Goal: Task Accomplishment & Management: Manage account settings

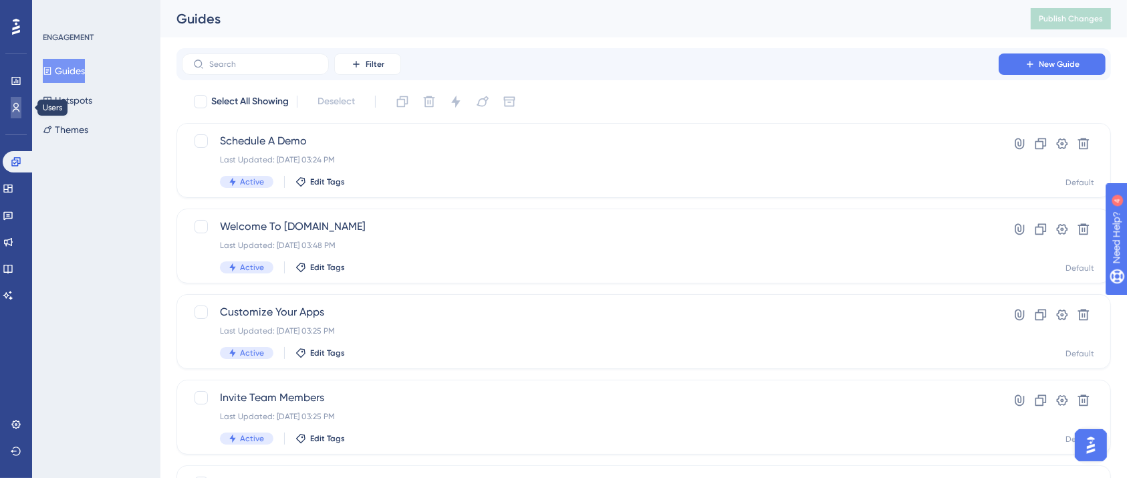
click at [13, 104] on icon at bounding box center [16, 107] width 11 height 11
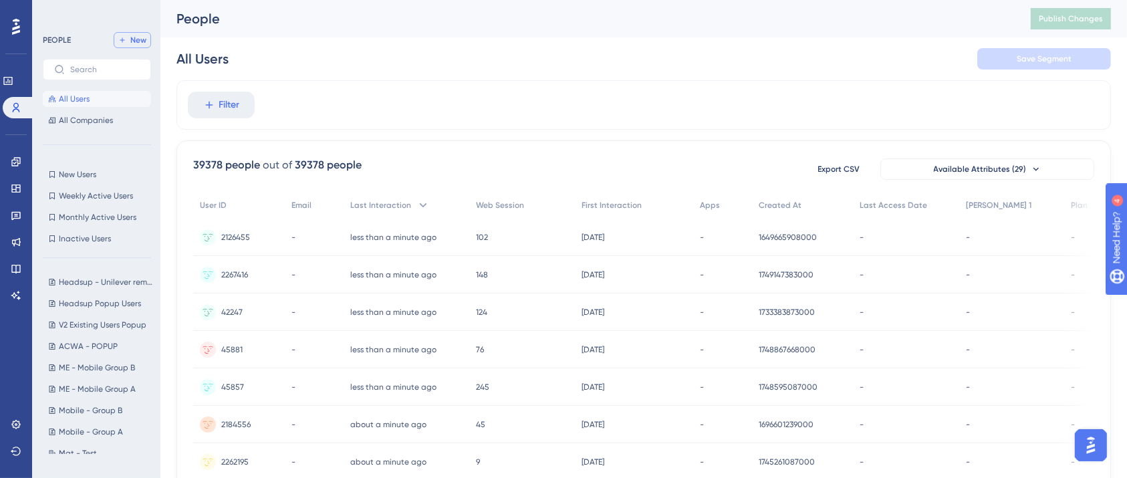
click at [128, 39] on button "New" at bounding box center [132, 40] width 37 height 16
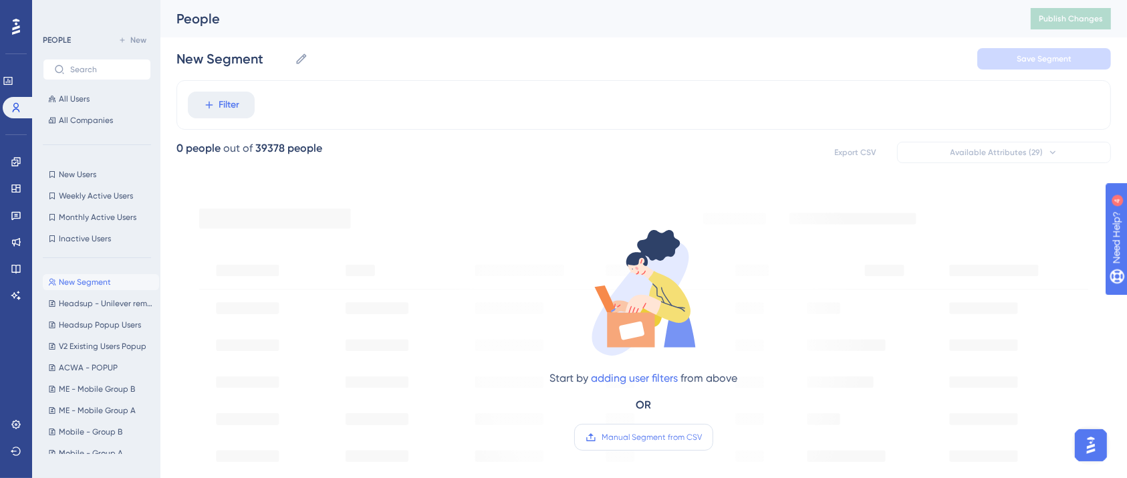
click at [674, 442] on label "Manual Segment from CSV" at bounding box center [643, 437] width 139 height 27
click at [702, 437] on input "Manual Segment from CSV" at bounding box center [702, 437] width 0 height 0
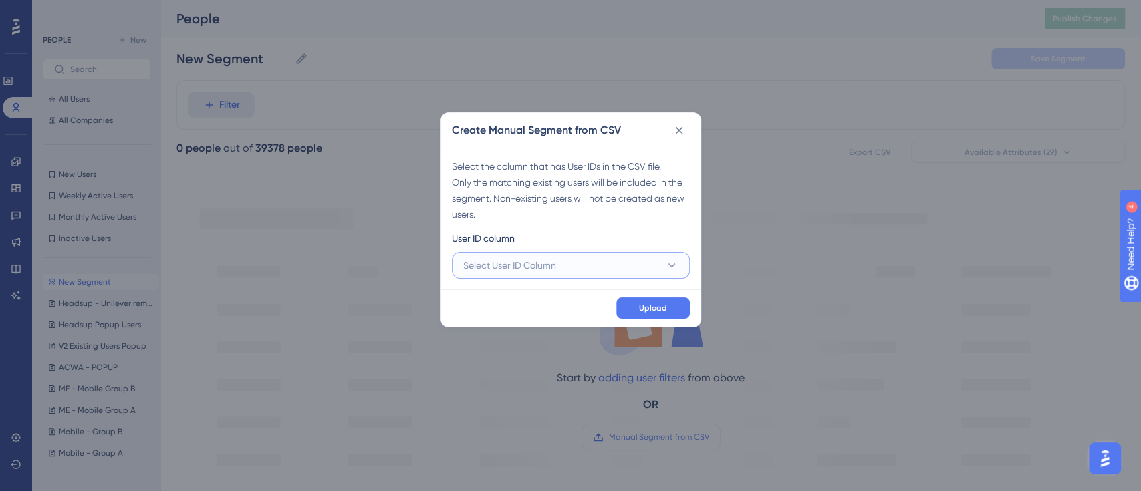
click at [519, 252] on button "Select User ID Column" at bounding box center [571, 265] width 238 height 27
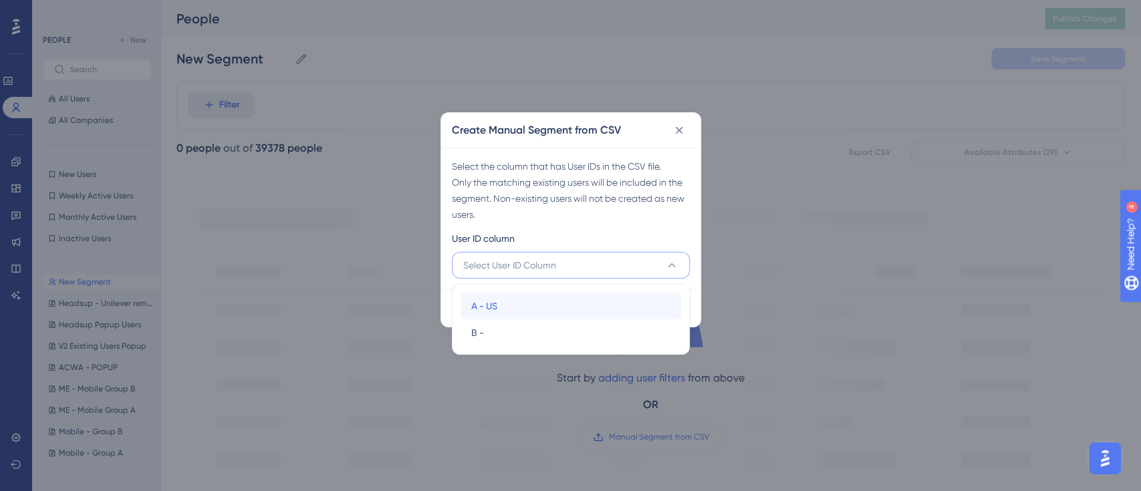
click at [510, 309] on div "A - US A - US" at bounding box center [570, 306] width 199 height 27
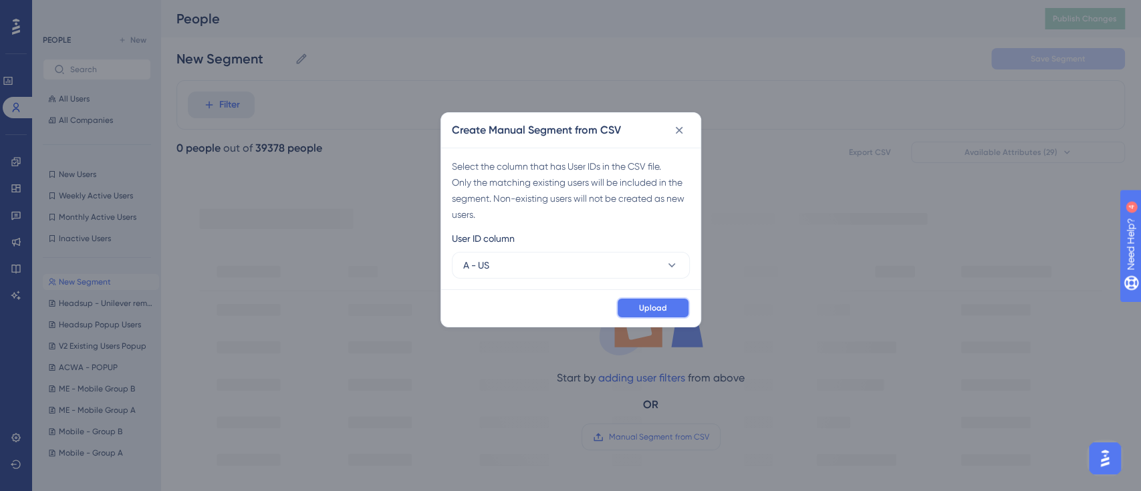
click at [658, 307] on span "Upload" at bounding box center [653, 308] width 28 height 11
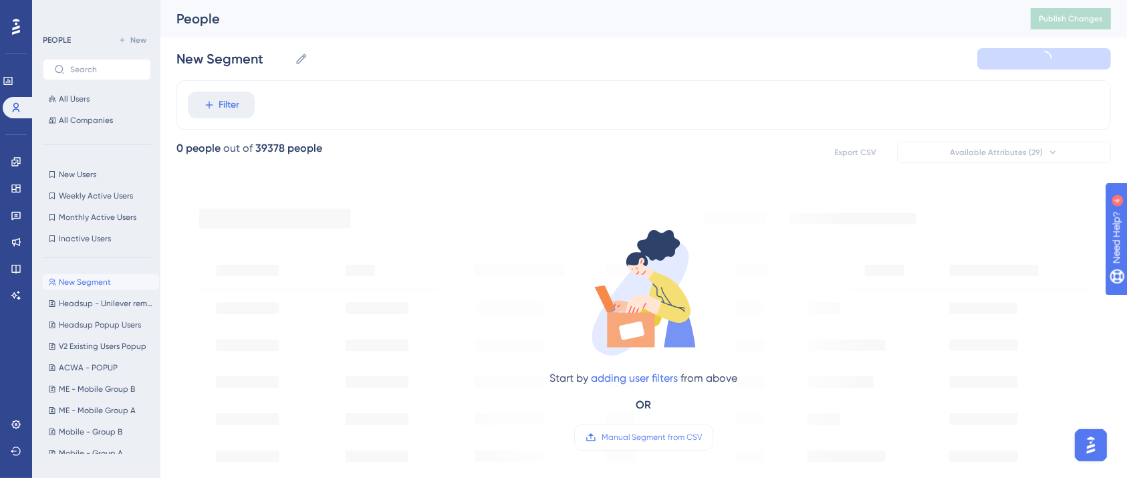
type input "New Segment-1"
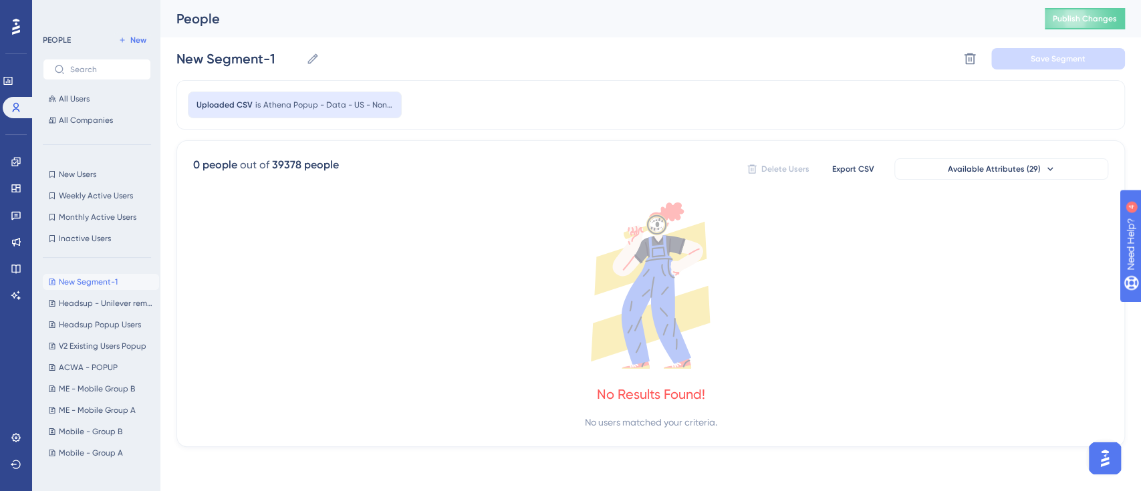
click at [738, 86] on div "Uploaded CSV is Athena Popup - Data - US - Non Athena Used" at bounding box center [650, 104] width 948 height 49
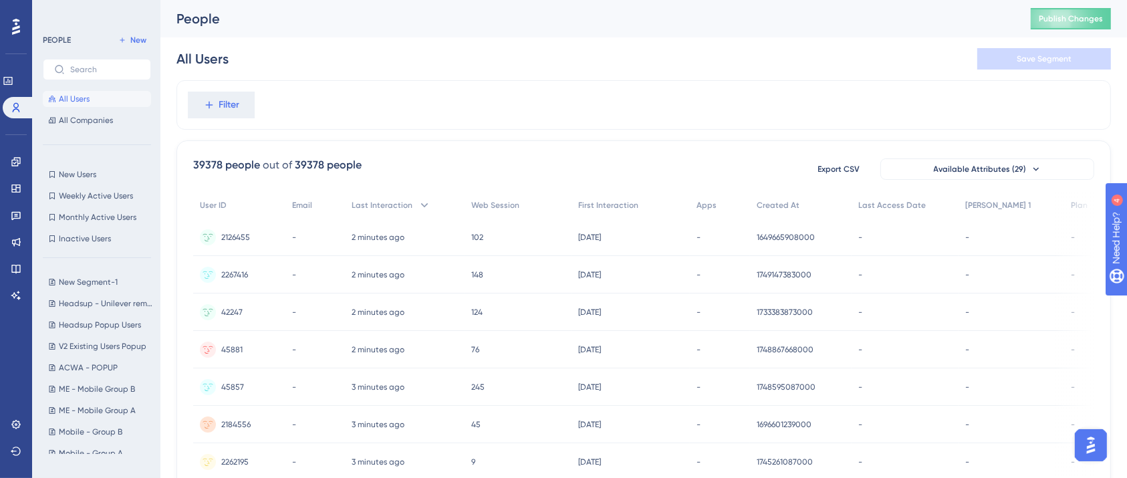
click at [70, 293] on div "New Segment-1 New Segment-1 Headsup - Unilever removed Headsup - Unilever remov…" at bounding box center [101, 361] width 116 height 185
click at [88, 284] on span "New Segment-1" at bounding box center [88, 282] width 59 height 11
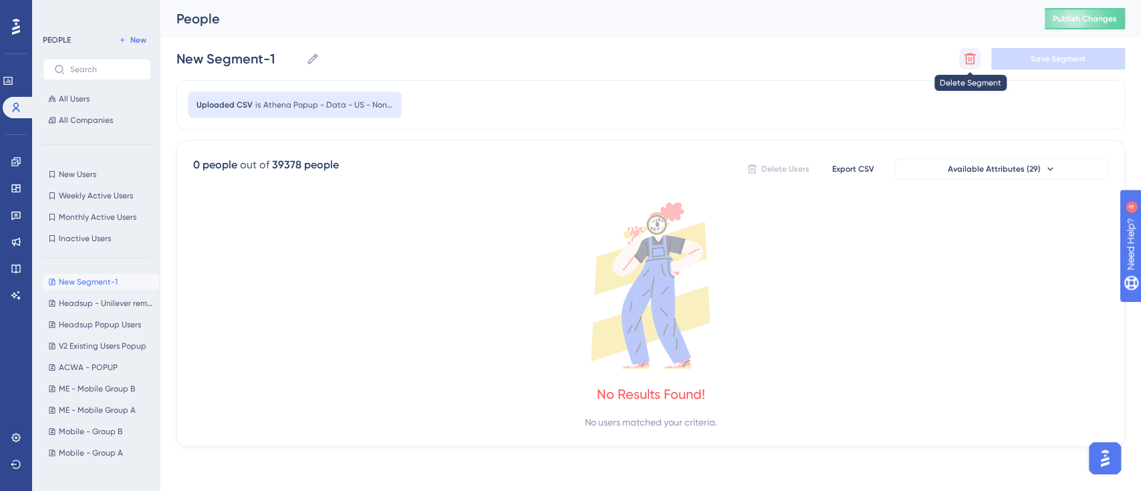
click at [963, 57] on icon at bounding box center [969, 58] width 13 height 13
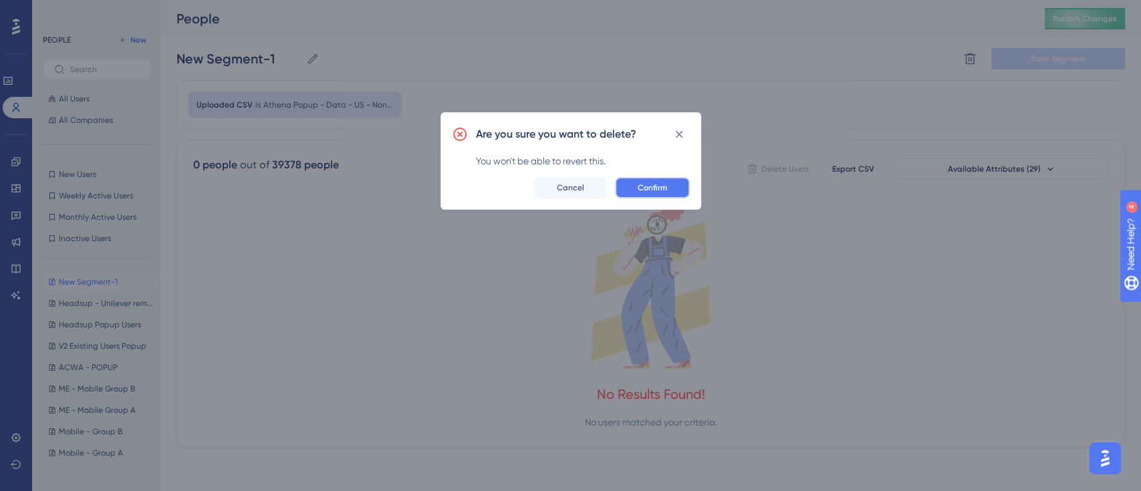
click at [670, 194] on button "Confirm" at bounding box center [652, 187] width 75 height 21
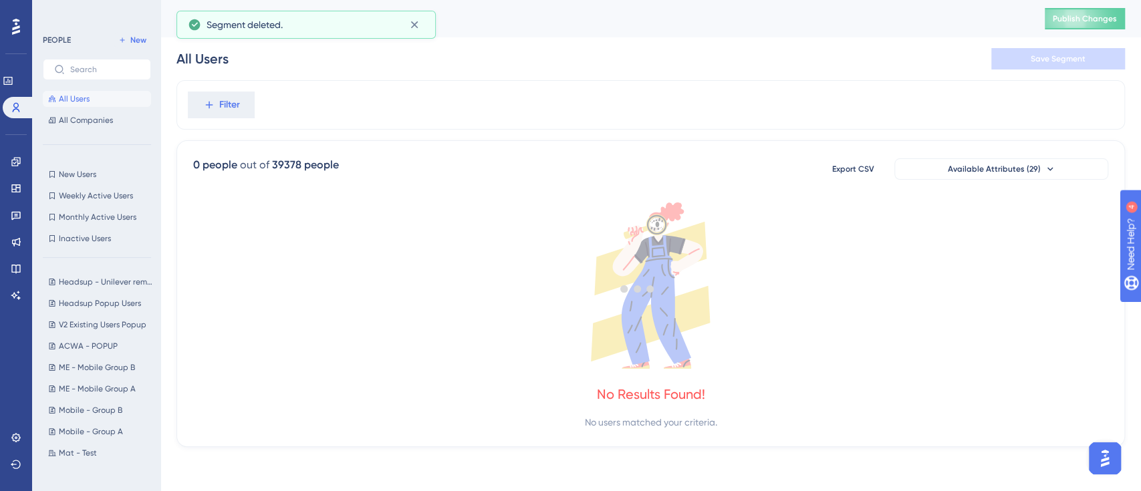
click at [230, 104] on div at bounding box center [637, 288] width 1007 height 395
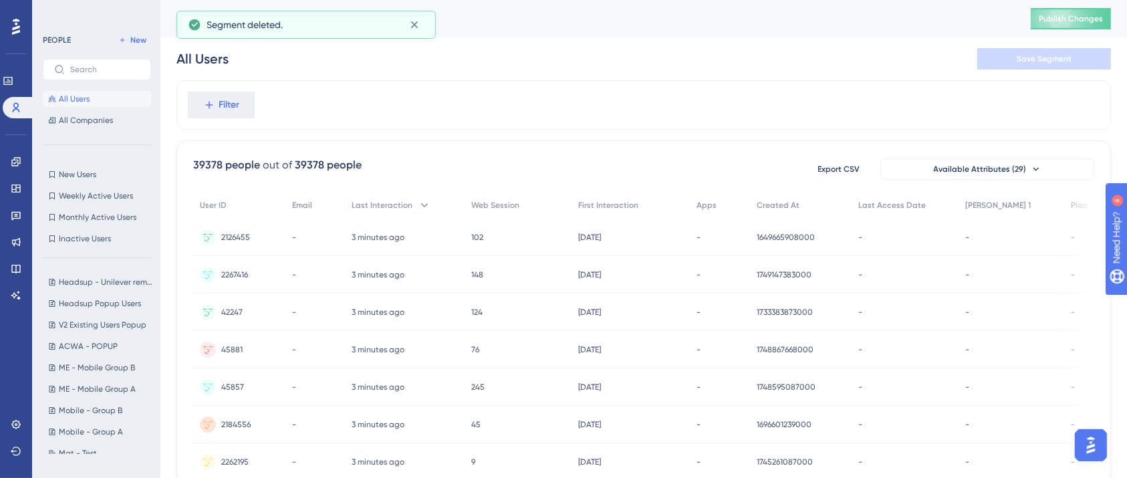
click at [311, 92] on div "Filter" at bounding box center [643, 104] width 934 height 49
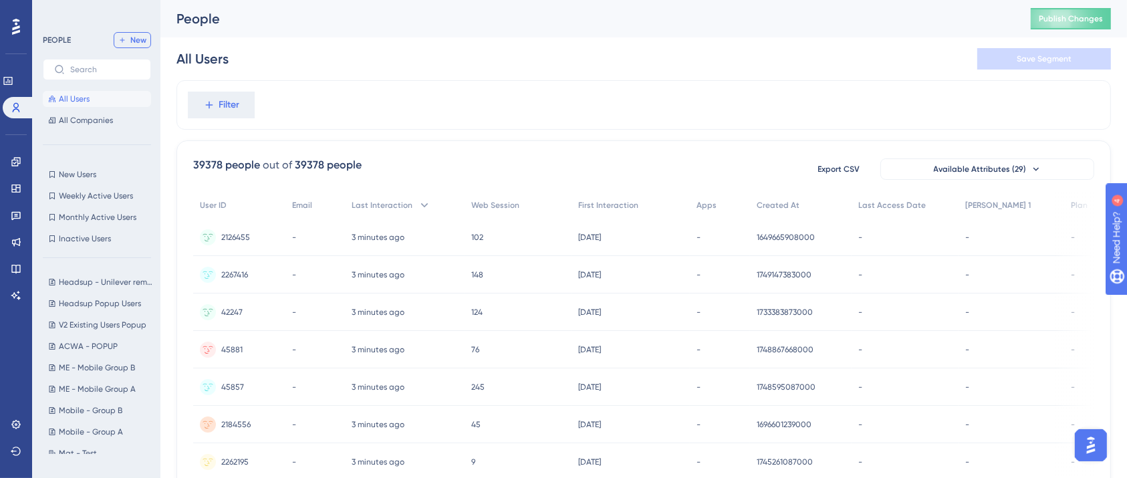
click at [132, 36] on span "New" at bounding box center [138, 40] width 16 height 11
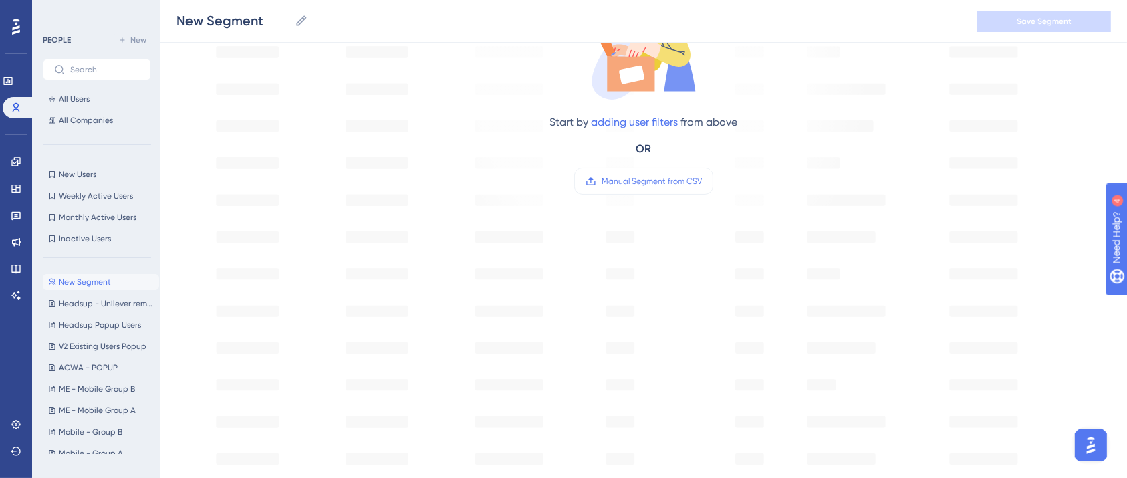
scroll to position [267, 0]
click at [680, 177] on span "Manual Segment from CSV" at bounding box center [651, 175] width 100 height 11
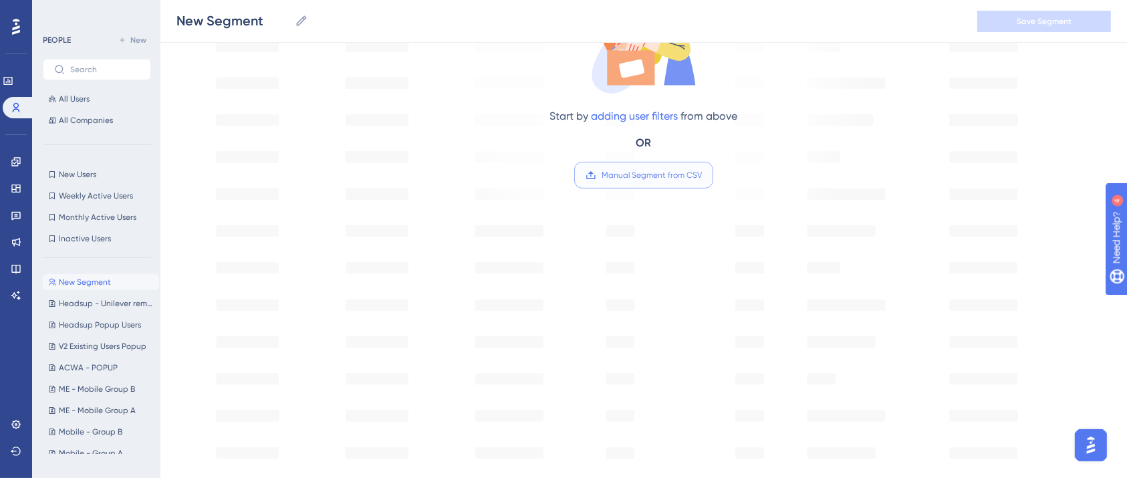
click at [702, 175] on input "Manual Segment from CSV" at bounding box center [702, 175] width 0 height 0
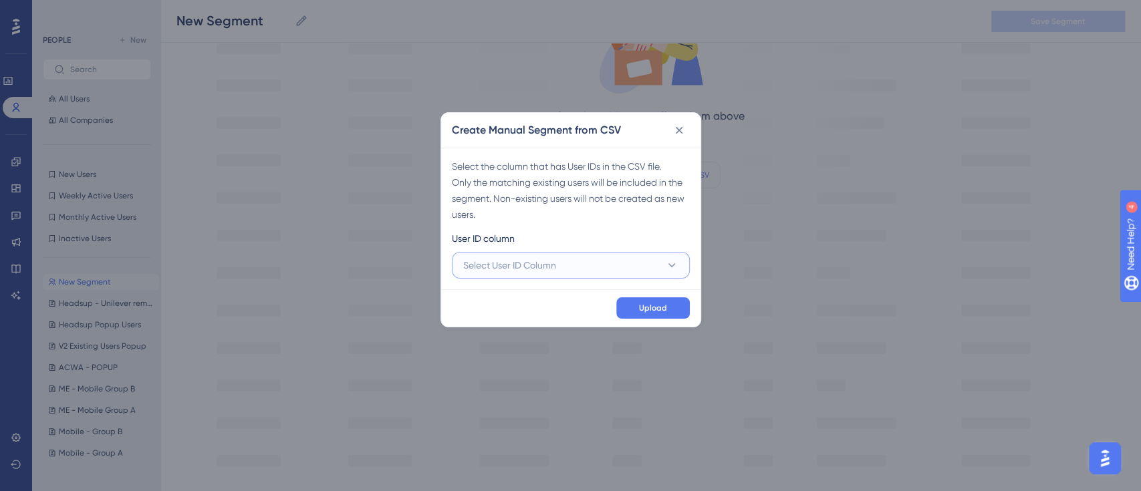
click at [548, 269] on span "Select User ID Column" at bounding box center [509, 265] width 93 height 16
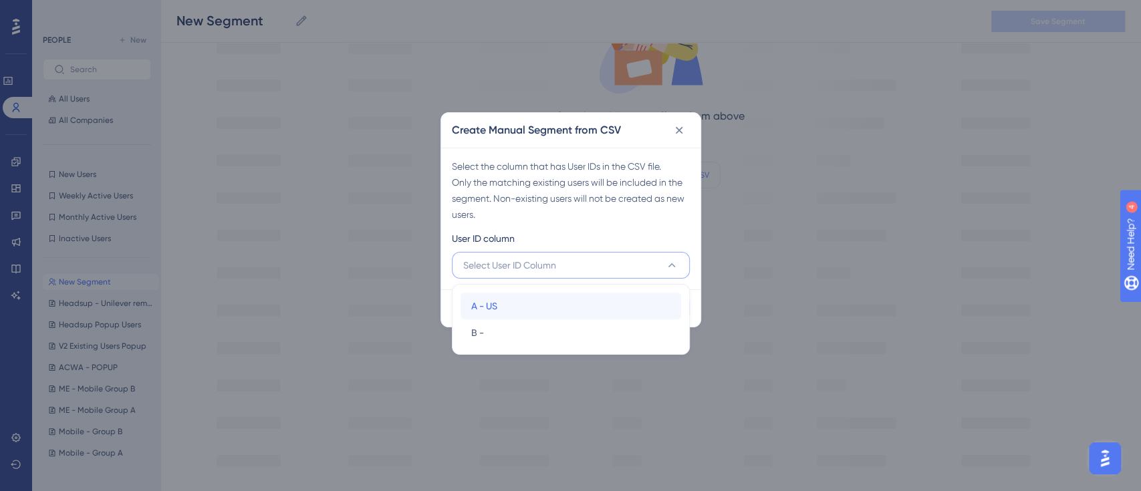
click at [521, 310] on div "A - US A - US" at bounding box center [570, 306] width 199 height 27
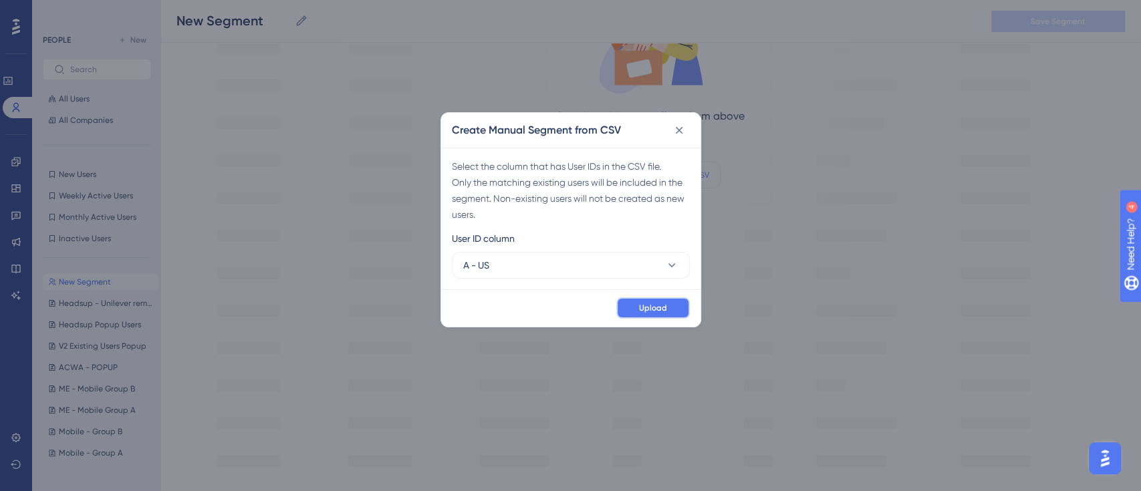
click at [656, 308] on span "Upload" at bounding box center [653, 308] width 28 height 11
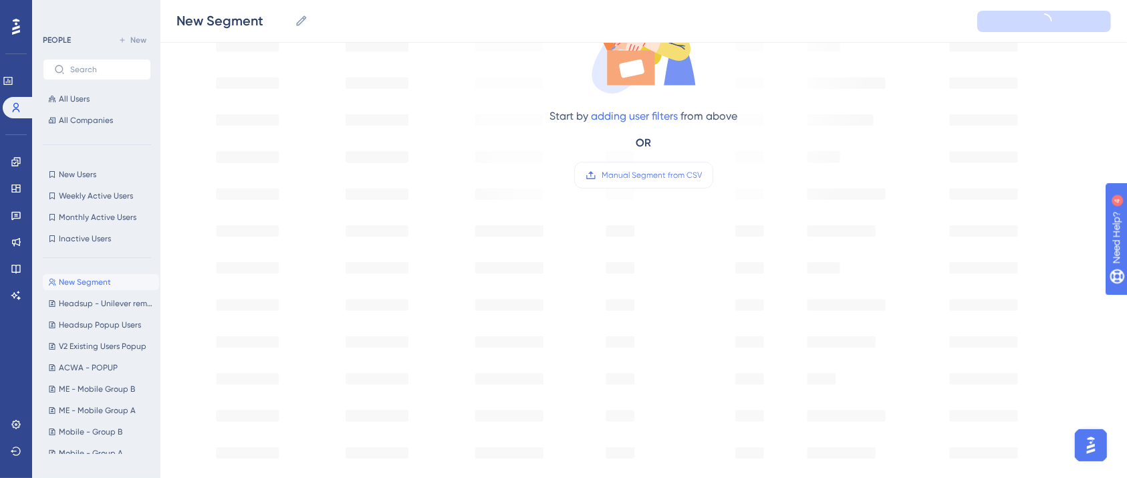
type input "New Segment-1"
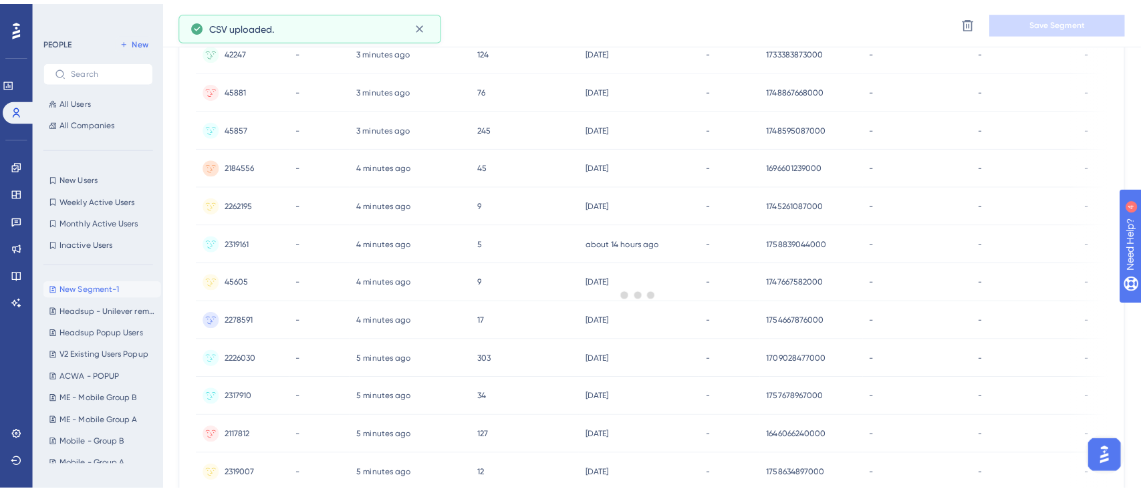
scroll to position [0, 0]
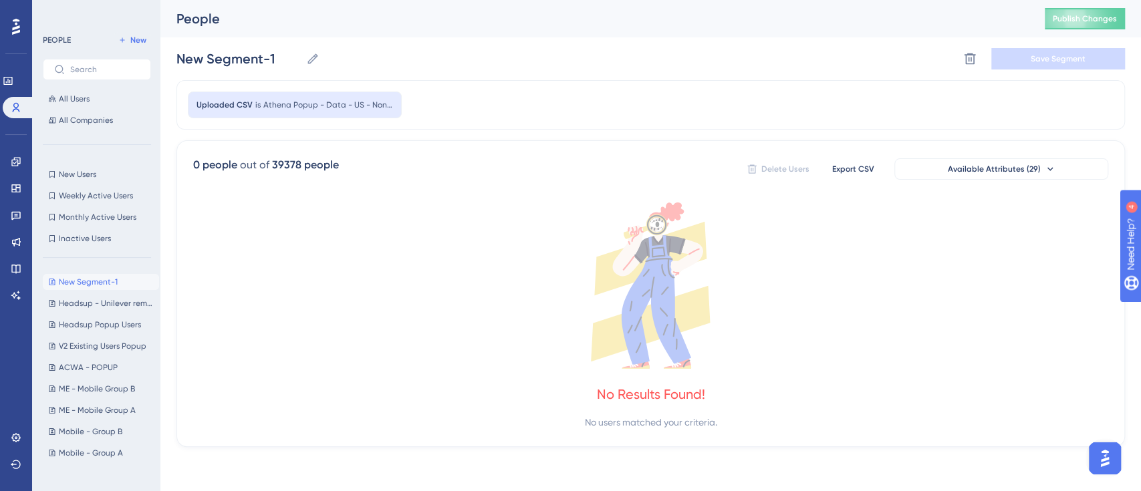
click at [612, 74] on div "New Segment-1 New Segment-1 Delete Segment Save Segment" at bounding box center [650, 58] width 948 height 43
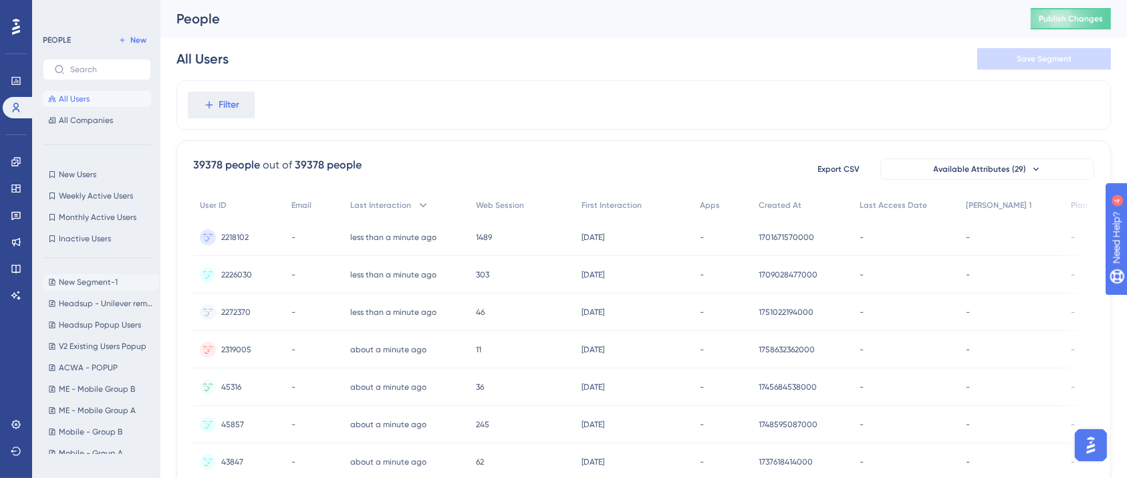
click at [90, 275] on button "New Segment-1 New Segment-1" at bounding box center [101, 282] width 116 height 16
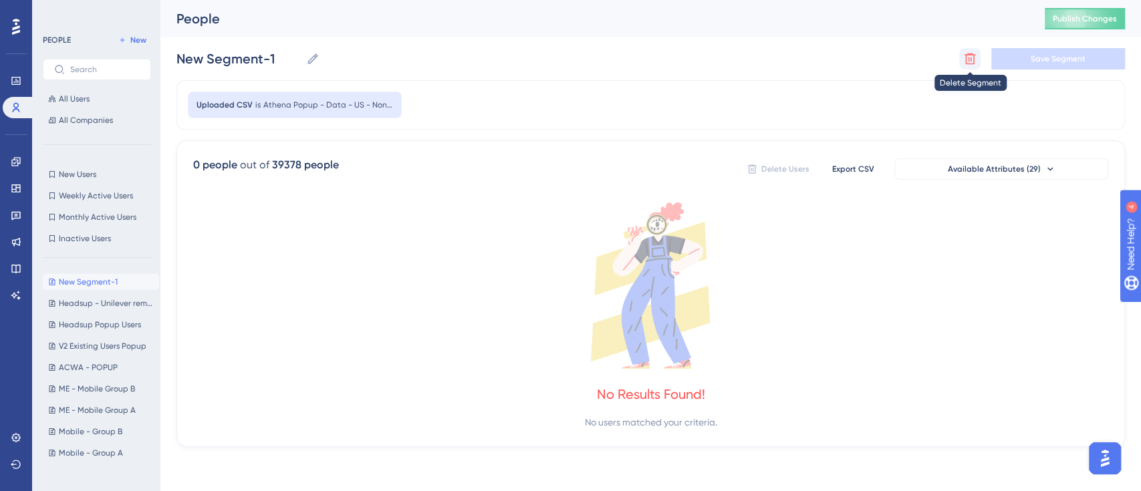
click at [972, 63] on icon at bounding box center [969, 58] width 11 height 11
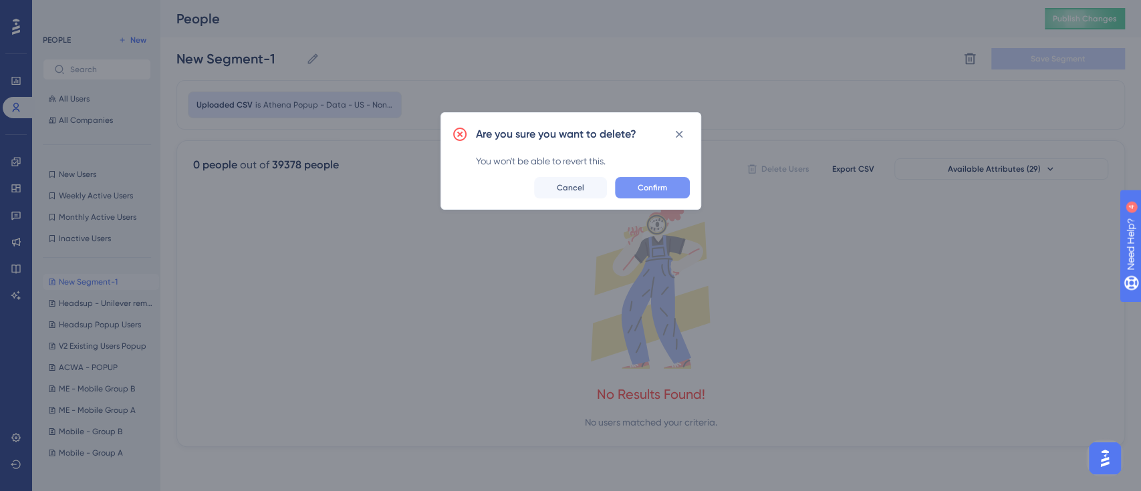
click at [634, 188] on button "Confirm" at bounding box center [652, 187] width 75 height 21
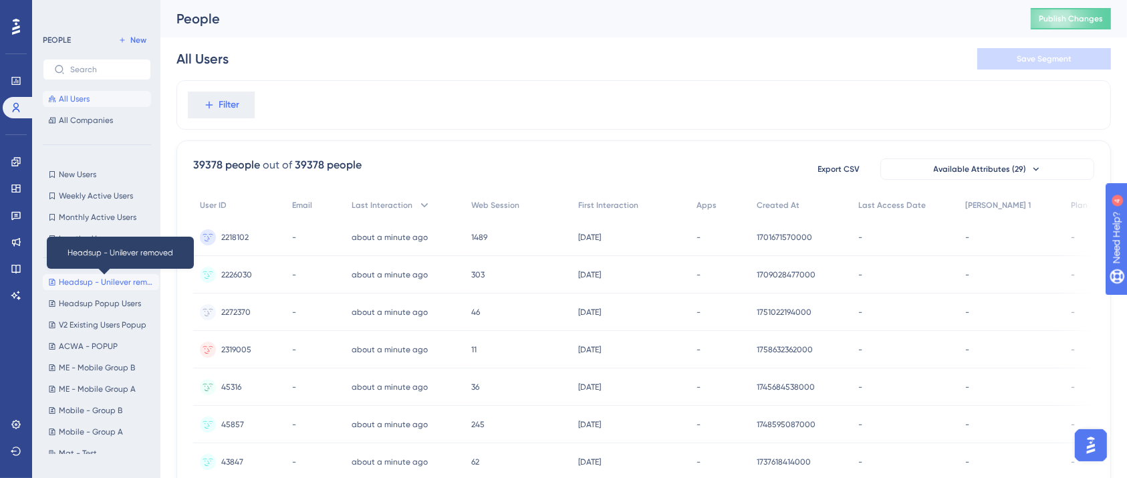
click at [98, 285] on span "Headsup - Unilever removed" at bounding box center [106, 282] width 95 height 11
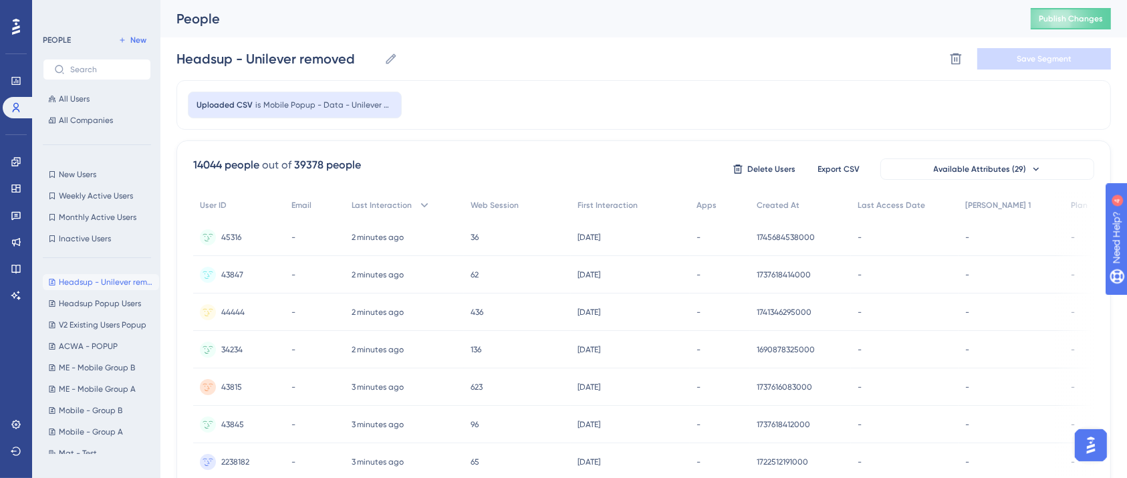
click at [452, 91] on div "Uploaded CSV is Mobile Popup - Data - Unilever Removed final users list for hea…" at bounding box center [643, 104] width 934 height 49
click at [80, 94] on span "All Users" at bounding box center [74, 99] width 31 height 11
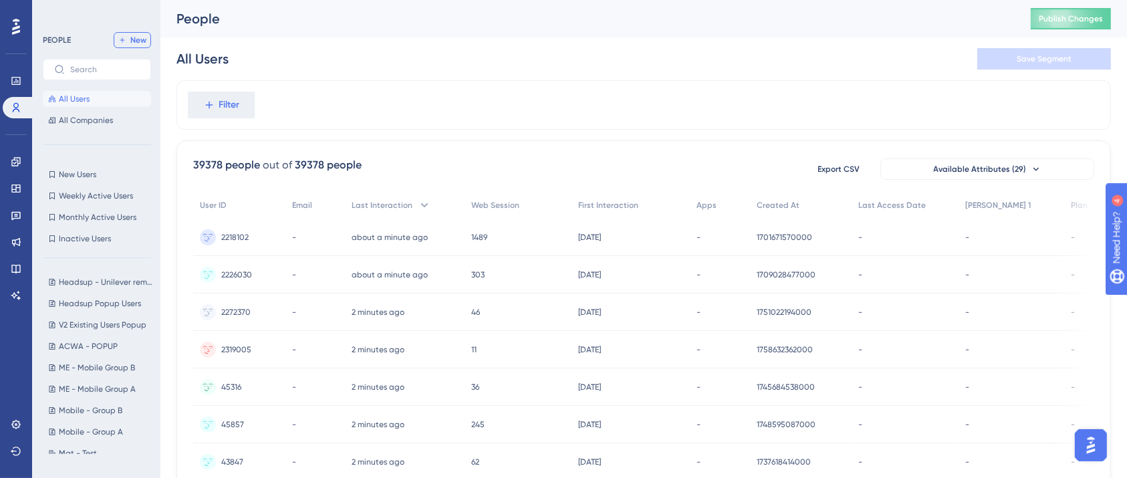
click at [136, 34] on button "New" at bounding box center [132, 40] width 37 height 16
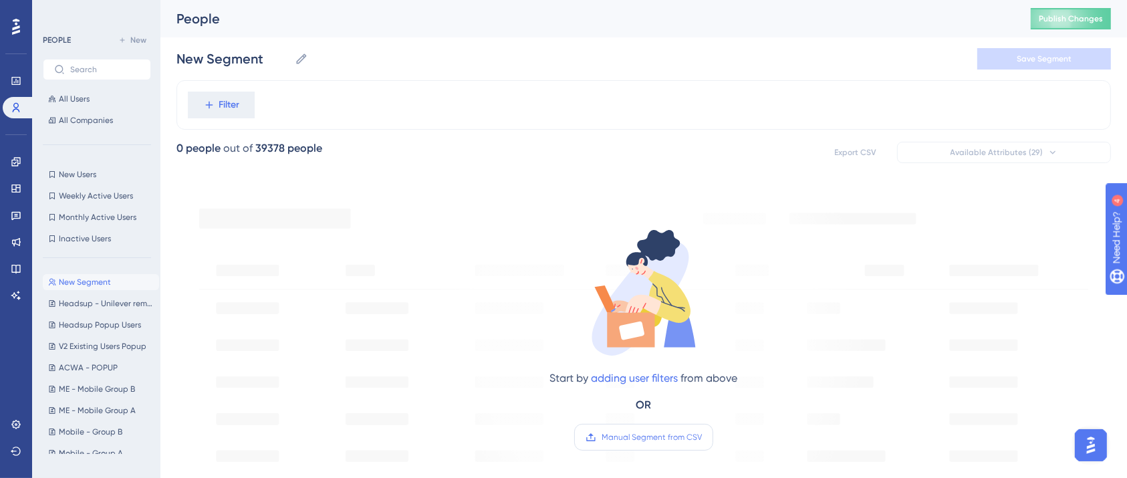
click at [636, 434] on span "Manual Segment from CSV" at bounding box center [651, 437] width 100 height 11
click at [702, 437] on input "Manual Segment from CSV" at bounding box center [702, 437] width 0 height 0
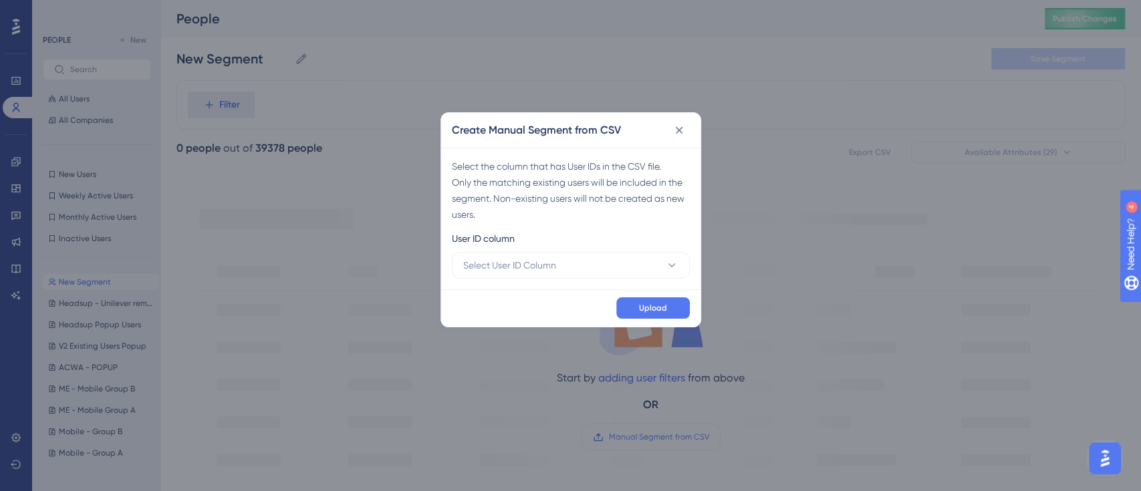
click at [536, 279] on div "Select the column that has User IDs in the CSV file. Only the matching existing…" at bounding box center [570, 219] width 259 height 142
click at [545, 265] on span "Select User ID Column" at bounding box center [509, 265] width 93 height 16
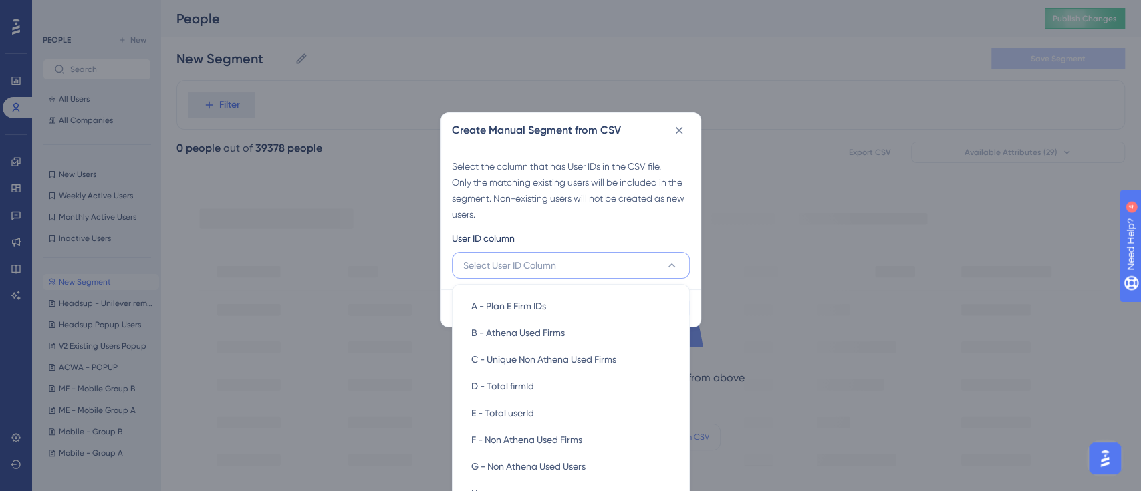
scroll to position [33, 0]
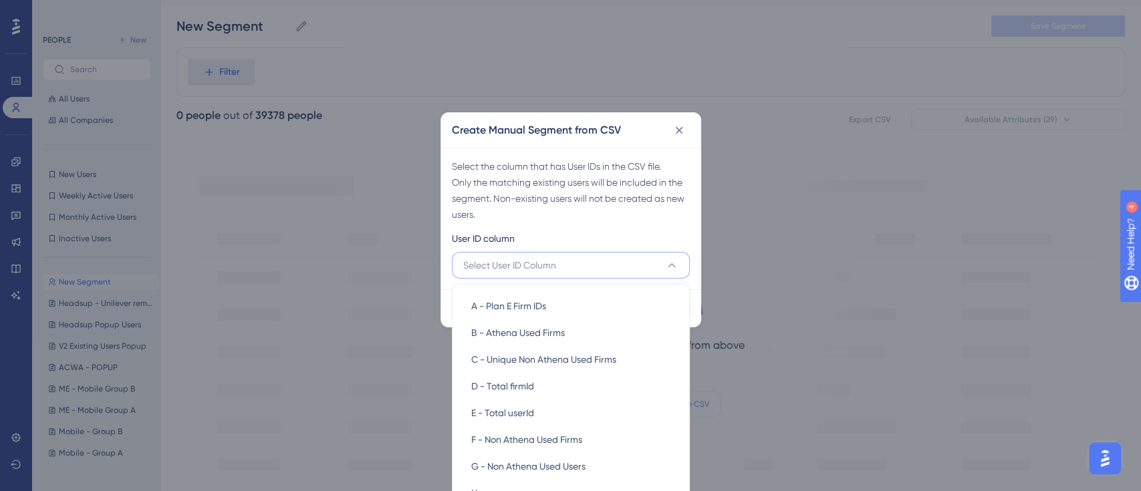
click at [777, 199] on div "Create Manual Segment from CSV Select the column that has User IDs in the CSV f…" at bounding box center [570, 245] width 1141 height 491
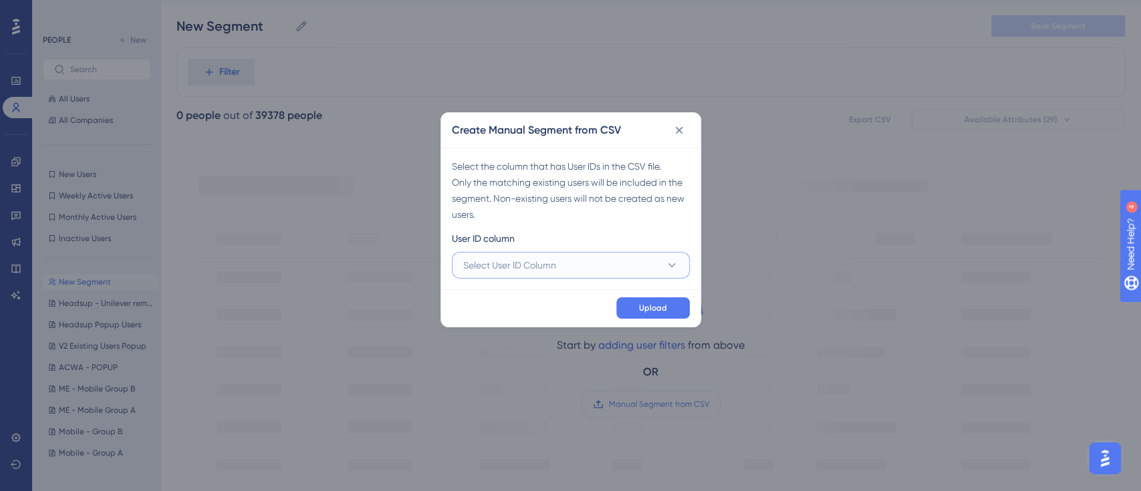
click at [583, 277] on button "Select User ID Column" at bounding box center [571, 265] width 238 height 27
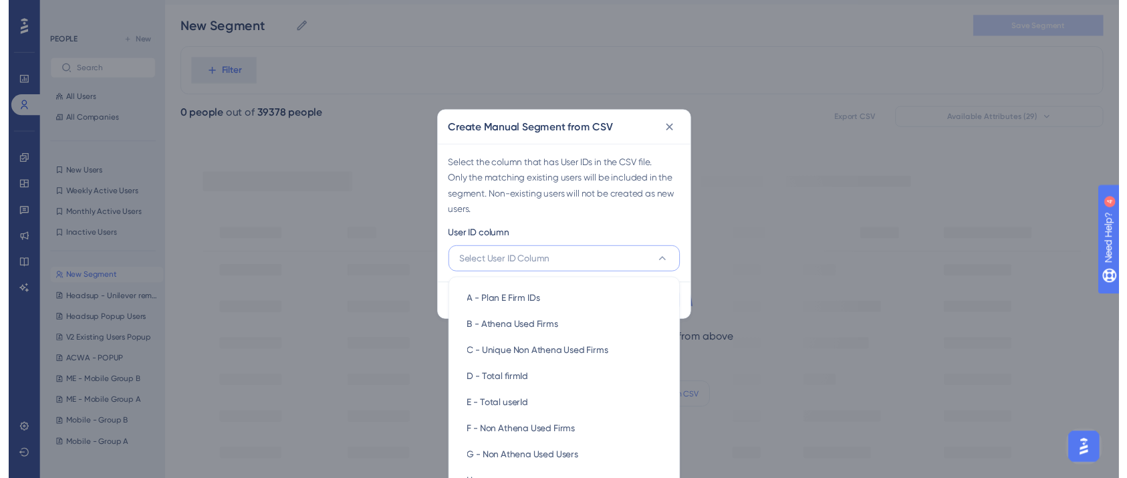
scroll to position [66, 0]
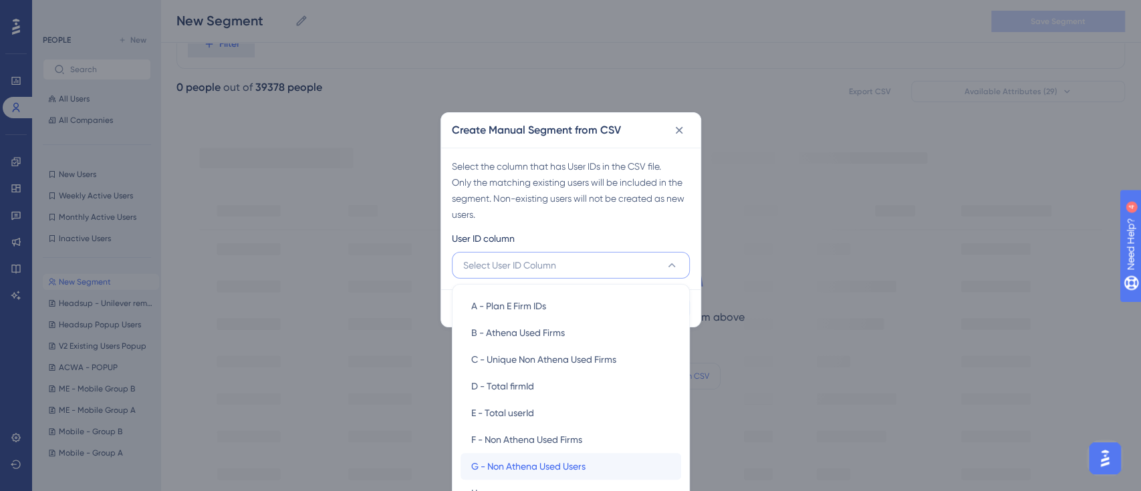
click at [559, 470] on span "G - Non Athena Used Users" at bounding box center [528, 466] width 114 height 16
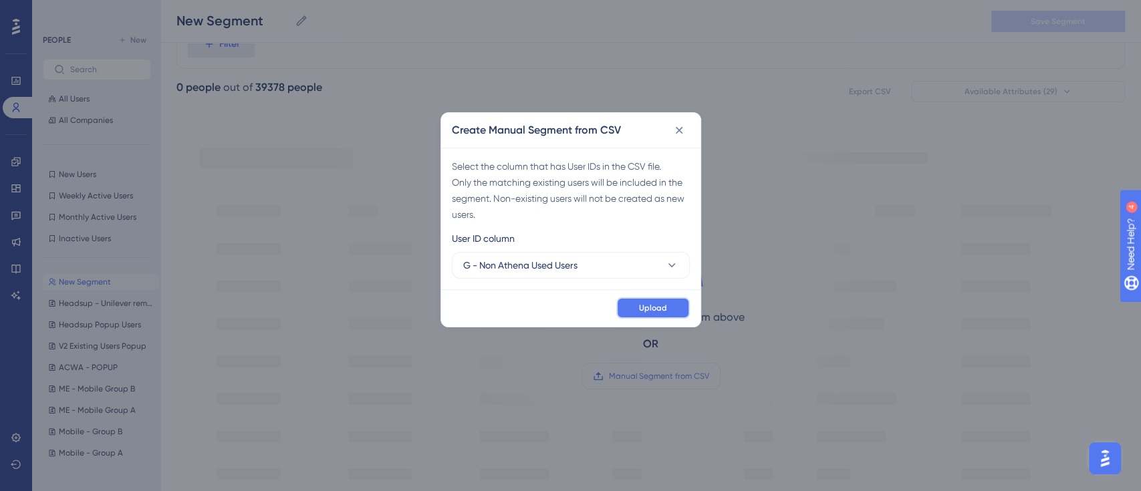
click at [646, 313] on button "Upload" at bounding box center [653, 307] width 74 height 21
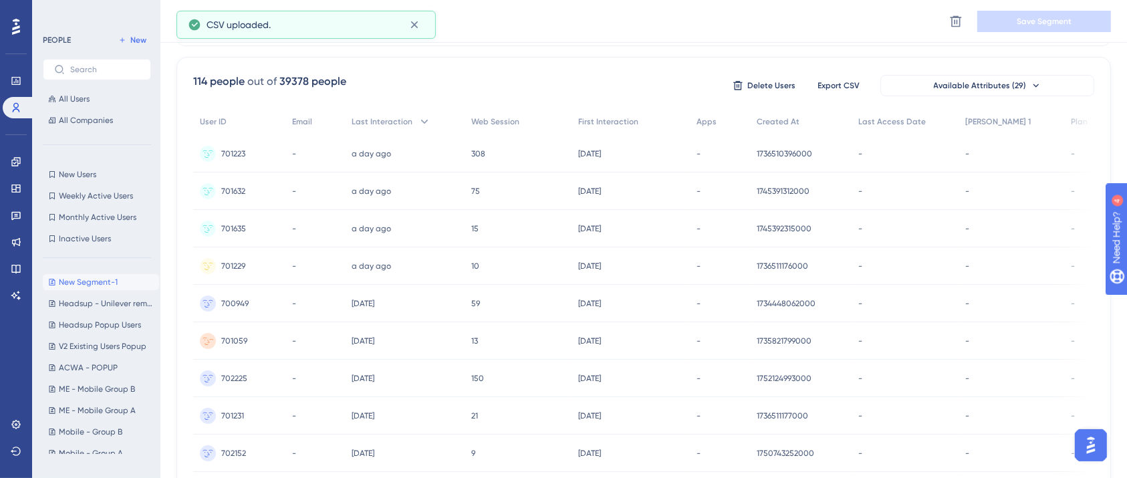
scroll to position [0, 0]
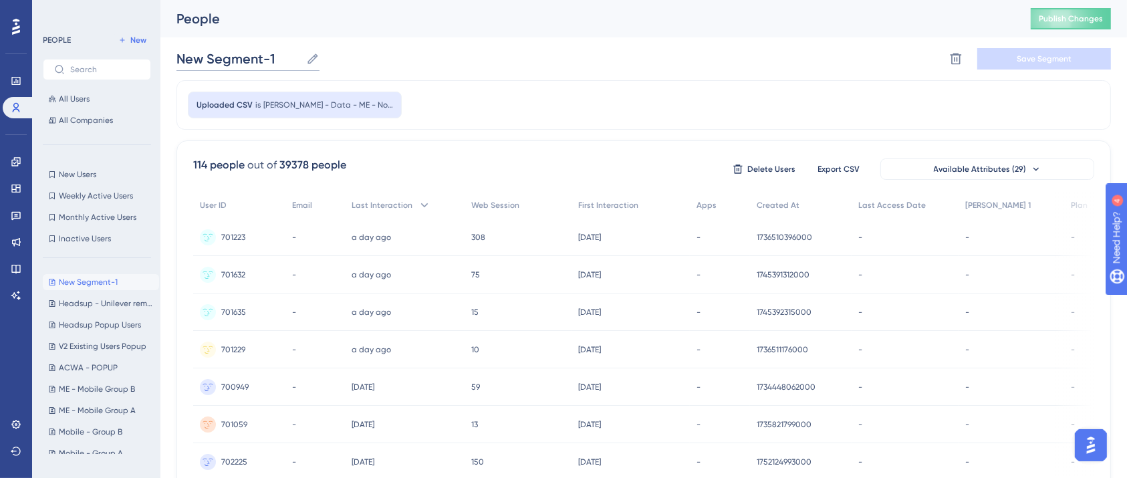
click at [263, 61] on input "New Segment-1" at bounding box center [238, 58] width 124 height 19
click at [186, 60] on input "ME -" at bounding box center [206, 58] width 60 height 19
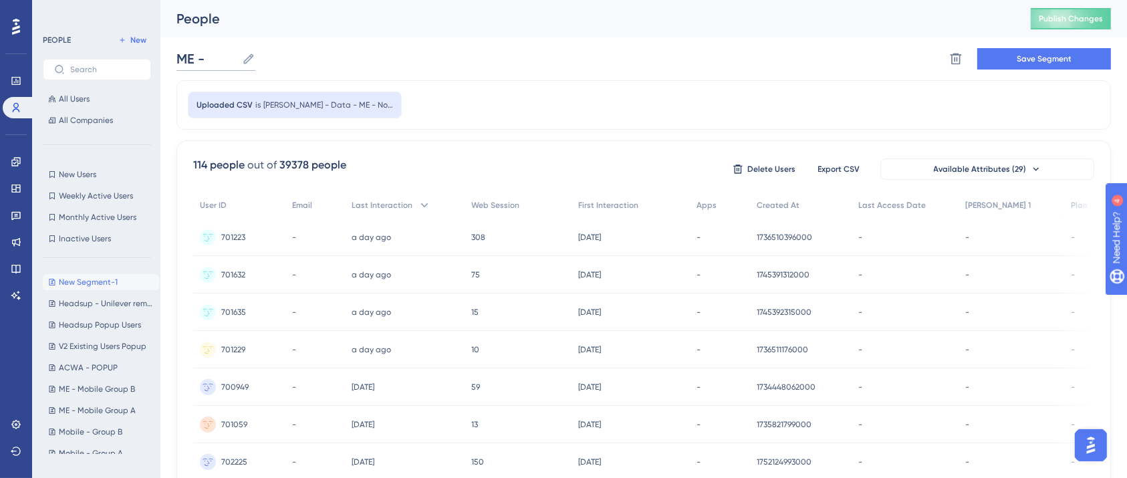
click at [186, 60] on input "ME -" at bounding box center [206, 58] width 60 height 19
paste input "Non Athena Used"
click at [401, 53] on div "ME - Non Athena Used ME - Non Athena Used Delete Segment Save Segment" at bounding box center [643, 58] width 934 height 43
click at [1093, 54] on button "Save Segment" at bounding box center [1044, 58] width 134 height 21
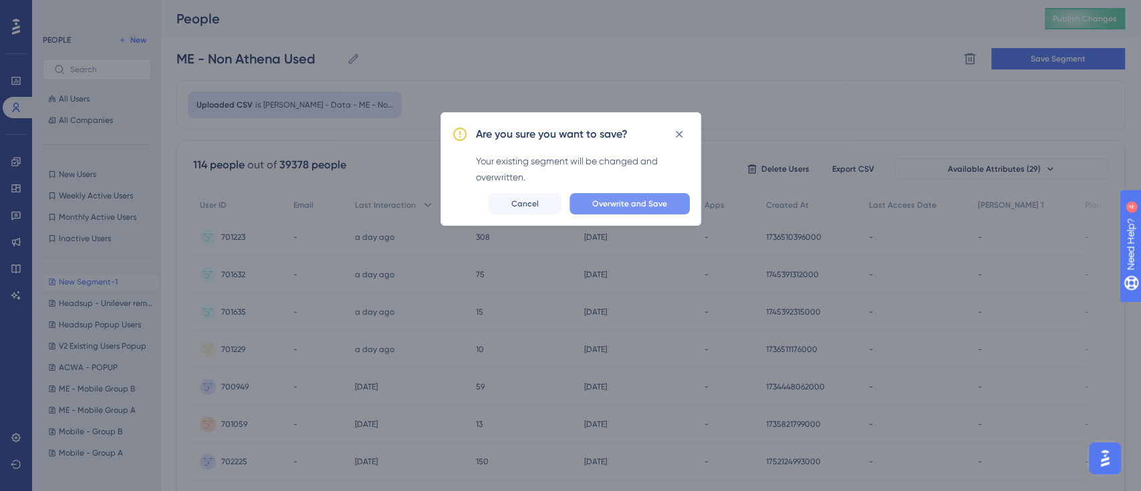
click at [628, 201] on span "Overwrite and Save" at bounding box center [629, 203] width 75 height 11
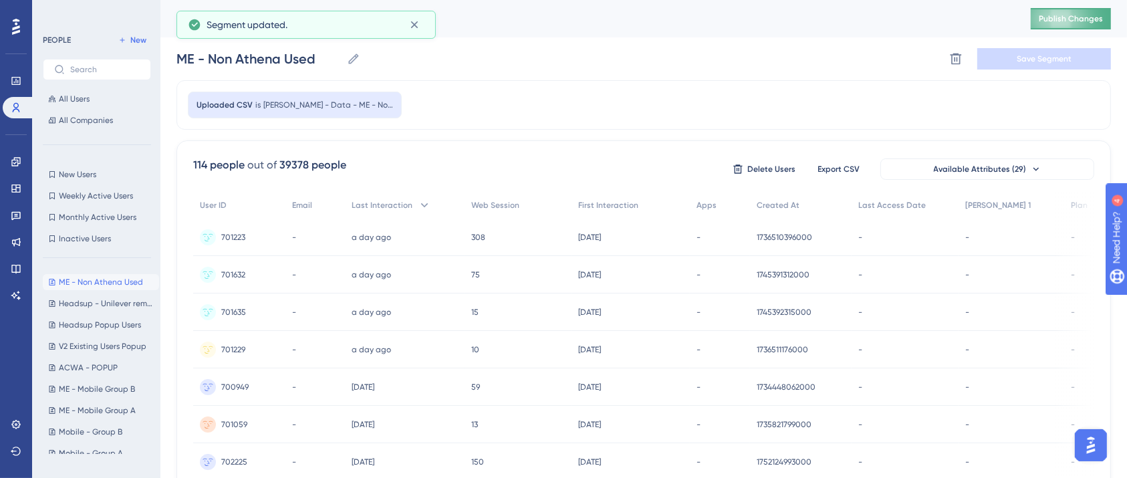
click at [1111, 13] on button "Publish Changes" at bounding box center [1071, 18] width 80 height 21
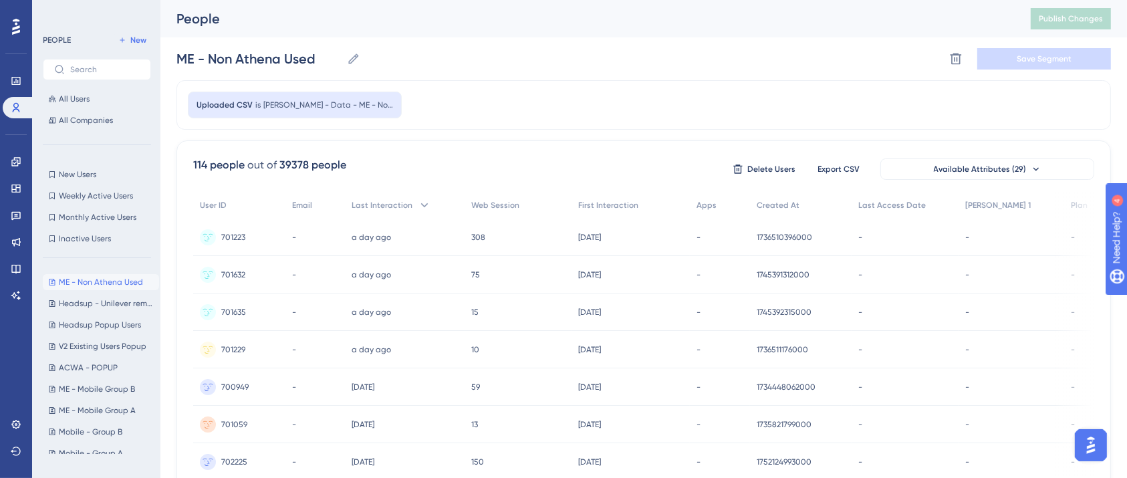
click at [513, 120] on div "Uploaded CSV is Athena Popup - Data - ME - Non Athena Used" at bounding box center [643, 104] width 934 height 49
click at [137, 39] on span "New" at bounding box center [138, 40] width 16 height 11
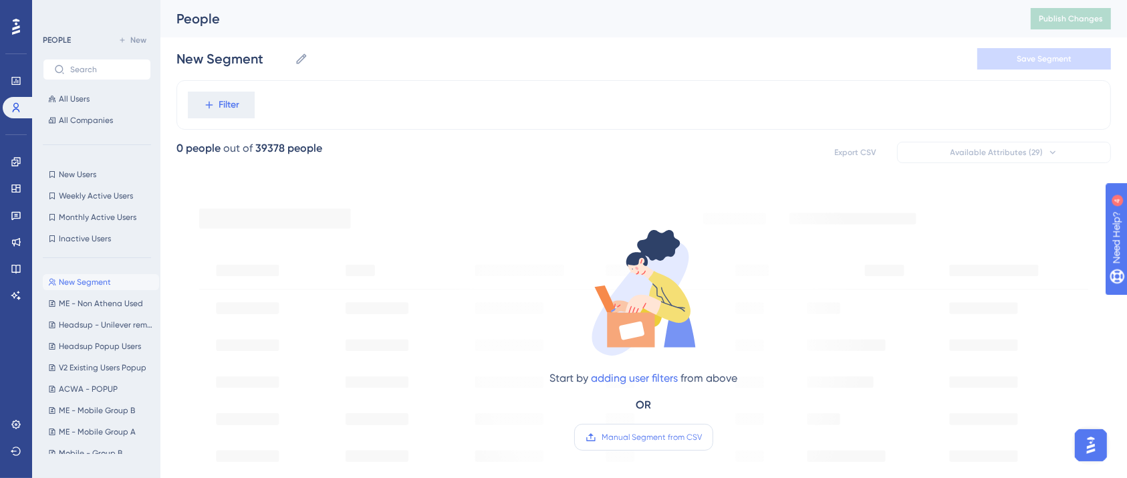
click at [664, 433] on span "Manual Segment from CSV" at bounding box center [651, 437] width 100 height 11
click at [702, 437] on input "Manual Segment from CSV" at bounding box center [702, 437] width 0 height 0
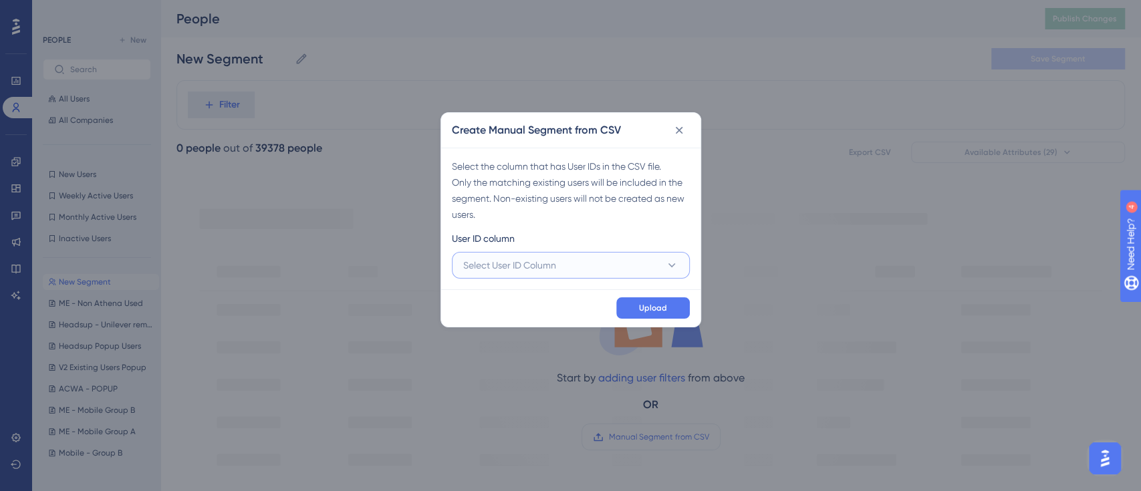
click at [553, 270] on span "Select User ID Column" at bounding box center [509, 265] width 93 height 16
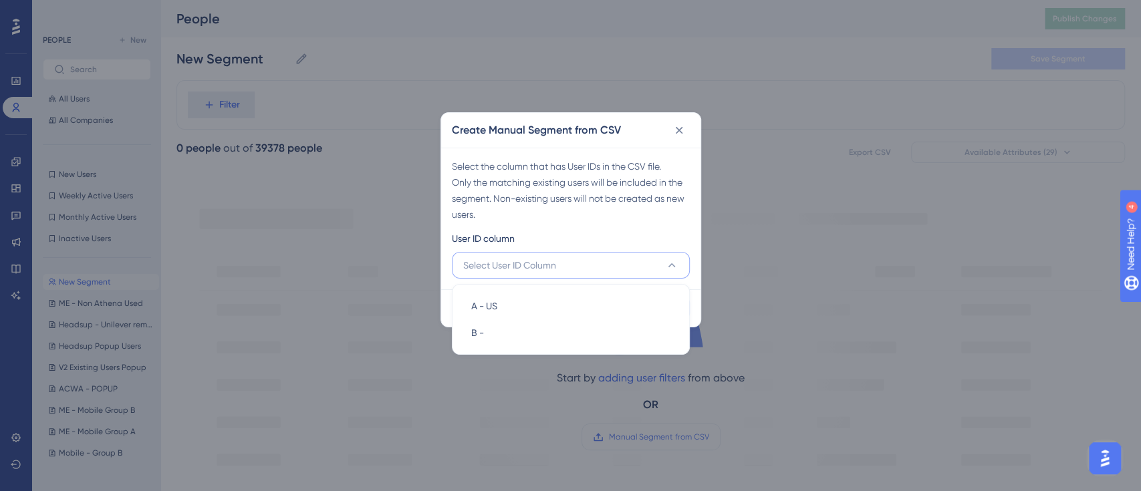
click at [774, 256] on div "Create Manual Segment from CSV Select the column that has User IDs in the CSV f…" at bounding box center [570, 245] width 1141 height 491
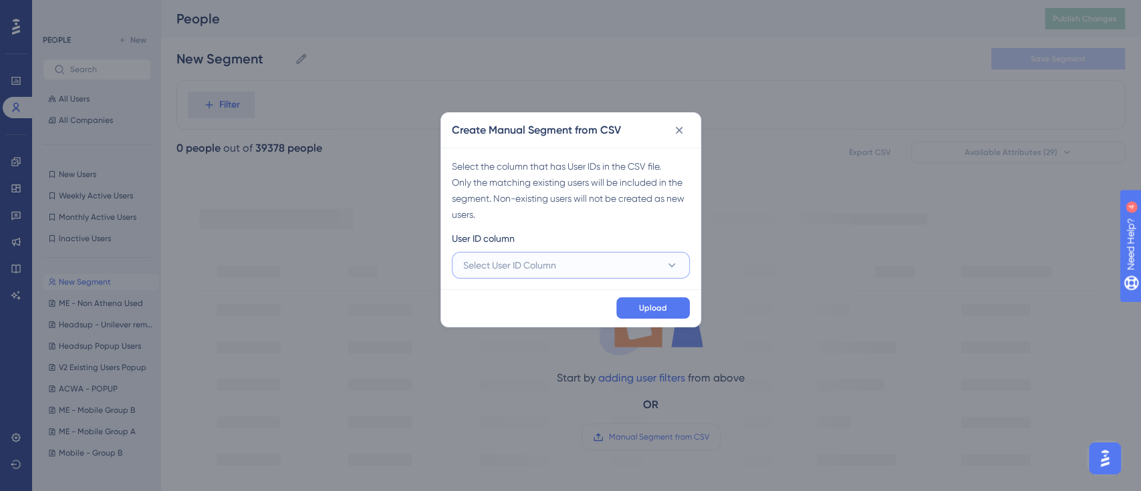
click at [590, 253] on button "Select User ID Column" at bounding box center [571, 265] width 238 height 27
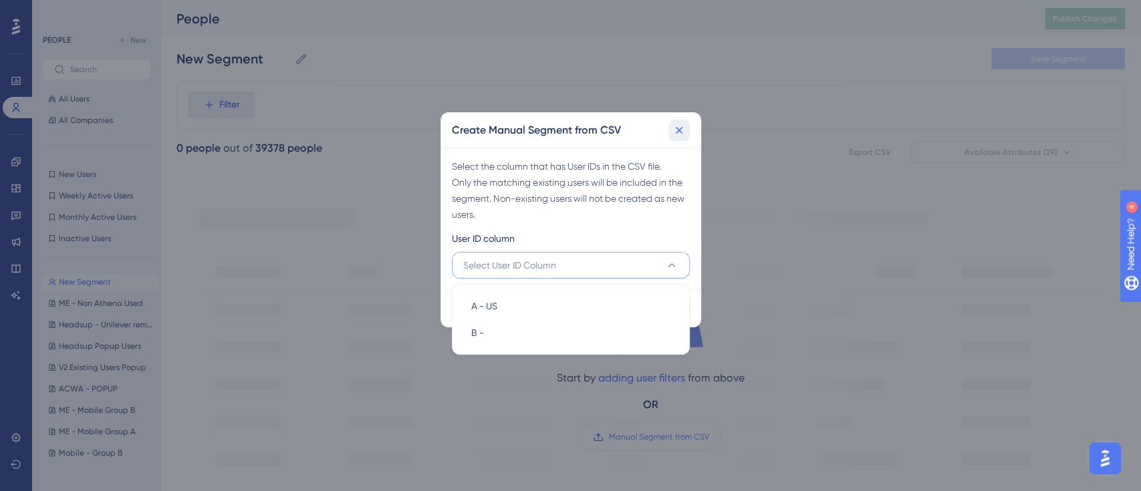
click at [670, 133] on button at bounding box center [678, 130] width 21 height 21
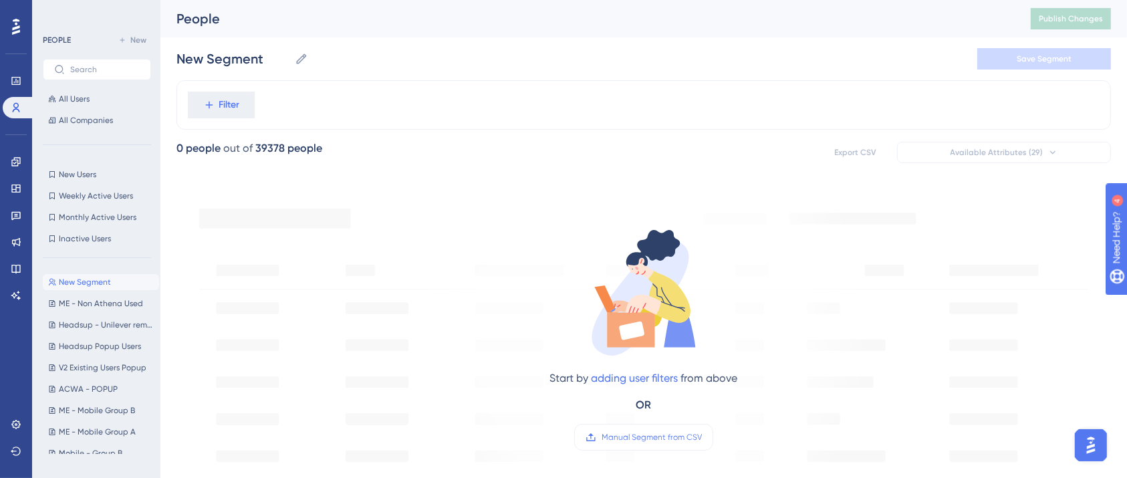
click at [640, 452] on div "Start by adding user filters from above OR Manual Segment from CSV" at bounding box center [643, 327] width 453 height 275
click at [646, 444] on label "Manual Segment from CSV" at bounding box center [643, 437] width 139 height 27
click at [702, 437] on input "Manual Segment from CSV" at bounding box center [702, 437] width 0 height 0
click at [96, 281] on span "New Segment" at bounding box center [85, 282] width 52 height 11
click at [674, 436] on span "Manual Segment from CSV" at bounding box center [651, 437] width 100 height 11
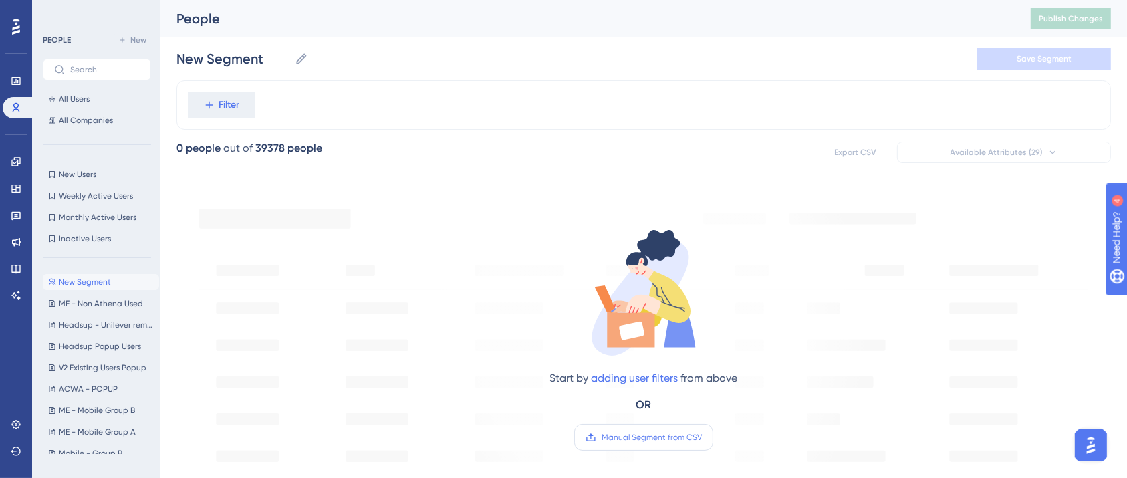
click at [702, 437] on input "Manual Segment from CSV" at bounding box center [702, 437] width 0 height 0
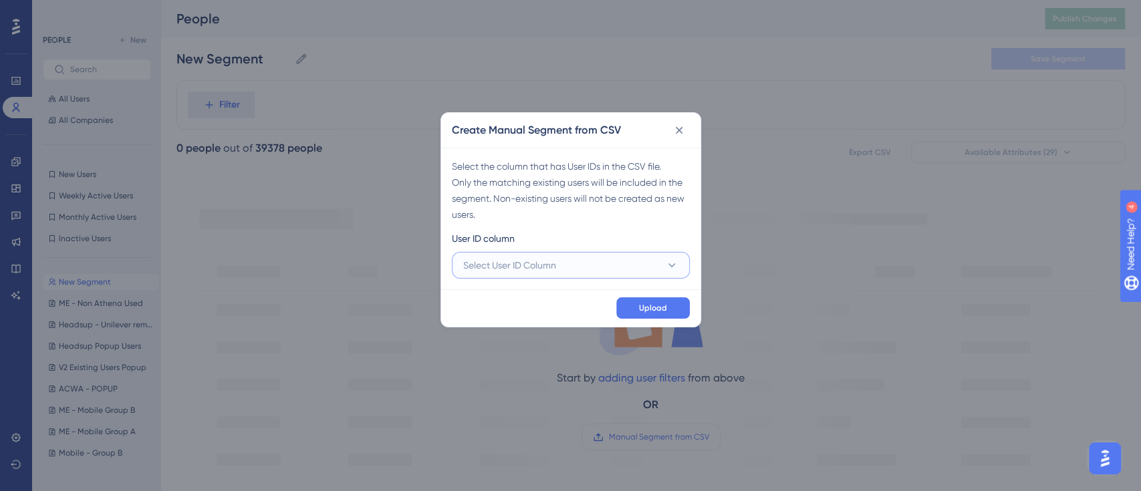
click at [592, 262] on button "Select User ID Column" at bounding box center [571, 265] width 238 height 27
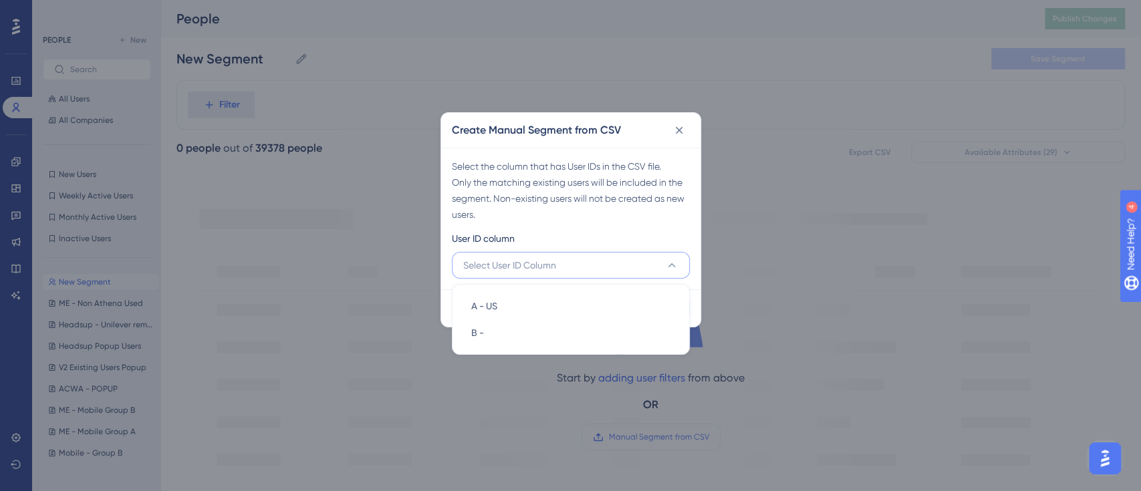
click at [678, 131] on icon at bounding box center [678, 130] width 13 height 13
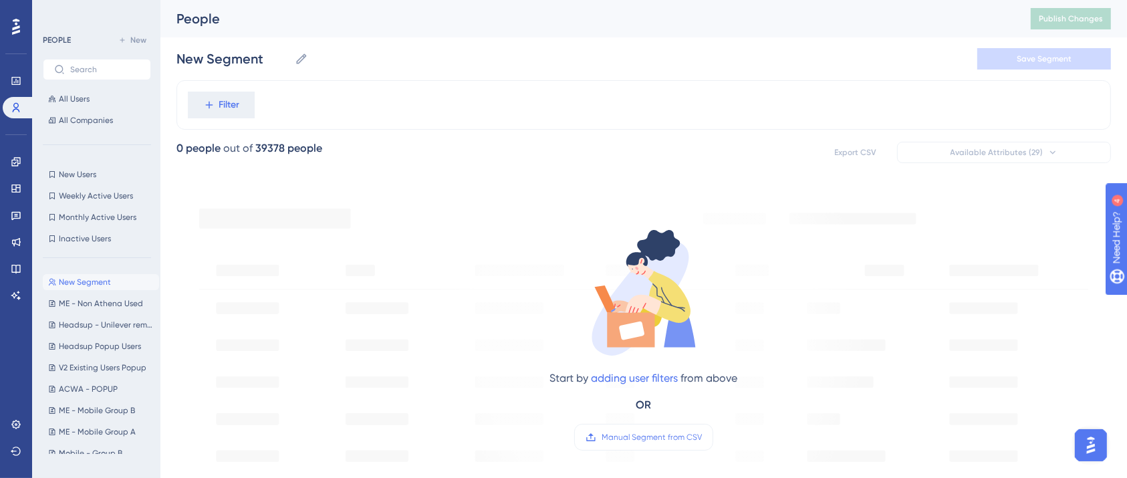
click at [781, 76] on div "New Segment New Segment Save Segment" at bounding box center [643, 58] width 934 height 43
click at [448, 280] on div "Start by adding user filters from above OR Manual Segment from CSV" at bounding box center [643, 327] width 453 height 275
click at [624, 433] on span "Manual Segment from CSV" at bounding box center [651, 437] width 100 height 11
click at [702, 437] on input "Manual Segment from CSV" at bounding box center [702, 437] width 0 height 0
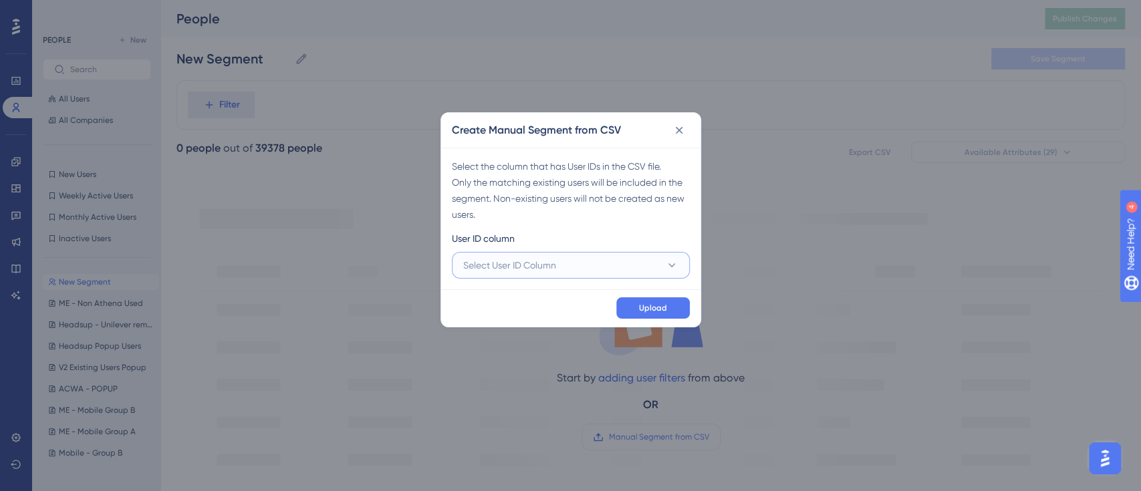
click at [571, 263] on button "Select User ID Column" at bounding box center [571, 265] width 238 height 27
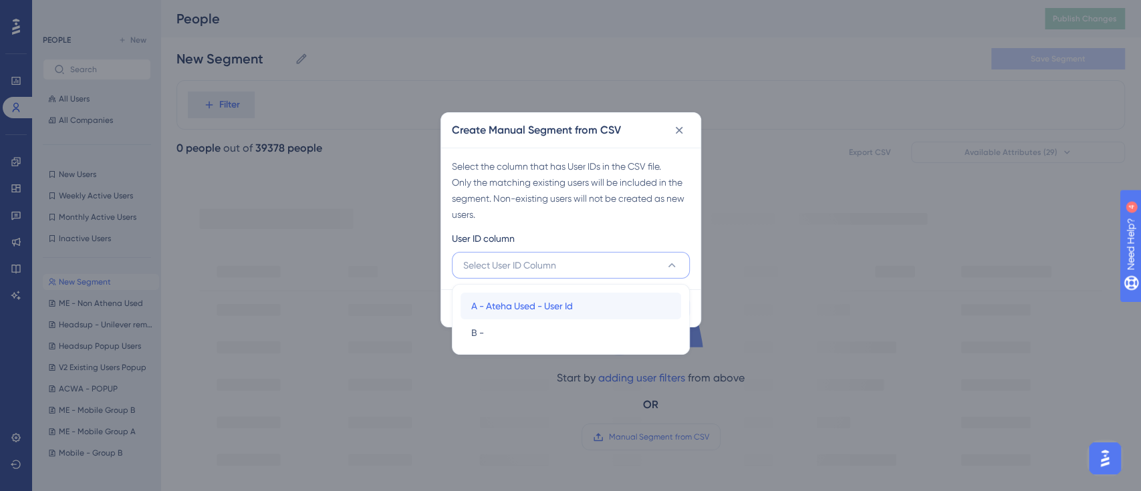
click at [554, 305] on span "A - Ateha Used - User Id" at bounding box center [522, 306] width 102 height 16
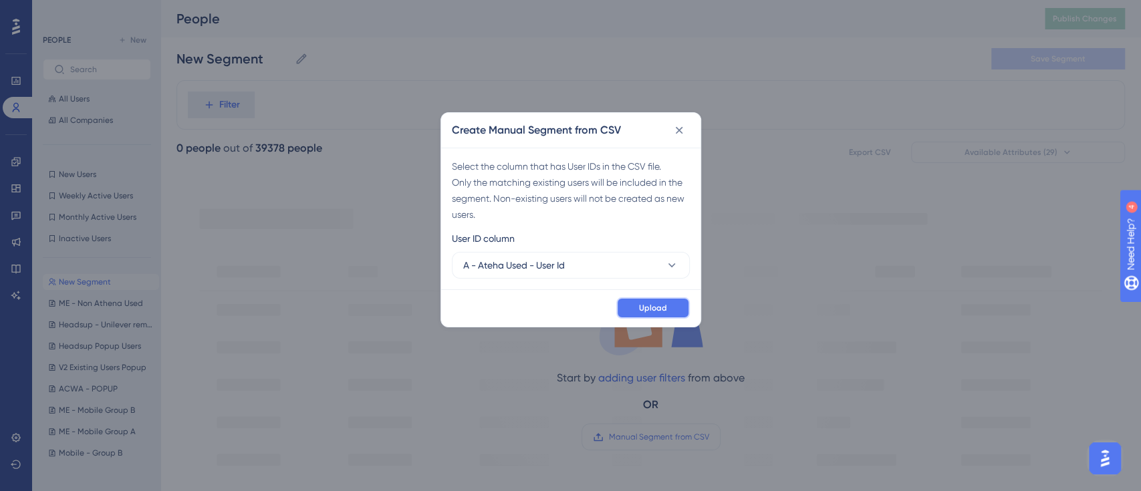
click at [654, 306] on span "Upload" at bounding box center [653, 308] width 28 height 11
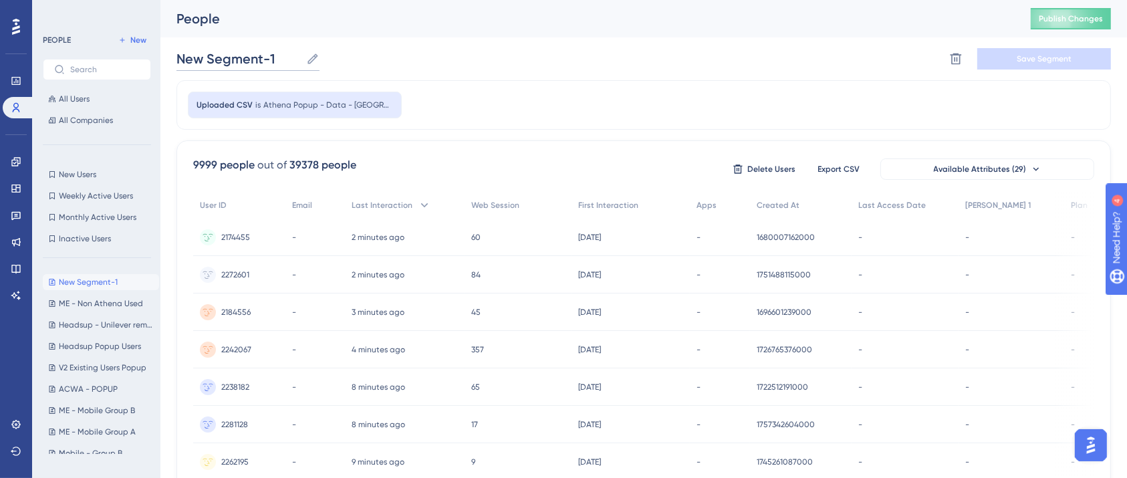
click at [231, 53] on input "New Segment-1" at bounding box center [238, 58] width 124 height 19
paste input "US - [GEOGRAPHIC_DATA] Used"
drag, startPoint x: 417, startPoint y: 76, endPoint x: 476, endPoint y: 74, distance: 58.8
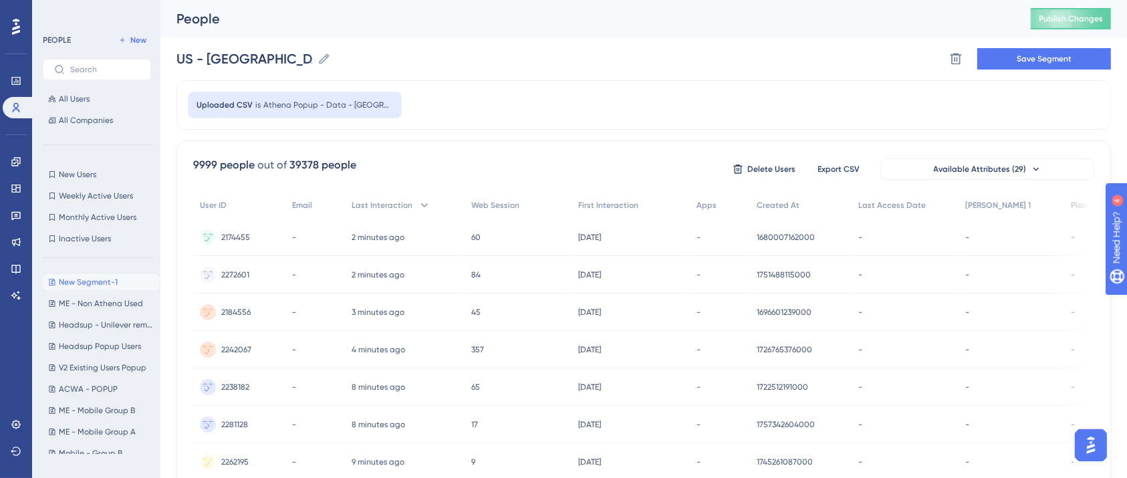
click at [417, 76] on div "US - [GEOGRAPHIC_DATA] Used US - [GEOGRAPHIC_DATA] Used Delete Segment Save Seg…" at bounding box center [643, 58] width 934 height 43
click at [1057, 54] on span "Save Segment" at bounding box center [1043, 58] width 55 height 11
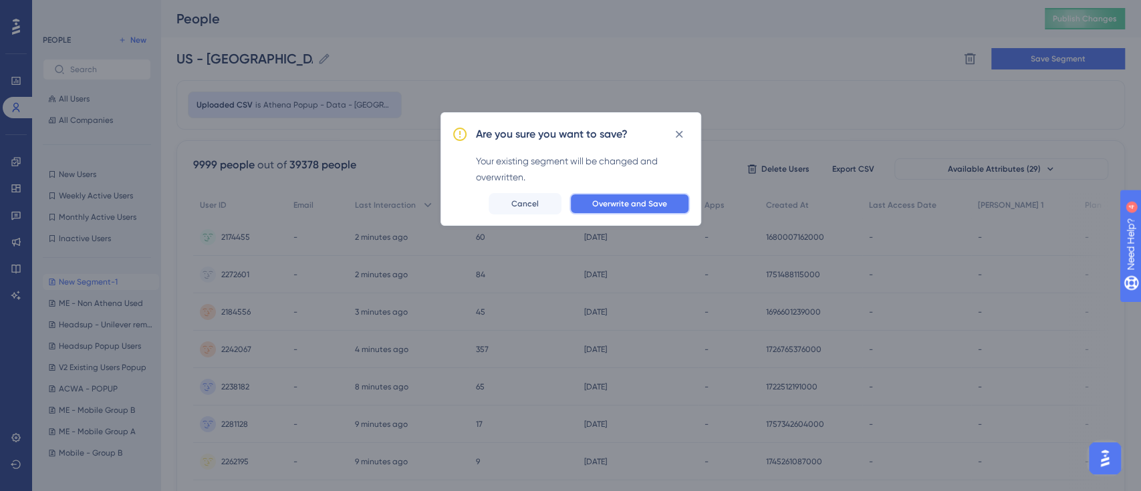
click at [624, 195] on button "Overwrite and Save" at bounding box center [629, 203] width 120 height 21
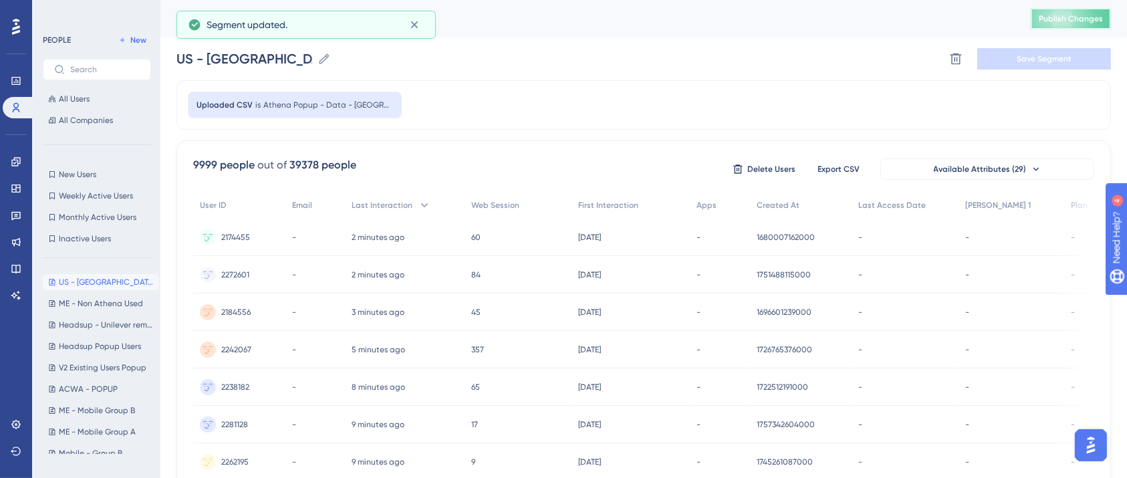
click at [1079, 12] on button "Publish Changes" at bounding box center [1071, 18] width 80 height 21
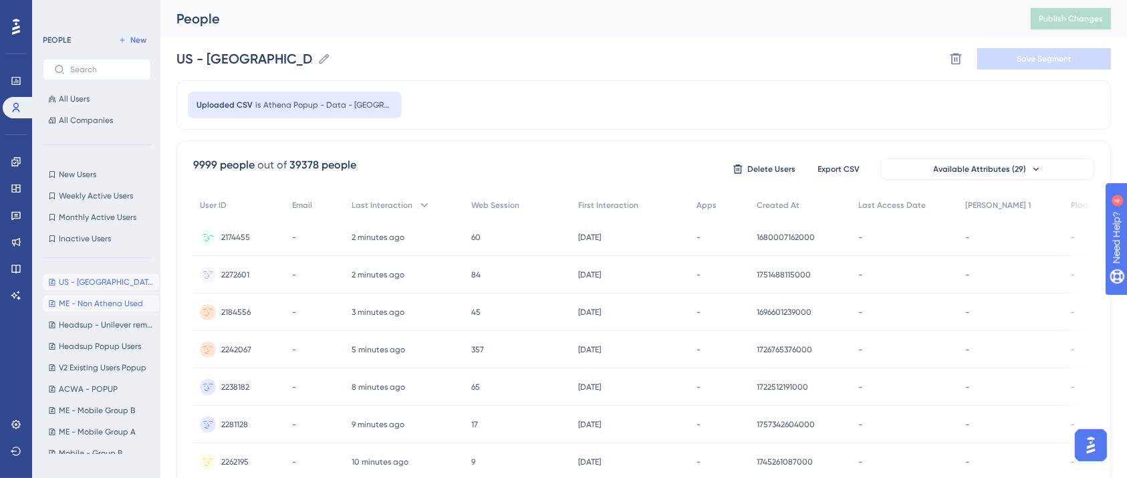
click at [96, 301] on span "ME - Non Athena Used" at bounding box center [101, 303] width 84 height 11
click at [511, 59] on div "ME - Non Athena Used ME - Non Athena Used Delete Segment Save Segment" at bounding box center [643, 58] width 934 height 43
click at [133, 41] on span "New" at bounding box center [138, 40] width 16 height 11
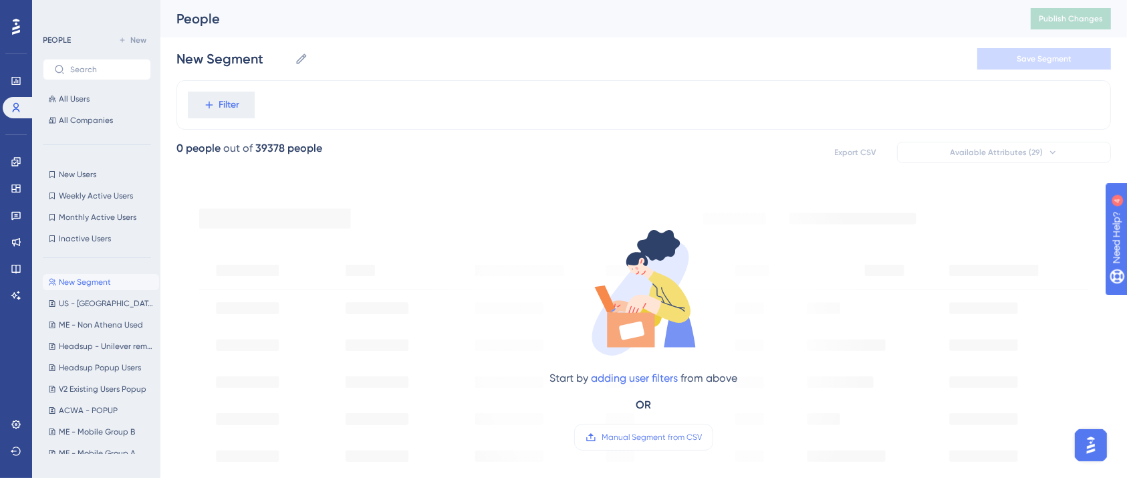
click at [667, 439] on span "Manual Segment from CSV" at bounding box center [651, 437] width 100 height 11
click at [702, 437] on input "Manual Segment from CSV" at bounding box center [702, 437] width 0 height 0
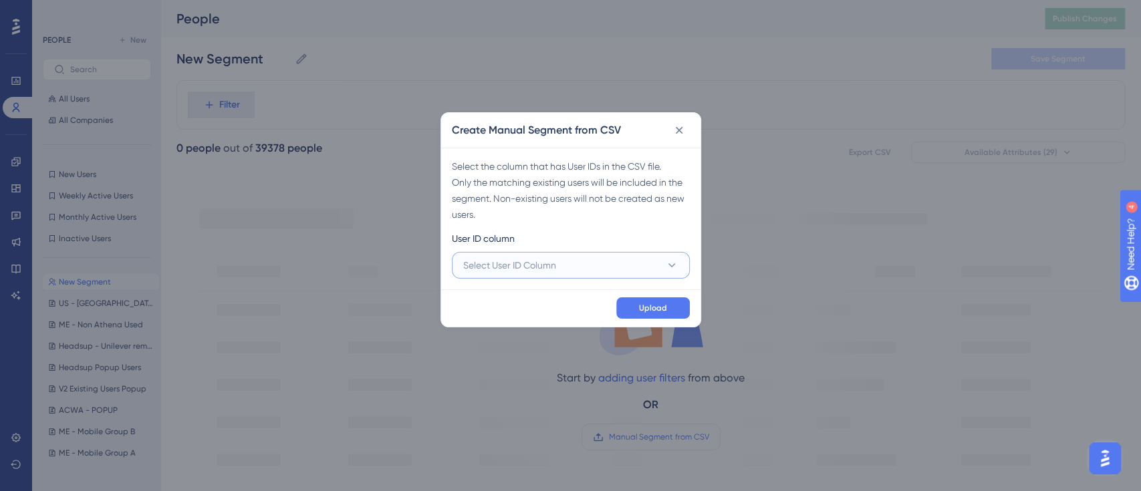
click at [499, 263] on span "Select User ID Column" at bounding box center [509, 265] width 93 height 16
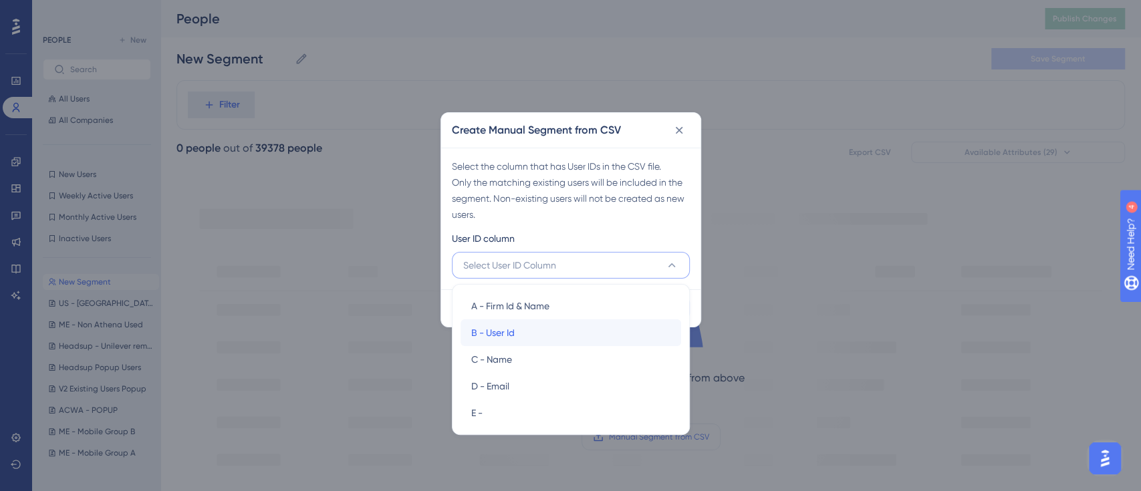
click at [515, 336] on div "B - User Id B - User Id" at bounding box center [570, 332] width 199 height 27
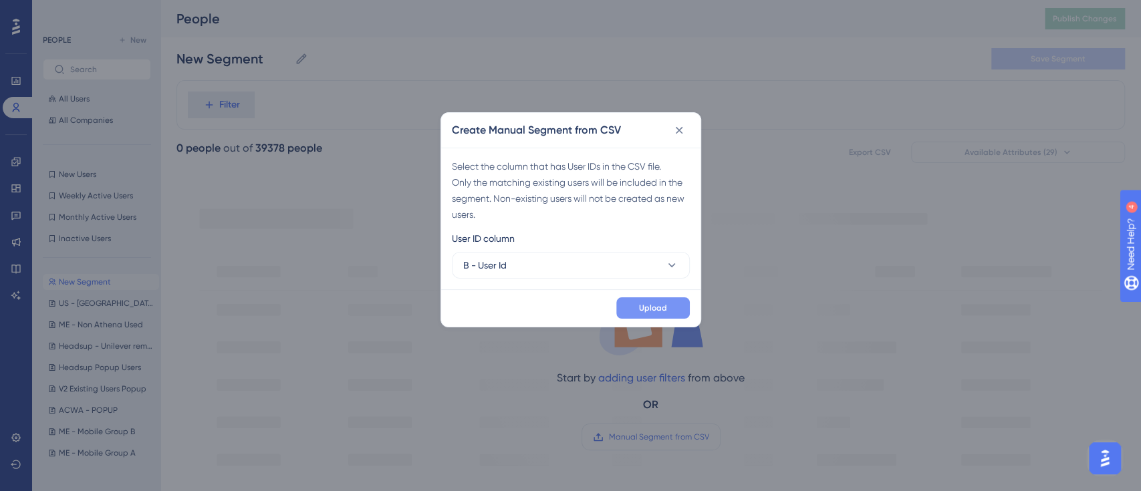
click at [668, 306] on button "Upload" at bounding box center [653, 307] width 74 height 21
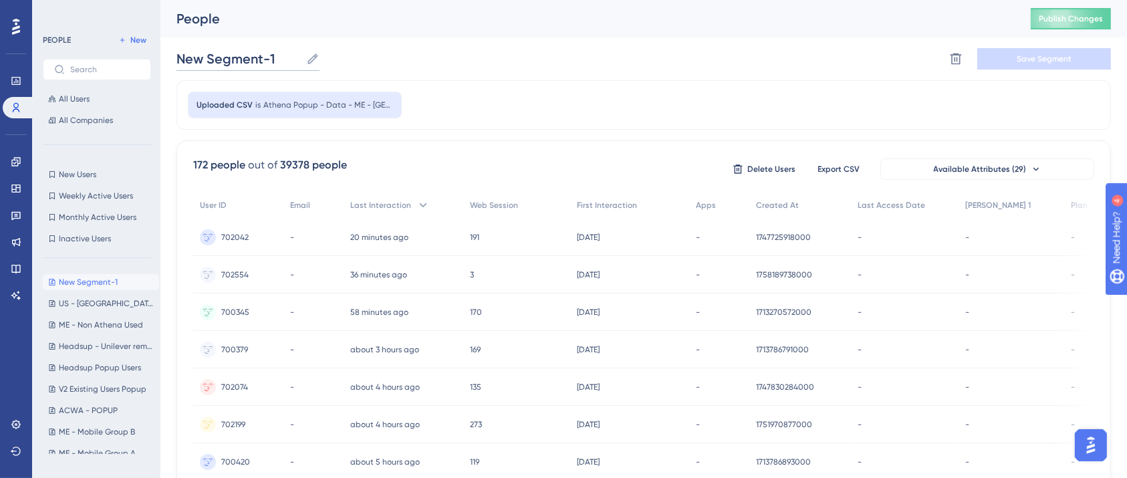
click at [269, 55] on input "New Segment-1" at bounding box center [238, 58] width 124 height 19
paste input "ME - Athena Used"
click at [640, 77] on div "ME - Athena Used ME - Athena Used Delete Segment Save Segment" at bounding box center [643, 58] width 934 height 43
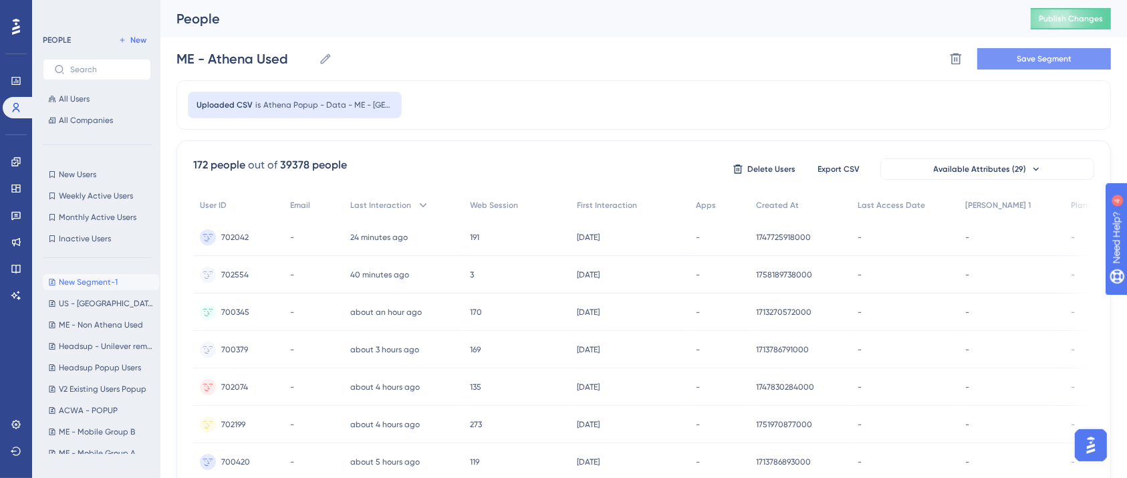
click at [1014, 53] on button "Save Segment" at bounding box center [1044, 58] width 134 height 21
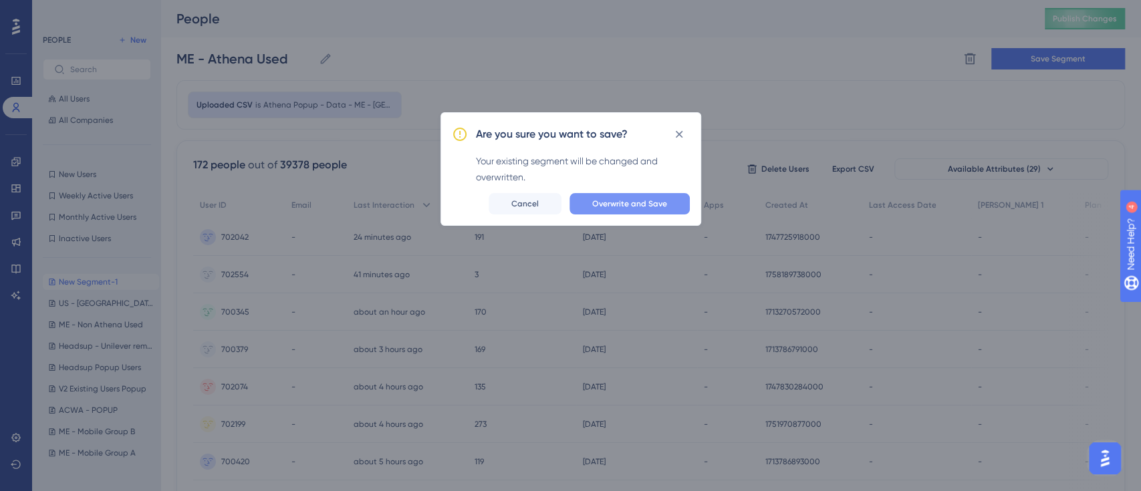
click at [655, 211] on button "Overwrite and Save" at bounding box center [629, 203] width 120 height 21
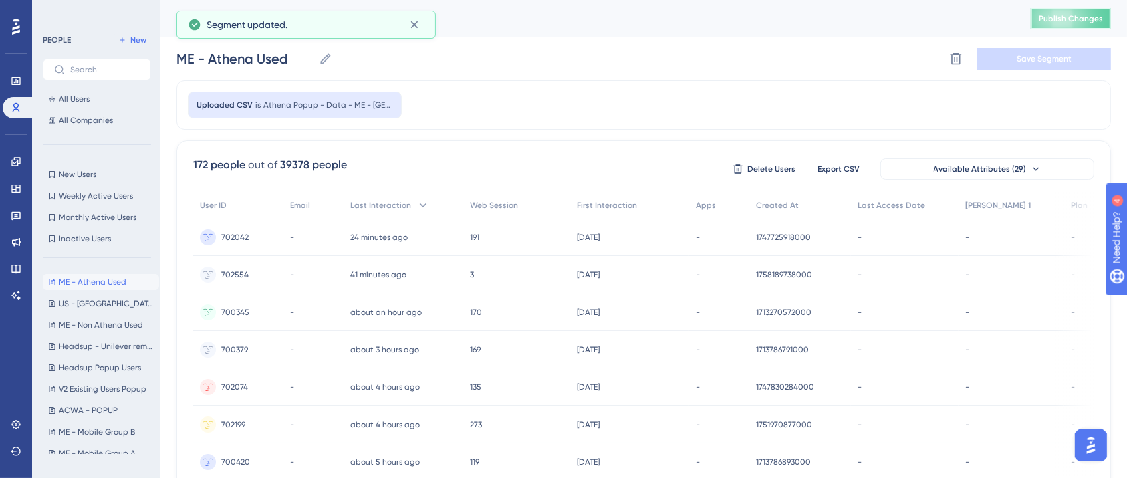
click at [1077, 14] on span "Publish Changes" at bounding box center [1071, 18] width 64 height 11
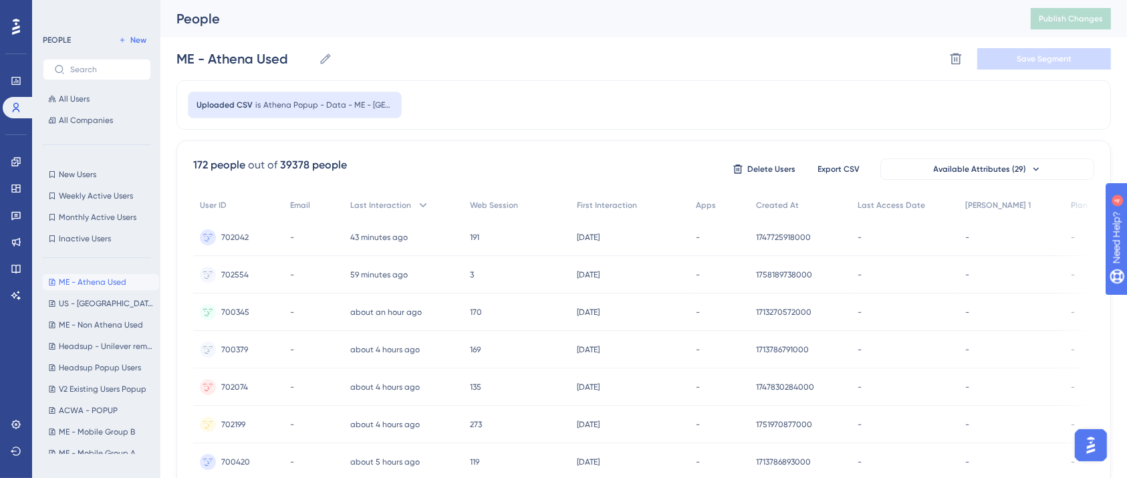
click at [481, 77] on div "ME - Athena Used ME - Athena Used Delete Segment Save Segment" at bounding box center [643, 58] width 934 height 43
click at [579, 128] on div "Uploaded CSV is Athena Popup - Data - ME - Athena Used" at bounding box center [643, 104] width 934 height 49
click at [124, 39] on icon at bounding box center [122, 40] width 8 height 8
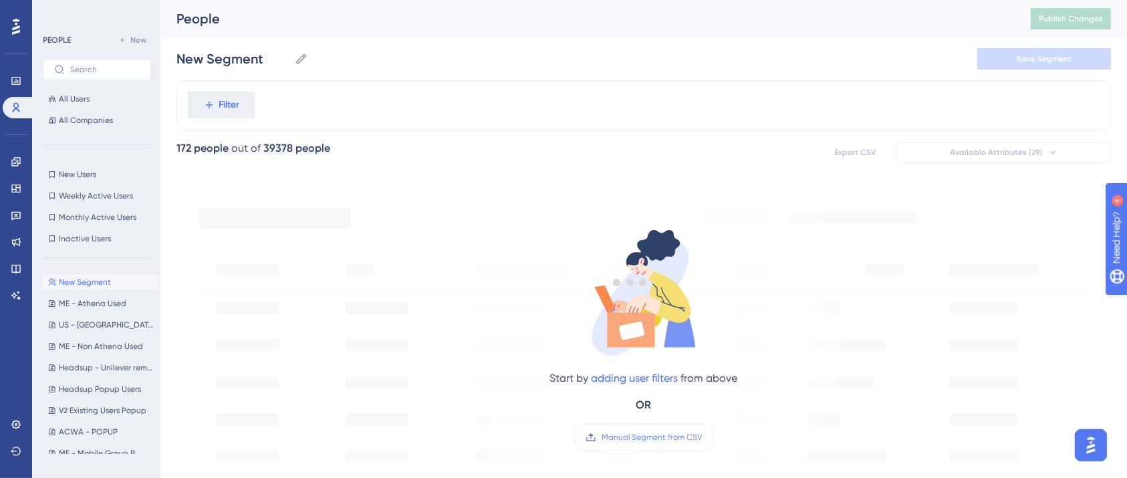
click at [642, 432] on div at bounding box center [630, 282] width 993 height 382
click at [675, 436] on span "Manual Segment from CSV" at bounding box center [651, 437] width 100 height 11
click at [702, 437] on input "Manual Segment from CSV" at bounding box center [702, 437] width 0 height 0
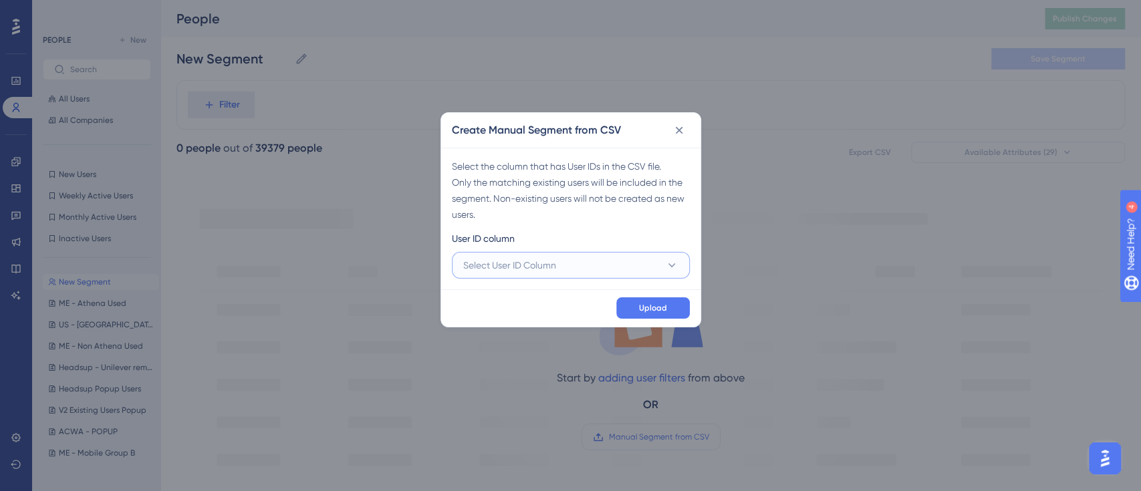
click at [565, 270] on button "Select User ID Column" at bounding box center [571, 265] width 238 height 27
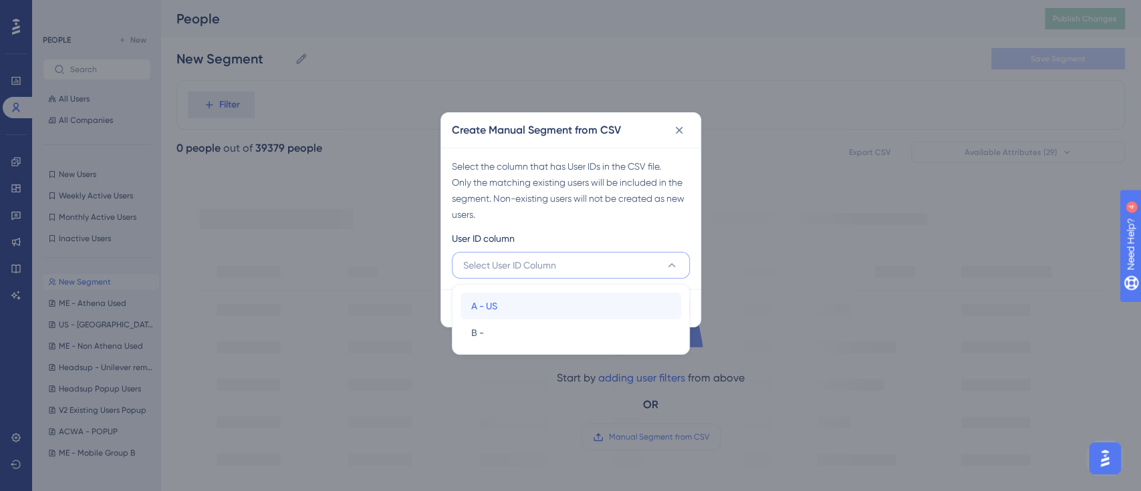
click at [524, 295] on div "A - US A - US" at bounding box center [570, 306] width 199 height 27
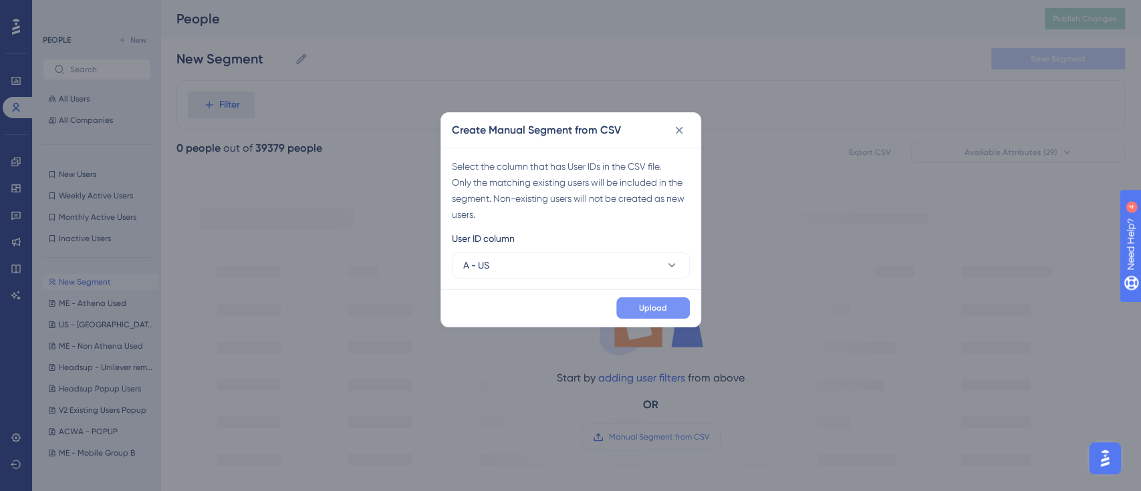
click at [642, 309] on span "Upload" at bounding box center [653, 308] width 28 height 11
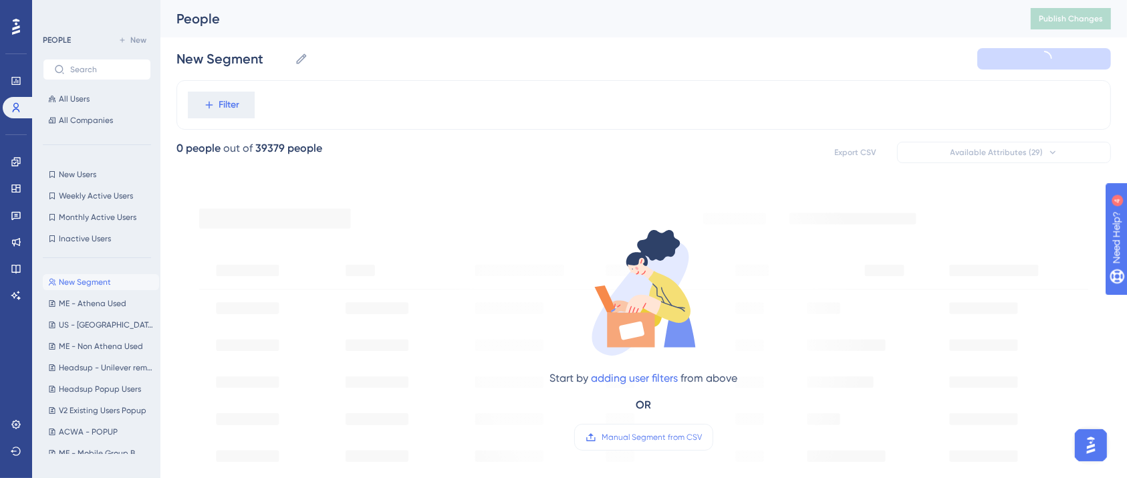
type input "New Segment-1"
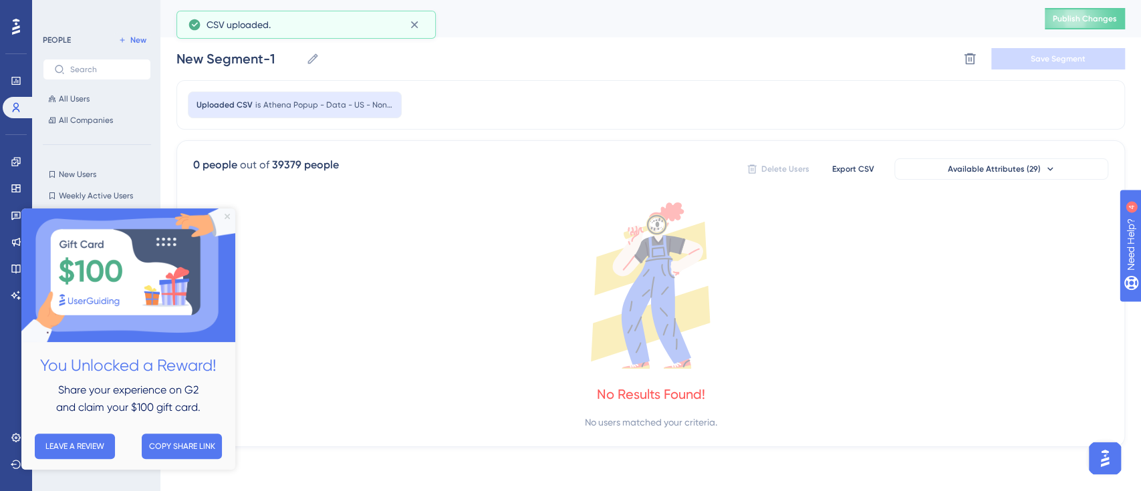
click at [229, 218] on icon "Close Preview" at bounding box center [227, 216] width 5 height 5
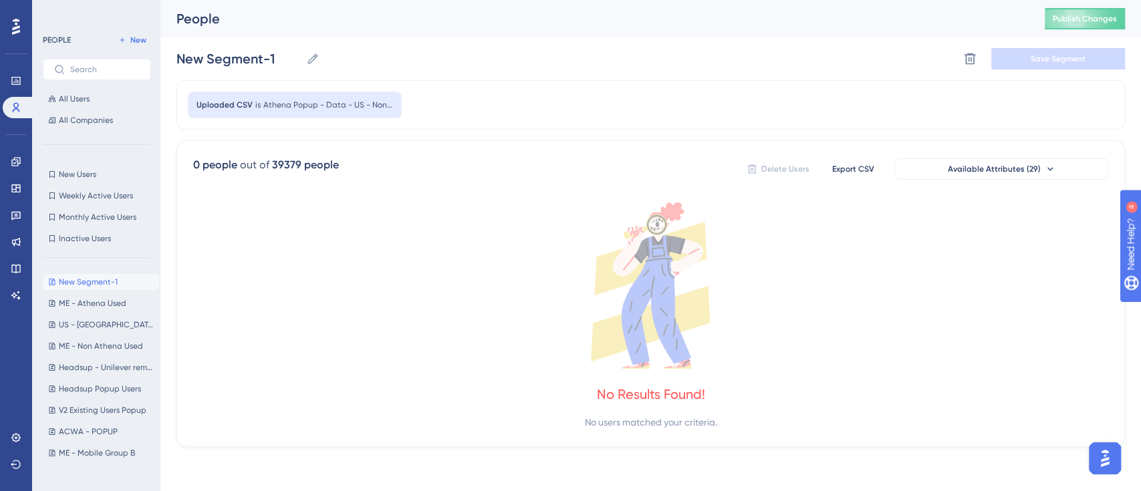
click at [515, 73] on div "New Segment-1 New Segment-1 Delete Segment Save Segment" at bounding box center [650, 58] width 948 height 43
click at [976, 57] on button at bounding box center [969, 58] width 21 height 21
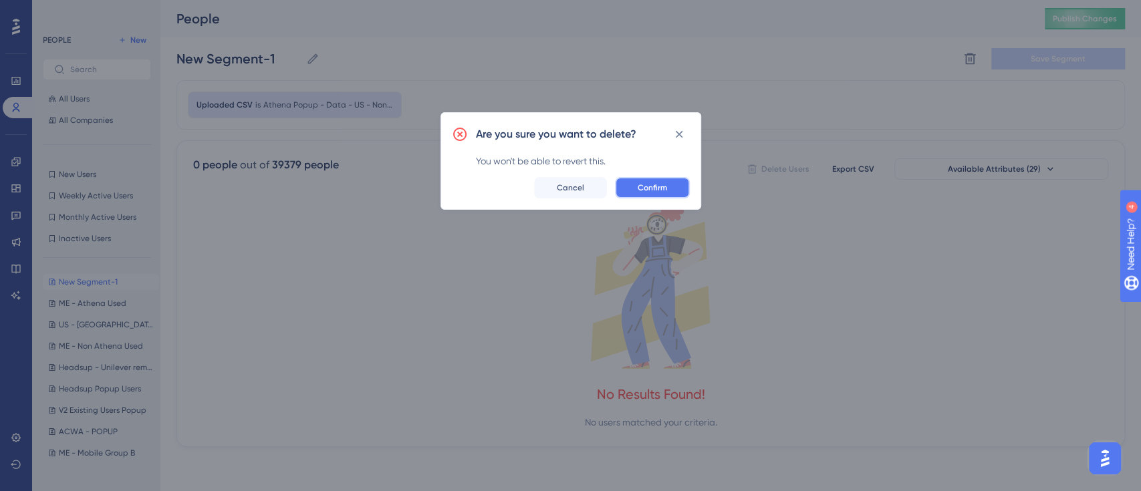
click at [632, 182] on button "Confirm" at bounding box center [652, 187] width 75 height 21
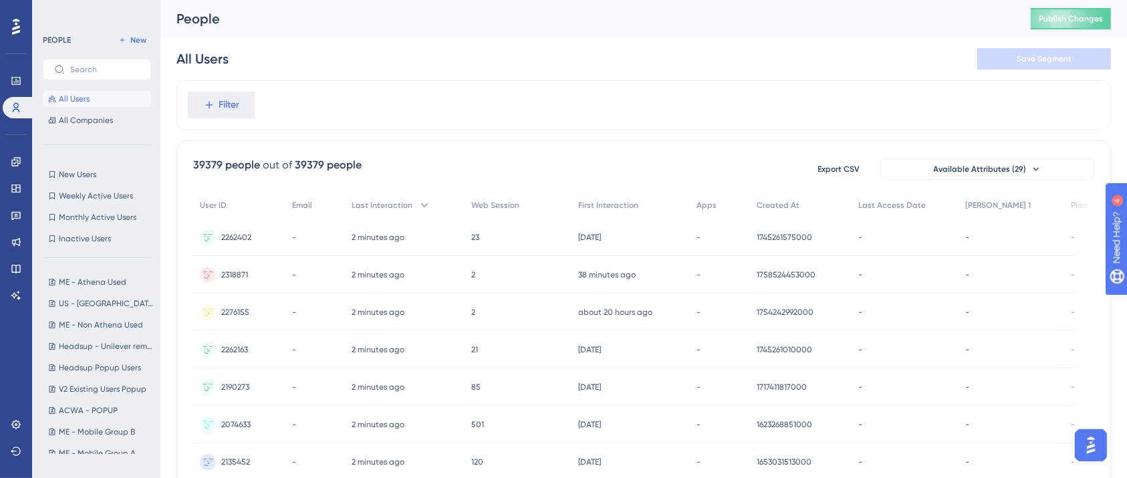
click at [448, 75] on div "All Users Save Segment" at bounding box center [643, 58] width 934 height 43
click at [129, 39] on button "New" at bounding box center [132, 40] width 37 height 16
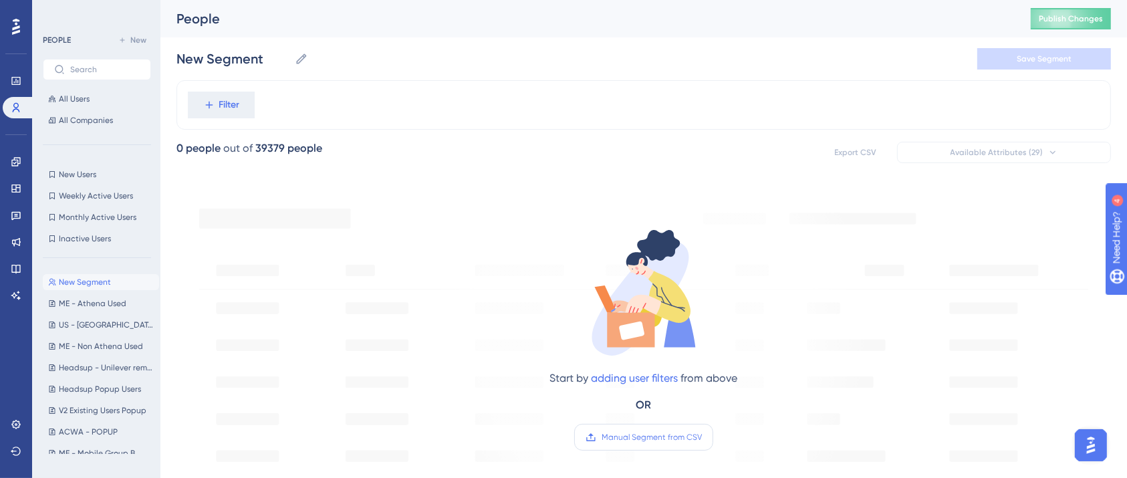
click at [624, 445] on label "Manual Segment from CSV" at bounding box center [643, 437] width 139 height 27
click at [702, 437] on input "Manual Segment from CSV" at bounding box center [702, 437] width 0 height 0
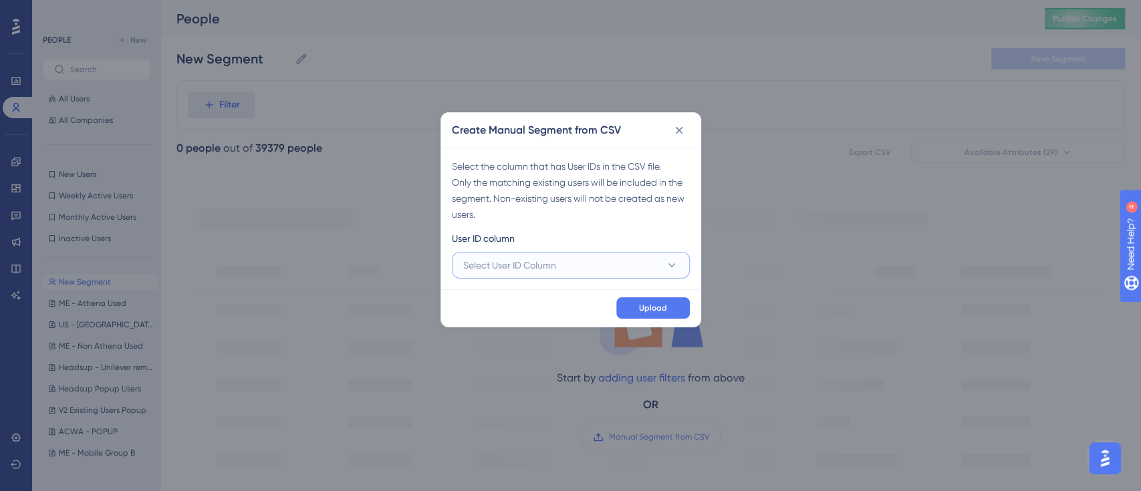
click at [634, 257] on button "Select User ID Column" at bounding box center [571, 265] width 238 height 27
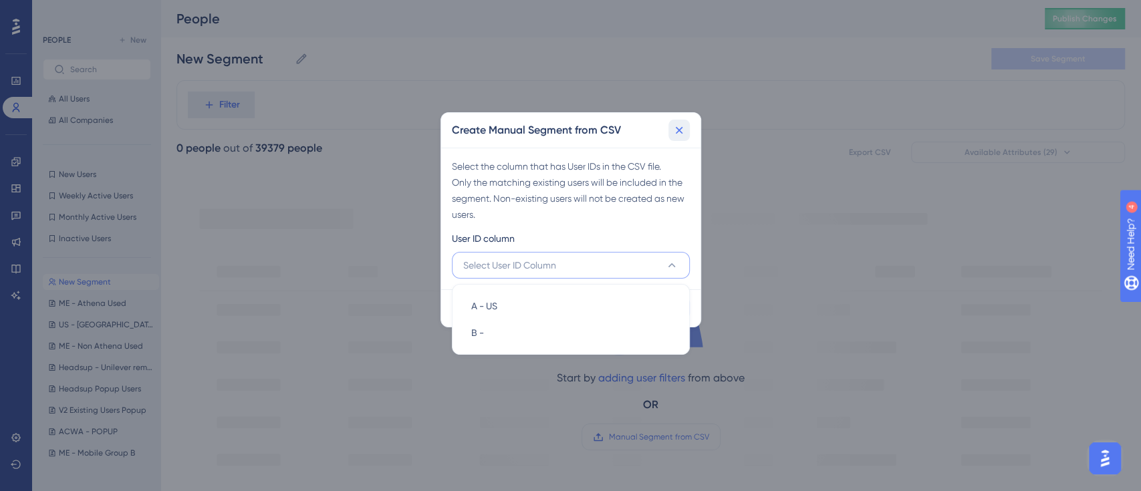
click at [684, 131] on icon at bounding box center [678, 130] width 13 height 13
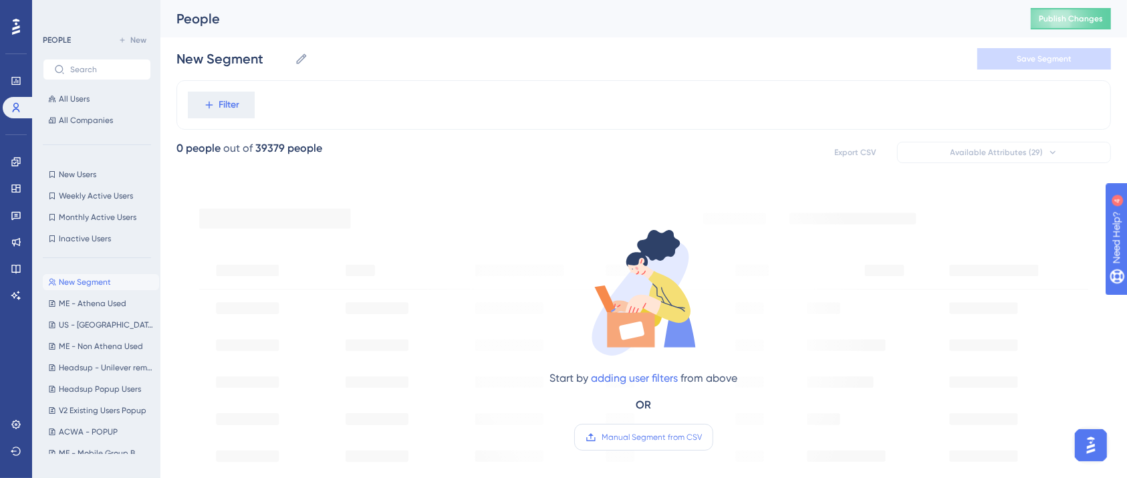
click at [630, 444] on label "Manual Segment from CSV" at bounding box center [643, 437] width 139 height 27
click at [702, 437] on input "Manual Segment from CSV" at bounding box center [702, 437] width 0 height 0
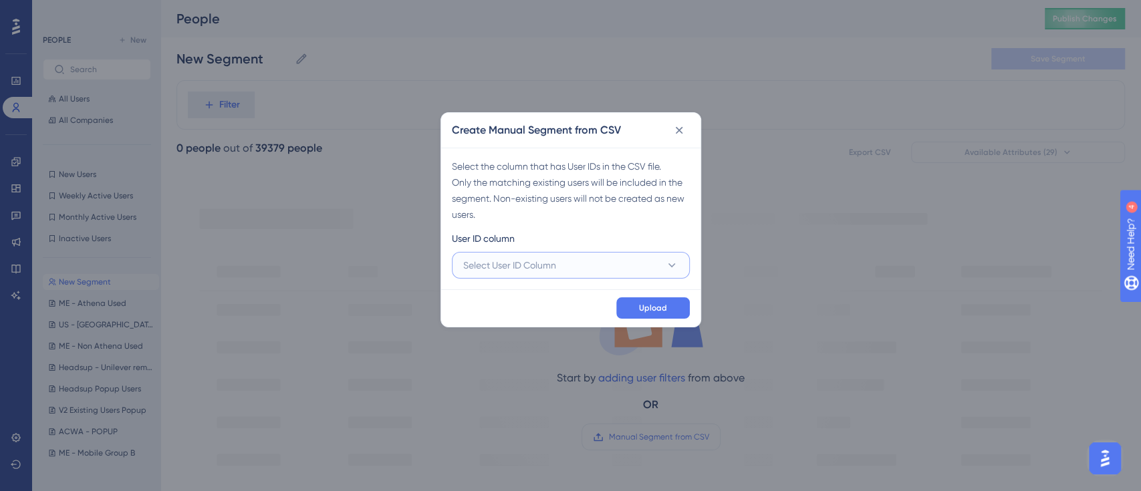
click at [601, 263] on button "Select User ID Column" at bounding box center [571, 265] width 238 height 27
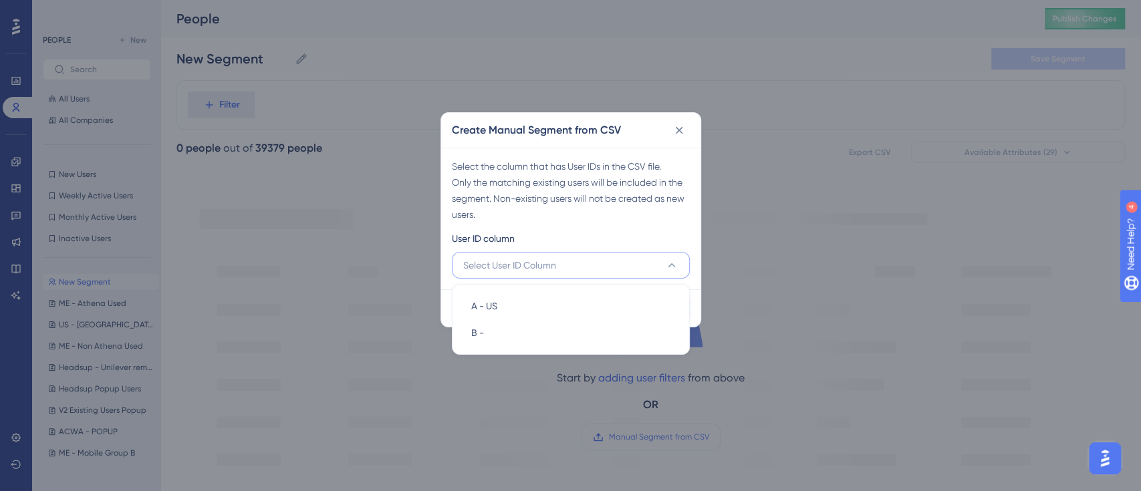
click at [755, 238] on div "Create Manual Segment from CSV Select the column that has User IDs in the CSV f…" at bounding box center [570, 245] width 1141 height 491
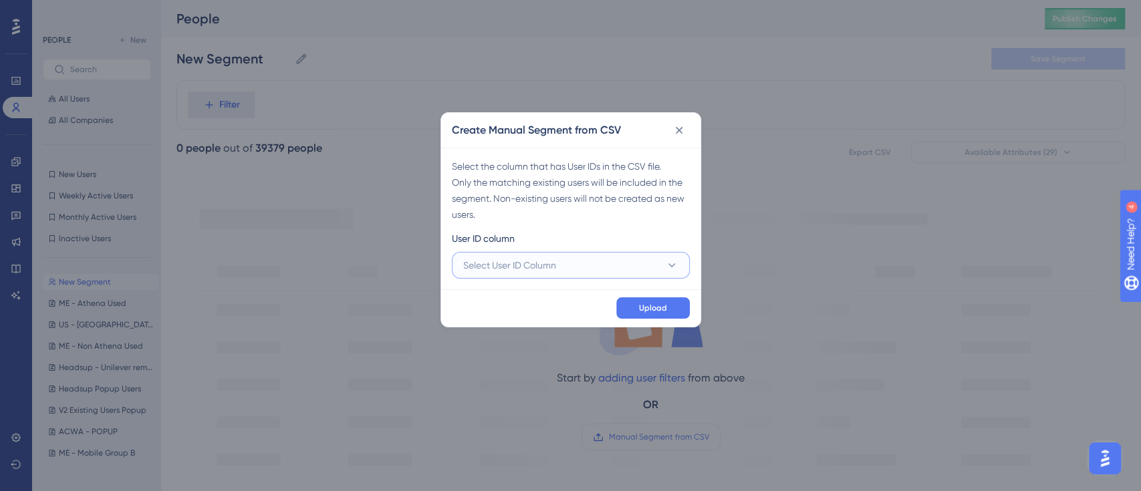
click at [642, 273] on button "Select User ID Column" at bounding box center [571, 265] width 238 height 27
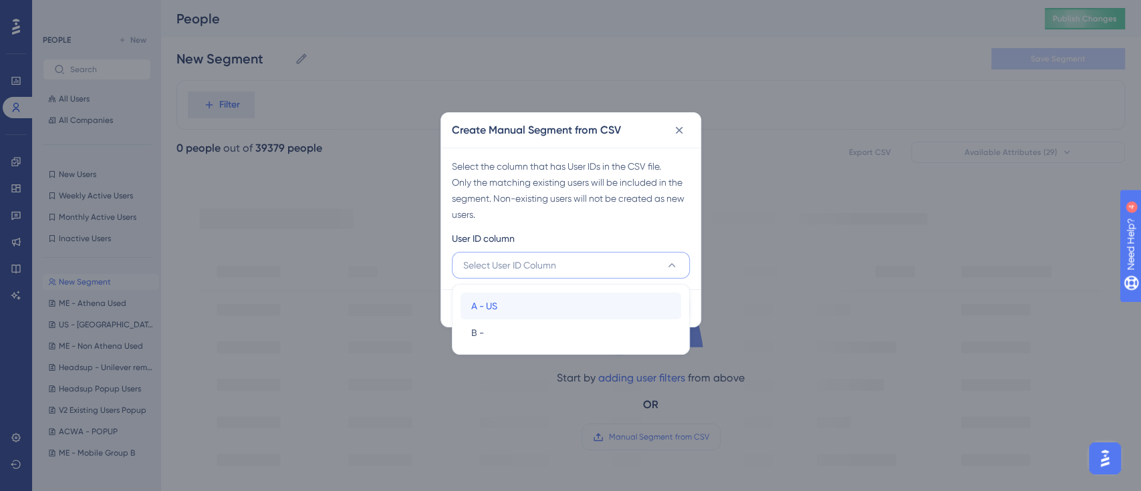
click at [596, 298] on div "A - US A - US" at bounding box center [570, 306] width 199 height 27
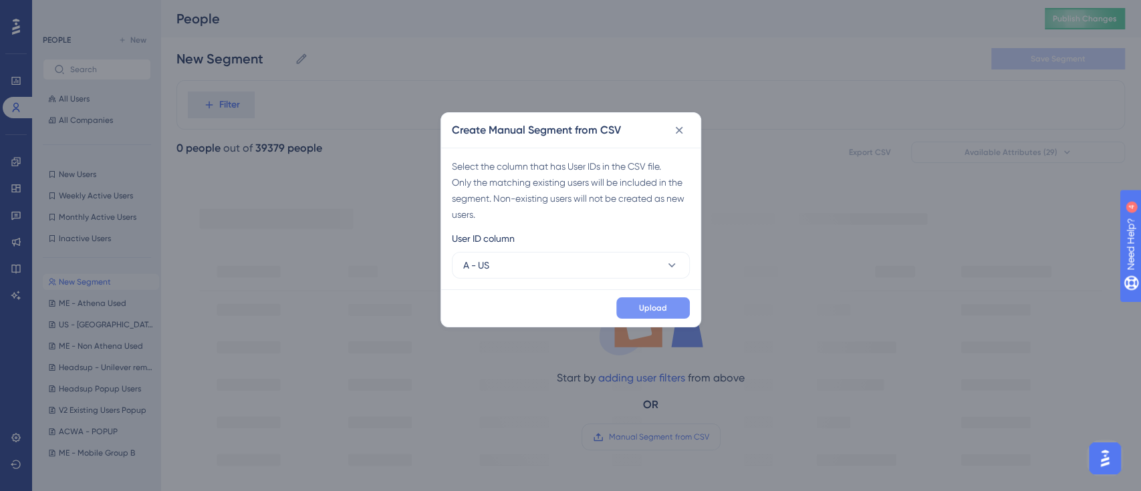
click at [646, 306] on span "Upload" at bounding box center [653, 308] width 28 height 11
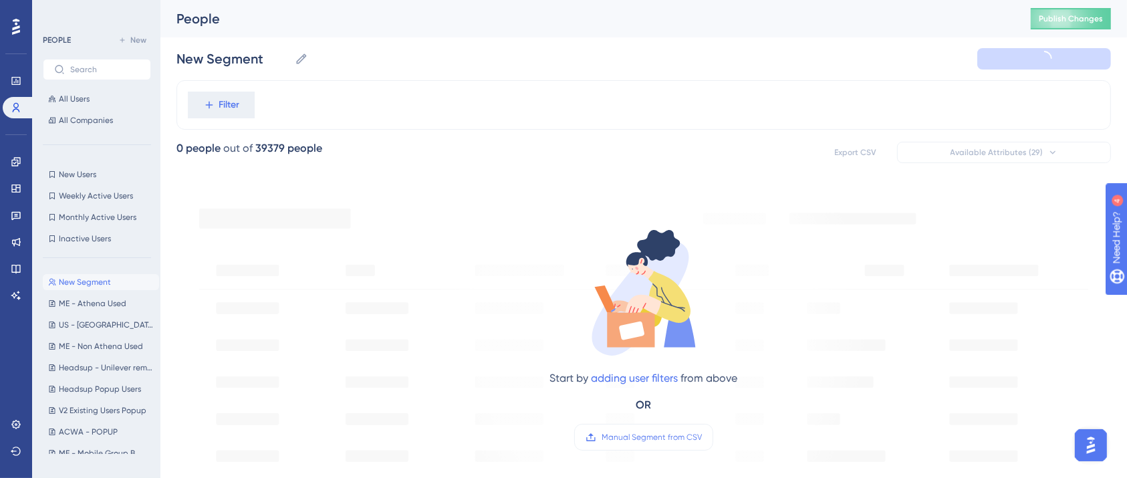
type input "New Segment-1"
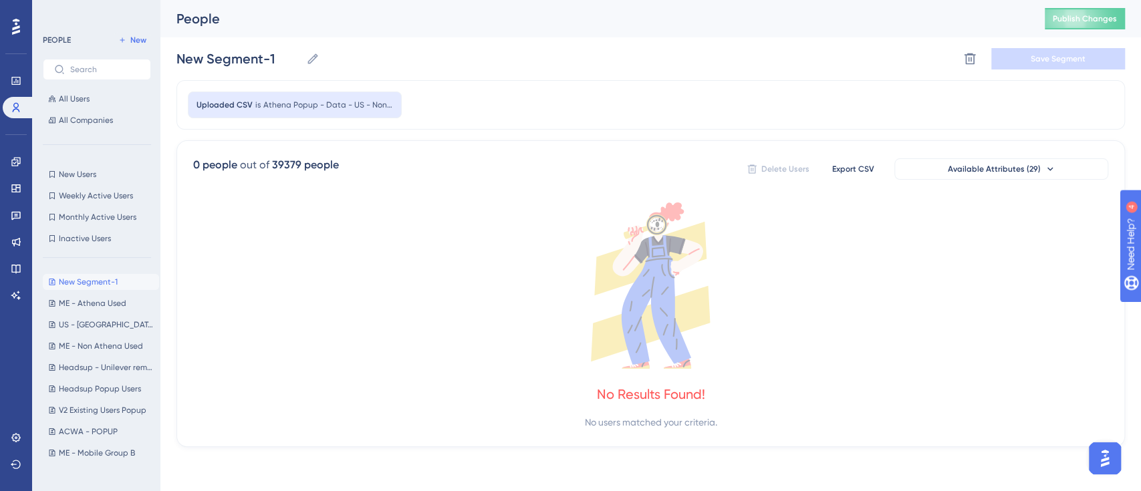
click at [450, 67] on div "New Segment-1 New Segment-1 Delete Segment Save Segment" at bounding box center [650, 58] width 948 height 43
click at [970, 62] on icon at bounding box center [969, 58] width 13 height 13
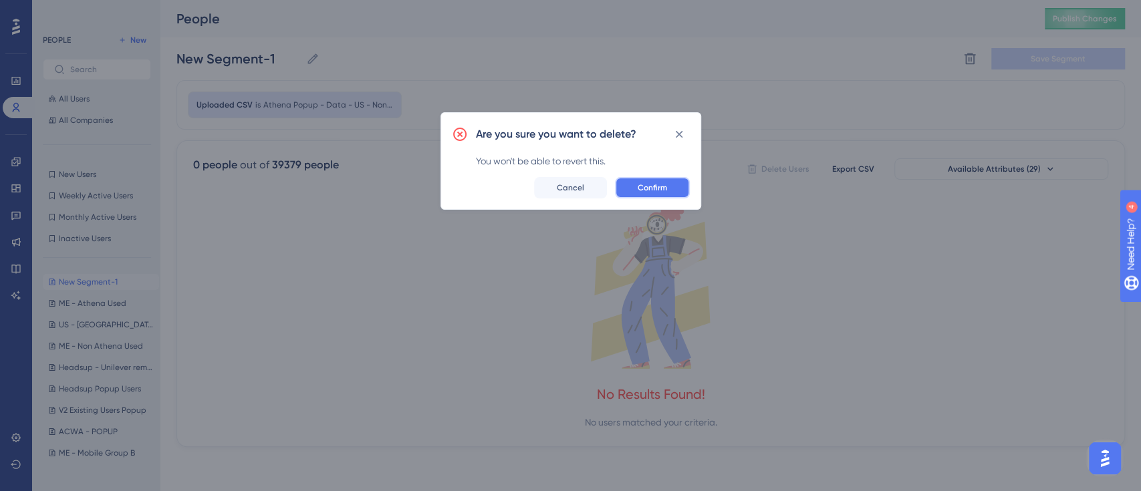
click at [670, 187] on button "Confirm" at bounding box center [652, 187] width 75 height 21
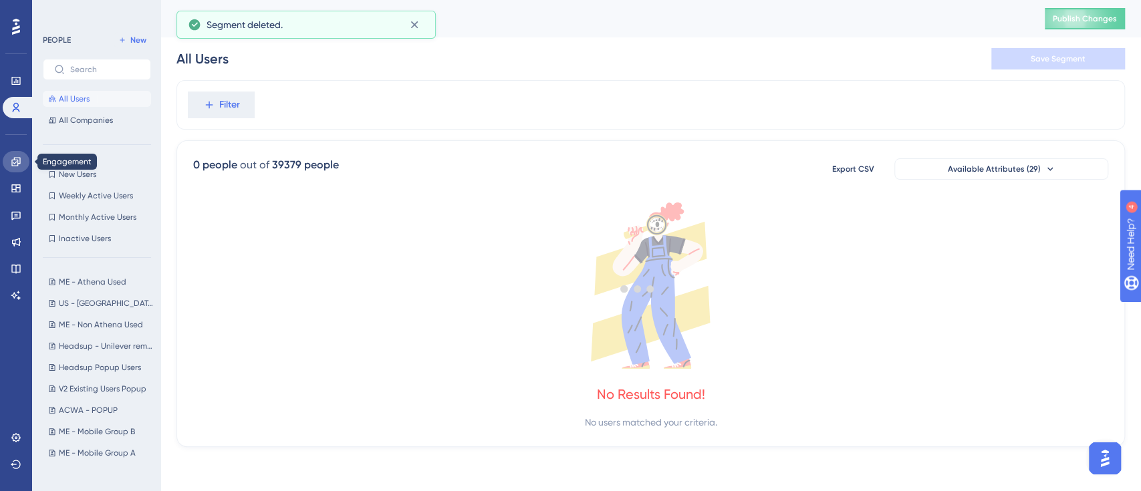
click at [18, 162] on icon at bounding box center [16, 161] width 11 height 11
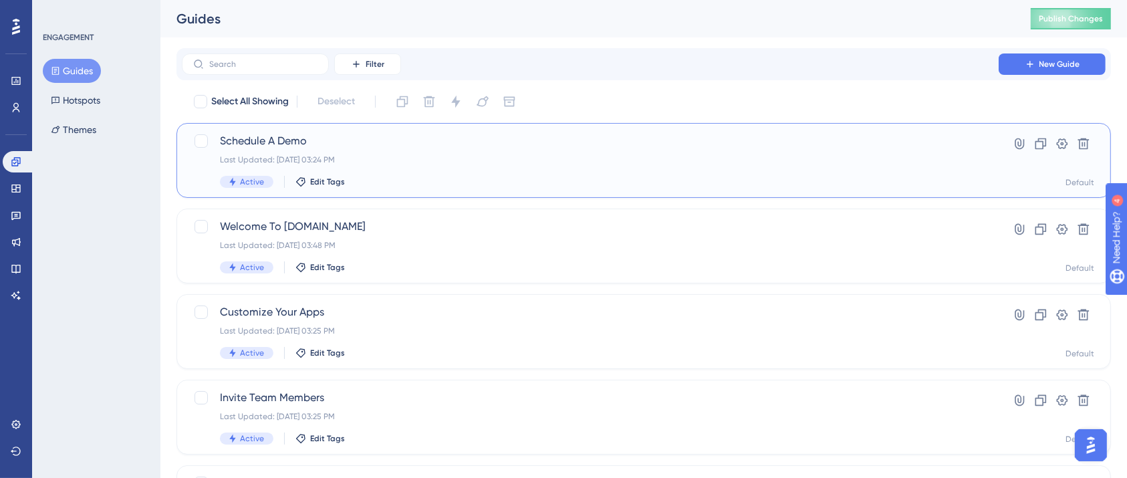
click at [491, 162] on div "Last Updated: Sep 22 2025, 03:24 PM" at bounding box center [590, 159] width 740 height 11
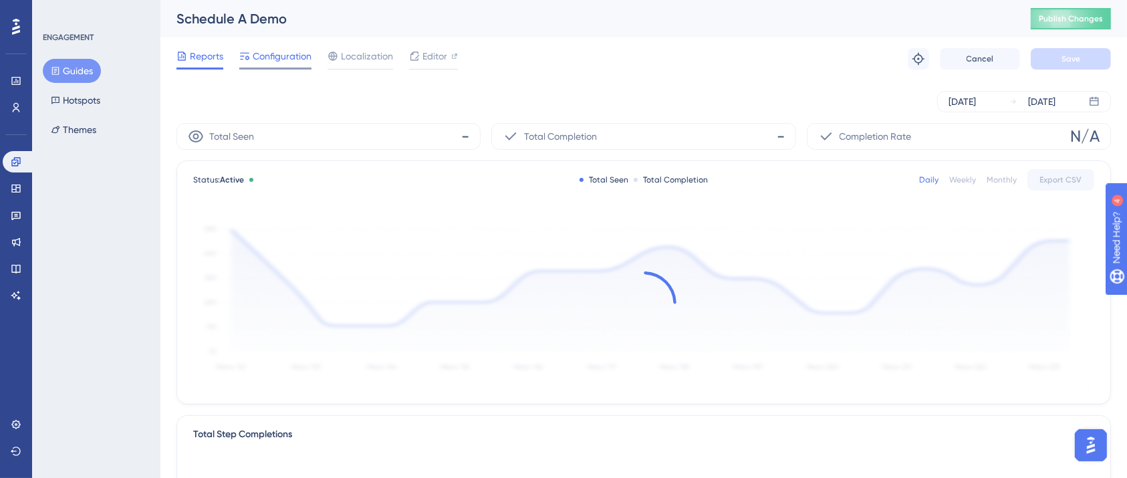
click at [293, 59] on span "Configuration" at bounding box center [282, 56] width 59 height 16
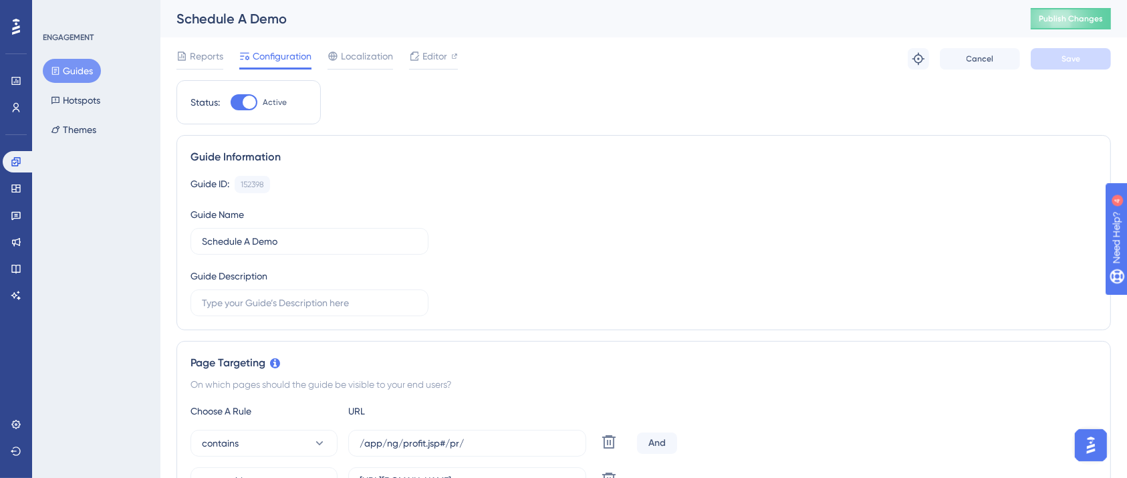
click at [239, 98] on div at bounding box center [244, 102] width 27 height 16
click at [231, 102] on input "Active" at bounding box center [230, 102] width 1 height 1
checkbox input "false"
click at [61, 62] on button "Guides" at bounding box center [72, 71] width 58 height 24
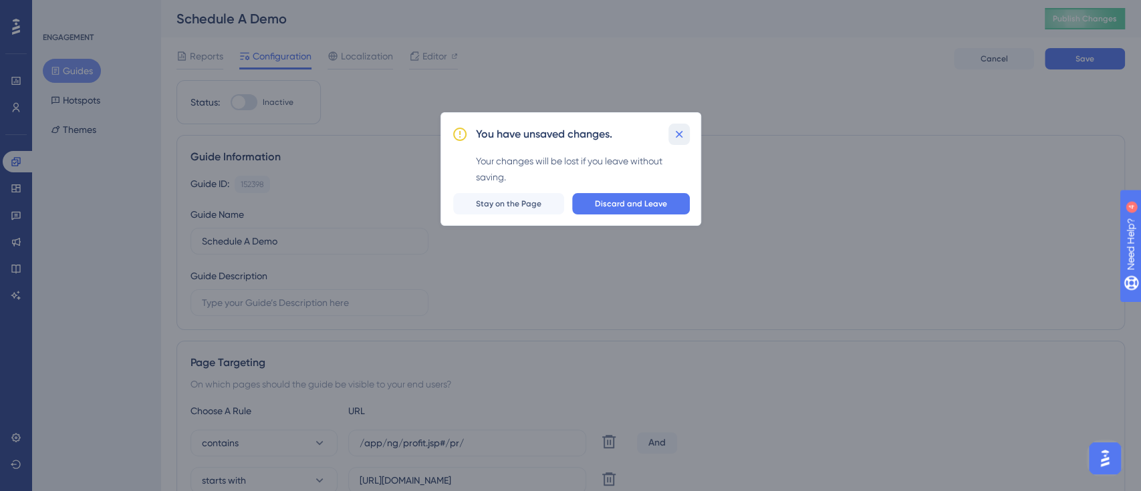
click at [681, 128] on icon at bounding box center [678, 134] width 13 height 13
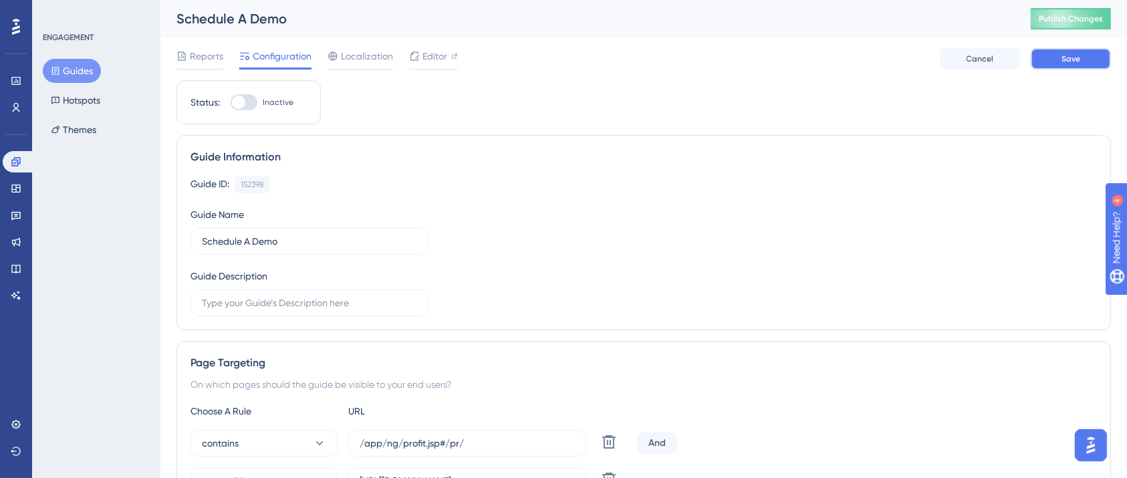
click at [1045, 61] on button "Save" at bounding box center [1071, 58] width 80 height 21
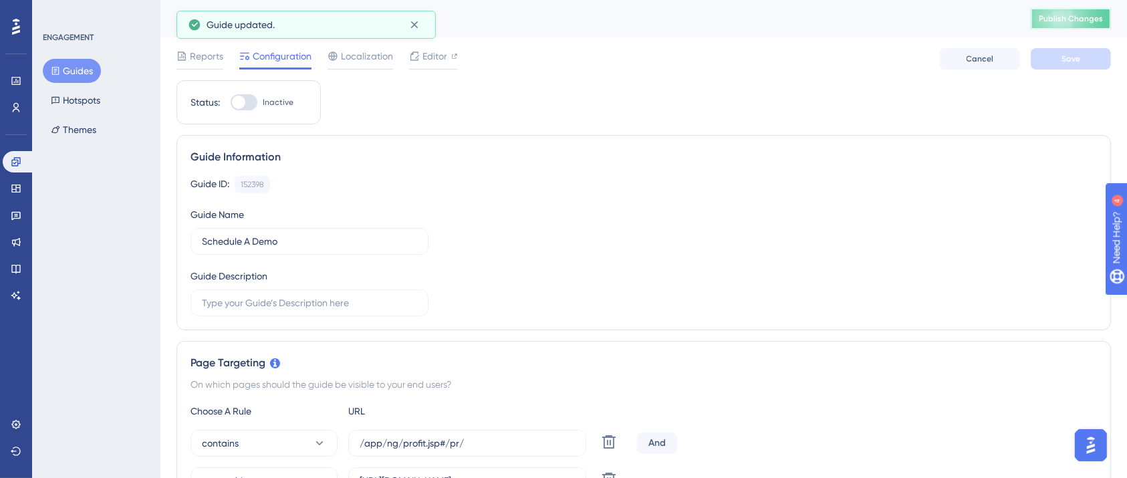
click at [1076, 13] on span "Publish Changes" at bounding box center [1071, 18] width 64 height 11
click at [80, 67] on button "Guides" at bounding box center [72, 71] width 58 height 24
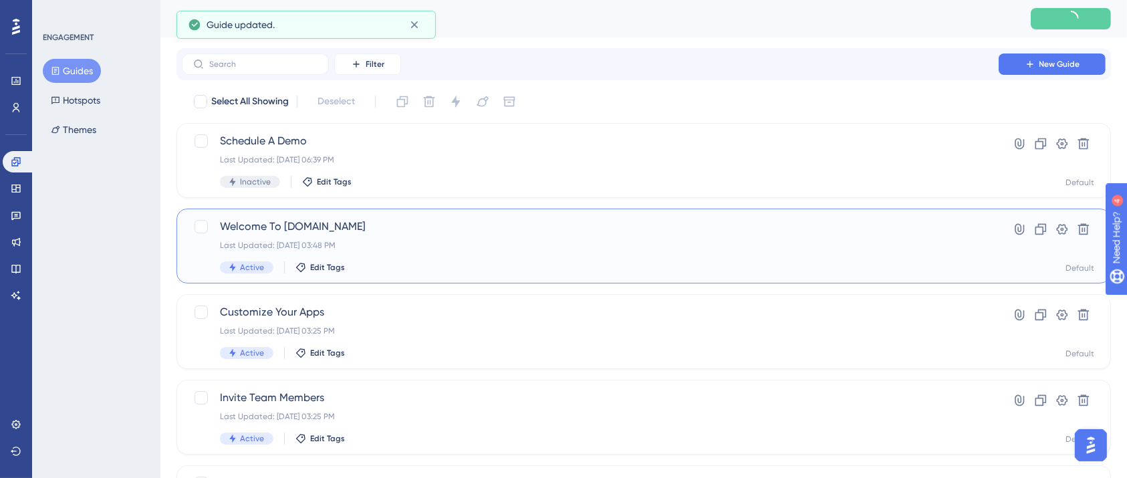
click at [372, 246] on div "Last Updated: Sep 22 2025, 03:48 PM" at bounding box center [590, 245] width 740 height 11
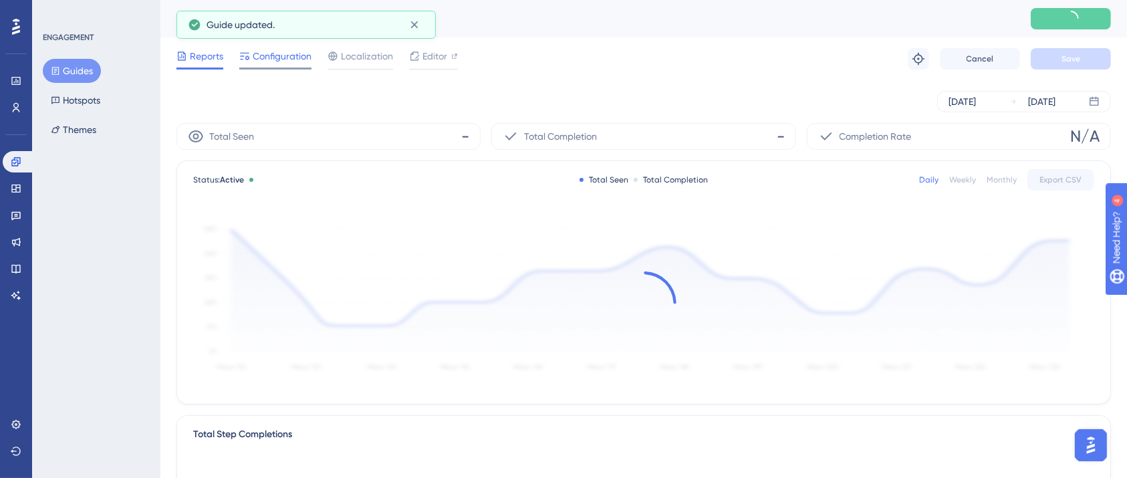
click at [293, 59] on span "Configuration" at bounding box center [282, 56] width 59 height 16
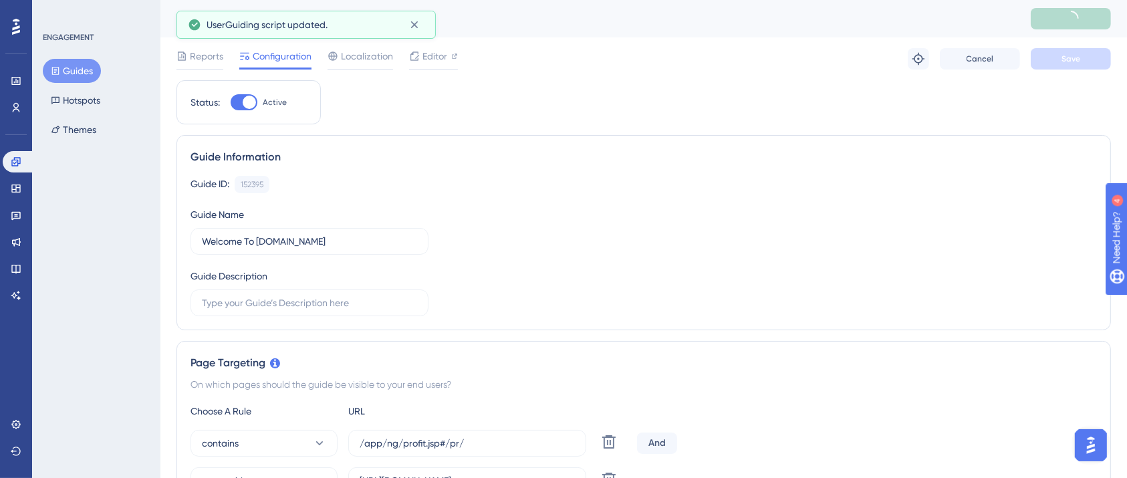
click at [245, 98] on div at bounding box center [249, 102] width 13 height 13
click at [231, 102] on input "Active" at bounding box center [230, 102] width 1 height 1
checkbox input "false"
click at [1068, 54] on span "Save" at bounding box center [1070, 58] width 19 height 11
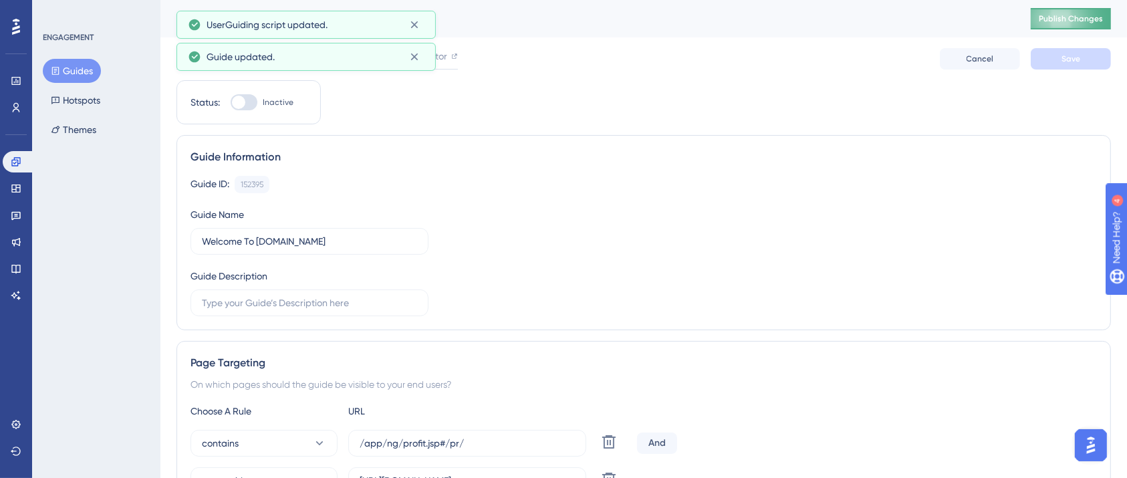
click at [1087, 13] on span "Publish Changes" at bounding box center [1071, 18] width 64 height 11
click at [601, 78] on div "Reports Configuration Localization Editor Cancel Save" at bounding box center [643, 58] width 934 height 43
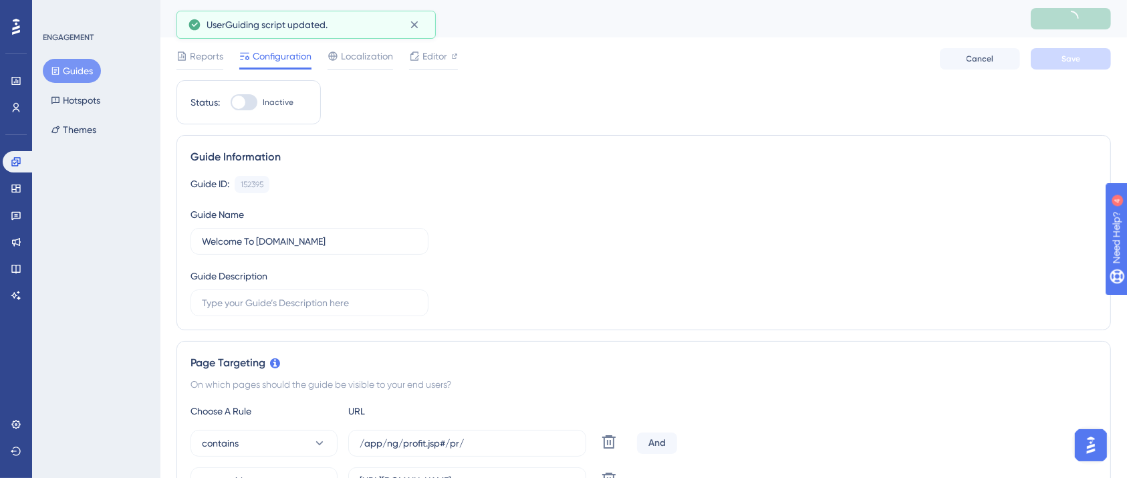
click at [77, 72] on button "Guides" at bounding box center [72, 71] width 58 height 24
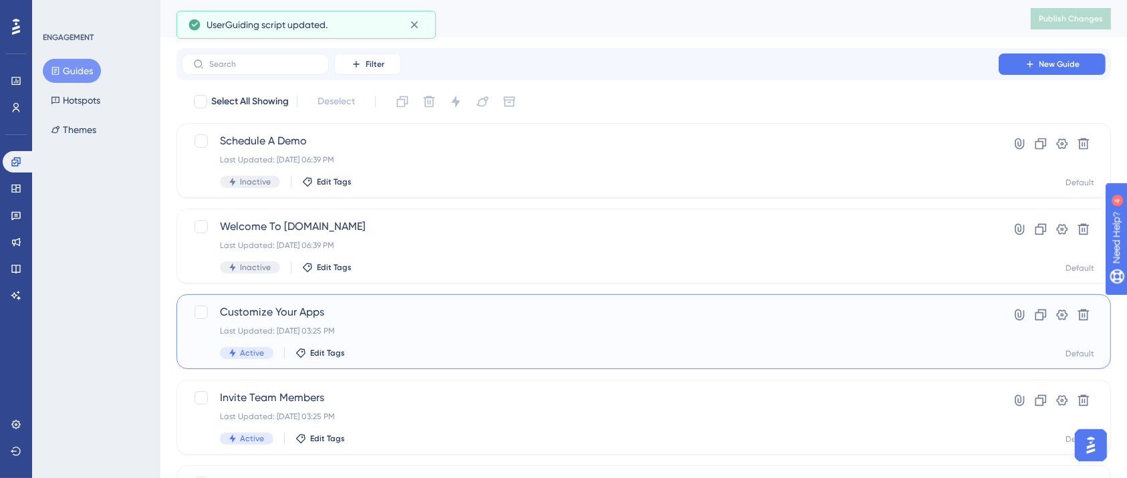
click at [325, 331] on div "Last Updated: Sep 22 2025, 03:25 PM" at bounding box center [590, 330] width 740 height 11
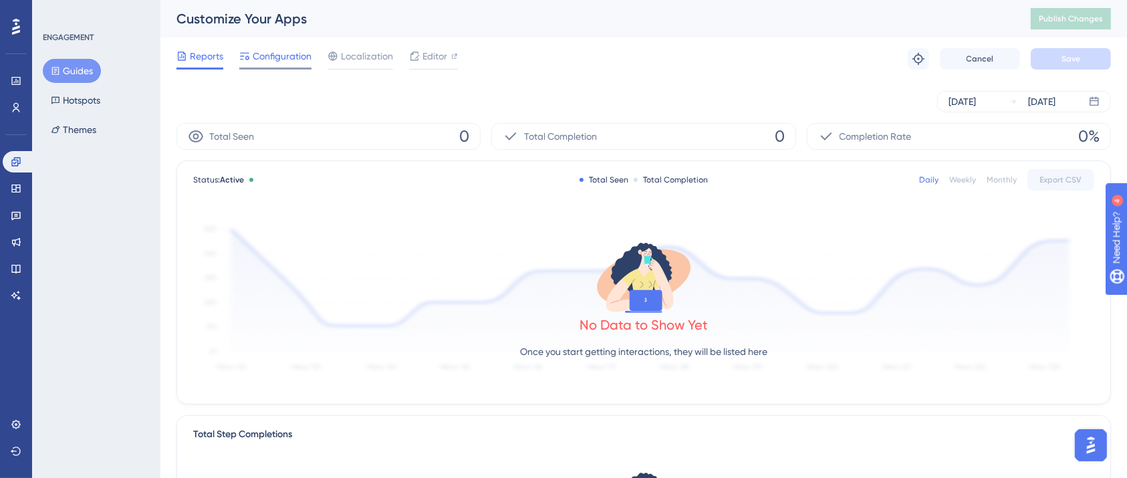
click at [291, 63] on span "Configuration" at bounding box center [282, 56] width 59 height 16
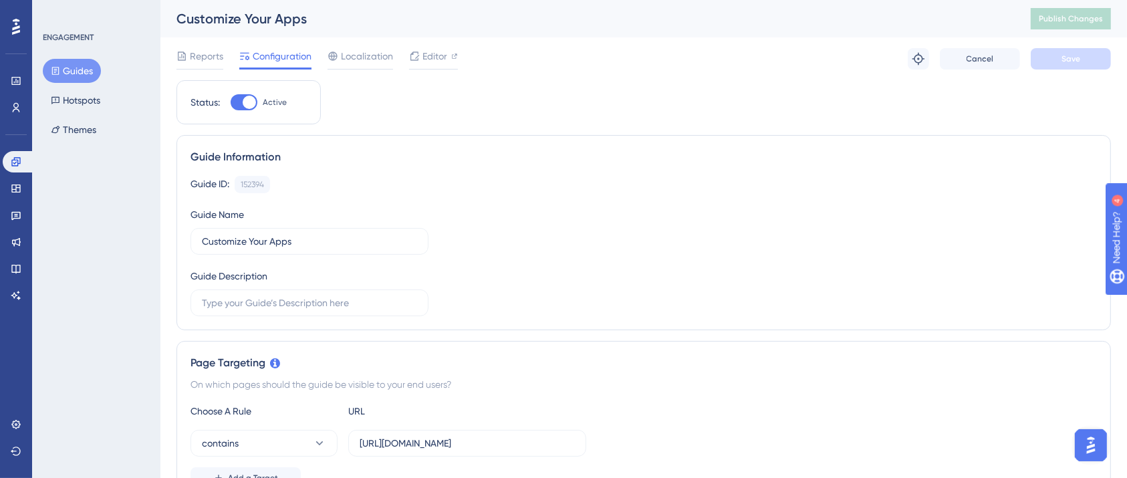
click at [251, 104] on div at bounding box center [249, 102] width 13 height 13
click at [231, 103] on input "Active" at bounding box center [230, 102] width 1 height 1
checkbox input "false"
click at [1066, 55] on span "Save" at bounding box center [1070, 58] width 19 height 11
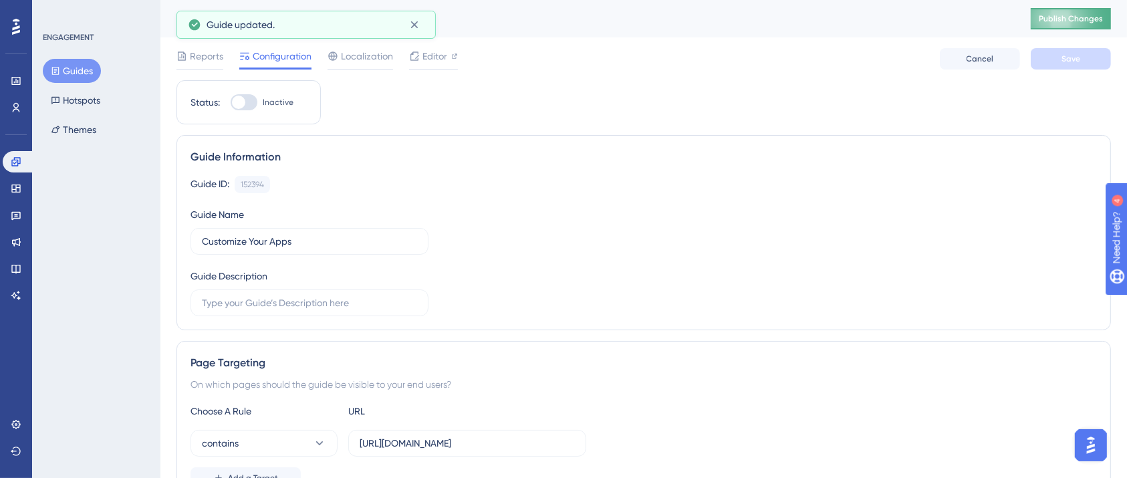
click at [1087, 13] on button "Publish Changes" at bounding box center [1071, 18] width 80 height 21
click at [75, 67] on button "Guides" at bounding box center [72, 71] width 58 height 24
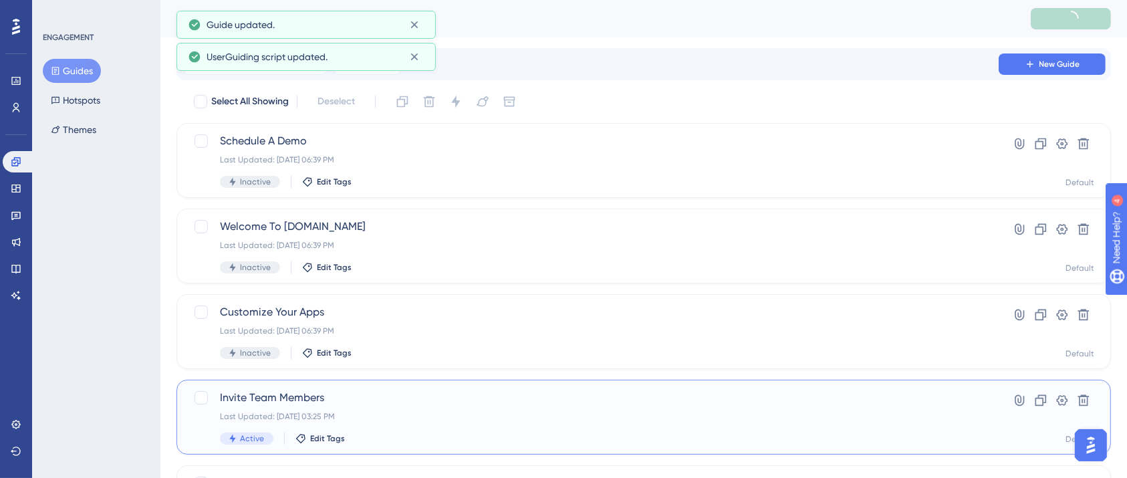
click at [317, 404] on span "Invite Team Members" at bounding box center [590, 398] width 740 height 16
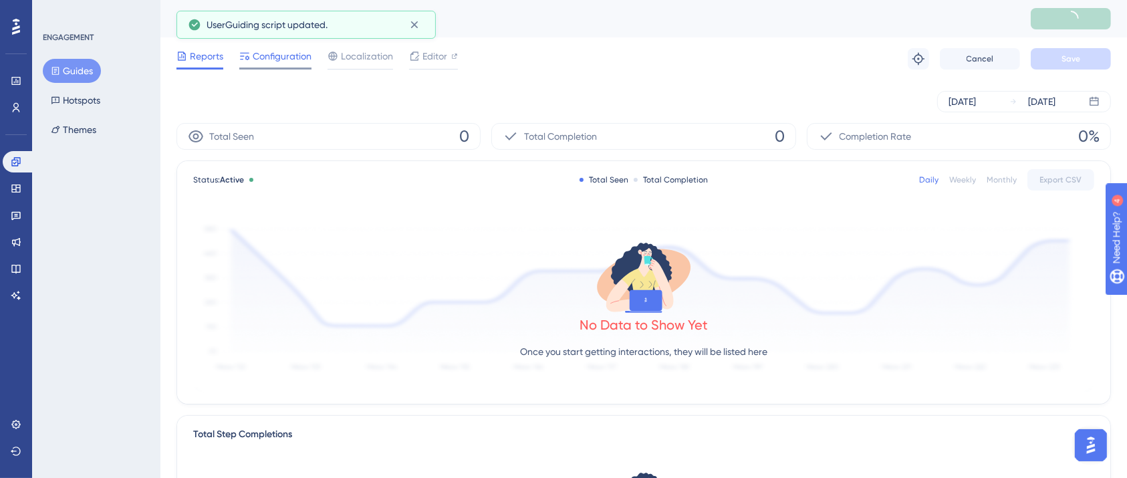
click at [277, 52] on span "Configuration" at bounding box center [282, 56] width 59 height 16
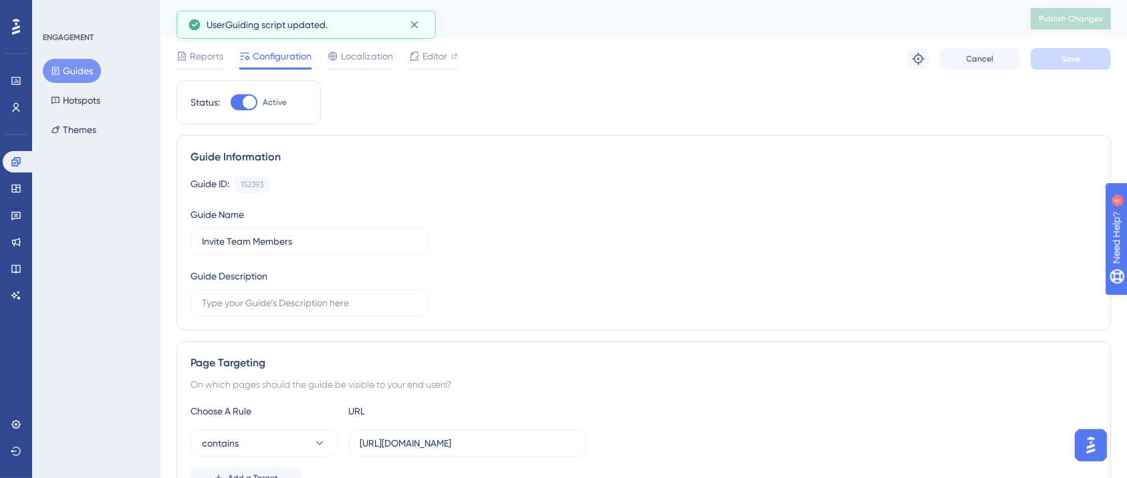
click at [245, 99] on div at bounding box center [249, 102] width 13 height 13
click at [231, 102] on input "Active" at bounding box center [230, 102] width 1 height 1
checkbox input "false"
click at [1085, 60] on button "Save" at bounding box center [1071, 58] width 80 height 21
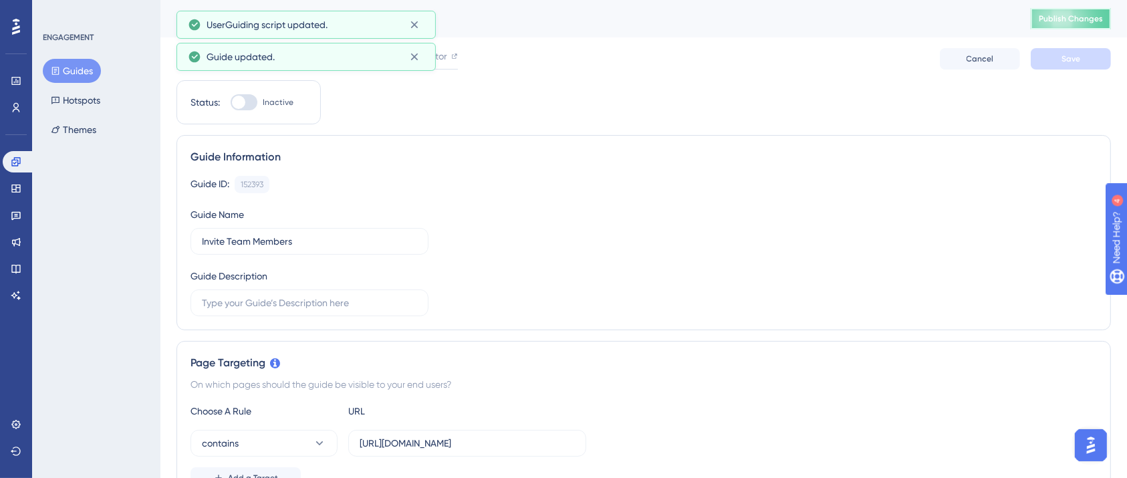
click at [1083, 13] on button "Publish Changes" at bounding box center [1071, 18] width 80 height 21
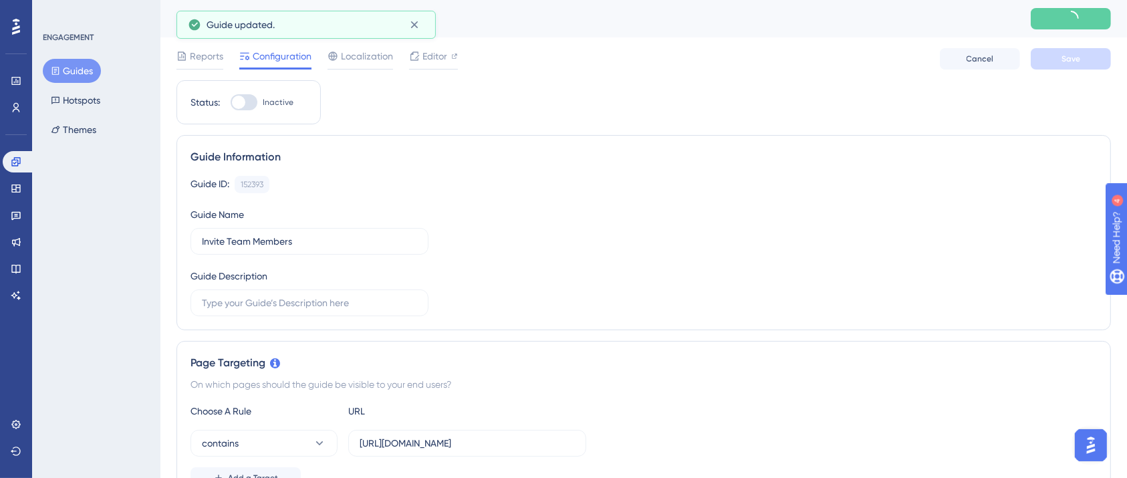
click at [76, 70] on button "Guides" at bounding box center [72, 71] width 58 height 24
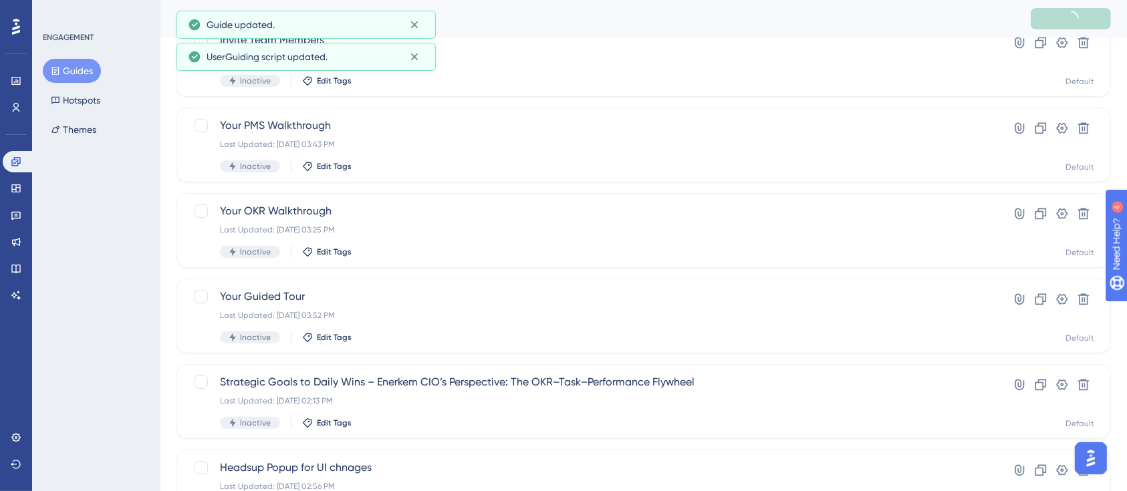
scroll to position [445, 0]
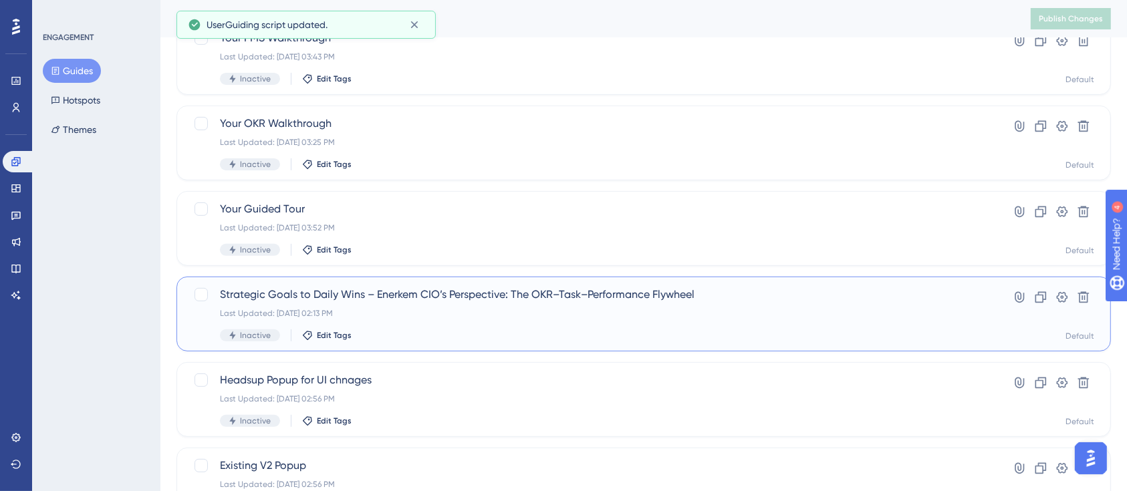
click at [430, 293] on span "Strategic Goals to Daily Wins – Enerkem CIO’s Perspective: The OKR–Task–Perform…" at bounding box center [590, 295] width 740 height 16
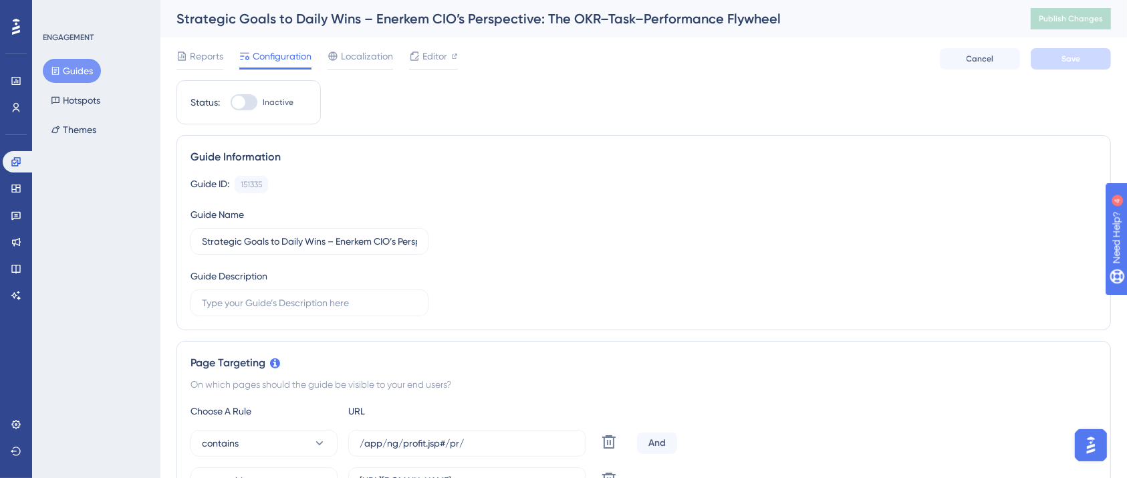
drag, startPoint x: 90, startPoint y: 80, endPoint x: 140, endPoint y: 98, distance: 52.6
click at [90, 80] on button "Guides" at bounding box center [72, 71] width 58 height 24
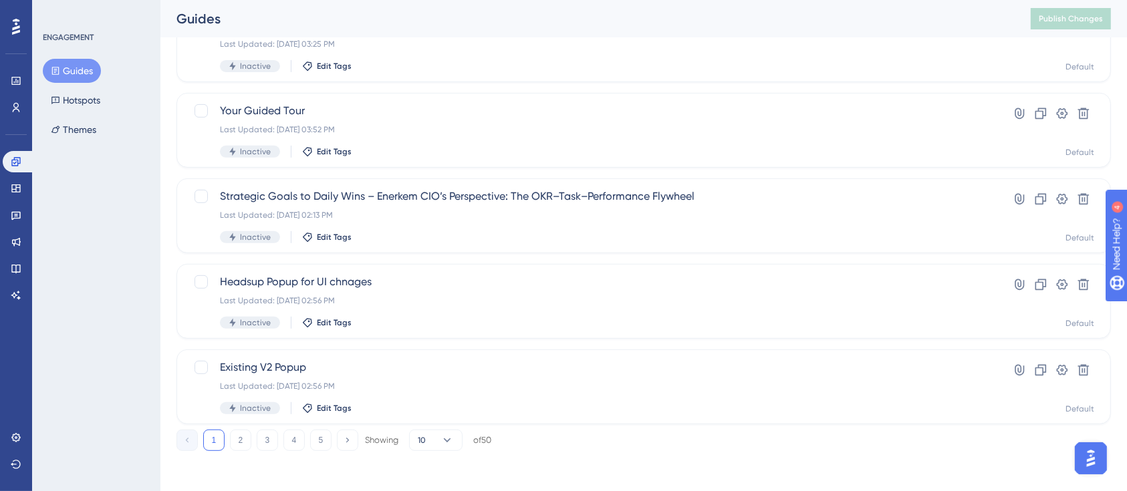
scroll to position [545, 0]
click at [1039, 285] on icon at bounding box center [1040, 282] width 13 height 13
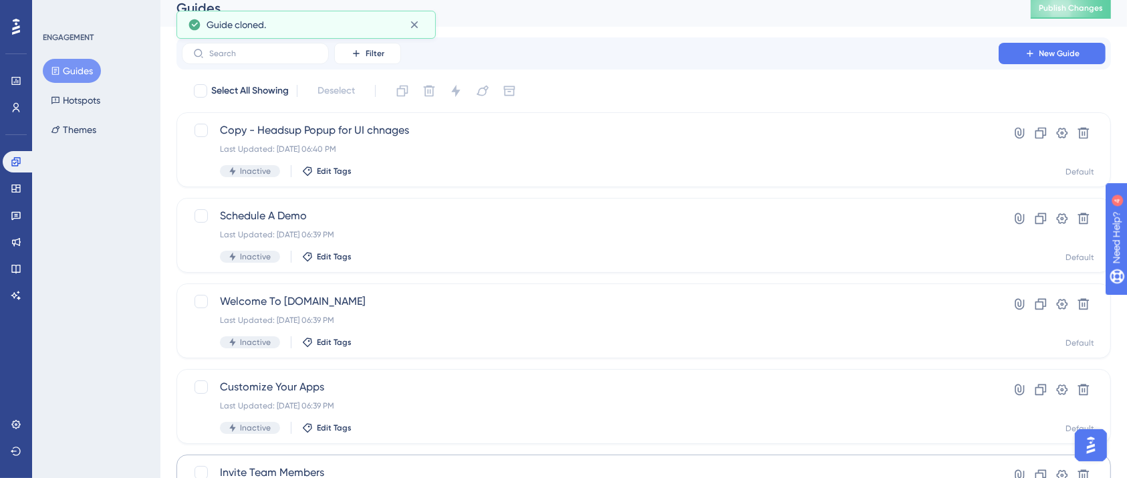
scroll to position [0, 0]
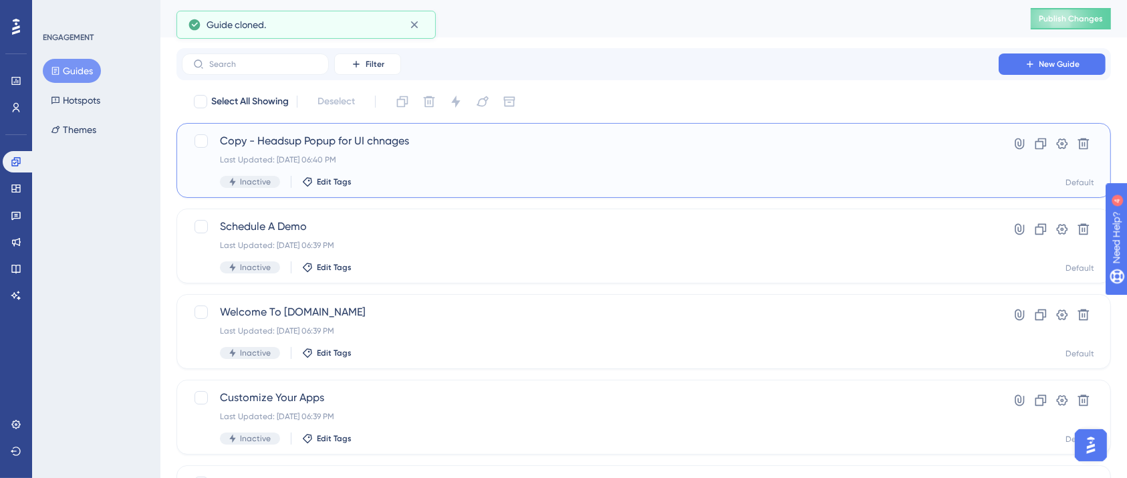
click at [348, 140] on span "Copy - Headsup Popup for UI chnages" at bounding box center [590, 141] width 740 height 16
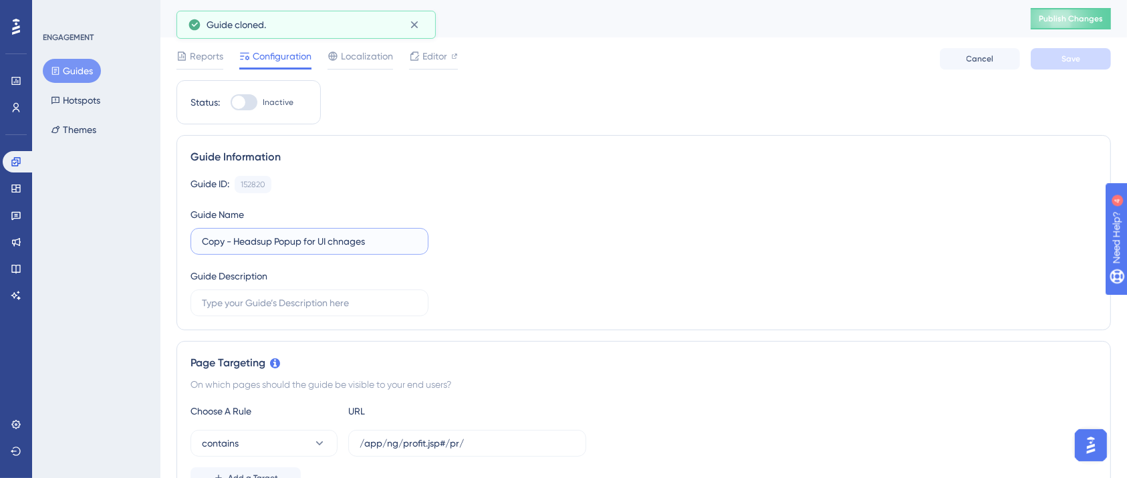
click at [289, 239] on input "Copy - Headsup Popup for UI chnages" at bounding box center [309, 241] width 215 height 15
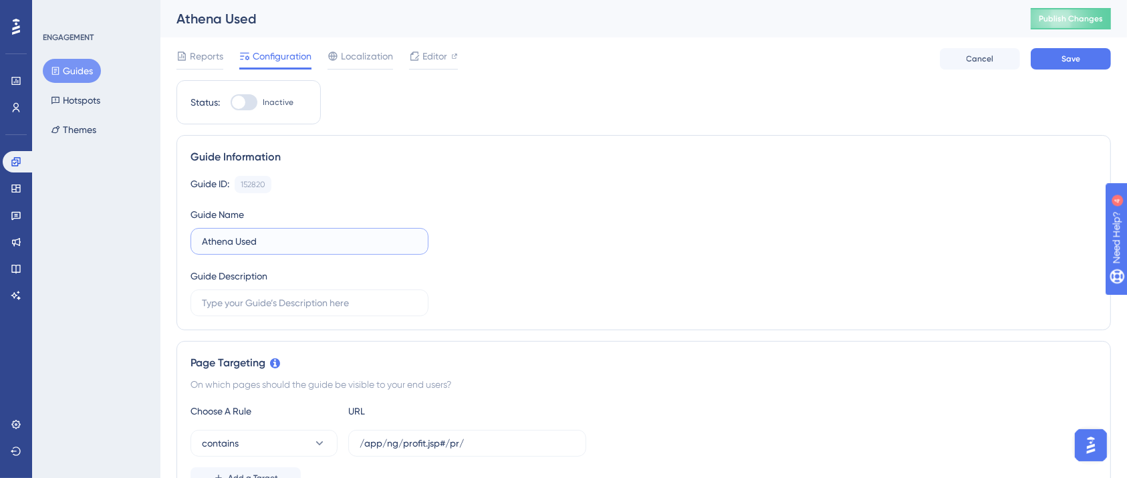
drag, startPoint x: 237, startPoint y: 238, endPoint x: 278, endPoint y: 238, distance: 41.4
click at [278, 238] on input "Athena Used" at bounding box center [309, 241] width 215 height 15
click at [258, 244] on input "Athena Level Popup" at bounding box center [309, 241] width 215 height 15
click at [478, 245] on div "Guide ID: 152820 Copy Guide Name Athena Level Up Popup Guide Description" at bounding box center [643, 246] width 906 height 140
click at [200, 239] on label "Athena Level Up Popup" at bounding box center [309, 241] width 238 height 27
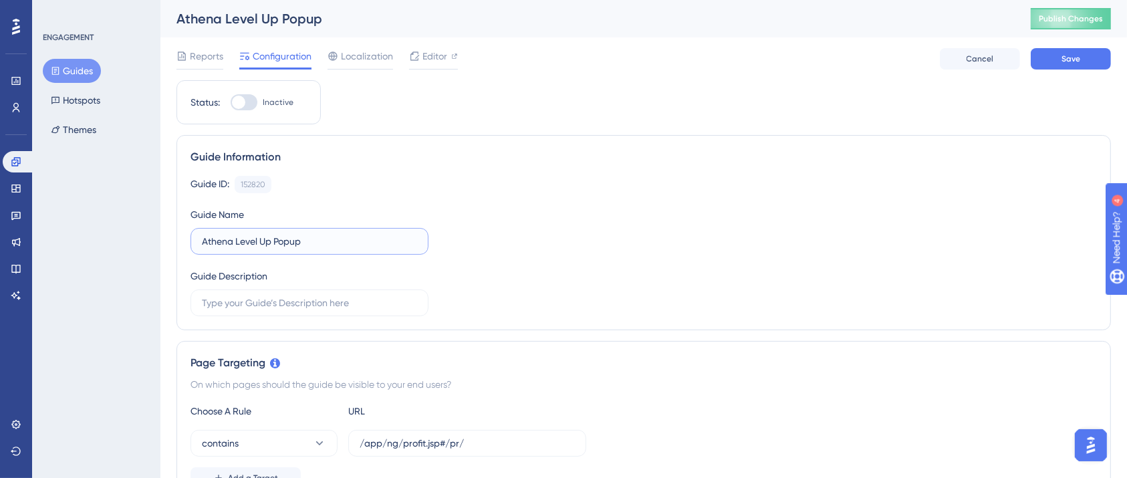
click at [202, 239] on input "Athena Level Up Popup" at bounding box center [309, 241] width 215 height 15
click at [337, 240] on input "Athena Level Up Popup" at bounding box center [309, 241] width 215 height 15
type input "Athena Level Up Popup - US"
click at [568, 236] on div "Guide ID: 152820 Copy Guide Name Athena Level Up Popup - US Guide Description" at bounding box center [643, 246] width 906 height 140
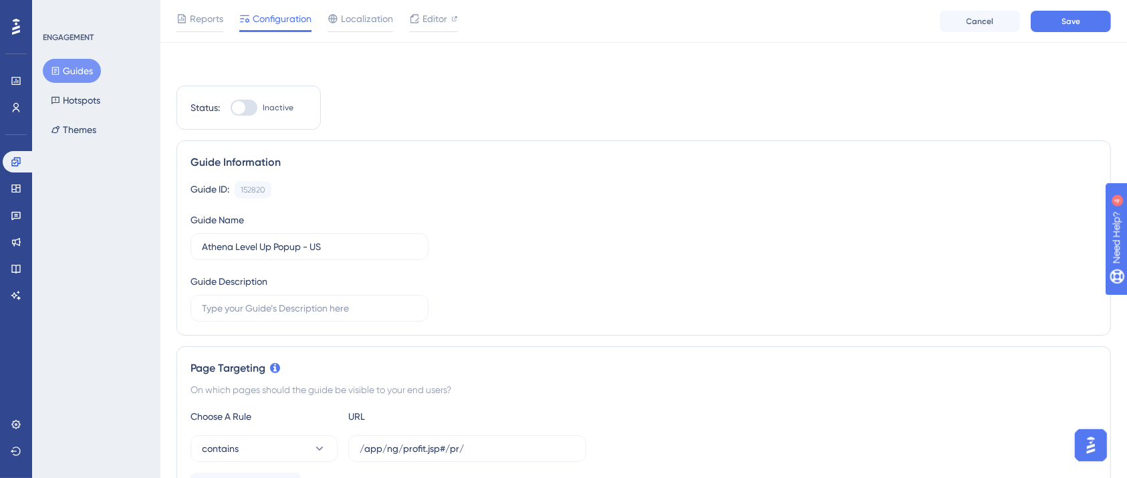
scroll to position [356, 0]
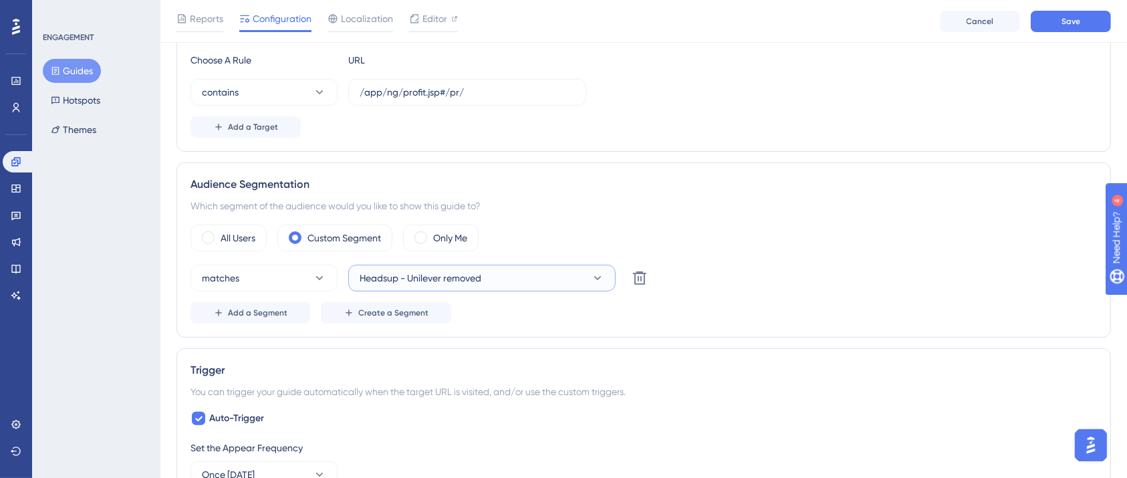
click at [428, 276] on span "Headsup - Unilever removed" at bounding box center [421, 278] width 122 height 16
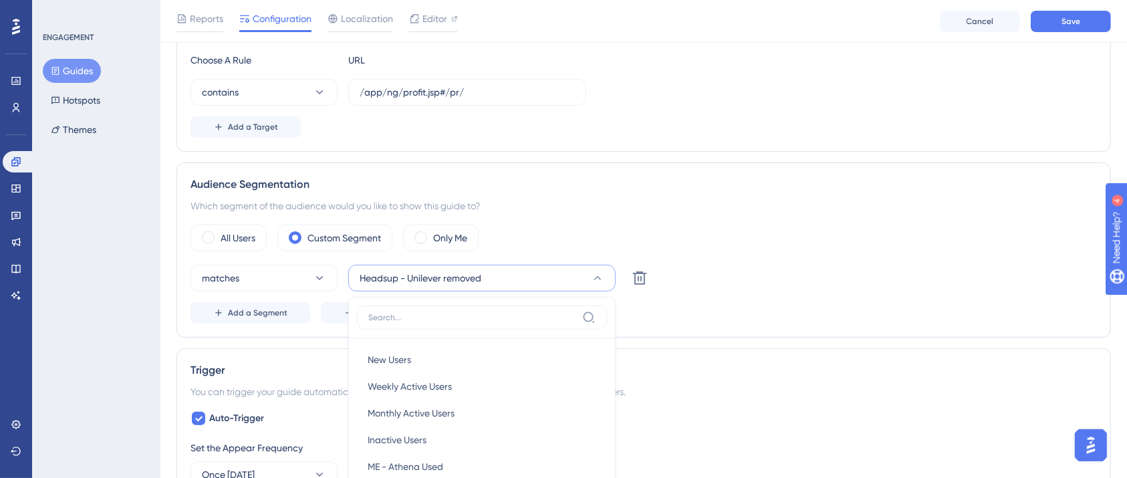
scroll to position [547, 0]
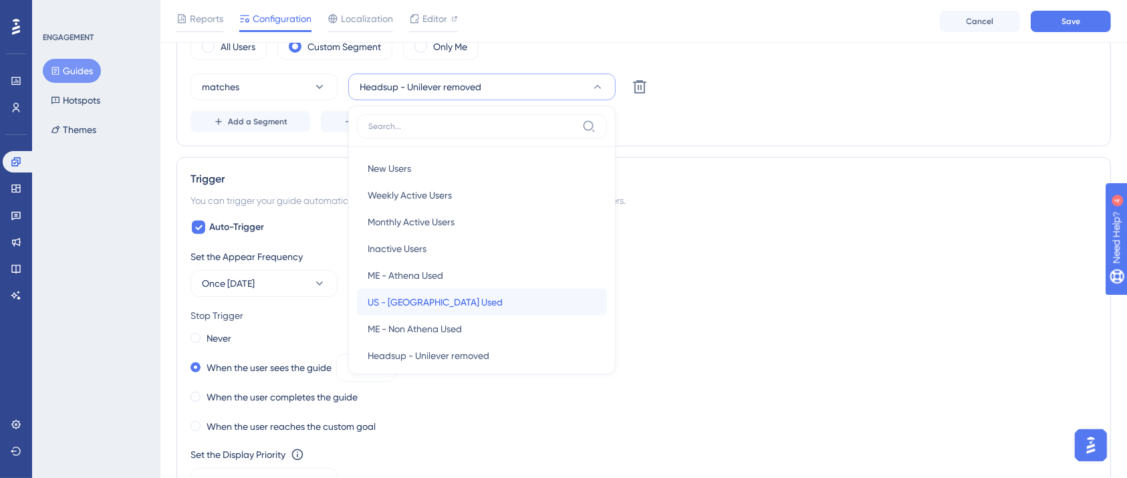
click at [456, 303] on div "US - Athena Used US - Athena Used" at bounding box center [482, 302] width 229 height 27
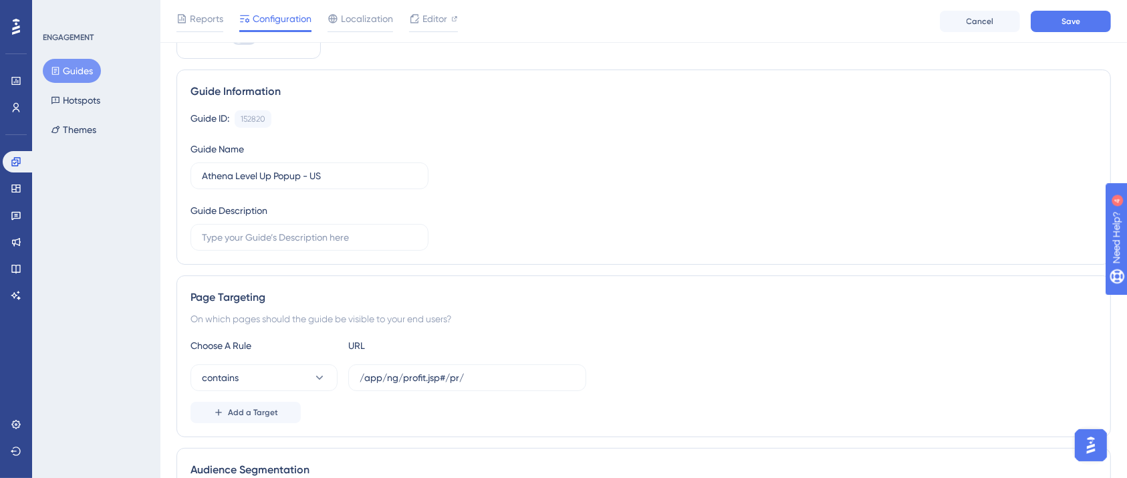
scroll to position [0, 0]
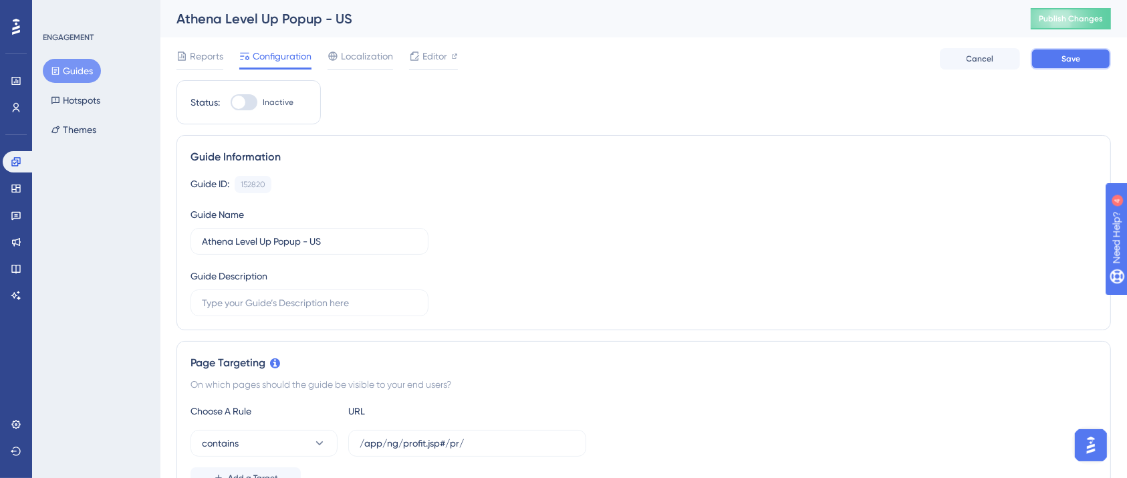
click at [1075, 64] on button "Save" at bounding box center [1071, 58] width 80 height 21
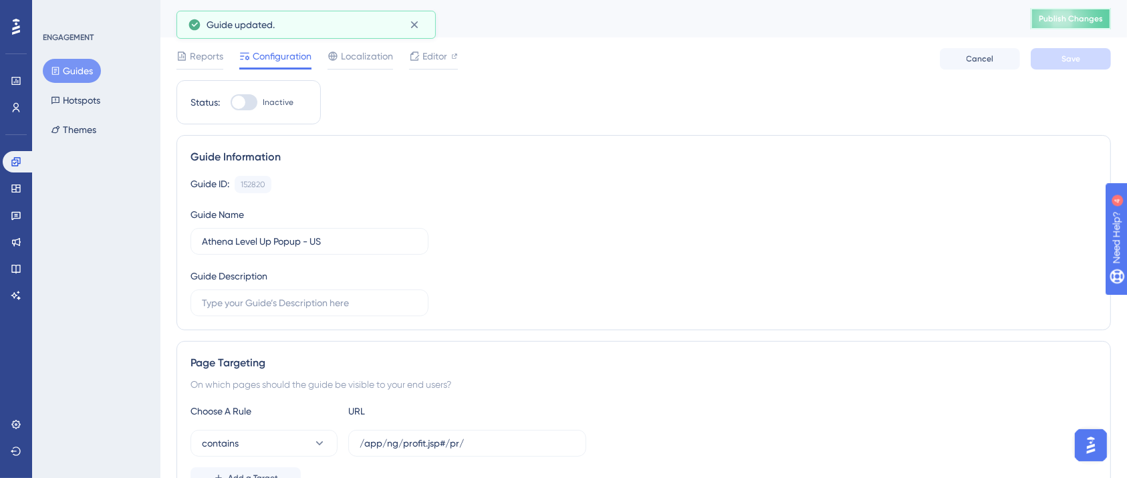
click at [1082, 15] on span "Publish Changes" at bounding box center [1071, 18] width 64 height 11
click at [444, 53] on span "Editor" at bounding box center [434, 56] width 25 height 16
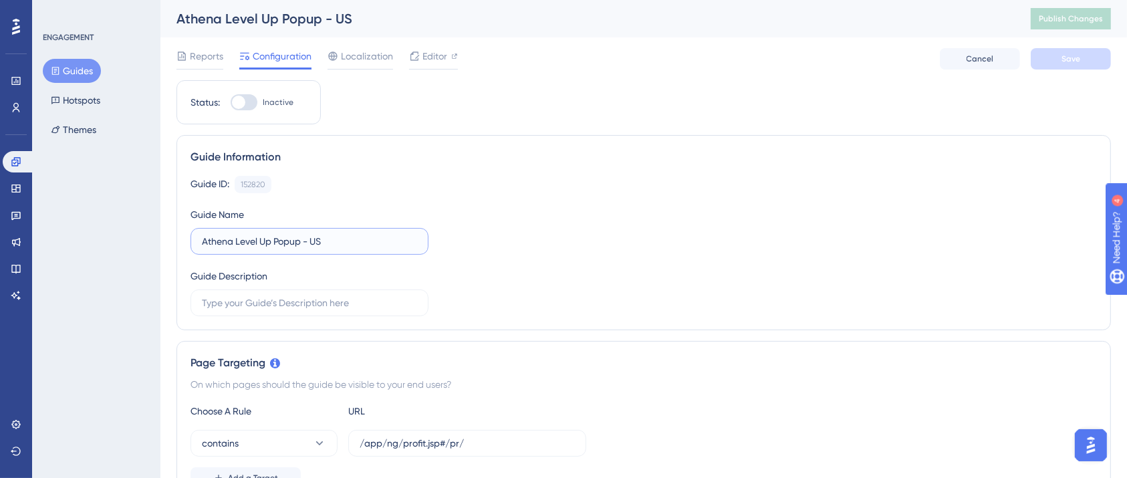
click at [320, 243] on input "Athena Level Up Popup - US" at bounding box center [309, 241] width 215 height 15
click at [1075, 19] on span "Publish Changes" at bounding box center [1071, 18] width 64 height 11
click at [79, 74] on button "Guides" at bounding box center [72, 71] width 58 height 24
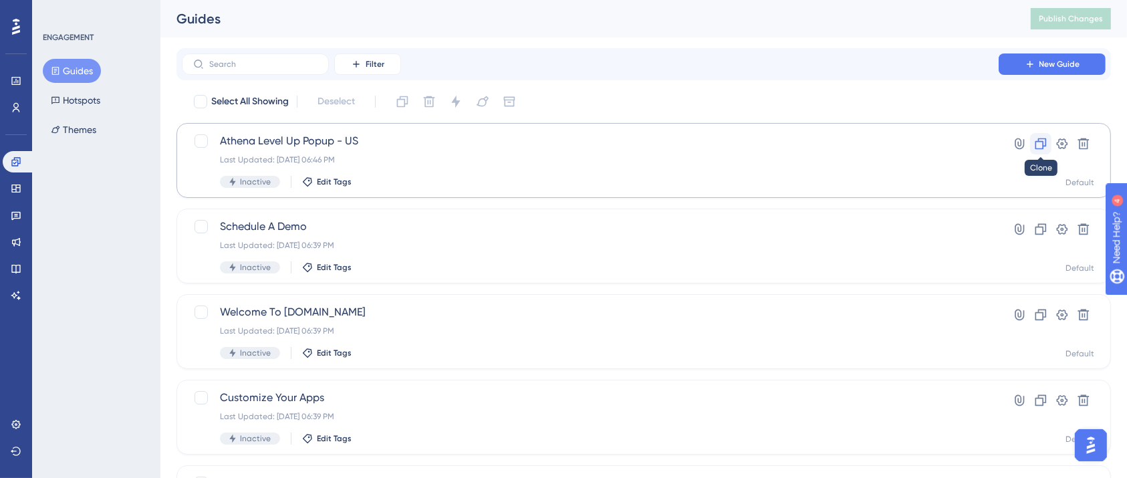
click at [1040, 142] on icon at bounding box center [1040, 143] width 13 height 13
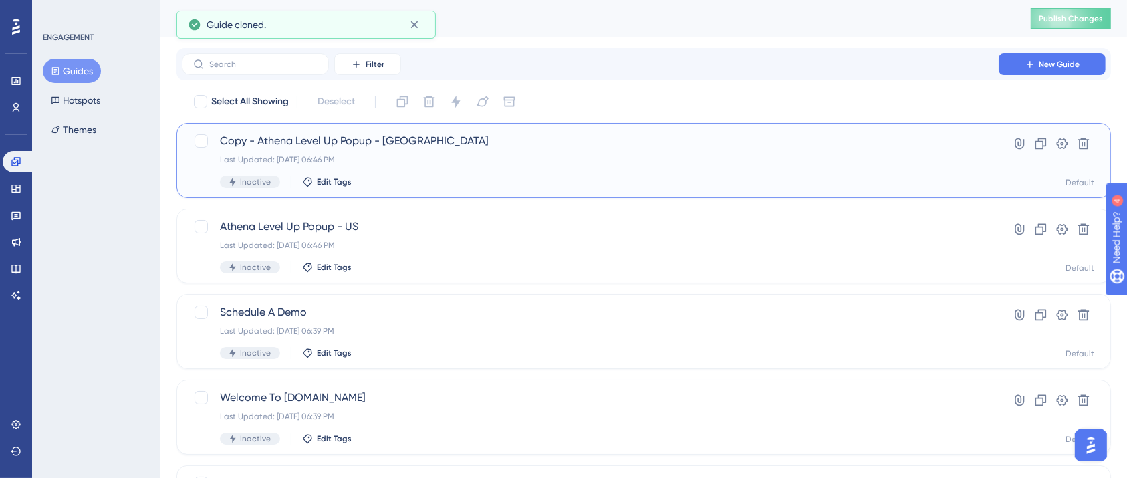
click at [426, 155] on div "Last Updated: Sep 26 2025, 06:46 PM" at bounding box center [590, 159] width 740 height 11
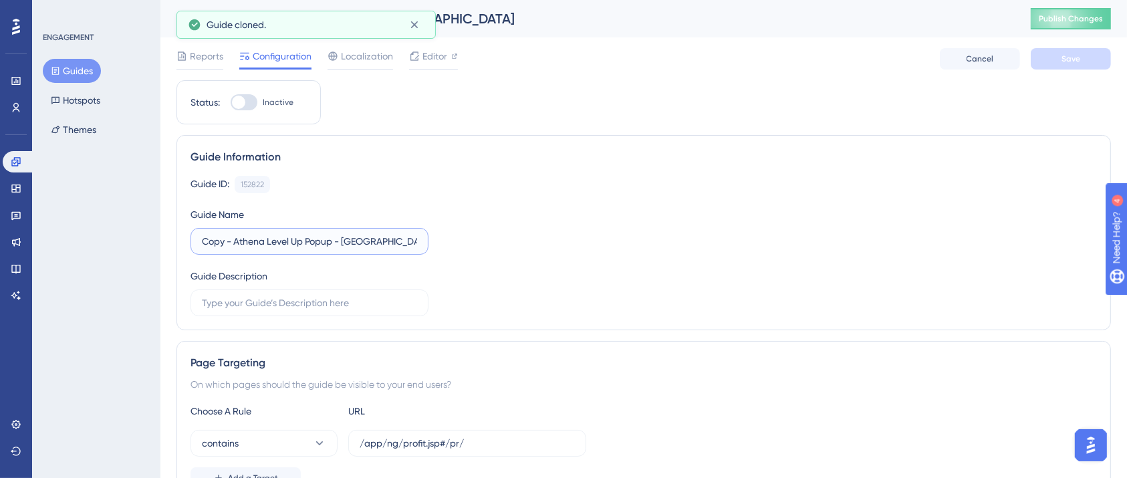
click at [274, 245] on input "Copy - Athena Level Up Popup - US" at bounding box center [309, 241] width 215 height 15
click at [273, 245] on input "Copy - Athena Level Up Popup - US" at bounding box center [309, 241] width 215 height 15
click at [196, 249] on label "Copy - Athena Level Up Popup - US" at bounding box center [309, 241] width 238 height 27
click at [202, 249] on input "Copy - Athena Level Up Popup - US" at bounding box center [309, 241] width 215 height 15
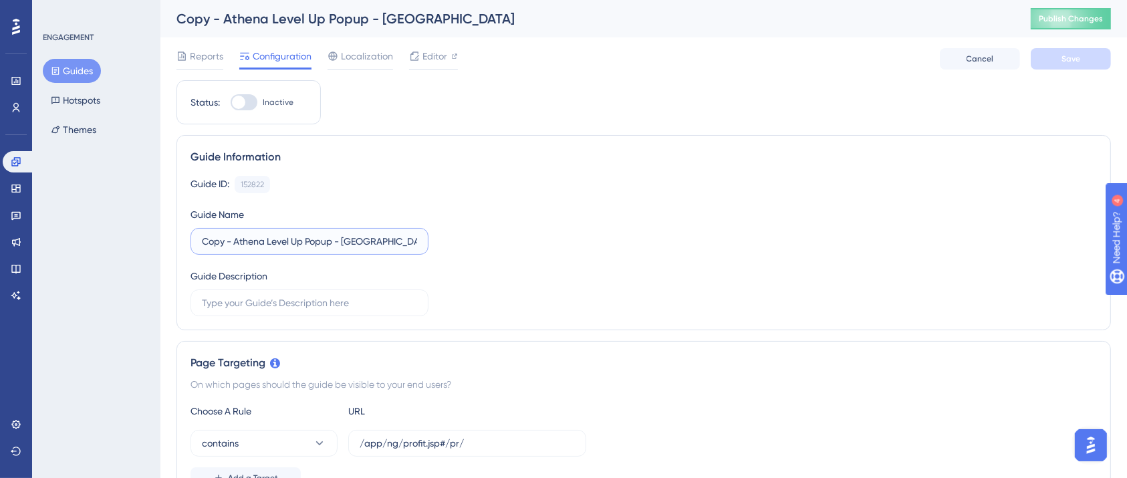
drag, startPoint x: 234, startPoint y: 243, endPoint x: 172, endPoint y: 247, distance: 62.3
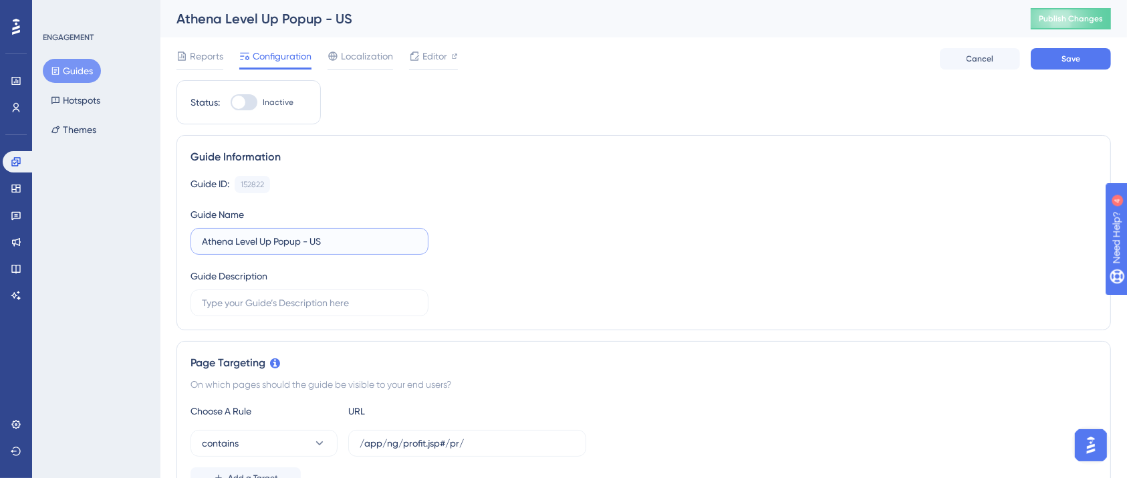
click at [240, 246] on input "Athena Level Up Popup - US" at bounding box center [309, 241] width 215 height 15
click at [281, 241] on input "Athena Headsup Up Popup - US" at bounding box center [309, 241] width 215 height 15
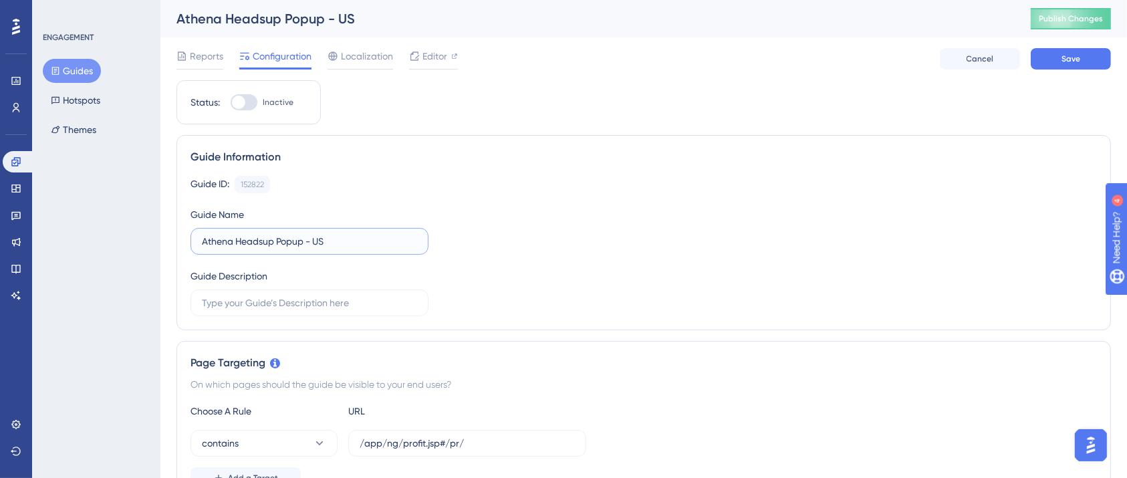
type input "Athena Headsup Popup - US"
click at [526, 237] on div "Guide ID: 152822 Copy Guide Name Athena Headsup Popup - US Guide Description" at bounding box center [643, 246] width 906 height 140
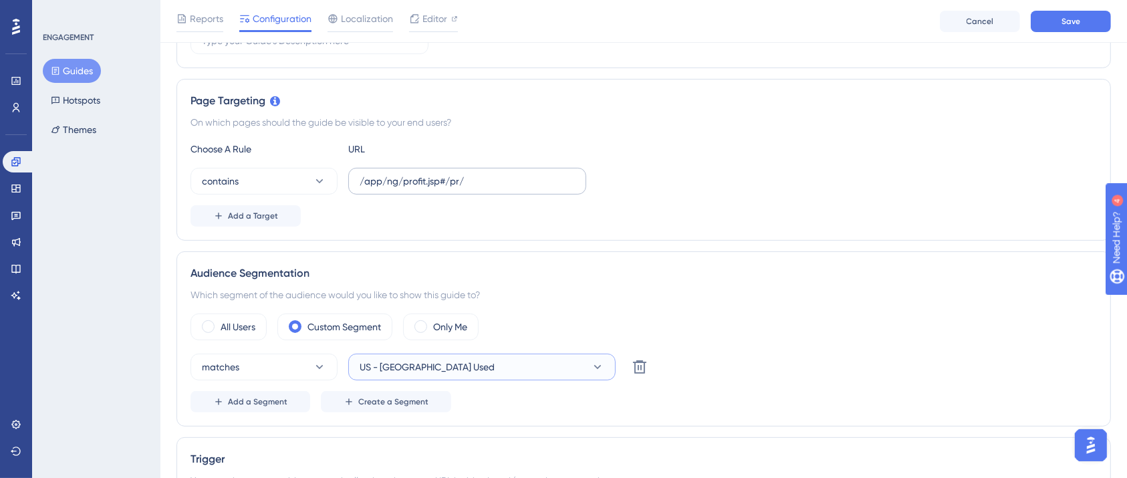
click at [504, 356] on button "US - [GEOGRAPHIC_DATA] Used" at bounding box center [481, 367] width 267 height 27
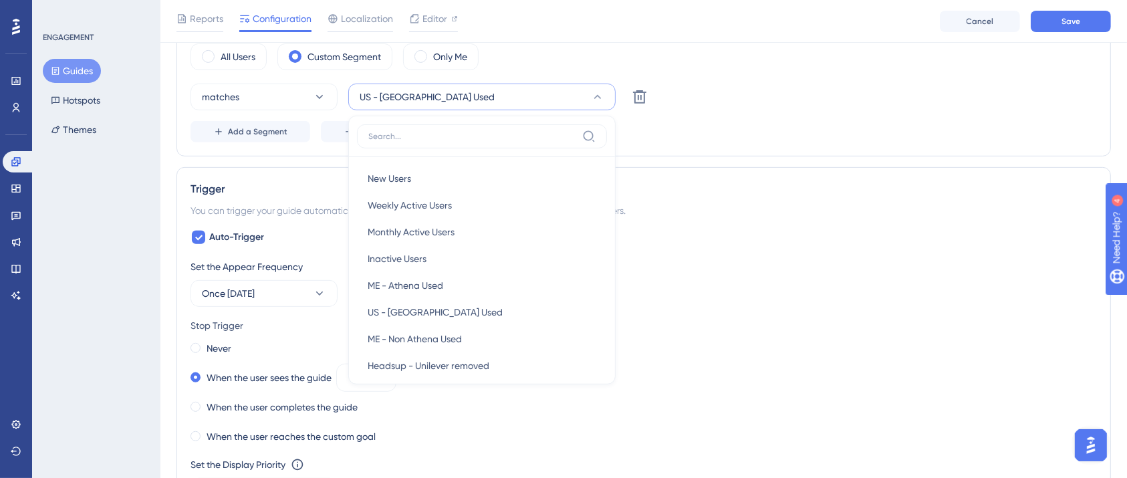
click at [787, 94] on div "matches US - Athena Used New Users New Users Weekly Active Users Weekly Active …" at bounding box center [643, 97] width 906 height 27
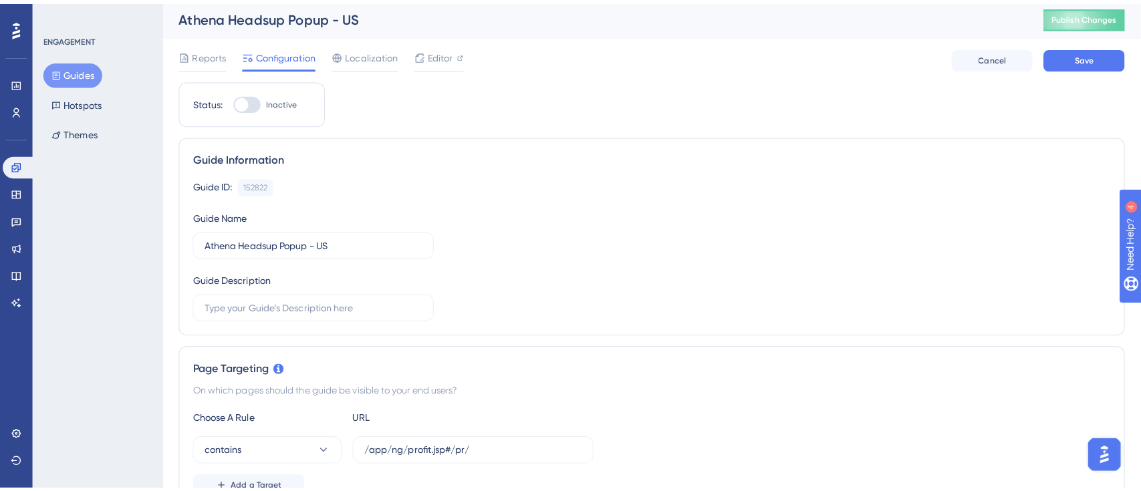
scroll to position [0, 0]
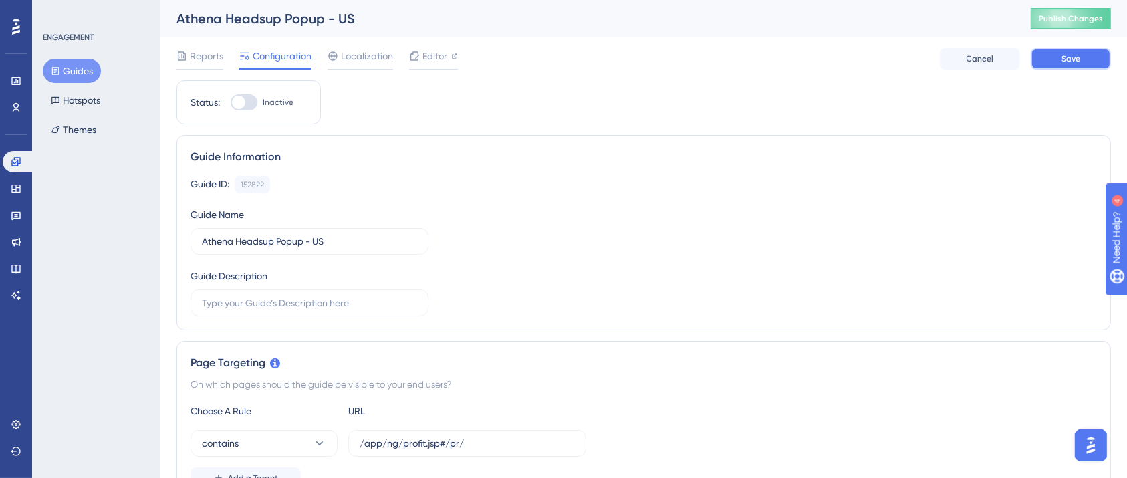
click at [1061, 65] on button "Save" at bounding box center [1071, 58] width 80 height 21
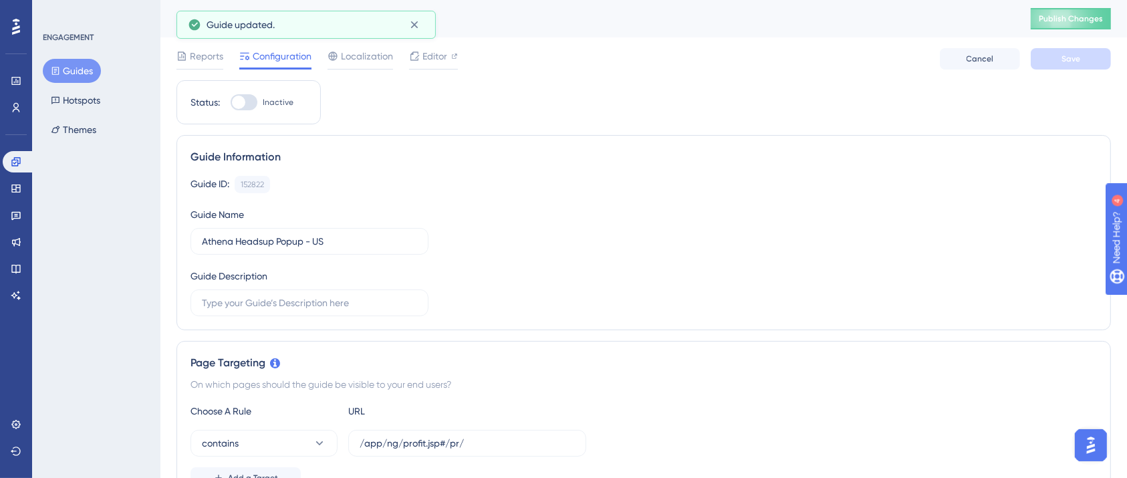
click at [1083, 16] on span "Publish Changes" at bounding box center [1071, 18] width 64 height 11
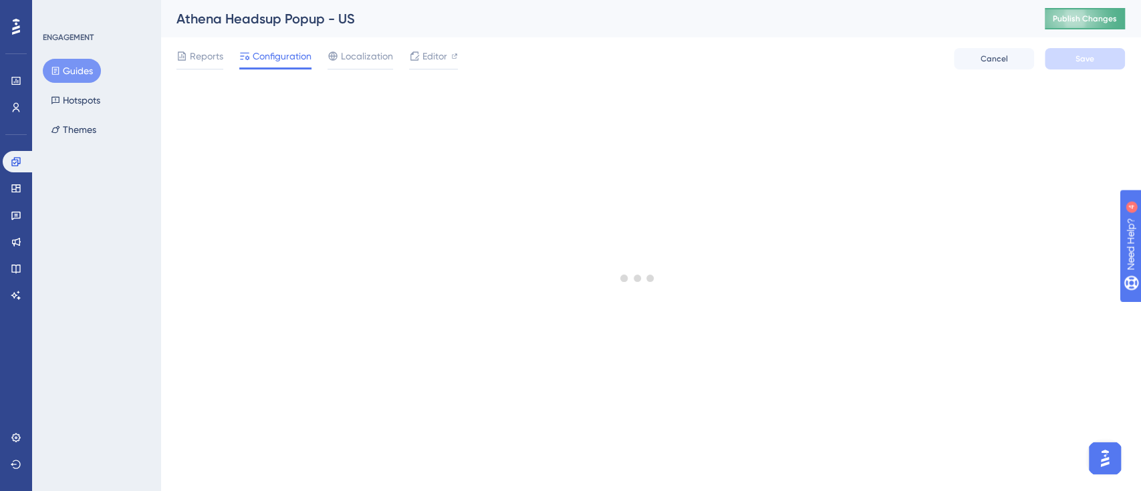
click at [1071, 18] on span "Publish Changes" at bounding box center [1085, 18] width 64 height 11
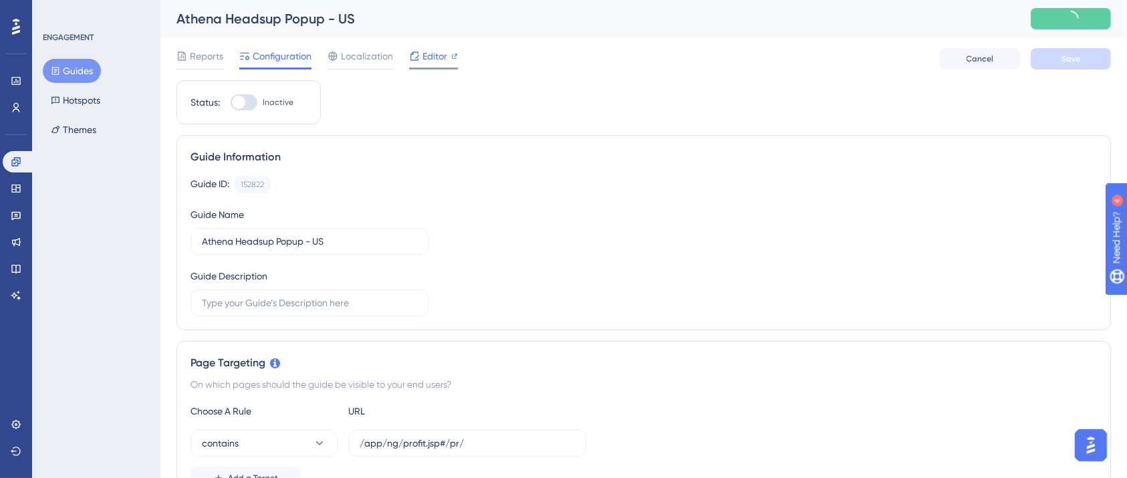
click at [455, 61] on div at bounding box center [454, 56] width 7 height 16
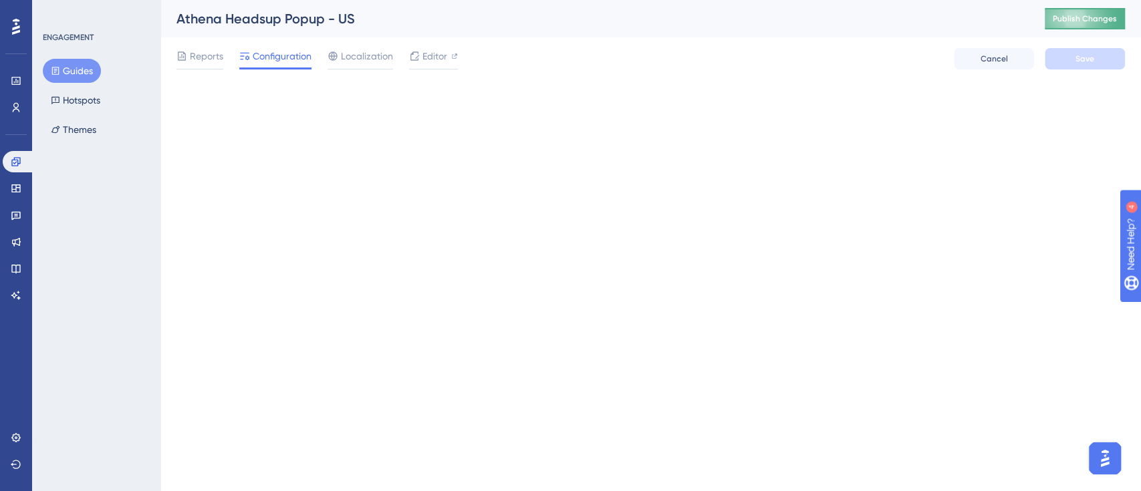
click at [1079, 10] on button "Publish Changes" at bounding box center [1085, 18] width 80 height 21
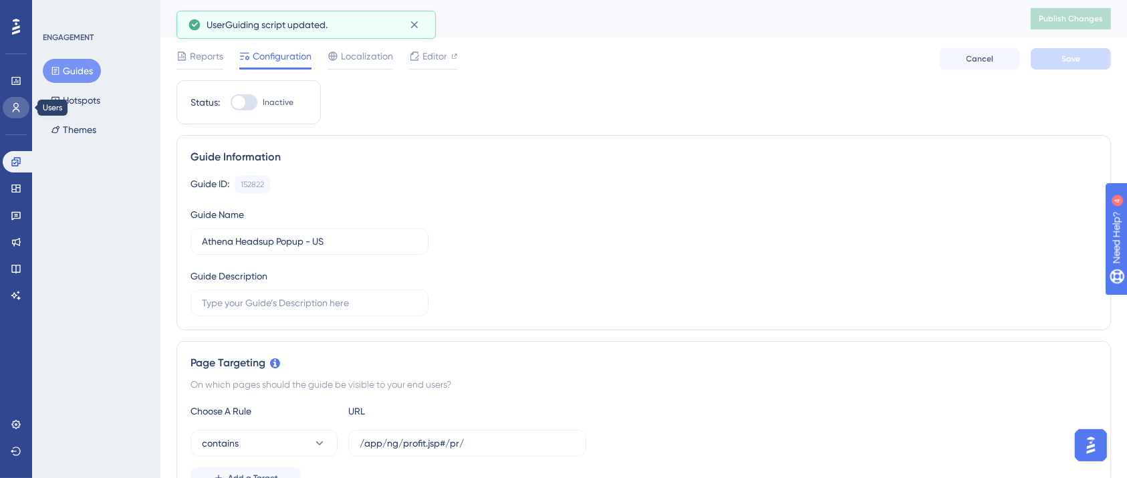
click at [14, 99] on link at bounding box center [16, 107] width 27 height 21
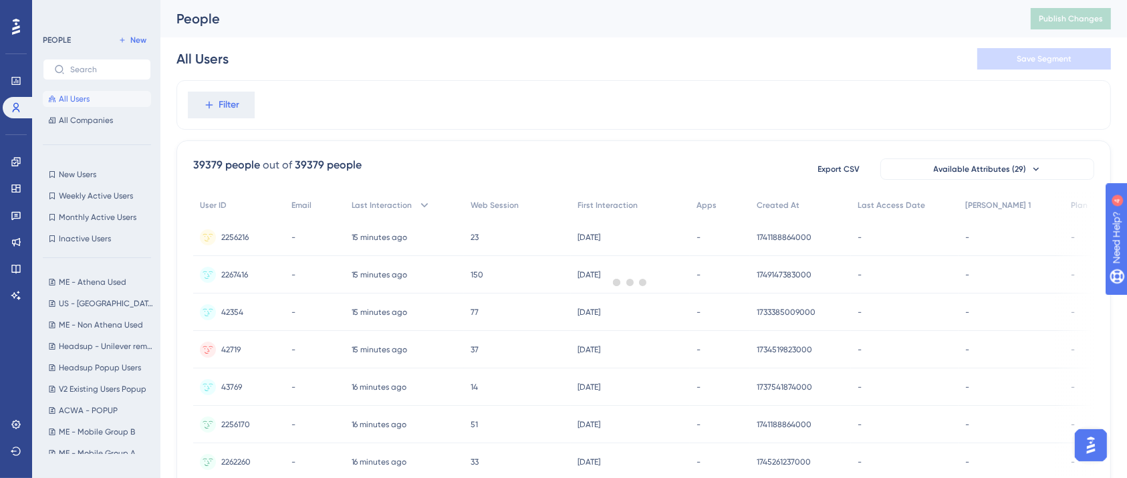
click at [244, 100] on div at bounding box center [630, 282] width 993 height 382
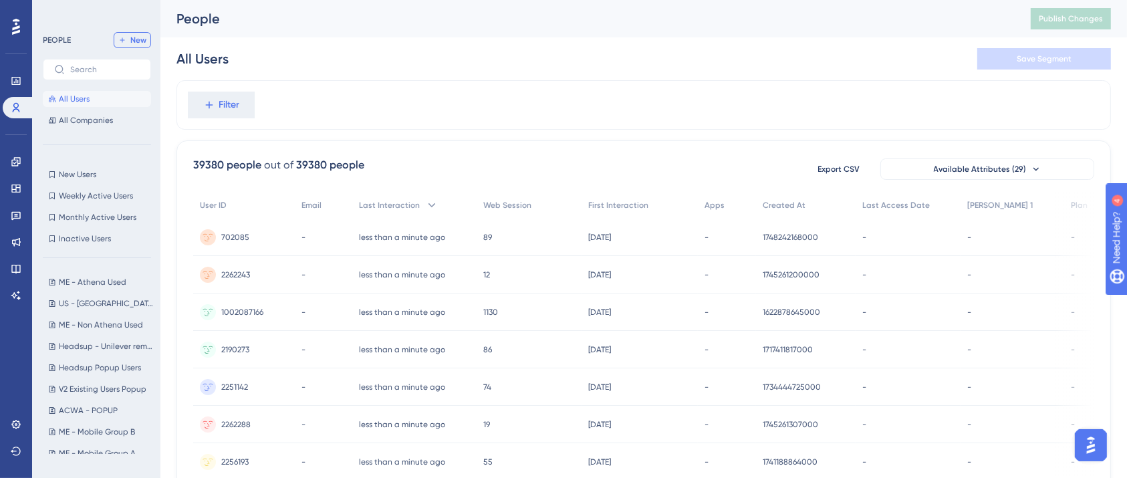
click at [125, 40] on icon at bounding box center [122, 40] width 8 height 8
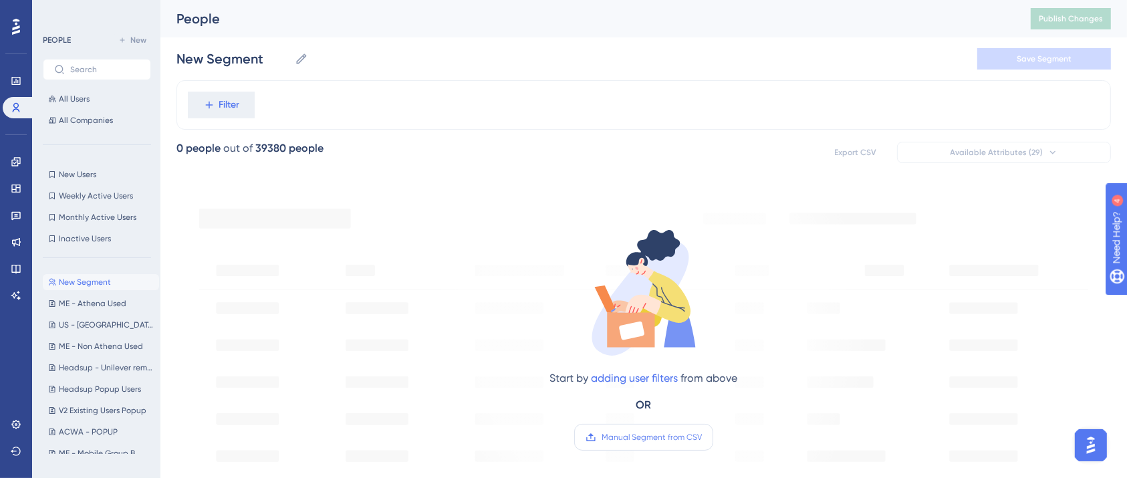
click at [642, 438] on span "Manual Segment from CSV" at bounding box center [651, 437] width 100 height 11
click at [702, 437] on input "Manual Segment from CSV" at bounding box center [702, 437] width 0 height 0
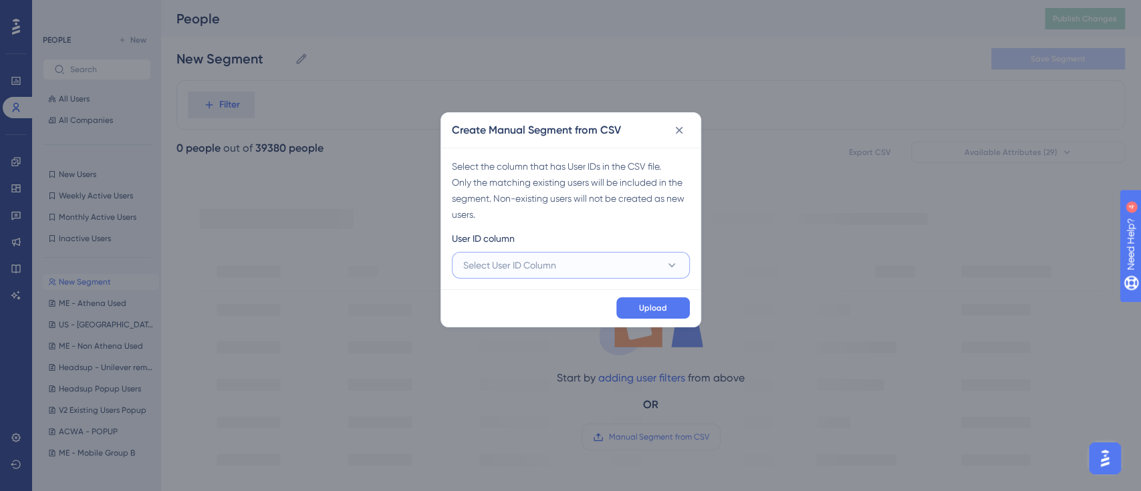
click at [599, 276] on button "Select User ID Column" at bounding box center [571, 265] width 238 height 27
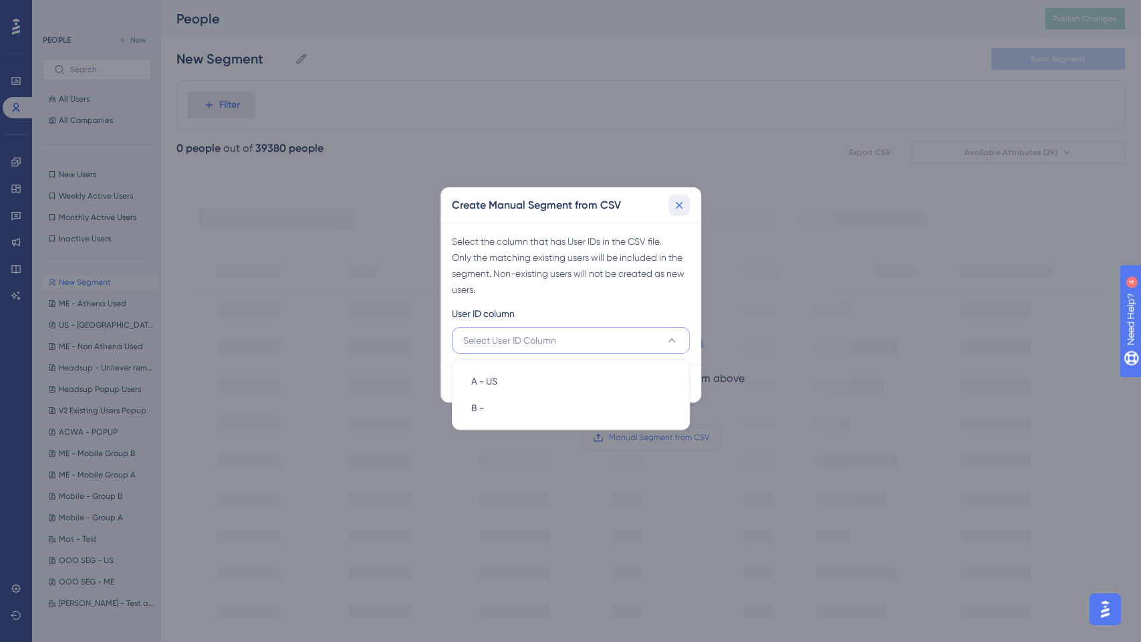
drag, startPoint x: 675, startPoint y: 197, endPoint x: 682, endPoint y: 186, distance: 13.5
click at [675, 197] on button at bounding box center [678, 204] width 21 height 21
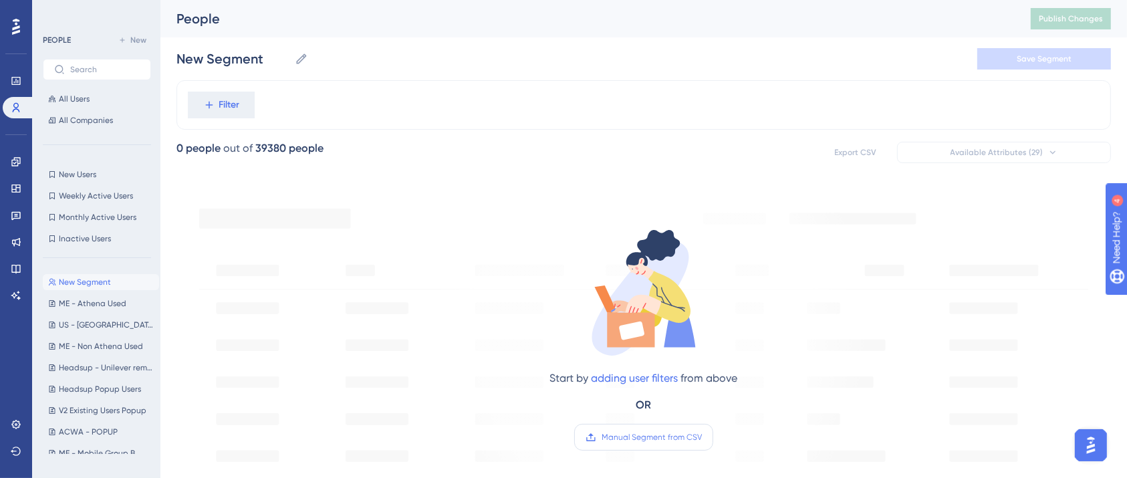
click at [642, 440] on span "Manual Segment from CSV" at bounding box center [651, 437] width 100 height 11
click at [702, 437] on input "Manual Segment from CSV" at bounding box center [702, 437] width 0 height 0
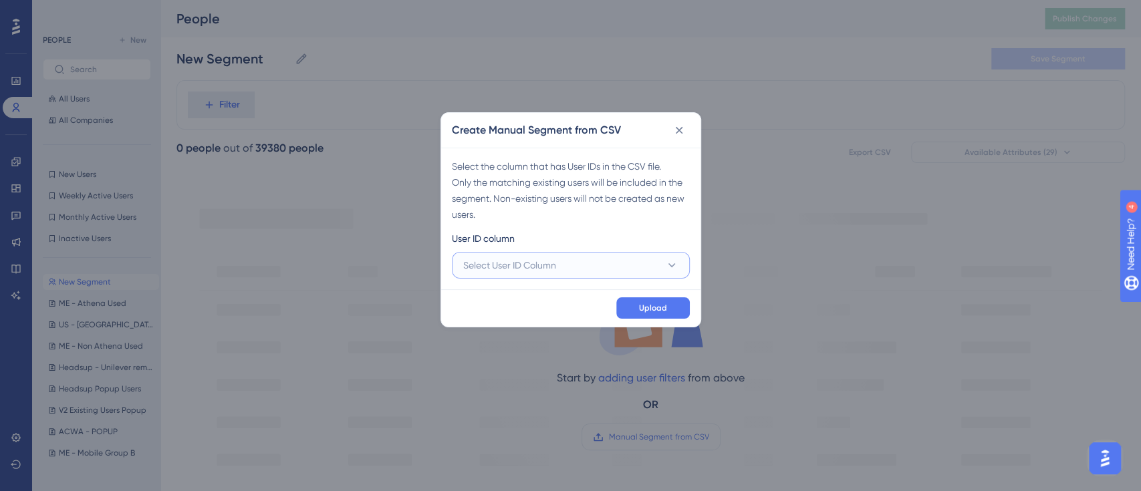
click at [561, 267] on button "Select User ID Column" at bounding box center [571, 265] width 238 height 27
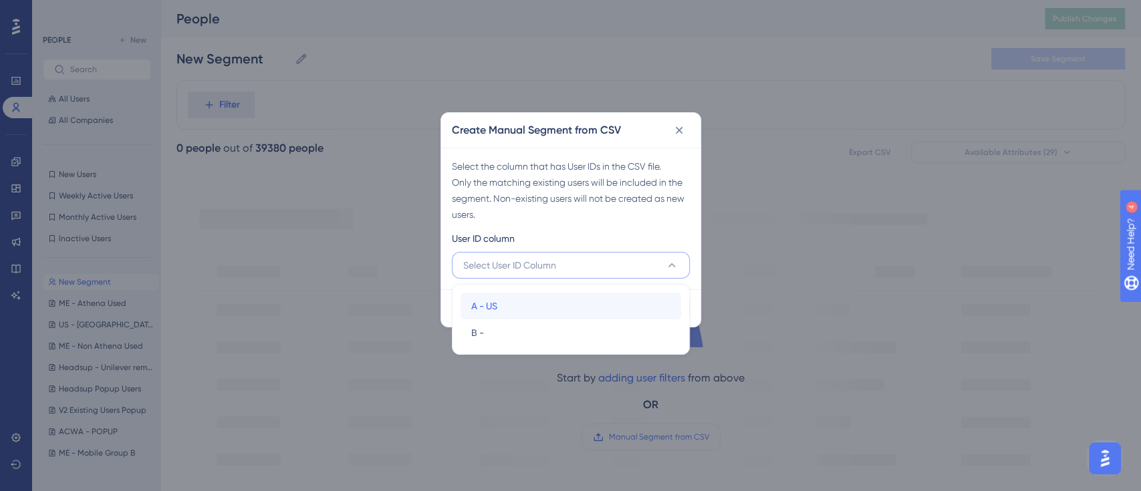
click at [514, 310] on div "A - US A - US" at bounding box center [570, 306] width 199 height 27
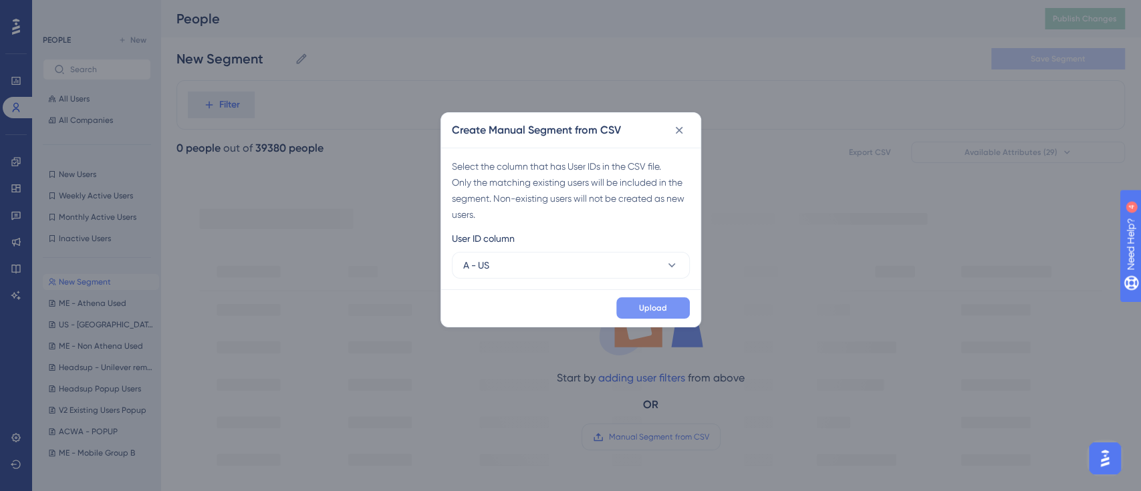
click at [638, 306] on button "Upload" at bounding box center [653, 307] width 74 height 21
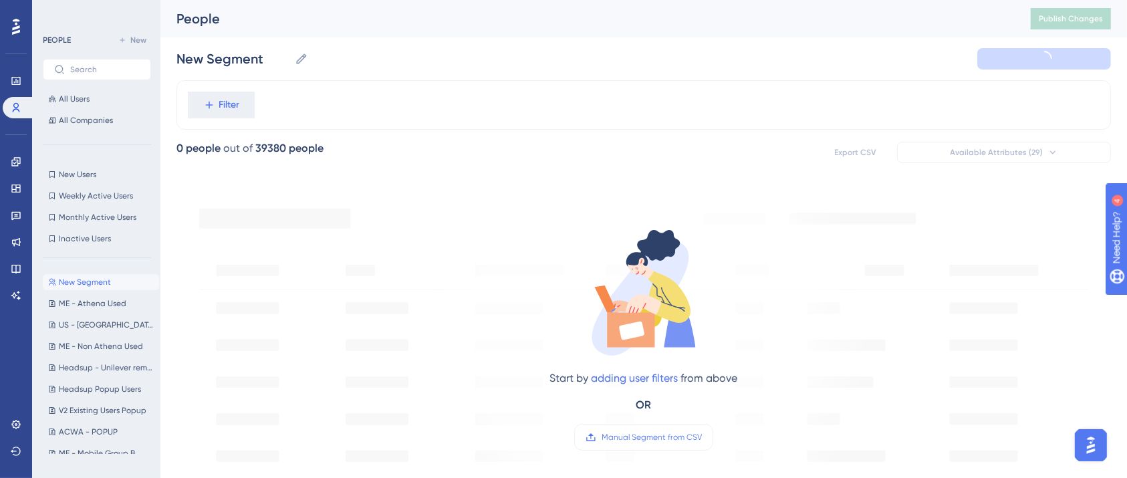
type input "New Segment-1"
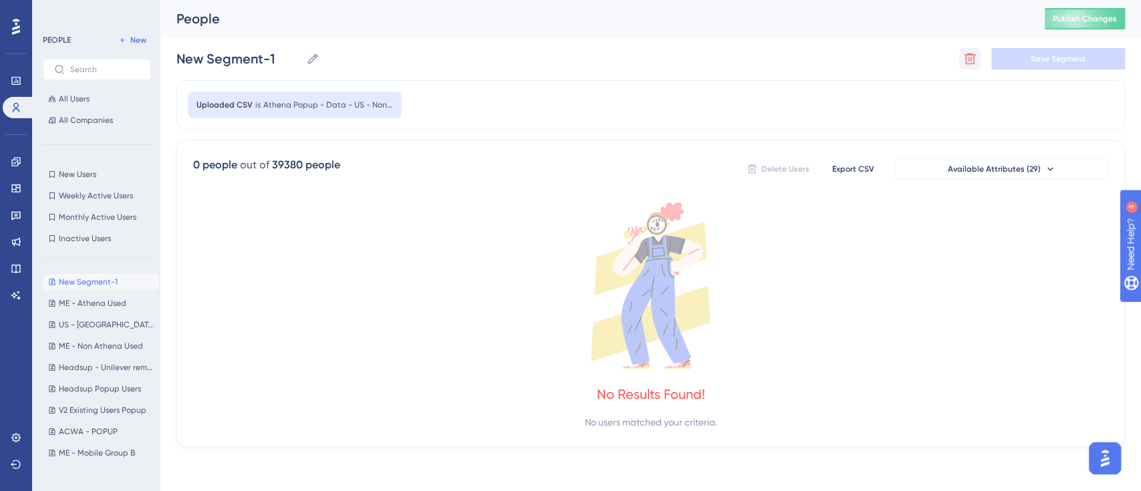
click at [972, 57] on icon at bounding box center [969, 58] width 13 height 13
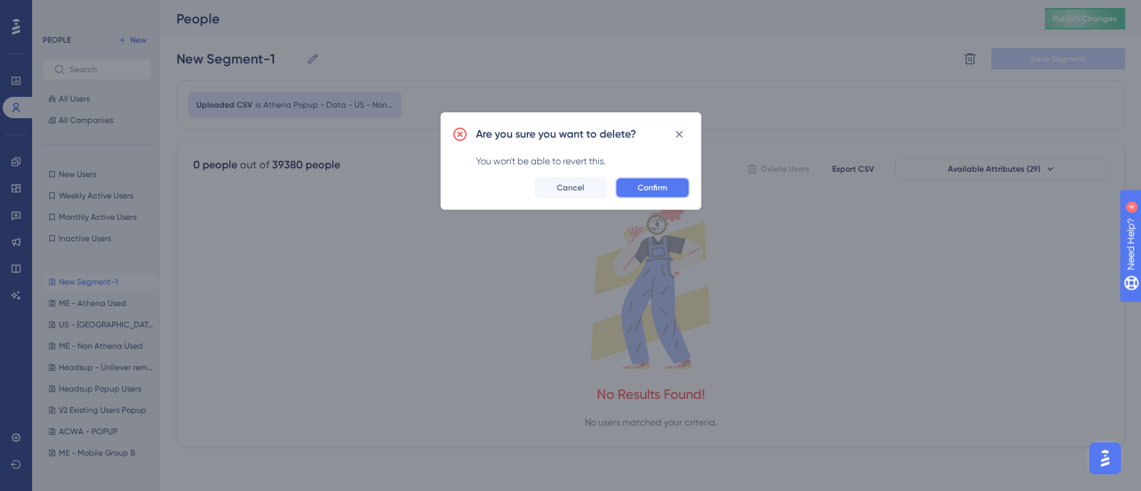
click at [624, 188] on button "Confirm" at bounding box center [652, 187] width 75 height 21
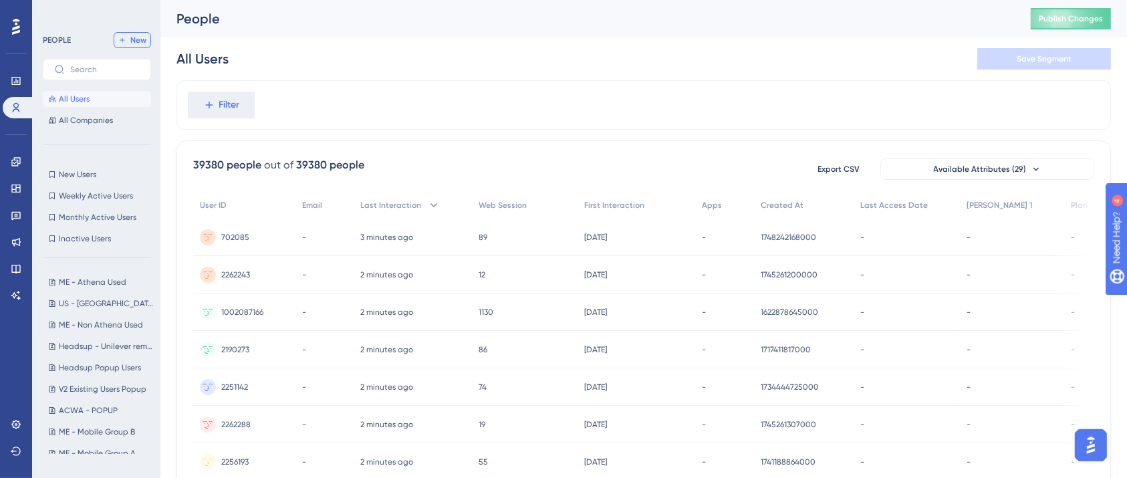
click at [134, 43] on span "New" at bounding box center [138, 40] width 16 height 11
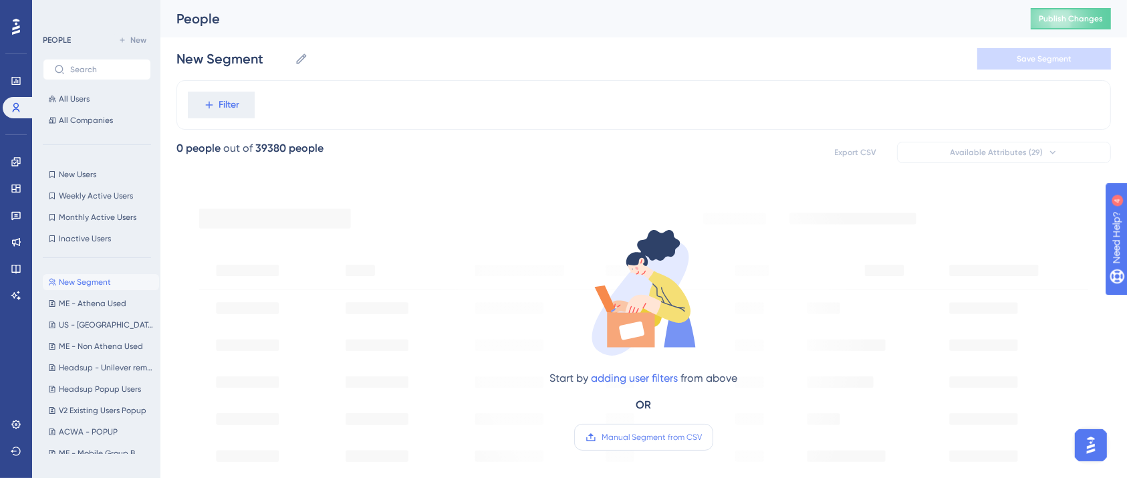
click at [652, 444] on label "Manual Segment from CSV" at bounding box center [643, 437] width 139 height 27
click at [702, 437] on input "Manual Segment from CSV" at bounding box center [702, 437] width 0 height 0
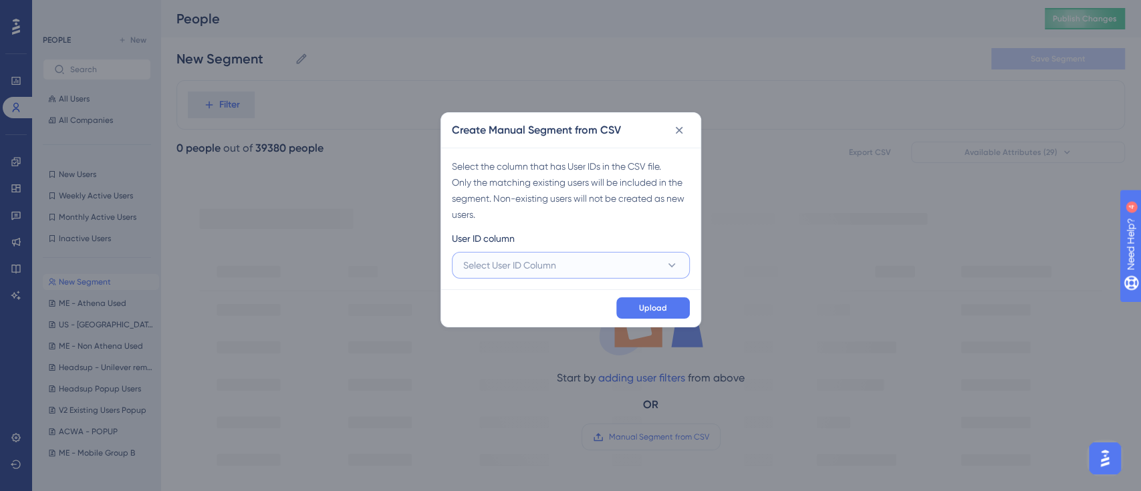
click at [598, 275] on button "Select User ID Column" at bounding box center [571, 265] width 238 height 27
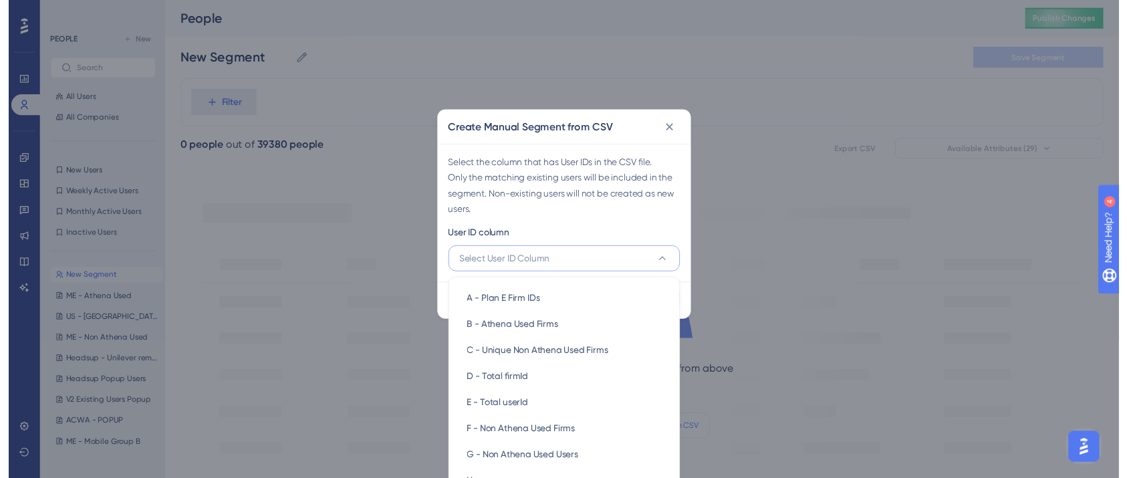
scroll to position [33, 0]
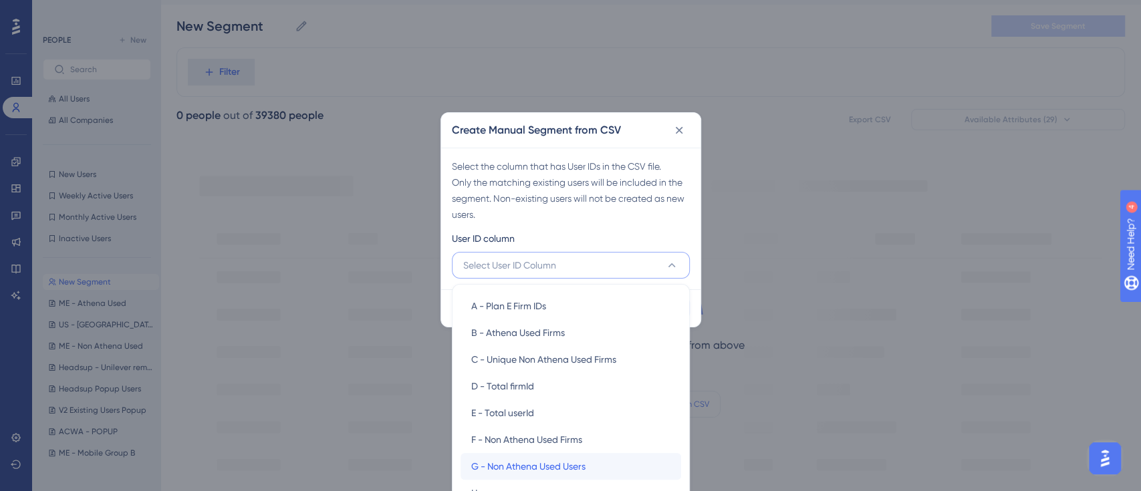
click at [542, 462] on span "G - Non Athena Used Users" at bounding box center [528, 466] width 114 height 16
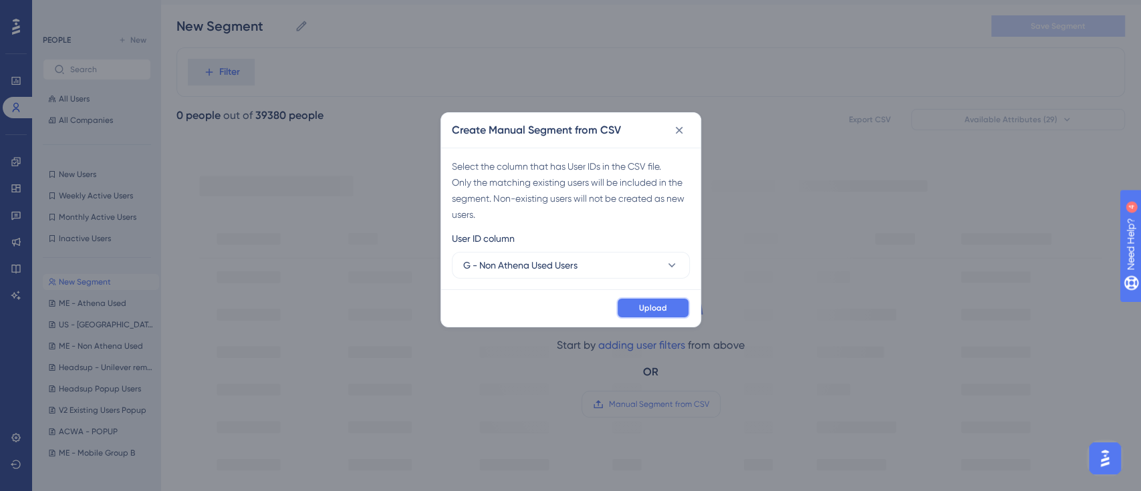
click at [641, 303] on span "Upload" at bounding box center [653, 308] width 28 height 11
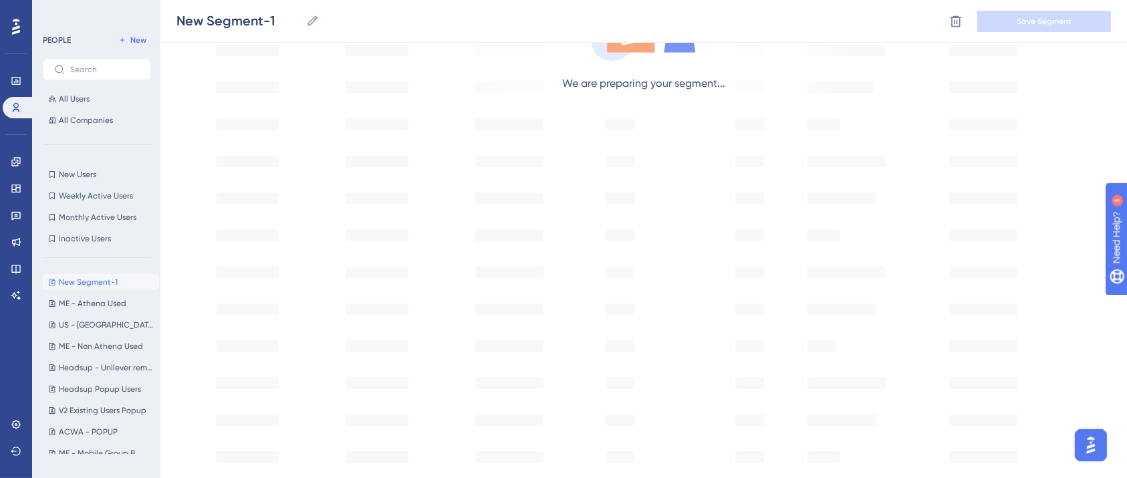
scroll to position [0, 0]
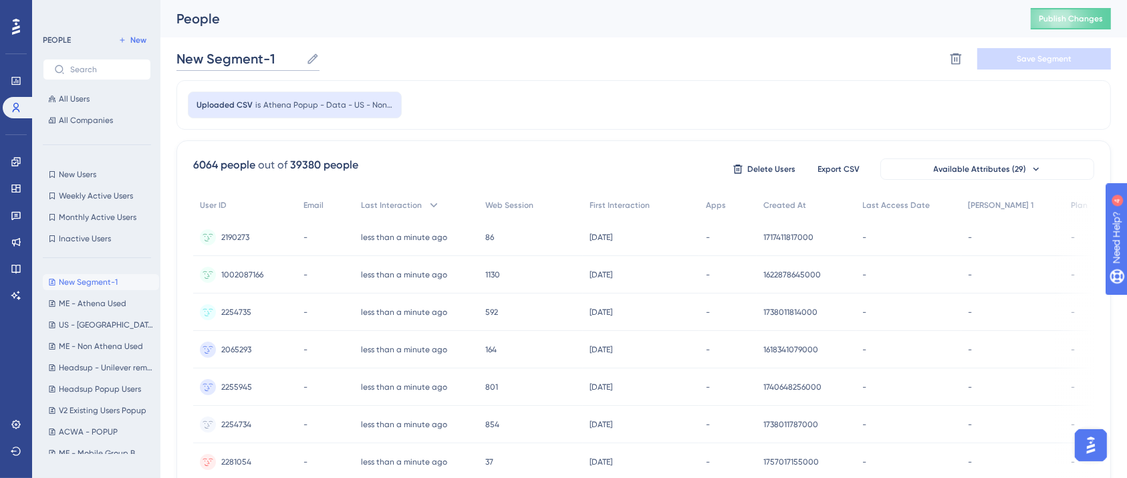
click at [250, 61] on input "New Segment-1" at bounding box center [238, 58] width 124 height 19
paste input "US - Non Athena Used"
type input "US - Non Athena Used"
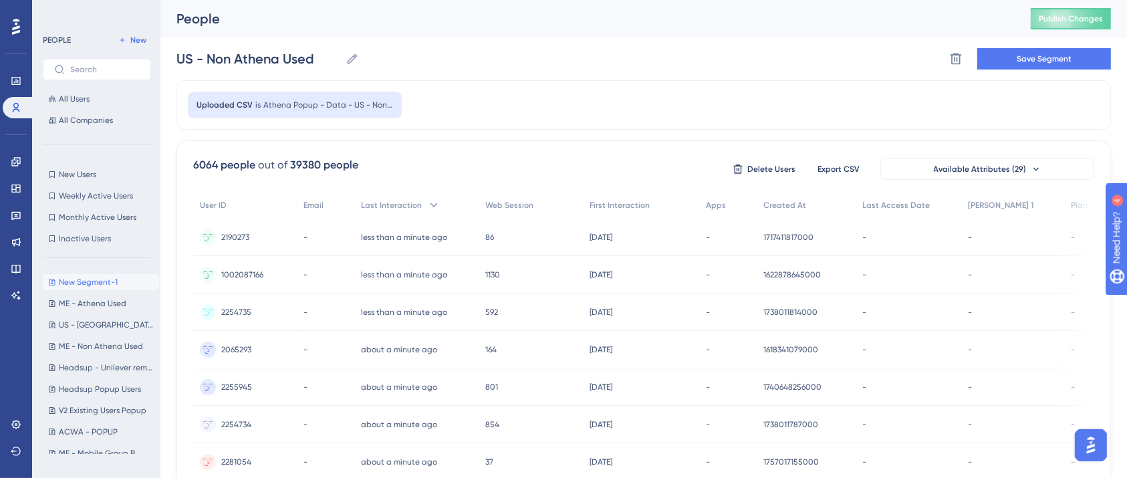
click at [514, 57] on div "US - Non Athena Used US - Non Athena Used Delete Segment Save Segment" at bounding box center [643, 58] width 934 height 43
click at [1030, 64] on button "Save Segment" at bounding box center [1044, 58] width 134 height 21
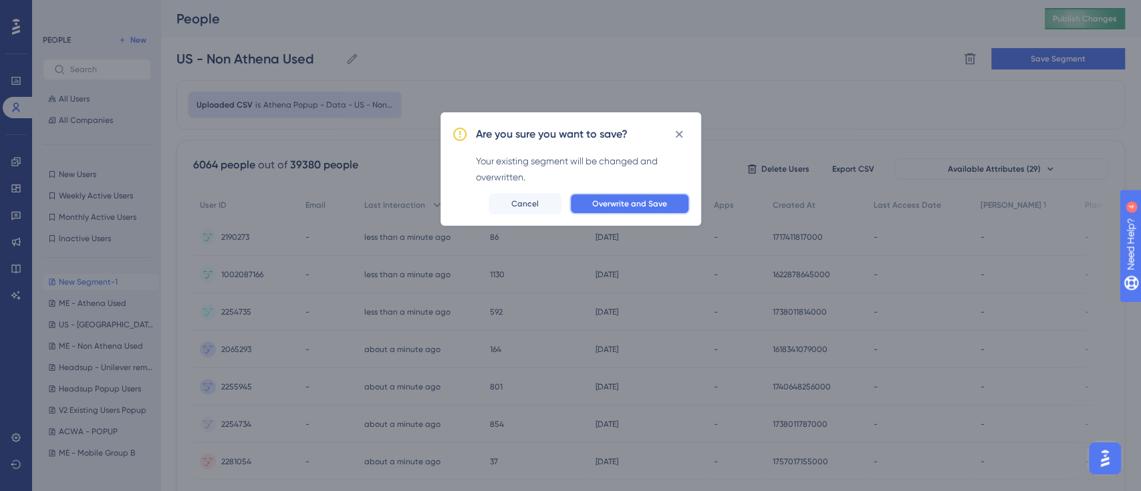
click at [640, 204] on span "Overwrite and Save" at bounding box center [629, 203] width 75 height 11
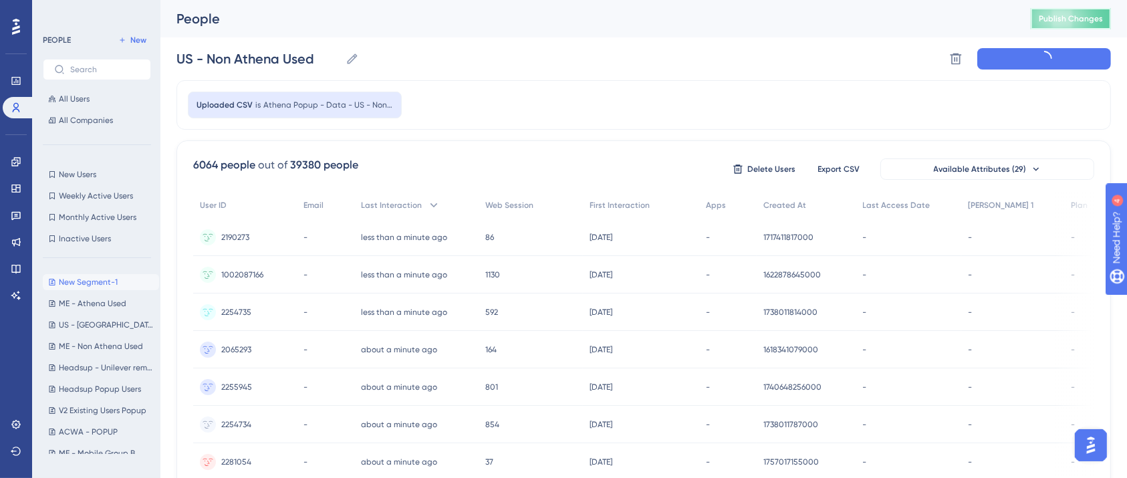
click at [1089, 19] on span "Publish Changes" at bounding box center [1071, 18] width 64 height 11
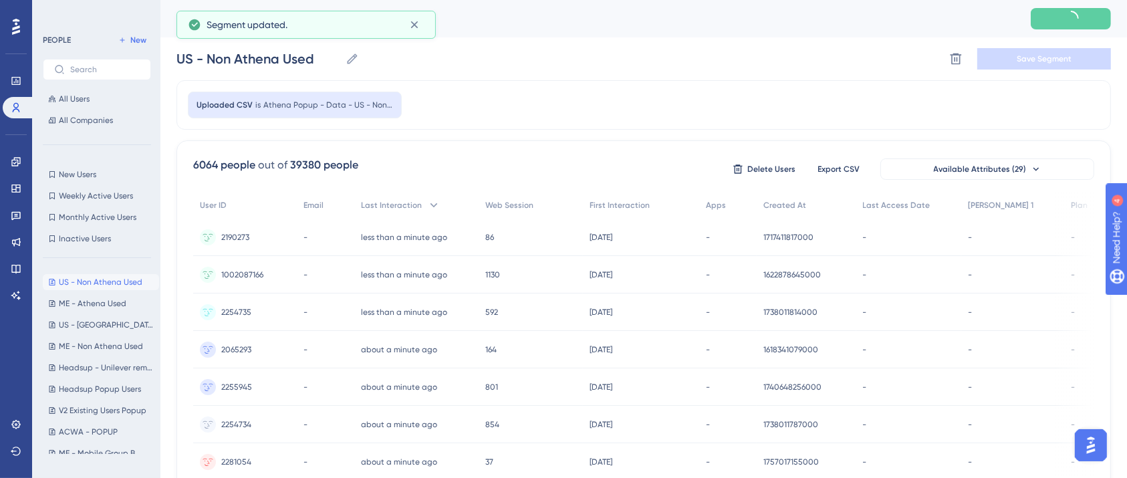
click at [468, 109] on div "Uploaded CSV is Athena Popup - Data - US - Non Athena Used (1)" at bounding box center [643, 104] width 934 height 49
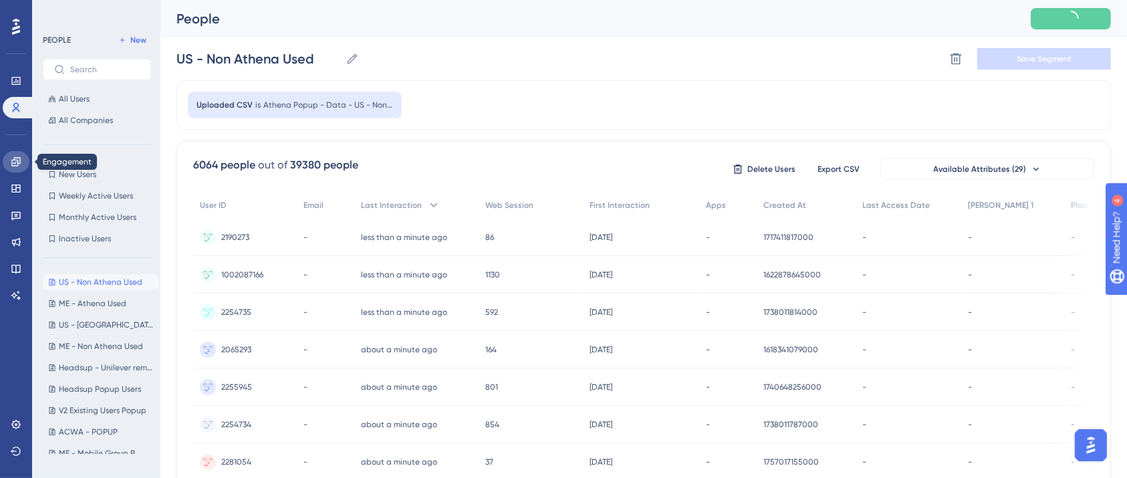
click at [13, 160] on icon at bounding box center [15, 161] width 9 height 9
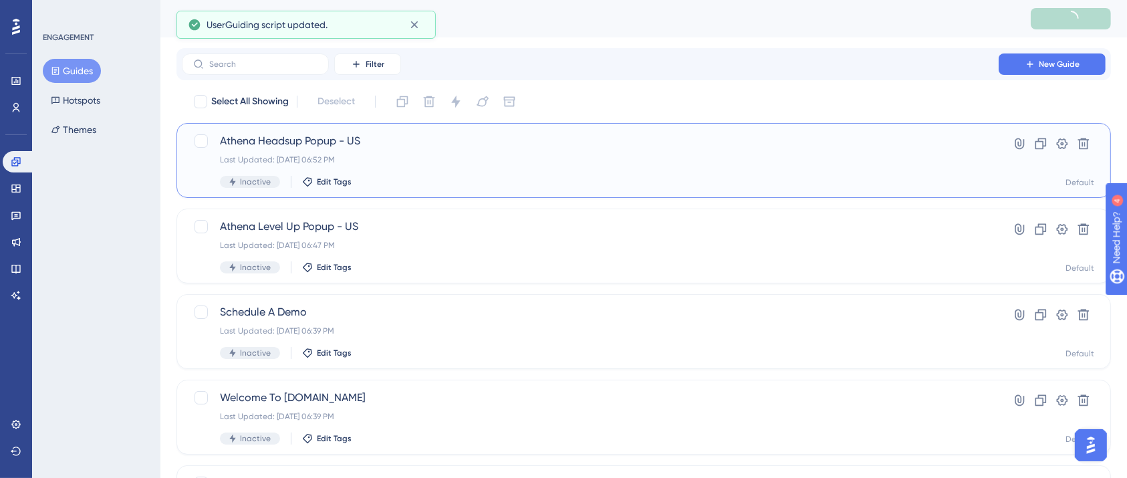
click at [455, 151] on div "Athena Headsup Popup - US Last Updated: Sep 26 2025, 06:52 PM Inactive Edit Tags" at bounding box center [590, 160] width 740 height 55
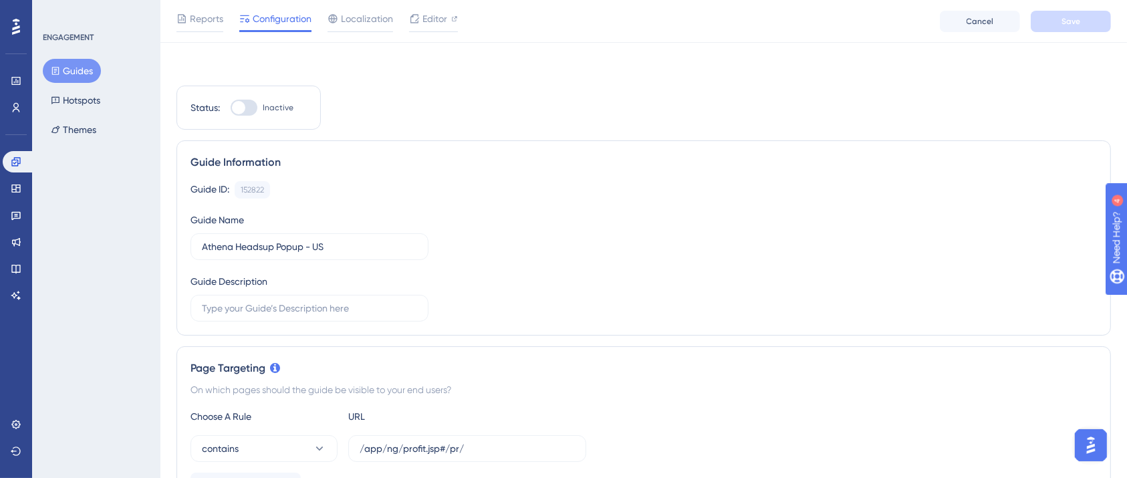
scroll to position [356, 0]
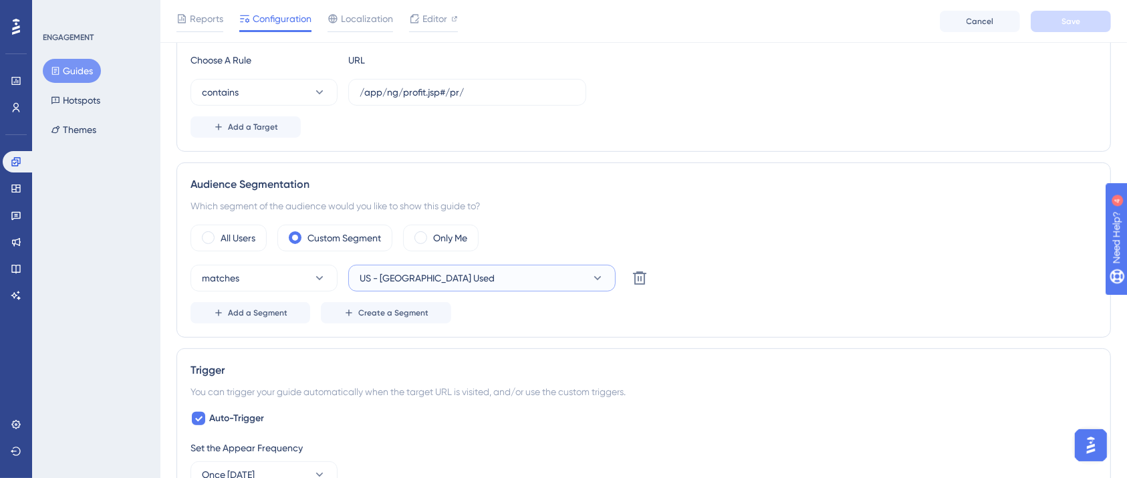
click at [528, 280] on button "US - [GEOGRAPHIC_DATA] Used" at bounding box center [481, 278] width 267 height 27
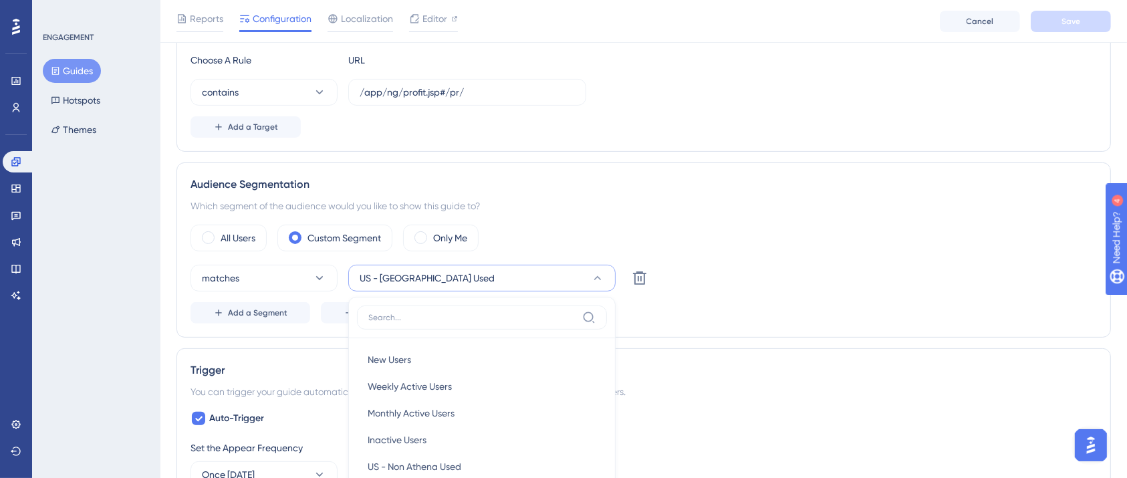
scroll to position [545, 0]
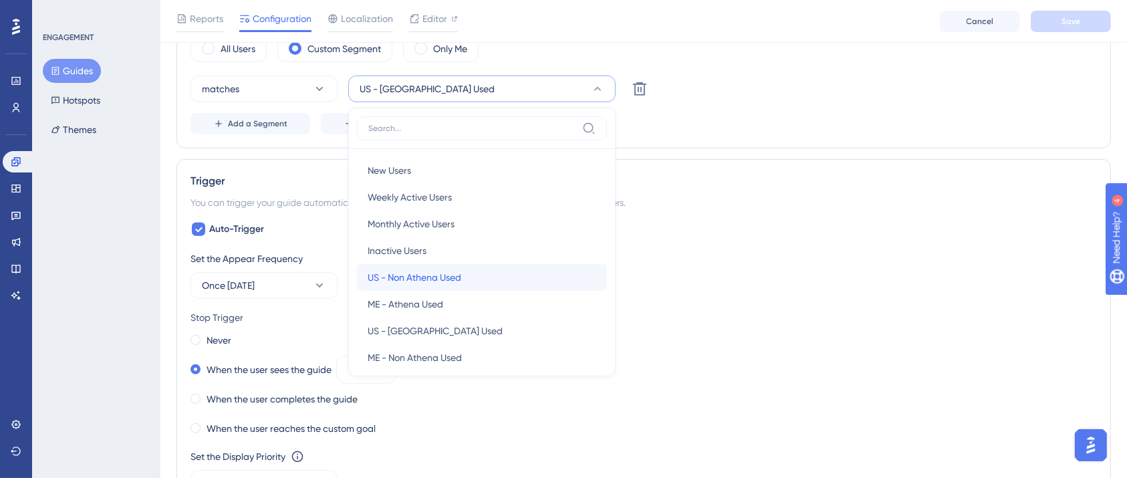
click at [467, 275] on div "US - Non Athena Used US - Non Athena Used" at bounding box center [482, 277] width 229 height 27
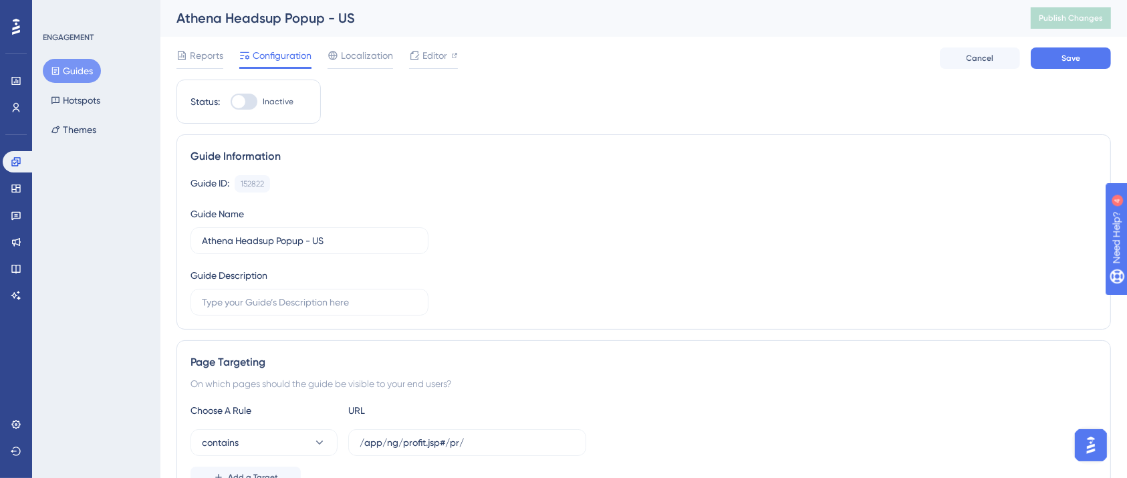
scroll to position [0, 0]
click at [1057, 61] on button "Save" at bounding box center [1071, 58] width 80 height 21
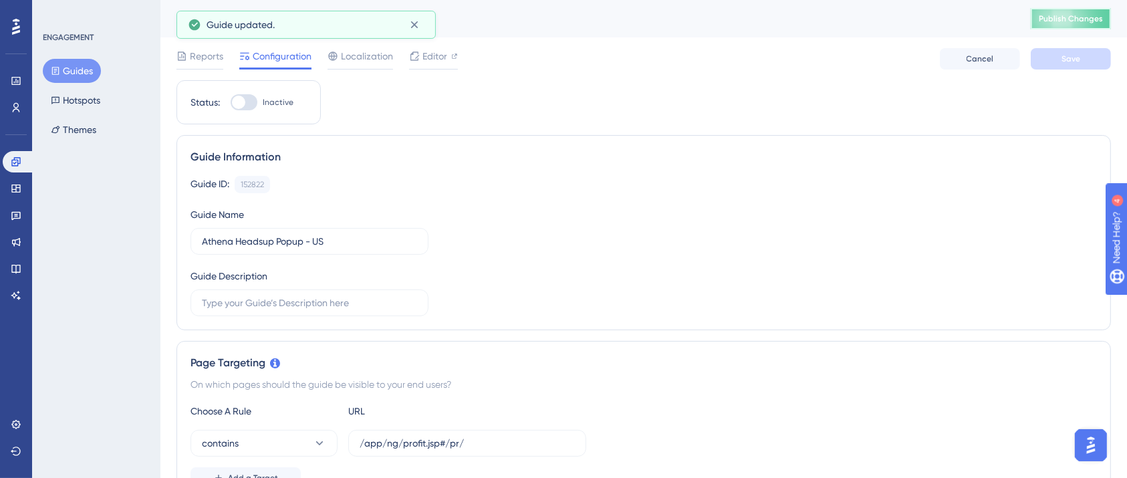
click at [1080, 18] on span "Publish Changes" at bounding box center [1071, 18] width 64 height 11
drag, startPoint x: 70, startPoint y: 77, endPoint x: 88, endPoint y: 76, distance: 18.1
click at [70, 77] on button "Guides" at bounding box center [72, 71] width 58 height 24
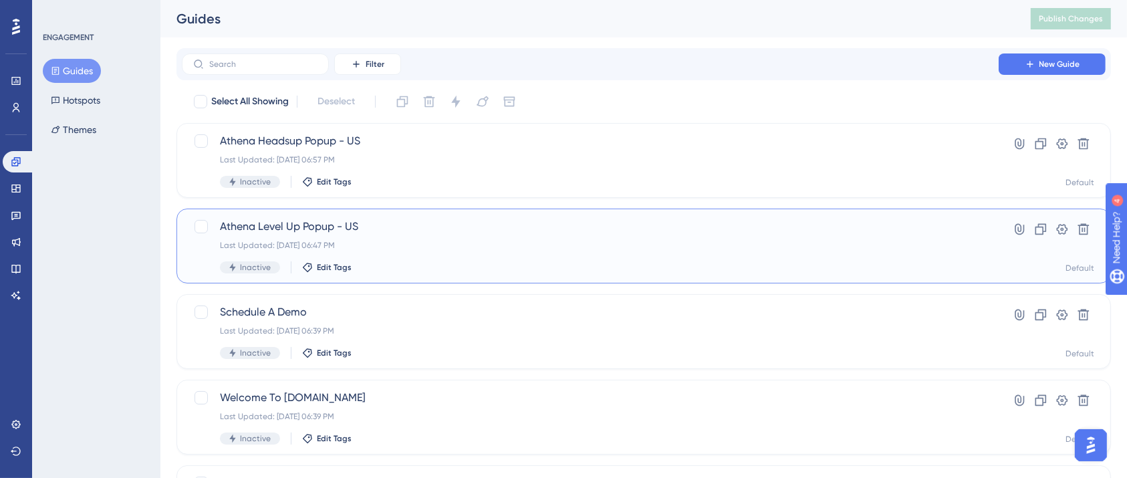
click at [449, 243] on div "Last Updated: Sep 26 2025, 06:47 PM" at bounding box center [590, 245] width 740 height 11
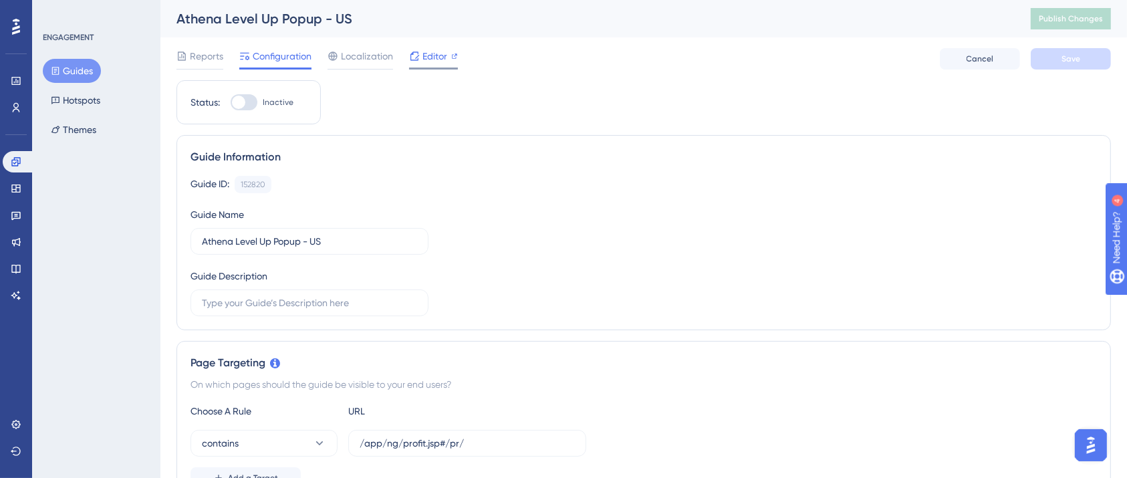
click at [442, 53] on span "Editor" at bounding box center [434, 56] width 25 height 16
click at [1079, 19] on span "Publish Changes" at bounding box center [1071, 18] width 64 height 11
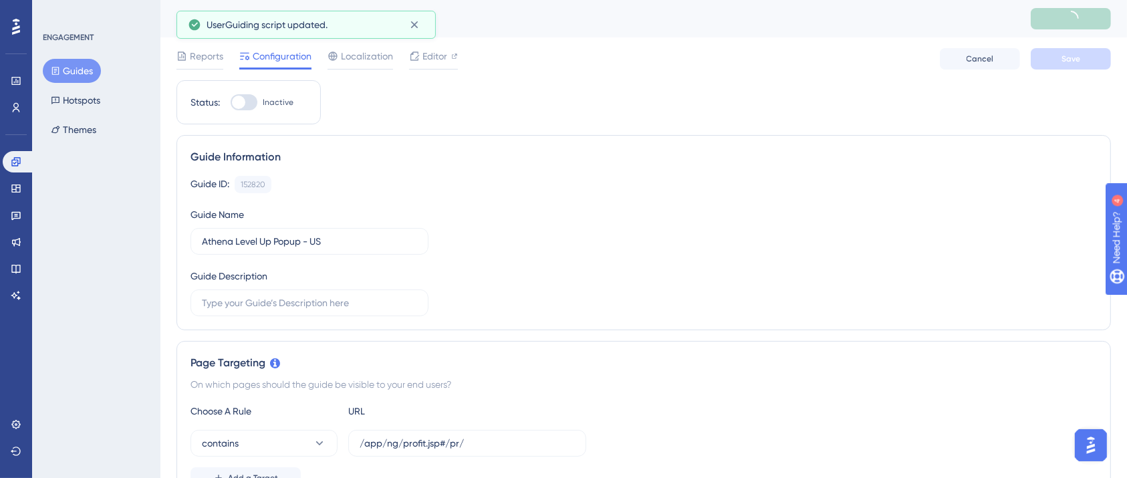
click at [72, 70] on button "Guides" at bounding box center [72, 71] width 58 height 24
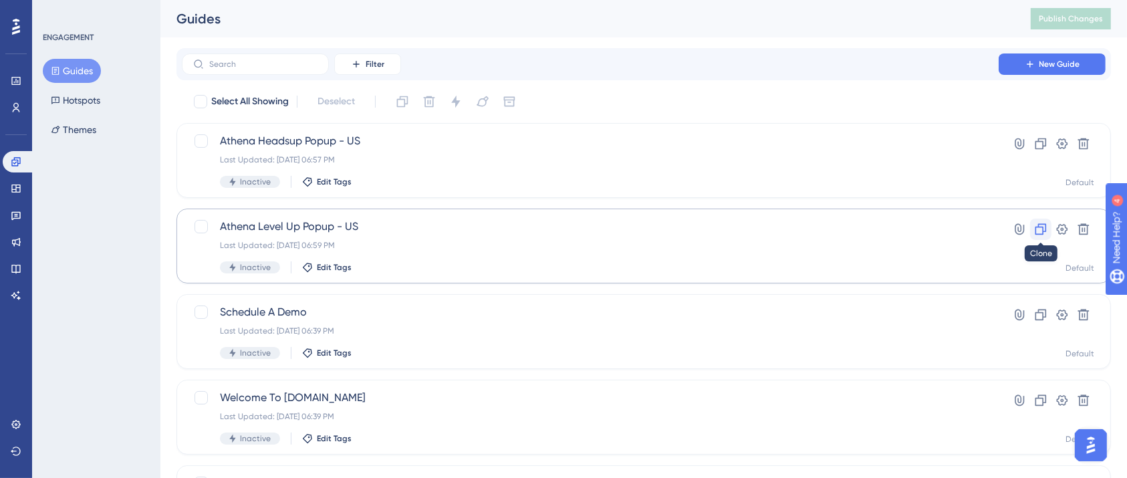
click at [1041, 232] on icon at bounding box center [1040, 229] width 13 height 13
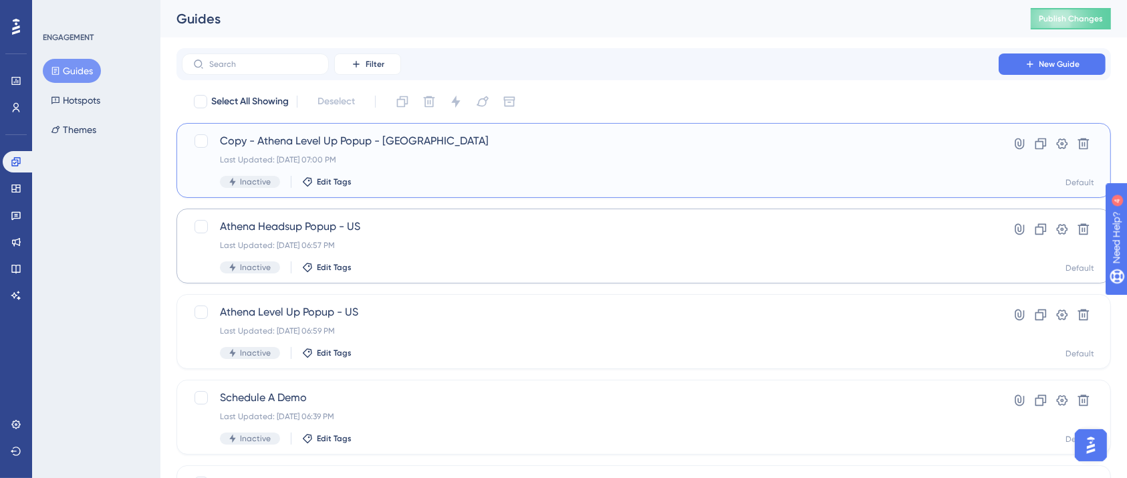
click at [487, 150] on div "Copy - Athena Level Up Popup - US Last Updated: Sep 26 2025, 07:00 PM Inactive …" at bounding box center [590, 160] width 740 height 55
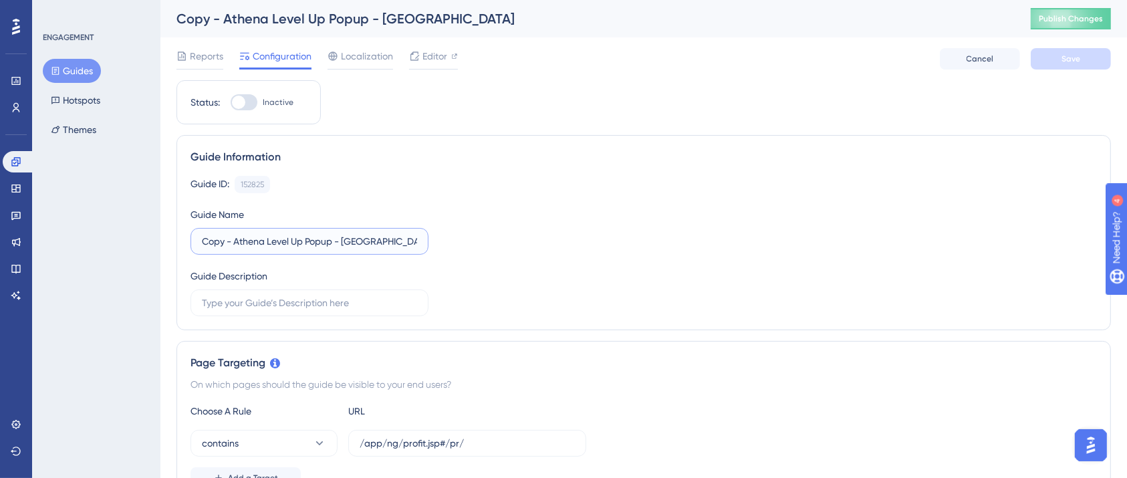
drag, startPoint x: 237, startPoint y: 236, endPoint x: 153, endPoint y: 239, distance: 83.6
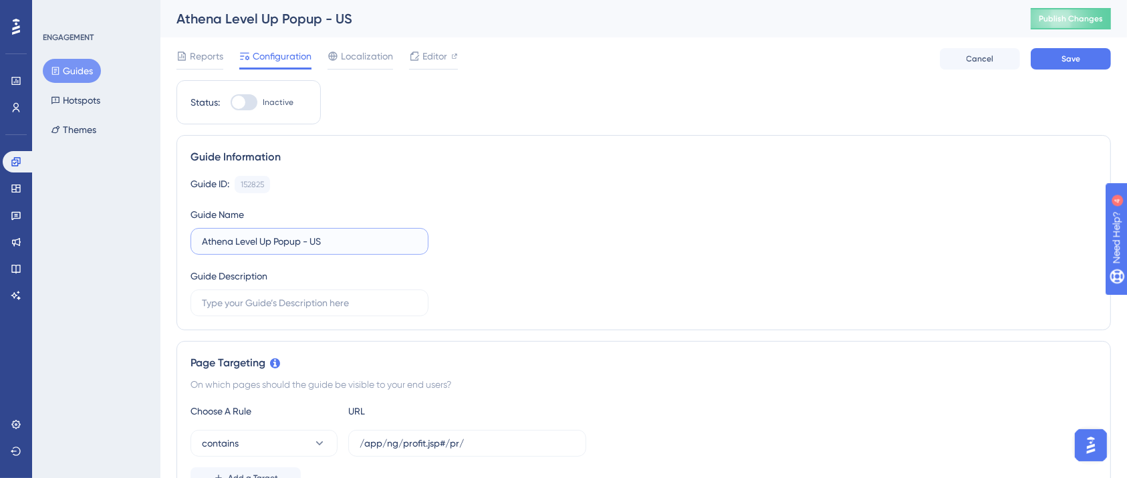
drag, startPoint x: 312, startPoint y: 240, endPoint x: 323, endPoint y: 240, distance: 10.7
click at [323, 240] on input "Athena Level Up Popup - US" at bounding box center [309, 241] width 215 height 15
type input "Athena Level Up Popup - ME"
click at [695, 154] on div "Guide Information" at bounding box center [643, 157] width 906 height 16
click at [566, 223] on div "Guide ID: 152825 Copy Guide Name Athena Level Up Popup - ME Guide Description" at bounding box center [643, 246] width 906 height 140
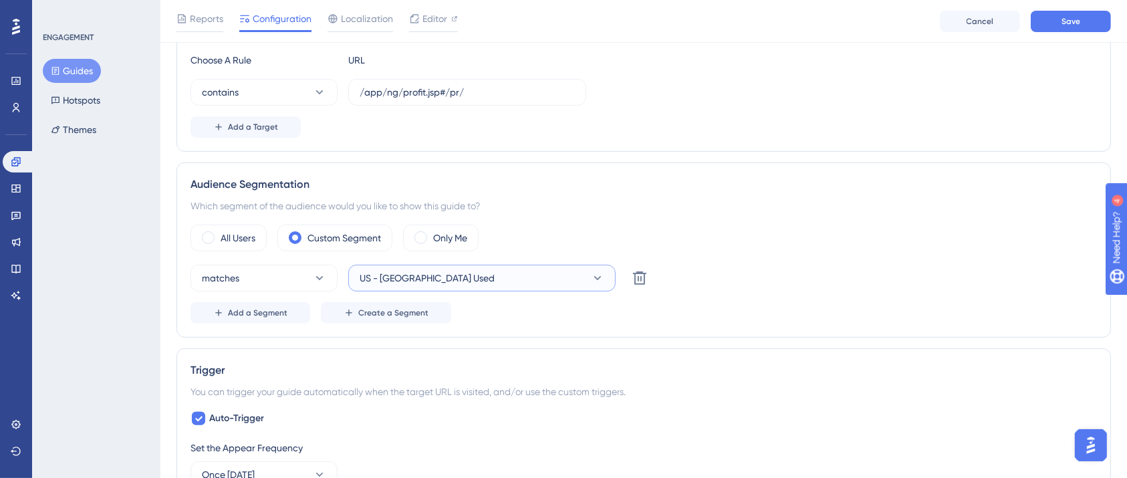
click at [492, 278] on button "US - [GEOGRAPHIC_DATA] Used" at bounding box center [481, 278] width 267 height 27
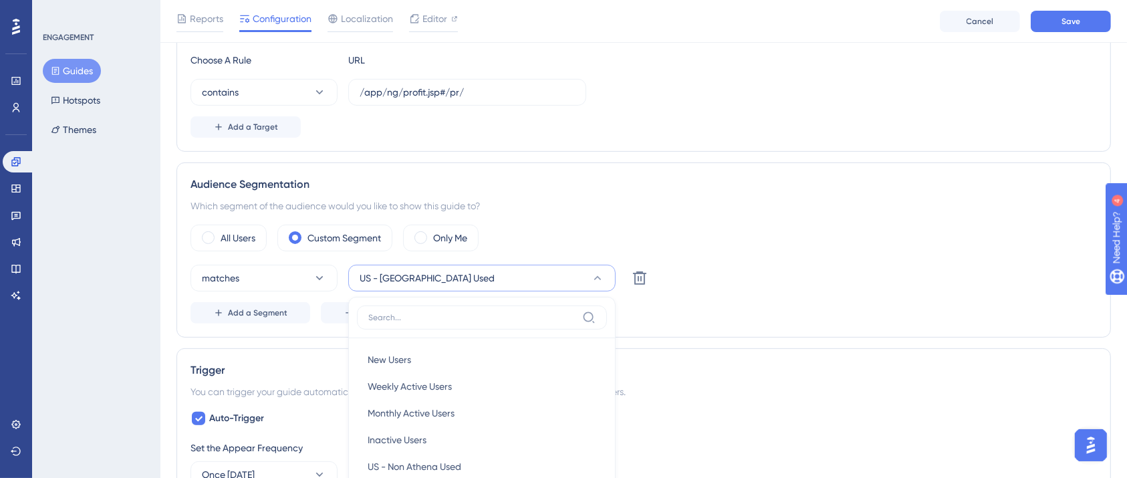
scroll to position [537, 0]
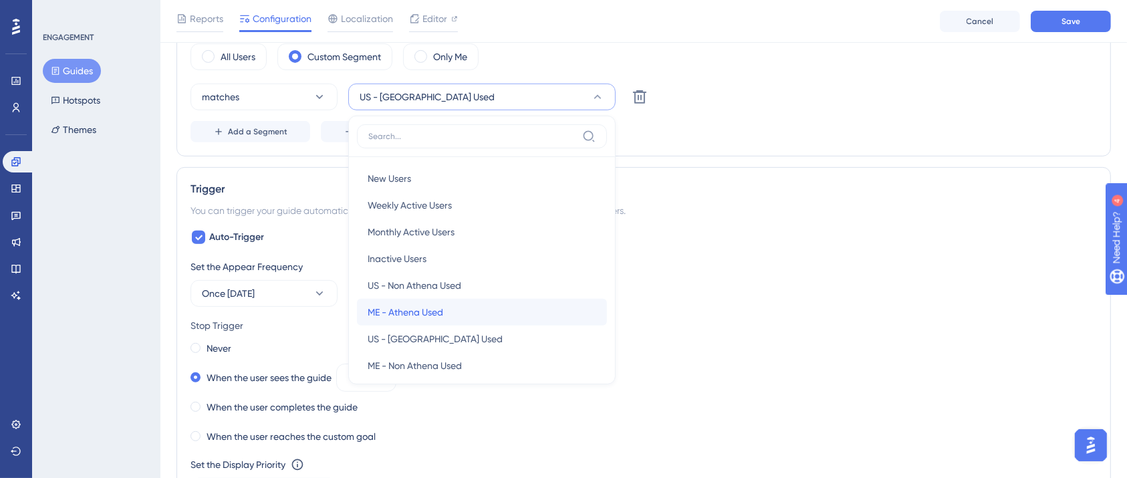
click at [424, 311] on span "ME - Athena Used" at bounding box center [406, 312] width 76 height 16
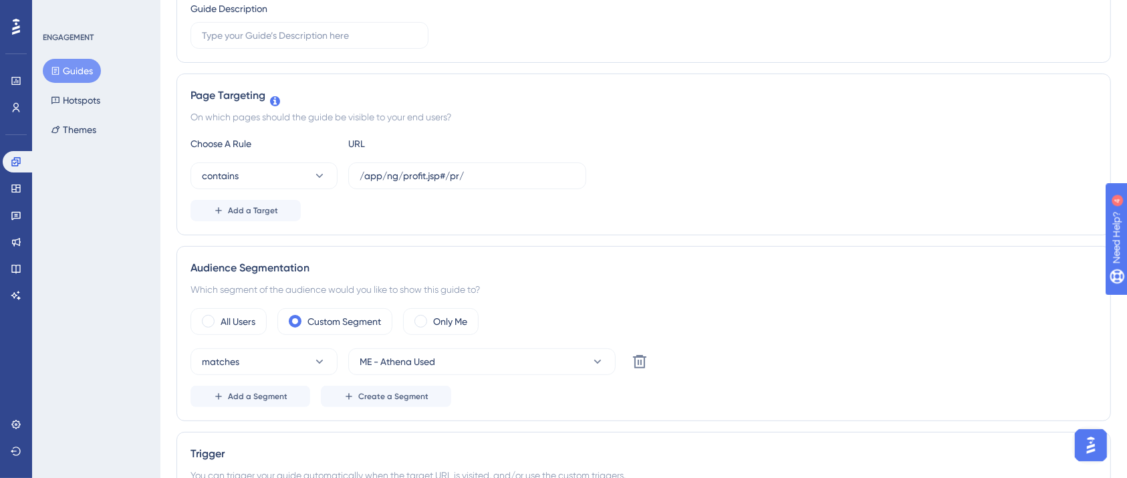
scroll to position [0, 0]
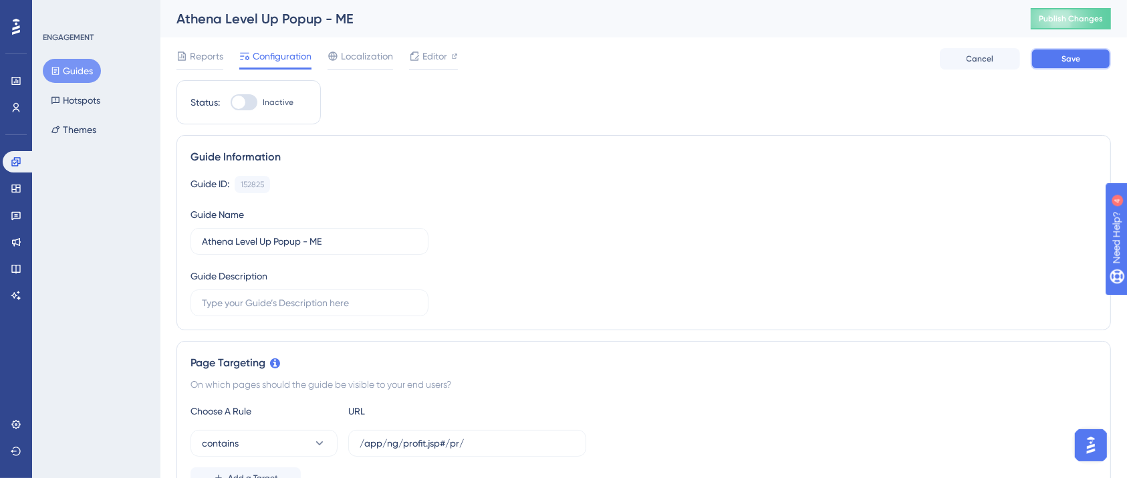
click at [1053, 55] on button "Save" at bounding box center [1071, 58] width 80 height 21
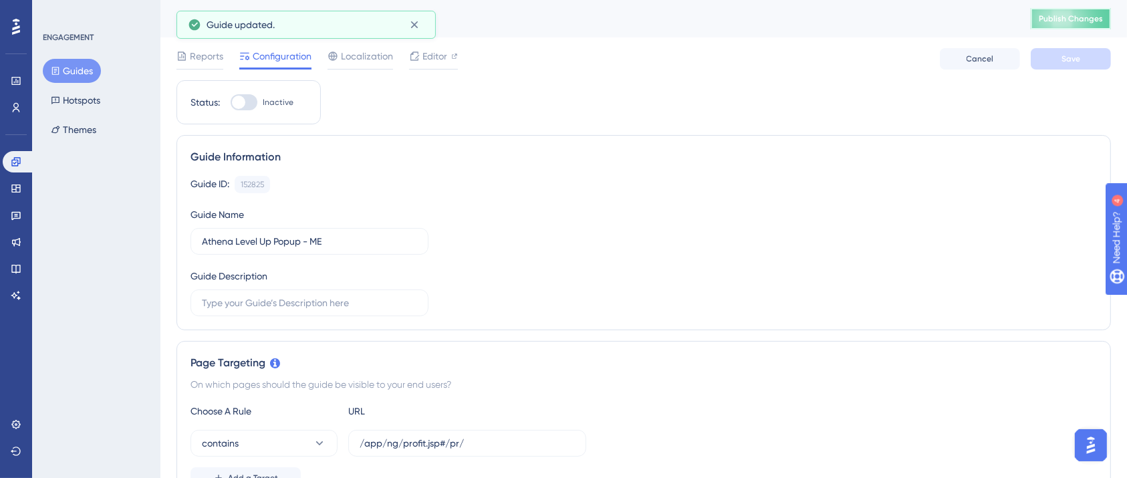
click at [1096, 15] on span "Publish Changes" at bounding box center [1071, 18] width 64 height 11
click at [83, 67] on button "Guides" at bounding box center [72, 71] width 58 height 24
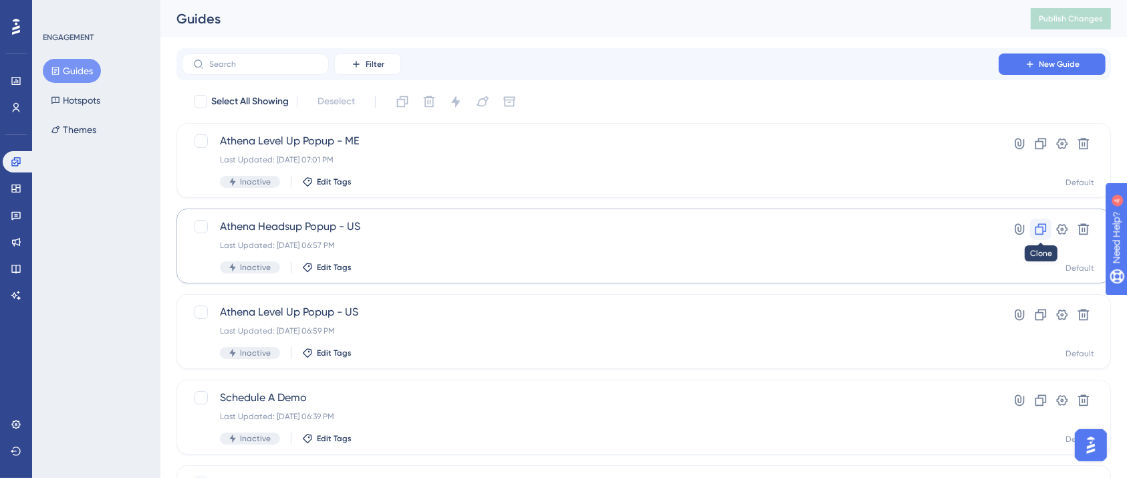
click at [1047, 231] on icon at bounding box center [1040, 229] width 13 height 13
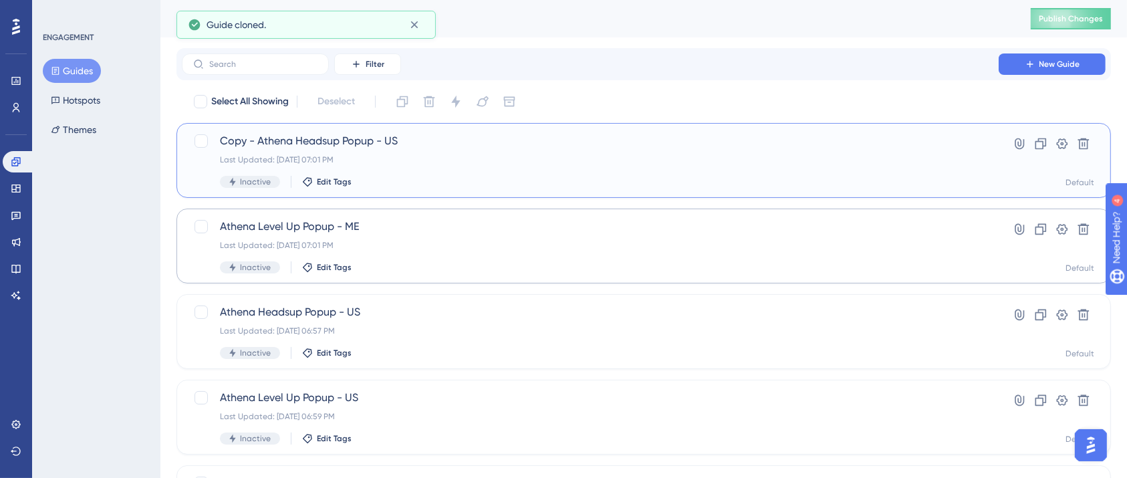
click at [372, 147] on span "Copy - Athena Headsup Popup - US" at bounding box center [590, 141] width 740 height 16
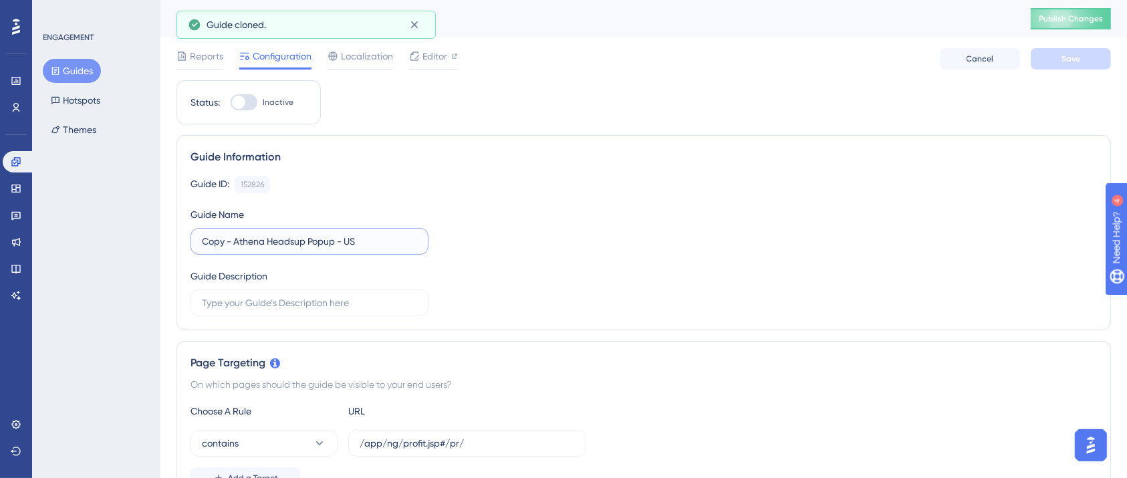
drag, startPoint x: 237, startPoint y: 245, endPoint x: 144, endPoint y: 245, distance: 92.9
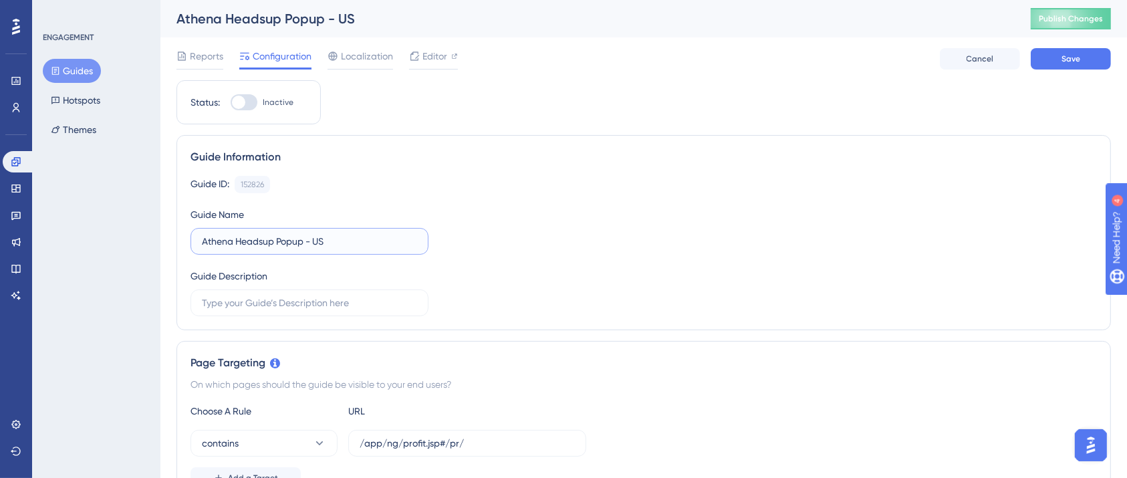
drag, startPoint x: 312, startPoint y: 243, endPoint x: 329, endPoint y: 243, distance: 16.7
click at [329, 243] on input "Athena Headsup Popup - US" at bounding box center [309, 241] width 215 height 15
type input "Athena Headsup Popup - ME"
click at [474, 237] on div "Guide ID: 152826 Copy Guide Name Athena Headsup Popup - ME Guide Description" at bounding box center [643, 246] width 906 height 140
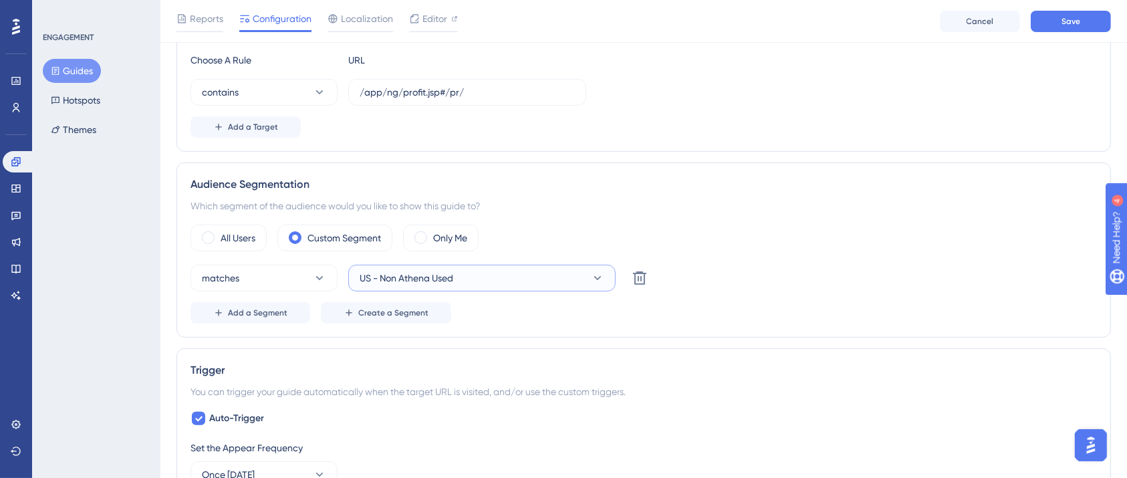
click at [448, 272] on span "US - Non Athena Used" at bounding box center [407, 278] width 94 height 16
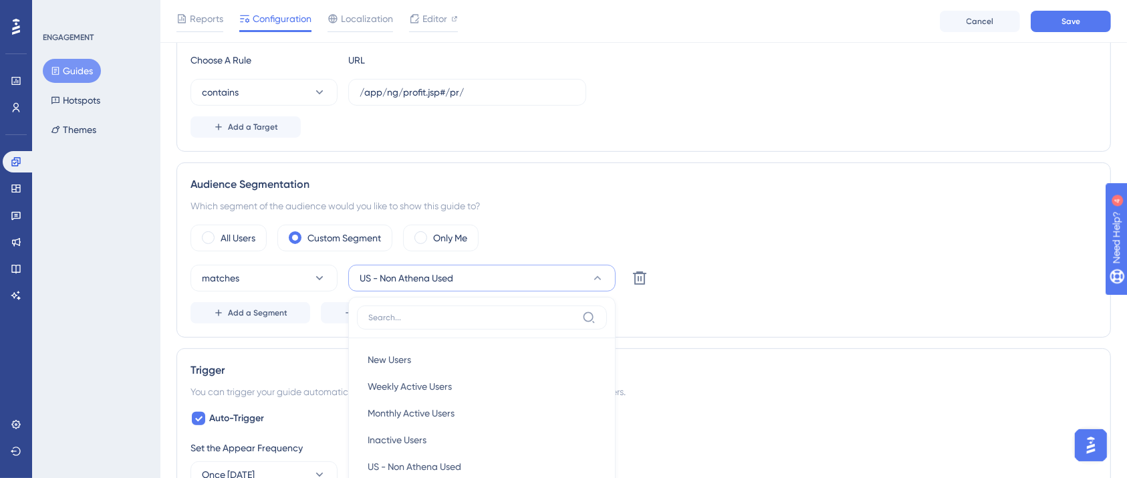
scroll to position [547, 0]
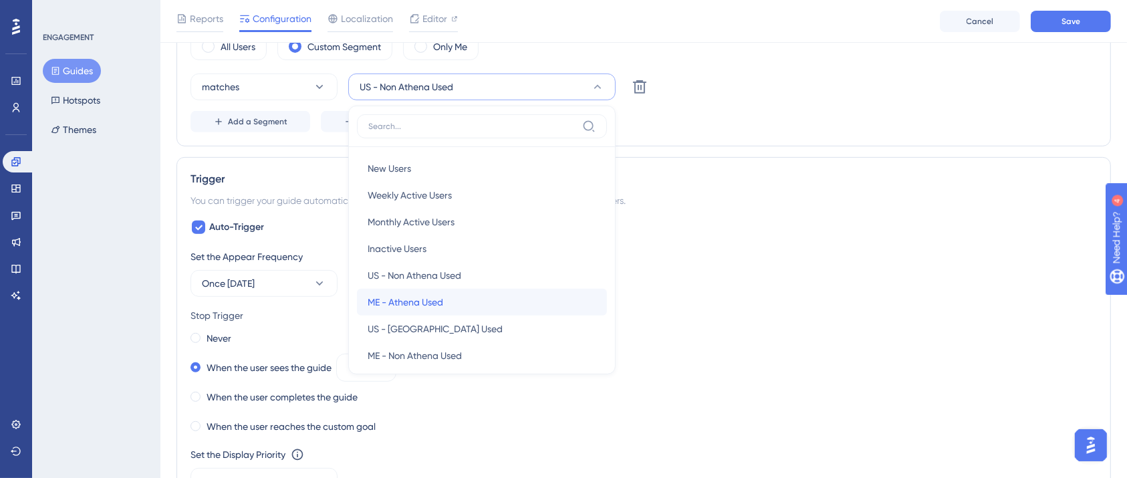
click at [426, 303] on span "ME - Athena Used" at bounding box center [406, 302] width 76 height 16
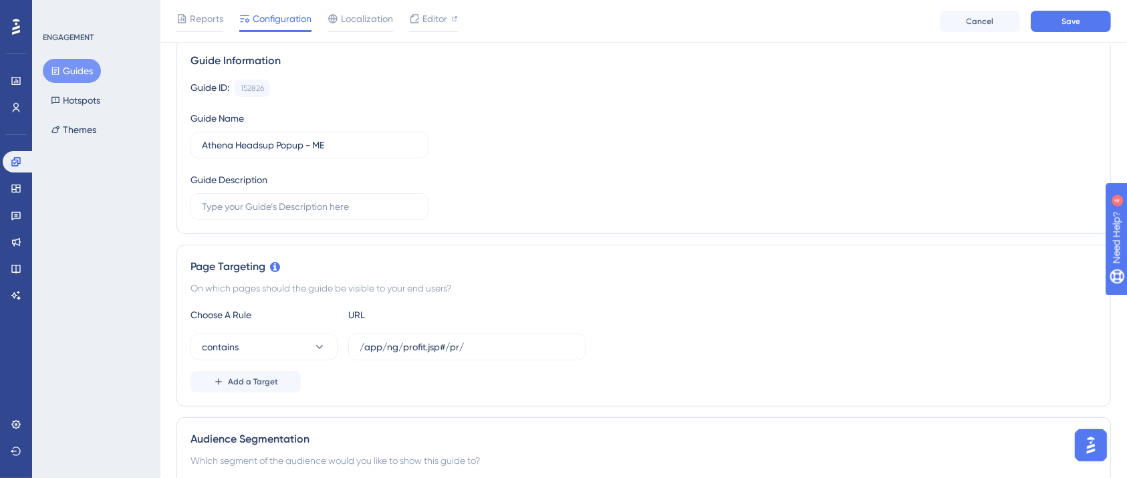
scroll to position [280, 0]
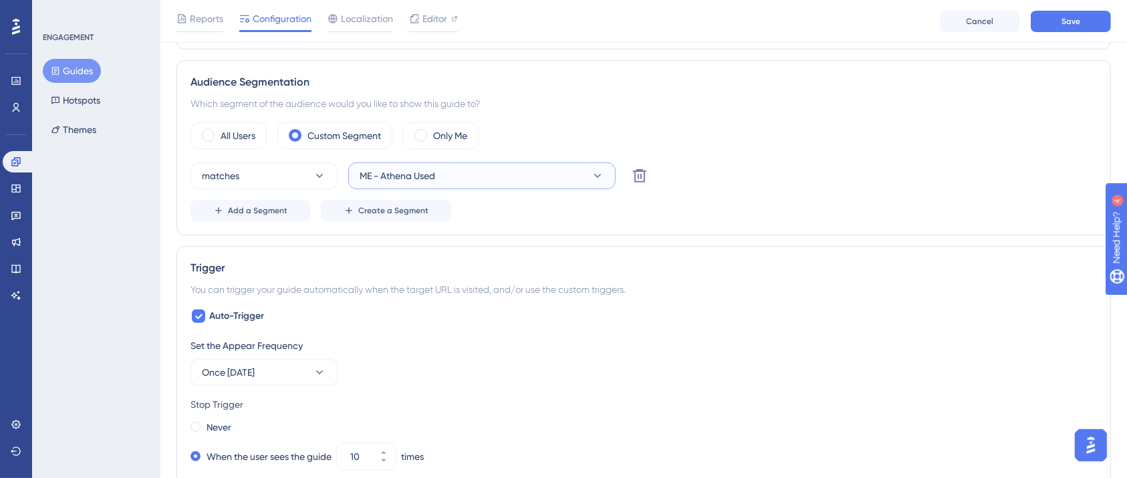
click at [473, 172] on button "ME - Athena Used" at bounding box center [481, 175] width 267 height 27
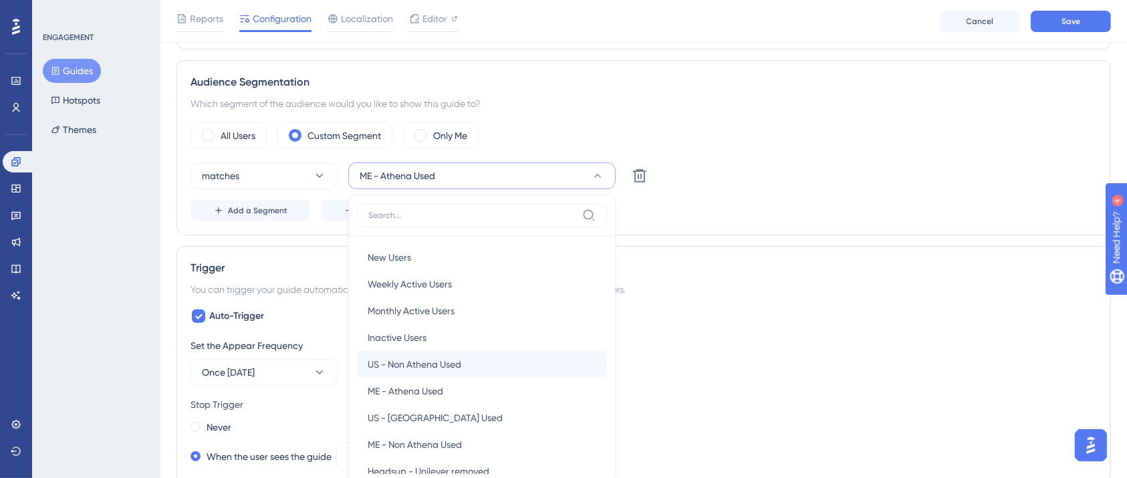
scroll to position [557, 0]
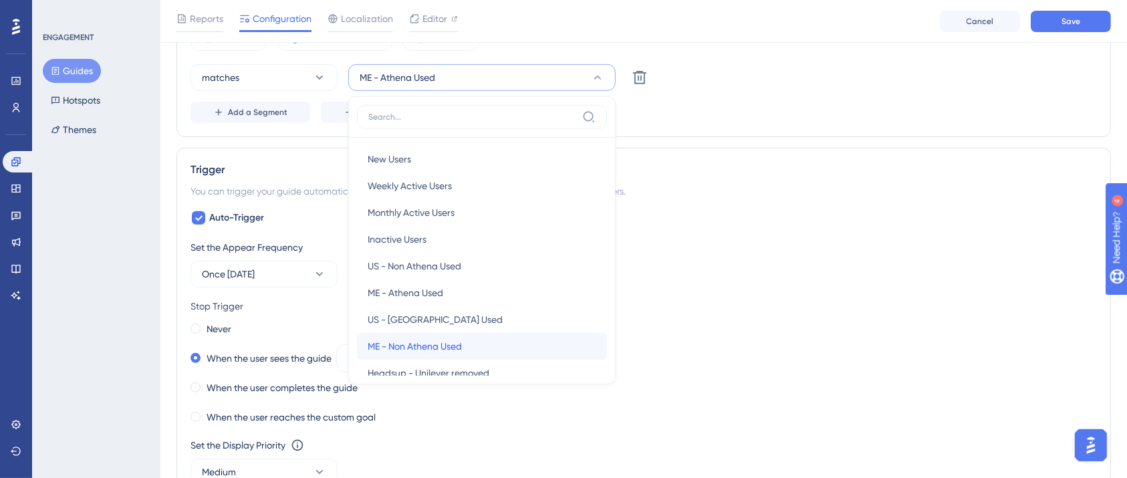
click at [428, 348] on span "ME - Non Athena Used" at bounding box center [415, 346] width 94 height 16
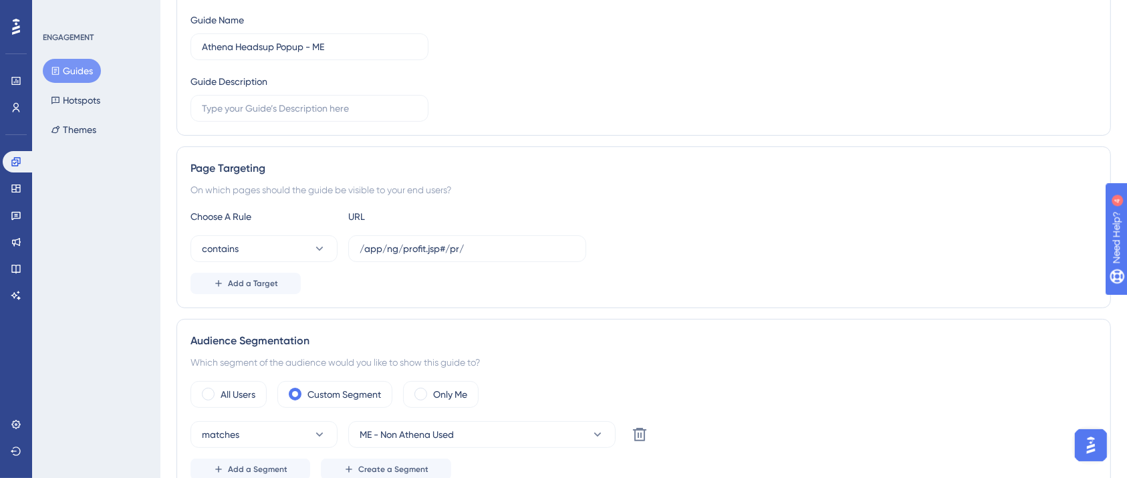
scroll to position [0, 0]
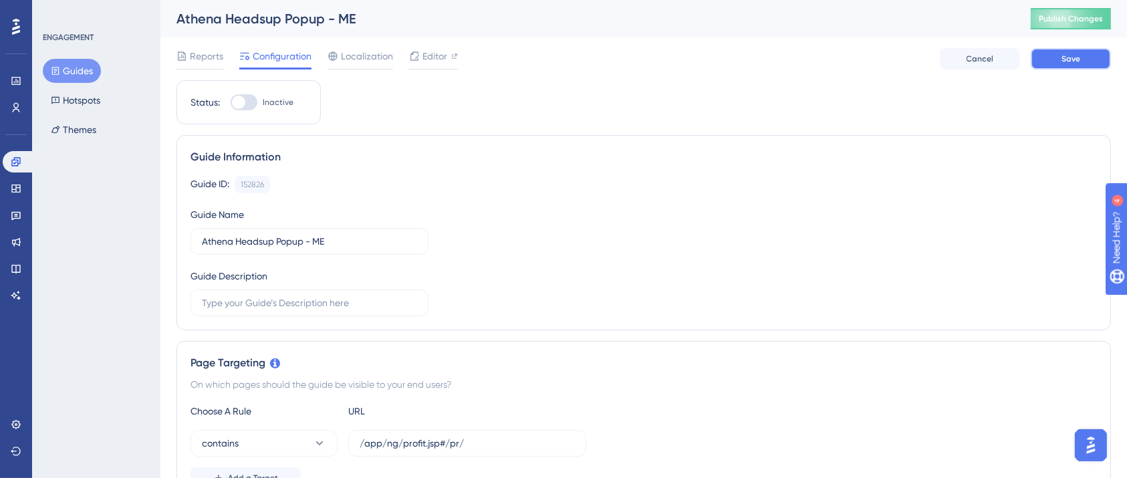
click at [1065, 65] on button "Save" at bounding box center [1071, 58] width 80 height 21
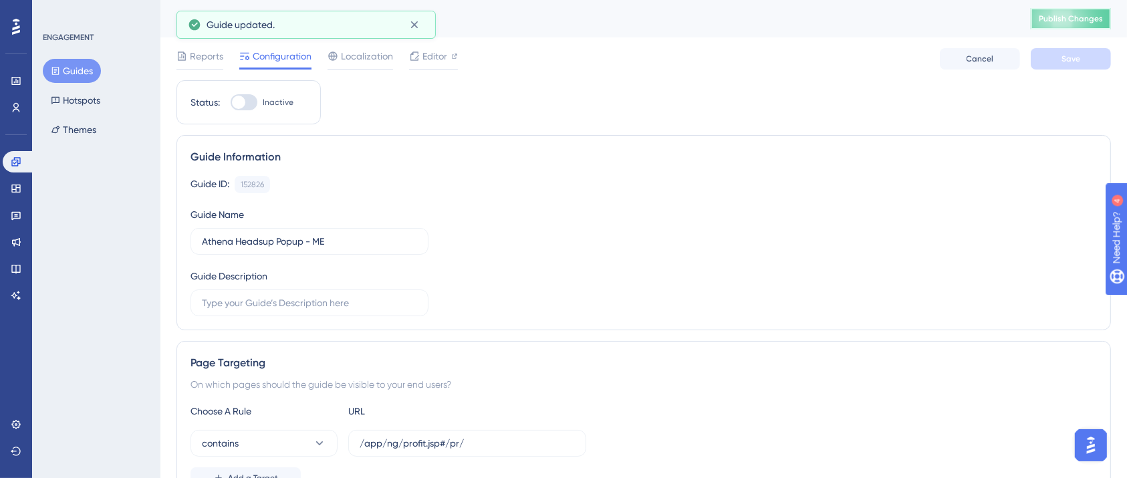
click at [1093, 14] on span "Publish Changes" at bounding box center [1071, 18] width 64 height 11
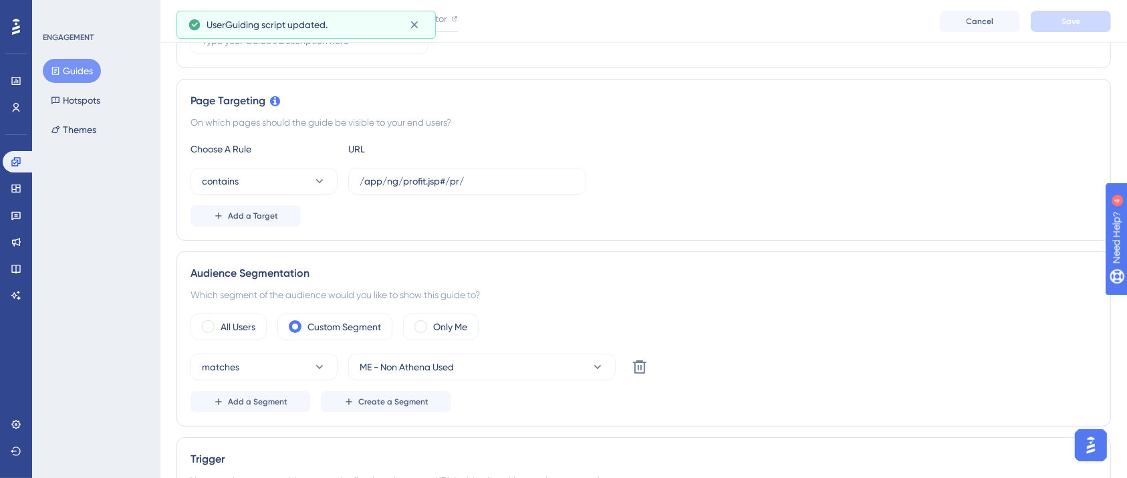
scroll to position [356, 0]
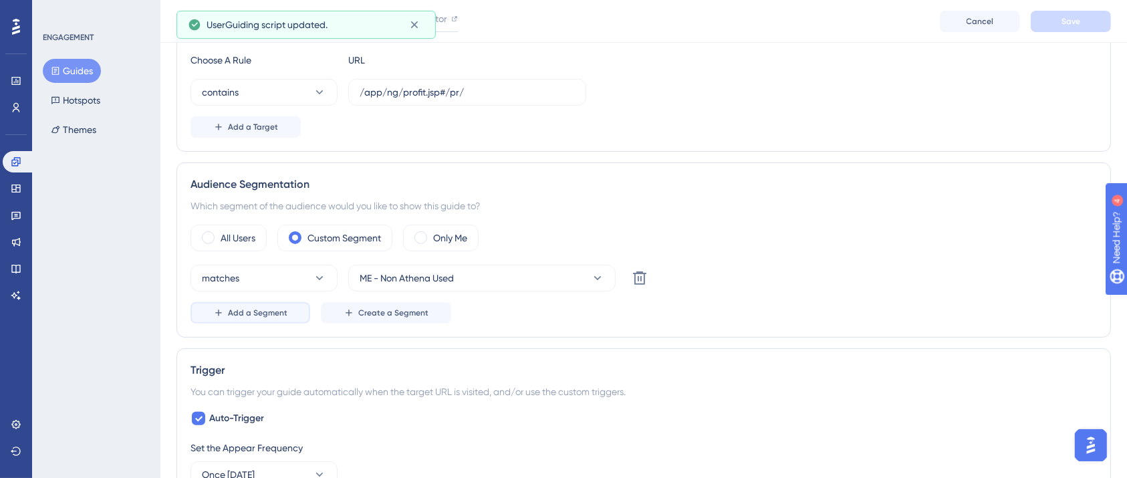
click at [258, 317] on span "Add a Segment" at bounding box center [257, 312] width 59 height 11
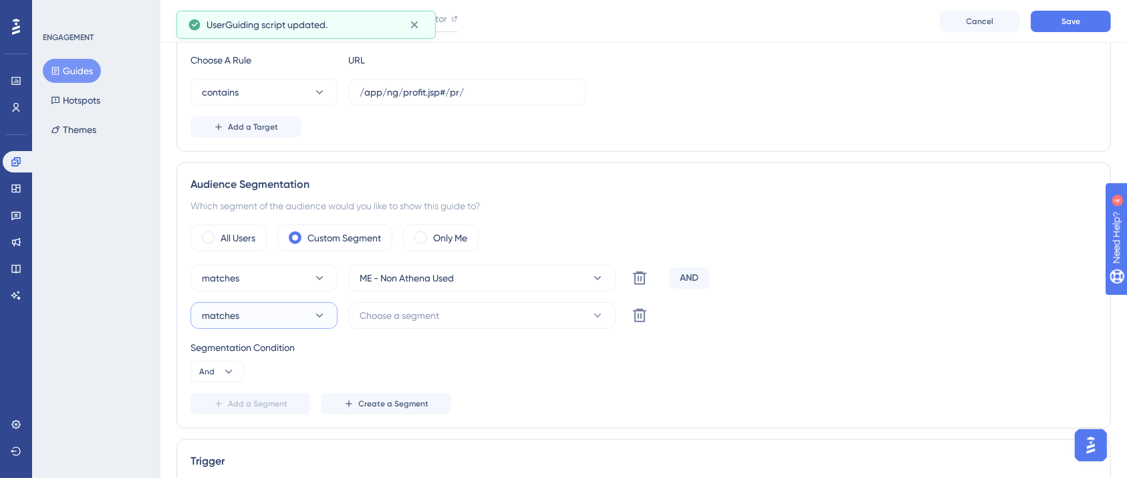
click at [325, 313] on icon at bounding box center [319, 315] width 13 height 13
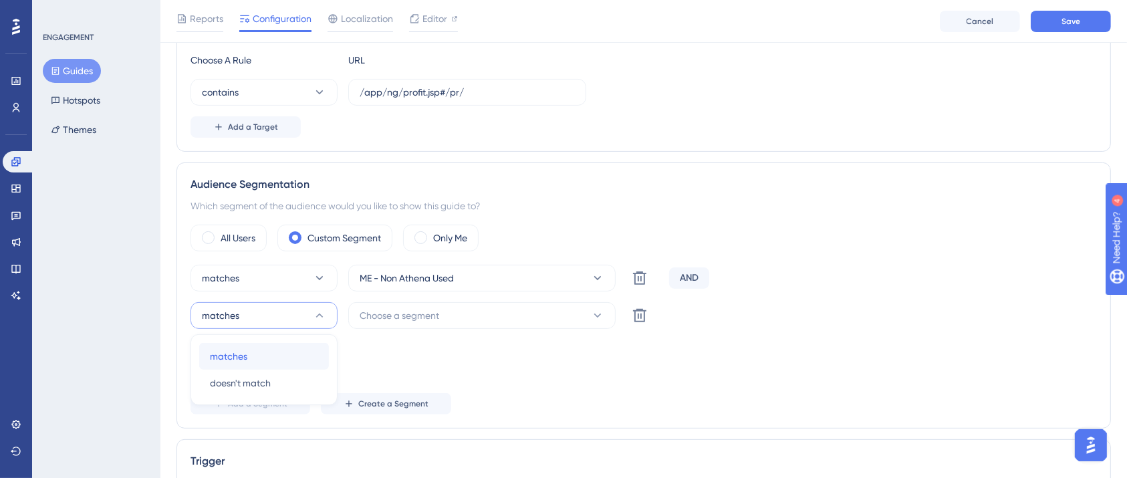
click at [273, 356] on div "matches matches" at bounding box center [264, 356] width 108 height 27
click at [426, 315] on span "Choose a segment" at bounding box center [400, 315] width 80 height 16
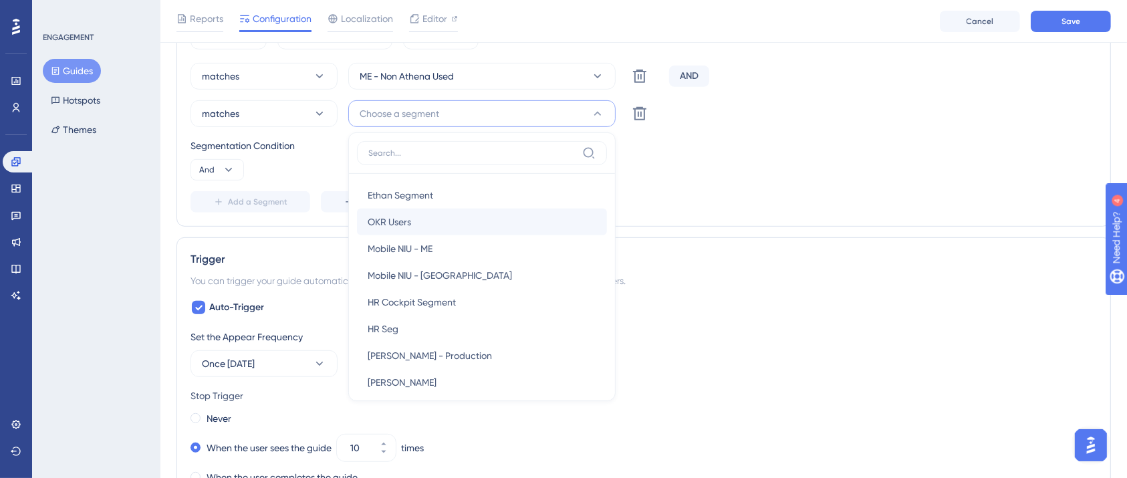
scroll to position [624, 0]
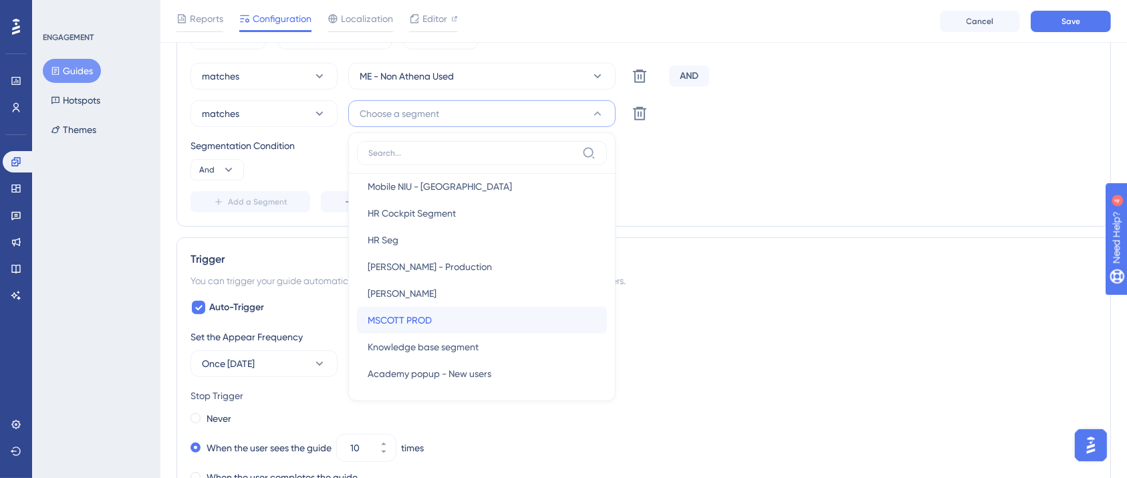
click at [450, 318] on div "MSCOTT PROD MSCOTT PROD" at bounding box center [482, 320] width 229 height 27
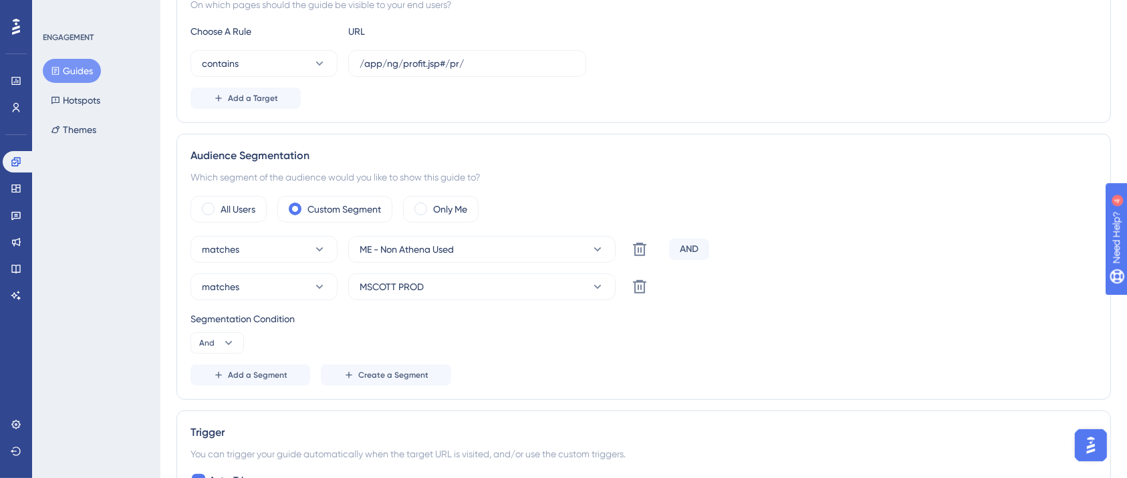
scroll to position [0, 0]
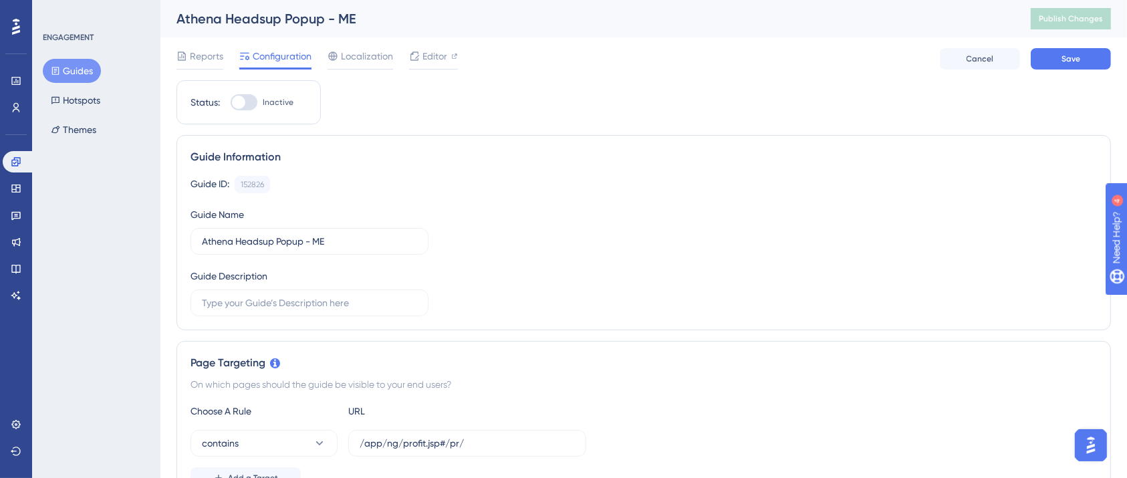
click at [253, 103] on div at bounding box center [244, 102] width 27 height 16
click at [231, 103] on input "Inactive" at bounding box center [230, 102] width 1 height 1
checkbox input "true"
click at [1075, 56] on span "Save" at bounding box center [1070, 58] width 19 height 11
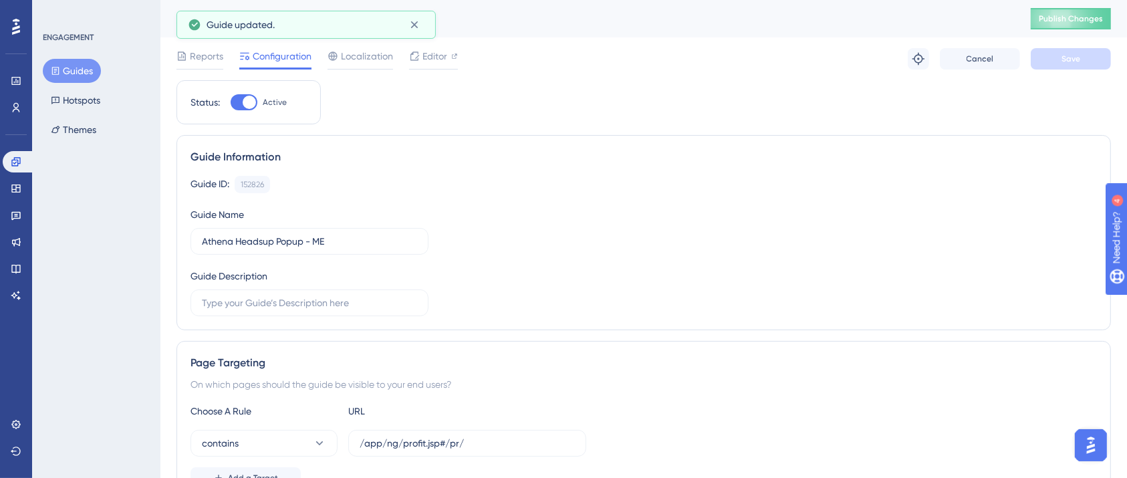
click at [1081, 16] on span "Publish Changes" at bounding box center [1071, 18] width 64 height 11
click at [74, 72] on button "Guides" at bounding box center [72, 71] width 58 height 24
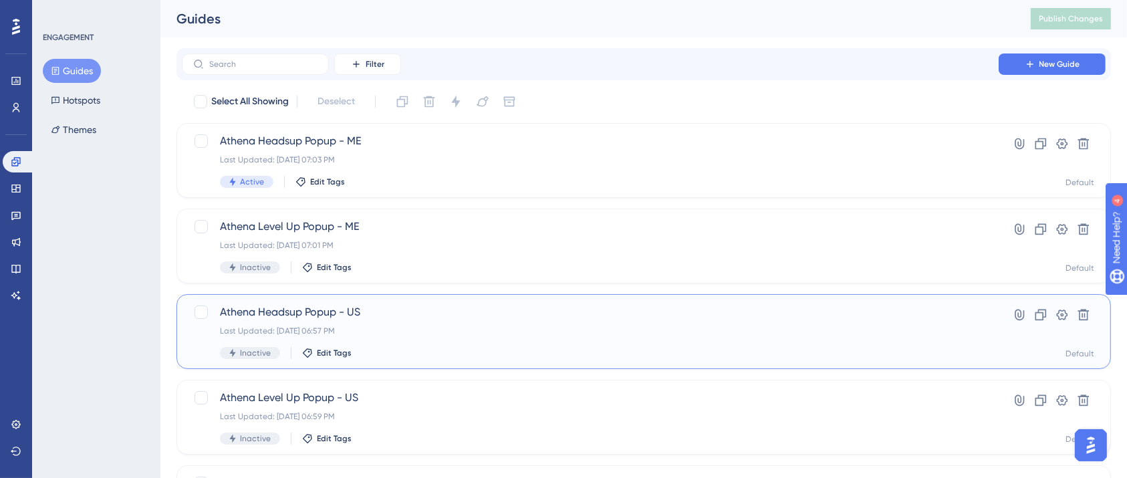
click at [423, 319] on span "Athena Headsup Popup - US" at bounding box center [590, 312] width 740 height 16
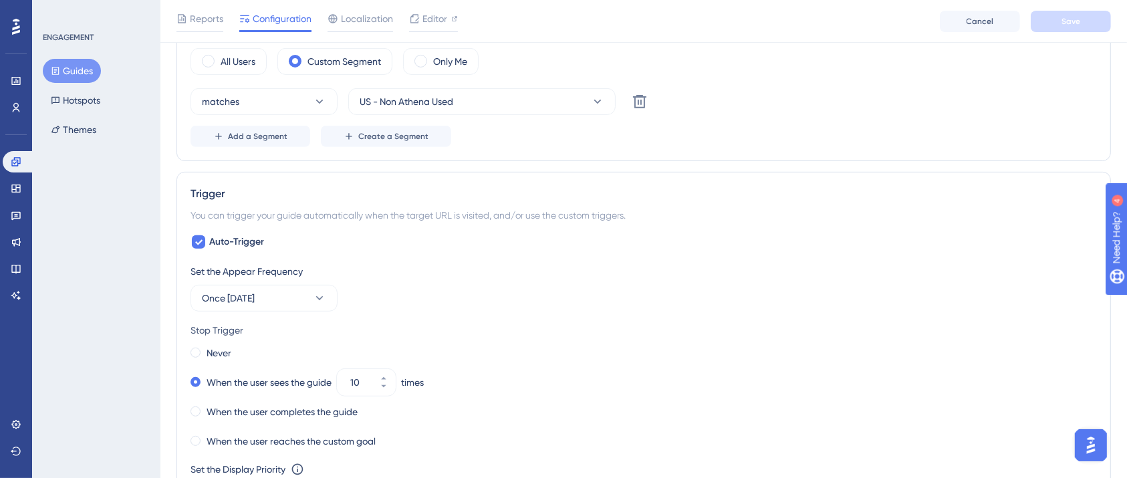
scroll to position [535, 0]
click at [264, 137] on span "Add a Segment" at bounding box center [257, 134] width 59 height 11
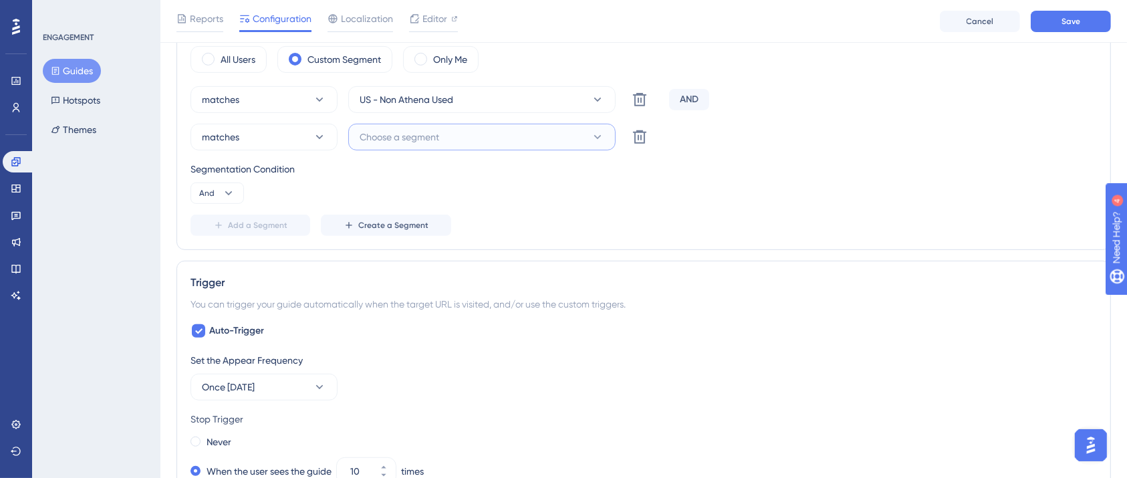
click at [391, 134] on span "Choose a segment" at bounding box center [400, 137] width 80 height 16
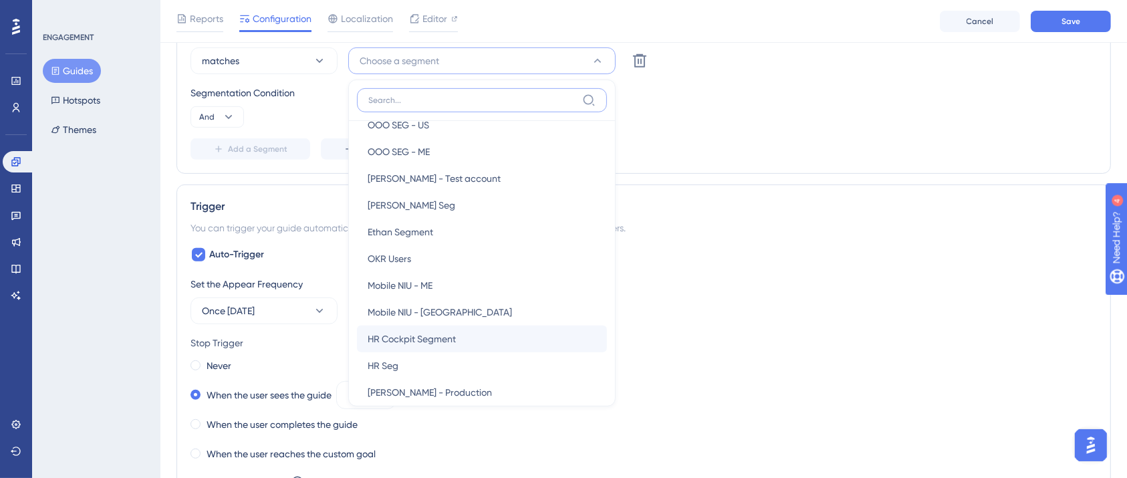
scroll to position [624, 0]
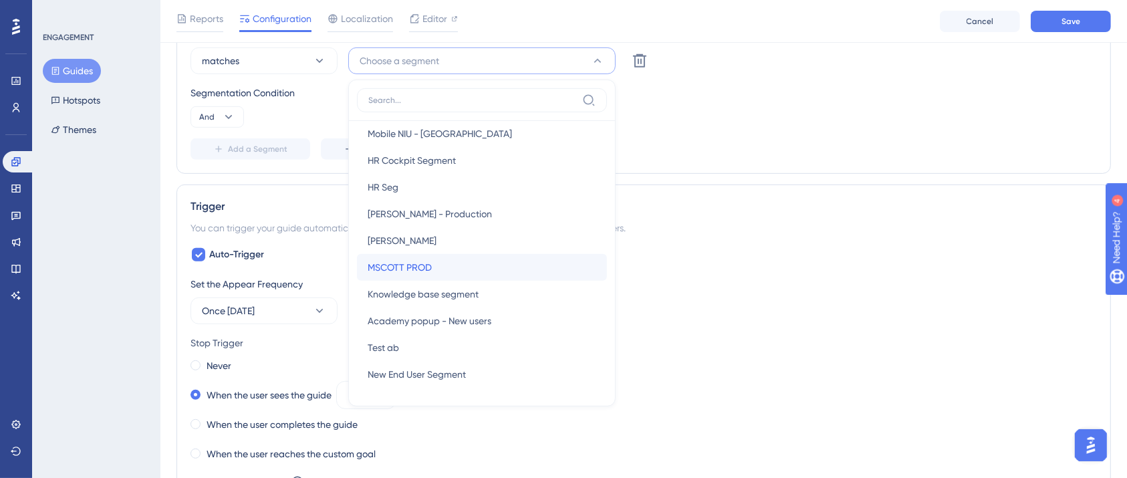
click at [440, 273] on div "MSCOTT PROD MSCOTT PROD" at bounding box center [482, 267] width 229 height 27
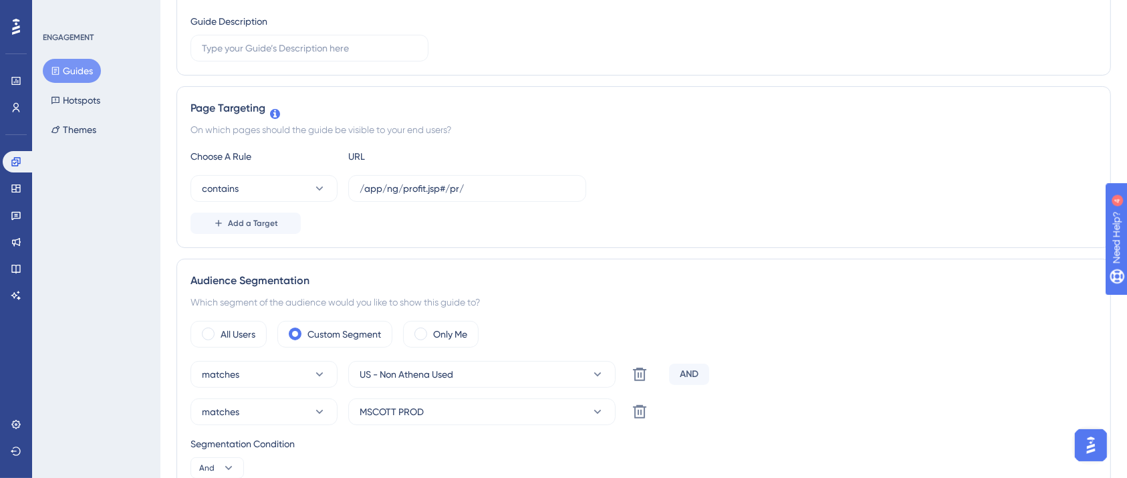
scroll to position [0, 0]
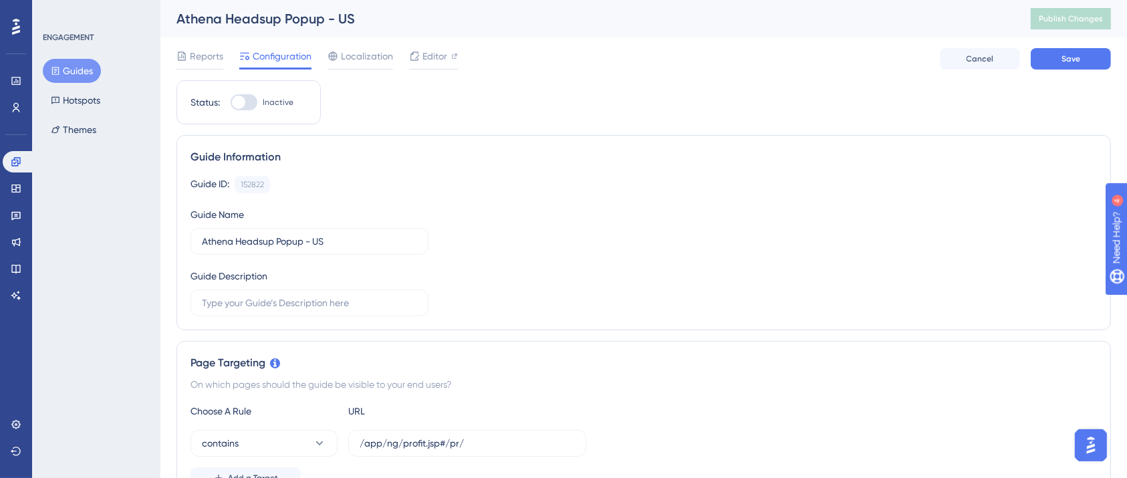
click at [260, 101] on label "Inactive" at bounding box center [262, 102] width 63 height 16
click at [231, 102] on input "Inactive" at bounding box center [230, 102] width 1 height 1
checkbox input "true"
click at [1068, 54] on span "Save" at bounding box center [1070, 58] width 19 height 11
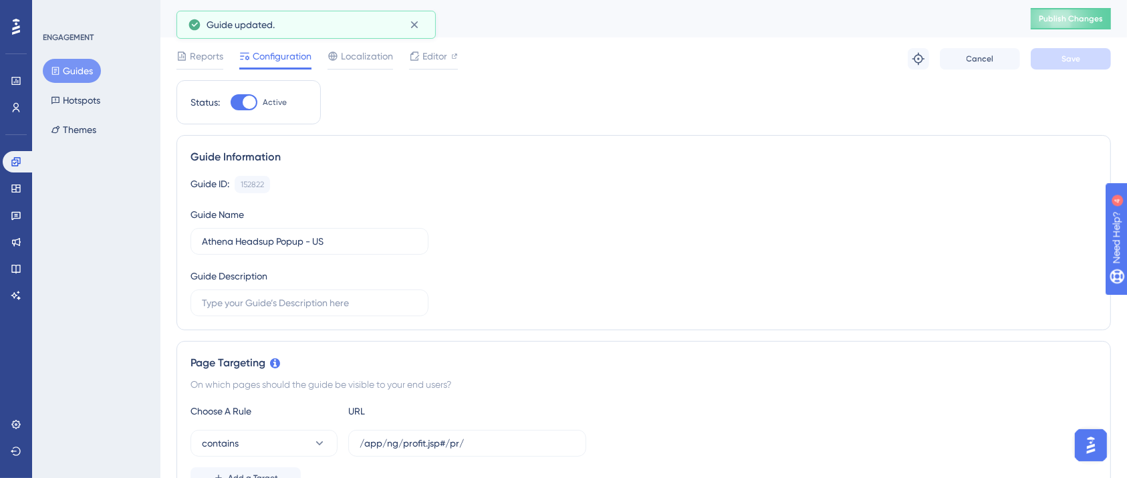
click at [1080, 17] on span "Publish Changes" at bounding box center [1071, 18] width 64 height 11
click at [72, 66] on button "Guides" at bounding box center [72, 71] width 58 height 24
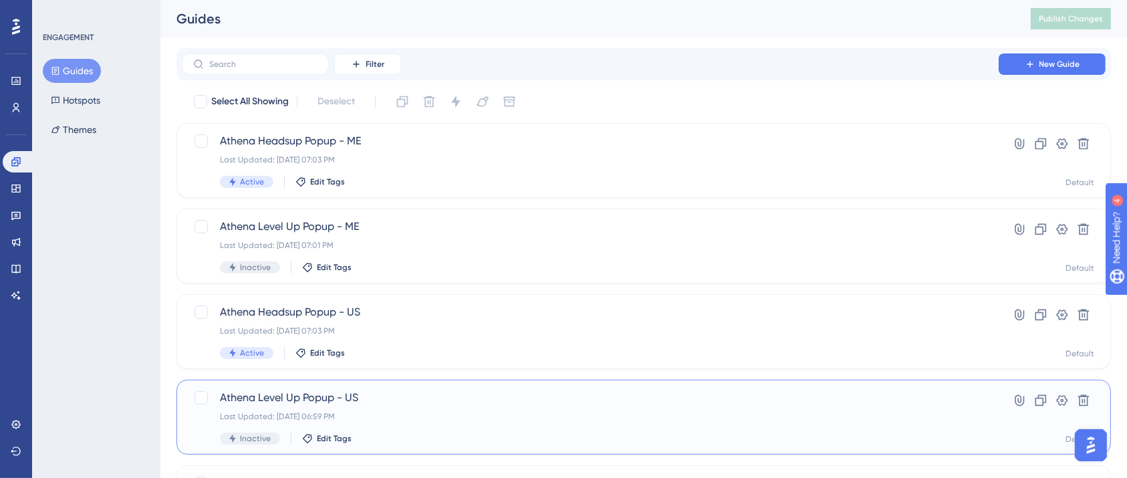
click at [346, 396] on span "Athena Level Up Popup - US" at bounding box center [590, 398] width 740 height 16
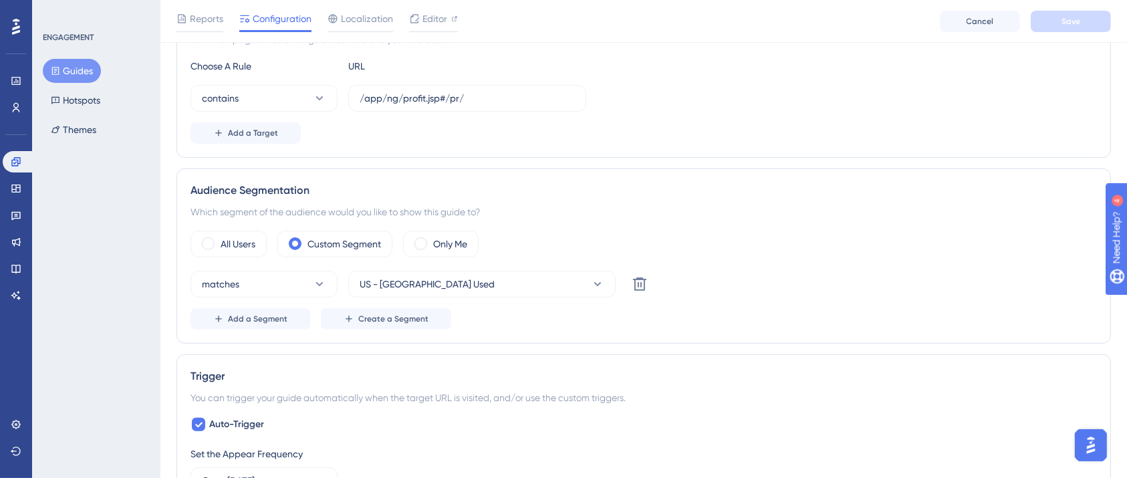
scroll to position [356, 0]
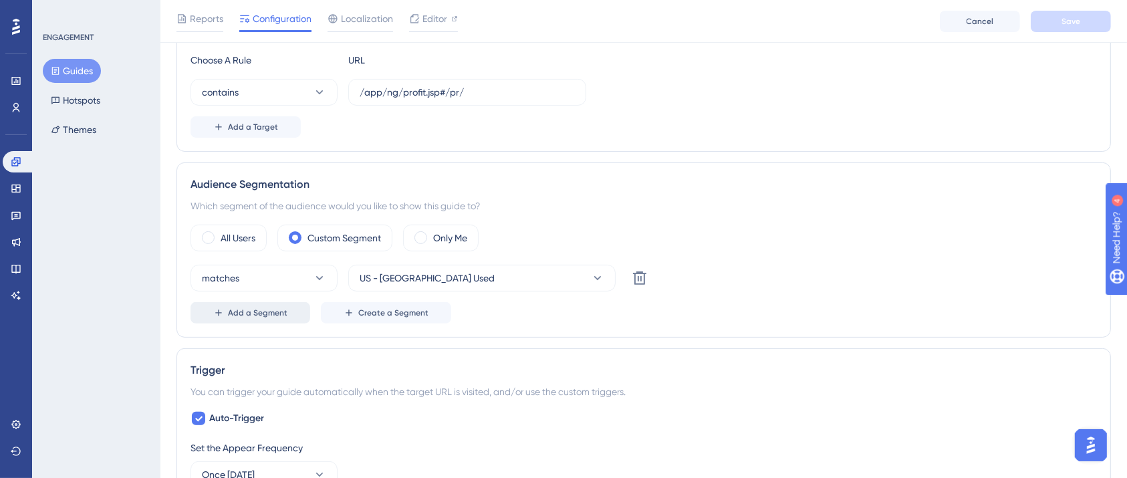
click at [249, 321] on button "Add a Segment" at bounding box center [250, 312] width 120 height 21
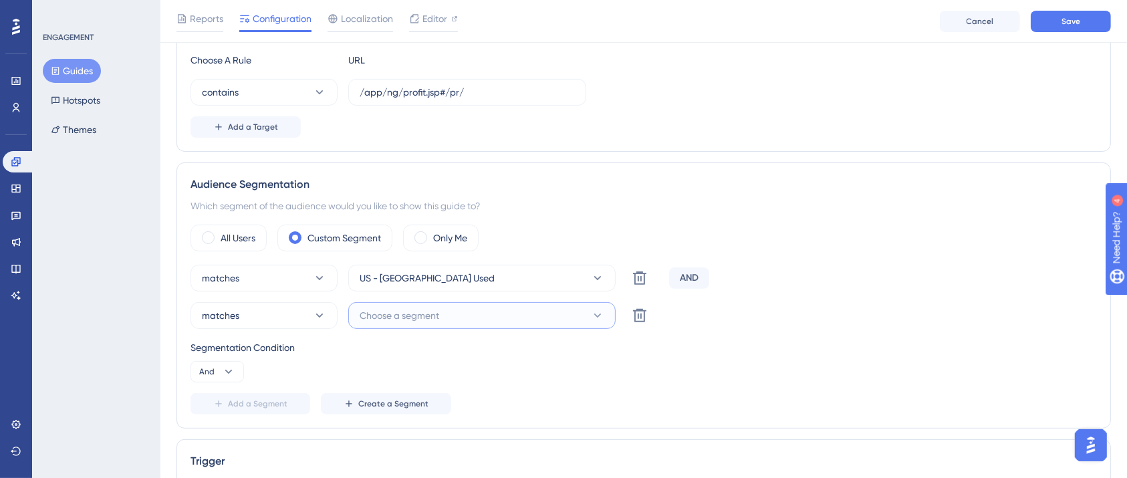
click at [392, 321] on span "Choose a segment" at bounding box center [400, 315] width 80 height 16
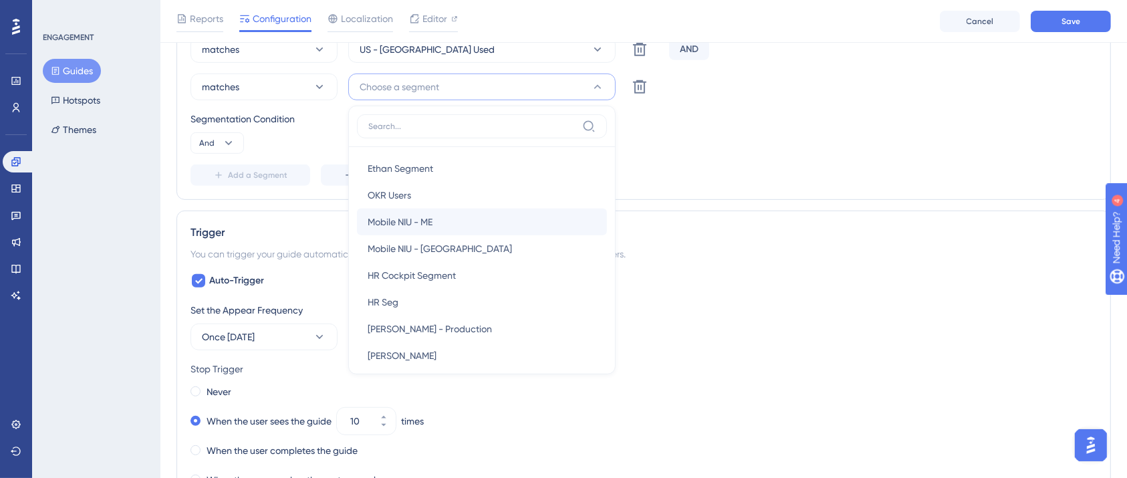
scroll to position [624, 0]
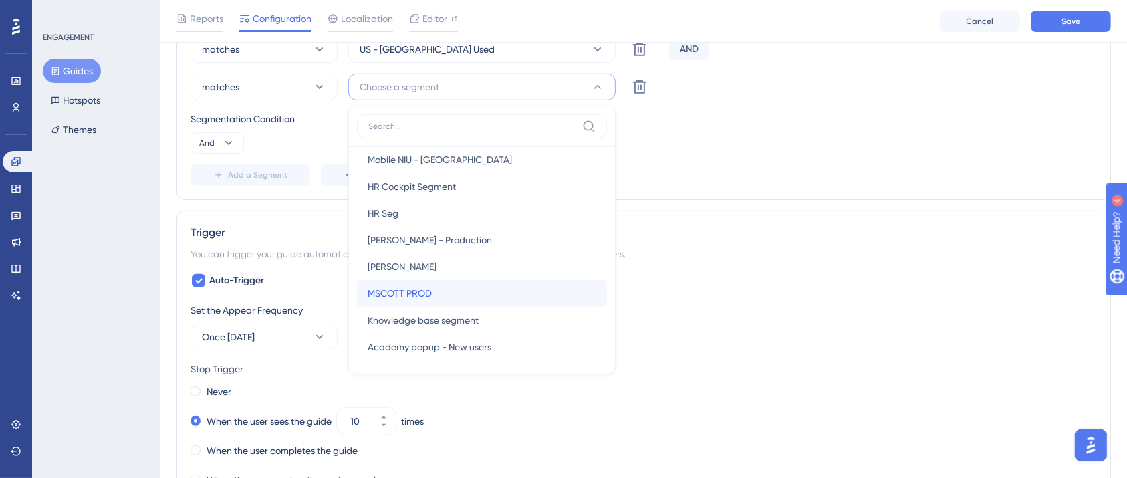
click at [434, 297] on div "MSCOTT PROD MSCOTT PROD" at bounding box center [482, 293] width 229 height 27
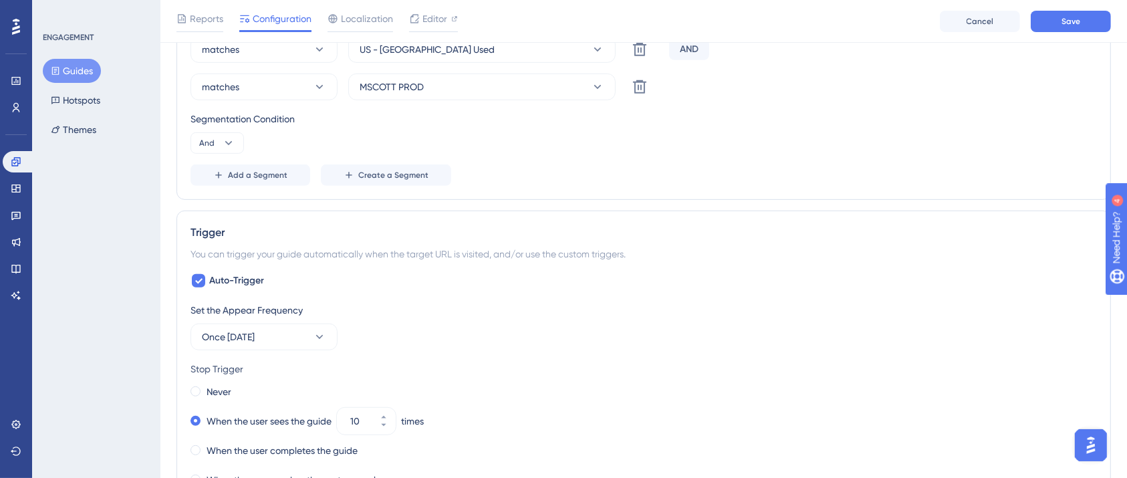
scroll to position [0, 0]
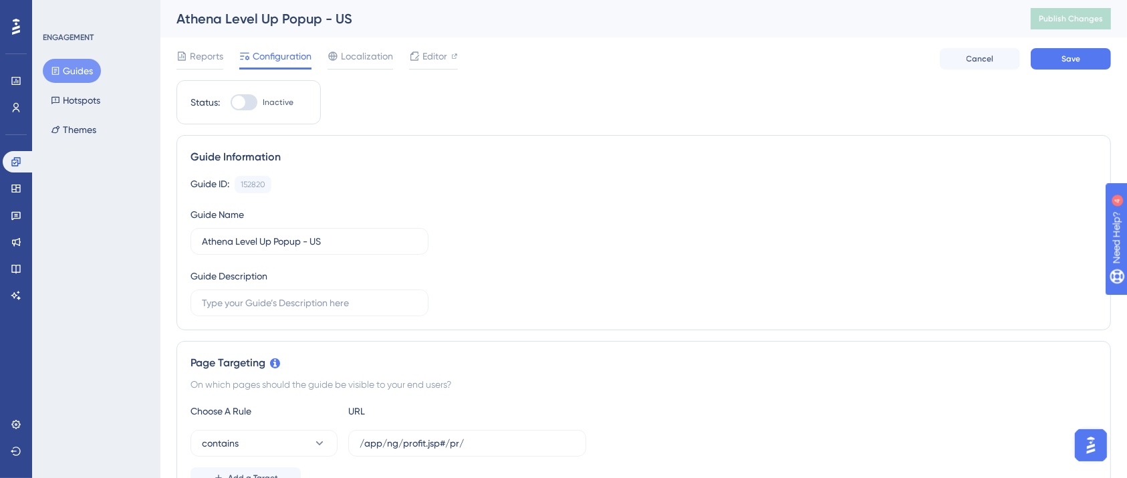
click at [249, 101] on div at bounding box center [244, 102] width 27 height 16
click at [231, 102] on input "Inactive" at bounding box center [230, 102] width 1 height 1
checkbox input "true"
click at [1070, 56] on span "Save" at bounding box center [1070, 58] width 19 height 11
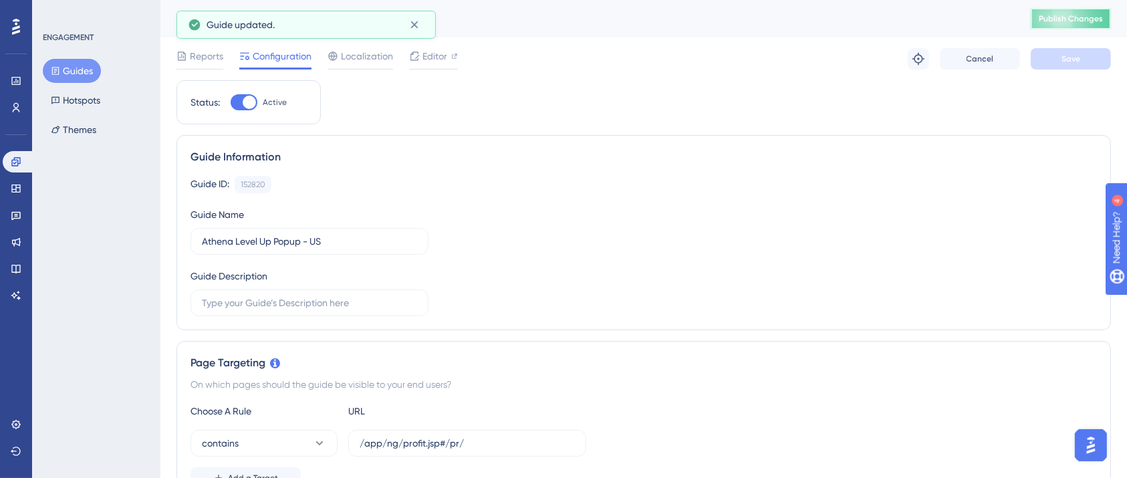
click at [1078, 15] on span "Publish Changes" at bounding box center [1071, 18] width 64 height 11
click at [77, 68] on button "Guides" at bounding box center [72, 71] width 58 height 24
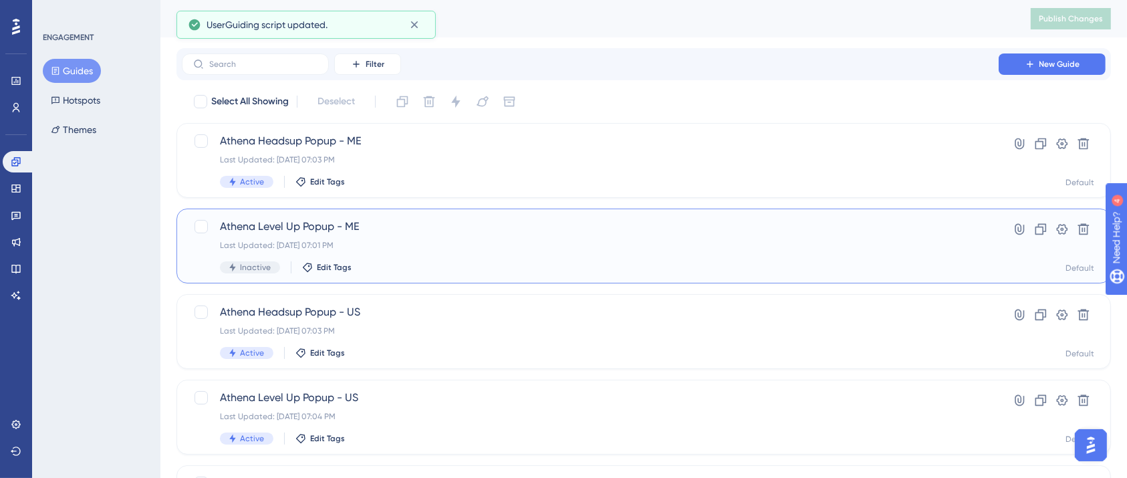
click at [385, 235] on div "Athena Level Up Popup - ME Last Updated: Sep 26 2025, 07:01 PM Inactive Edit Ta…" at bounding box center [590, 246] width 740 height 55
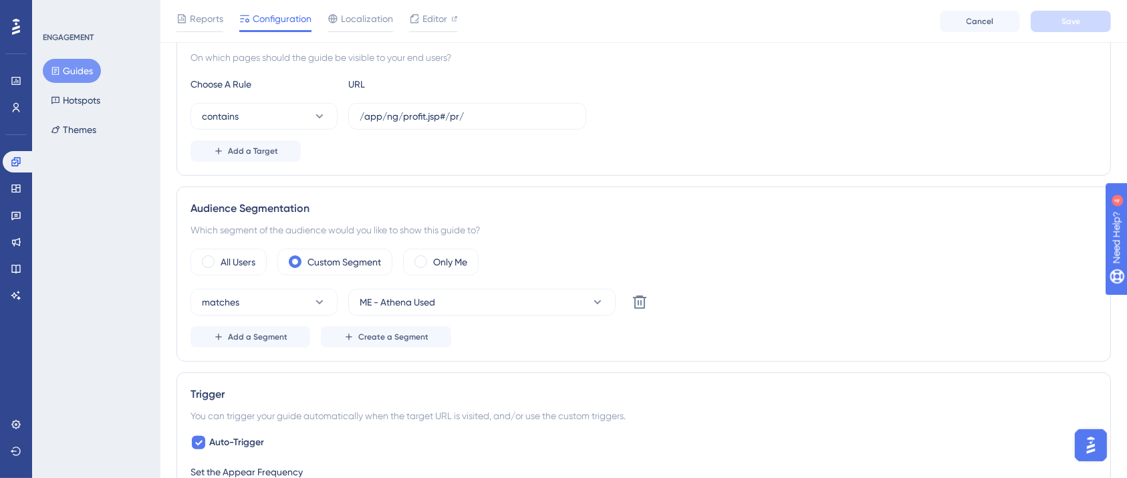
scroll to position [445, 0]
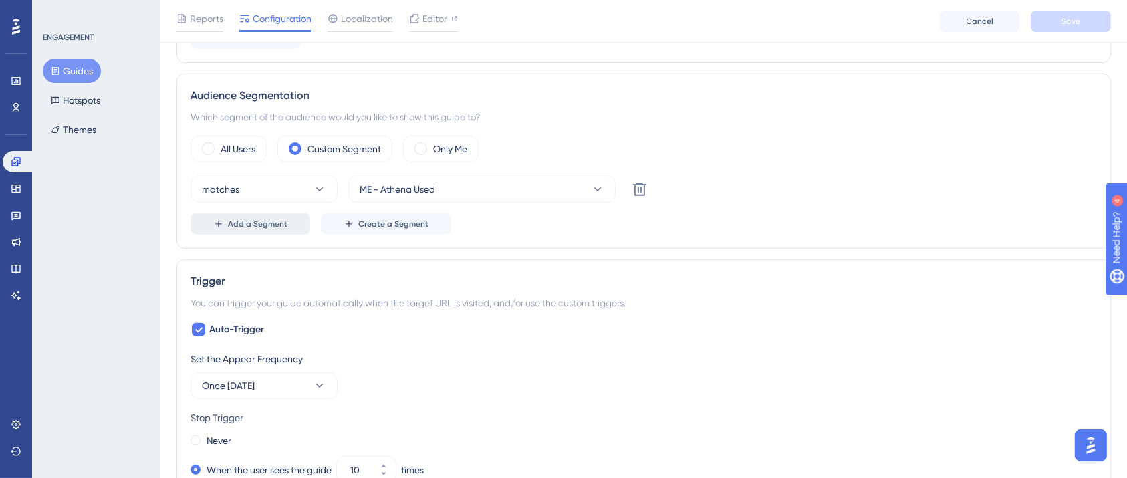
click at [273, 223] on span "Add a Segment" at bounding box center [257, 224] width 59 height 11
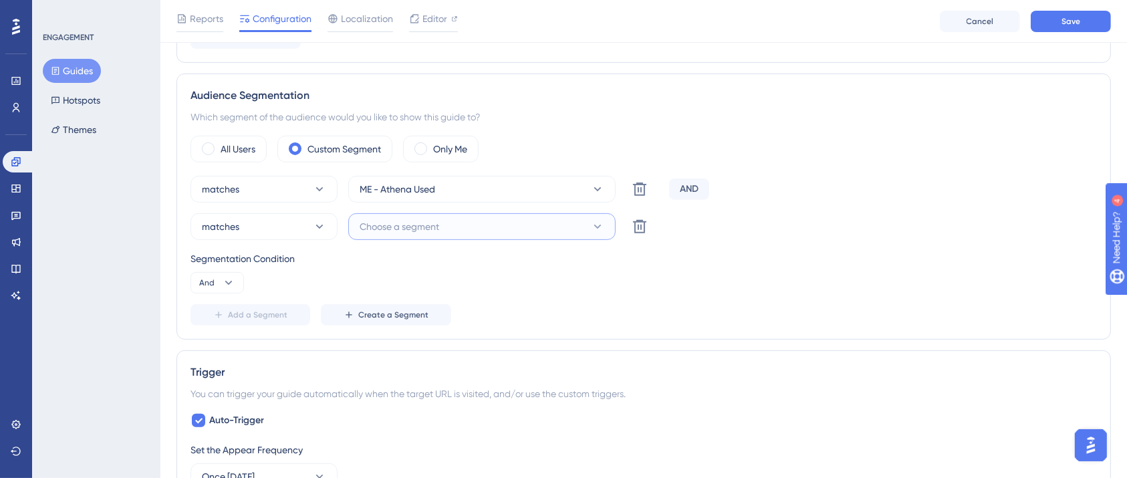
click at [456, 233] on button "Choose a segment" at bounding box center [481, 226] width 267 height 27
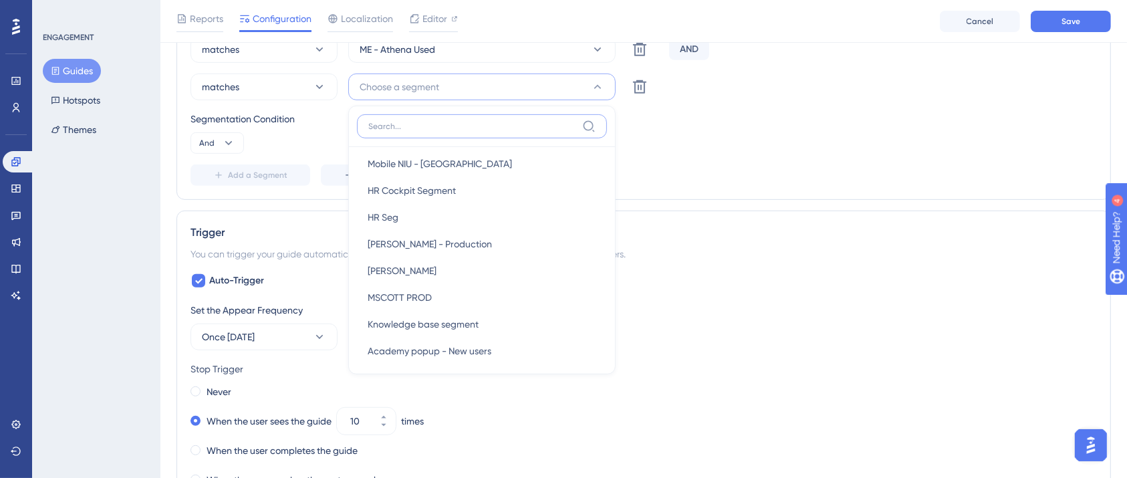
scroll to position [624, 0]
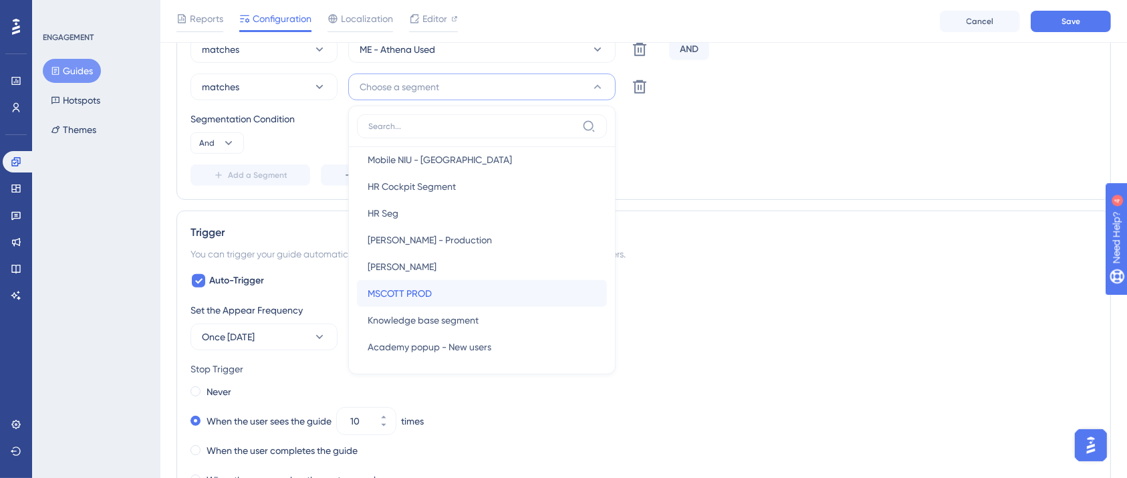
click at [427, 282] on div "MSCOTT PROD MSCOTT PROD" at bounding box center [482, 293] width 229 height 27
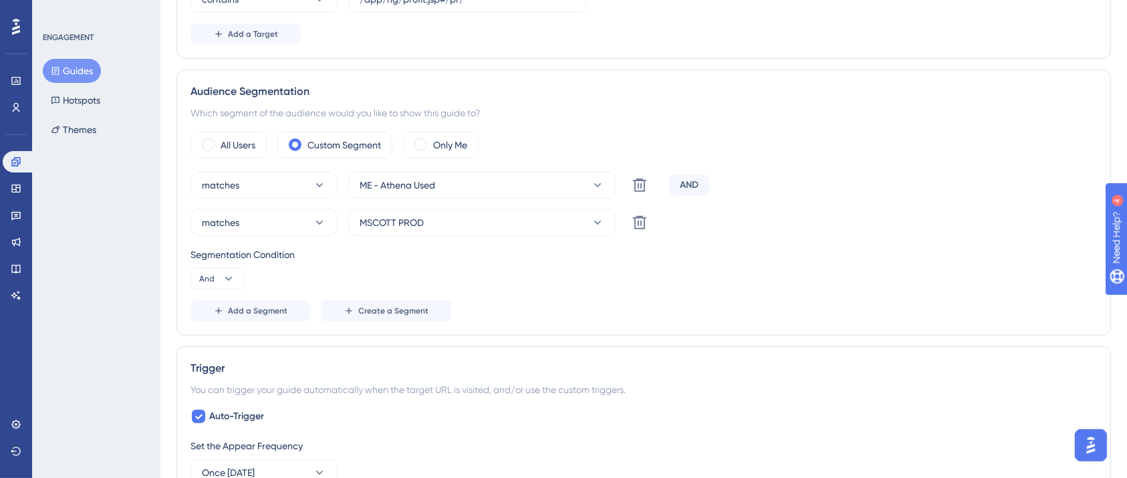
scroll to position [0, 0]
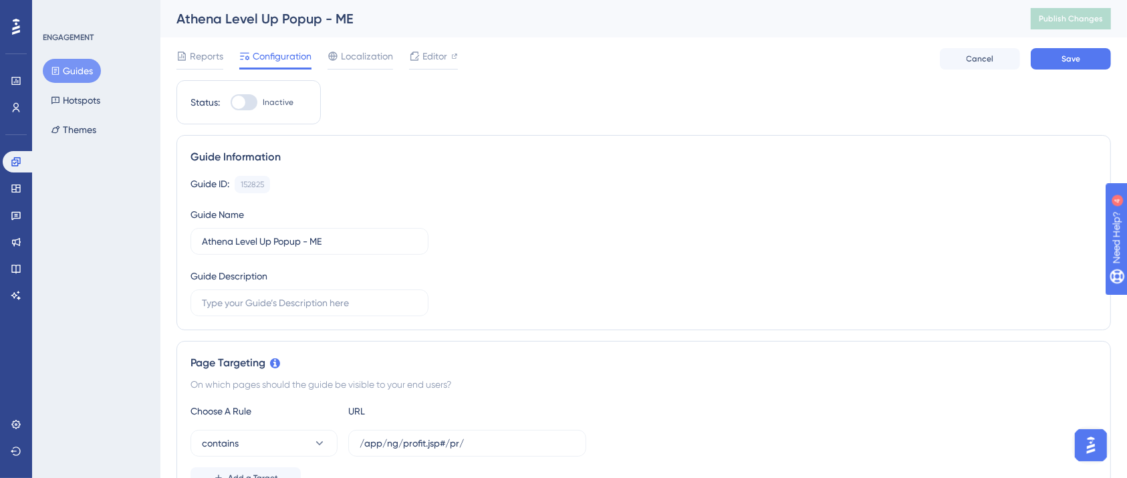
click at [254, 104] on div at bounding box center [244, 102] width 27 height 16
click at [231, 103] on input "Inactive" at bounding box center [230, 102] width 1 height 1
checkbox input "true"
click at [1057, 68] on button "Save" at bounding box center [1071, 58] width 80 height 21
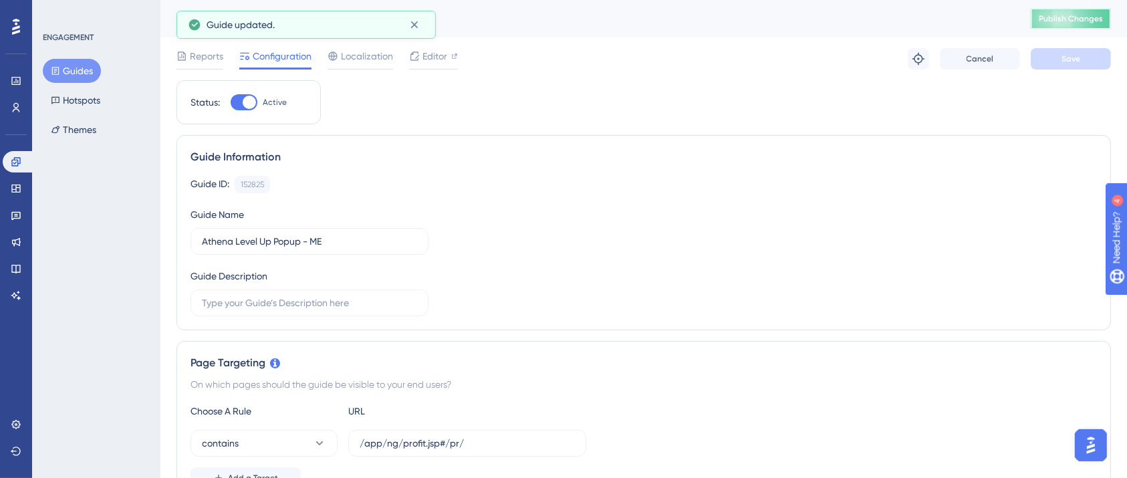
click at [1086, 18] on span "Publish Changes" at bounding box center [1071, 18] width 64 height 11
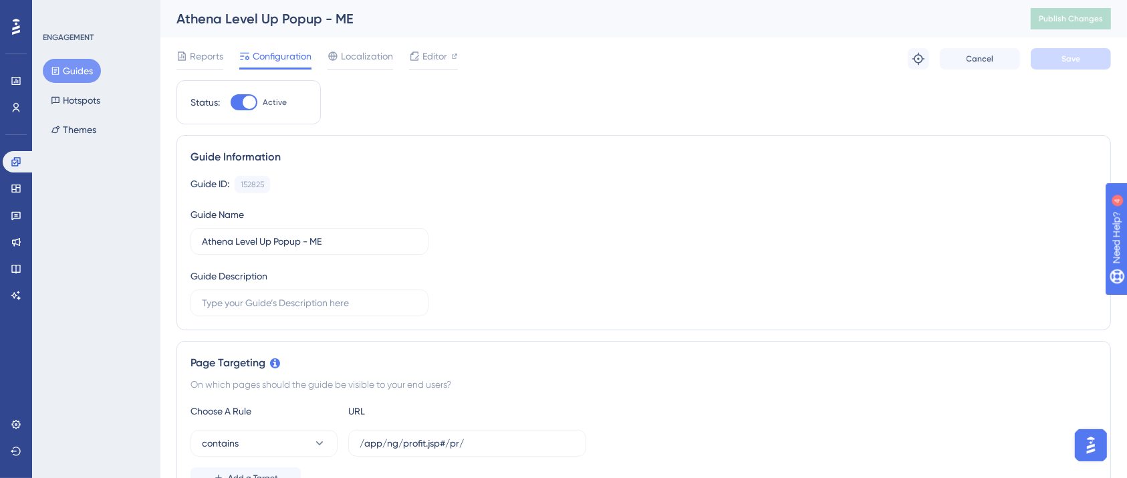
click at [75, 69] on button "Guides" at bounding box center [72, 71] width 58 height 24
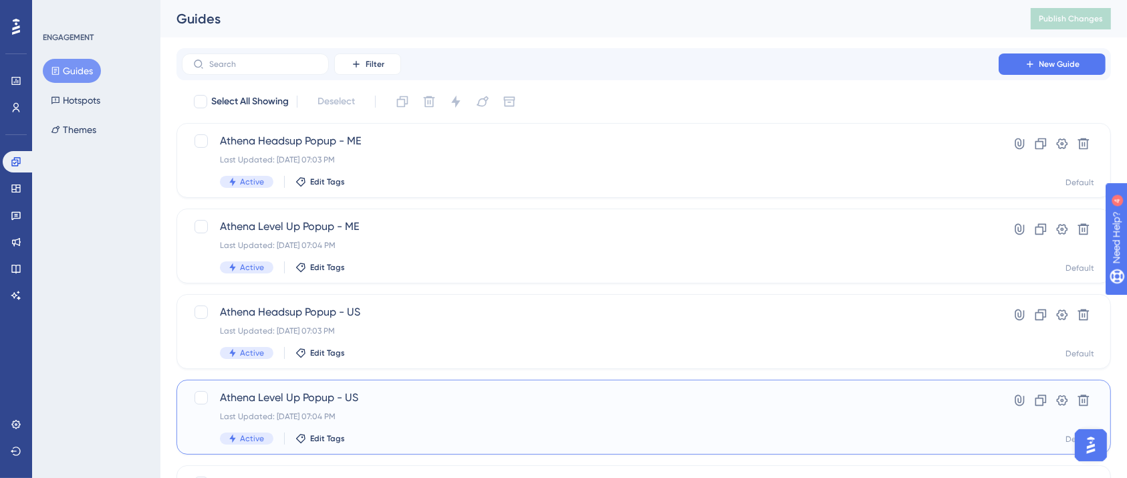
click at [405, 402] on span "Athena Level Up Popup - US" at bounding box center [590, 398] width 740 height 16
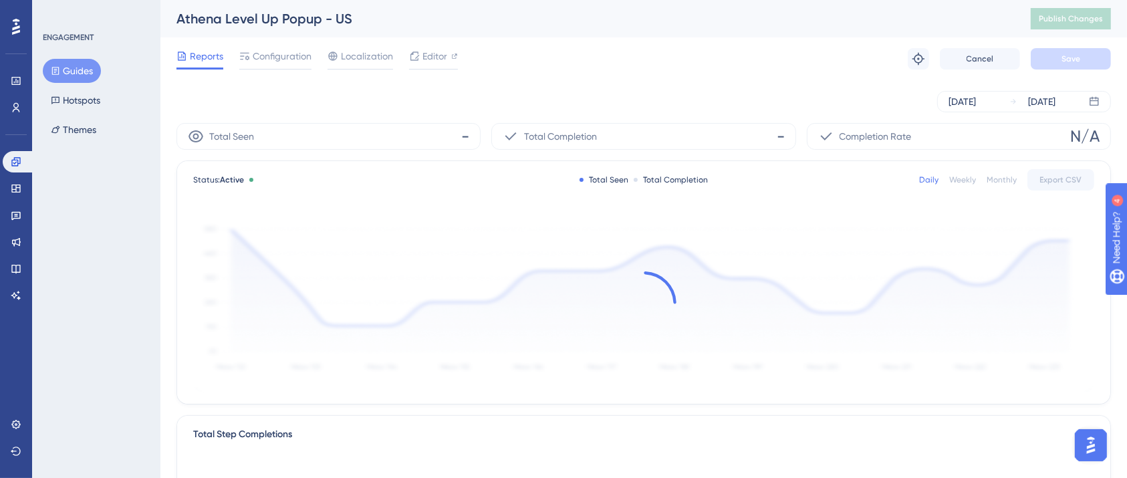
click at [278, 52] on span "Configuration" at bounding box center [282, 56] width 59 height 16
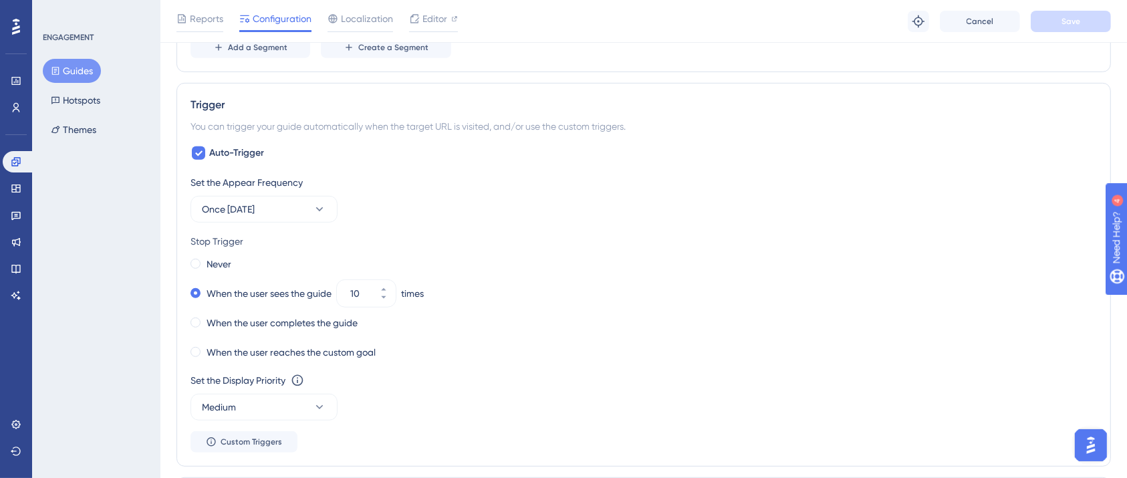
scroll to position [267, 0]
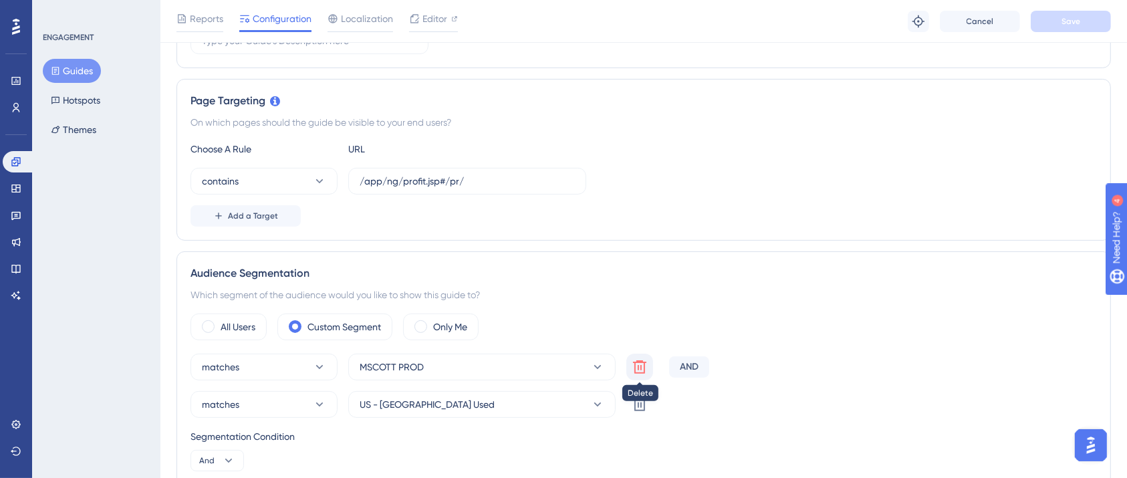
click at [639, 366] on icon at bounding box center [640, 367] width 16 height 16
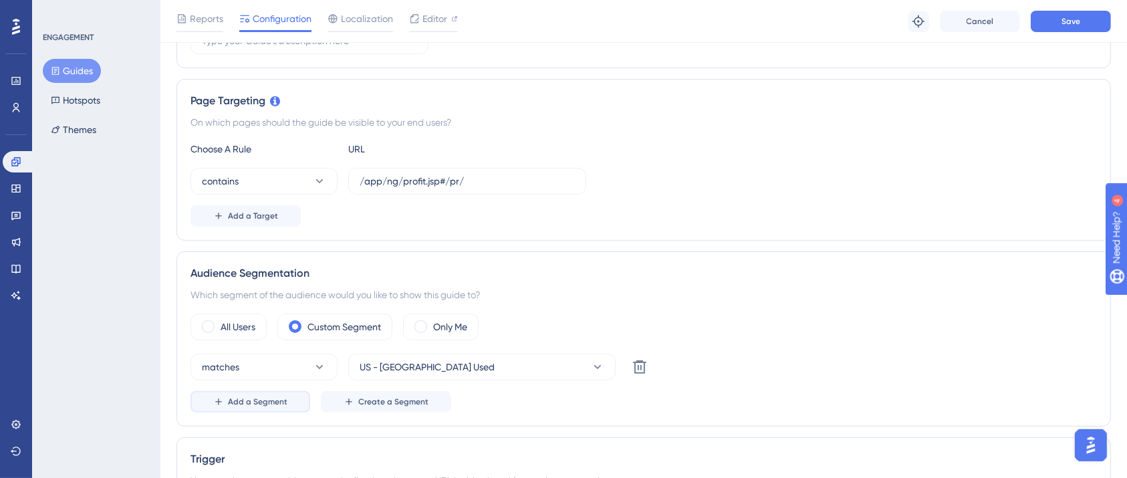
click at [255, 398] on span "Add a Segment" at bounding box center [257, 401] width 59 height 11
click at [392, 408] on span "Choose a segment" at bounding box center [400, 404] width 80 height 16
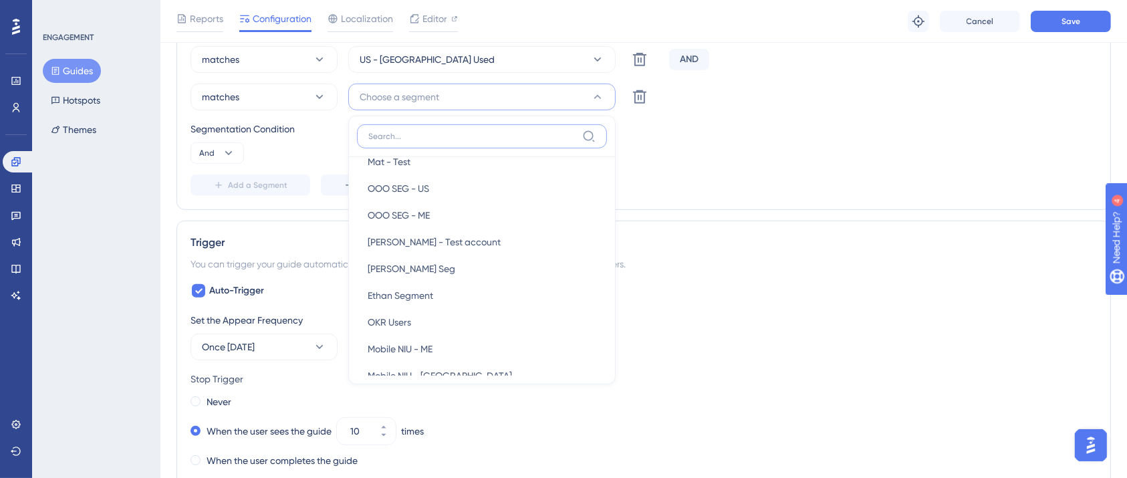
scroll to position [445, 0]
click at [440, 245] on div "Ethan Firm Seg Ethan Firm Seg" at bounding box center [482, 241] width 229 height 27
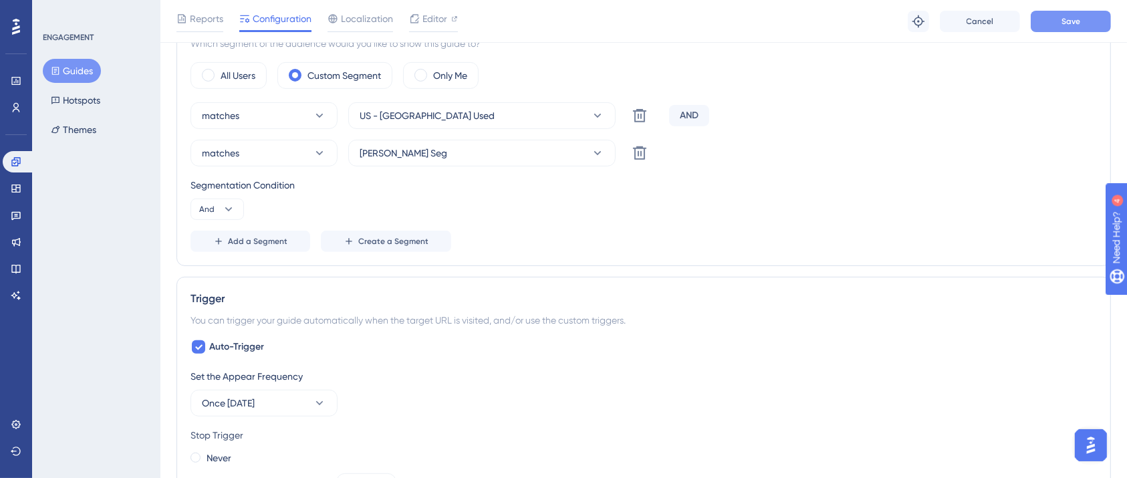
scroll to position [307, 0]
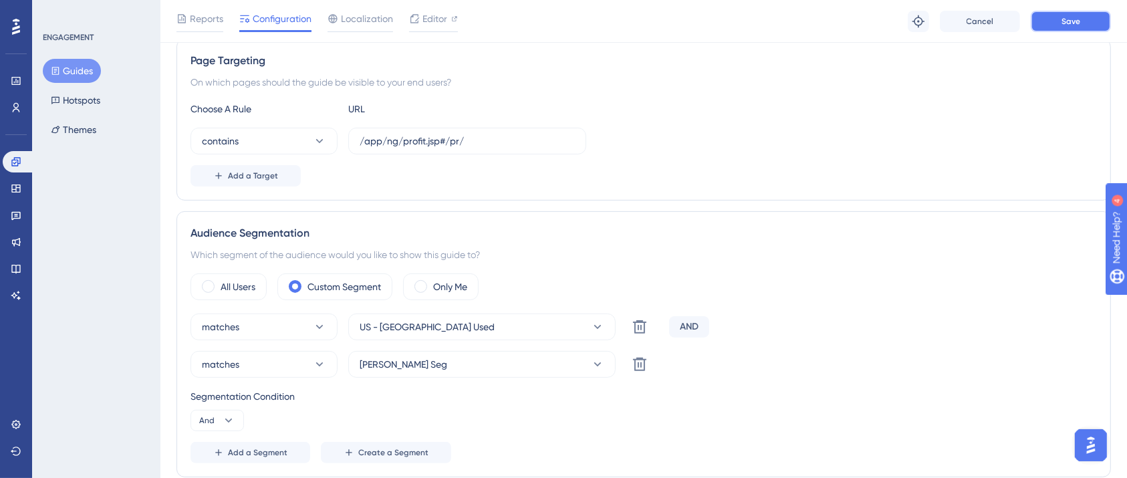
click at [1073, 14] on button "Save" at bounding box center [1071, 21] width 80 height 21
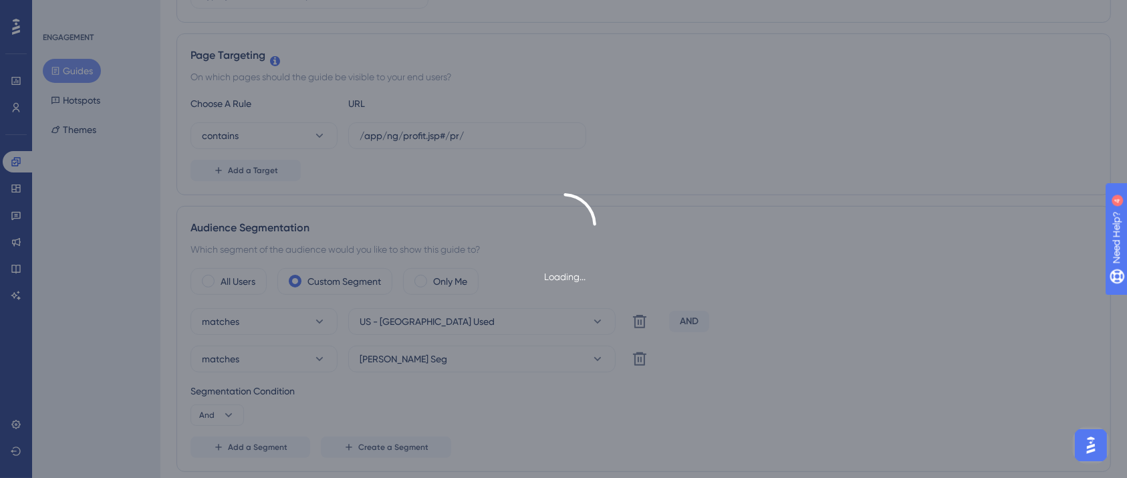
scroll to position [0, 0]
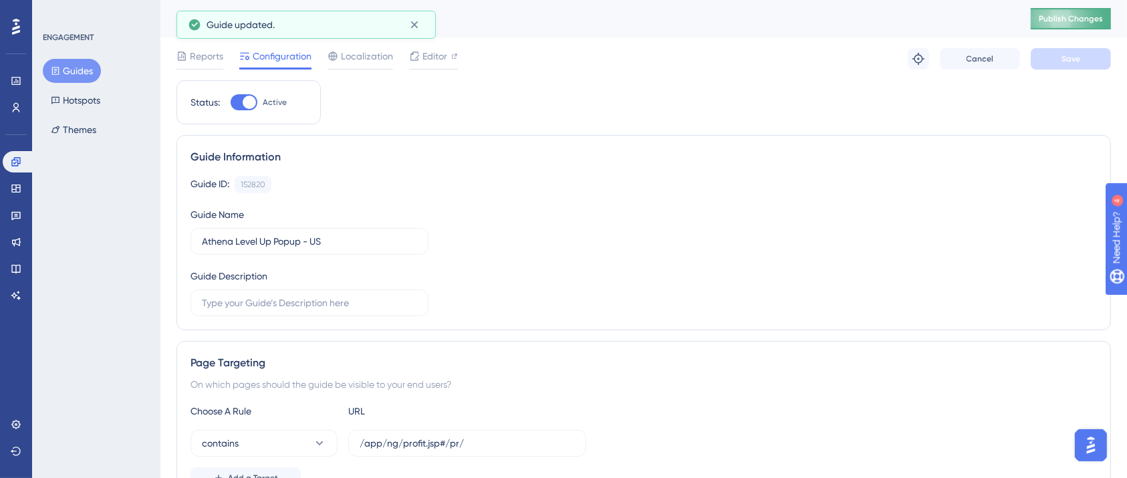
click at [1086, 15] on span "Publish Changes" at bounding box center [1071, 18] width 64 height 11
drag, startPoint x: 90, startPoint y: 67, endPoint x: 105, endPoint y: 63, distance: 15.2
click at [90, 67] on button "Guides" at bounding box center [72, 71] width 58 height 24
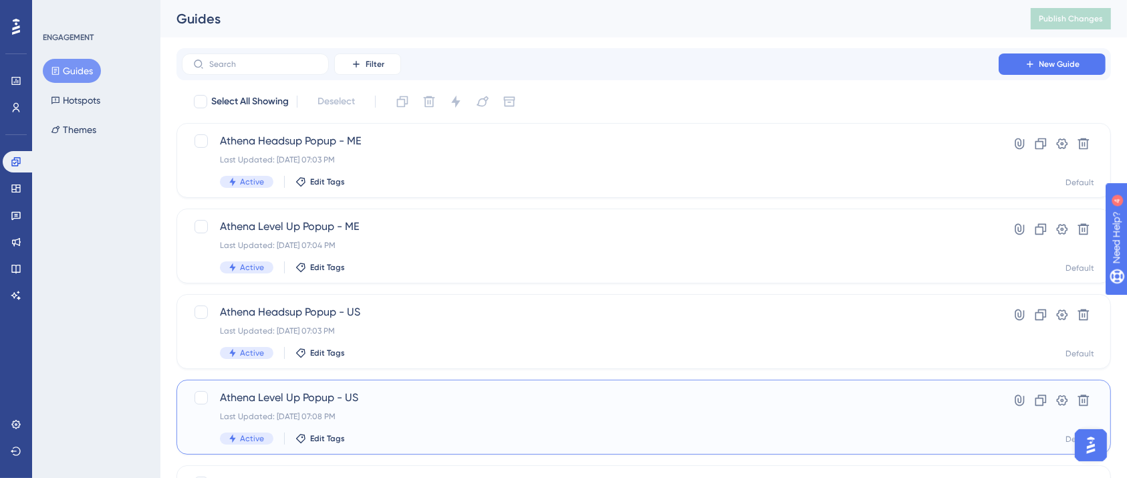
click at [336, 394] on span "Athena Level Up Popup - US" at bounding box center [590, 398] width 740 height 16
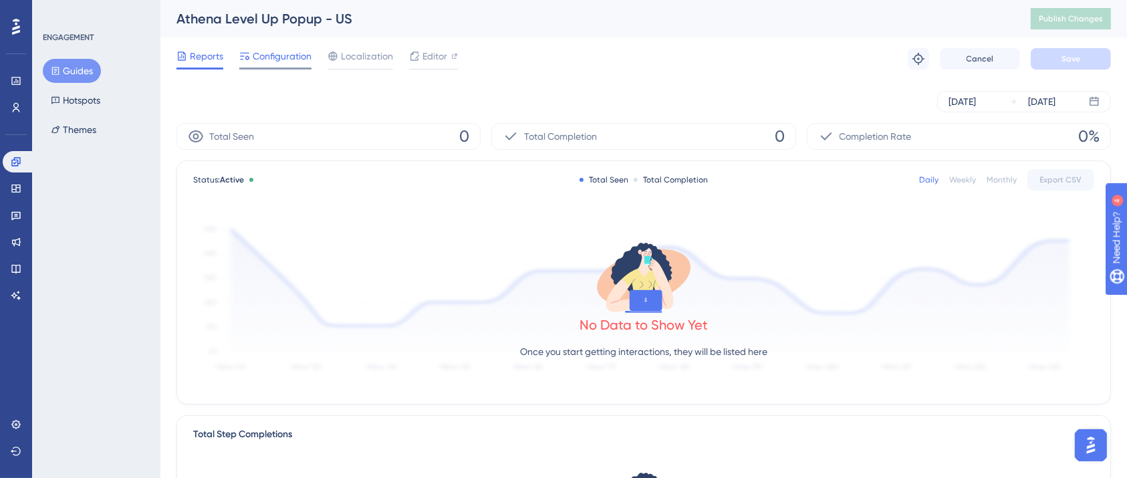
click at [285, 48] on span "Configuration" at bounding box center [282, 56] width 59 height 16
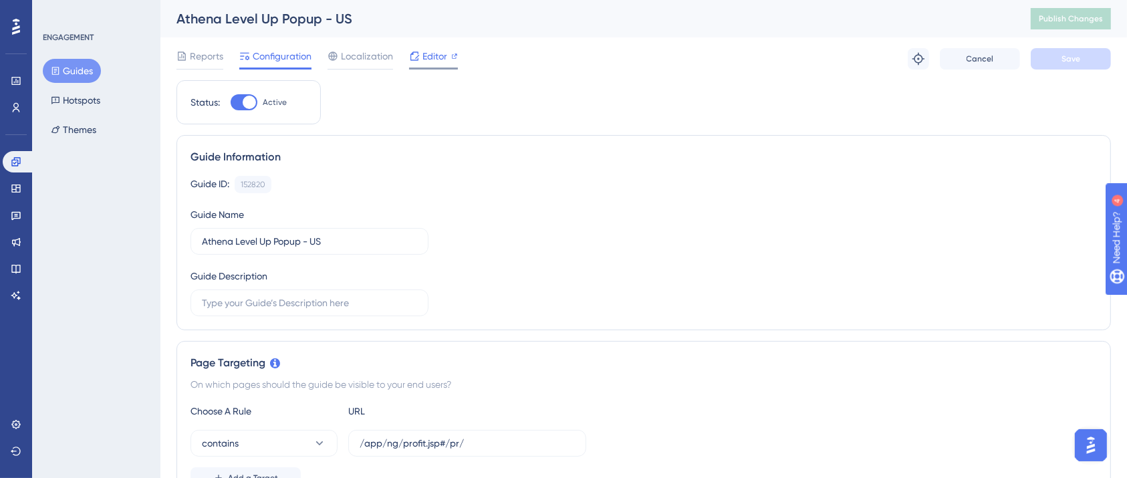
click at [447, 60] on div "Editor" at bounding box center [433, 56] width 49 height 16
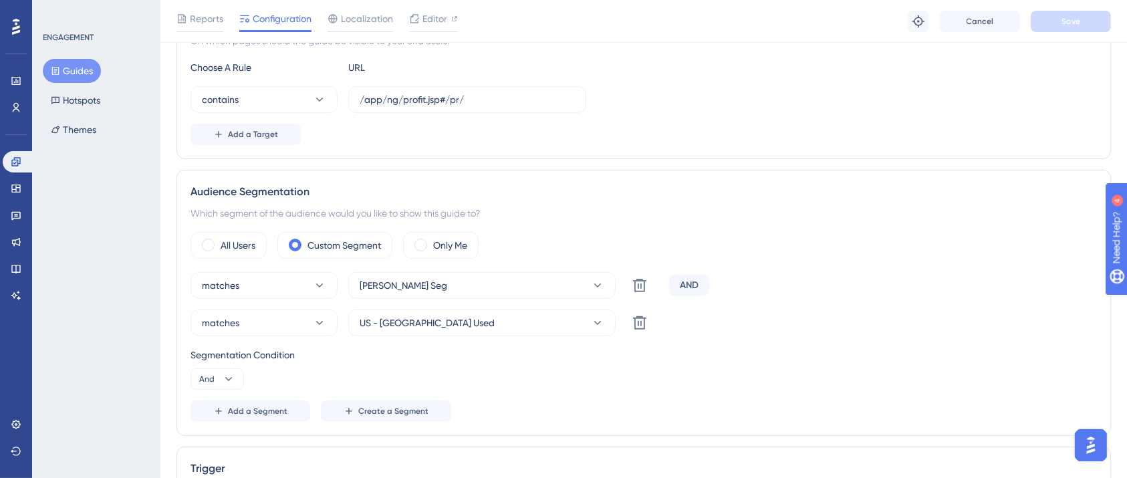
scroll to position [356, 0]
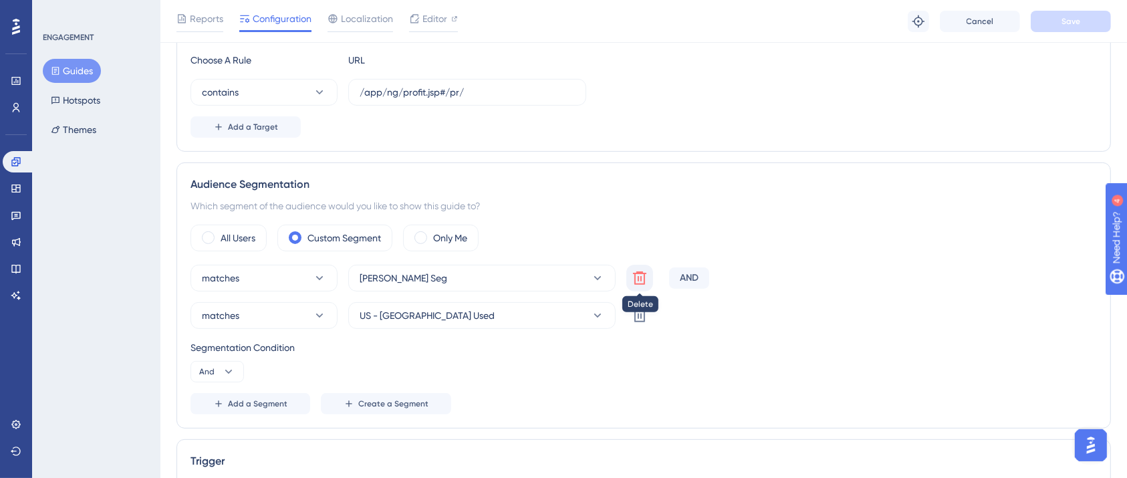
click at [636, 281] on icon at bounding box center [640, 278] width 16 height 16
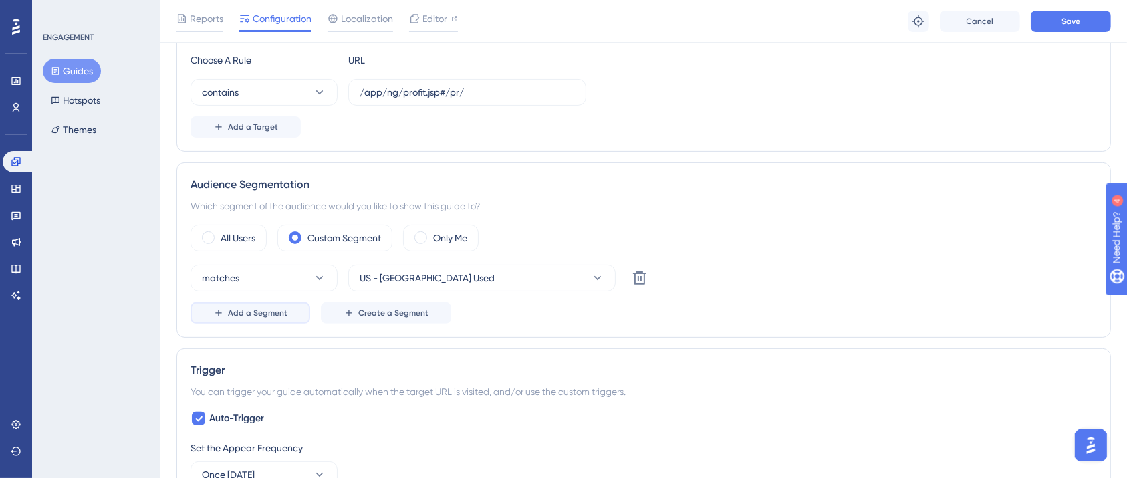
click at [252, 309] on span "Add a Segment" at bounding box center [257, 312] width 59 height 11
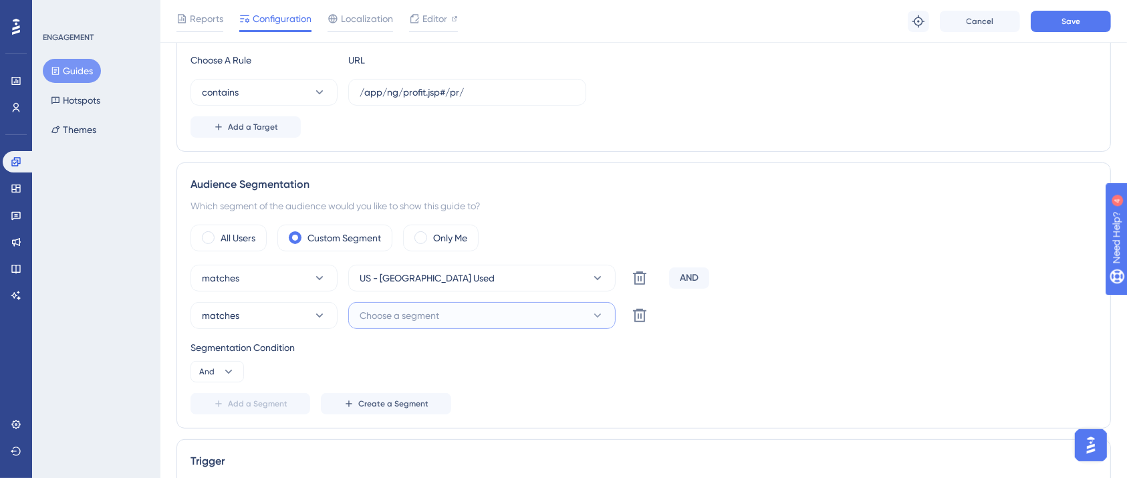
click at [390, 307] on span "Choose a segment" at bounding box center [400, 315] width 80 height 16
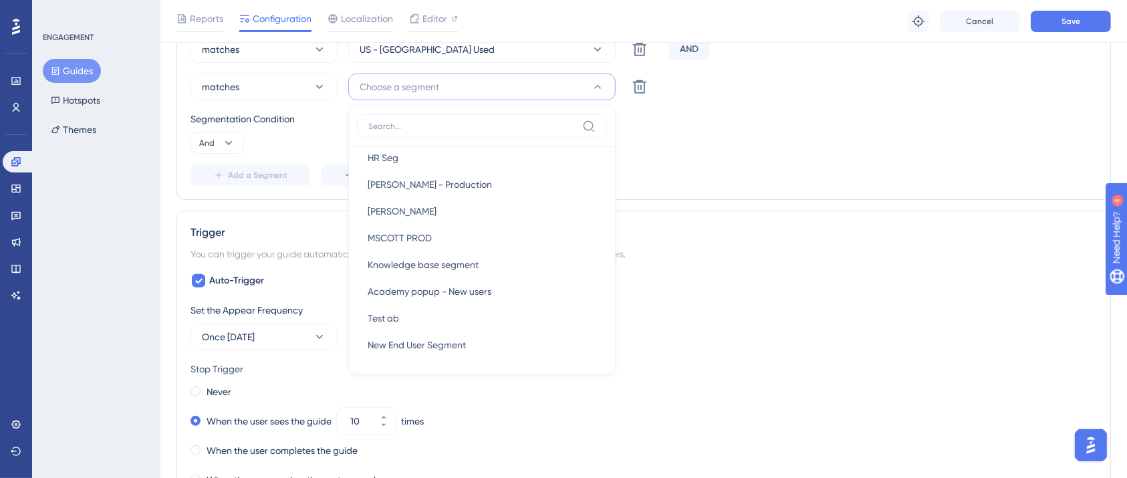
scroll to position [712, 0]
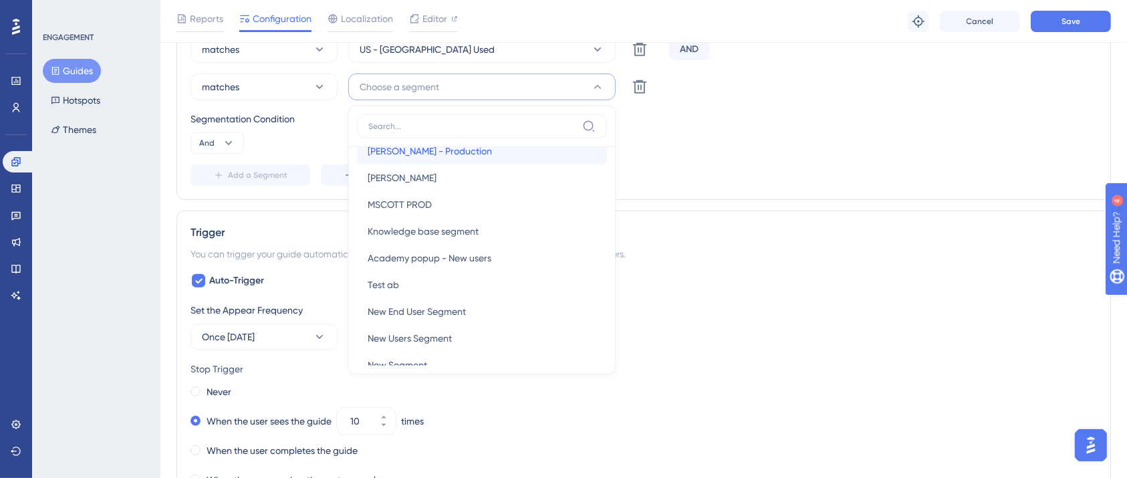
click at [452, 154] on span "[PERSON_NAME] - Production" at bounding box center [430, 151] width 124 height 16
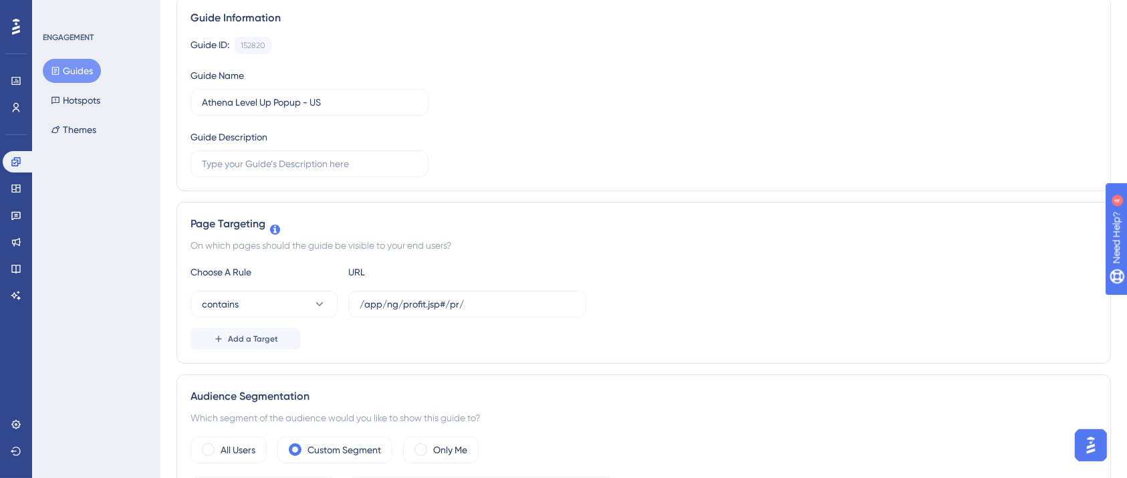
scroll to position [0, 0]
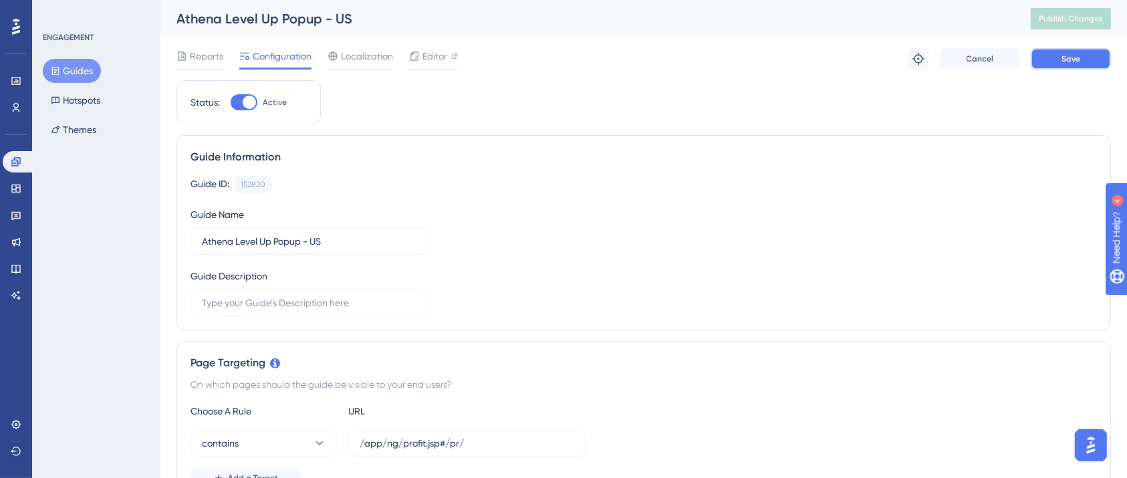
click at [1065, 59] on span "Save" at bounding box center [1070, 58] width 19 height 11
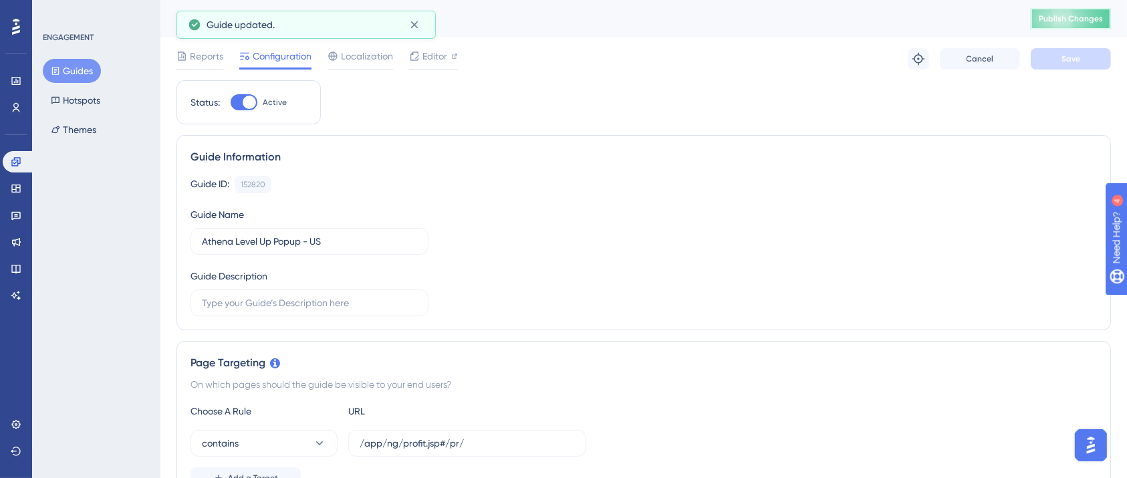
click at [1079, 22] on span "Publish Changes" at bounding box center [1071, 18] width 64 height 11
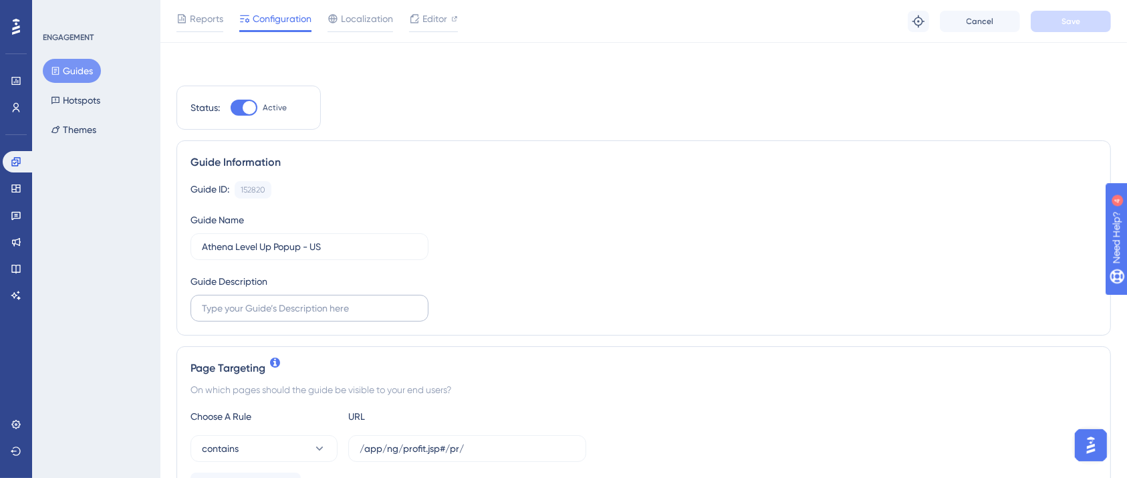
scroll to position [356, 0]
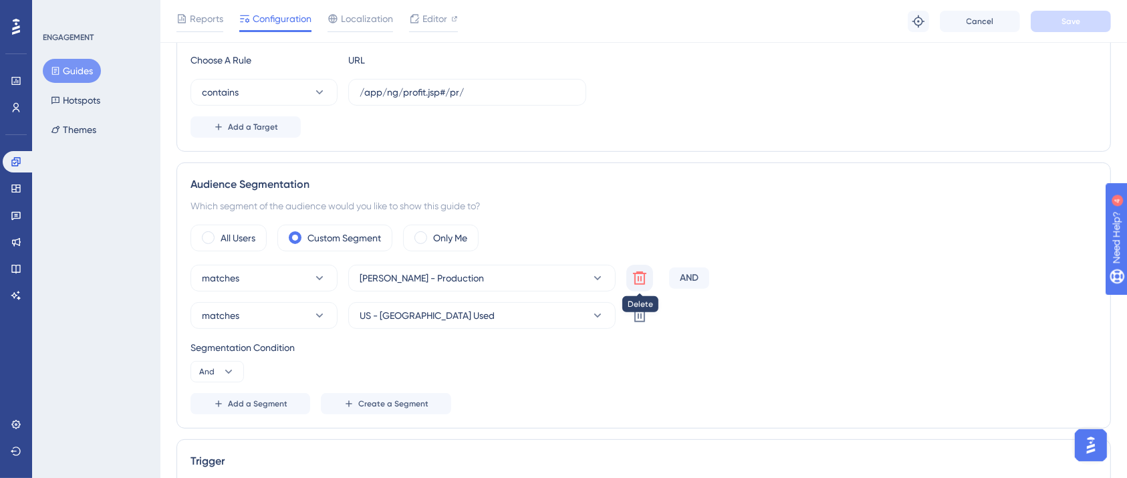
click at [636, 283] on icon at bounding box center [639, 277] width 13 height 13
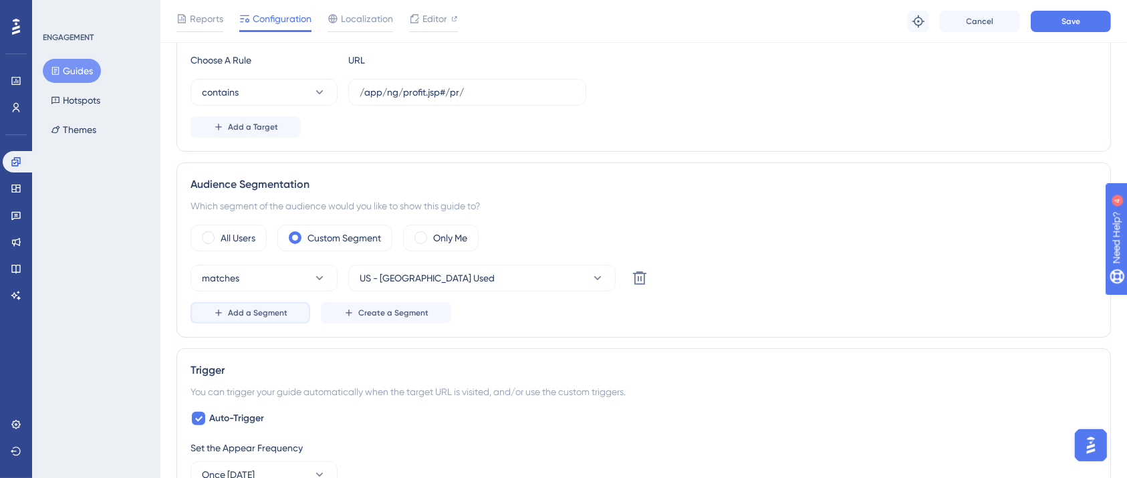
click at [268, 311] on span "Add a Segment" at bounding box center [257, 312] width 59 height 11
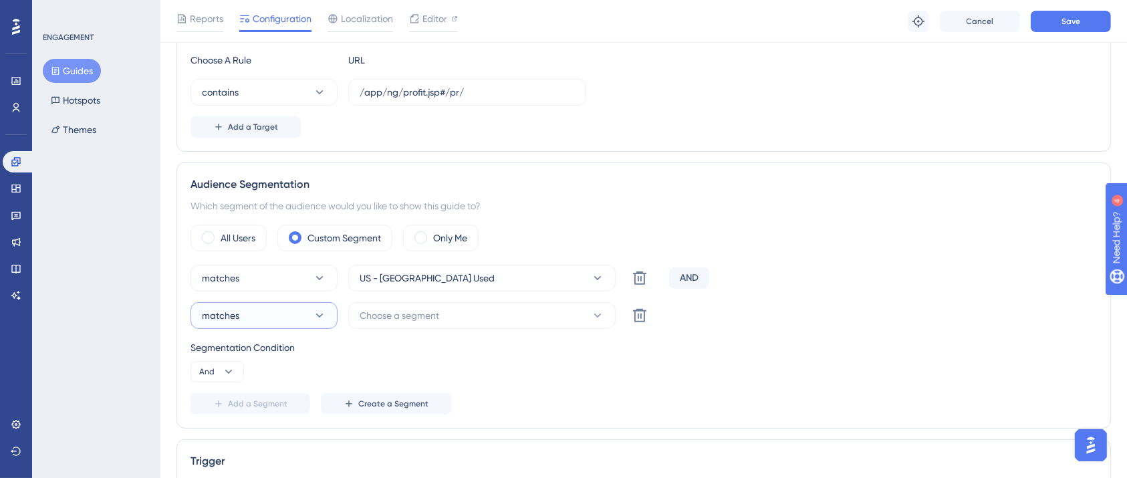
click at [289, 317] on button "matches" at bounding box center [263, 315] width 147 height 27
click at [267, 356] on div "matches matches" at bounding box center [264, 356] width 108 height 27
click at [452, 314] on button "Choose a segment" at bounding box center [481, 315] width 267 height 27
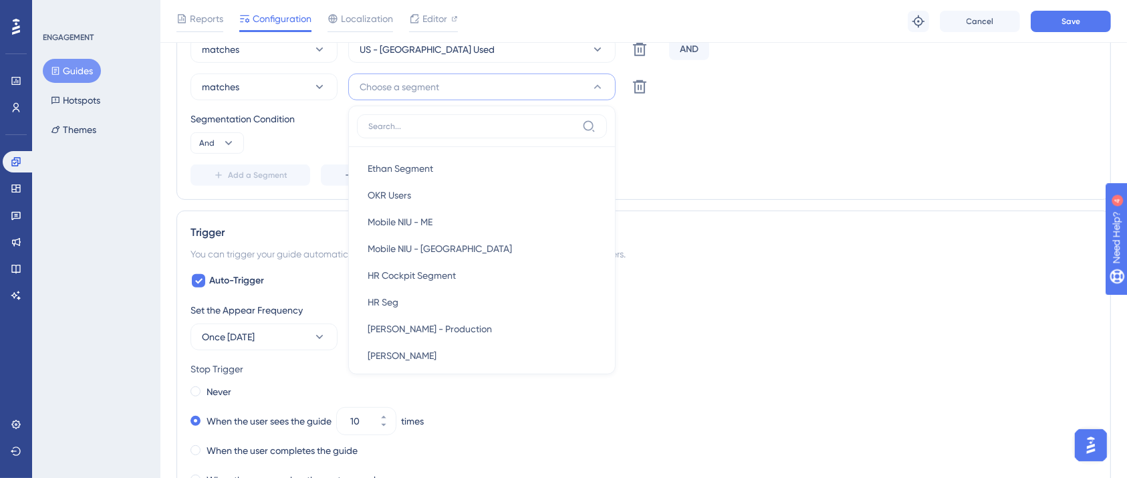
scroll to position [624, 0]
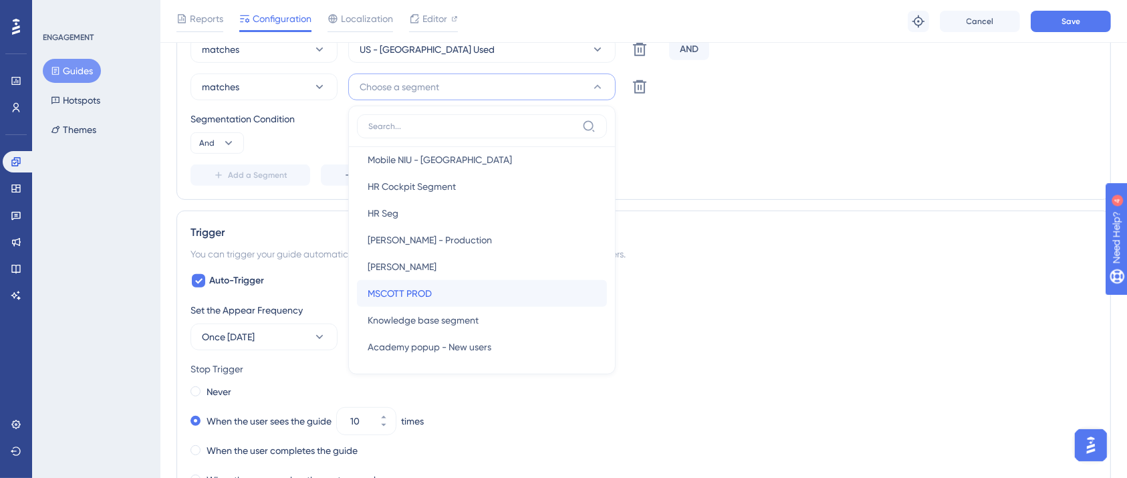
click at [440, 295] on div "MSCOTT PROD MSCOTT PROD" at bounding box center [482, 293] width 229 height 27
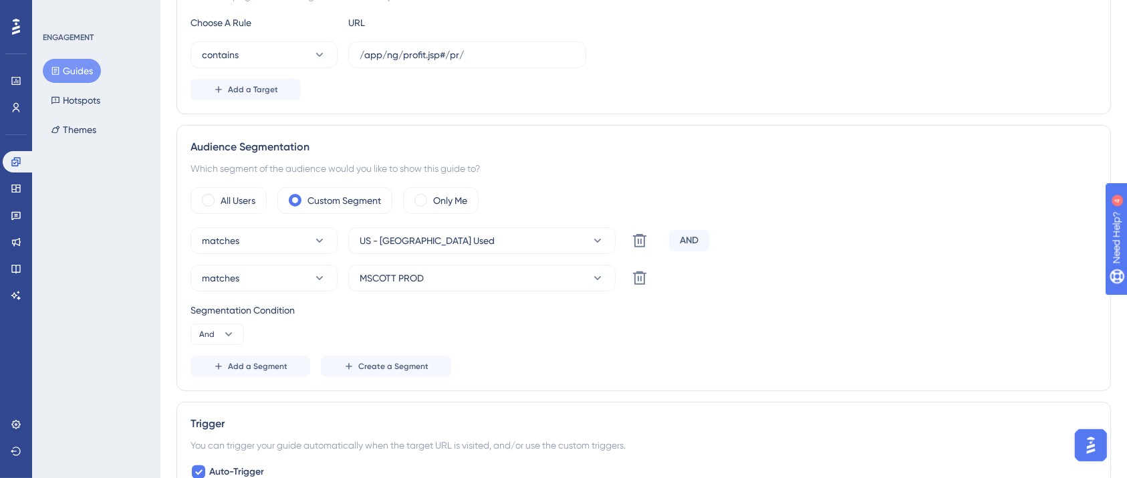
scroll to position [0, 0]
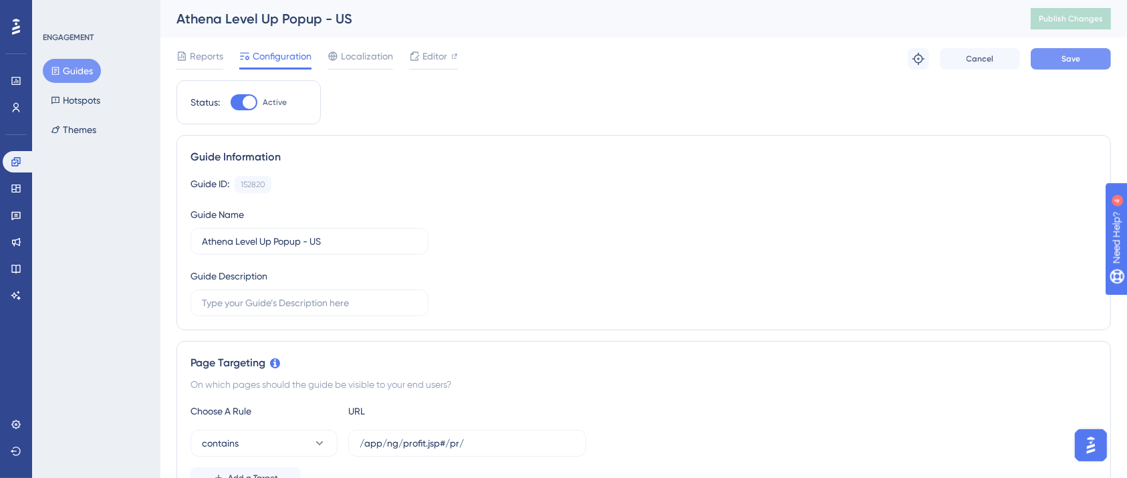
click at [1058, 65] on button "Save" at bounding box center [1071, 58] width 80 height 21
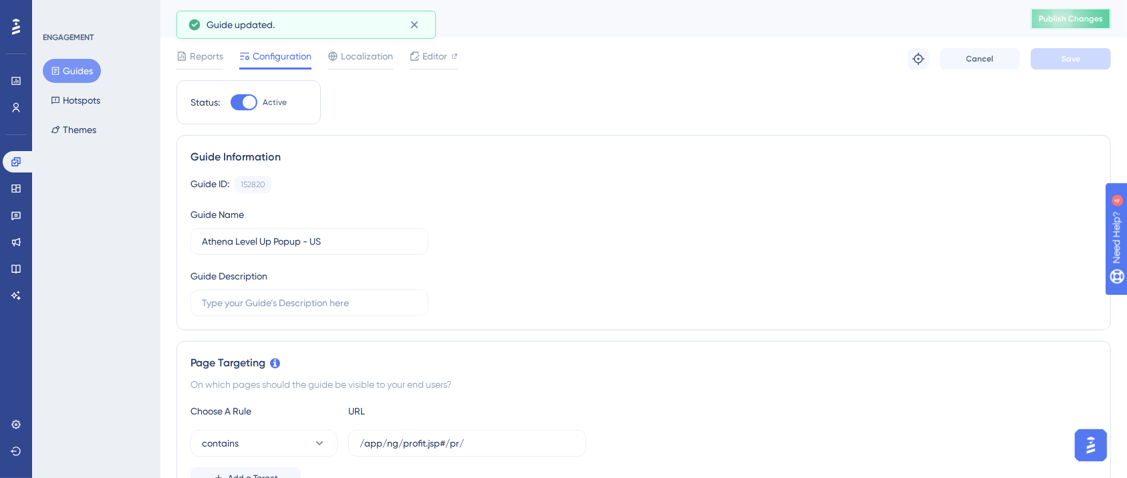
click at [1080, 20] on span "Publish Changes" at bounding box center [1071, 18] width 64 height 11
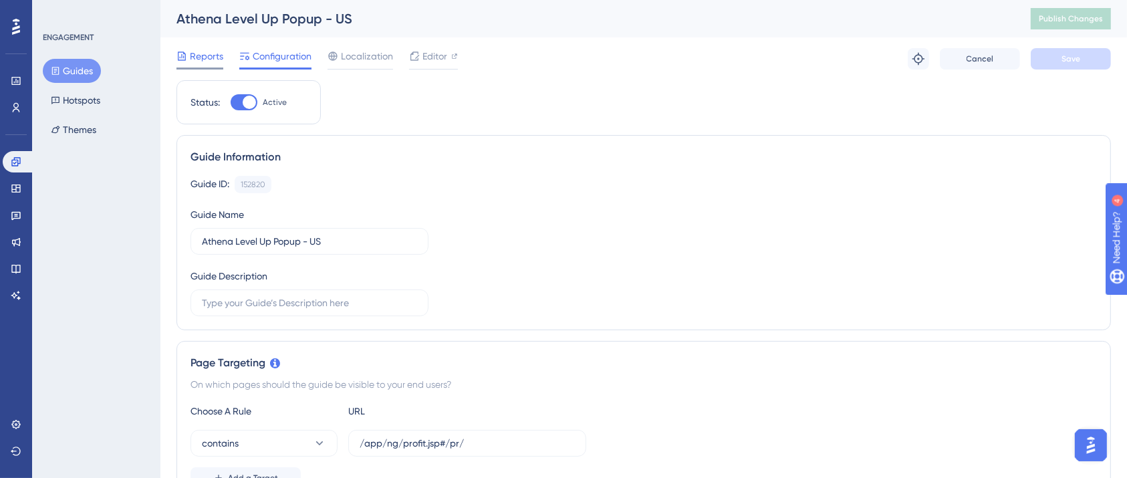
click at [200, 58] on span "Reports" at bounding box center [206, 56] width 33 height 16
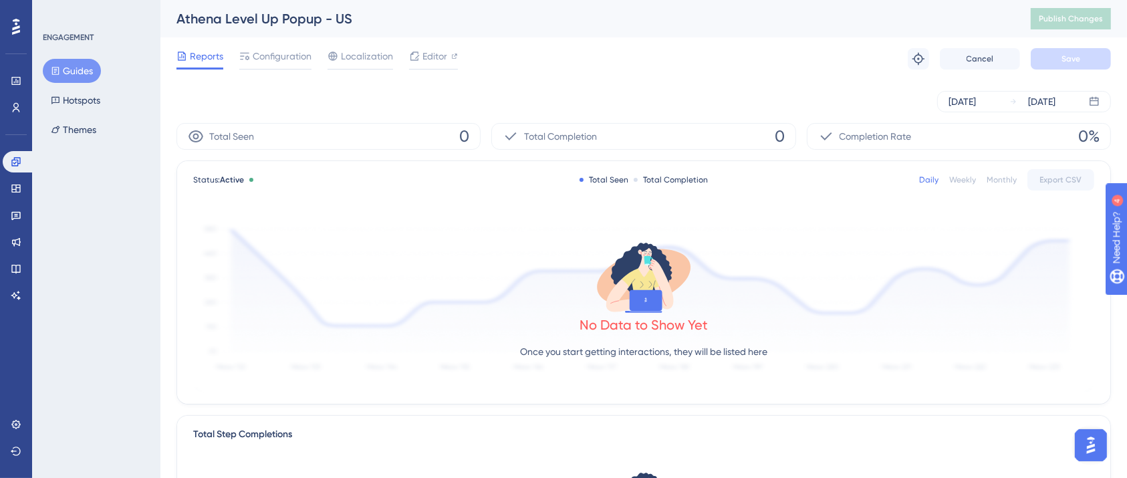
click at [652, 49] on div "Reports Configuration Localization Editor Troubleshoot Cancel Save" at bounding box center [643, 58] width 934 height 43
click at [241, 54] on icon at bounding box center [244, 56] width 11 height 11
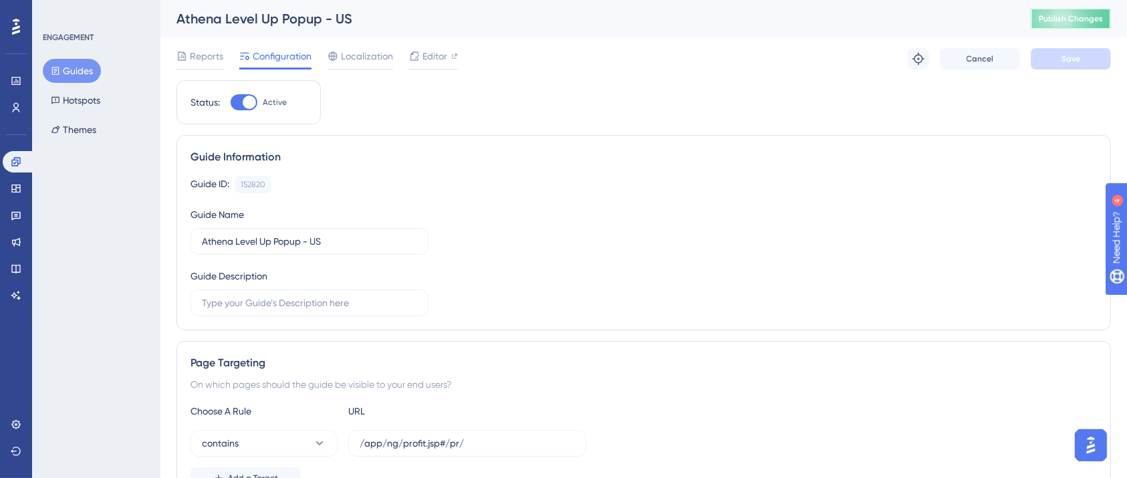
click at [1089, 11] on button "Publish Changes" at bounding box center [1071, 18] width 80 height 21
click at [210, 63] on span "Reports" at bounding box center [206, 56] width 33 height 16
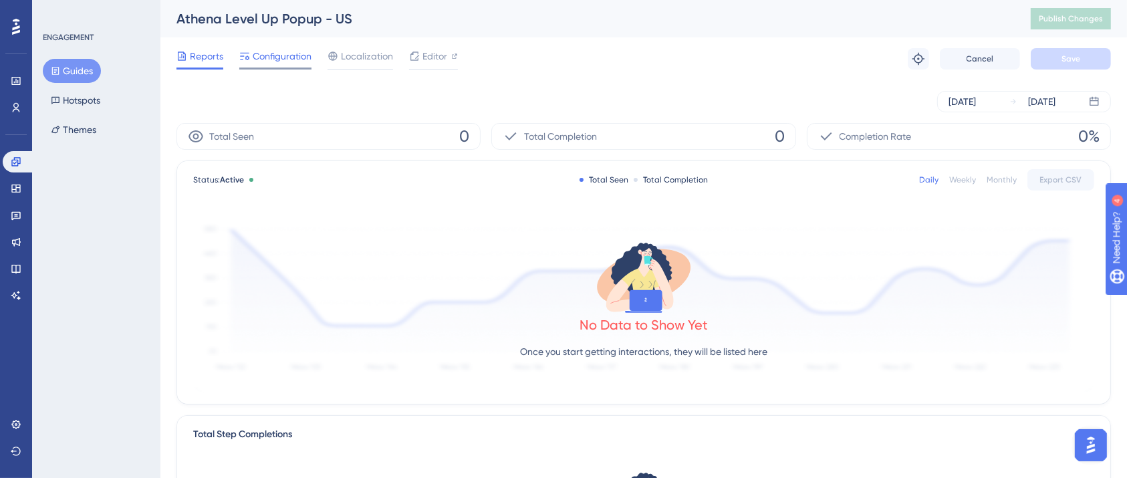
click at [289, 55] on span "Configuration" at bounding box center [282, 56] width 59 height 16
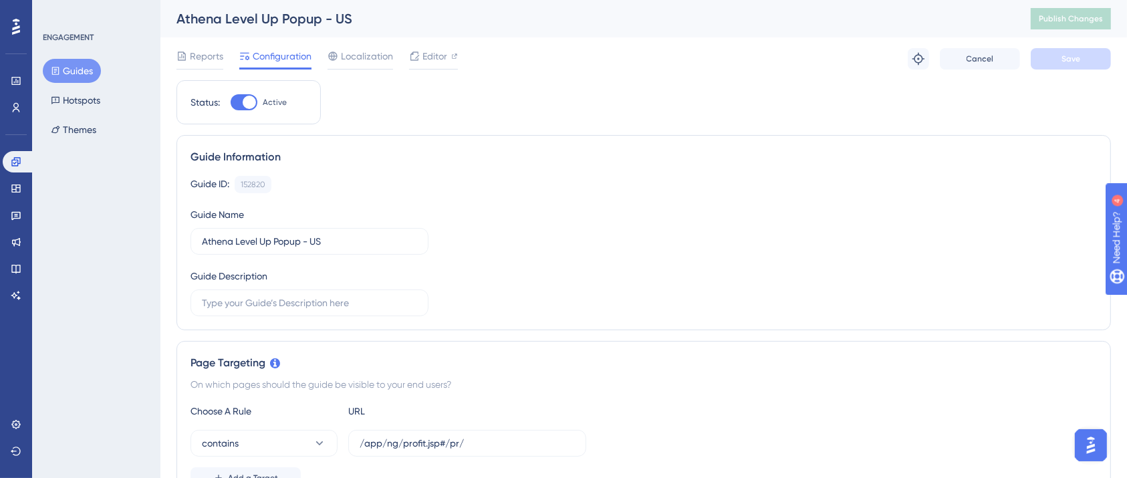
click at [243, 100] on div at bounding box center [249, 102] width 13 height 13
click at [231, 102] on input "Active" at bounding box center [230, 102] width 1 height 1
checkbox input "false"
click at [1071, 70] on div "Reports Configuration Localization Editor Cancel Save" at bounding box center [643, 58] width 934 height 43
click at [1071, 55] on span "Save" at bounding box center [1070, 58] width 19 height 11
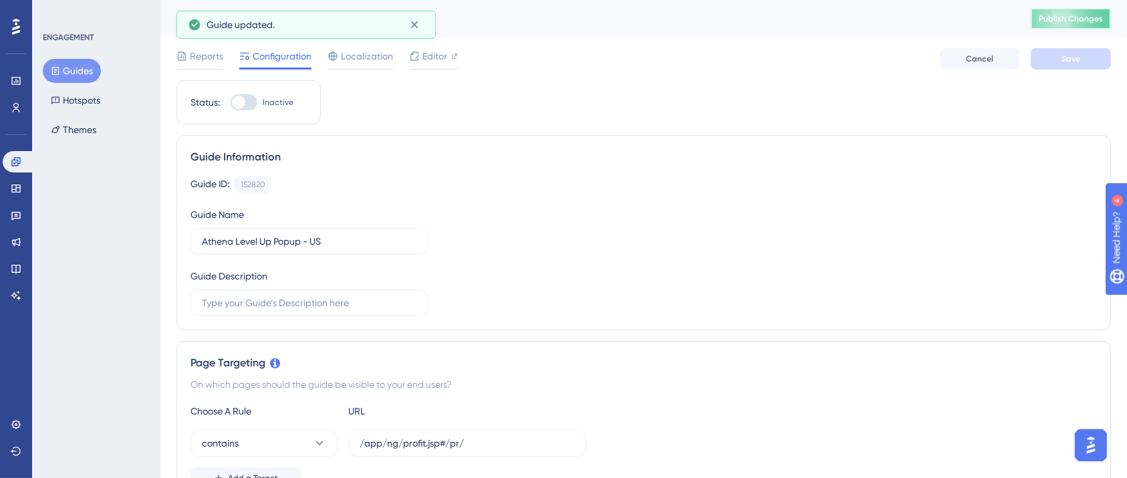
click at [1079, 15] on span "Publish Changes" at bounding box center [1071, 18] width 64 height 11
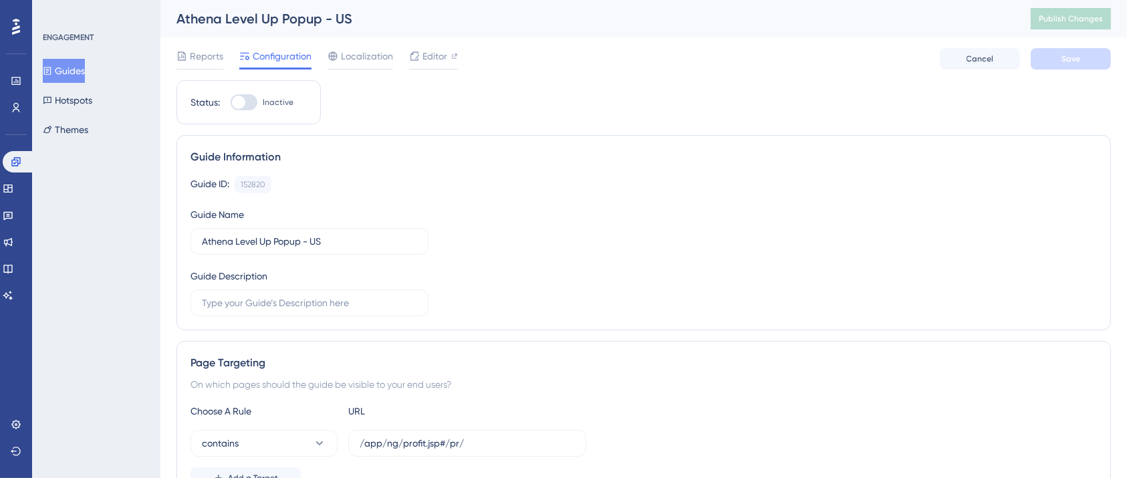
click at [251, 95] on div at bounding box center [244, 102] width 27 height 16
click at [231, 102] on input "Inactive" at bounding box center [230, 102] width 1 height 1
checkbox input "true"
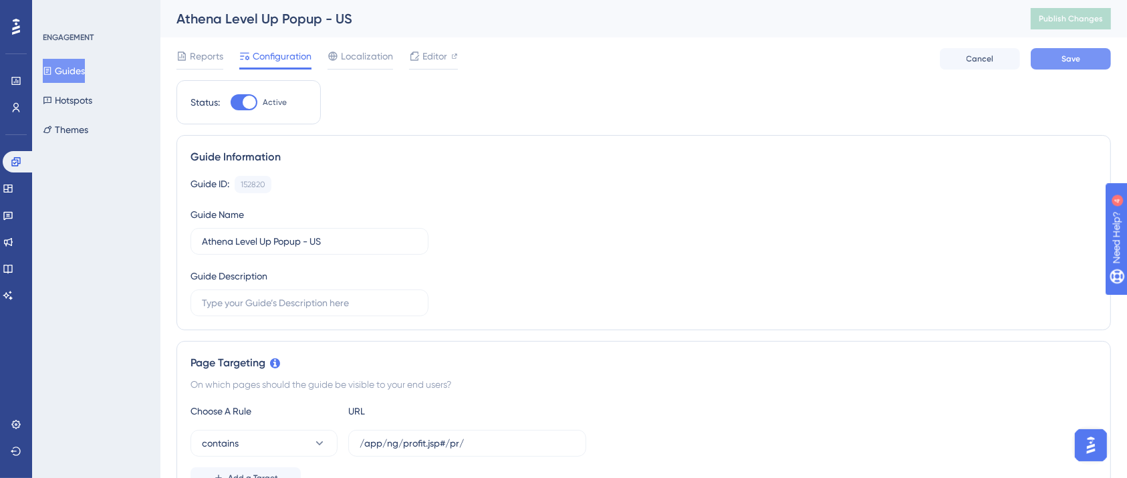
click at [1042, 63] on button "Save" at bounding box center [1071, 58] width 80 height 21
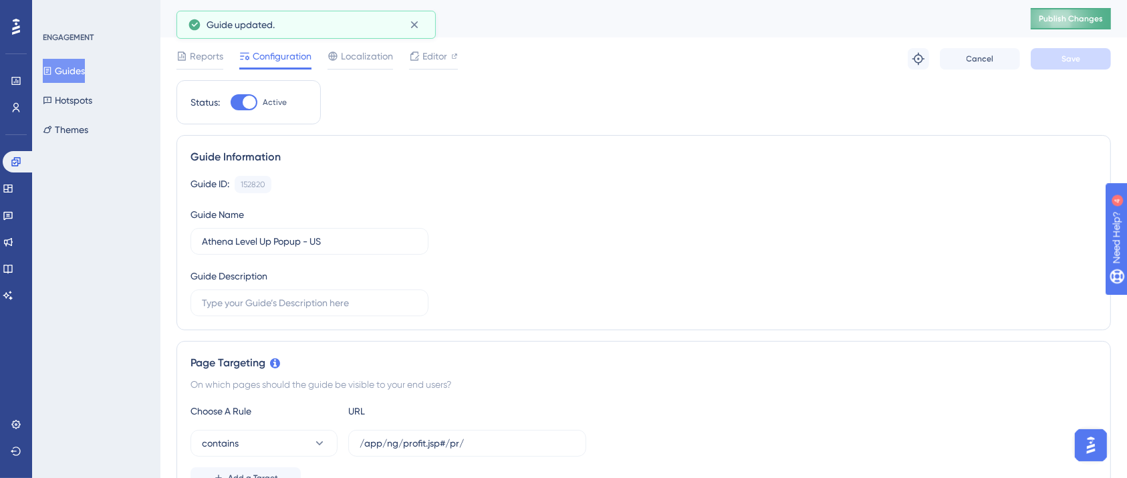
click at [1076, 21] on span "Publish Changes" at bounding box center [1071, 18] width 64 height 11
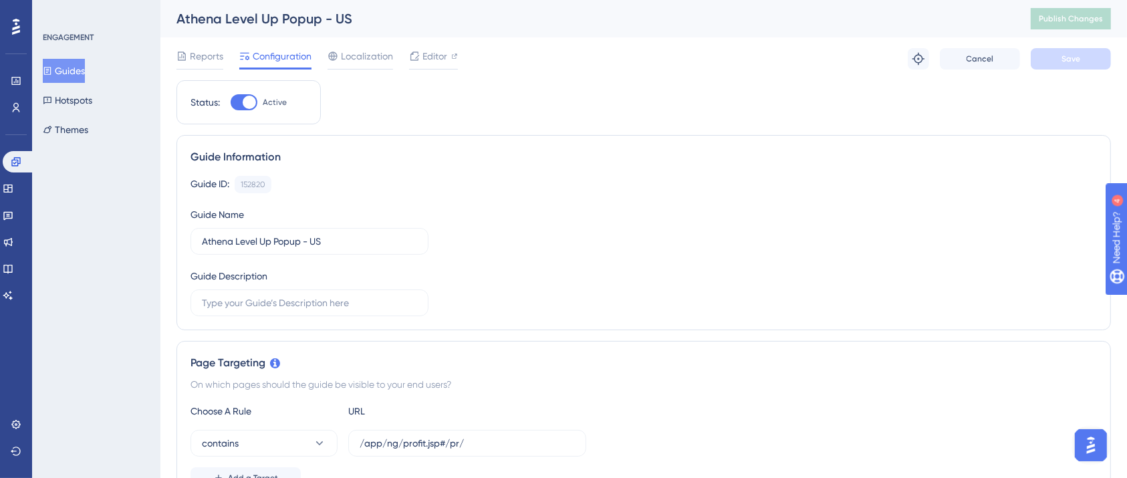
click at [78, 67] on button "Guides" at bounding box center [64, 71] width 42 height 24
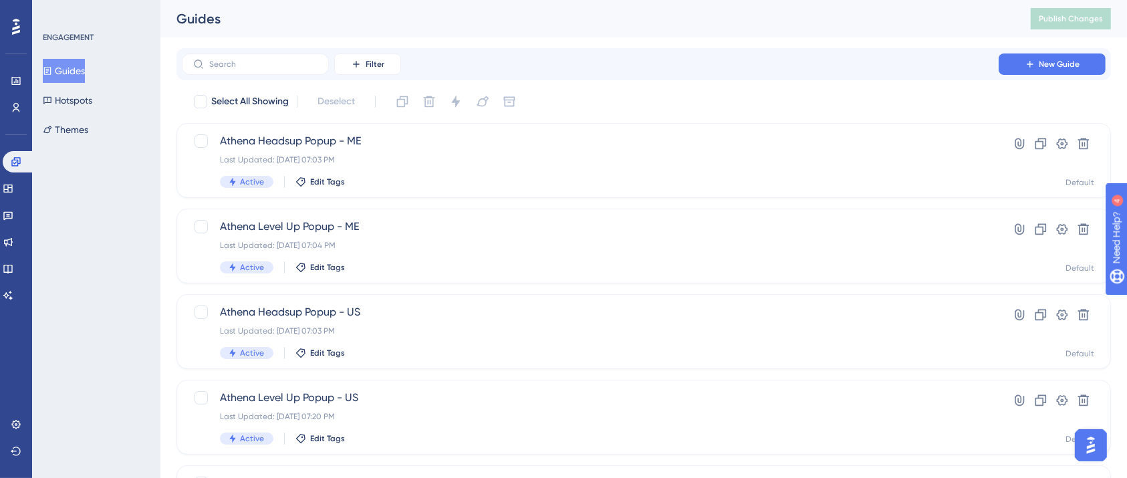
click at [85, 72] on button "Guides" at bounding box center [64, 71] width 42 height 24
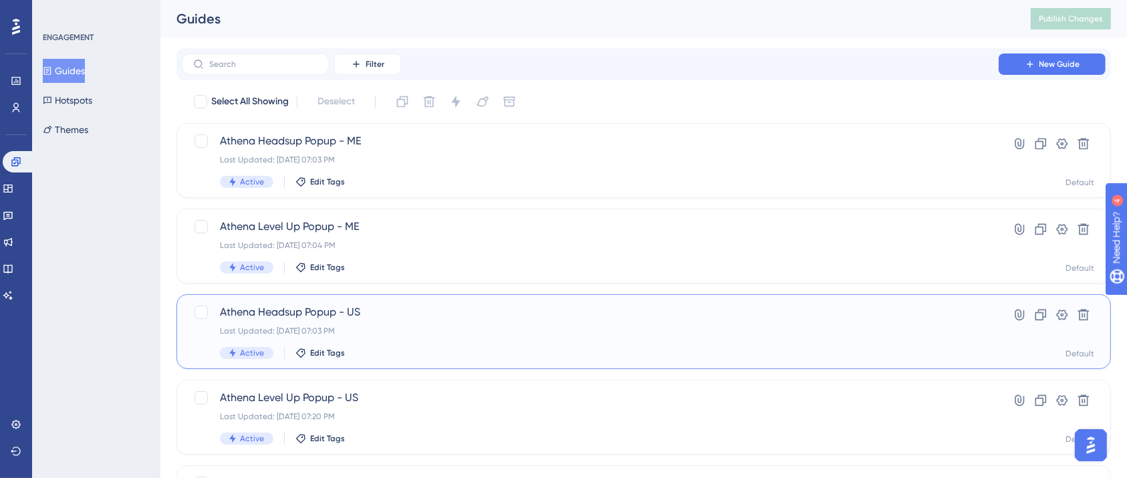
click at [321, 311] on span "Athena Headsup Popup - US" at bounding box center [590, 312] width 740 height 16
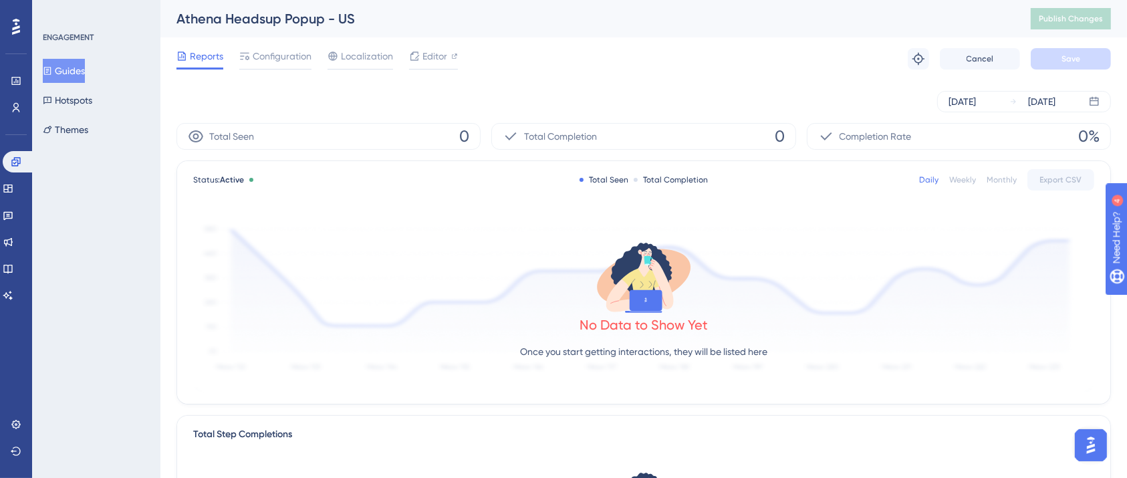
click at [571, 59] on div "Reports Configuration Localization Editor Troubleshoot Cancel Save" at bounding box center [643, 58] width 934 height 43
click at [85, 71] on button "Guides" at bounding box center [64, 71] width 42 height 24
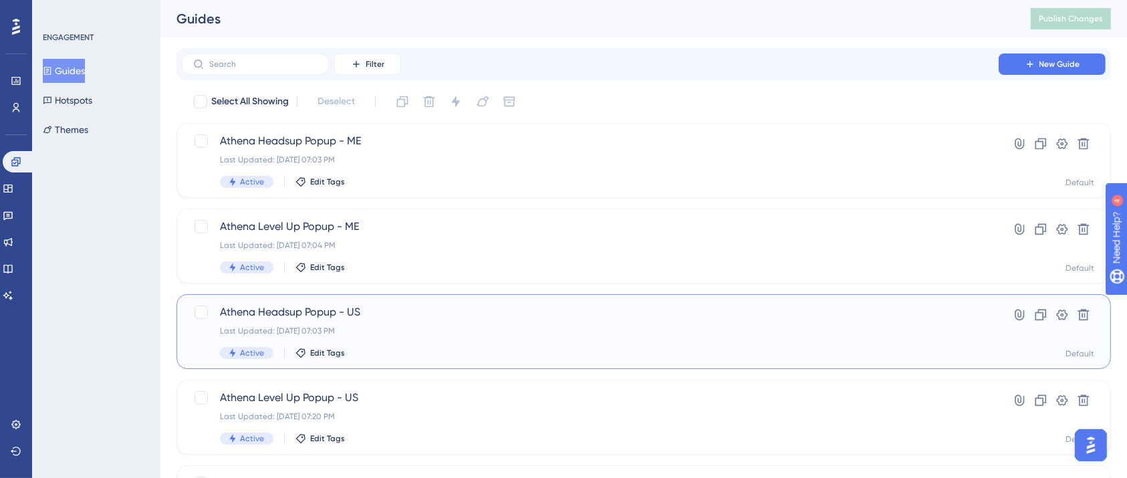
click at [341, 310] on span "Athena Headsup Popup - US" at bounding box center [590, 312] width 740 height 16
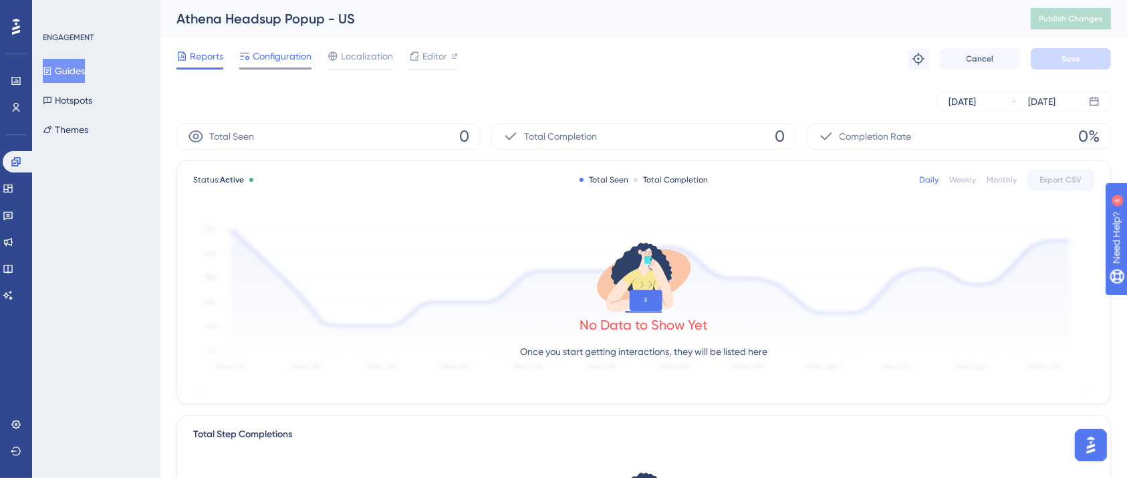
click at [280, 59] on span "Configuration" at bounding box center [282, 56] width 59 height 16
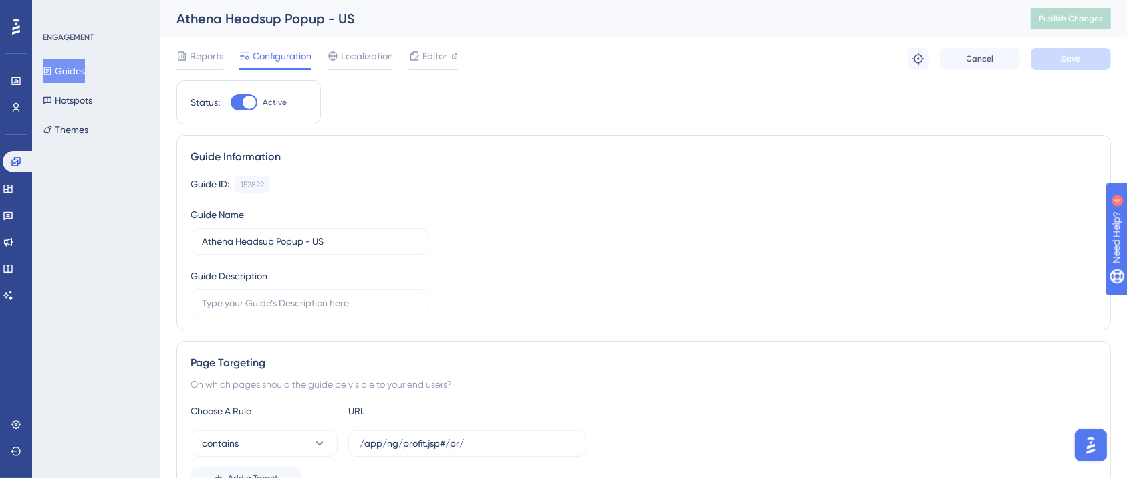
scroll to position [267, 0]
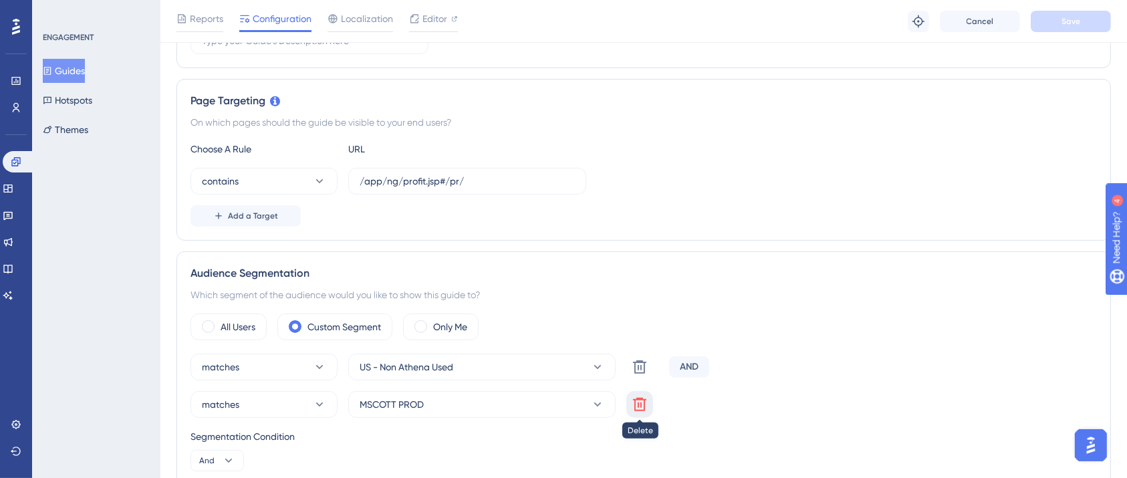
drag, startPoint x: 646, startPoint y: 405, endPoint x: 640, endPoint y: 388, distance: 17.8
click at [645, 404] on icon at bounding box center [640, 404] width 16 height 16
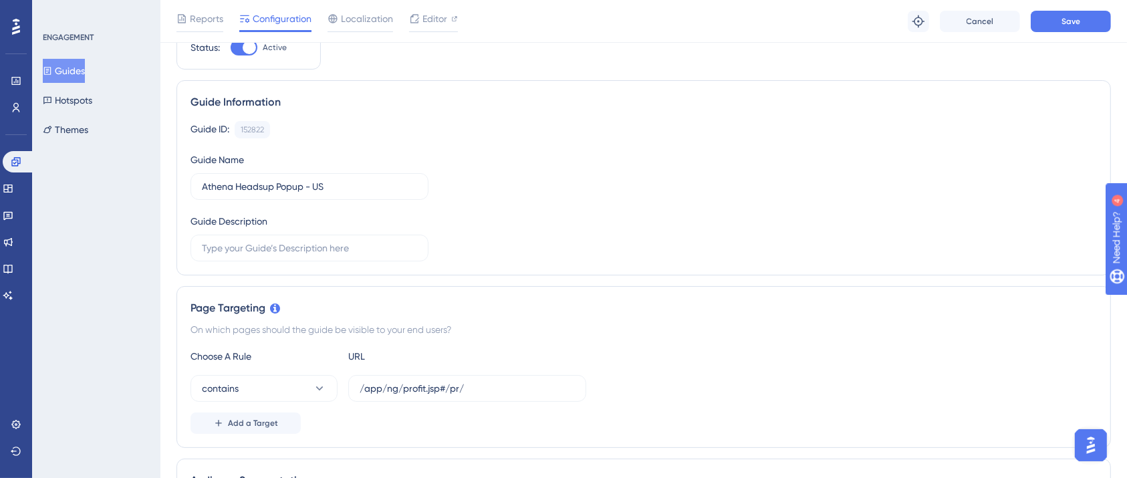
scroll to position [0, 0]
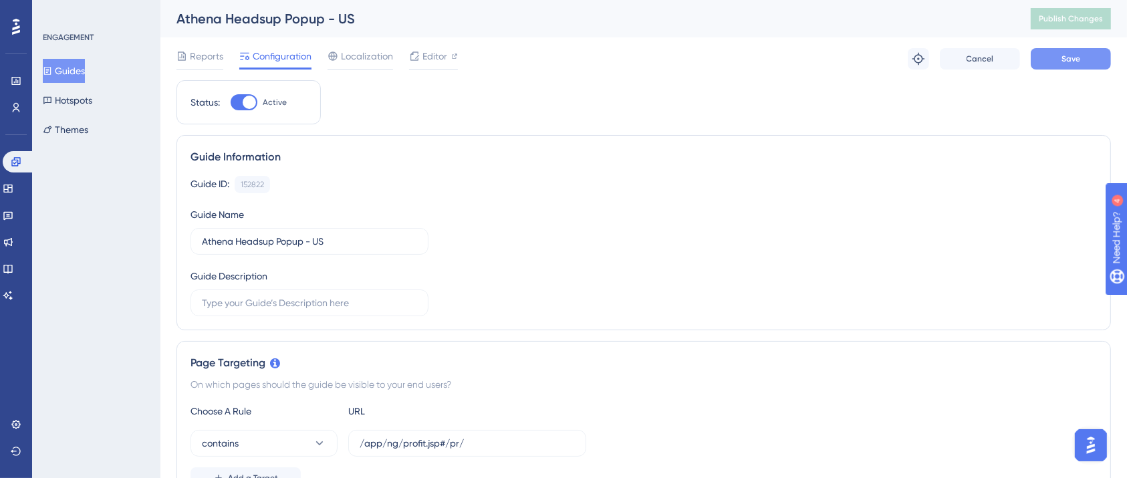
click at [1080, 51] on button "Save" at bounding box center [1071, 58] width 80 height 21
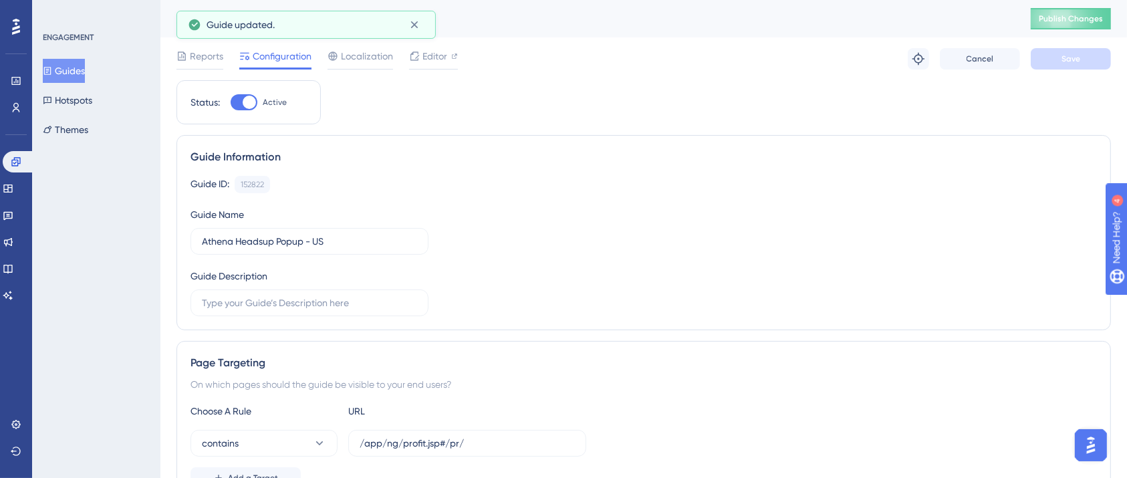
click at [1079, 19] on span "Publish Changes" at bounding box center [1071, 18] width 64 height 11
click at [68, 68] on button "Guides" at bounding box center [64, 71] width 42 height 24
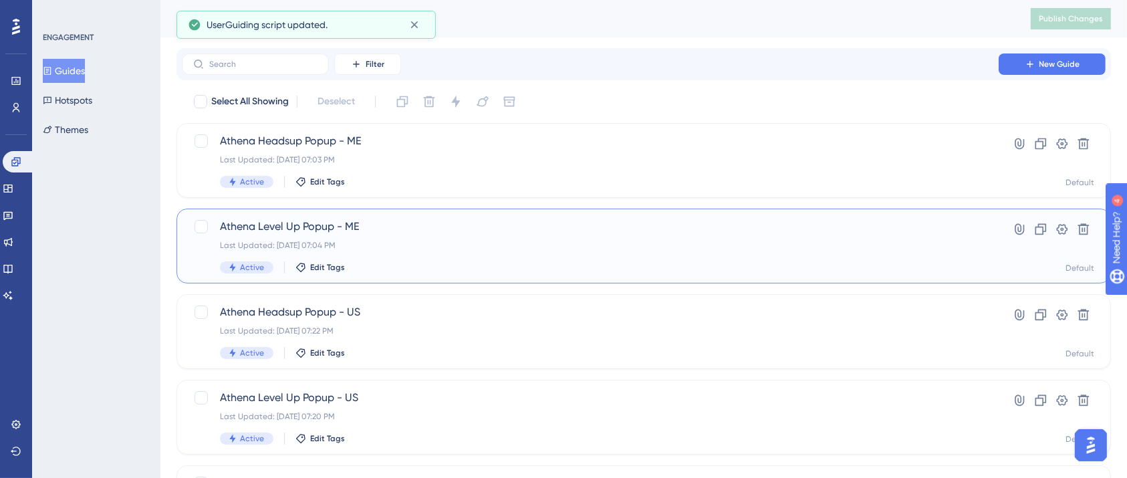
click at [420, 243] on div "Last Updated: [DATE] 07:04 PM" at bounding box center [590, 245] width 740 height 11
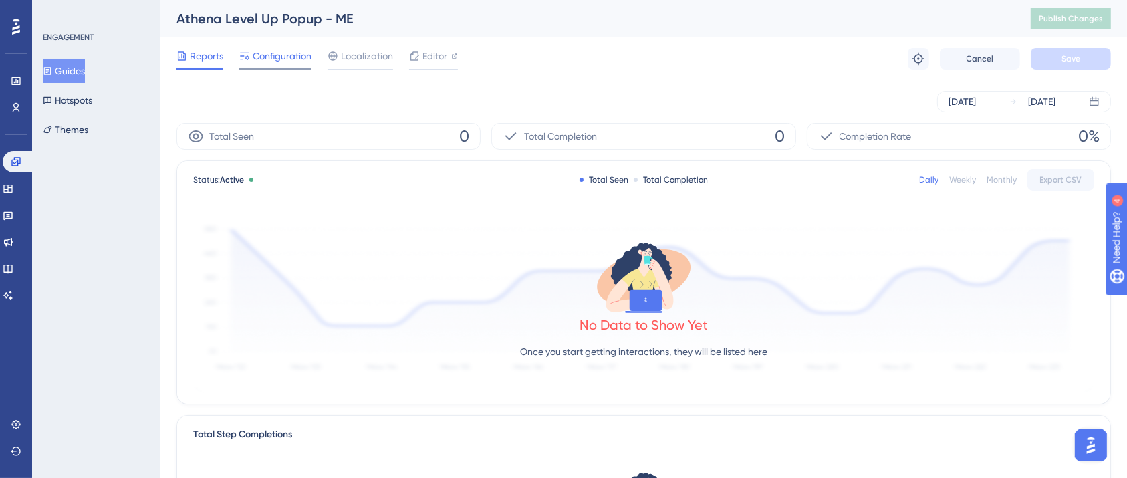
click at [291, 55] on span "Configuration" at bounding box center [282, 56] width 59 height 16
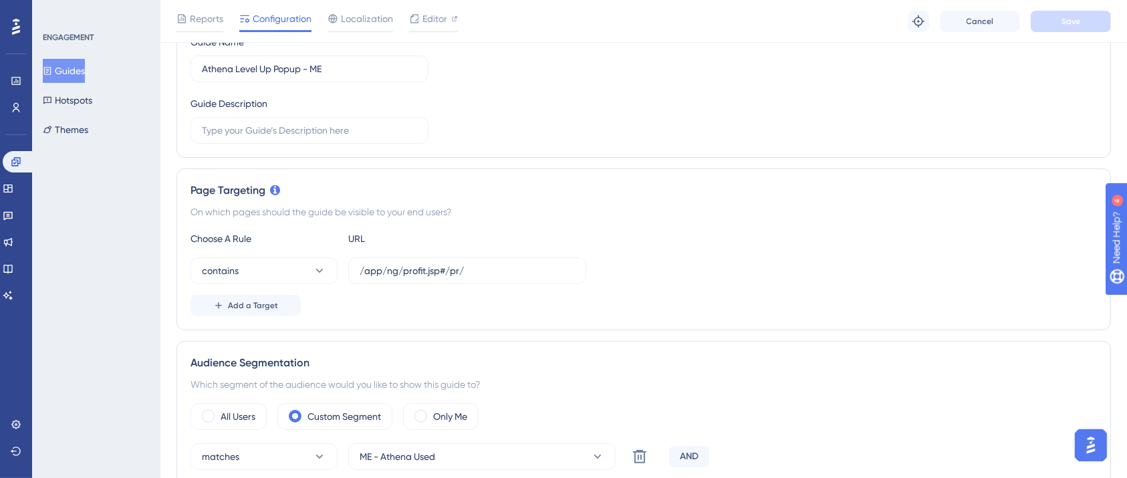
scroll to position [356, 0]
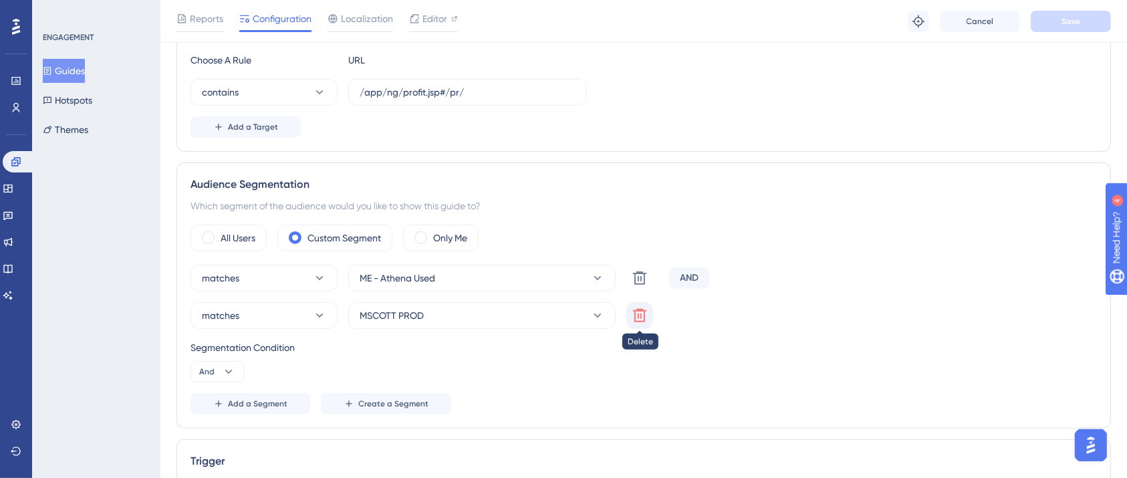
click at [635, 315] on icon at bounding box center [639, 315] width 13 height 13
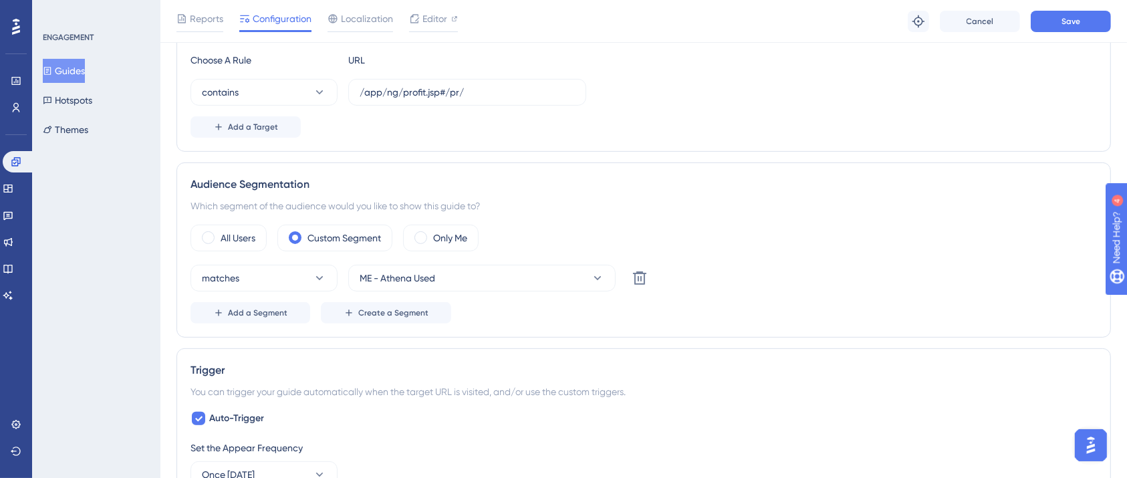
scroll to position [0, 0]
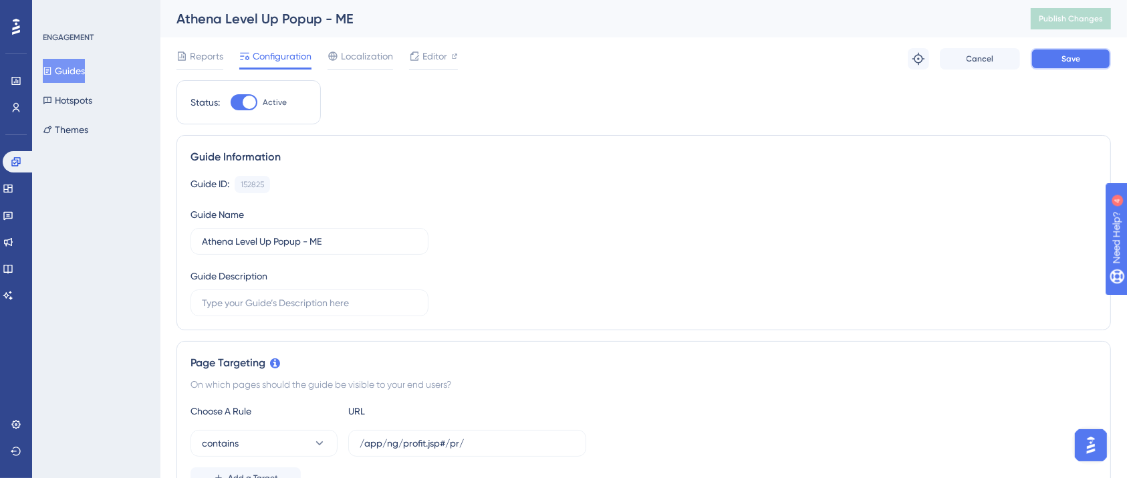
click at [1053, 63] on button "Save" at bounding box center [1071, 58] width 80 height 21
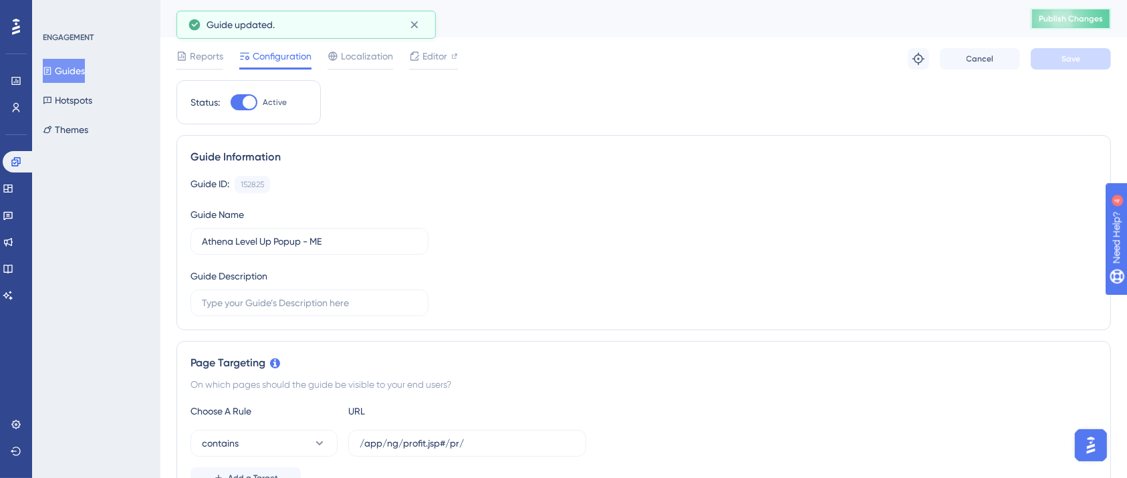
click at [1064, 24] on button "Publish Changes" at bounding box center [1071, 18] width 80 height 21
click at [80, 73] on button "Guides" at bounding box center [64, 71] width 42 height 24
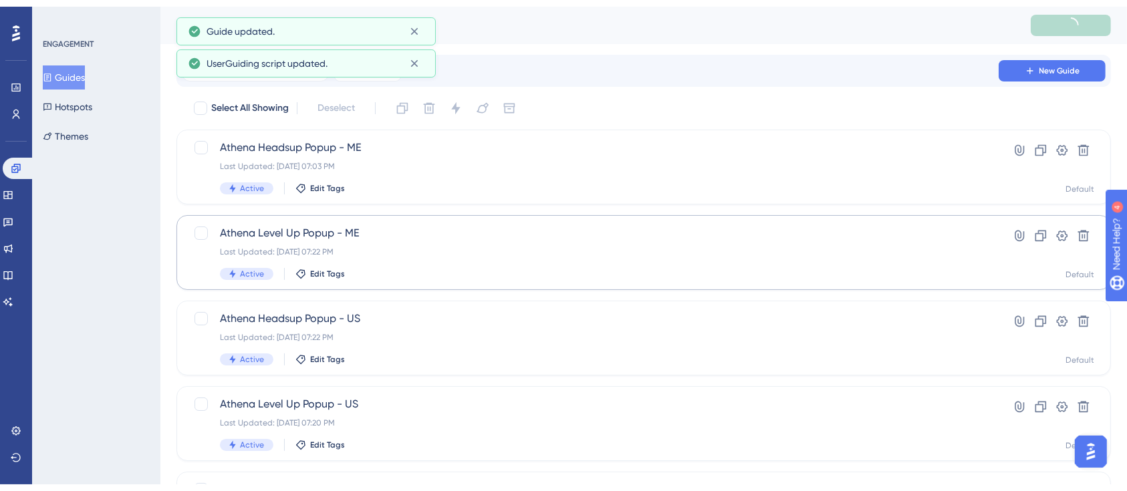
scroll to position [89, 0]
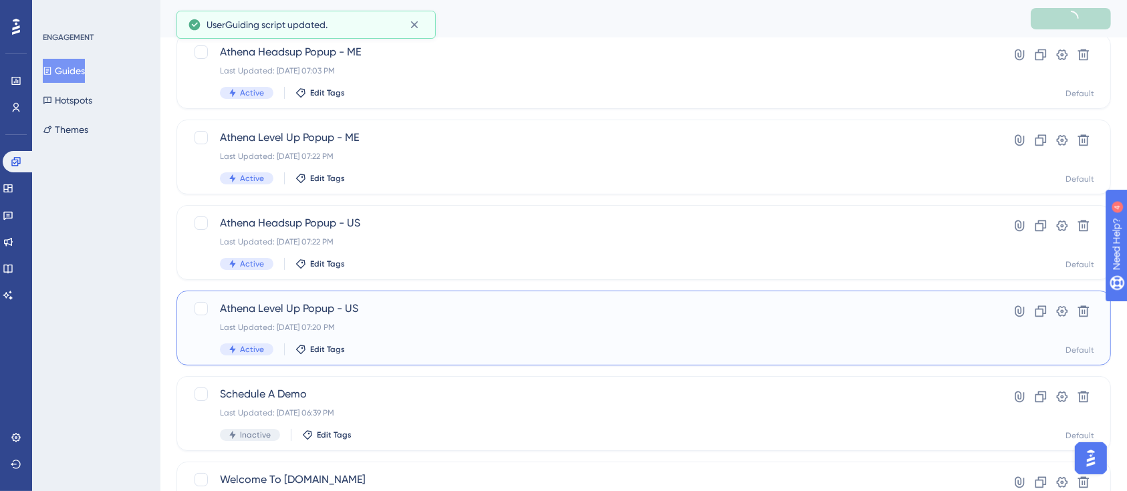
click at [385, 313] on span "Athena Level Up Popup - US" at bounding box center [590, 309] width 740 height 16
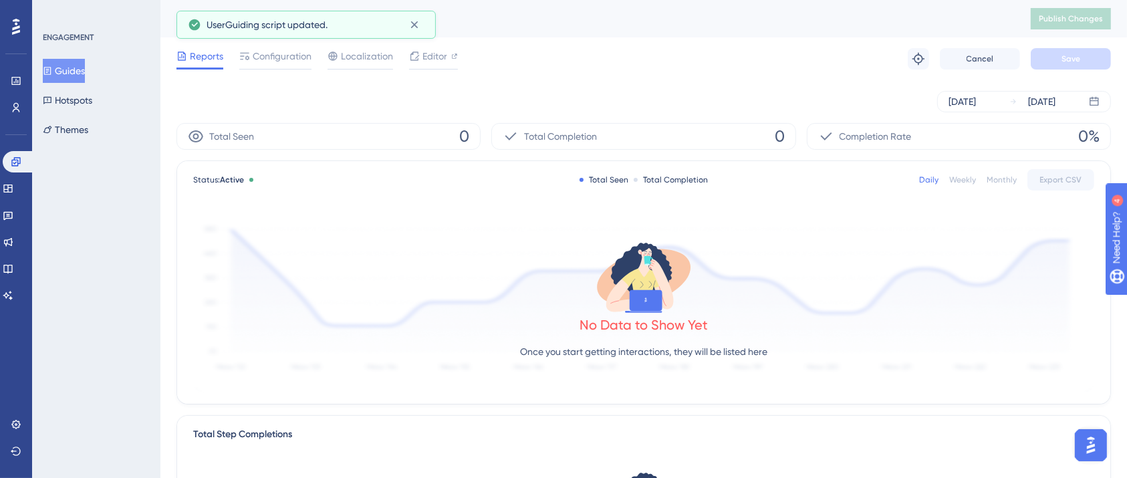
click at [77, 72] on button "Guides" at bounding box center [64, 71] width 42 height 24
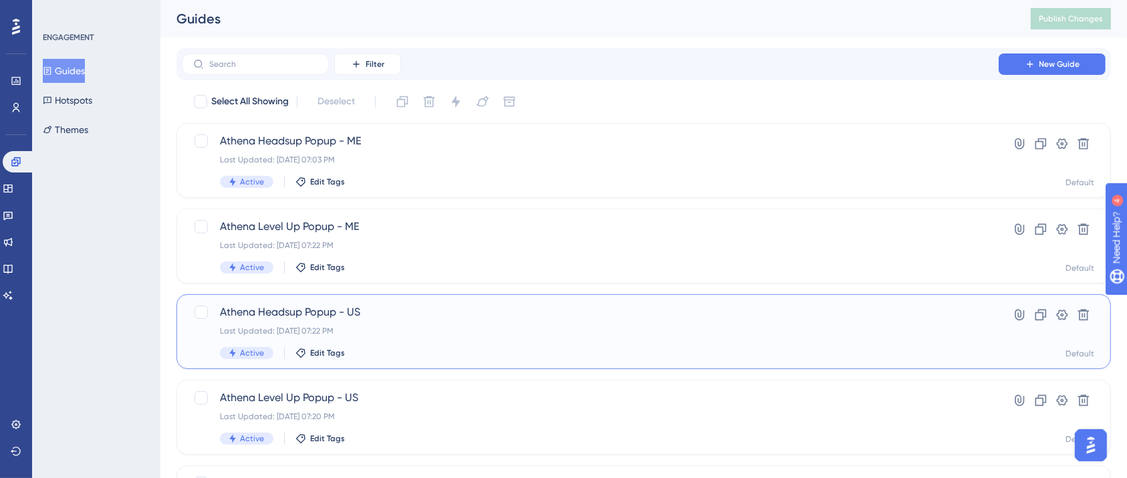
click at [395, 320] on div "Athena Headsup Popup - US Last Updated: [DATE] 07:22 PM Active Edit Tags" at bounding box center [590, 331] width 740 height 55
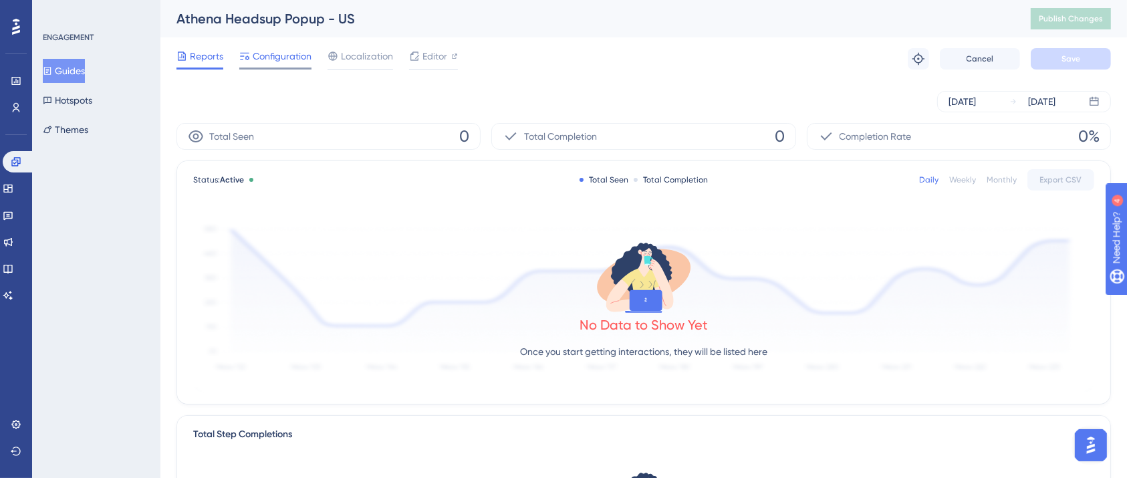
click at [289, 59] on span "Configuration" at bounding box center [282, 56] width 59 height 16
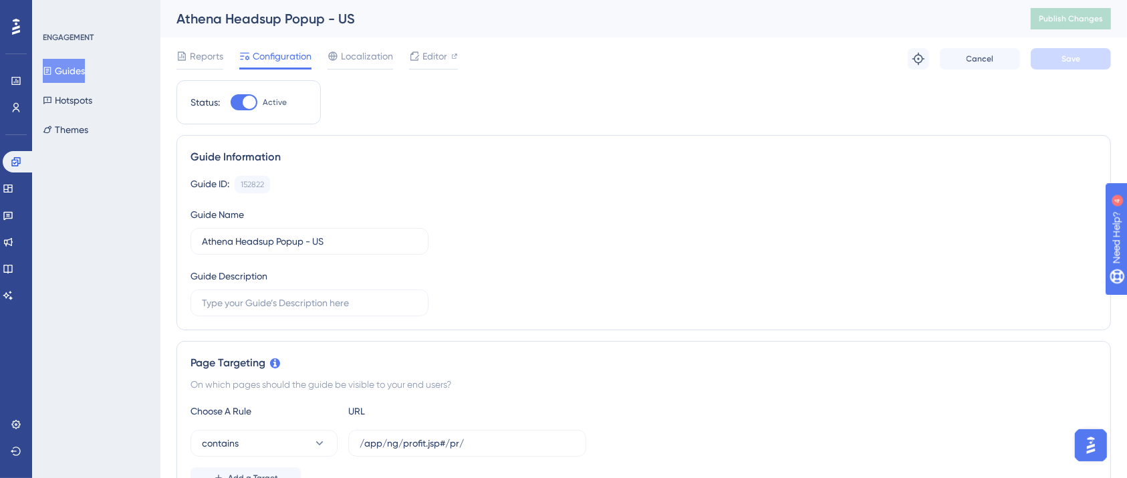
click at [72, 70] on button "Guides" at bounding box center [64, 71] width 42 height 24
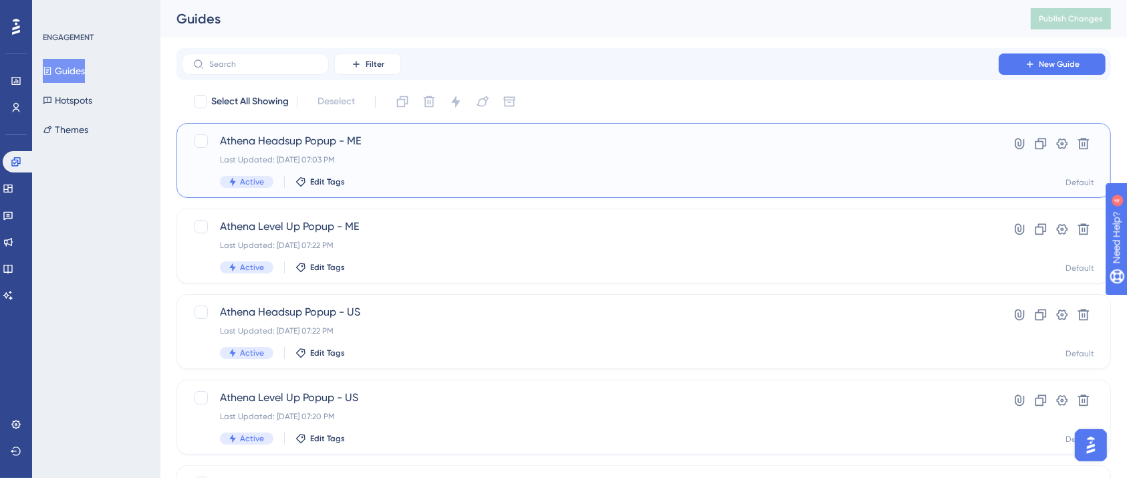
click at [329, 144] on span "Athena Headsup Popup - ME" at bounding box center [590, 141] width 740 height 16
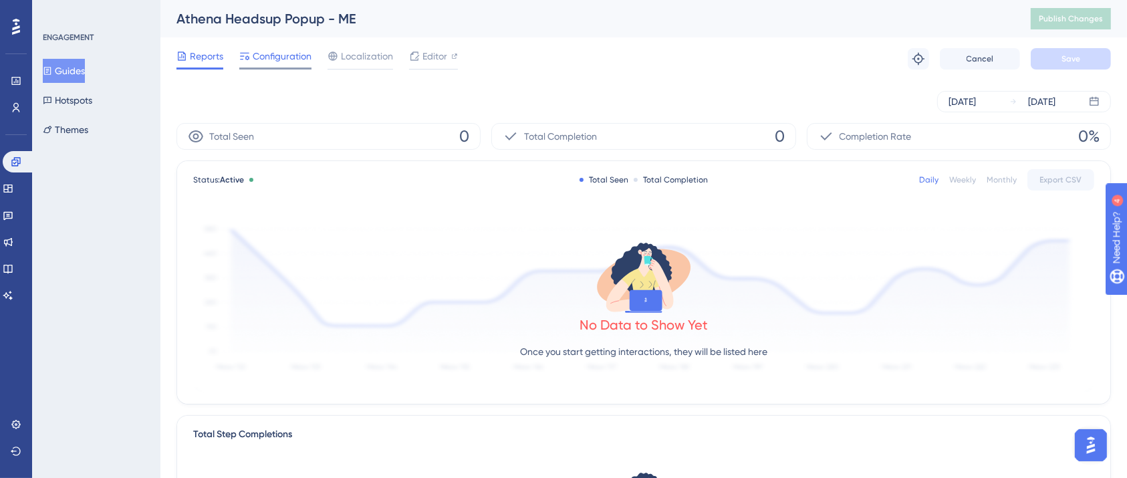
click at [281, 67] on div "Configuration" at bounding box center [275, 58] width 72 height 21
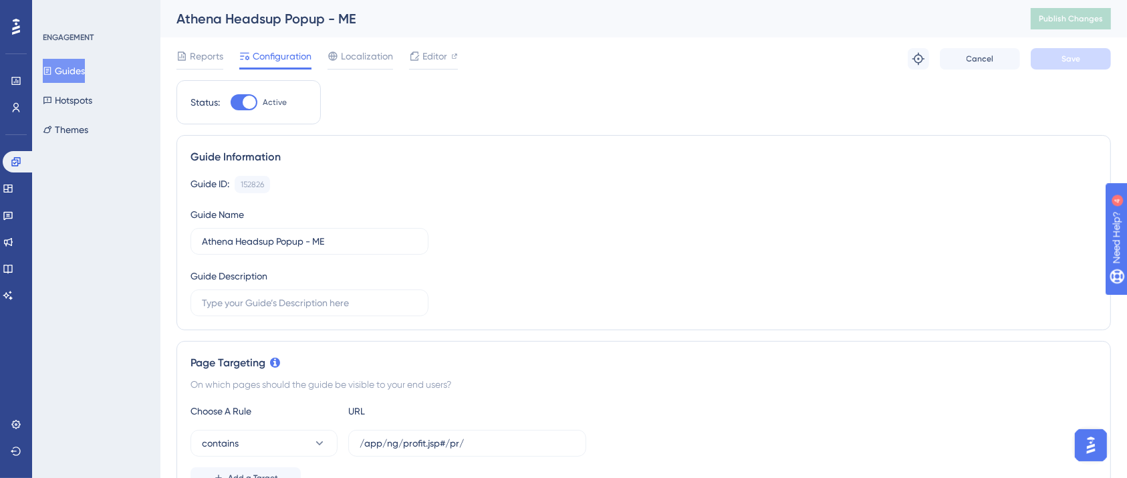
scroll to position [356, 0]
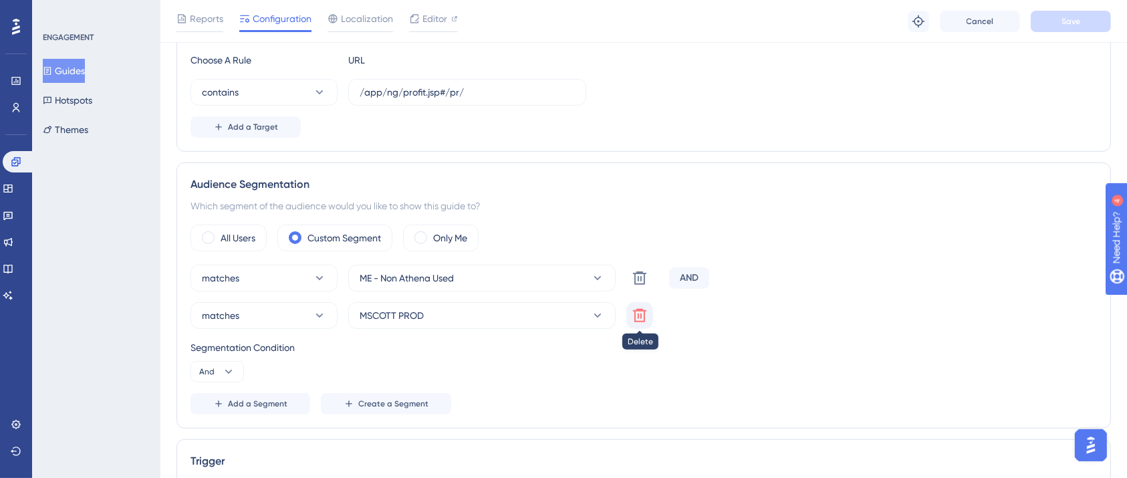
click at [644, 313] on icon at bounding box center [639, 315] width 13 height 13
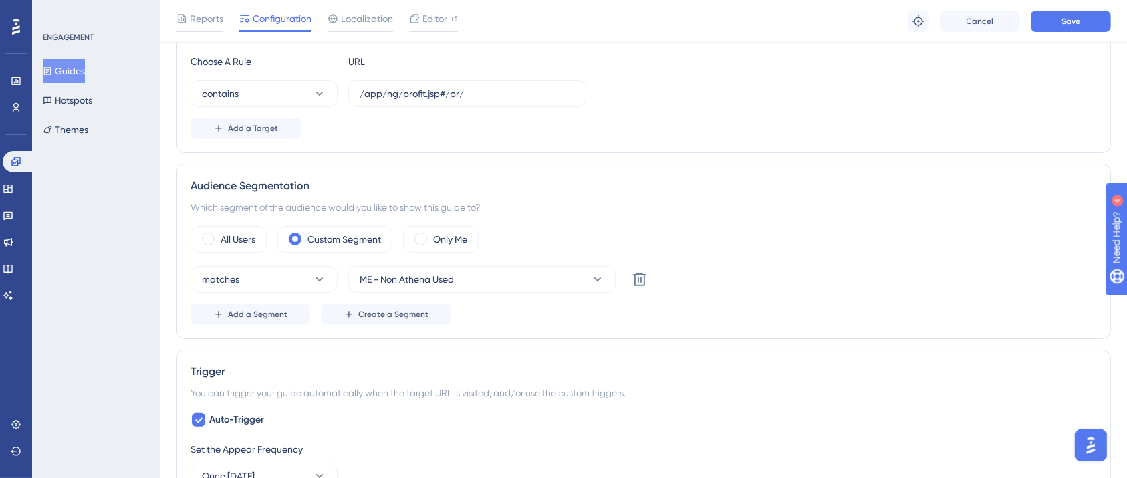
scroll to position [0, 0]
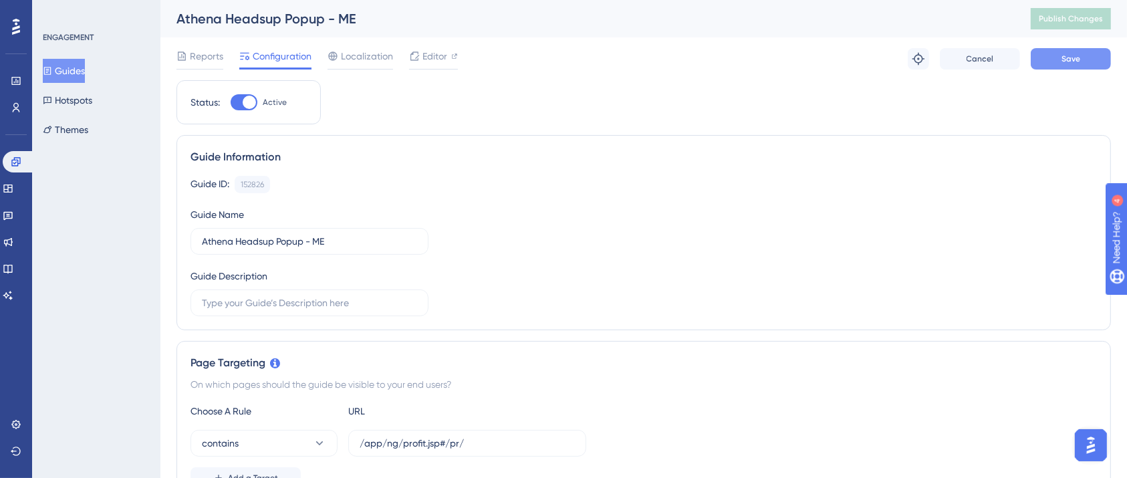
click at [1072, 63] on span "Save" at bounding box center [1070, 58] width 19 height 11
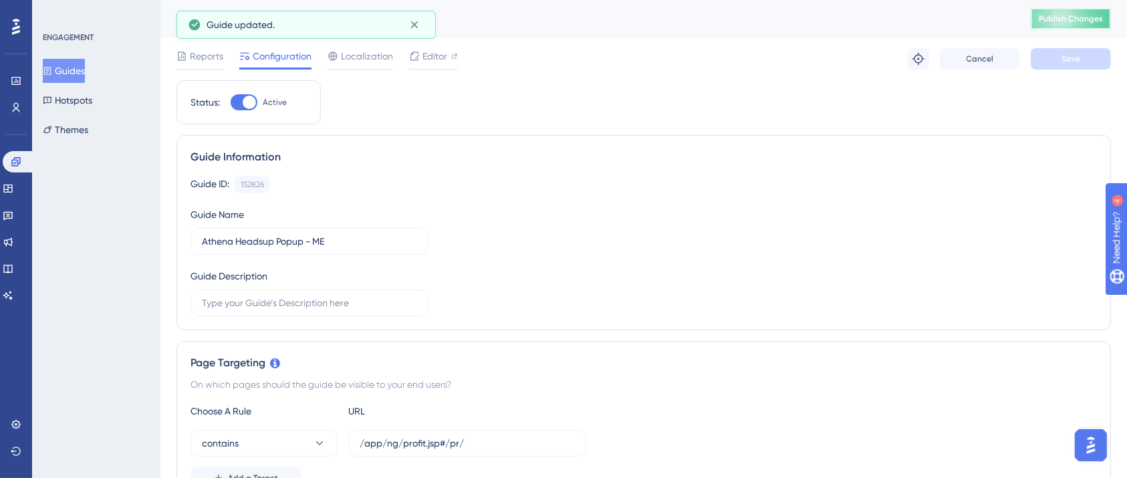
click at [1081, 24] on button "Publish Changes" at bounding box center [1071, 18] width 80 height 21
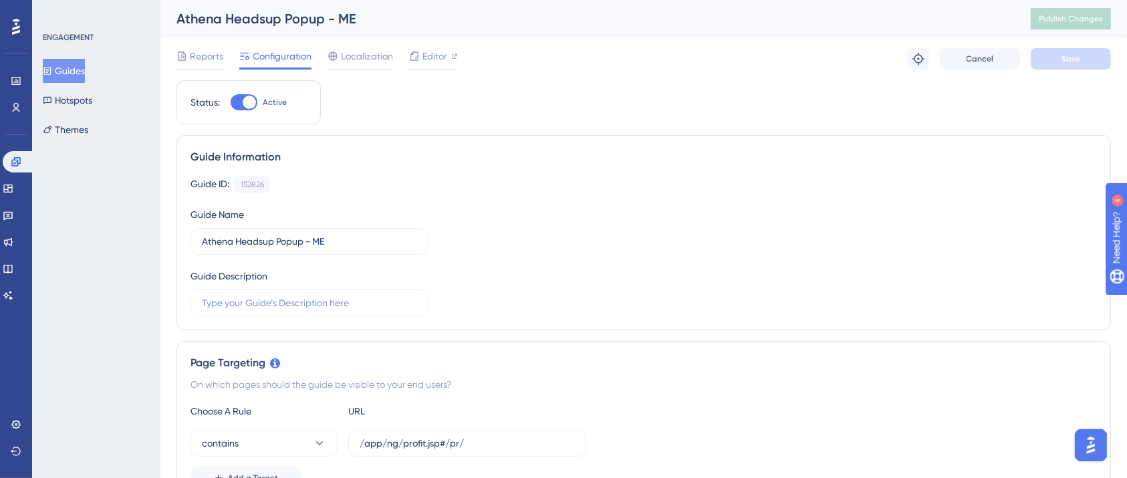
drag, startPoint x: 74, startPoint y: 70, endPoint x: 134, endPoint y: 87, distance: 62.4
click at [73, 70] on button "Guides" at bounding box center [64, 71] width 42 height 24
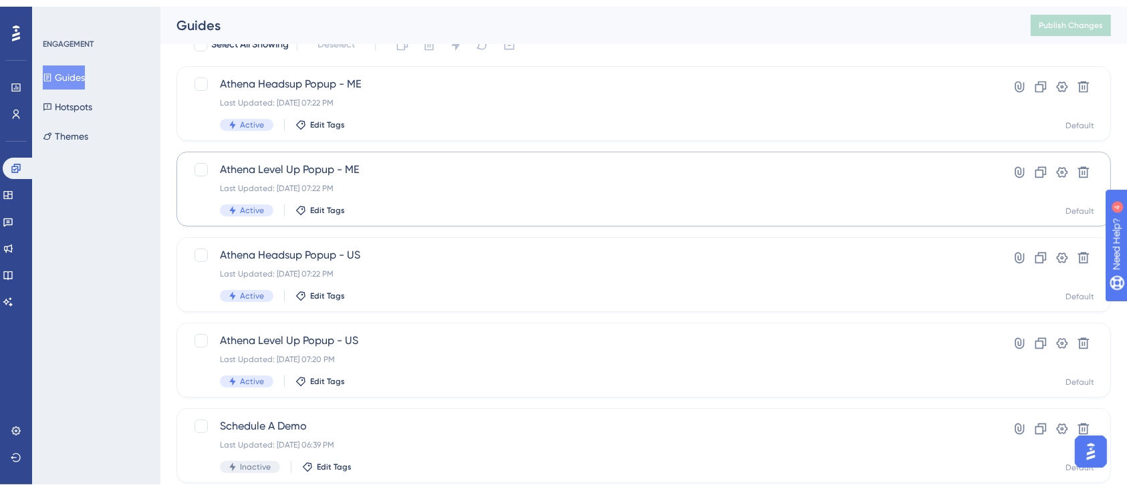
scroll to position [89, 0]
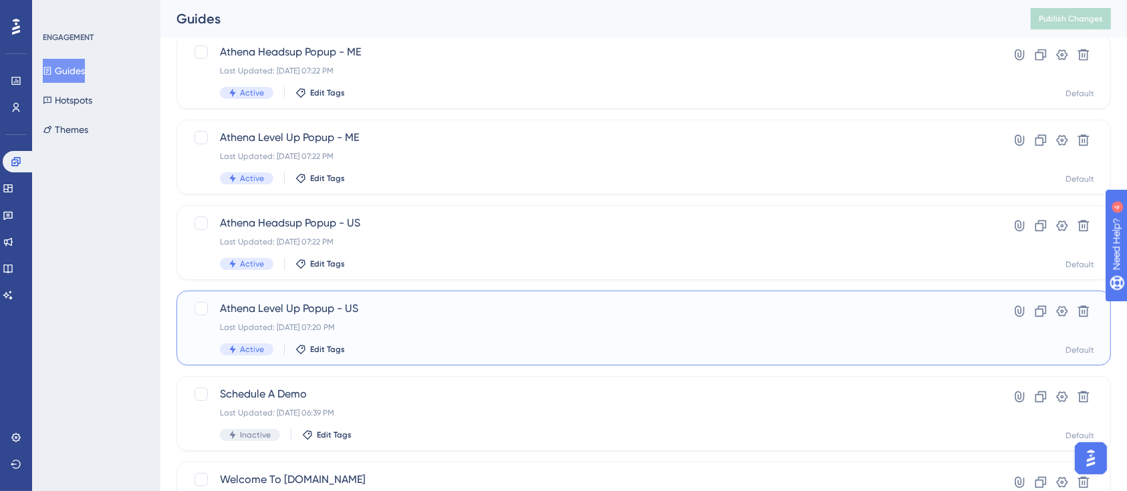
click at [374, 318] on div "Athena Level Up Popup - US Last Updated: [DATE] 07:20 PM Active Edit Tags" at bounding box center [590, 328] width 740 height 55
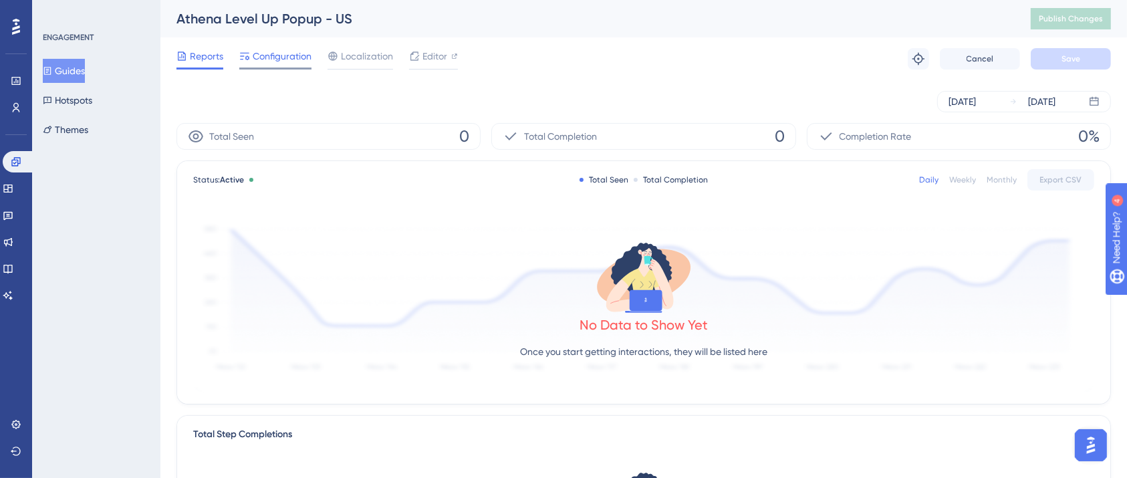
click at [280, 57] on span "Configuration" at bounding box center [282, 56] width 59 height 16
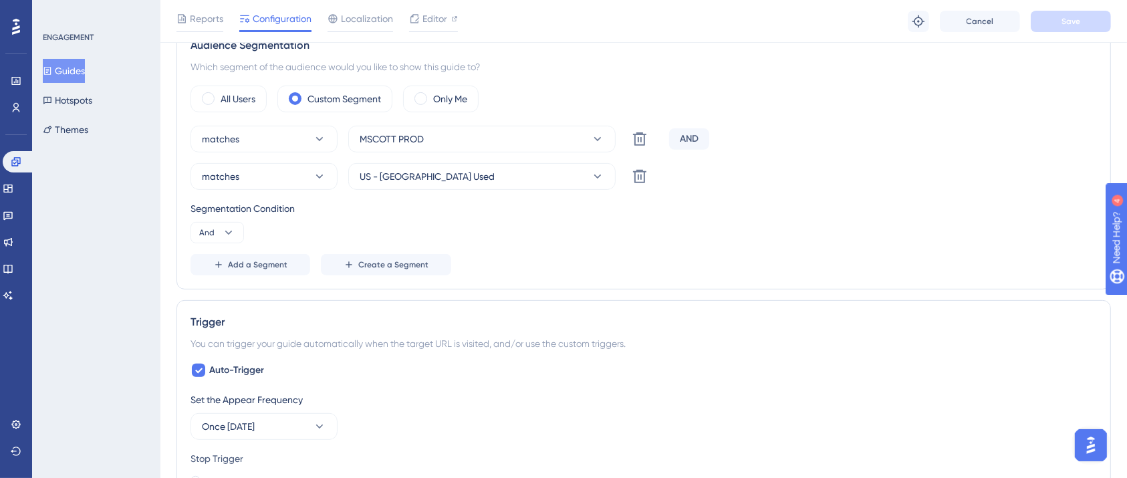
scroll to position [712, 0]
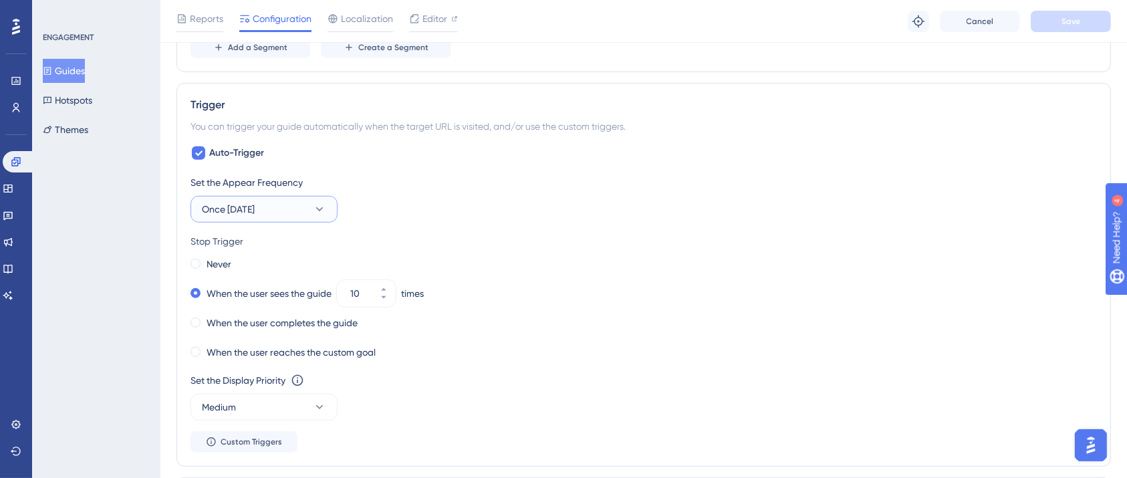
click at [287, 207] on button "Once [DATE]" at bounding box center [263, 209] width 147 height 27
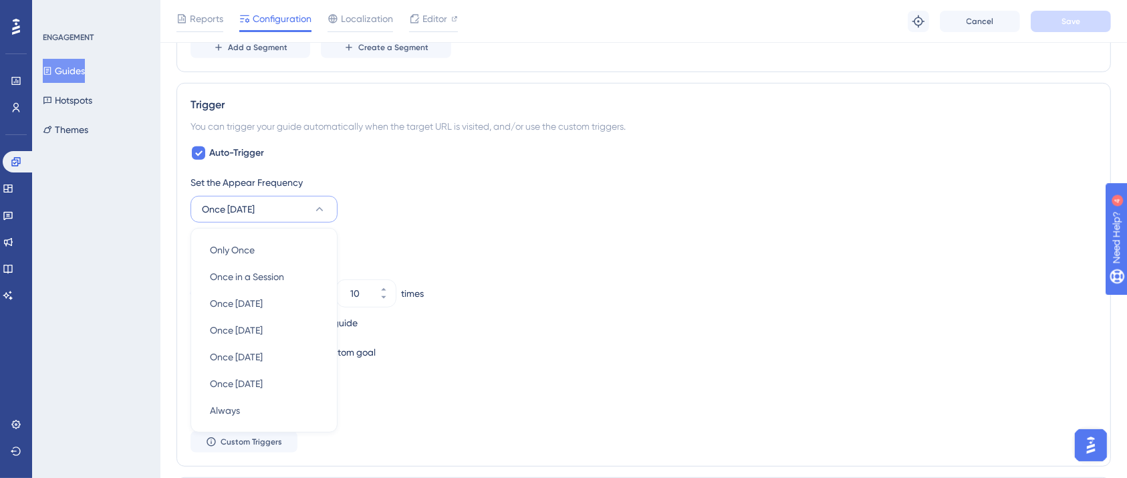
scroll to position [802, 0]
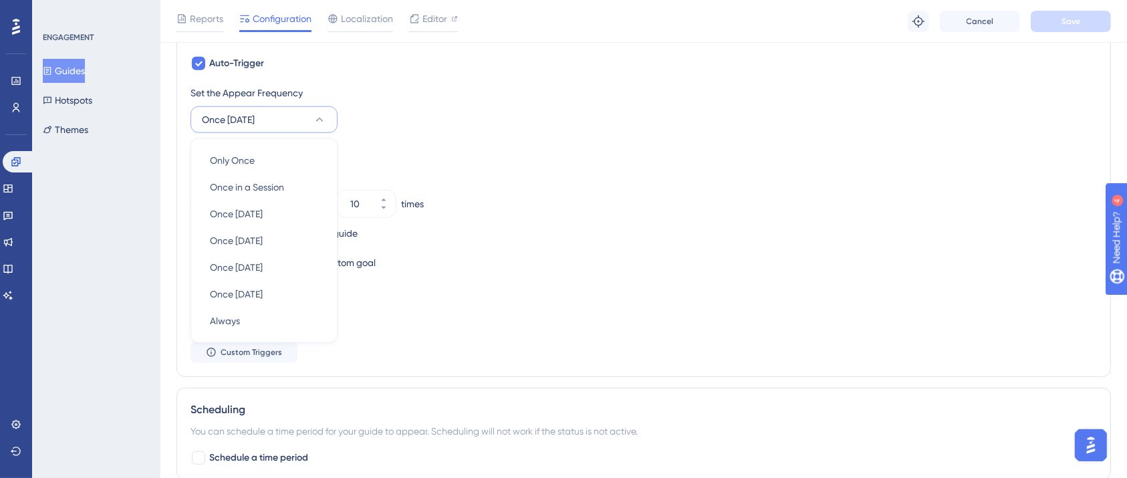
click at [475, 170] on div "Never" at bounding box center [643, 174] width 906 height 19
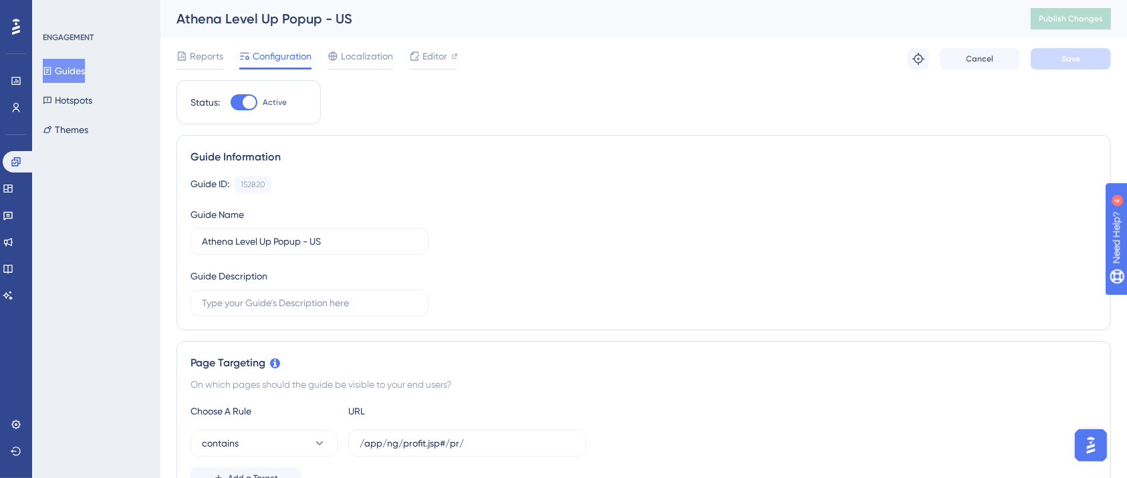
scroll to position [0, 0]
click at [217, 50] on span "Reports" at bounding box center [206, 56] width 33 height 16
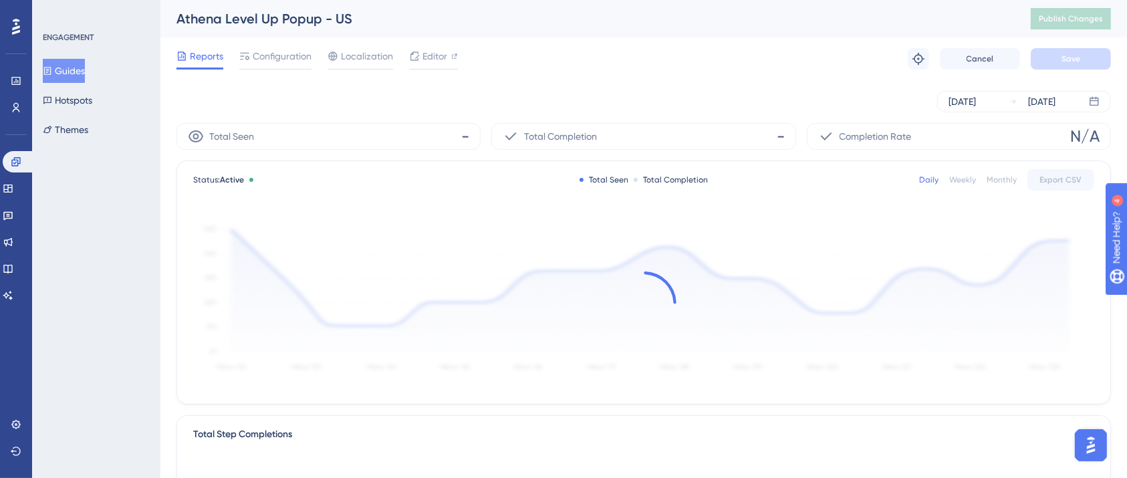
click at [646, 73] on div "Reports Configuration Localization Editor Troubleshoot Cancel Save" at bounding box center [643, 58] width 934 height 43
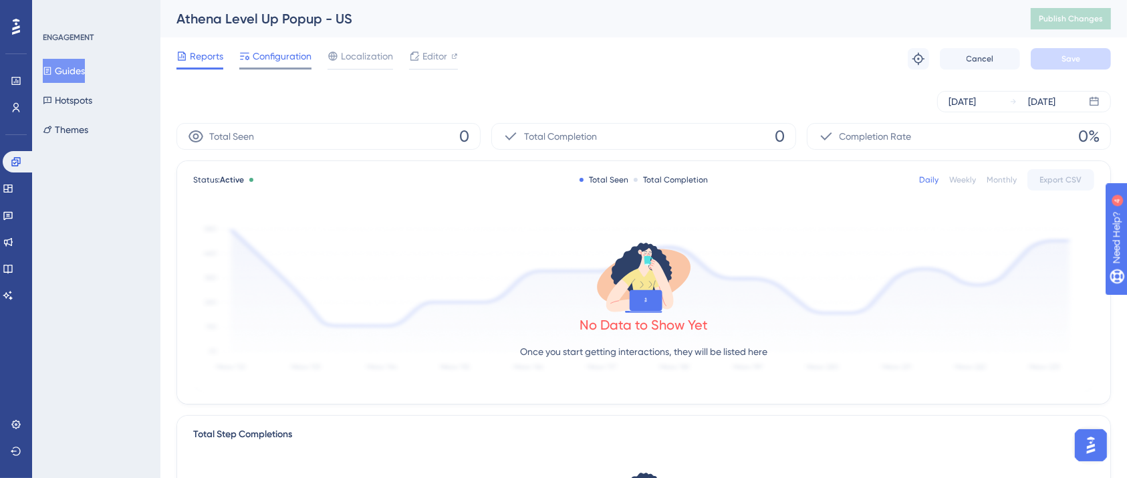
click at [301, 60] on span "Configuration" at bounding box center [282, 56] width 59 height 16
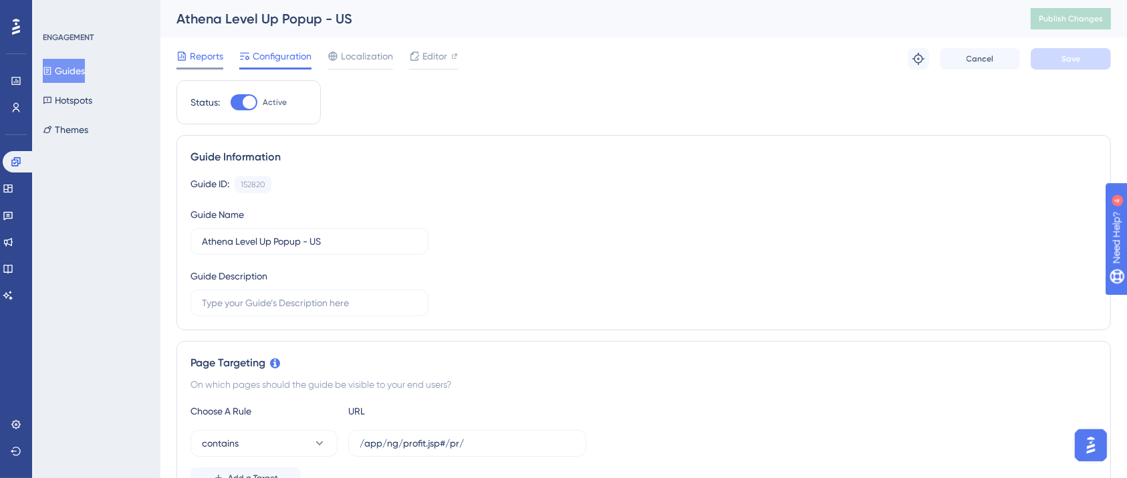
click at [199, 60] on span "Reports" at bounding box center [206, 56] width 33 height 16
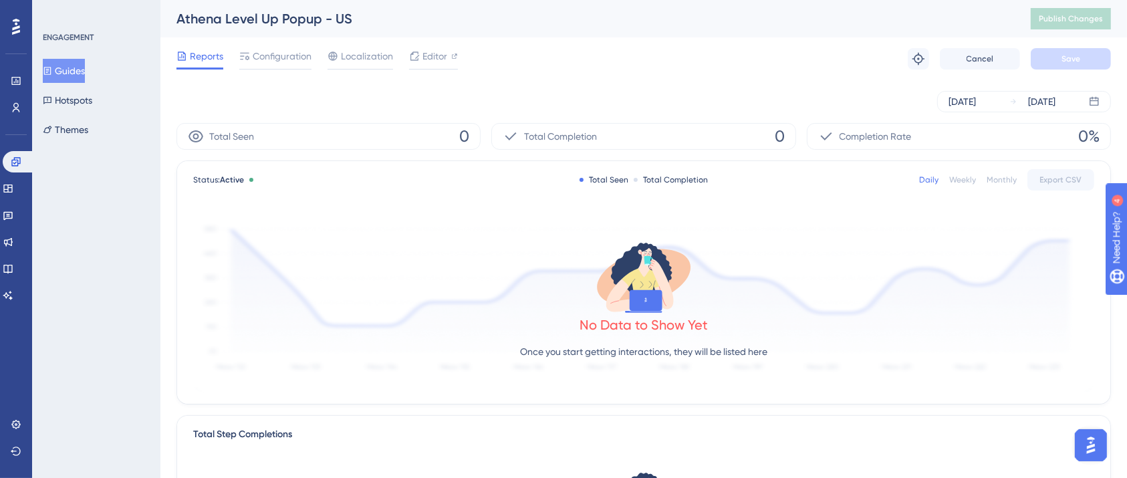
click at [75, 69] on button "Guides" at bounding box center [64, 71] width 42 height 24
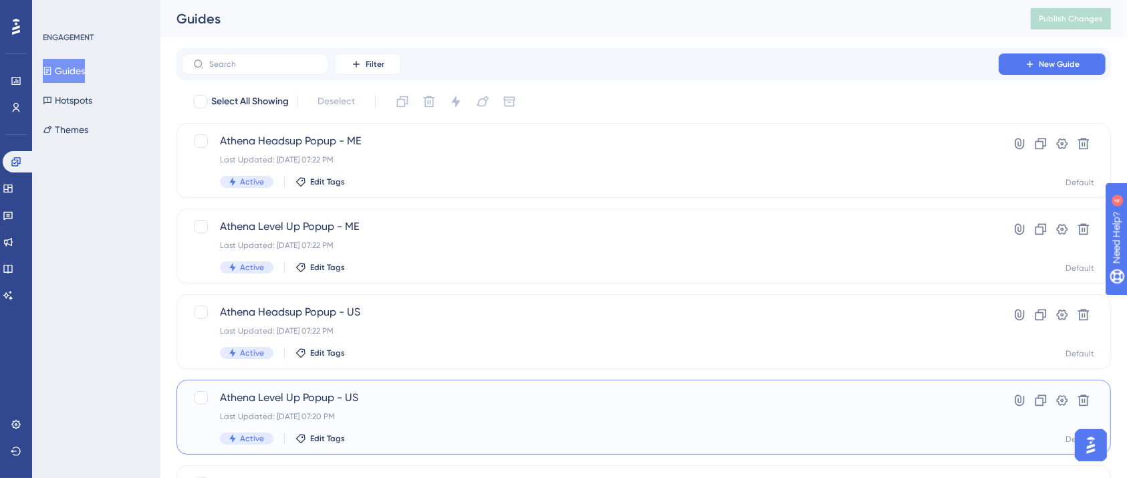
click at [408, 412] on div "Last Updated: [DATE] 07:20 PM" at bounding box center [590, 416] width 740 height 11
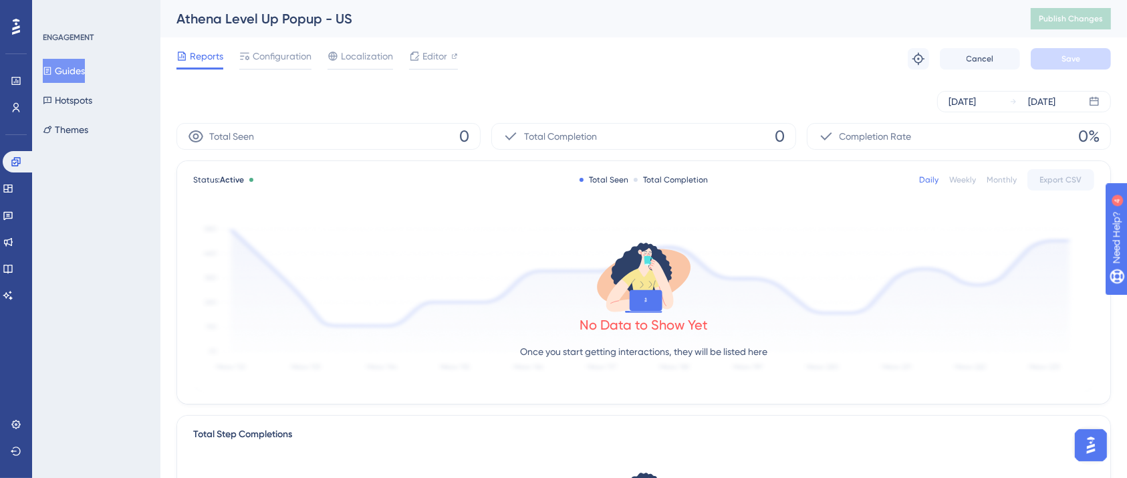
click at [537, 59] on div "Reports Configuration Localization Editor Troubleshoot Cancel Save" at bounding box center [643, 58] width 934 height 43
click at [289, 57] on span "Configuration" at bounding box center [282, 56] width 59 height 16
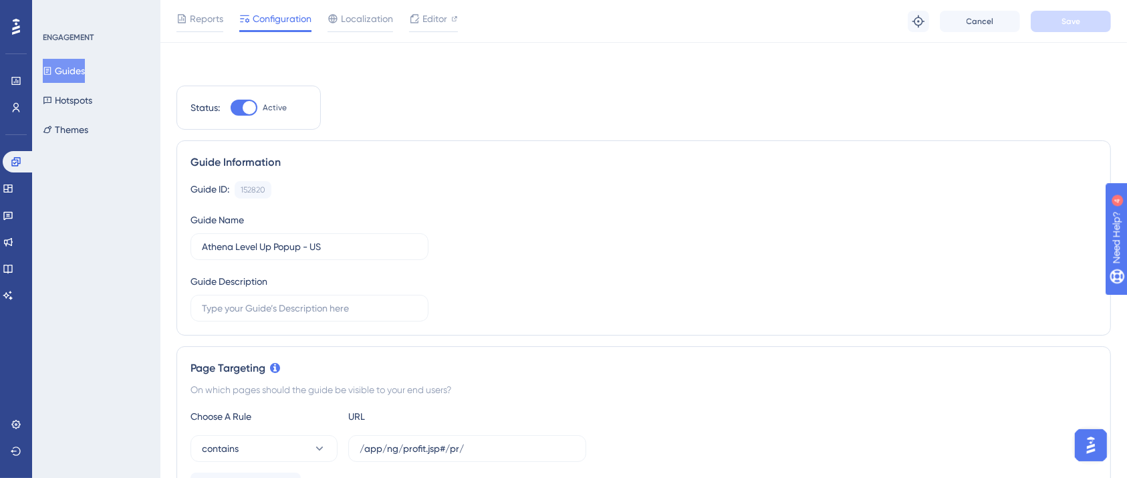
scroll to position [356, 0]
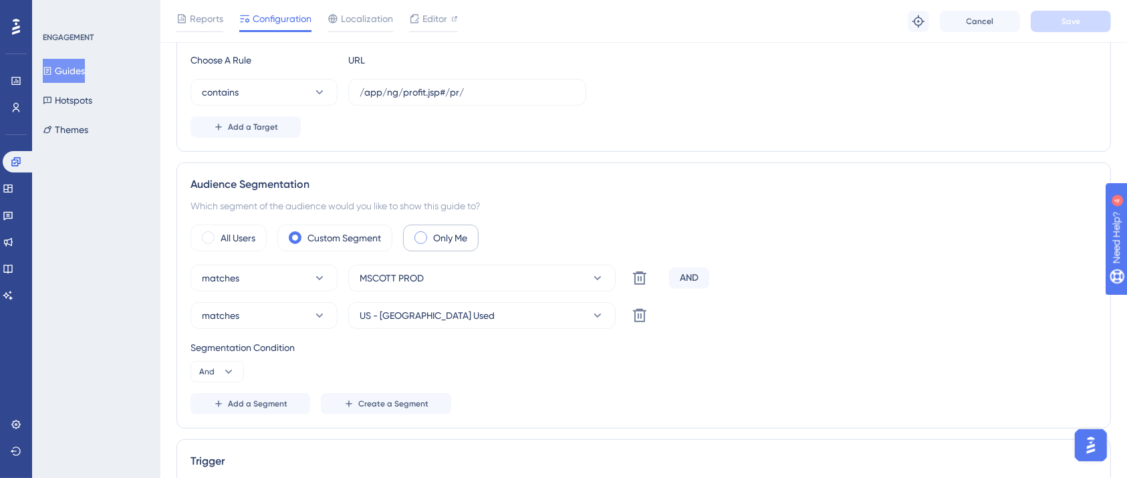
click at [421, 239] on span at bounding box center [420, 237] width 13 height 13
click at [431, 233] on input "radio" at bounding box center [431, 233] width 0 height 0
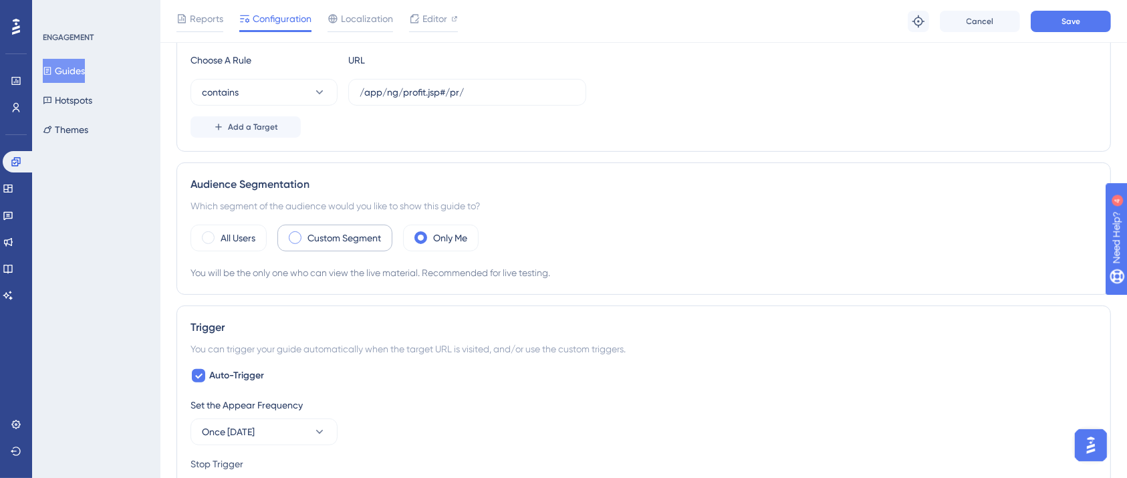
click at [295, 234] on span at bounding box center [295, 237] width 13 height 13
click at [305, 233] on input "radio" at bounding box center [305, 233] width 0 height 0
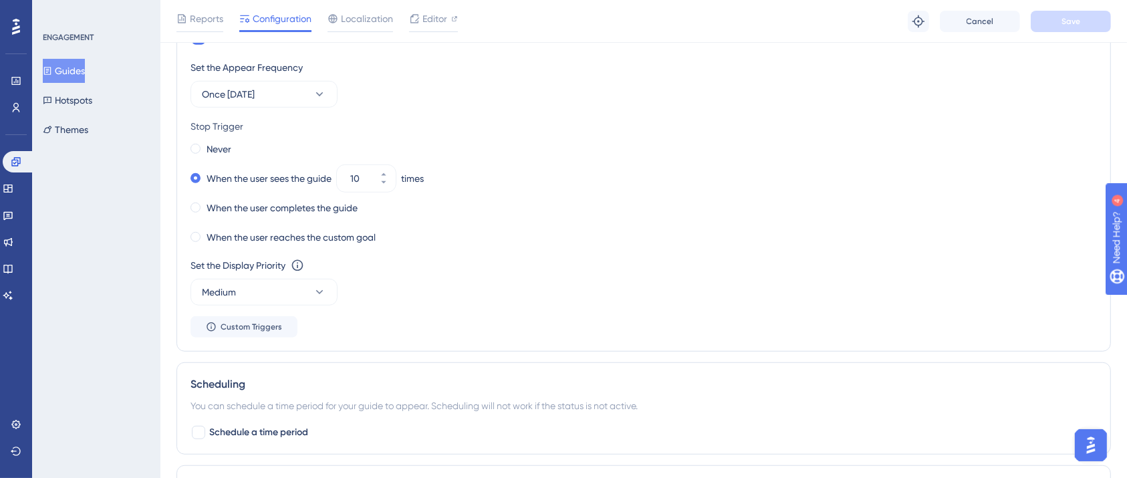
scroll to position [802, 0]
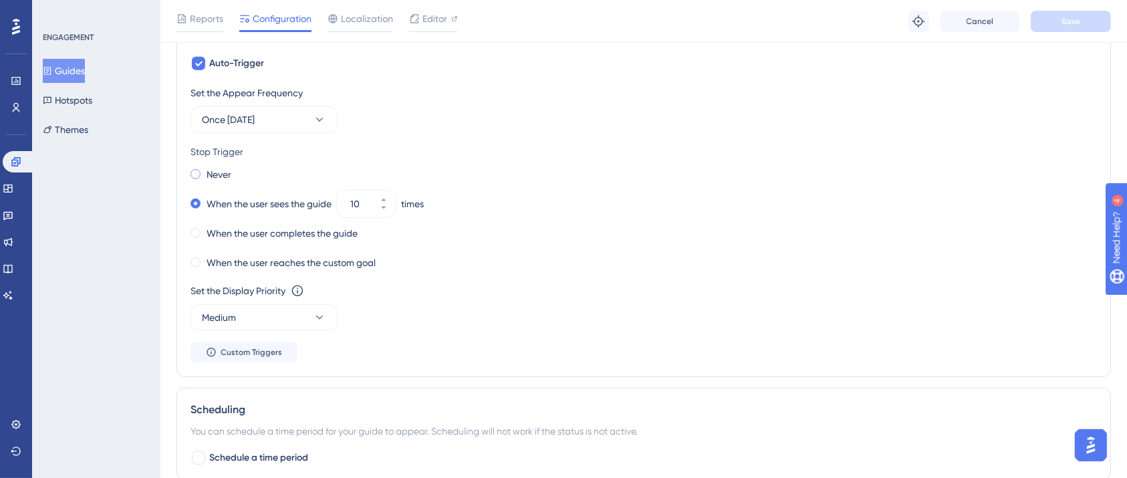
click at [192, 172] on span at bounding box center [195, 174] width 10 height 10
click at [205, 171] on input "radio" at bounding box center [205, 171] width 0 height 0
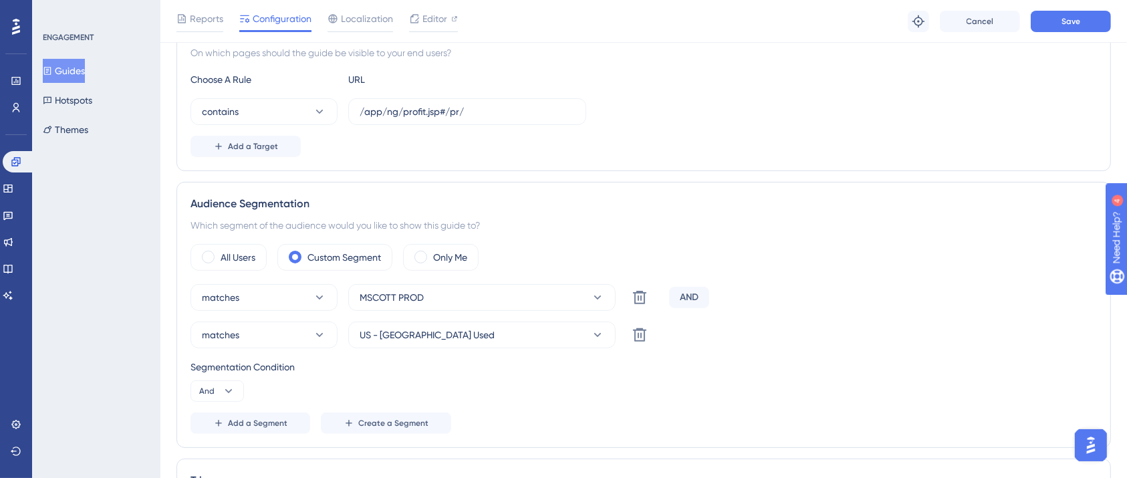
scroll to position [0, 0]
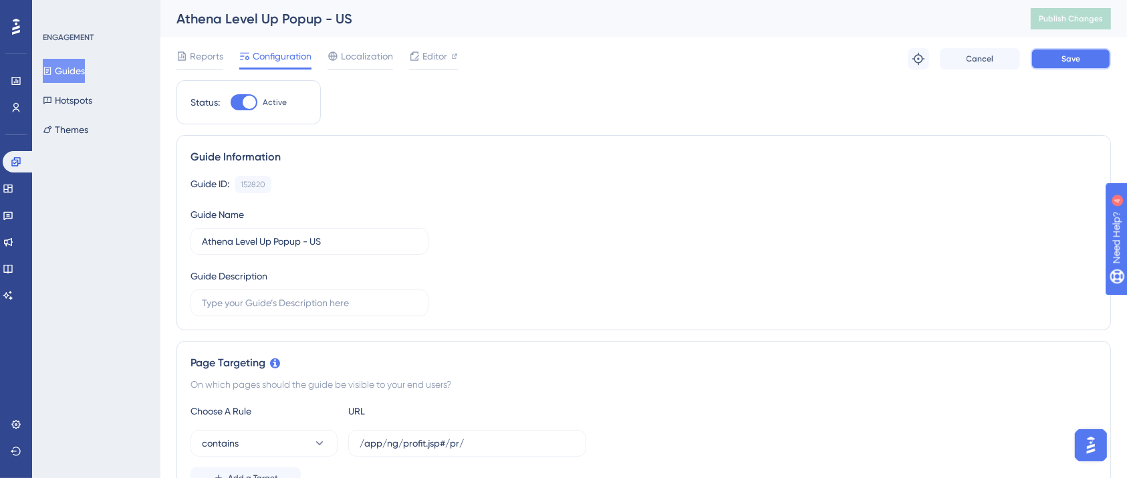
click at [1057, 51] on button "Save" at bounding box center [1071, 58] width 80 height 21
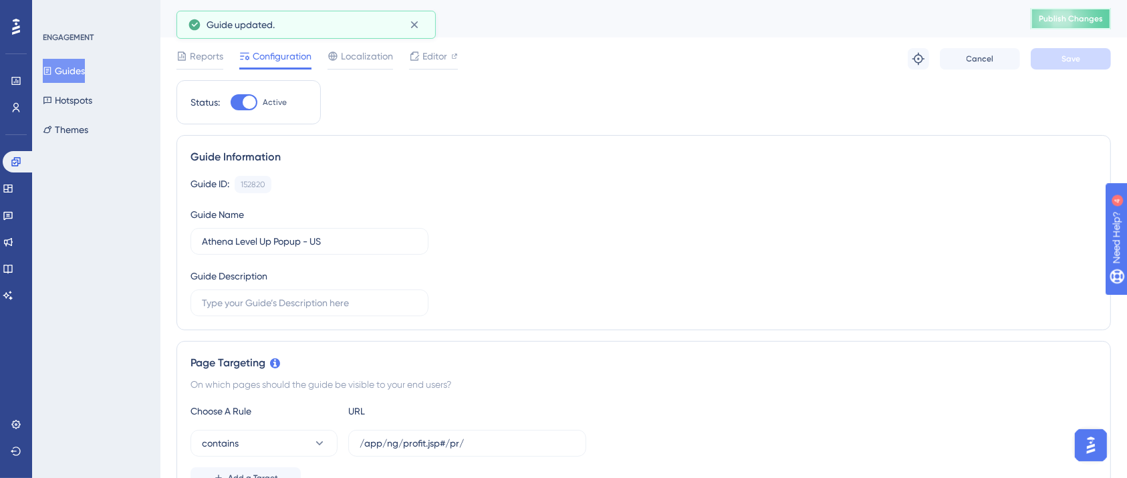
click at [1080, 22] on span "Publish Changes" at bounding box center [1071, 18] width 64 height 11
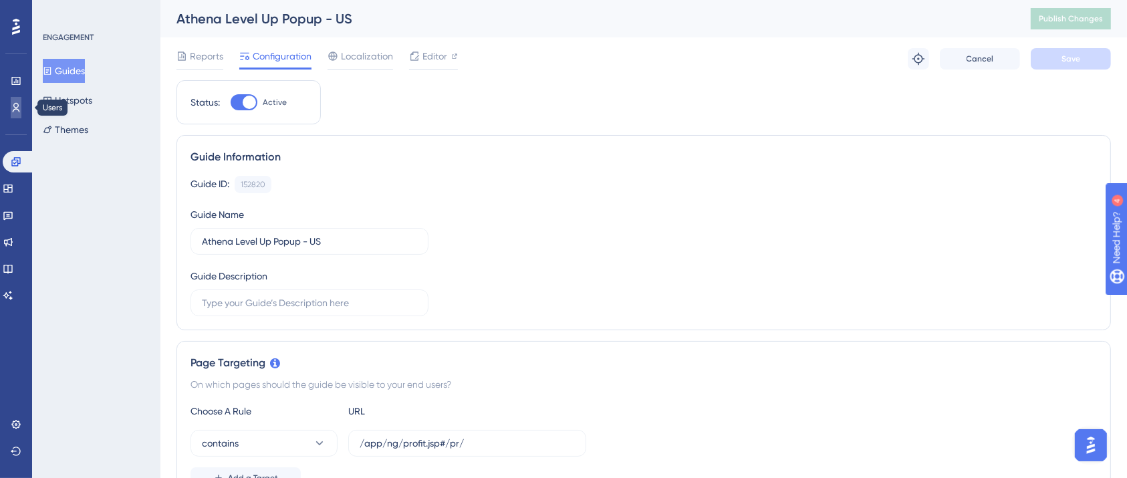
click at [17, 107] on icon at bounding box center [16, 107] width 7 height 9
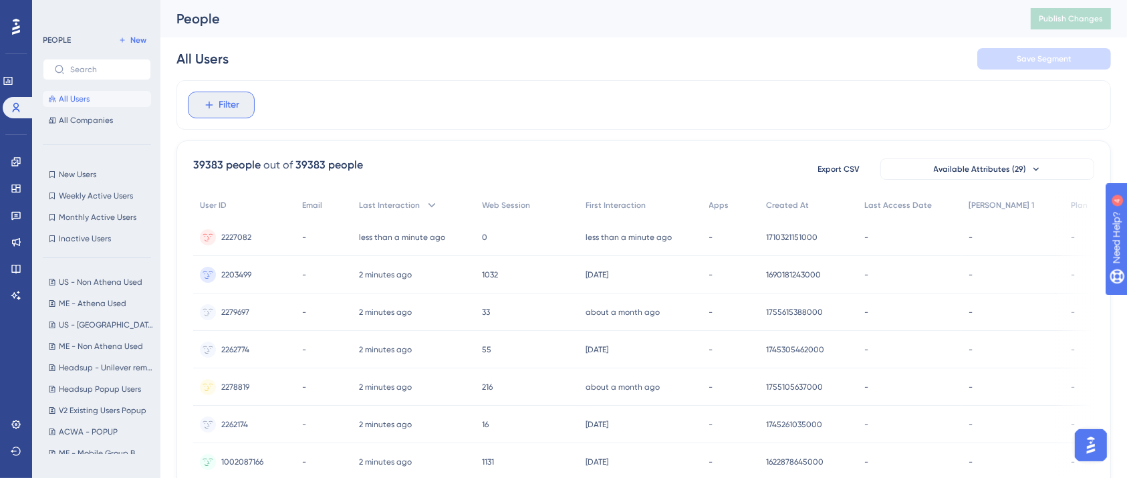
click at [222, 102] on span "Filter" at bounding box center [229, 105] width 21 height 16
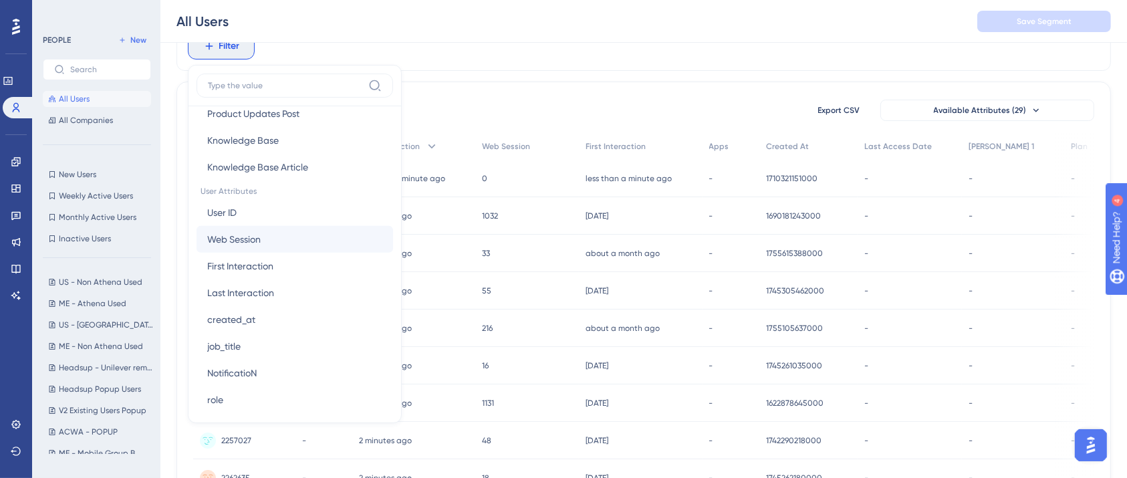
scroll to position [445, 0]
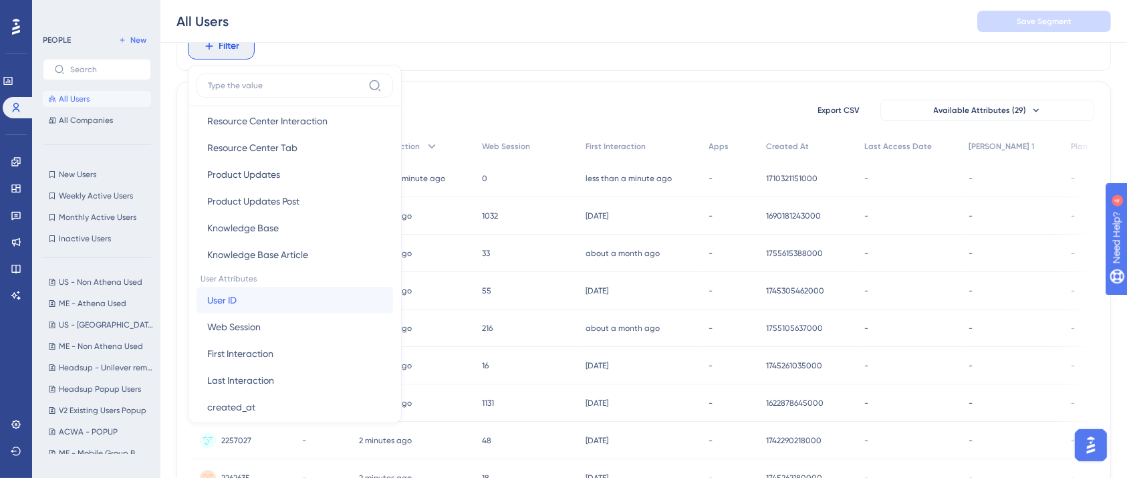
click at [228, 298] on span "User ID" at bounding box center [221, 300] width 29 height 16
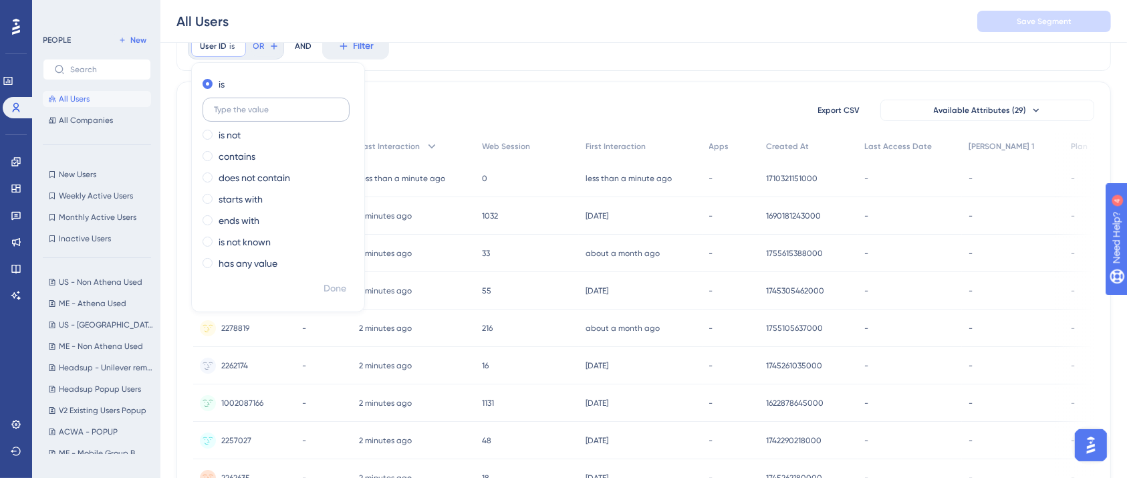
click at [289, 118] on label at bounding box center [275, 110] width 147 height 24
click at [289, 114] on input "text" at bounding box center [276, 109] width 124 height 9
click at [240, 167] on div "is is not contains does not contain starts with ends with is not known has any …" at bounding box center [278, 175] width 172 height 203
click at [245, 156] on label "contains" at bounding box center [237, 156] width 37 height 16
click at [270, 154] on input "text" at bounding box center [276, 152] width 124 height 9
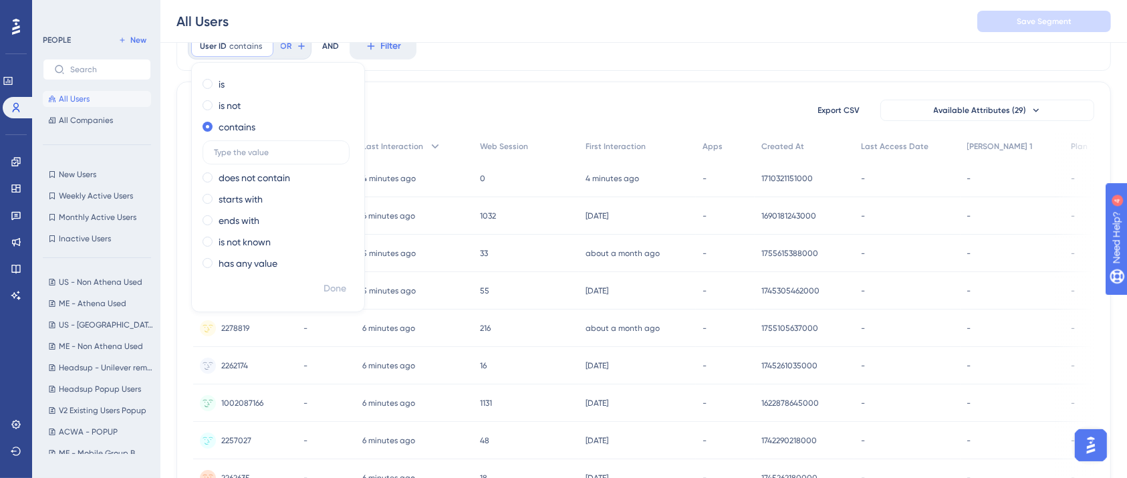
click at [499, 56] on div "User ID contains Remove is is not contains does not contain starts with ends wi…" at bounding box center [643, 45] width 934 height 49
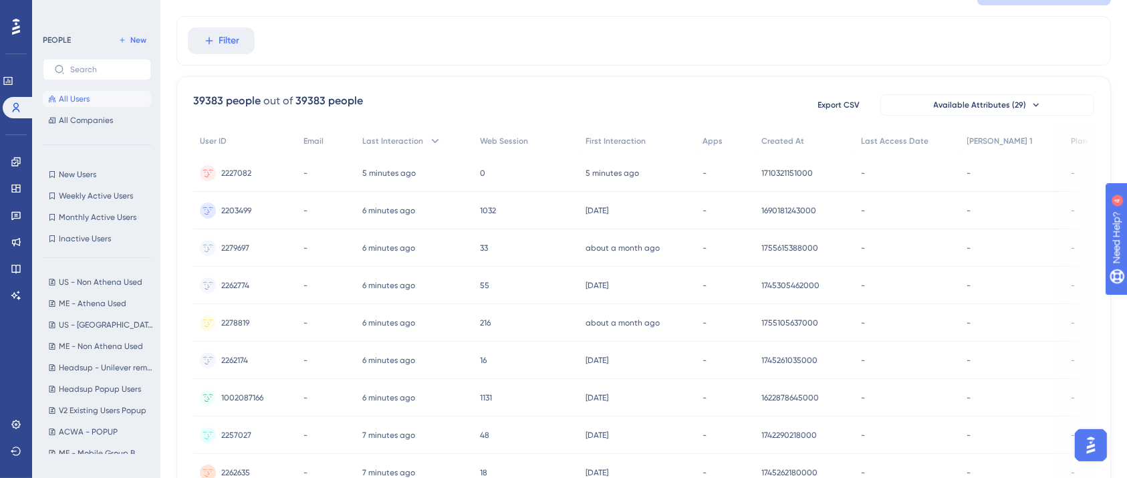
scroll to position [0, 0]
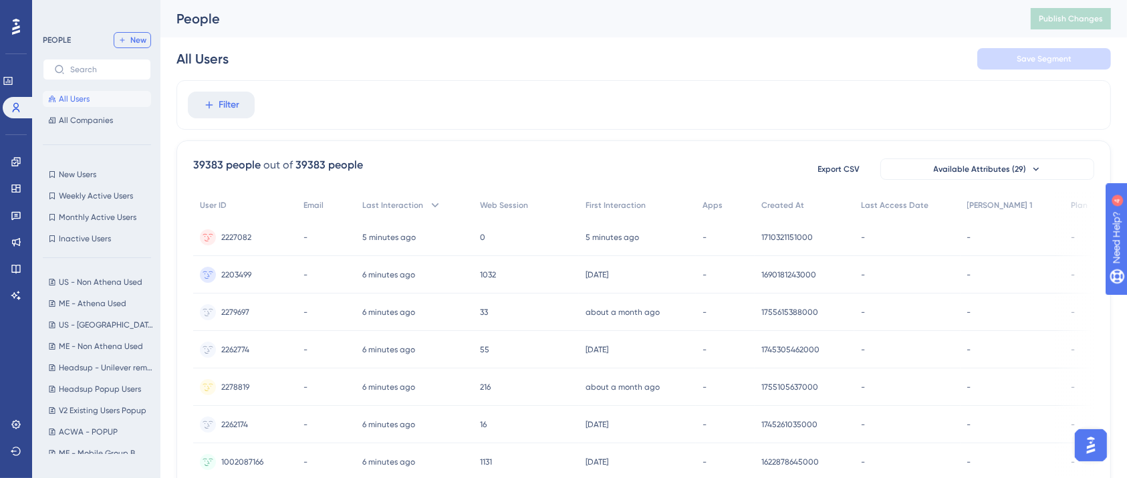
click at [140, 43] on span "New" at bounding box center [138, 40] width 16 height 11
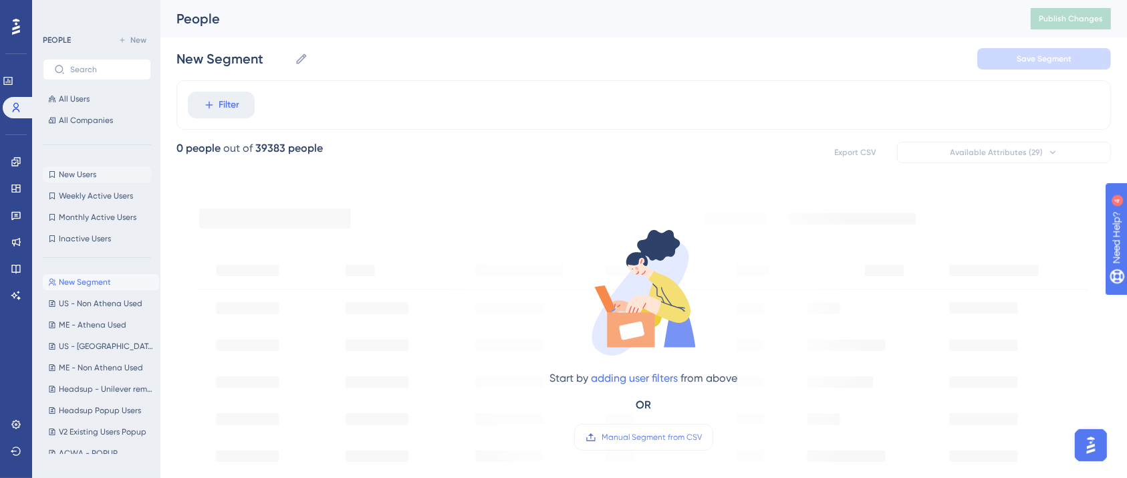
drag, startPoint x: 434, startPoint y: 61, endPoint x: 149, endPoint y: 167, distance: 304.5
click at [436, 59] on div "New Segment New Segment Save Segment" at bounding box center [643, 58] width 934 height 43
click at [90, 98] on button "All Users" at bounding box center [97, 99] width 108 height 16
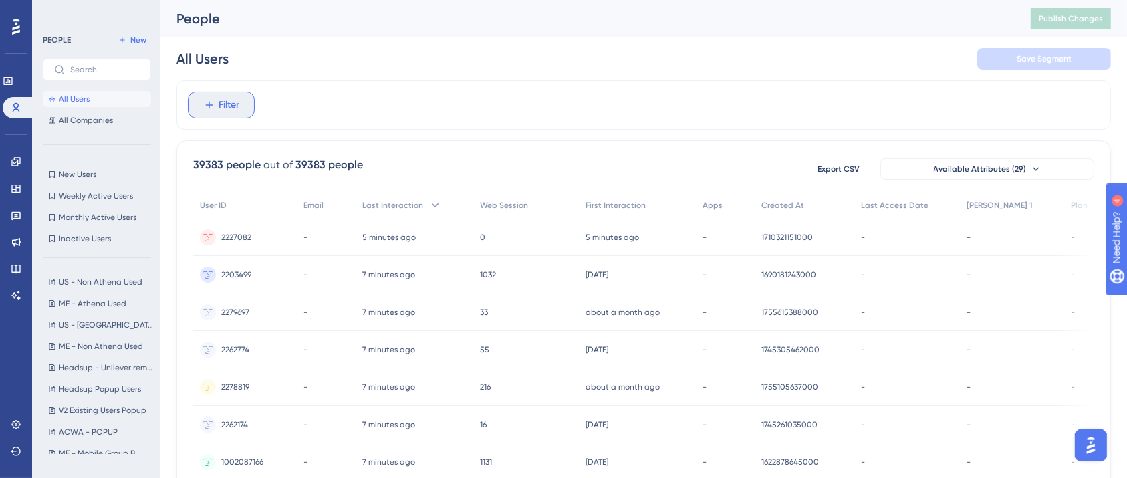
click at [236, 104] on span "Filter" at bounding box center [229, 105] width 21 height 16
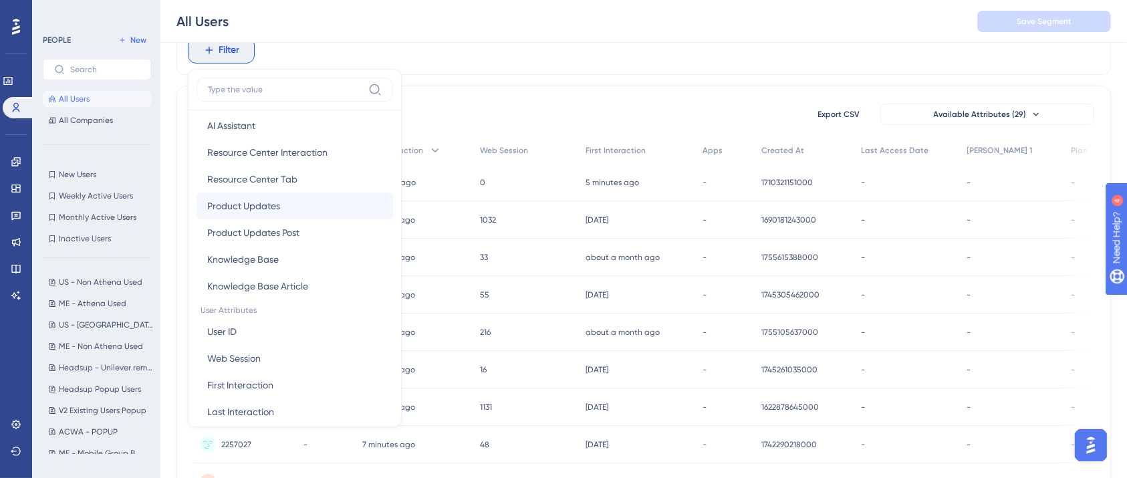
scroll to position [445, 0]
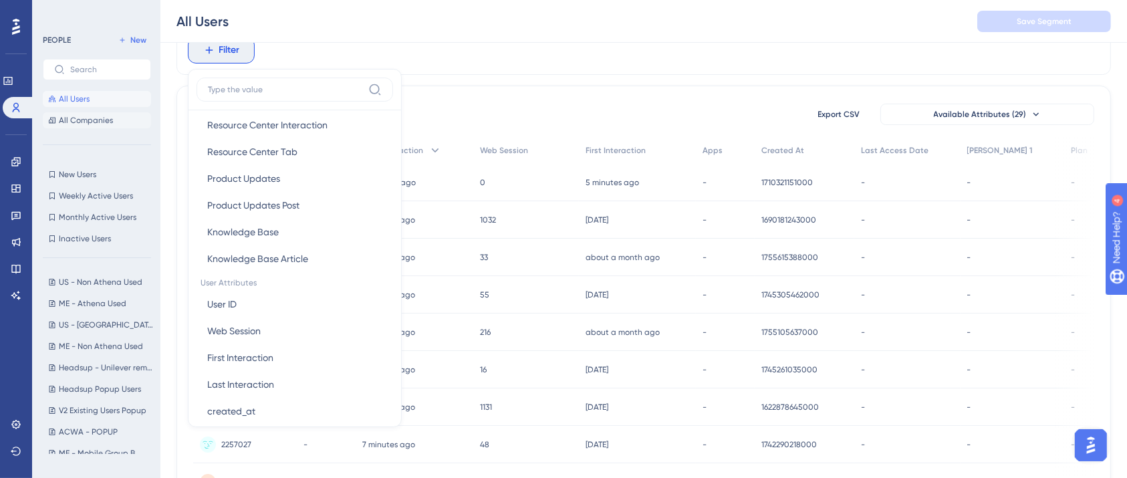
click at [83, 111] on div "All Users All Companies" at bounding box center [97, 109] width 108 height 37
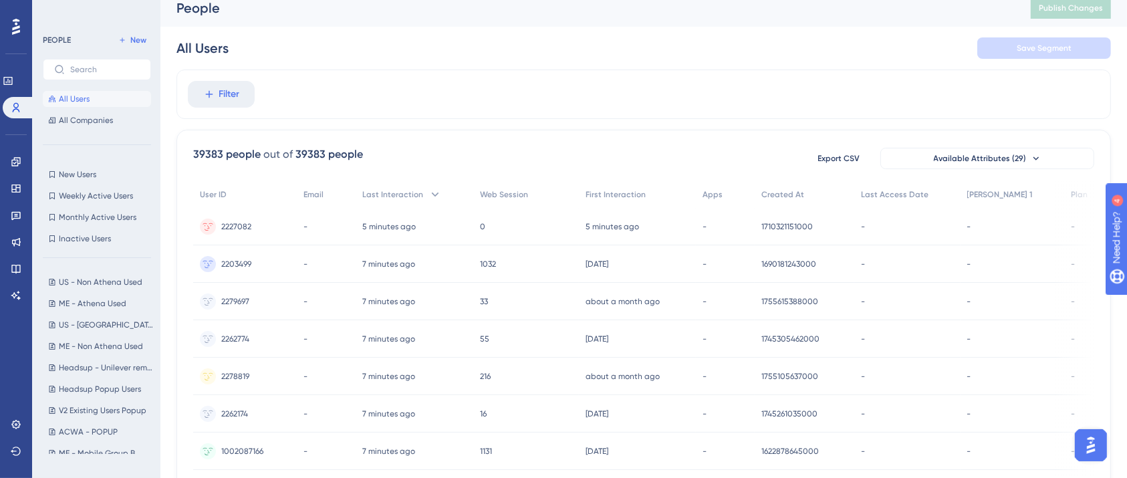
scroll to position [0, 0]
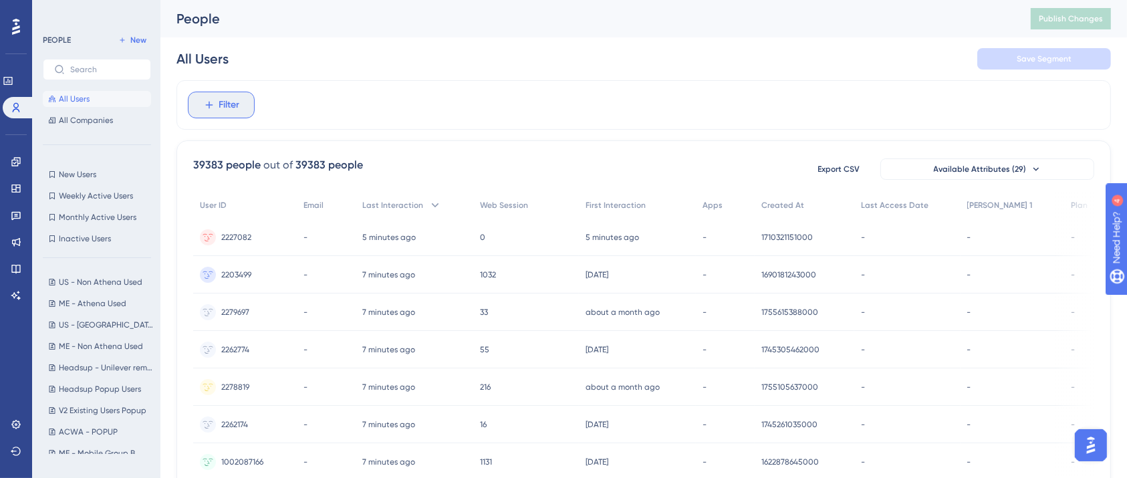
click at [235, 108] on span "Filter" at bounding box center [229, 105] width 21 height 16
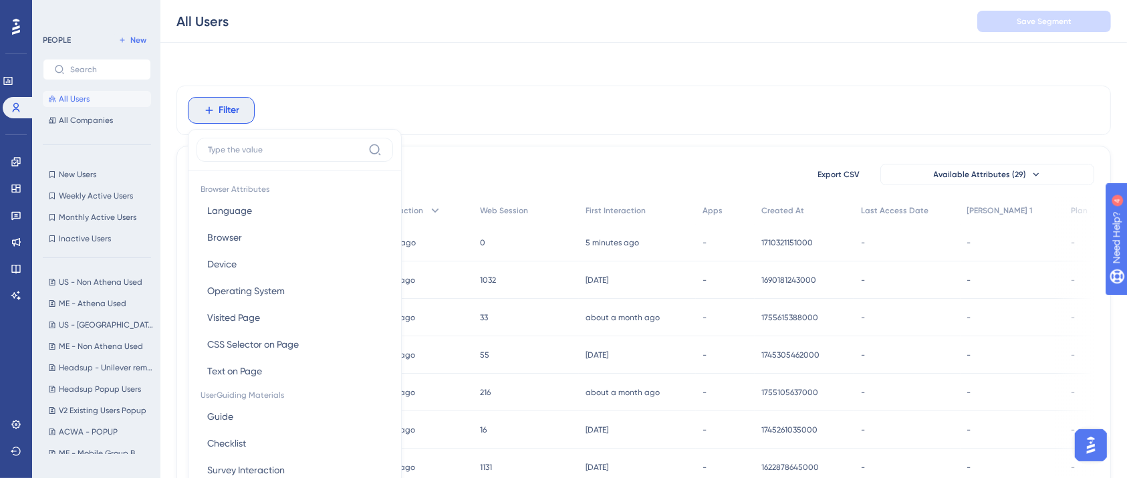
scroll to position [64, 0]
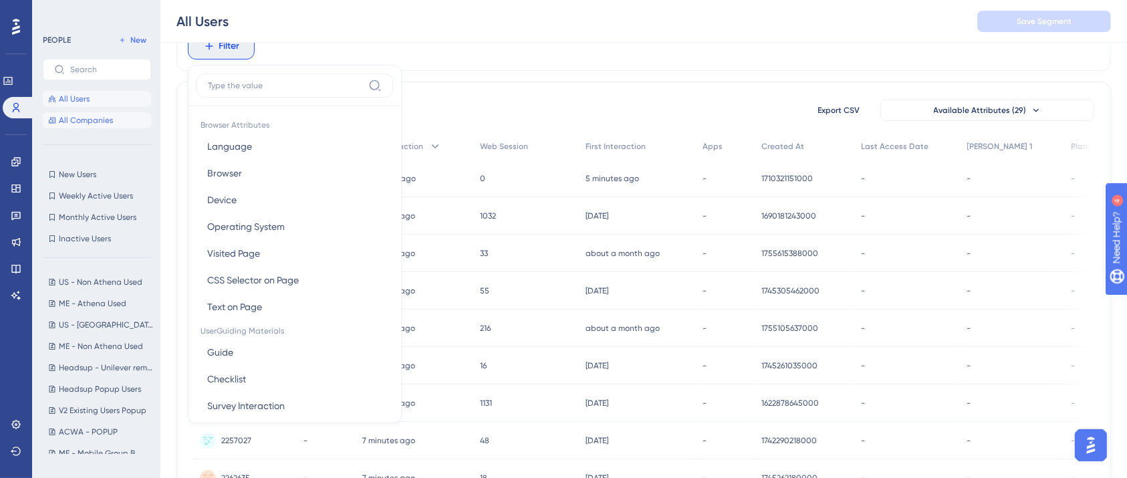
drag, startPoint x: 100, startPoint y: 121, endPoint x: 128, endPoint y: 121, distance: 28.7
click at [98, 121] on span "All Companies" at bounding box center [86, 120] width 54 height 11
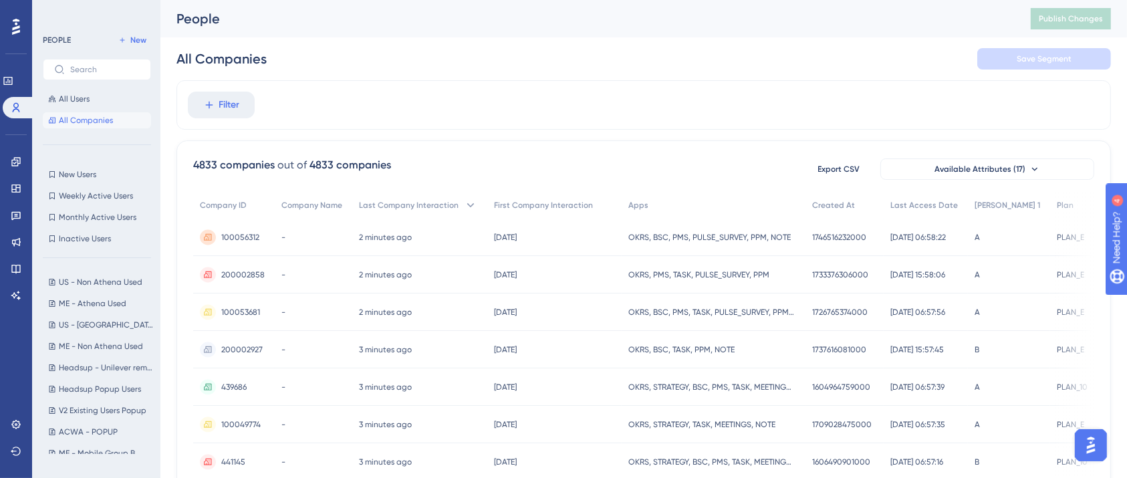
click at [325, 108] on div "Filter" at bounding box center [643, 104] width 934 height 49
click at [233, 106] on span "Filter" at bounding box center [229, 105] width 21 height 16
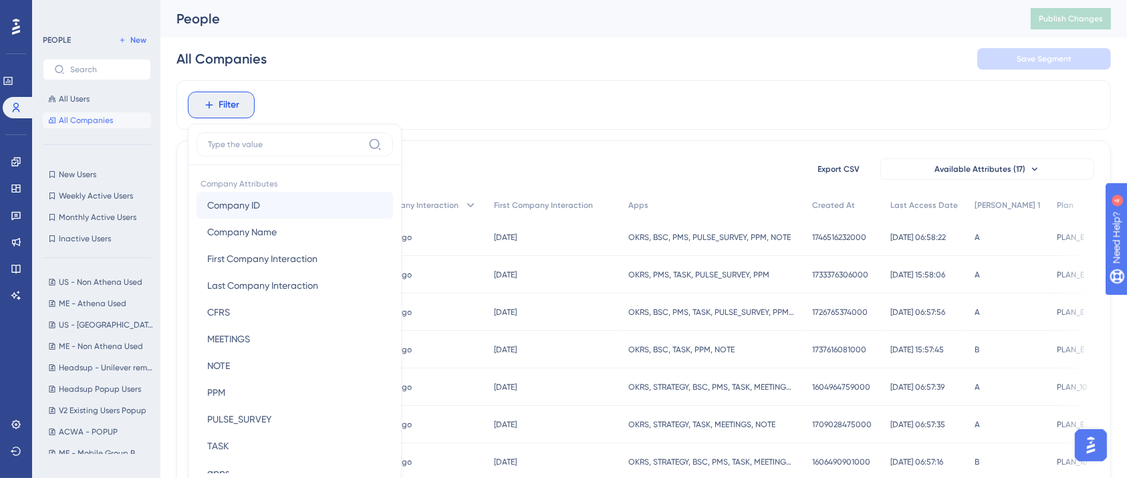
scroll to position [64, 0]
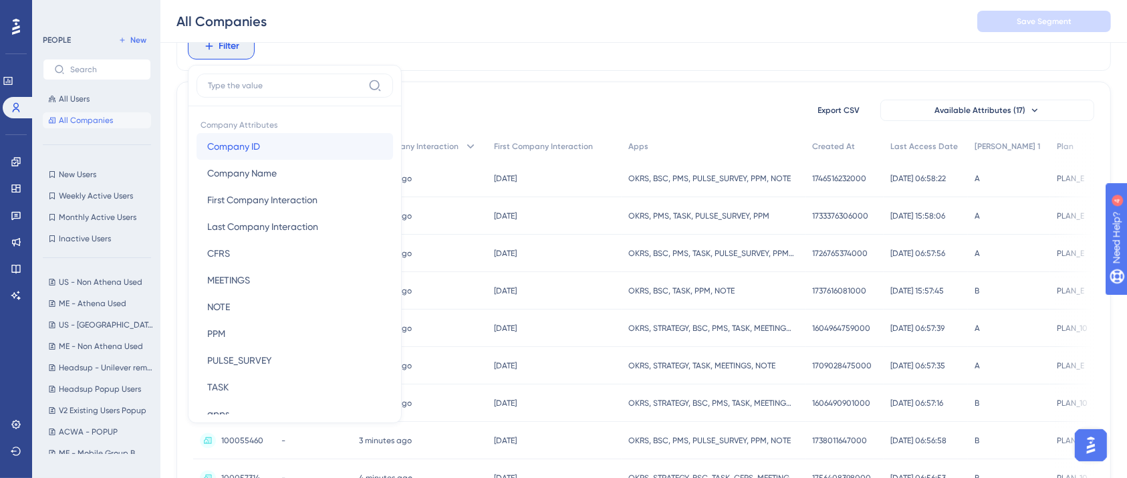
click at [276, 146] on button "Company ID Company ID" at bounding box center [294, 146] width 196 height 27
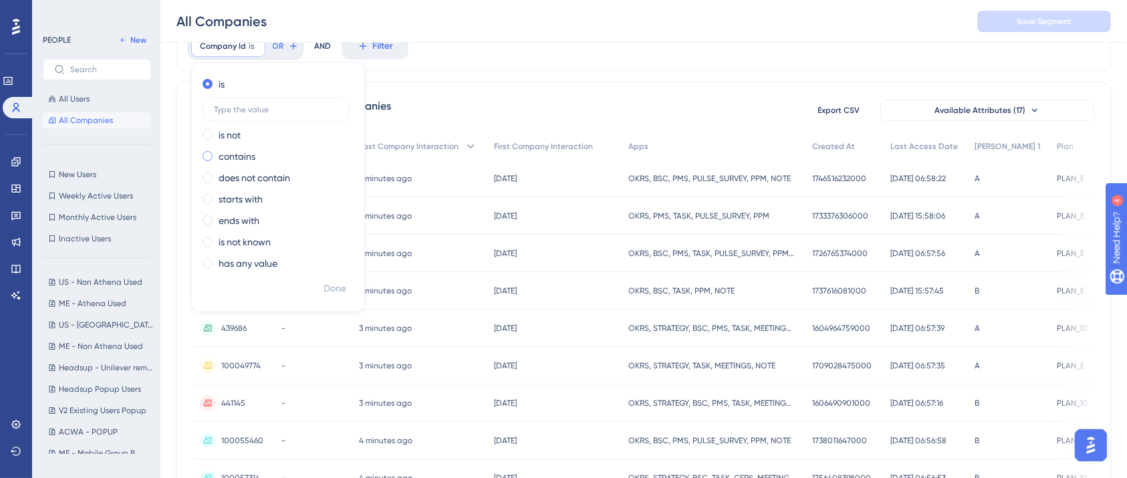
click at [267, 157] on div "contains" at bounding box center [275, 156] width 146 height 16
type input "255946"
click at [329, 291] on span "Done" at bounding box center [334, 289] width 23 height 16
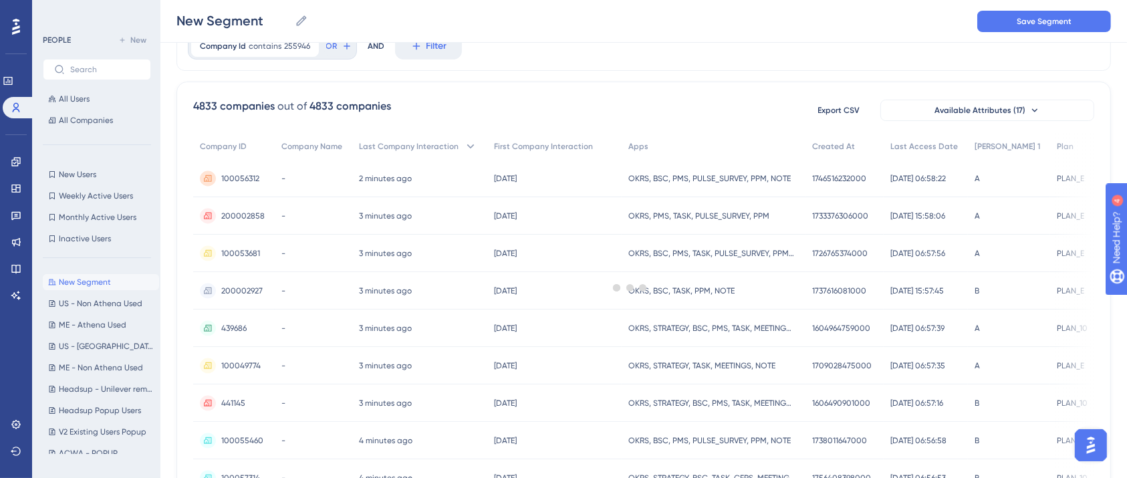
scroll to position [0, 0]
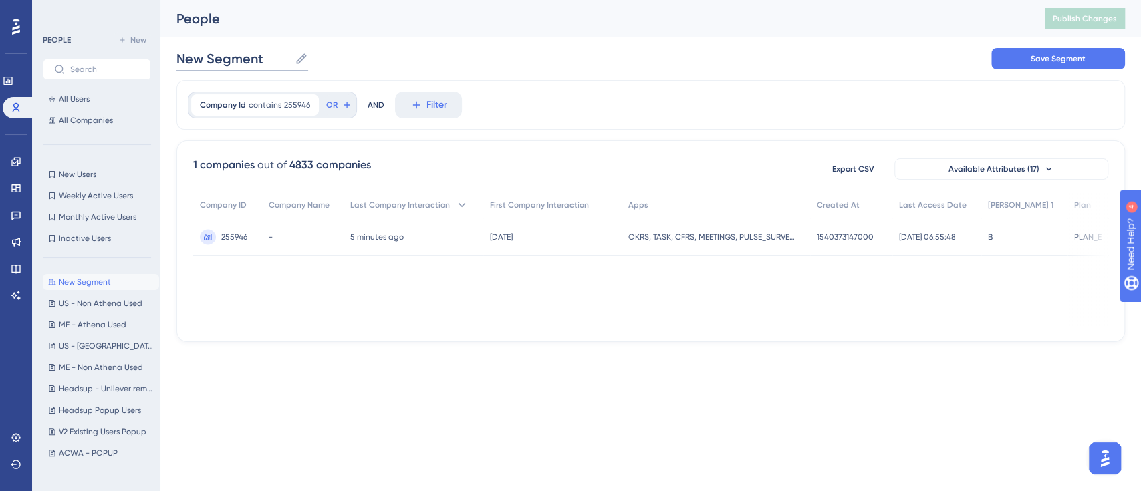
click at [249, 61] on input "New Segment" at bounding box center [232, 58] width 113 height 19
click at [501, 72] on div "[DOMAIN_NAME] [DOMAIN_NAME] Save Segment" at bounding box center [650, 58] width 948 height 43
click at [1070, 56] on span "Save Segment" at bounding box center [1058, 58] width 55 height 11
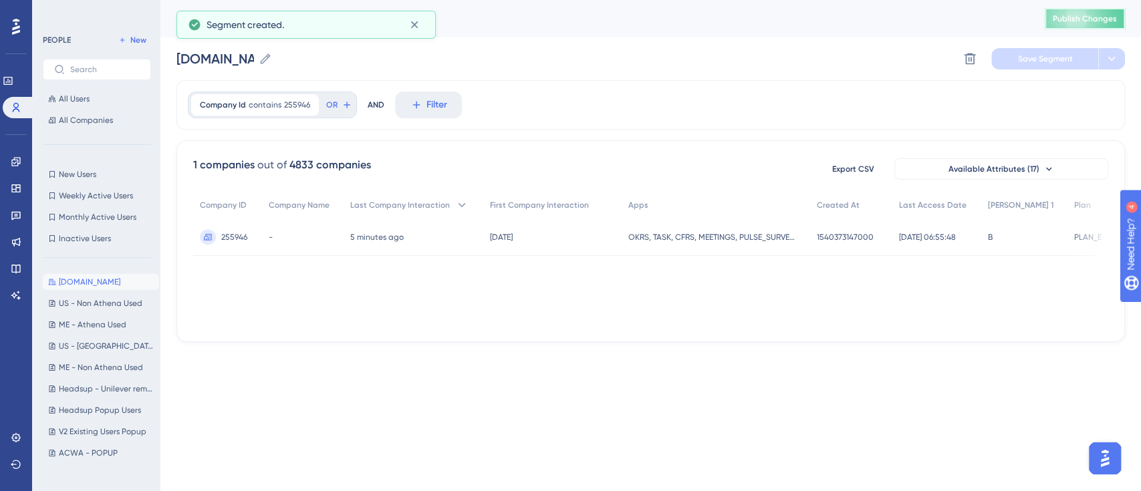
click at [1069, 11] on button "Publish Changes" at bounding box center [1085, 18] width 80 height 21
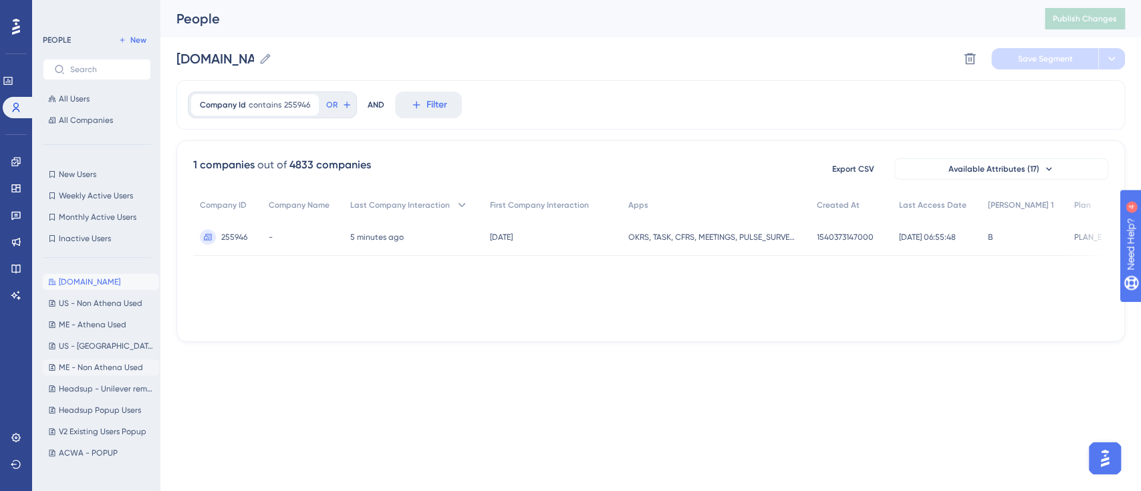
click at [97, 372] on span "ME - Non Athena Used" at bounding box center [101, 367] width 84 height 11
type input "ME - Non Athena Used"
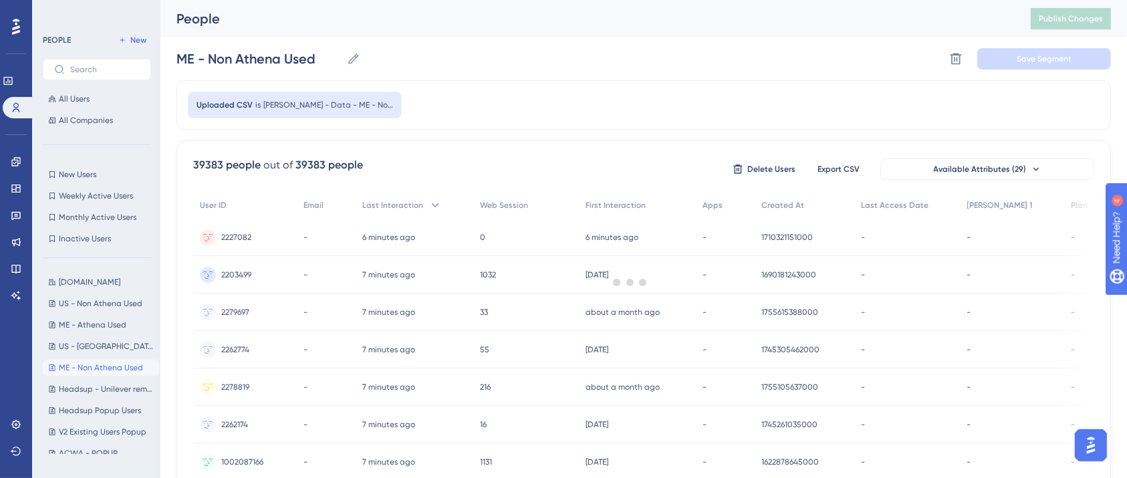
click at [497, 103] on div at bounding box center [630, 282] width 993 height 382
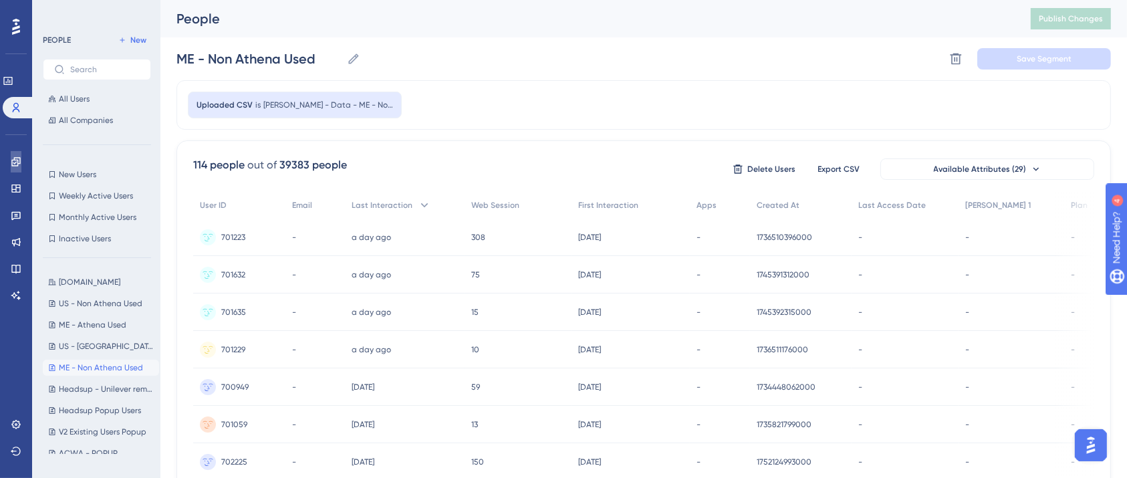
click at [17, 158] on icon at bounding box center [16, 161] width 11 height 11
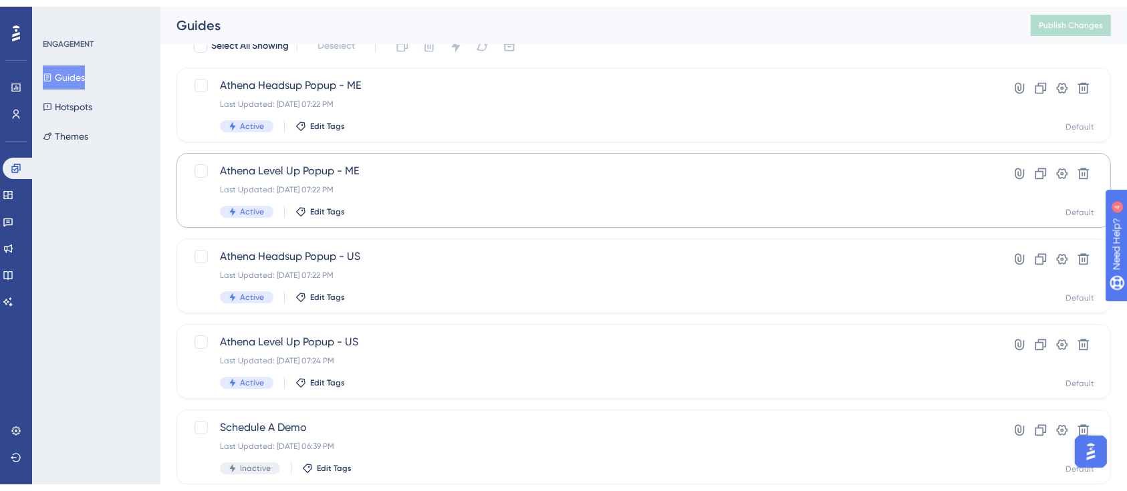
scroll to position [89, 0]
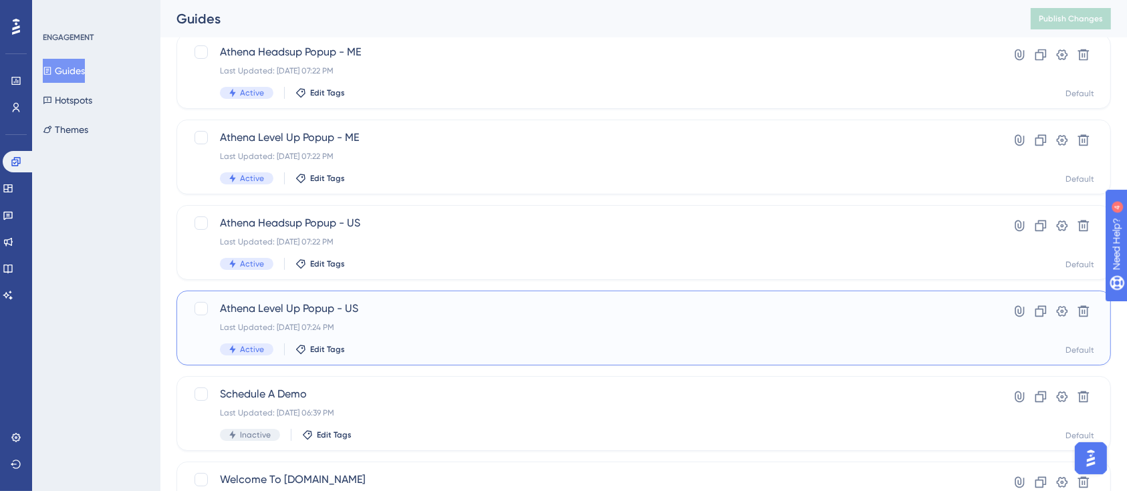
click at [358, 309] on span "Athena Level Up Popup - US" at bounding box center [590, 309] width 740 height 16
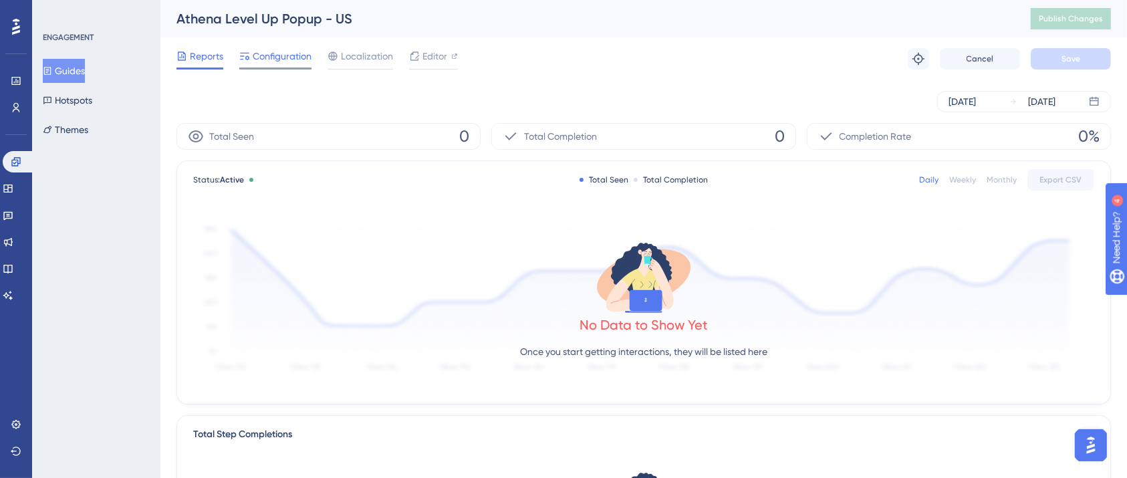
click at [295, 54] on span "Configuration" at bounding box center [282, 56] width 59 height 16
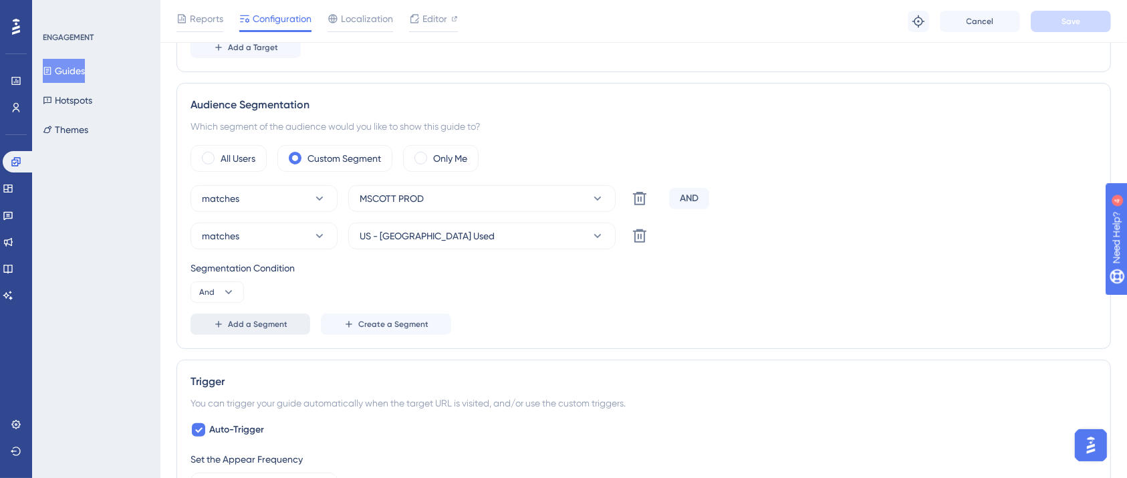
scroll to position [445, 0]
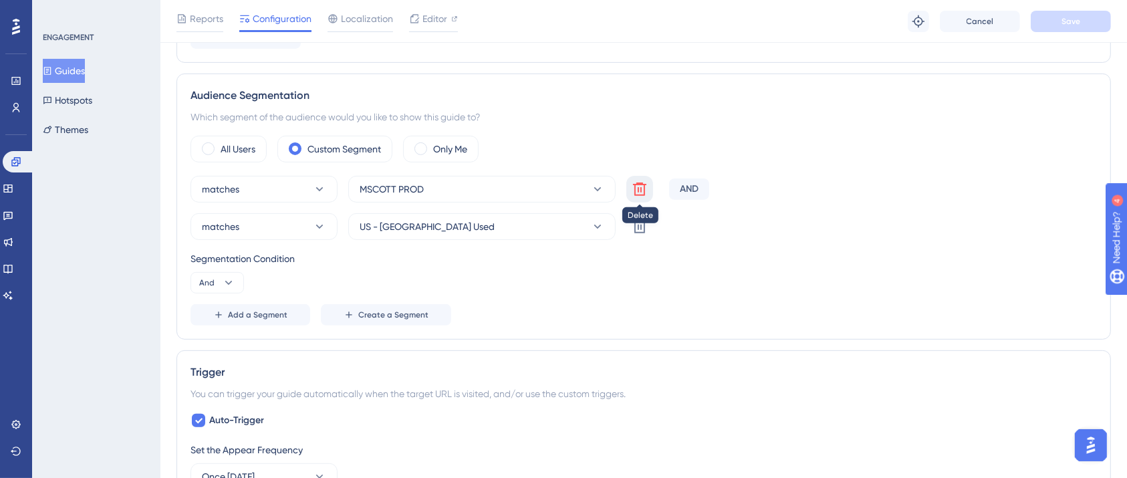
click at [640, 186] on icon at bounding box center [640, 189] width 16 height 16
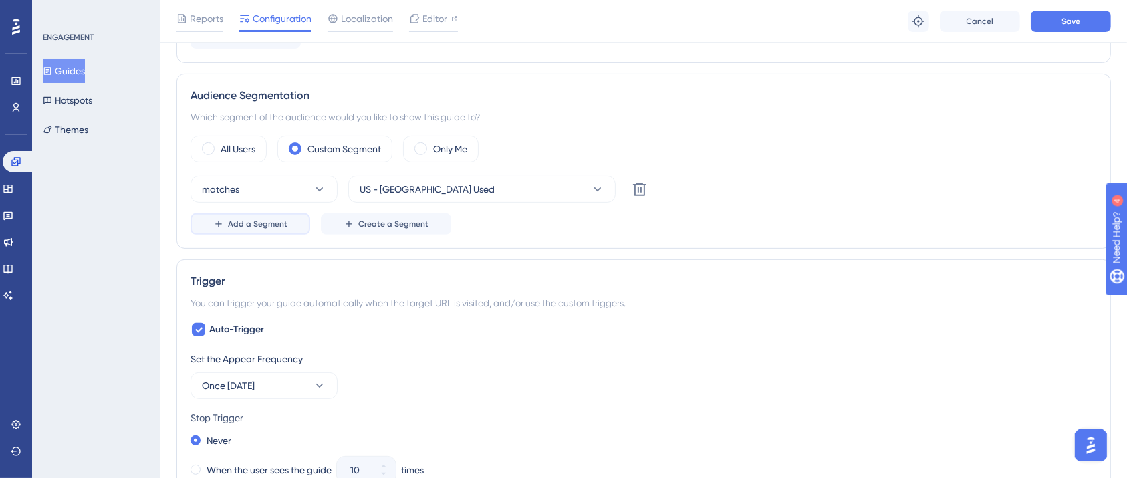
click at [261, 219] on span "Add a Segment" at bounding box center [257, 224] width 59 height 11
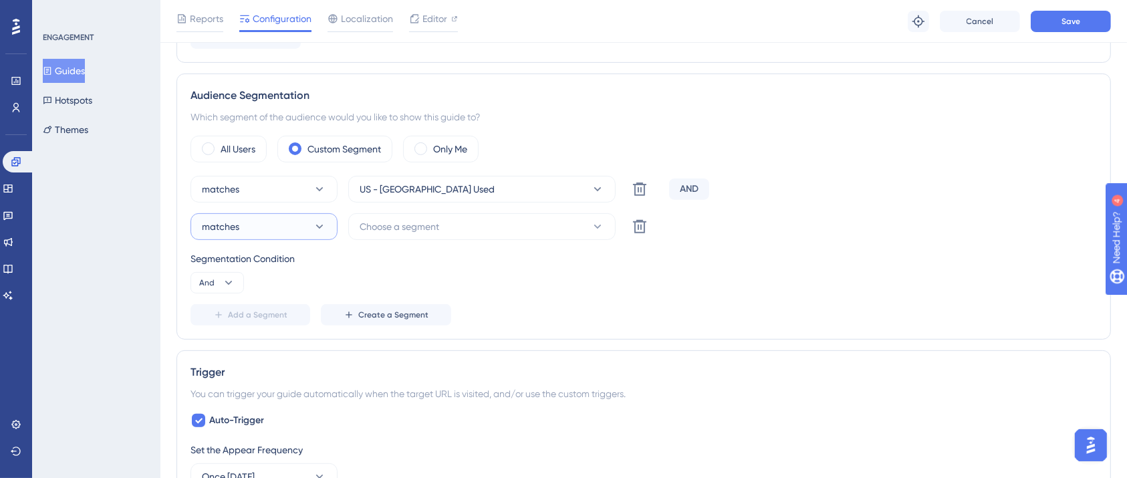
click at [291, 213] on button "matches" at bounding box center [263, 226] width 147 height 27
click at [239, 291] on span "doesn't match" at bounding box center [240, 294] width 61 height 16
click at [415, 225] on span "Choose a segment" at bounding box center [400, 227] width 80 height 16
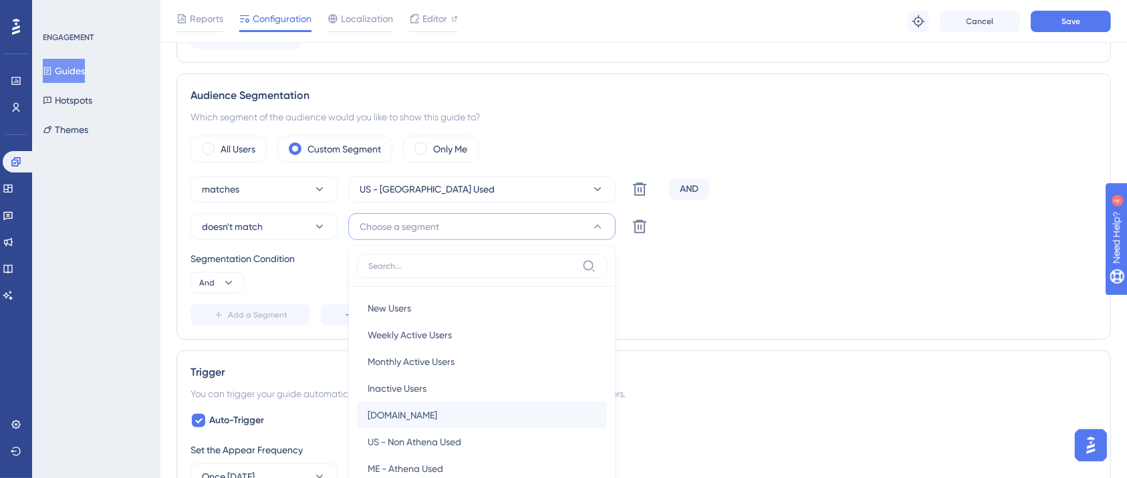
scroll to position [583, 0]
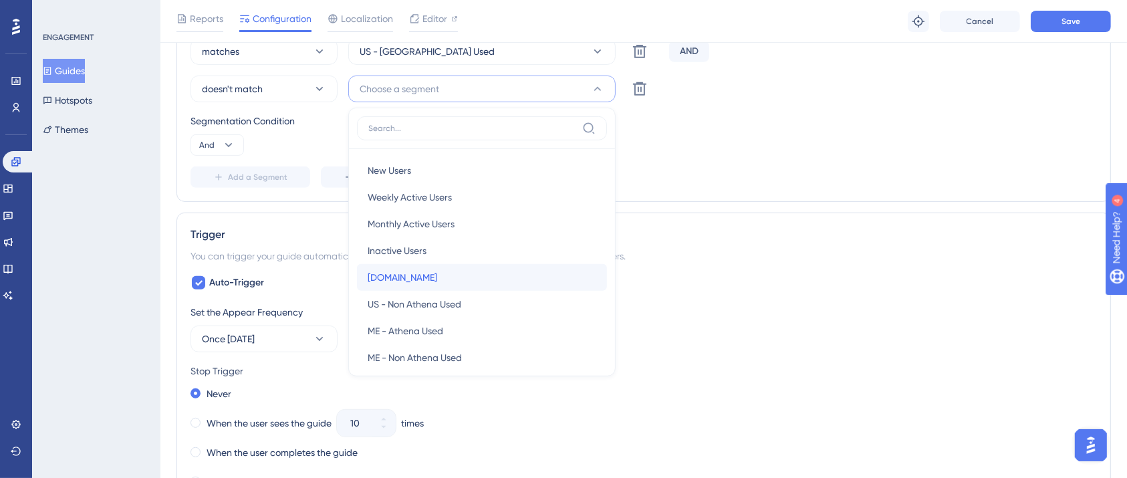
click at [406, 273] on div "[DOMAIN_NAME] [DOMAIN_NAME]" at bounding box center [482, 277] width 229 height 27
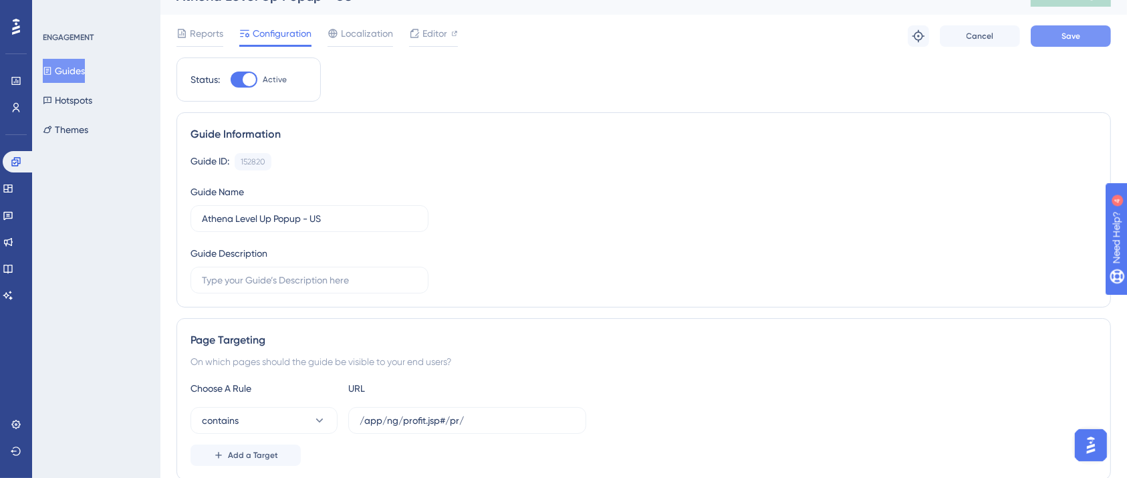
scroll to position [0, 0]
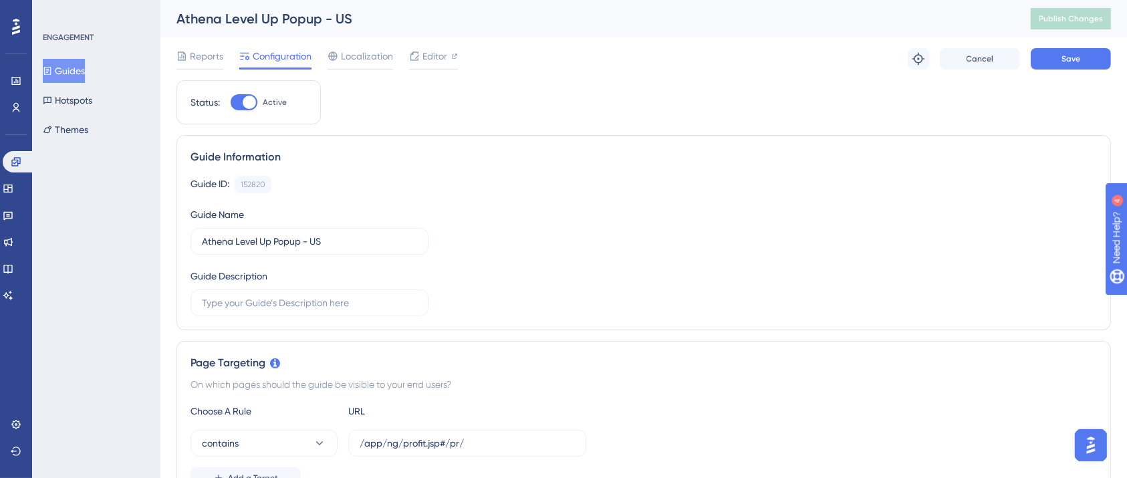
click at [1065, 41] on div "Reports Configuration Localization Editor Troubleshoot Cancel Save" at bounding box center [643, 58] width 934 height 43
click at [1061, 58] on span "Save" at bounding box center [1070, 58] width 19 height 11
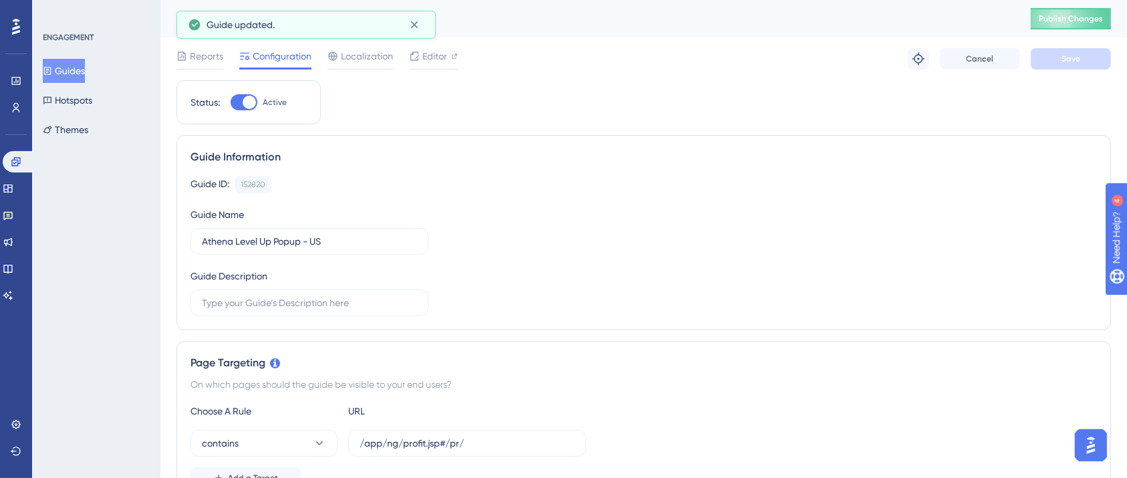
click at [1088, 16] on span "Publish Changes" at bounding box center [1071, 18] width 64 height 11
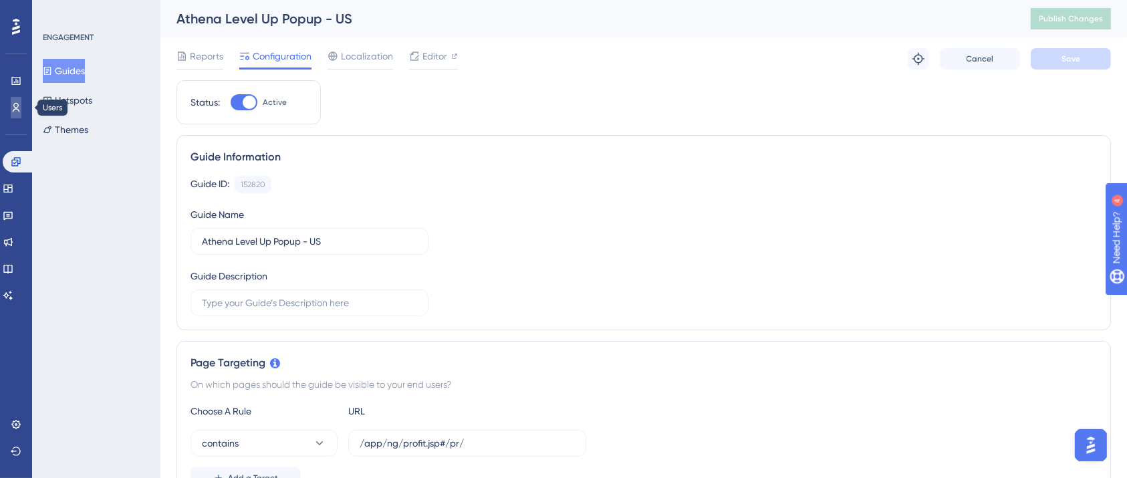
click at [16, 106] on icon at bounding box center [16, 107] width 11 height 11
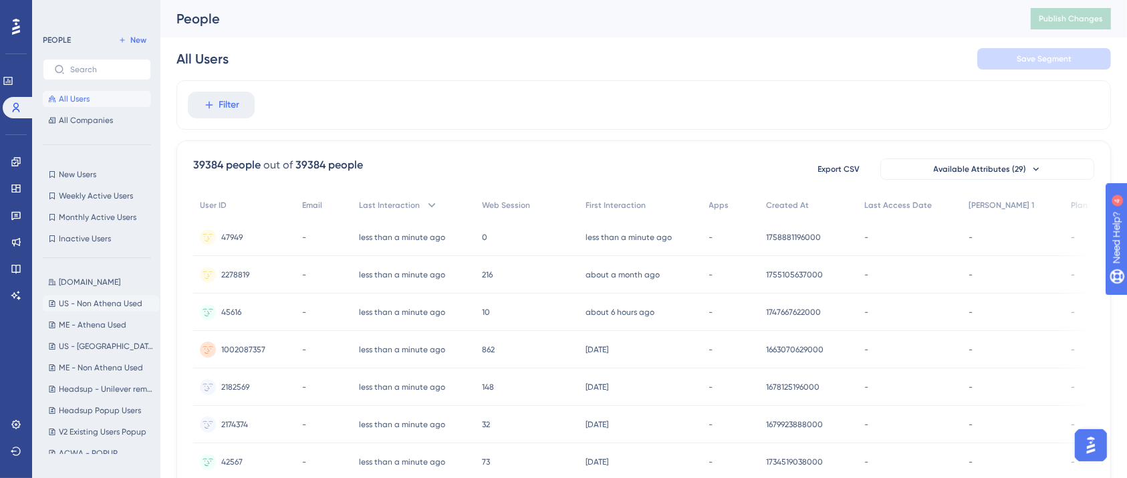
click at [94, 302] on span "US - Non Athena Used" at bounding box center [101, 303] width 84 height 11
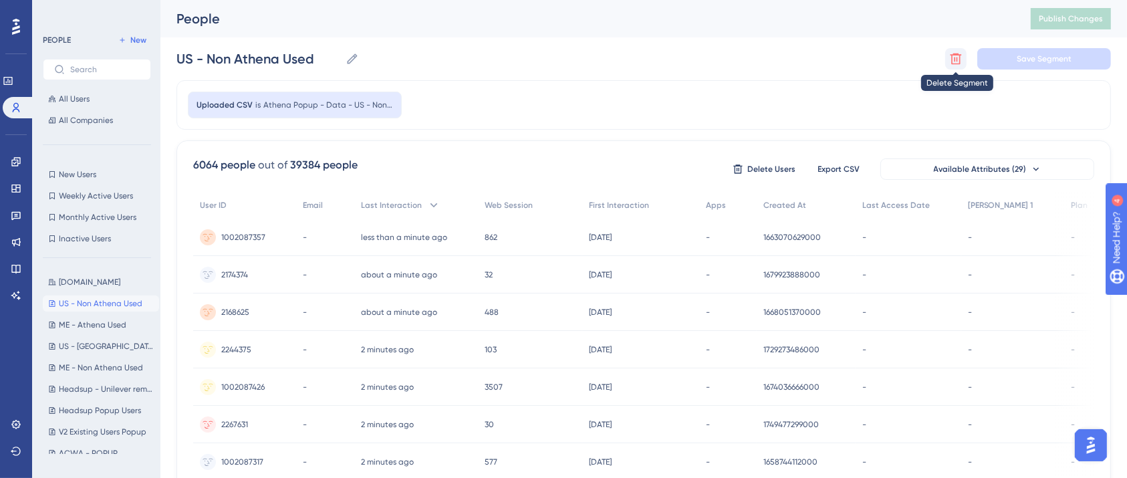
click at [957, 58] on icon at bounding box center [955, 58] width 11 height 11
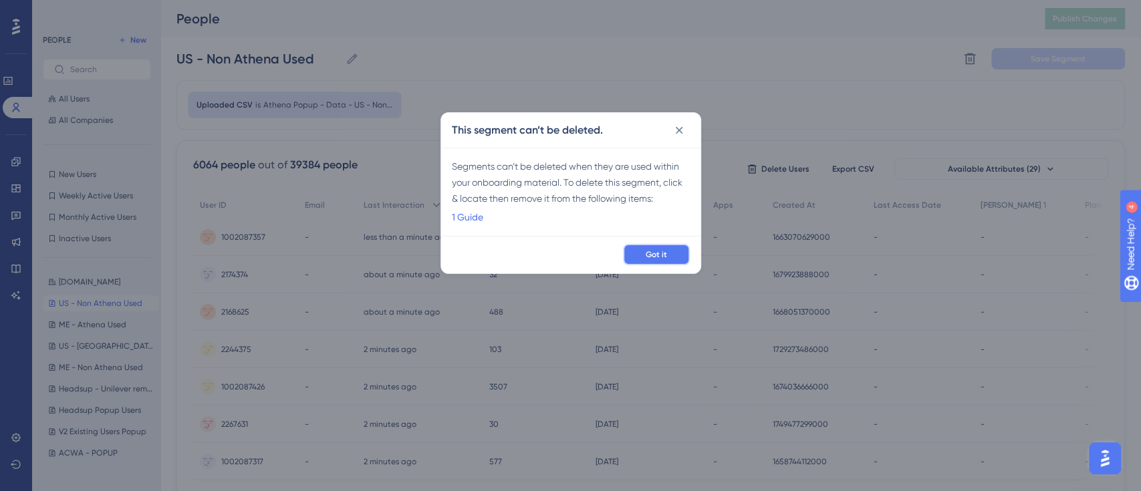
click at [648, 247] on button "Got it" at bounding box center [656, 254] width 67 height 21
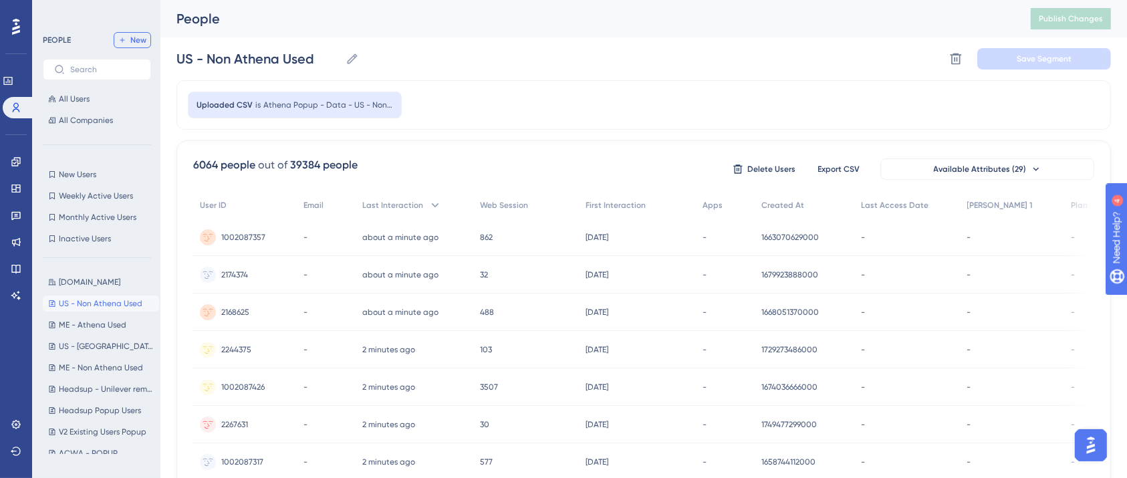
click at [139, 44] on span "New" at bounding box center [138, 40] width 16 height 11
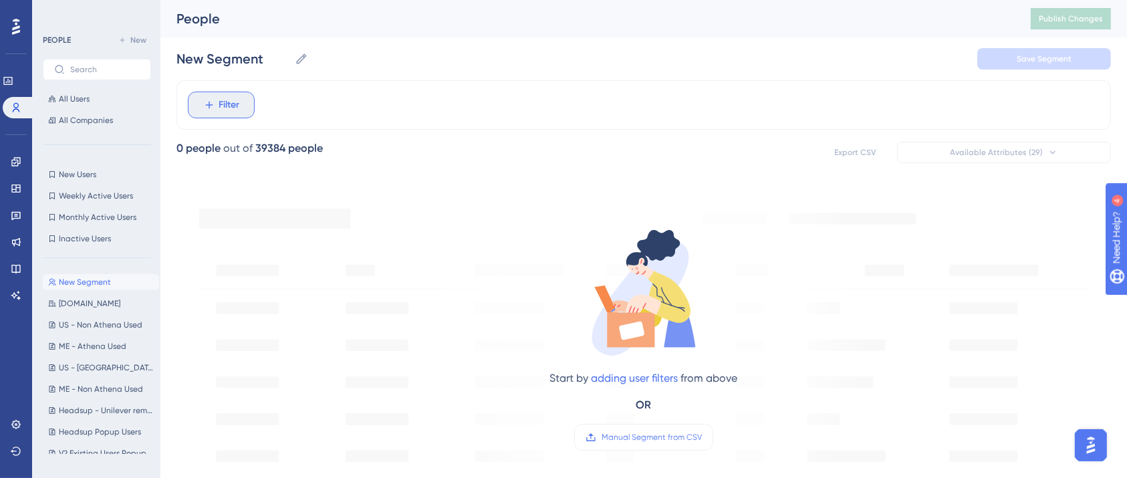
click at [225, 102] on span "Filter" at bounding box center [229, 105] width 21 height 16
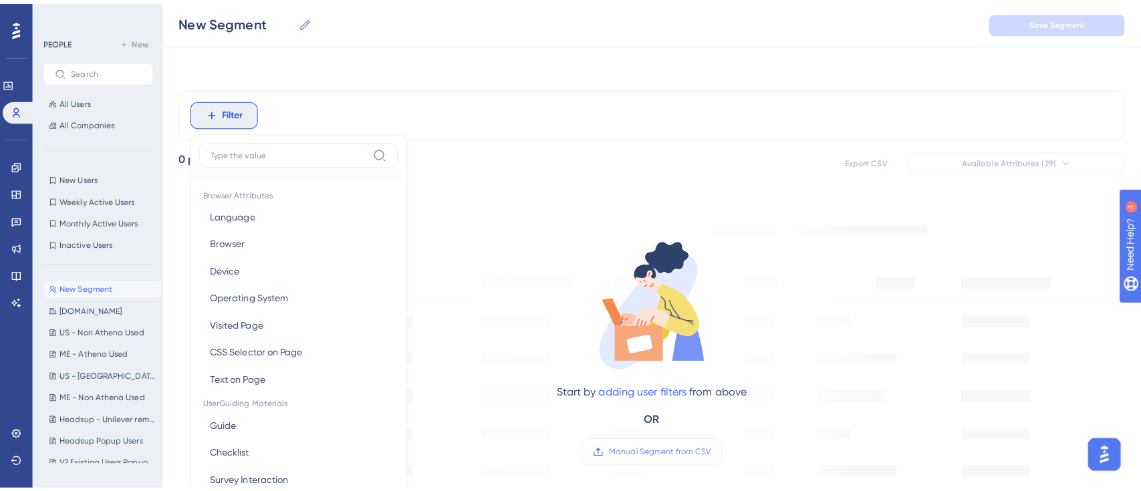
scroll to position [64, 0]
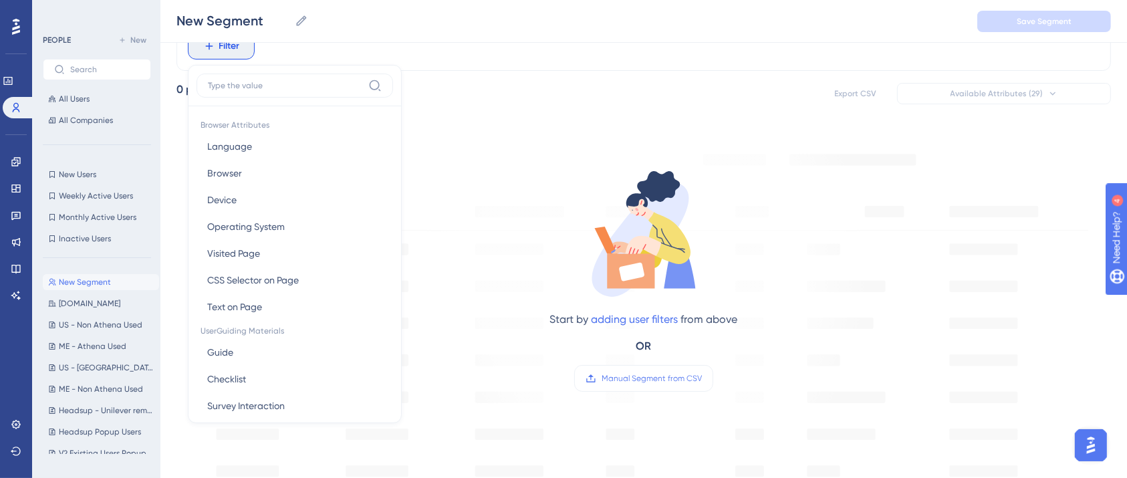
drag, startPoint x: 464, startPoint y: 107, endPoint x: 464, endPoint y: 96, distance: 10.7
click at [464, 98] on div "Filter Browser Attributes Language Language Browser Browser Device Device Opera…" at bounding box center [643, 483] width 934 height 925
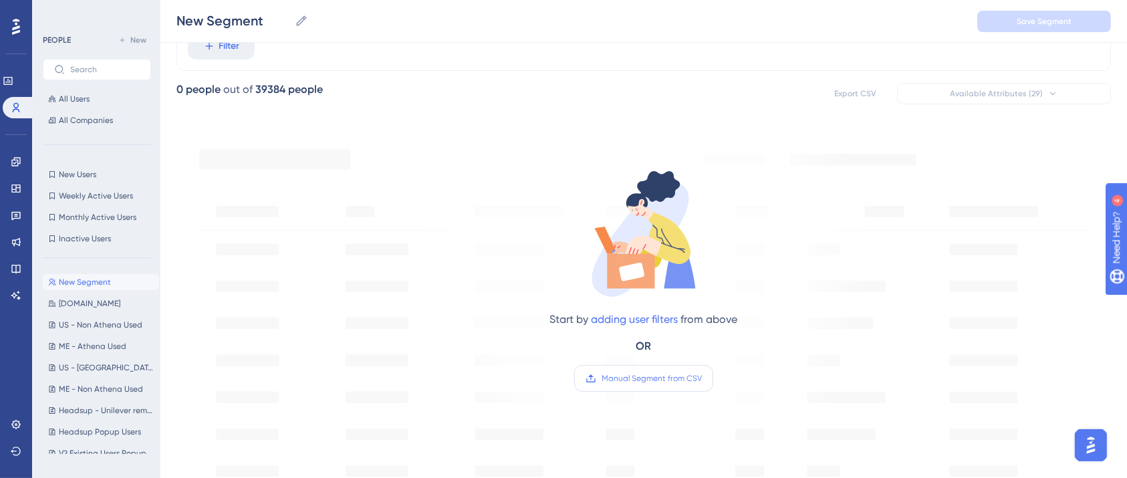
click at [647, 366] on label "Manual Segment from CSV" at bounding box center [643, 378] width 139 height 27
click at [702, 378] on input "Manual Segment from CSV" at bounding box center [702, 378] width 0 height 0
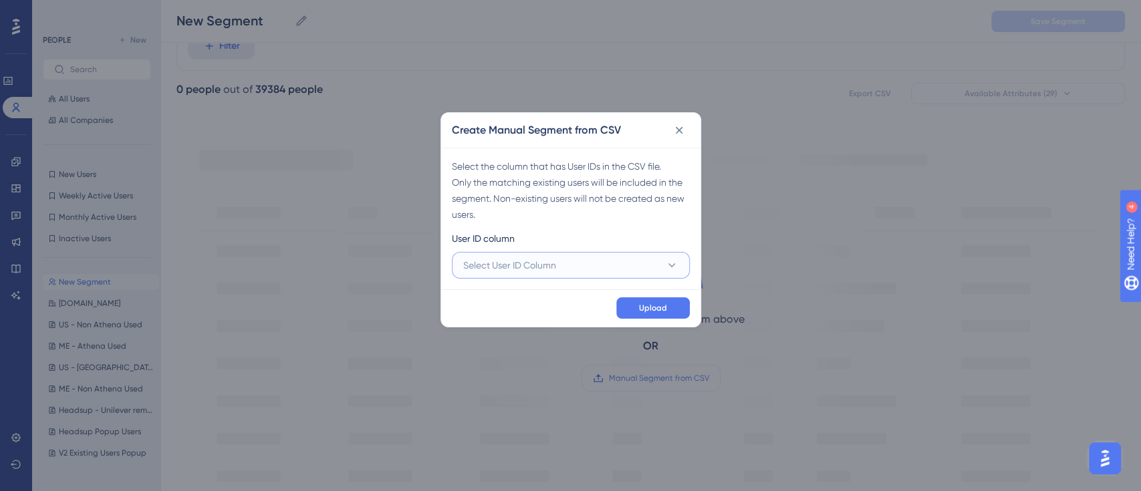
click at [577, 273] on button "Select User ID Column" at bounding box center [571, 265] width 238 height 27
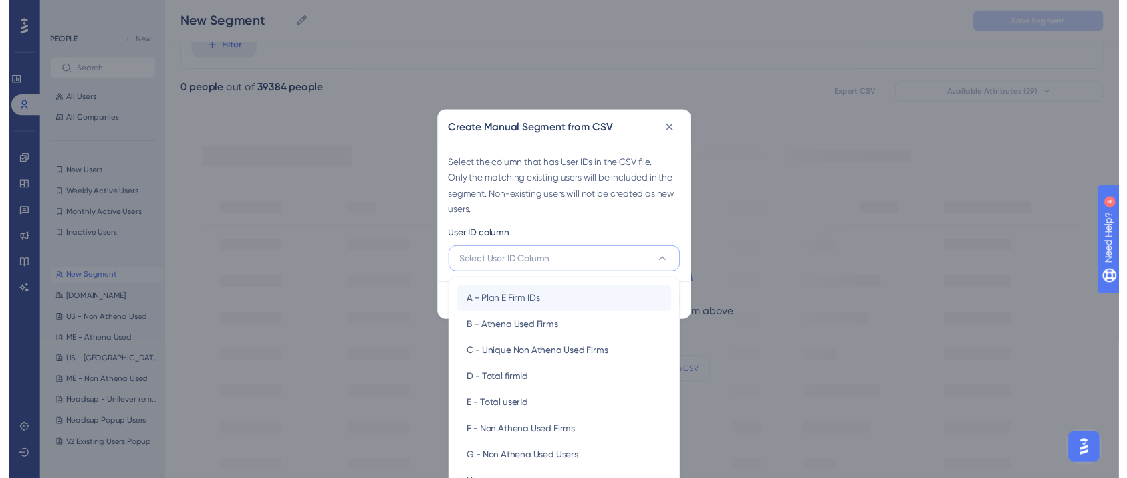
scroll to position [97, 0]
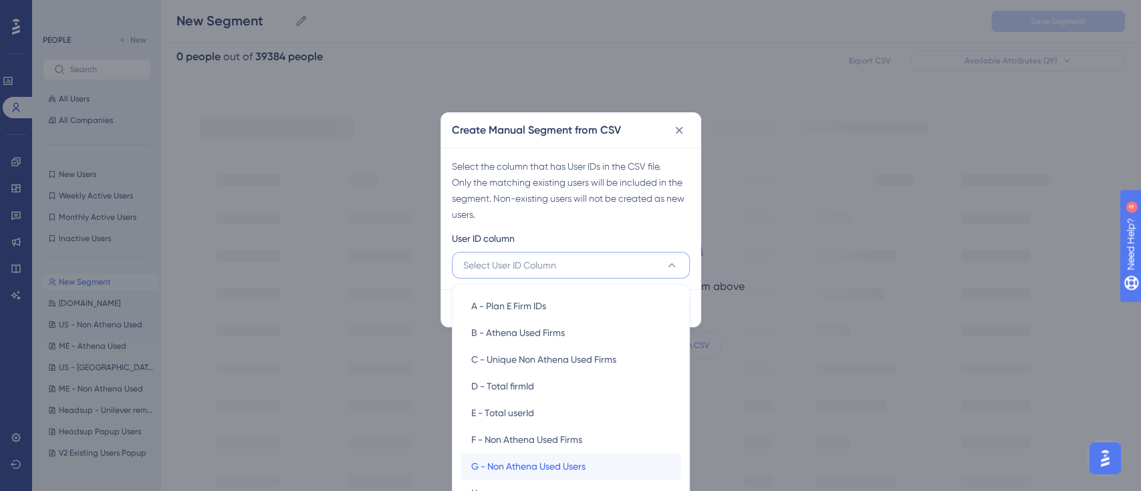
click at [519, 458] on span "G - Non Athena Used Users" at bounding box center [528, 466] width 114 height 16
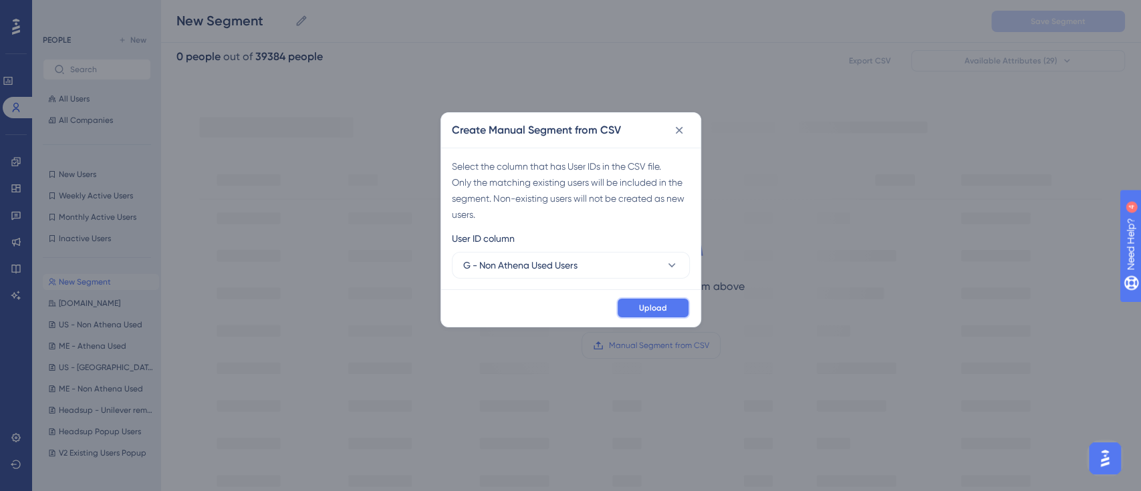
click at [665, 306] on span "Upload" at bounding box center [653, 308] width 28 height 11
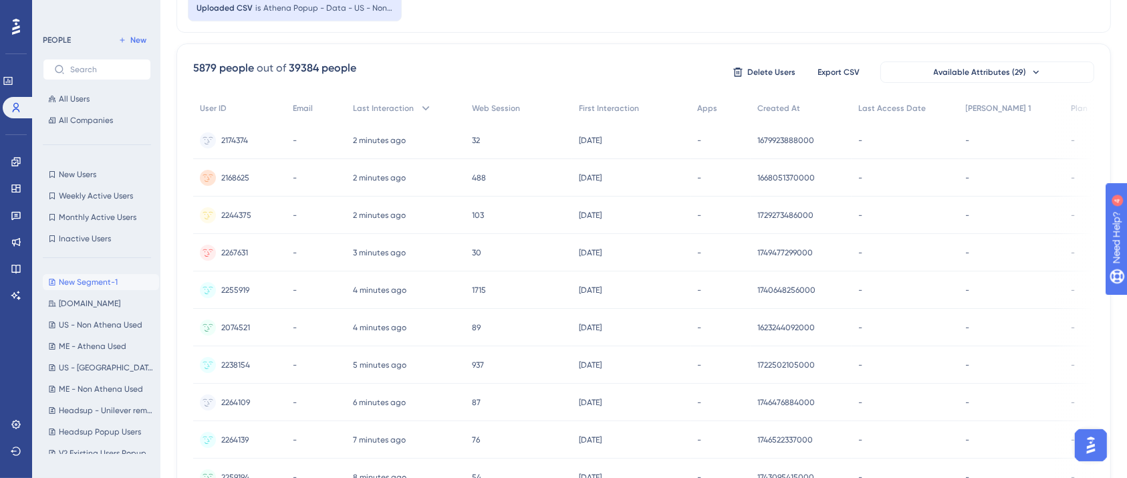
scroll to position [0, 0]
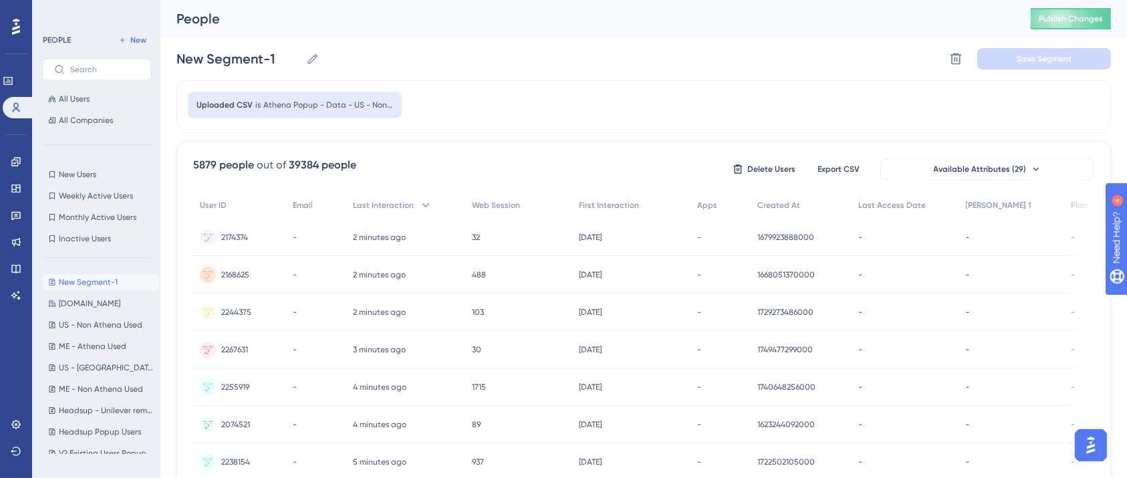
click at [510, 82] on div "Uploaded CSV is Athena Popup - Data - US - Non Athena Used (2)" at bounding box center [643, 104] width 934 height 49
click at [227, 67] on label "New Segment-1 New Segment-1" at bounding box center [247, 59] width 143 height 24
click at [227, 67] on input "New Segment-1" at bounding box center [238, 58] width 124 height 19
click at [227, 67] on label "New Segment-1 New Segment-1" at bounding box center [247, 59] width 143 height 24
click at [227, 67] on input "New Segment-1" at bounding box center [238, 58] width 124 height 19
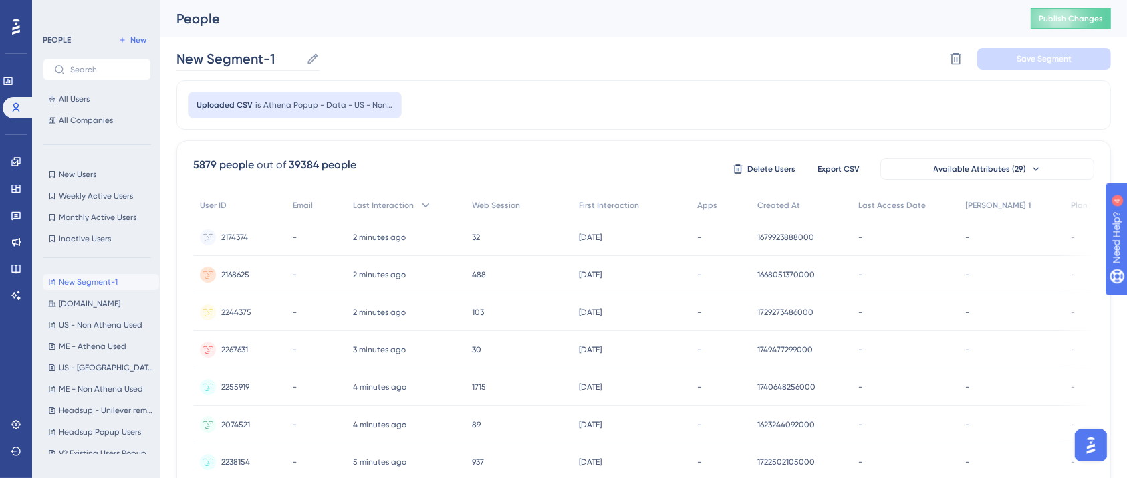
click at [227, 67] on label "New Segment-1 New Segment-1" at bounding box center [247, 59] width 143 height 24
click at [227, 67] on input "New Segment-1" at bounding box center [238, 58] width 124 height 19
click at [227, 67] on label "New Segment-1 New Segment-1" at bounding box center [247, 59] width 143 height 24
click at [227, 67] on input "New Segment-1" at bounding box center [238, 58] width 124 height 19
click at [240, 59] on input "New Segment-1" at bounding box center [238, 58] width 124 height 19
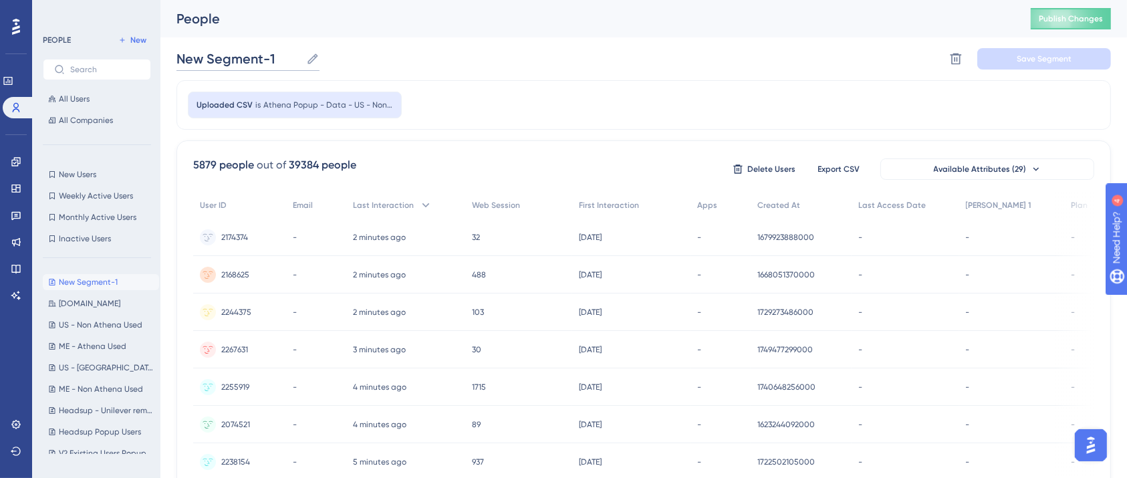
click at [240, 59] on input "New Segment-1" at bounding box center [238, 58] width 124 height 19
type input "US - Non Athena Used Users"
click at [588, 53] on div "US - Non Athena Used Users US - Non Athena Used Users Delete Segment Save Segme…" at bounding box center [643, 58] width 934 height 43
click at [1029, 68] on button "Save Segment" at bounding box center [1044, 58] width 134 height 21
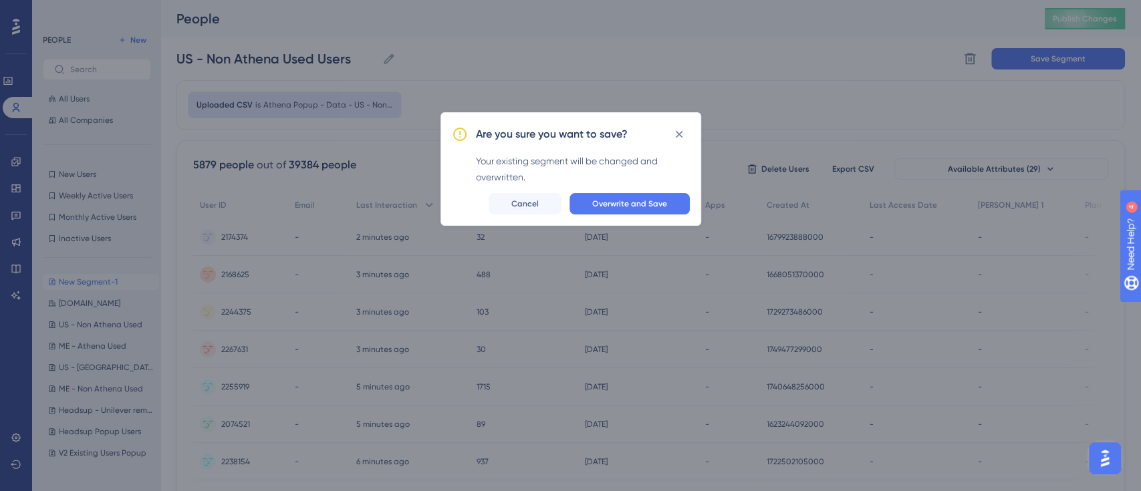
click at [618, 215] on div "Are you sure you want to save? Your existing segment will be changed and overwr…" at bounding box center [570, 169] width 261 height 114
click at [631, 206] on span "Overwrite and Save" at bounding box center [629, 203] width 75 height 11
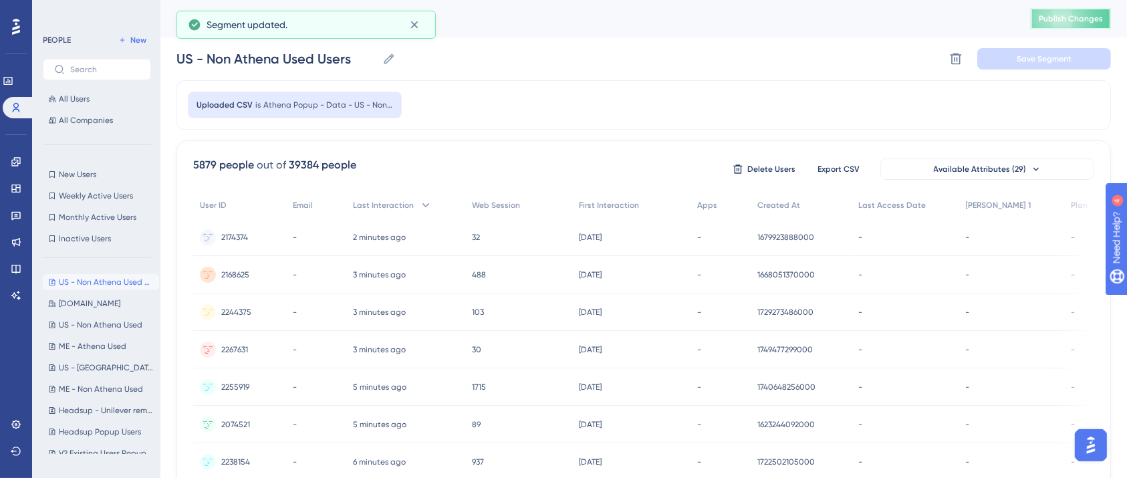
click at [1069, 18] on span "Publish Changes" at bounding box center [1071, 18] width 64 height 11
drag, startPoint x: 21, startPoint y: 156, endPoint x: 128, endPoint y: 149, distance: 107.2
click at [21, 156] on icon at bounding box center [16, 161] width 11 height 11
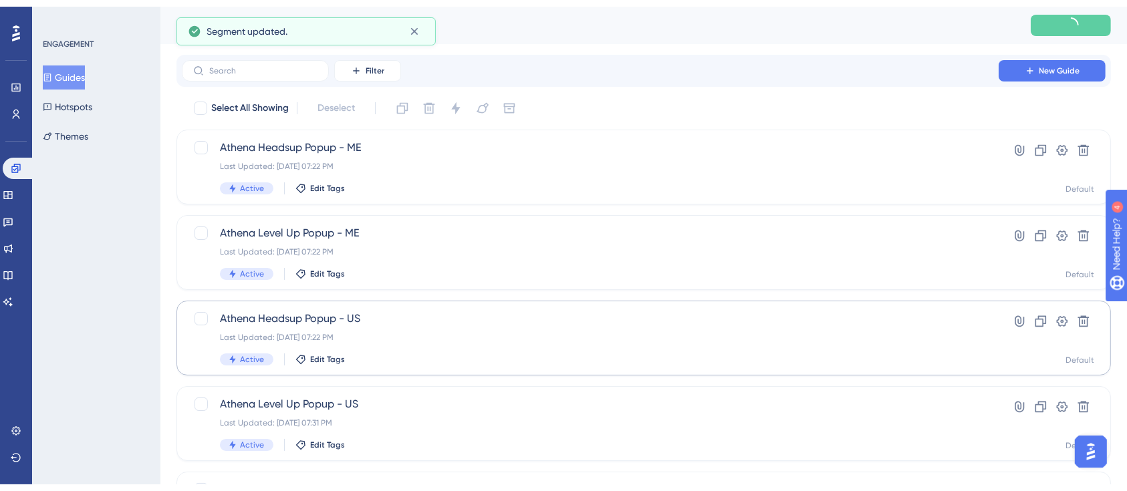
scroll to position [89, 0]
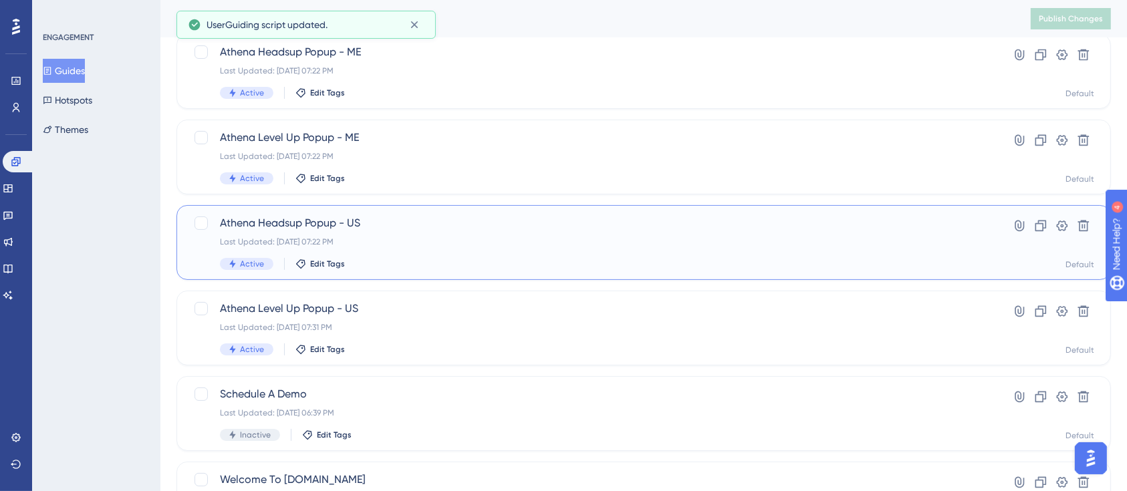
click at [404, 249] on div "Athena Headsup Popup - US Last Updated: [DATE] 07:22 PM Active Edit Tags" at bounding box center [590, 242] width 740 height 55
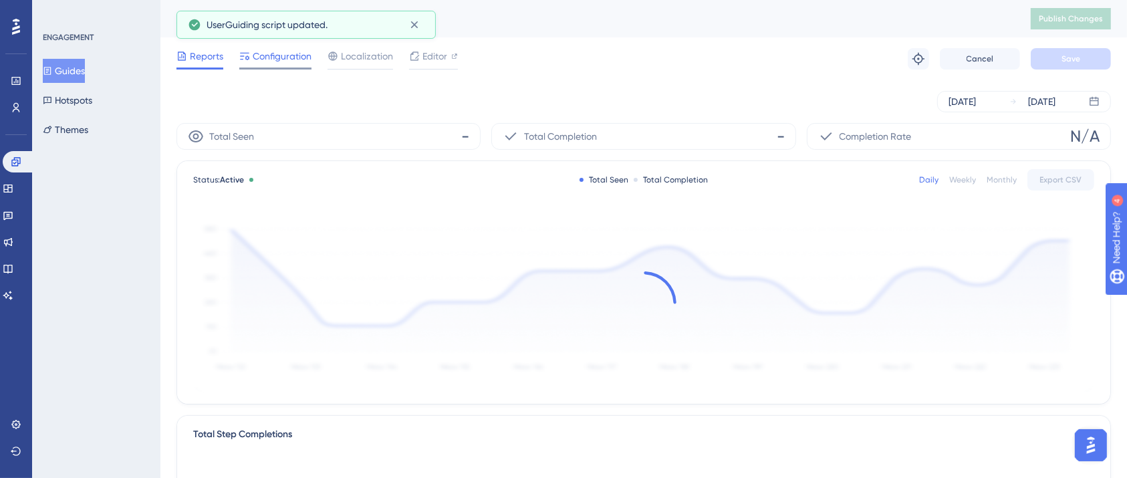
click at [276, 48] on span "Configuration" at bounding box center [282, 56] width 59 height 16
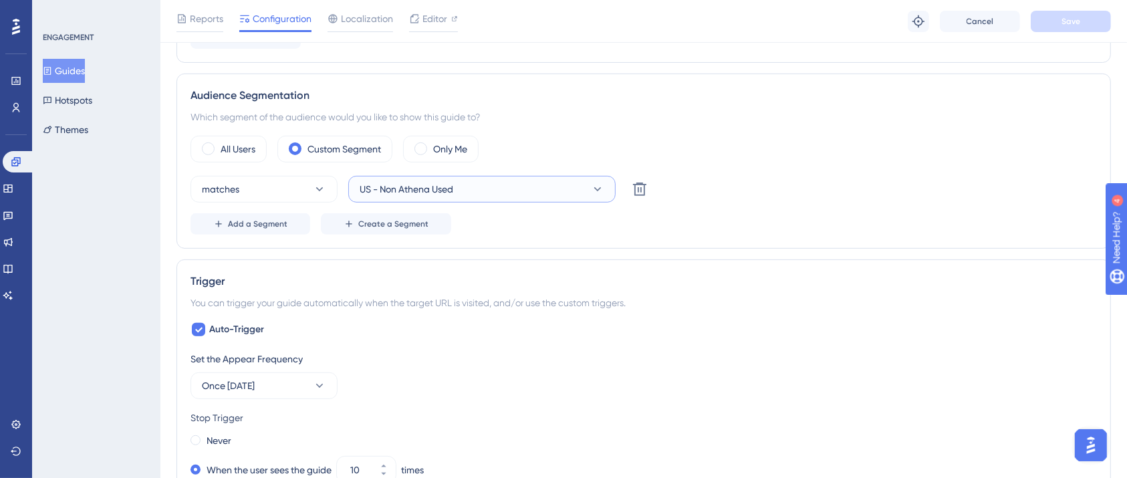
click at [495, 182] on button "US - Non Athena Used" at bounding box center [481, 189] width 267 height 27
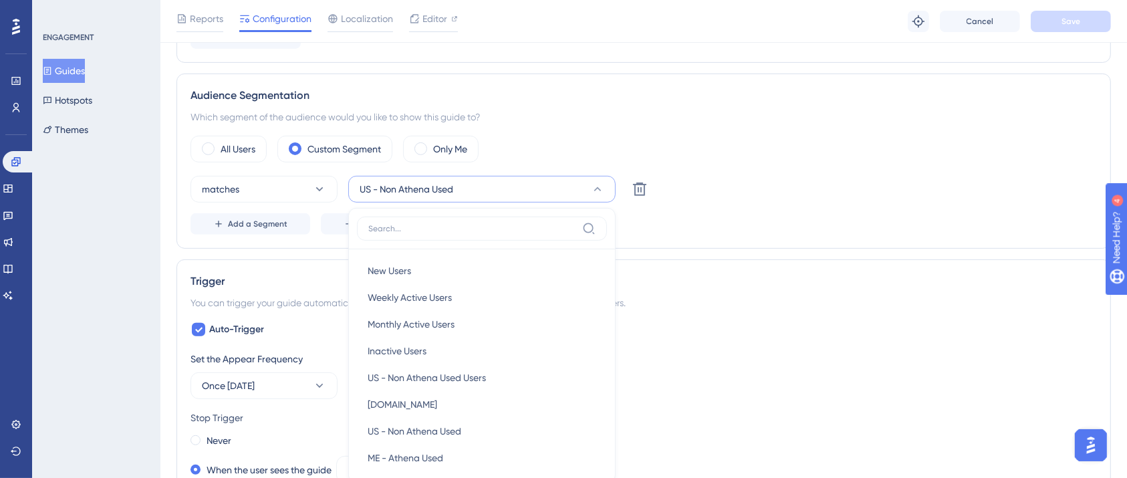
scroll to position [540, 0]
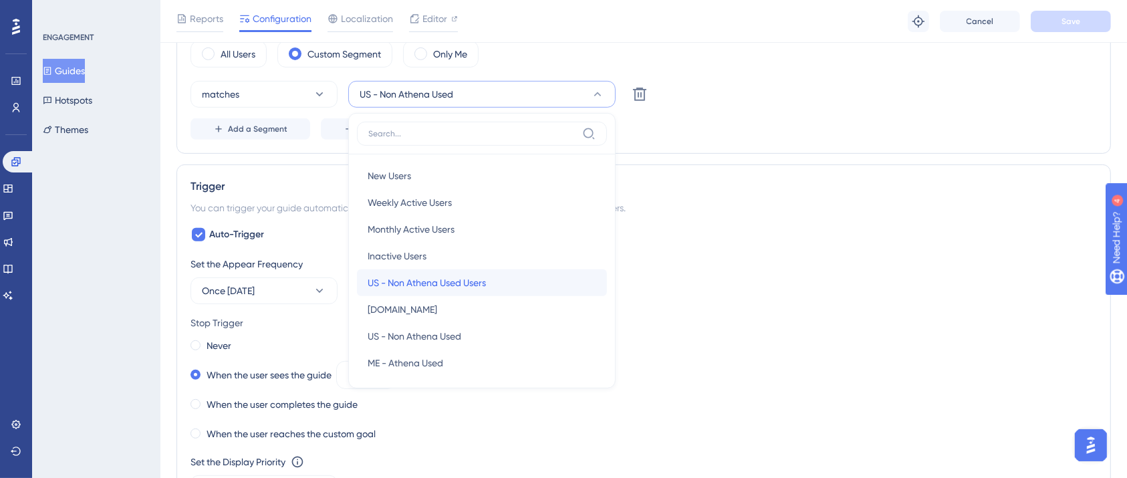
click at [467, 283] on span "US - Non Athena Used Users" at bounding box center [427, 283] width 118 height 16
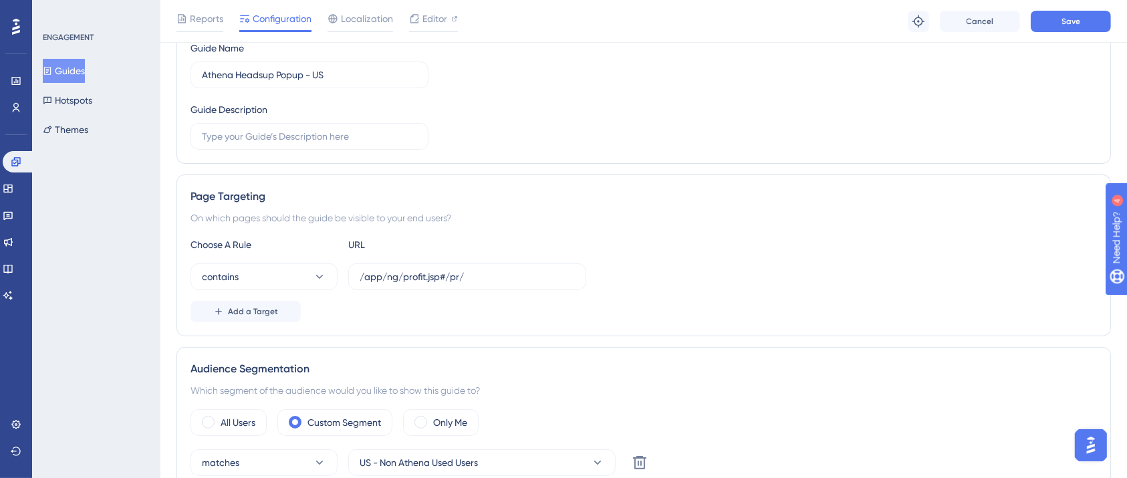
scroll to position [0, 0]
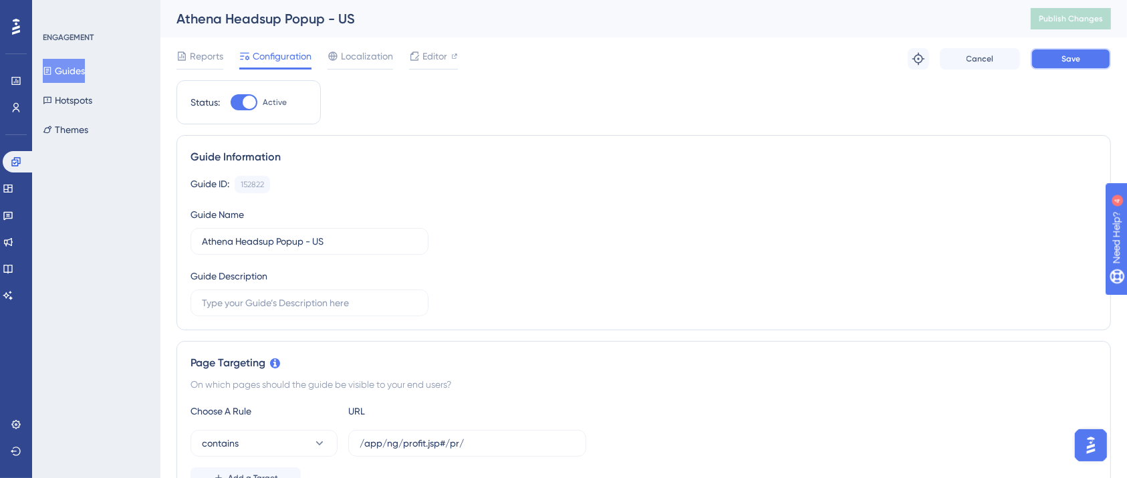
click at [1074, 51] on button "Save" at bounding box center [1071, 58] width 80 height 21
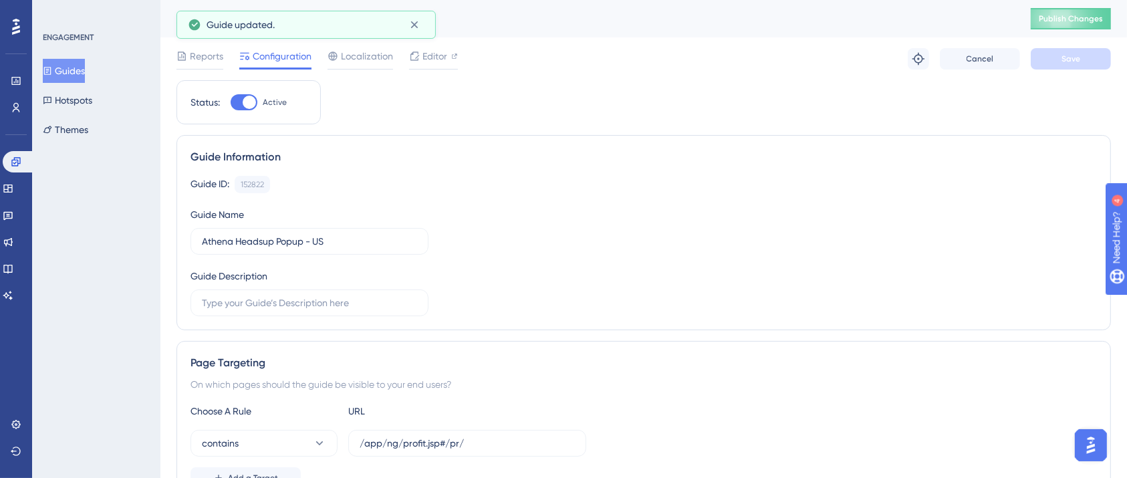
click at [1084, 21] on span "Publish Changes" at bounding box center [1071, 18] width 64 height 11
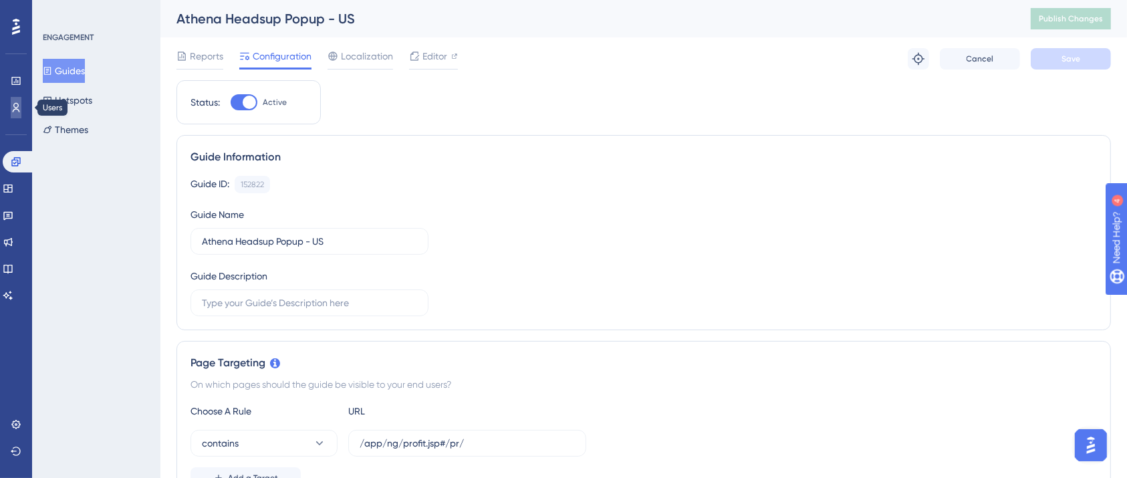
click at [21, 106] on link at bounding box center [16, 107] width 11 height 21
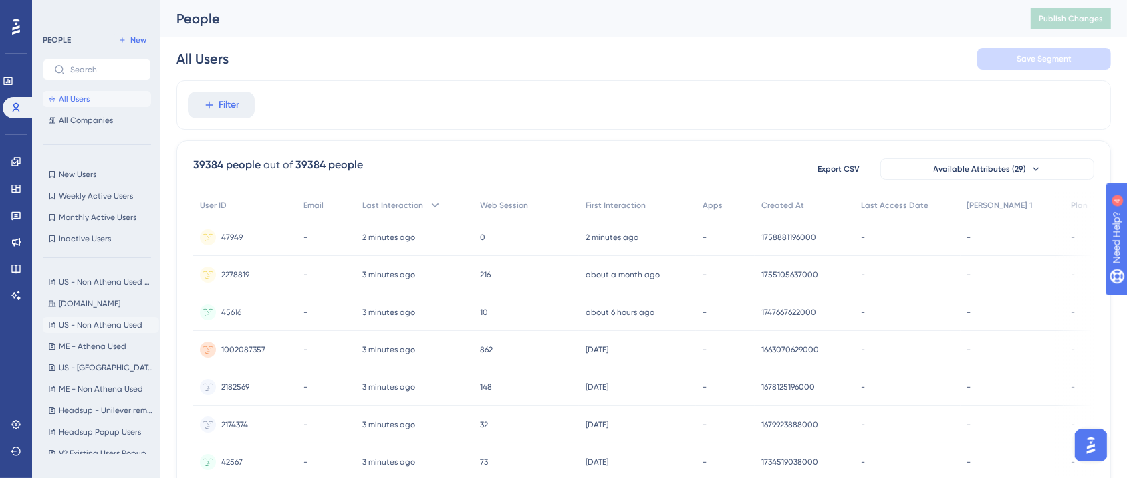
click at [94, 323] on span "US - Non Athena Used" at bounding box center [101, 324] width 84 height 11
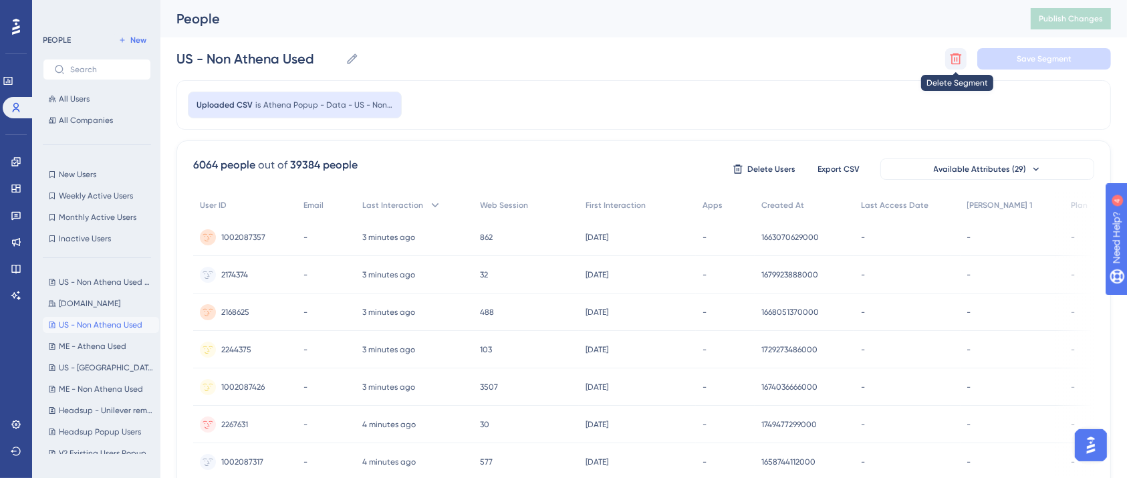
click at [954, 62] on icon at bounding box center [955, 58] width 13 height 13
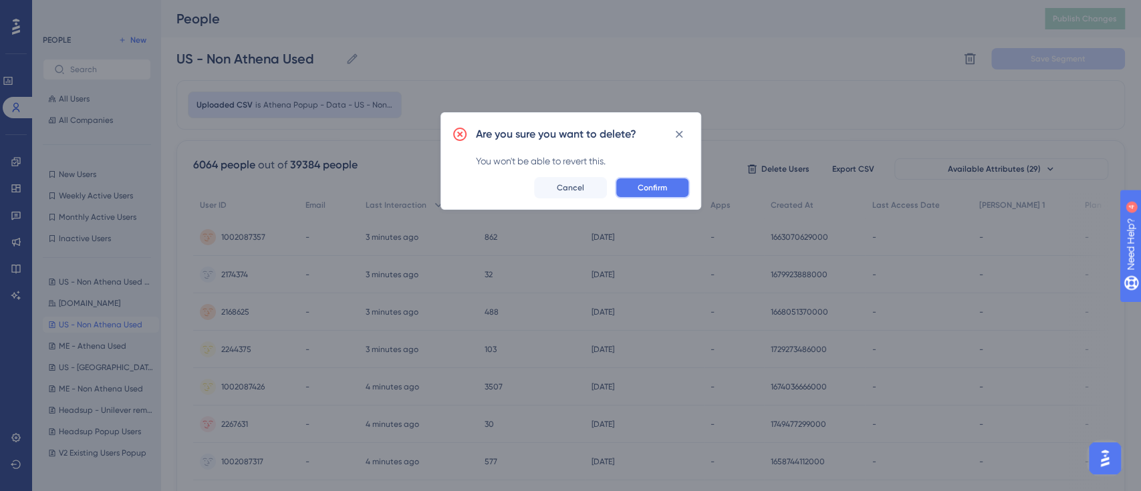
click at [649, 188] on span "Confirm" at bounding box center [652, 187] width 29 height 11
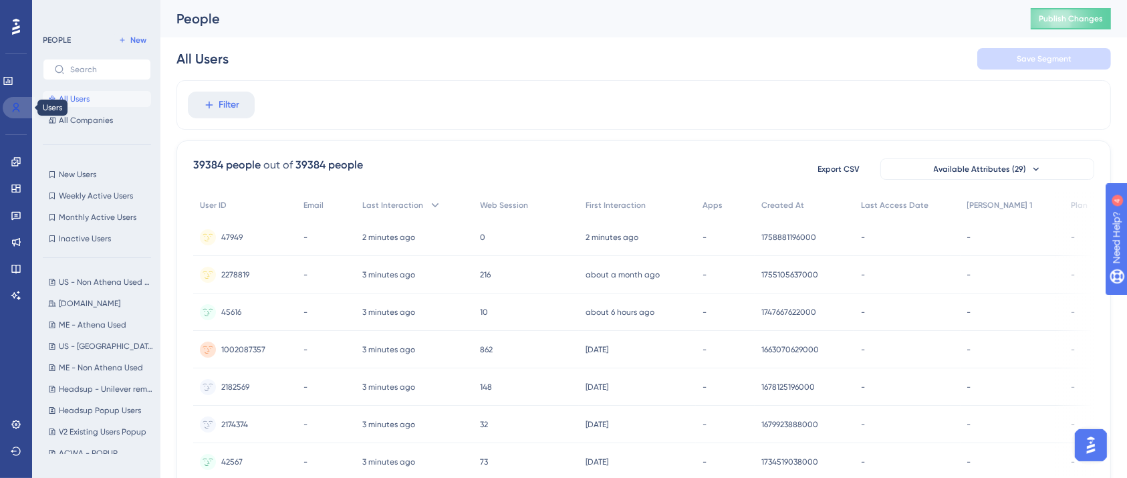
click at [17, 112] on icon at bounding box center [16, 107] width 11 height 11
click at [137, 45] on span "New" at bounding box center [138, 40] width 16 height 11
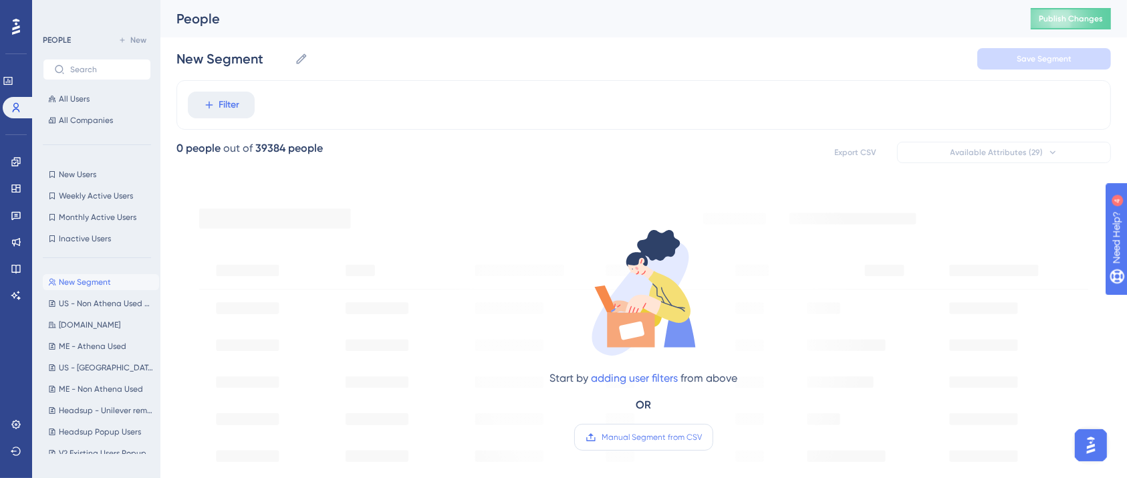
click at [664, 435] on span "Manual Segment from CSV" at bounding box center [651, 437] width 100 height 11
click at [702, 437] on input "Manual Segment from CSV" at bounding box center [702, 437] width 0 height 0
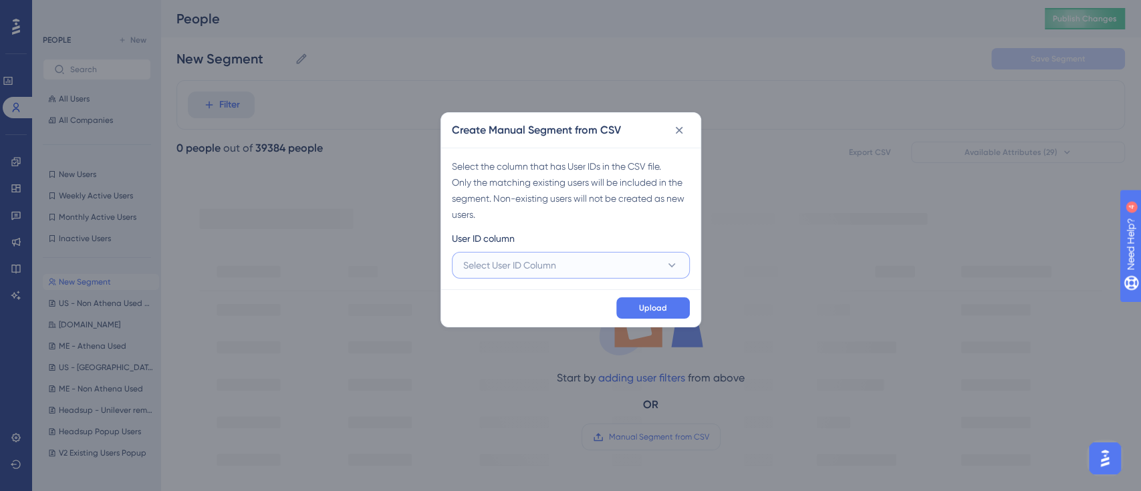
click at [554, 262] on span "Select User ID Column" at bounding box center [509, 265] width 93 height 16
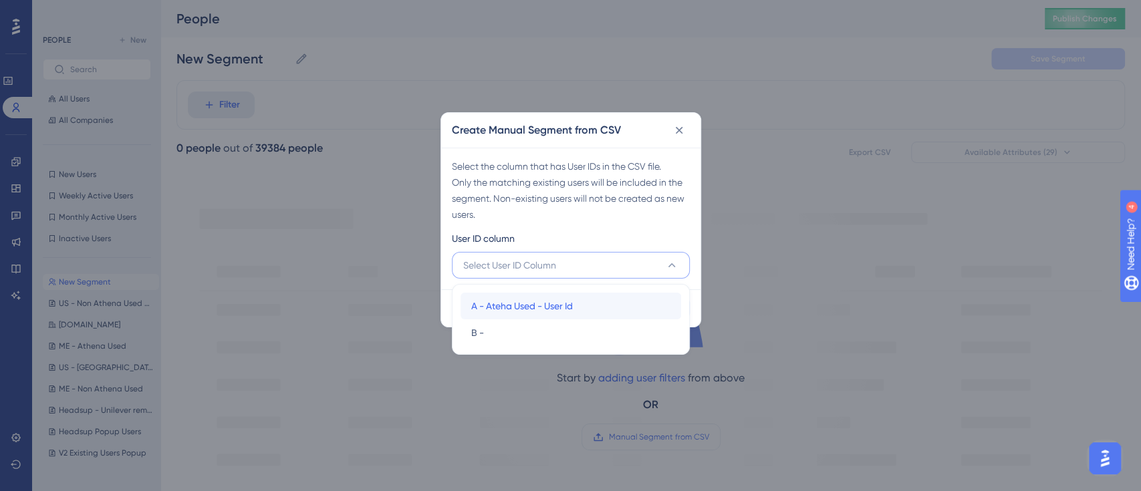
click at [535, 311] on span "A - Ateha Used - User Id" at bounding box center [522, 306] width 102 height 16
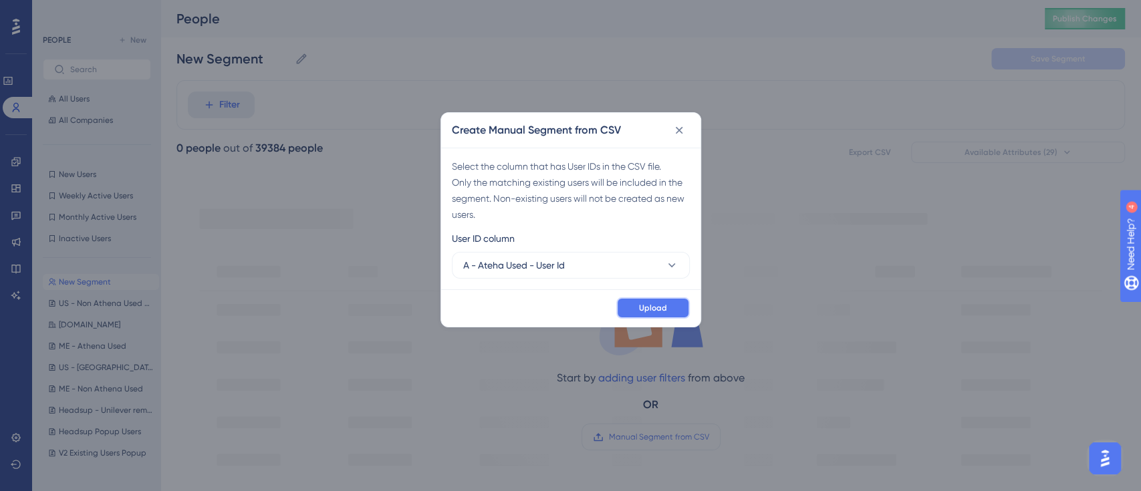
click at [637, 305] on button "Upload" at bounding box center [653, 307] width 74 height 21
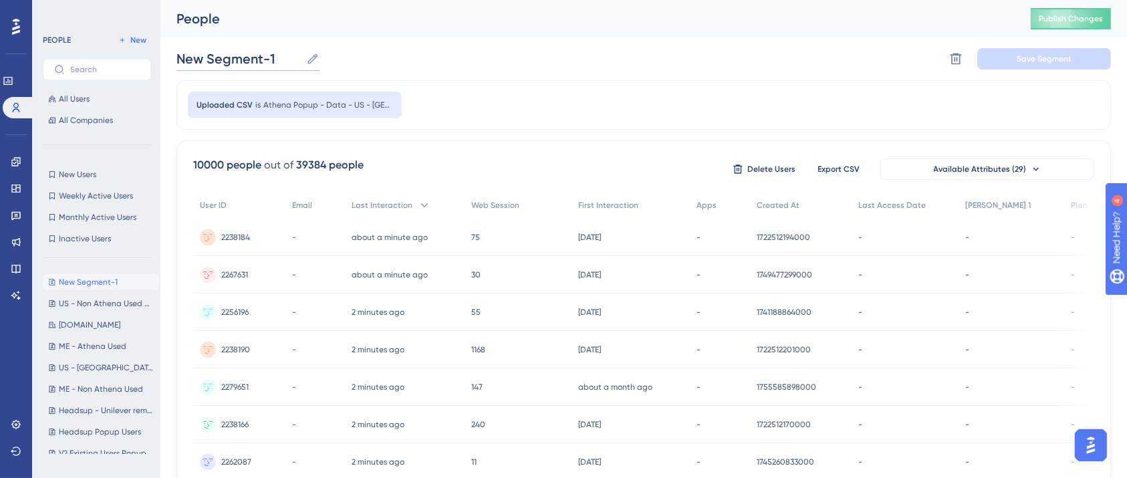
click at [282, 57] on input "New Segment-1" at bounding box center [238, 58] width 124 height 19
type input "u"
click at [462, 76] on div "US - [GEOGRAPHIC_DATA] Used US - [GEOGRAPHIC_DATA] Used Delete Segment Save Seg…" at bounding box center [643, 58] width 934 height 43
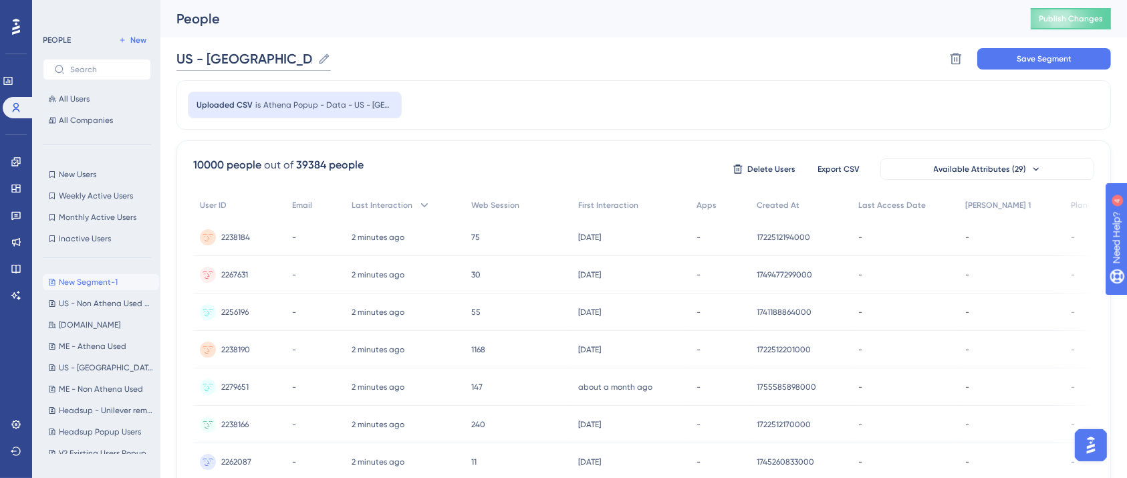
click at [299, 51] on input "US - [GEOGRAPHIC_DATA] Used" at bounding box center [244, 58] width 136 height 19
type input "US - Athena Used Seg"
drag, startPoint x: 628, startPoint y: 83, endPoint x: 1048, endPoint y: 98, distance: 420.6
click at [629, 83] on div "Uploaded CSV is Athena Popup - Data - US - Athena Used (1)" at bounding box center [643, 104] width 934 height 49
click at [1046, 58] on span "Save Segment" at bounding box center [1043, 58] width 55 height 11
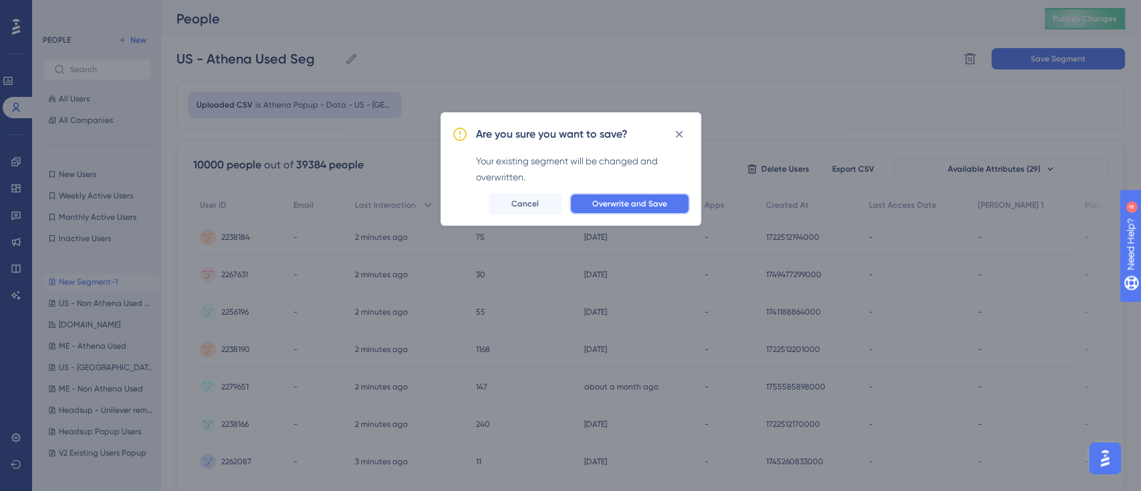
click at [626, 204] on span "Overwrite and Save" at bounding box center [629, 203] width 75 height 11
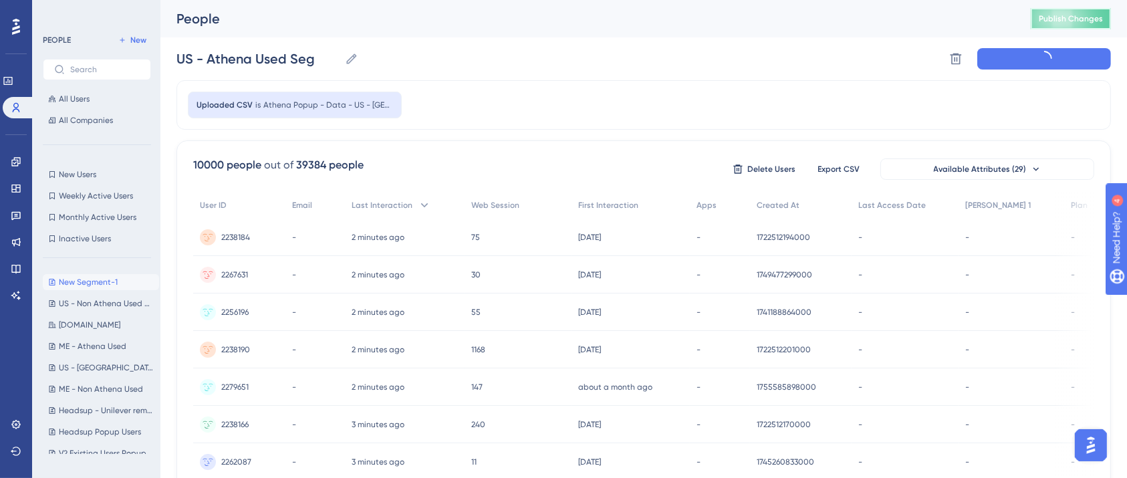
click at [1097, 24] on button "Publish Changes" at bounding box center [1071, 18] width 80 height 21
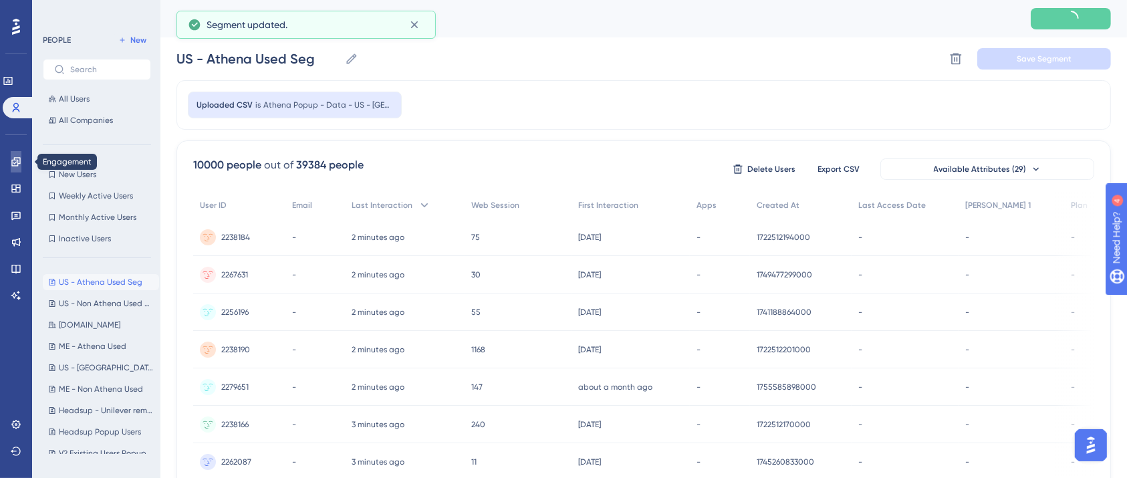
click at [12, 160] on icon at bounding box center [15, 161] width 9 height 9
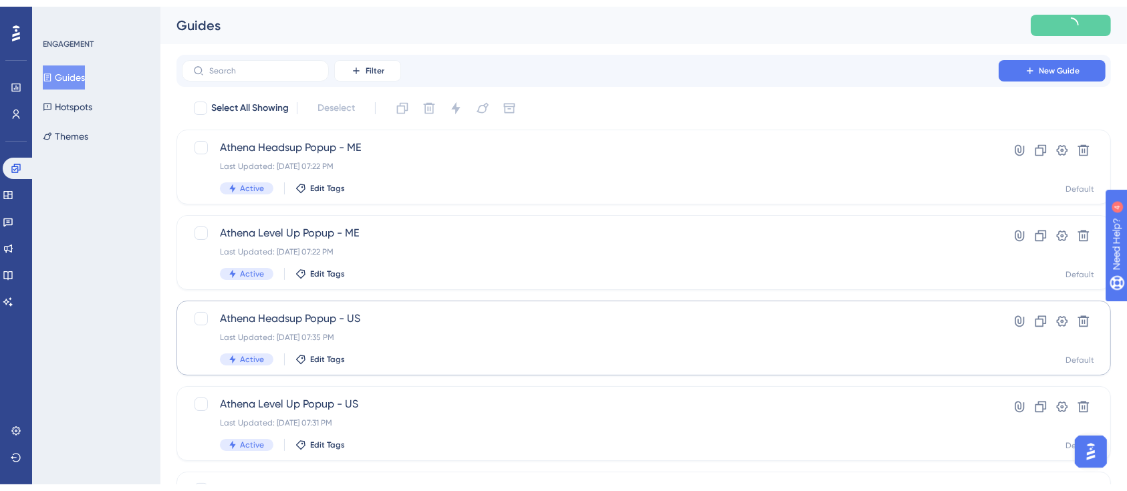
scroll to position [178, 0]
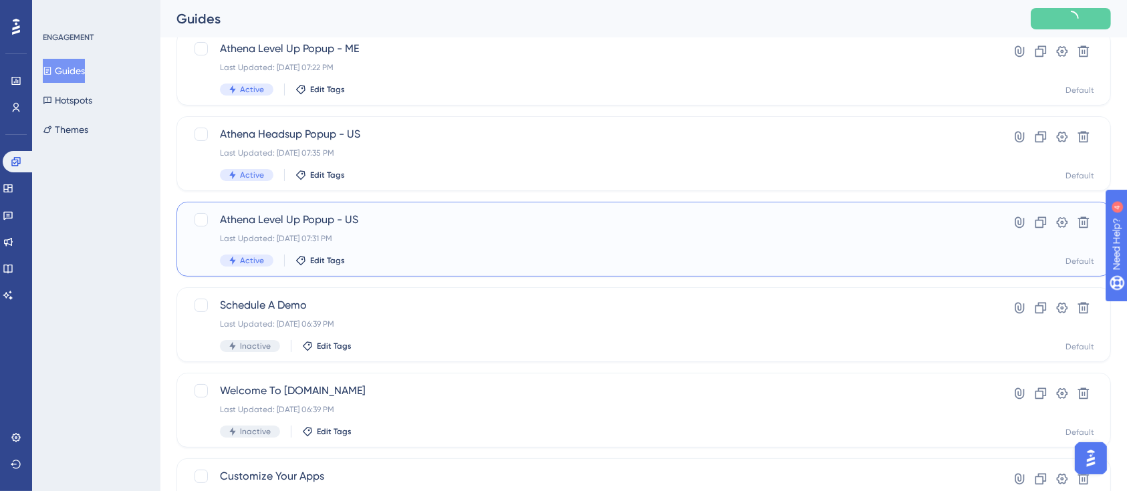
click at [403, 234] on div "Last Updated: [DATE] 07:31 PM" at bounding box center [590, 238] width 740 height 11
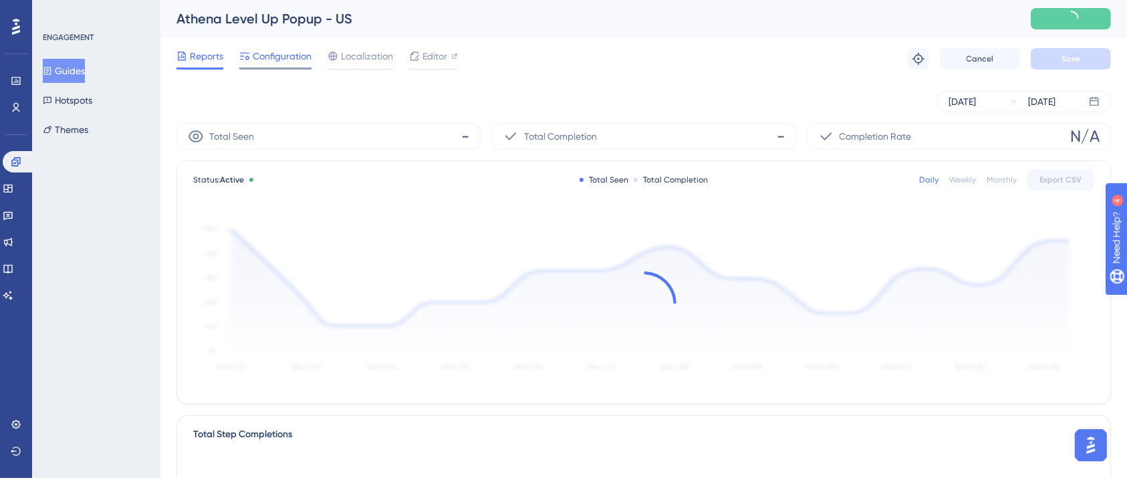
click at [288, 59] on span "Configuration" at bounding box center [282, 56] width 59 height 16
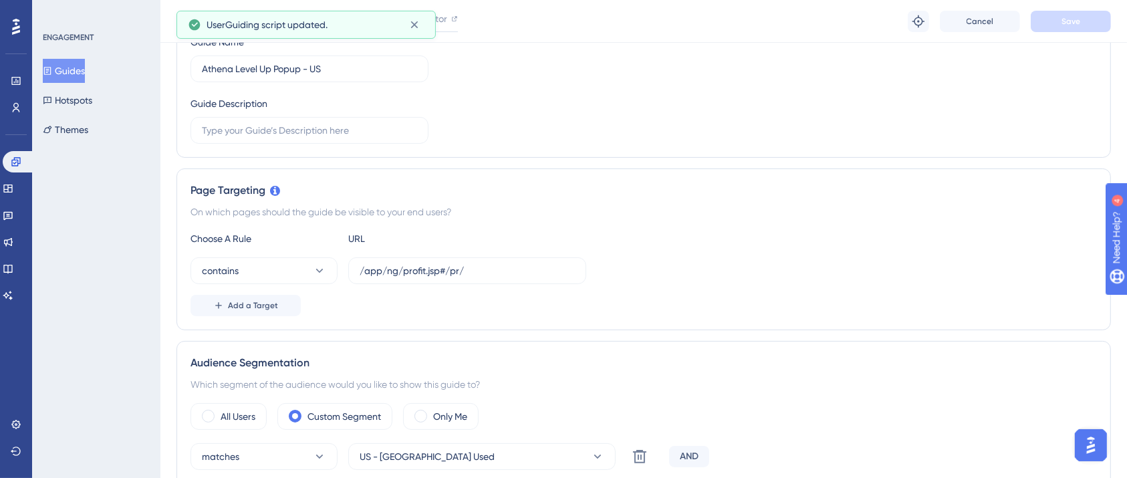
scroll to position [356, 0]
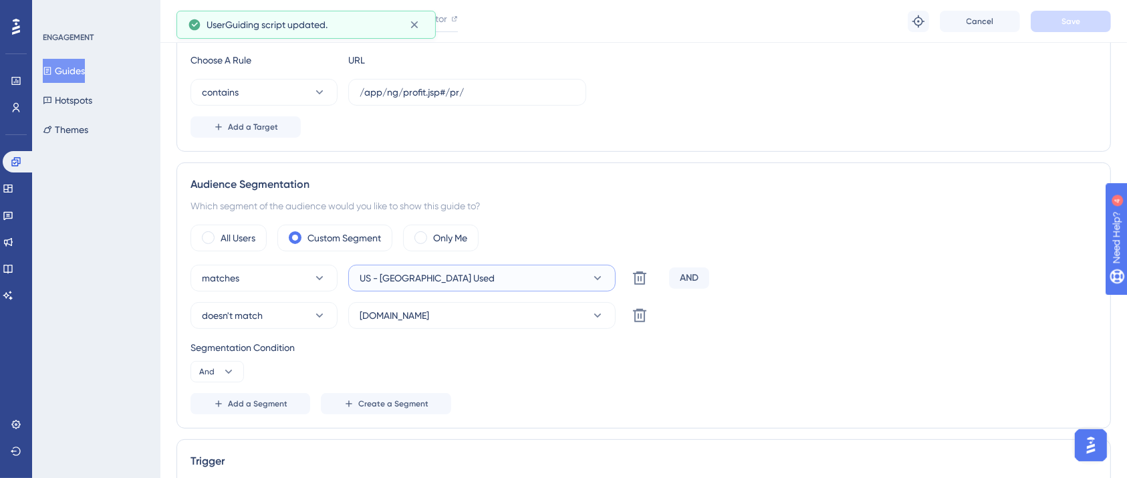
click at [589, 280] on button "US - [GEOGRAPHIC_DATA] Used" at bounding box center [481, 278] width 267 height 27
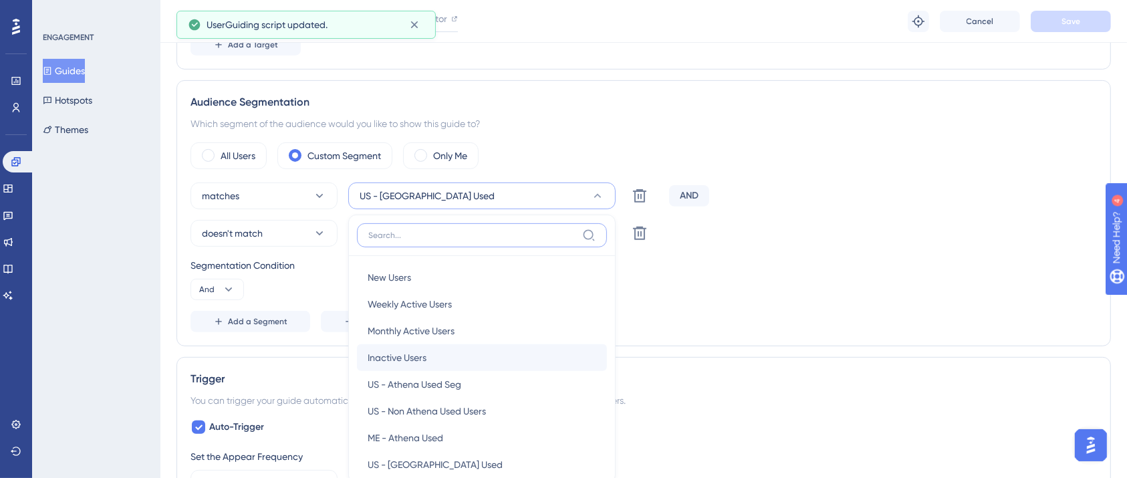
scroll to position [547, 0]
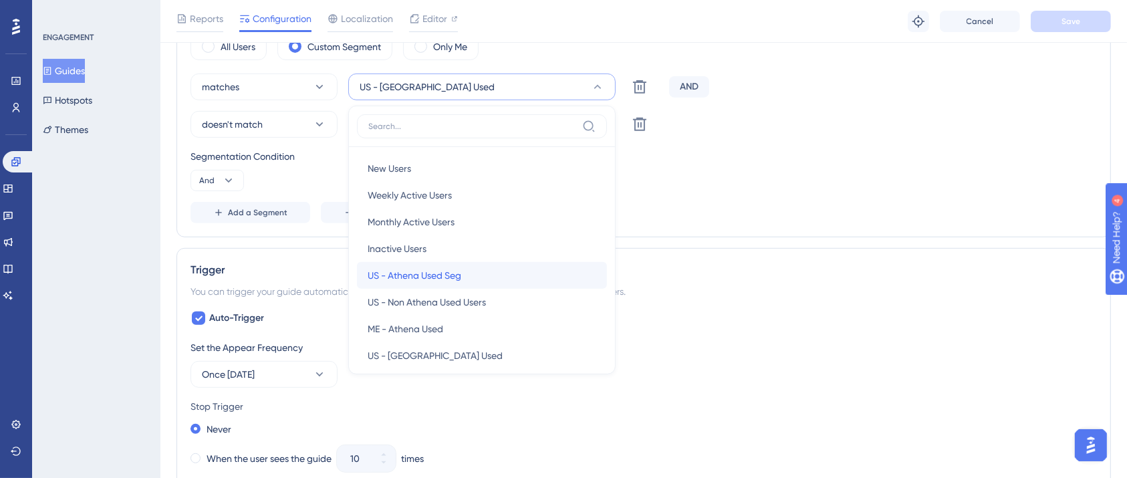
click at [474, 277] on div "US - Athena Used Seg US - [GEOGRAPHIC_DATA] Used Seg" at bounding box center [482, 275] width 229 height 27
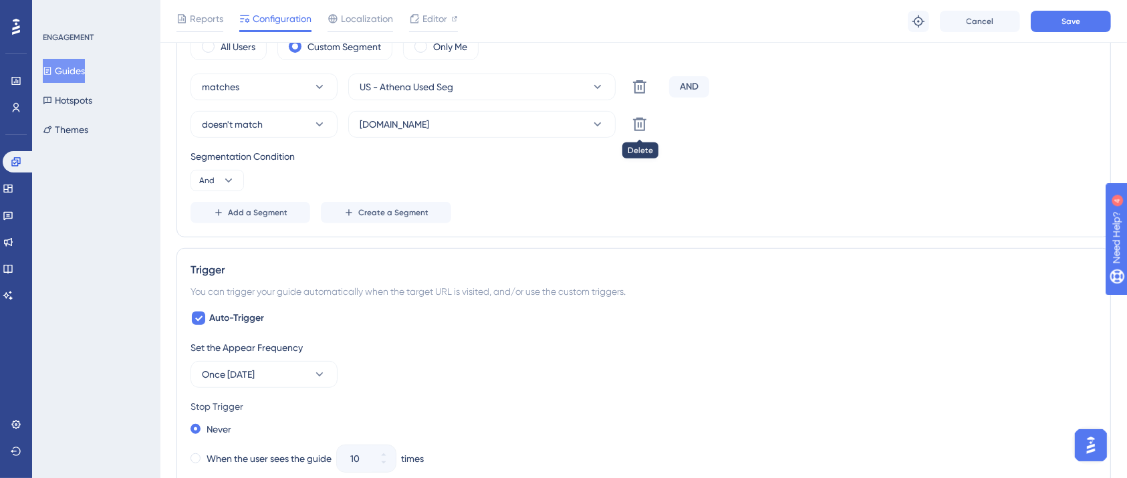
click at [644, 126] on icon at bounding box center [639, 124] width 13 height 13
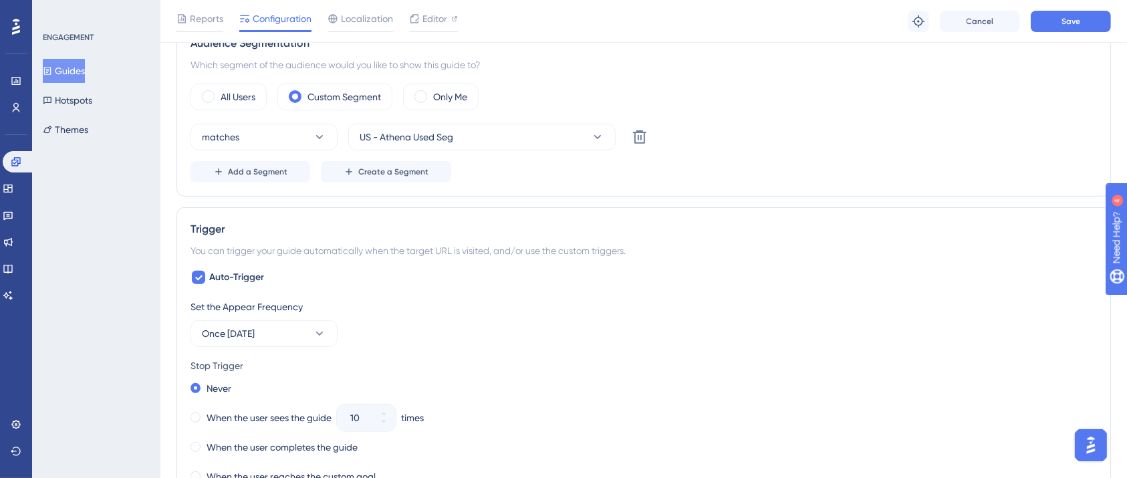
scroll to position [458, 0]
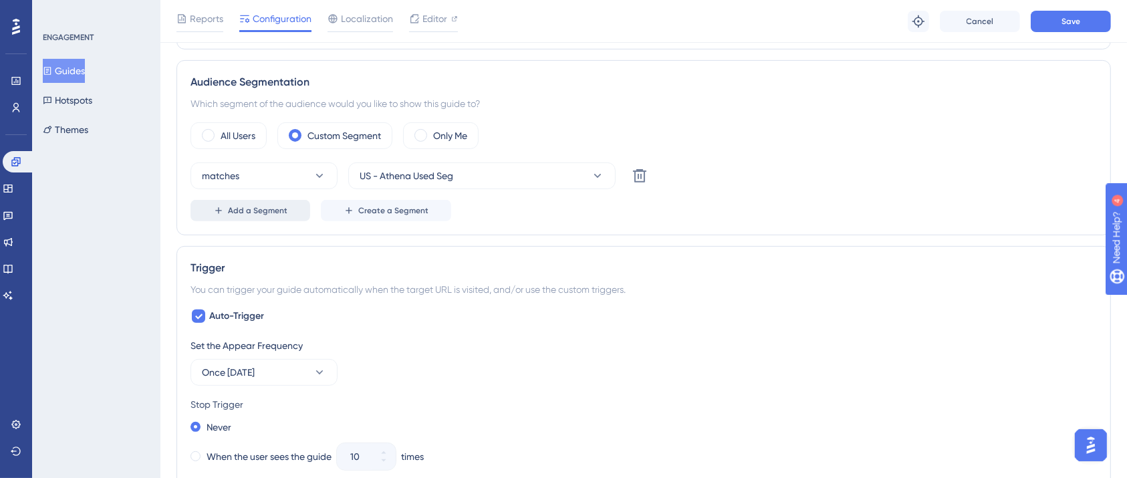
click at [273, 209] on span "Add a Segment" at bounding box center [257, 210] width 59 height 11
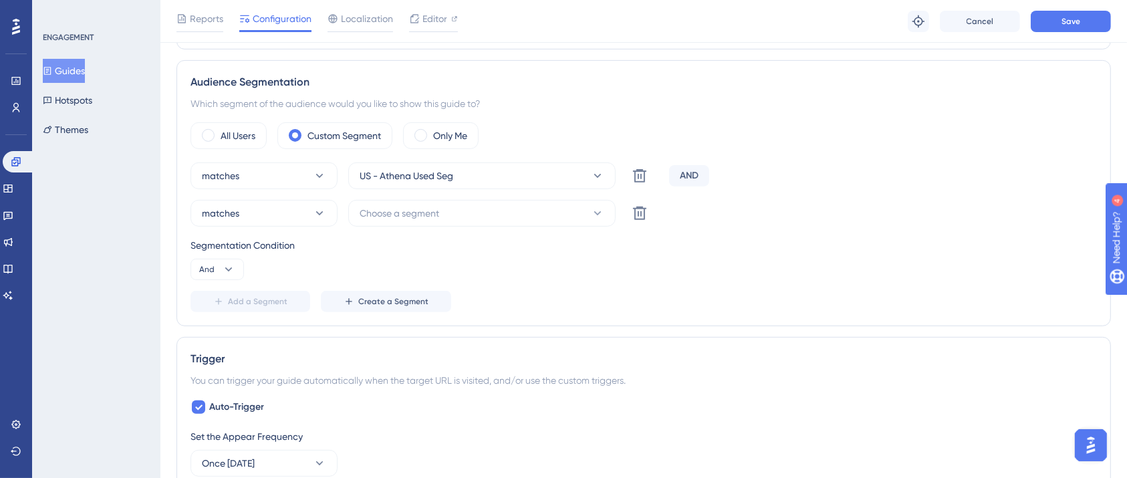
click at [880, 190] on div "matches US - Athena Used Seg Delete AND matches Choose a segment Delete Segment…" at bounding box center [643, 237] width 906 height 150
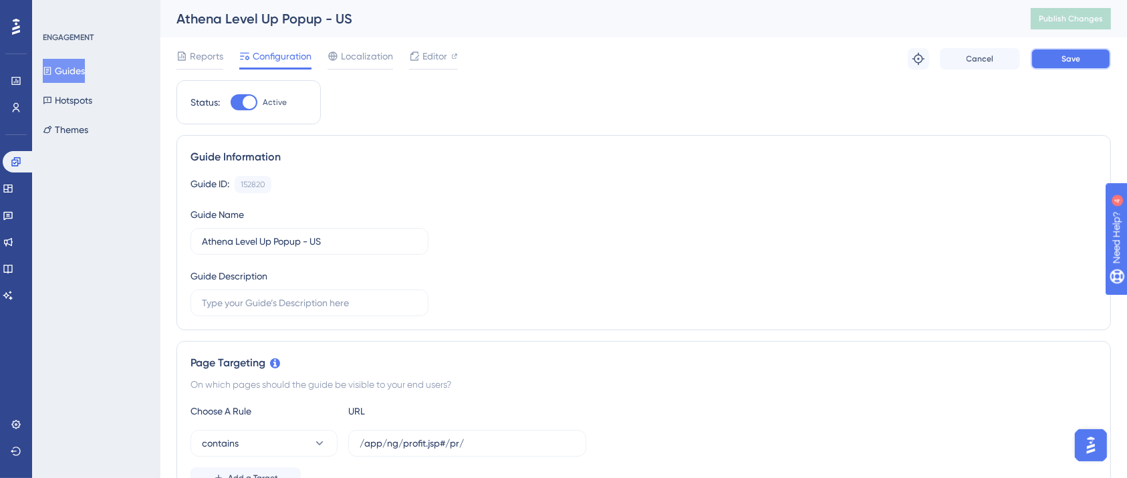
click at [1048, 53] on button "Save" at bounding box center [1071, 58] width 80 height 21
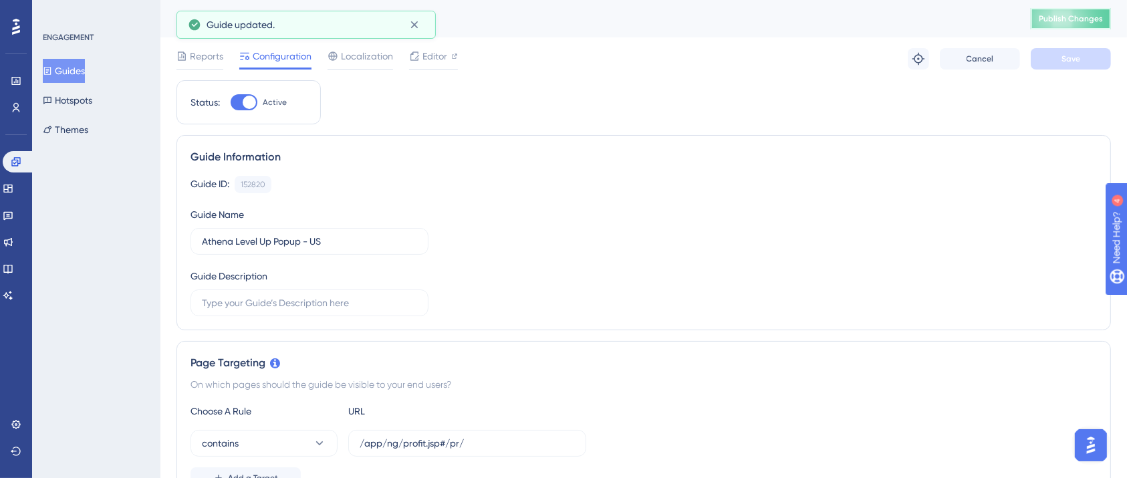
click at [1069, 20] on span "Publish Changes" at bounding box center [1071, 18] width 64 height 11
click at [17, 116] on link at bounding box center [16, 107] width 11 height 21
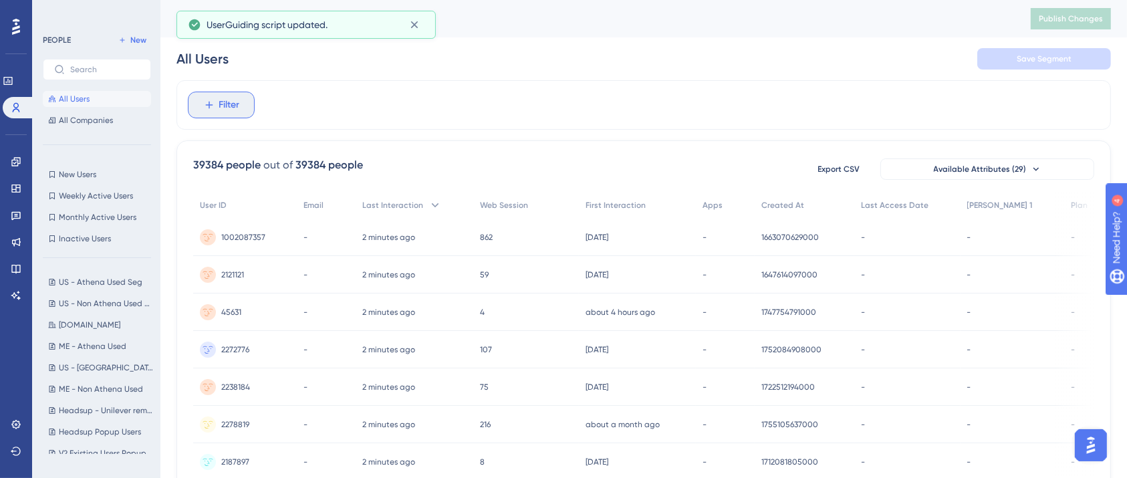
click at [215, 109] on button "Filter" at bounding box center [221, 105] width 67 height 27
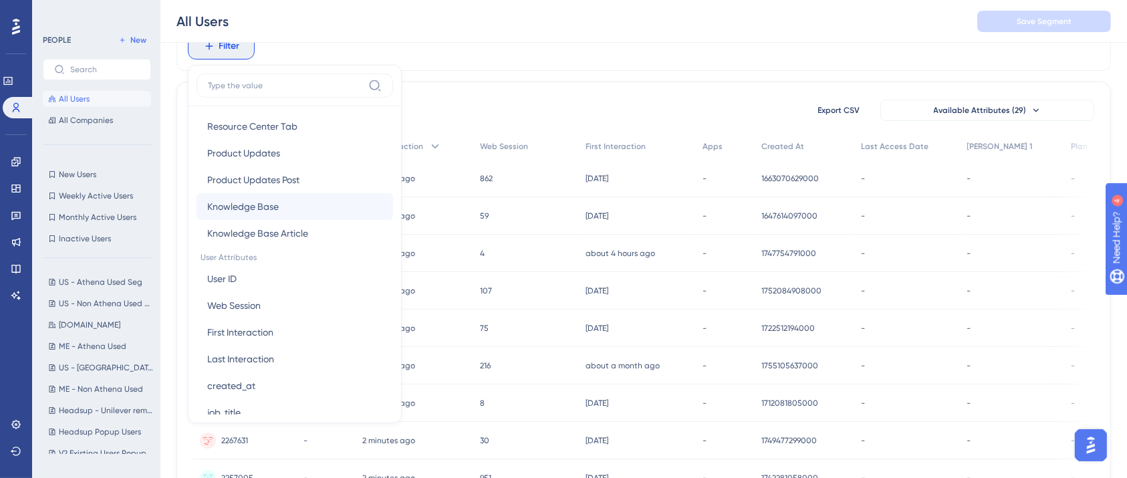
scroll to position [624, 0]
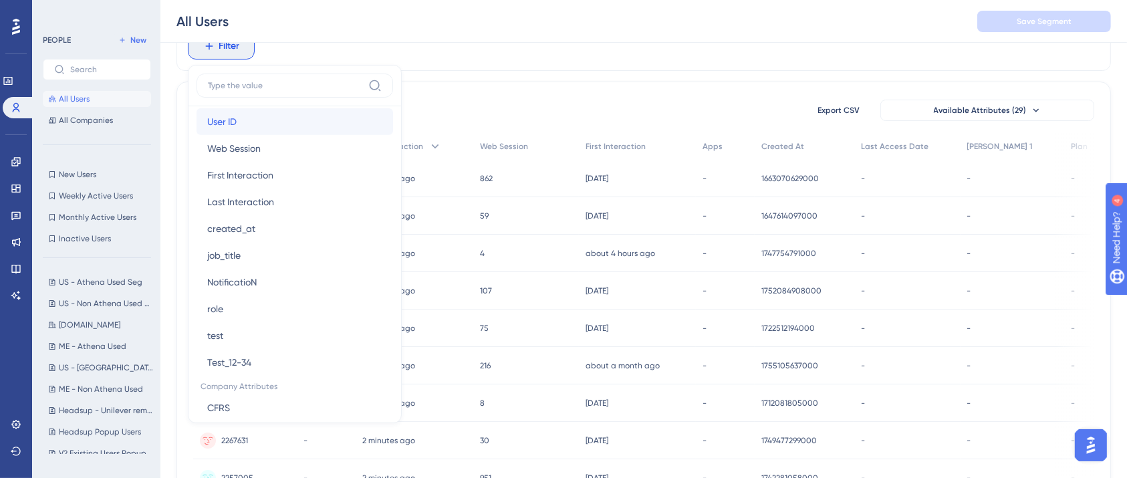
click at [235, 125] on span "User ID" at bounding box center [221, 122] width 29 height 16
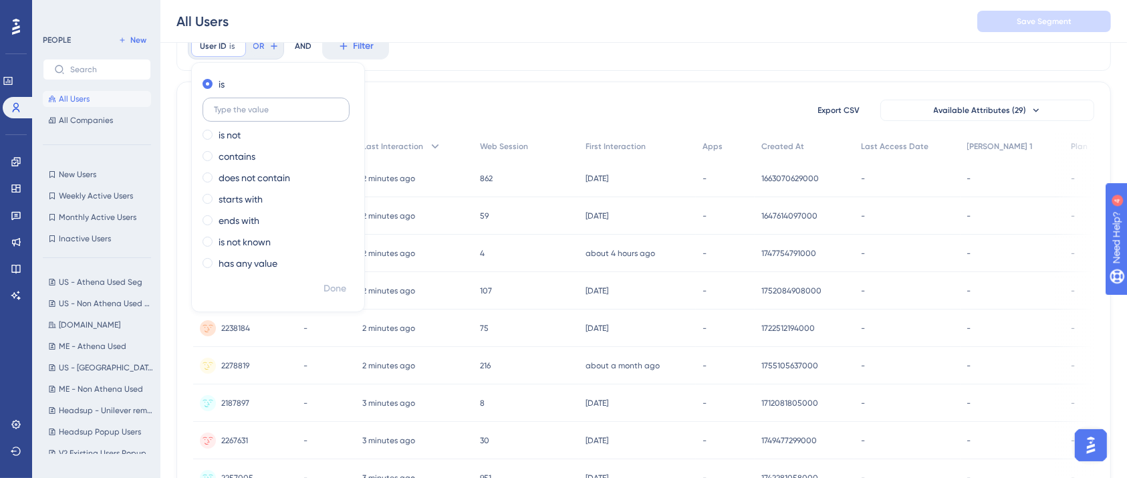
click at [260, 105] on input "text" at bounding box center [276, 109] width 124 height 9
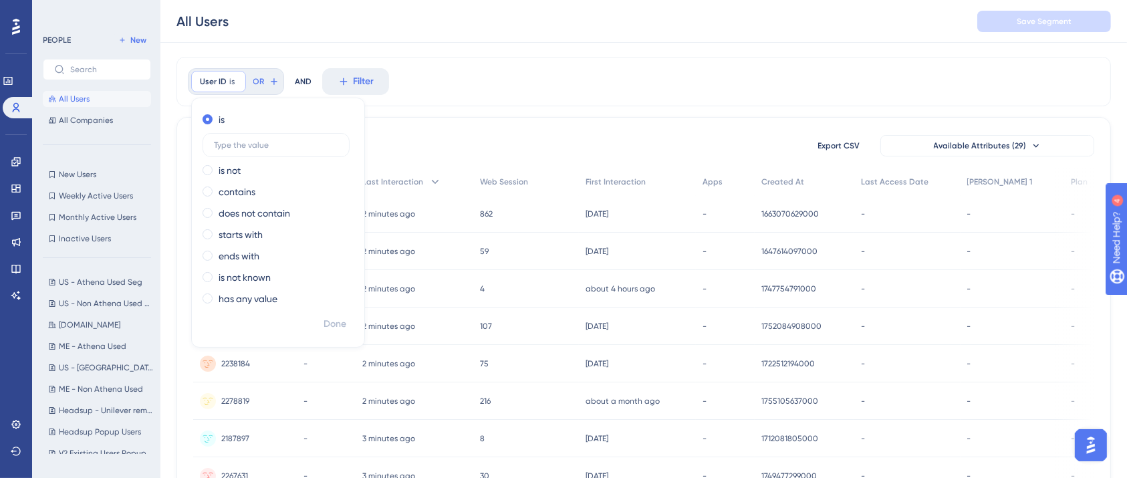
scroll to position [0, 0]
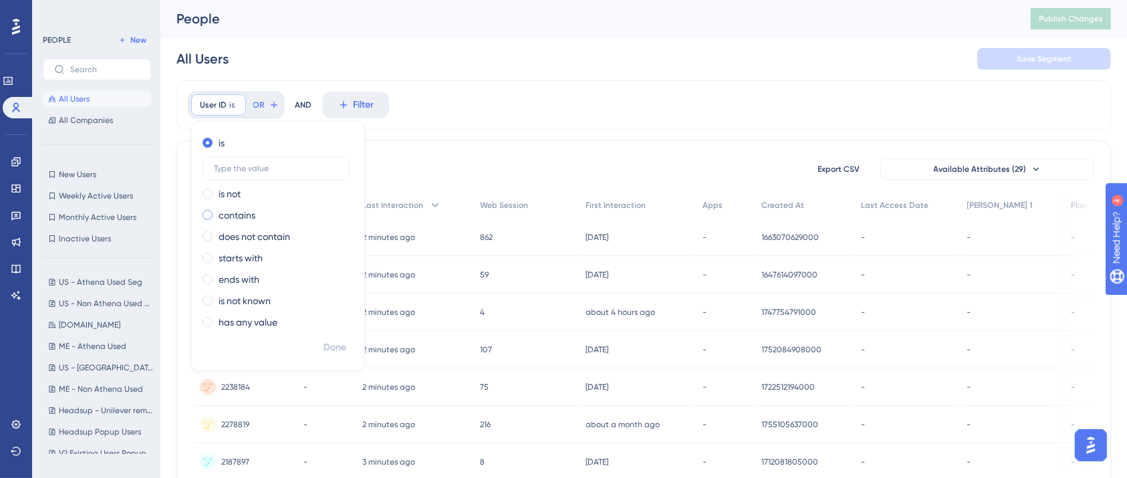
click at [243, 215] on label "contains" at bounding box center [237, 215] width 37 height 16
click at [247, 216] on label at bounding box center [275, 211] width 147 height 24
click at [247, 216] on input "text" at bounding box center [276, 211] width 124 height 9
type input "1002087357"
click at [334, 347] on span "Done" at bounding box center [334, 348] width 23 height 16
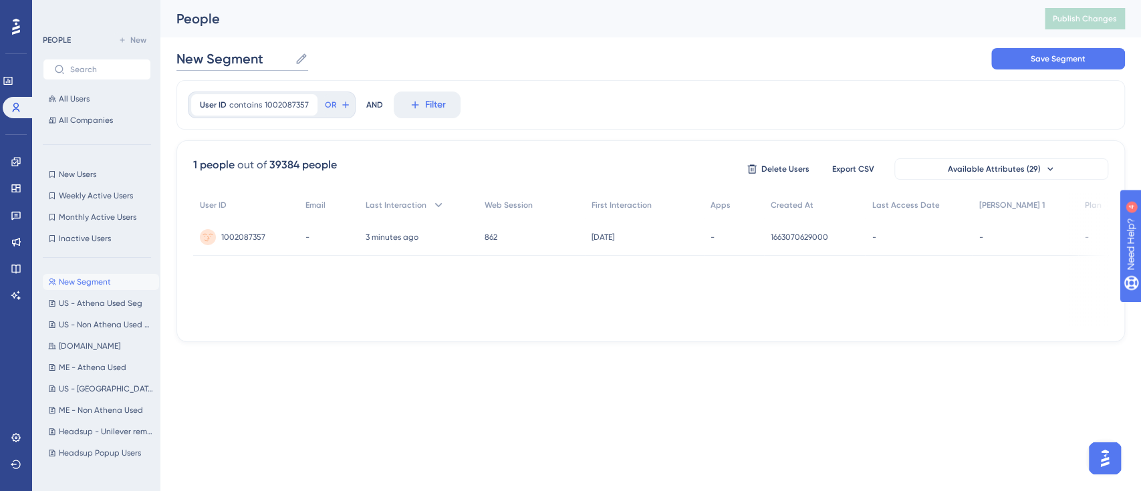
click at [225, 64] on input "New Segment" at bounding box center [232, 58] width 113 height 19
type input "[PERSON_NAME]"
click at [806, 39] on div "[PERSON_NAME] [PERSON_NAME] Save Segment" at bounding box center [650, 58] width 948 height 43
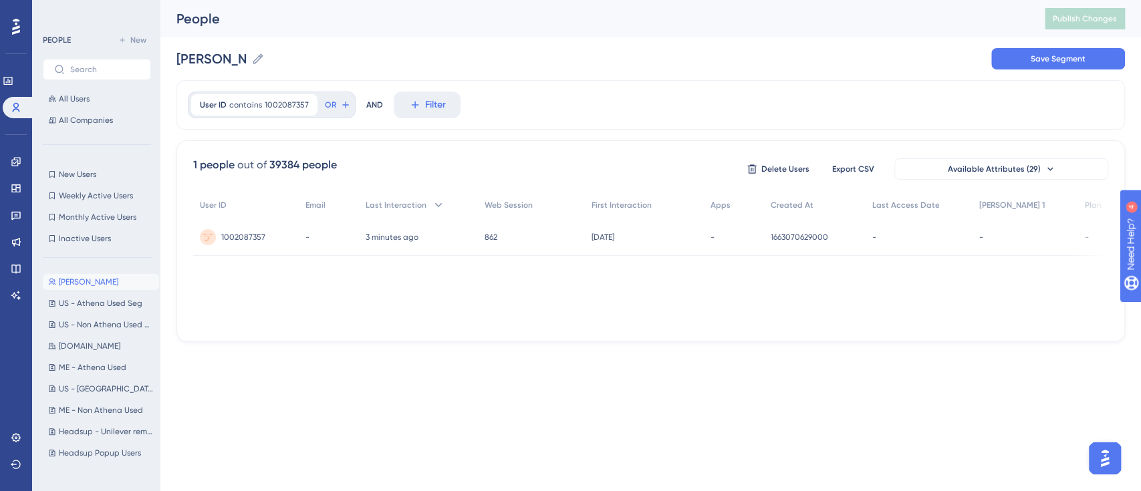
click at [1013, 81] on div "User ID contains 1002087357 1002087357 Remove OR AND Filter" at bounding box center [650, 104] width 948 height 49
click at [1033, 61] on span "Save Segment" at bounding box center [1058, 58] width 55 height 11
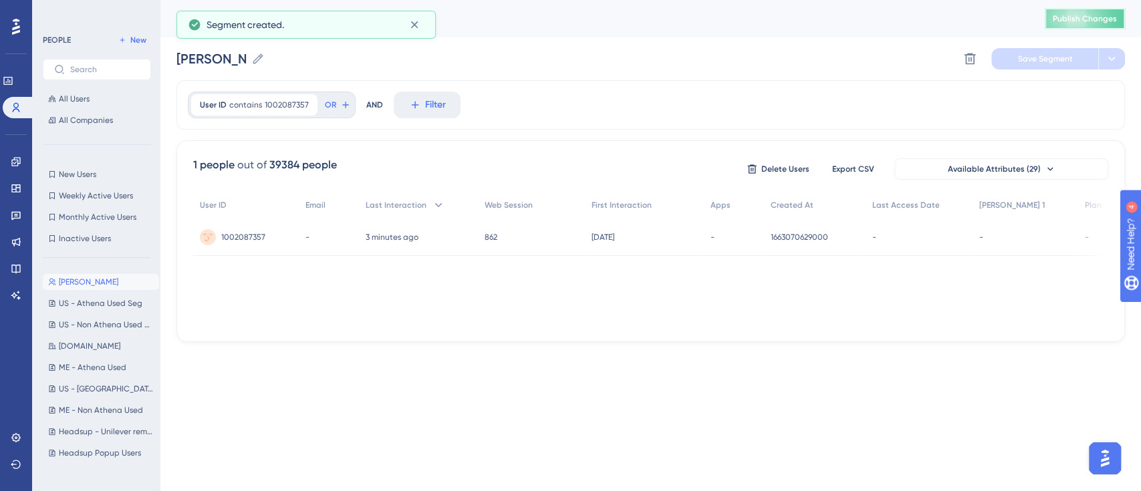
click at [1065, 22] on span "Publish Changes" at bounding box center [1085, 18] width 64 height 11
click at [21, 158] on icon at bounding box center [16, 161] width 11 height 11
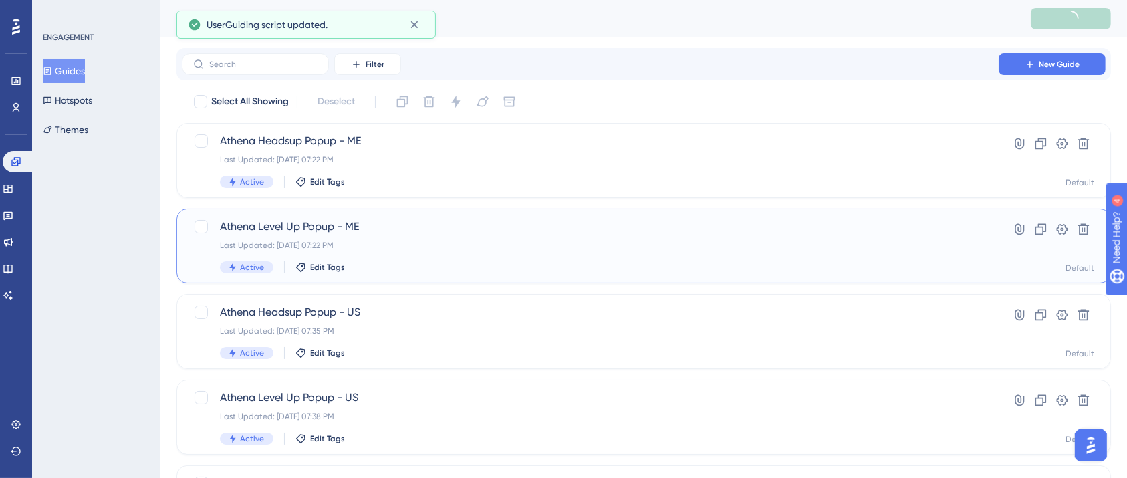
click at [398, 240] on div "Last Updated: [DATE] 07:22 PM" at bounding box center [590, 245] width 740 height 11
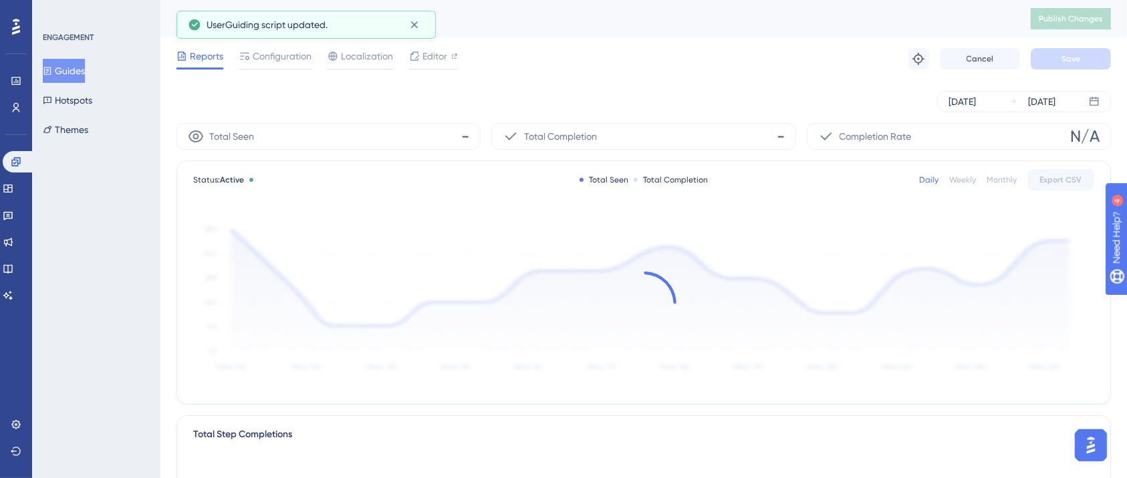
click at [38, 70] on div "ENGAGEMENT Guides Hotspots Themes" at bounding box center [96, 239] width 128 height 478
click at [70, 65] on button "Guides" at bounding box center [64, 71] width 42 height 24
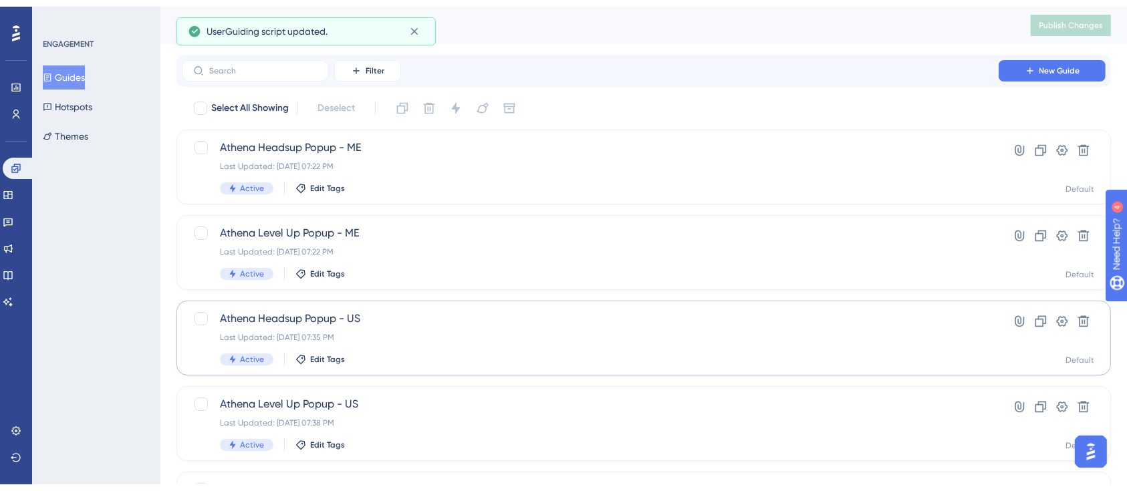
scroll to position [178, 0]
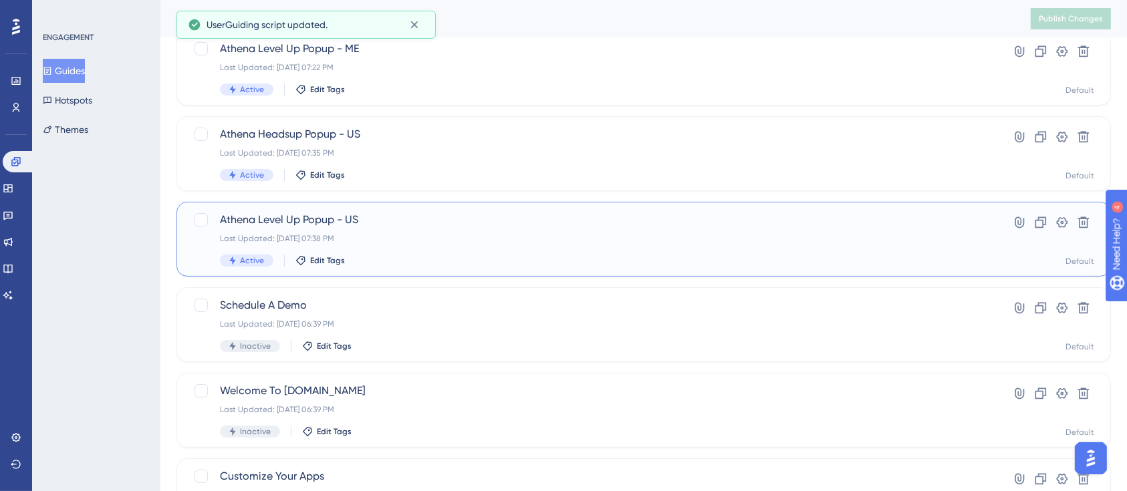
click at [402, 230] on div "Athena Level Up Popup - US Last Updated: [DATE] 07:38 PM Active Edit Tags" at bounding box center [590, 239] width 740 height 55
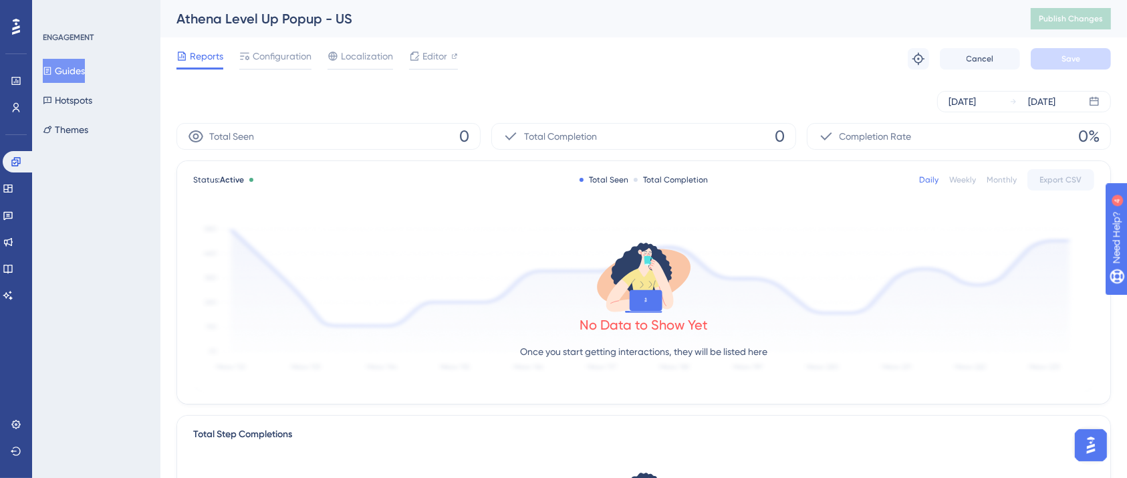
click at [271, 43] on div "Reports Configuration Localization Editor Troubleshoot Cancel Save" at bounding box center [643, 58] width 934 height 43
click at [270, 54] on span "Configuration" at bounding box center [282, 56] width 59 height 16
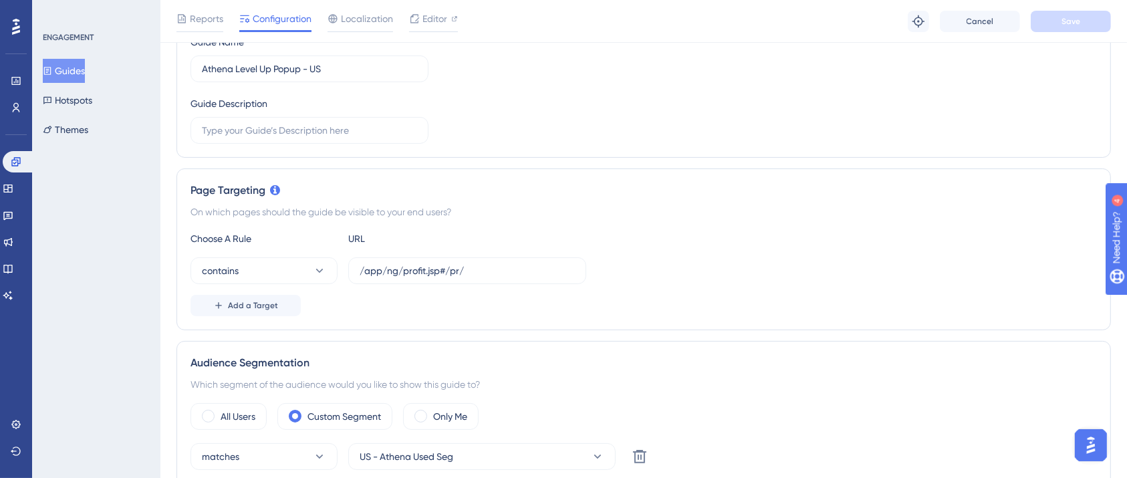
scroll to position [356, 0]
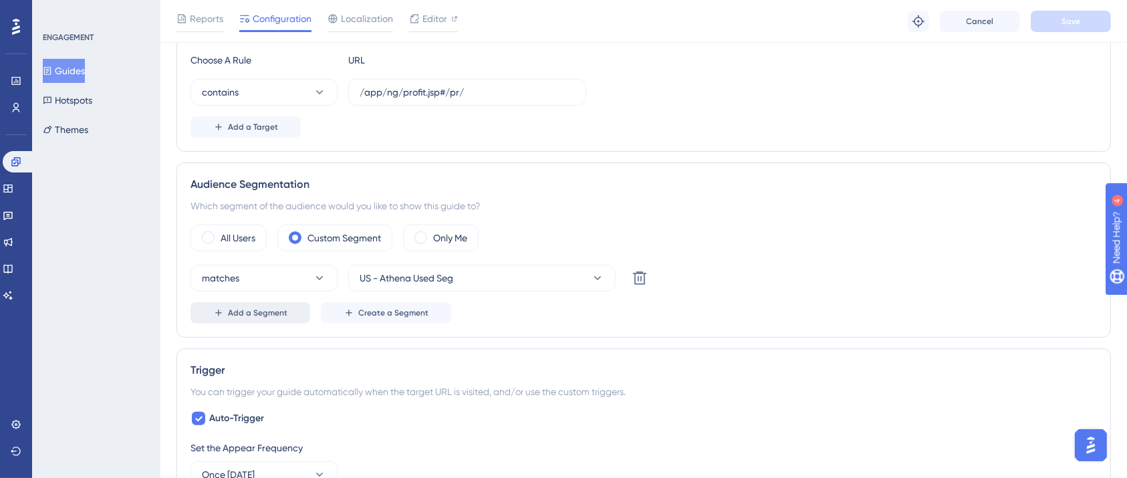
click at [289, 314] on button "Add a Segment" at bounding box center [250, 312] width 120 height 21
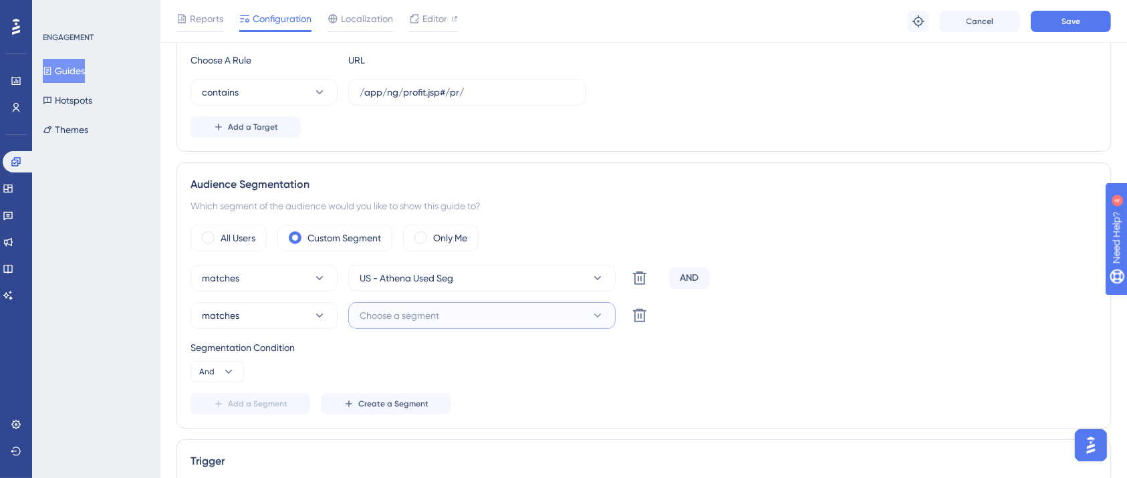
click at [424, 318] on span "Choose a segment" at bounding box center [400, 315] width 80 height 16
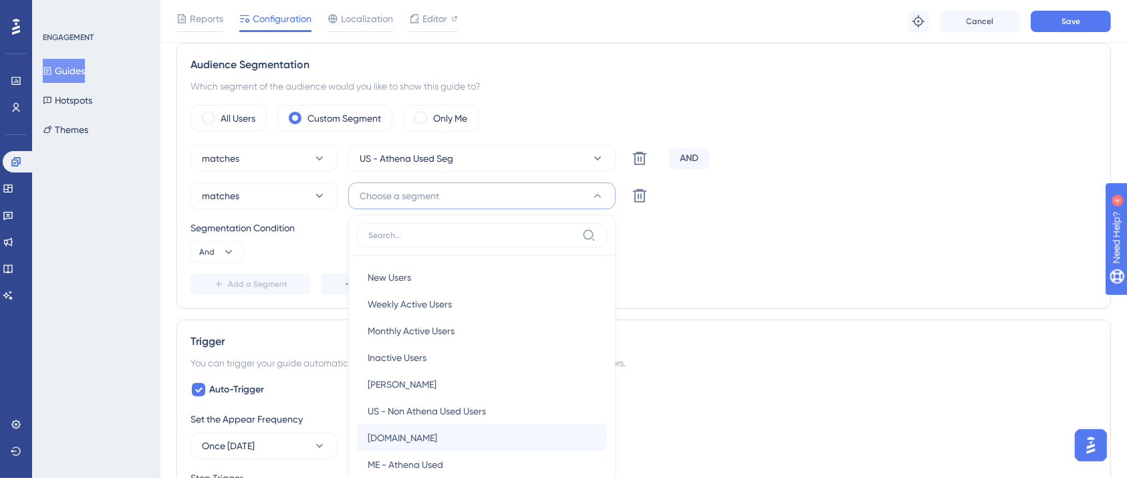
scroll to position [575, 0]
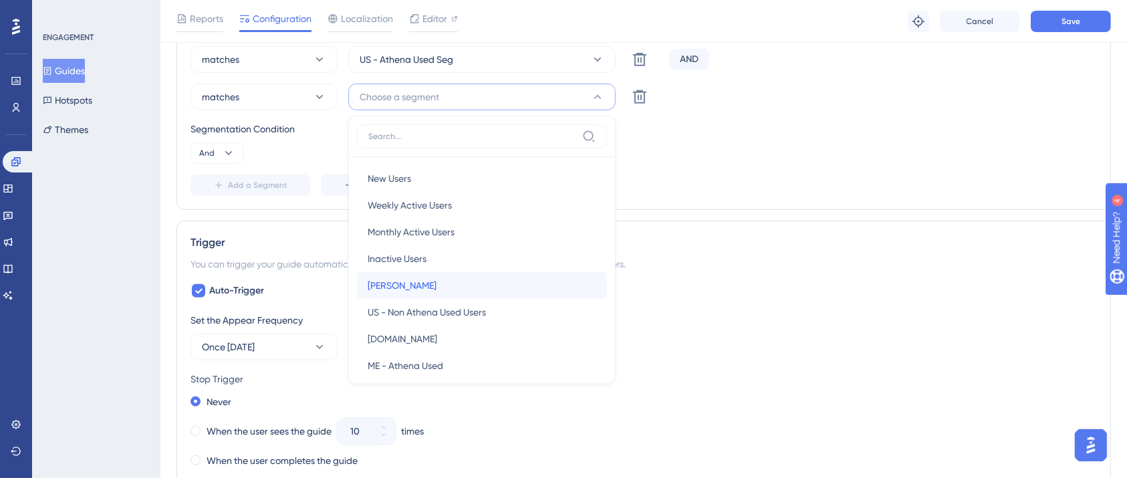
click at [400, 285] on div "[PERSON_NAME] [PERSON_NAME]" at bounding box center [482, 285] width 229 height 27
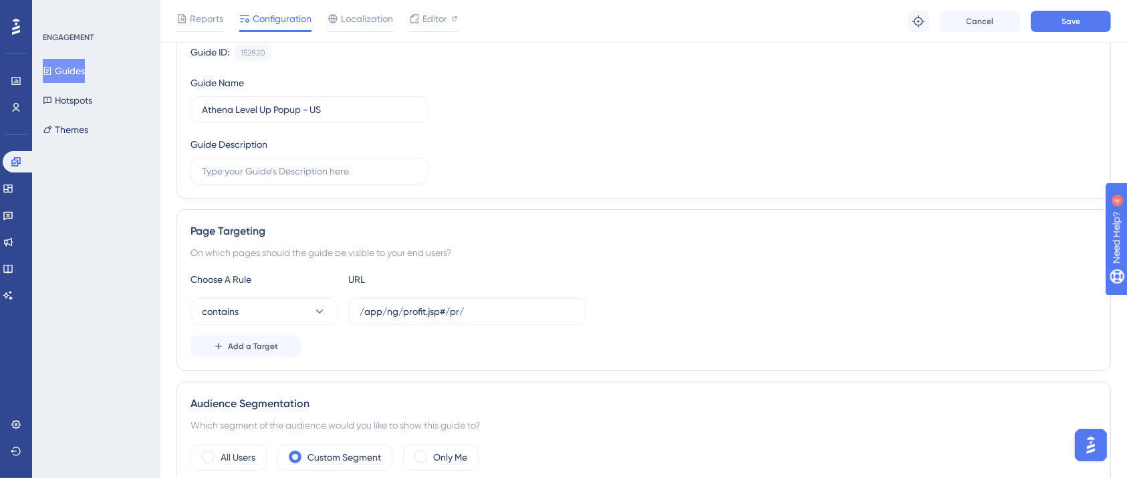
scroll to position [0, 0]
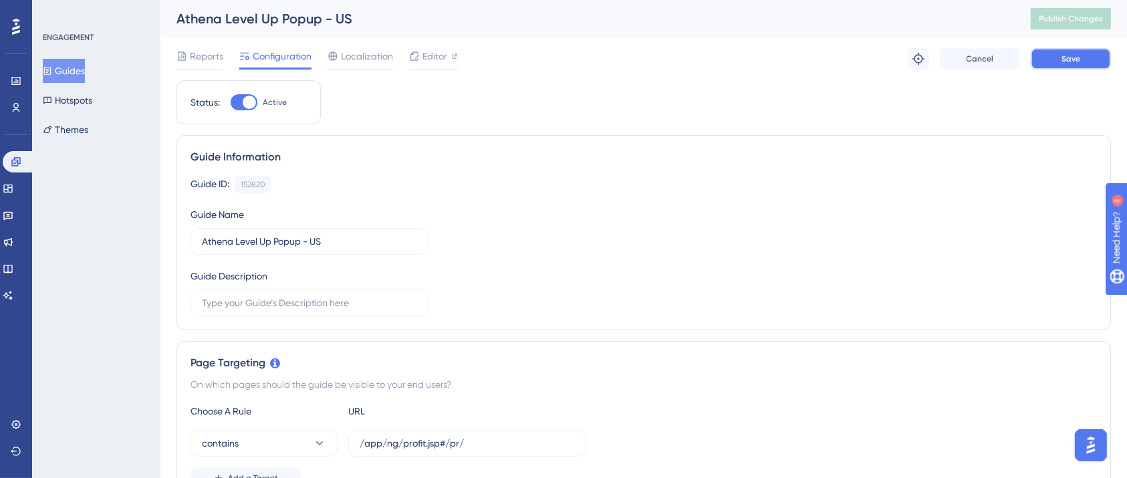
click at [1065, 56] on span "Save" at bounding box center [1070, 58] width 19 height 11
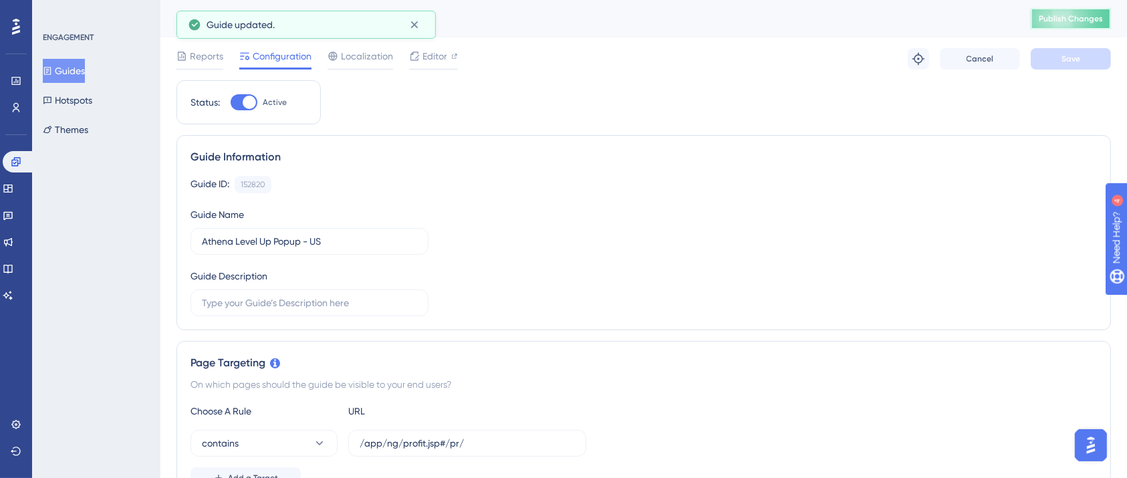
click at [1085, 23] on span "Publish Changes" at bounding box center [1071, 18] width 64 height 11
click at [15, 107] on icon at bounding box center [16, 107] width 7 height 9
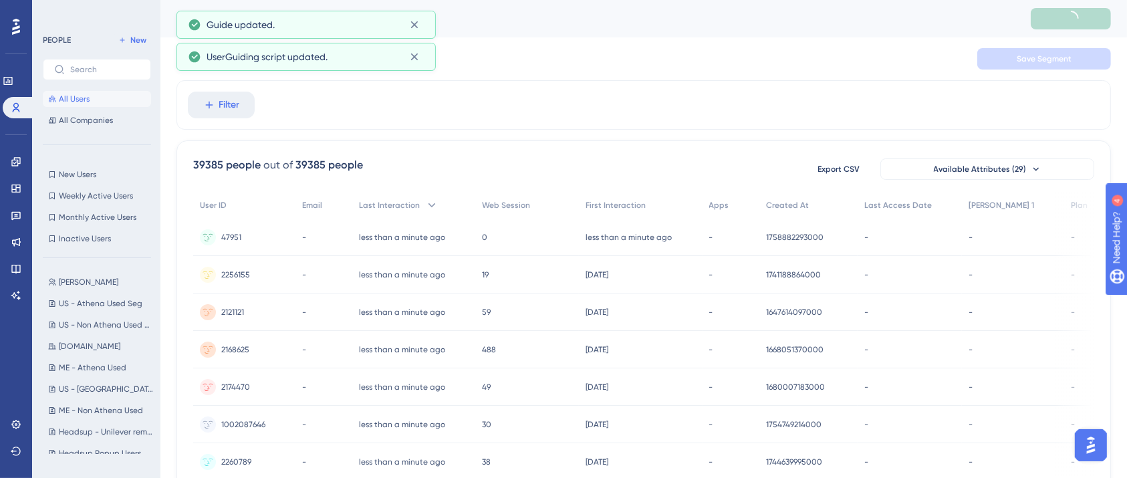
click at [441, 99] on div "Filter" at bounding box center [643, 104] width 934 height 49
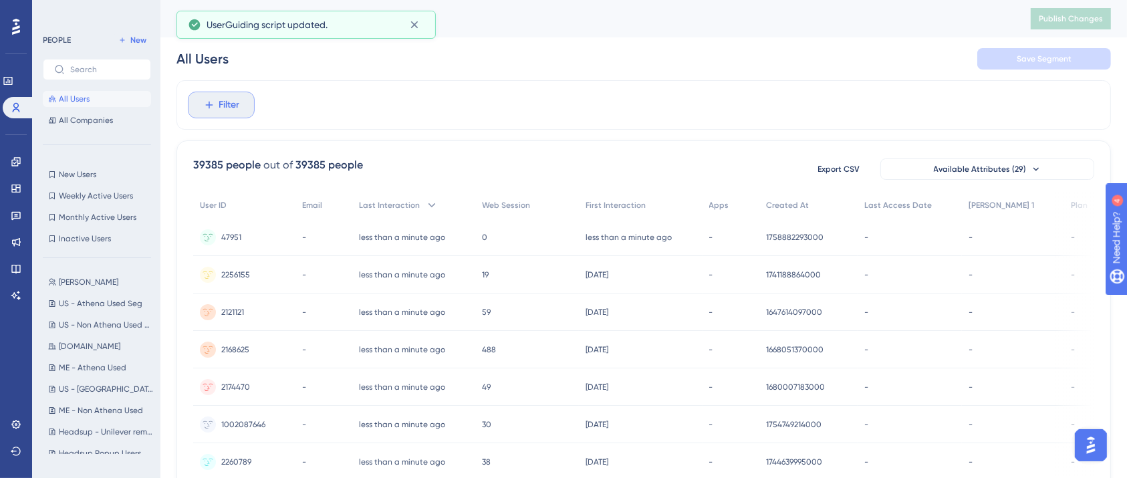
click at [225, 99] on span "Filter" at bounding box center [229, 105] width 21 height 16
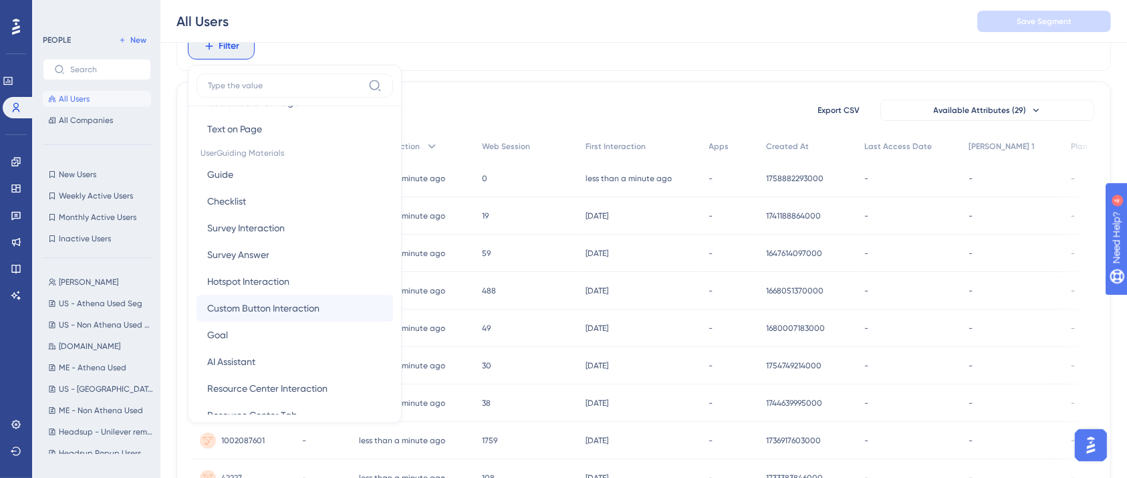
scroll to position [445, 0]
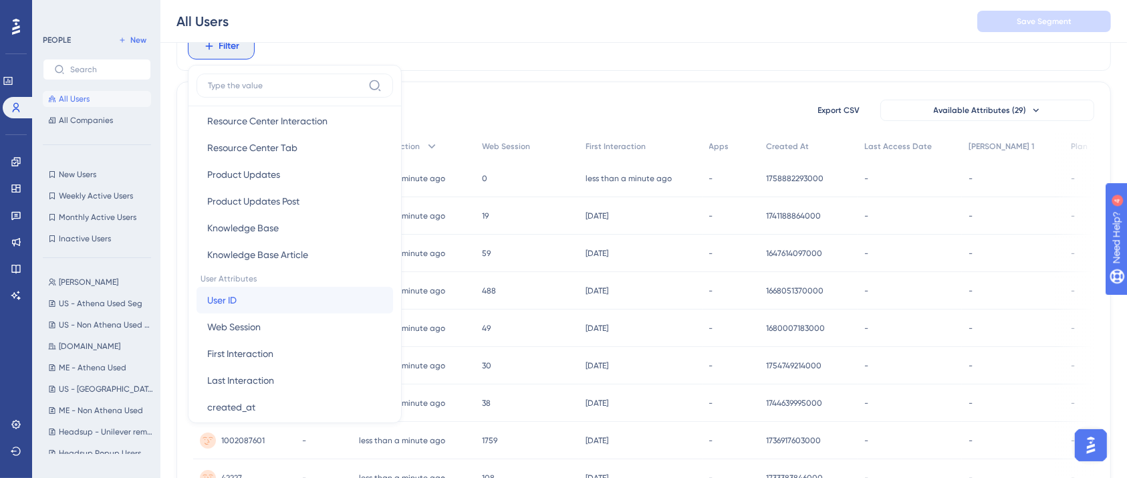
click at [253, 294] on button "User ID User ID" at bounding box center [294, 300] width 196 height 27
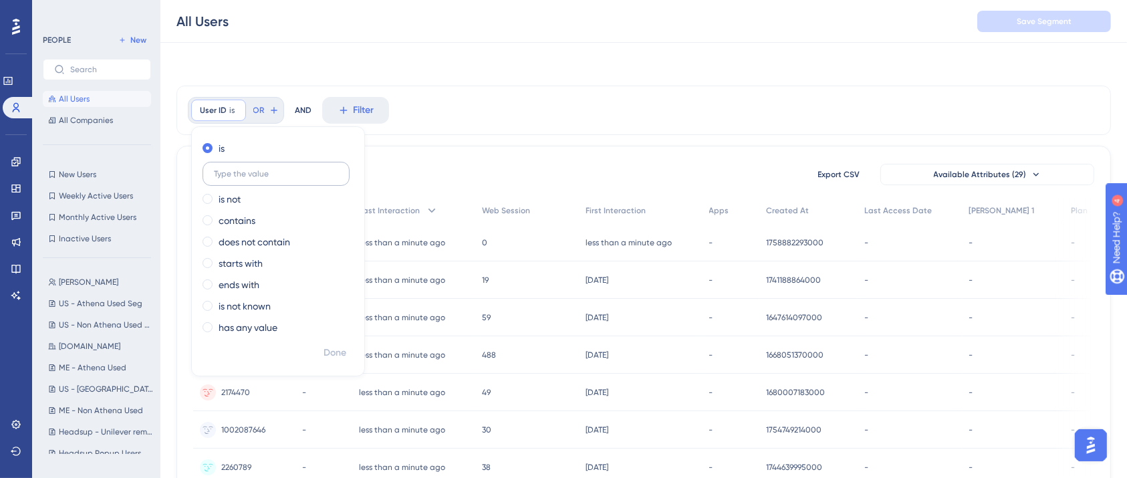
scroll to position [0, 0]
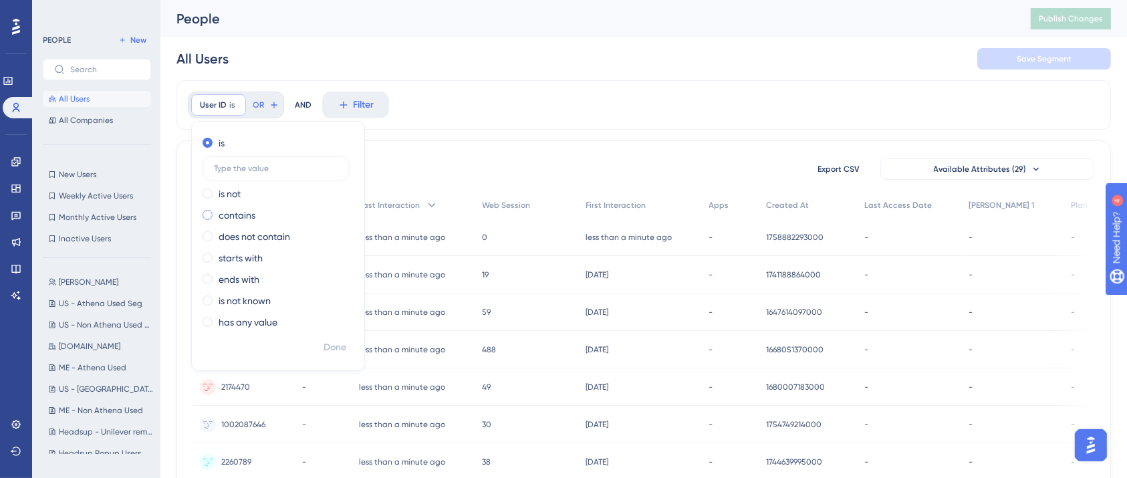
click at [228, 218] on label "contains" at bounding box center [237, 215] width 37 height 16
click at [242, 210] on input "text" at bounding box center [276, 211] width 124 height 9
type input "1002100302"
click at [335, 350] on span "Done" at bounding box center [334, 348] width 23 height 16
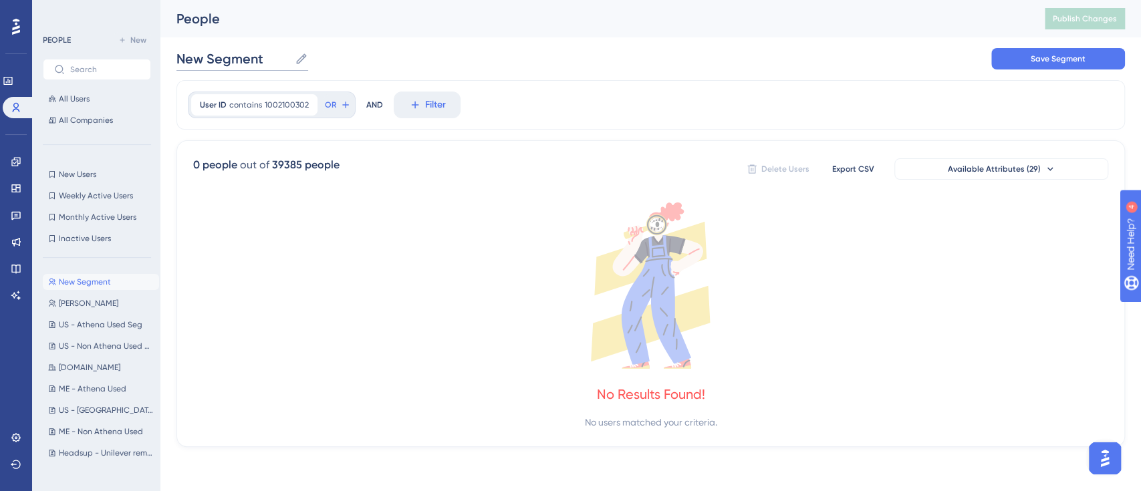
click at [223, 62] on input "New Segment" at bounding box center [232, 58] width 113 height 19
drag, startPoint x: 519, startPoint y: 58, endPoint x: 683, endPoint y: 104, distance: 170.7
click at [519, 57] on div "Yogii Yogii Save Segment" at bounding box center [650, 58] width 948 height 43
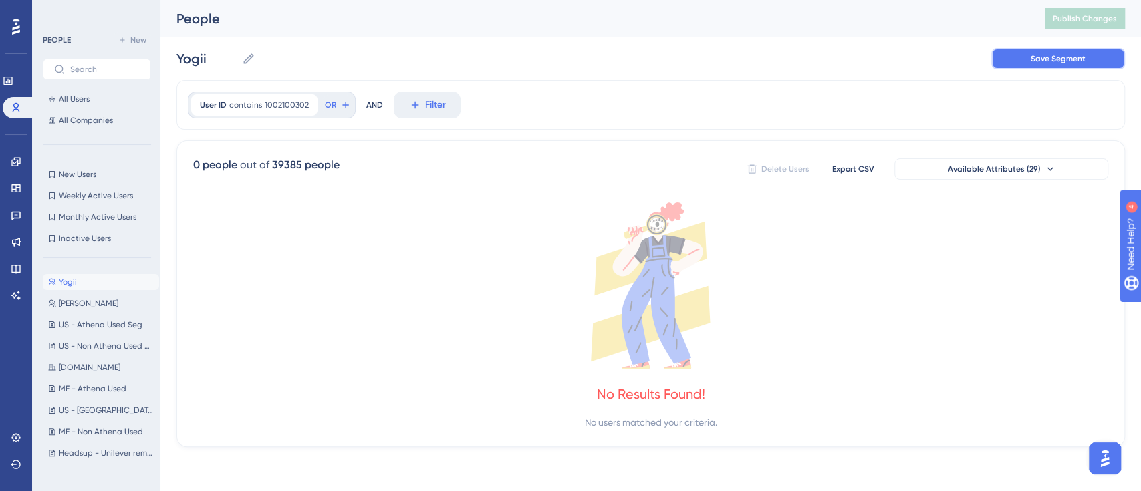
click at [1048, 53] on span "Save Segment" at bounding box center [1058, 58] width 55 height 11
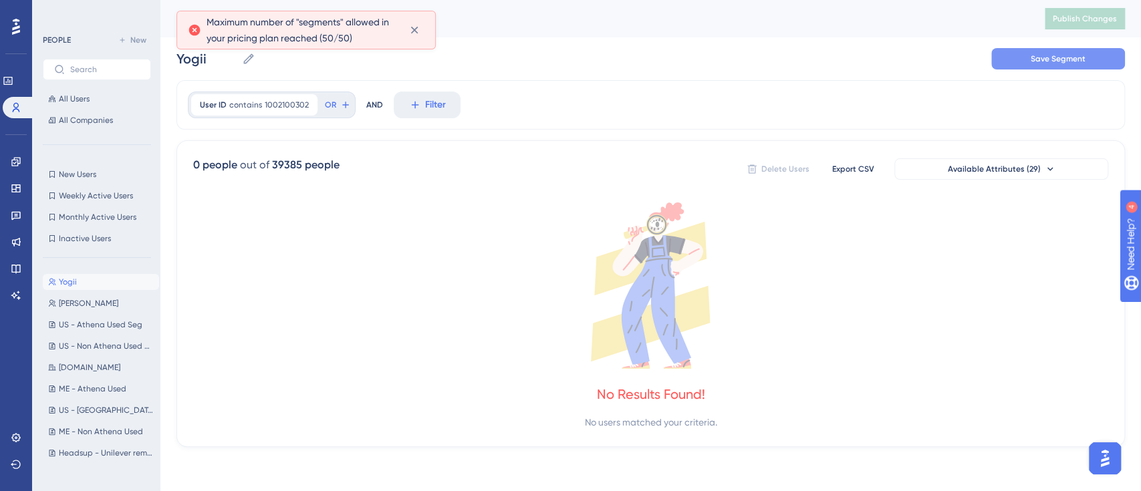
click at [520, 102] on div "User ID contains 1002100302 1002100302 Remove OR AND Filter" at bounding box center [650, 104] width 948 height 49
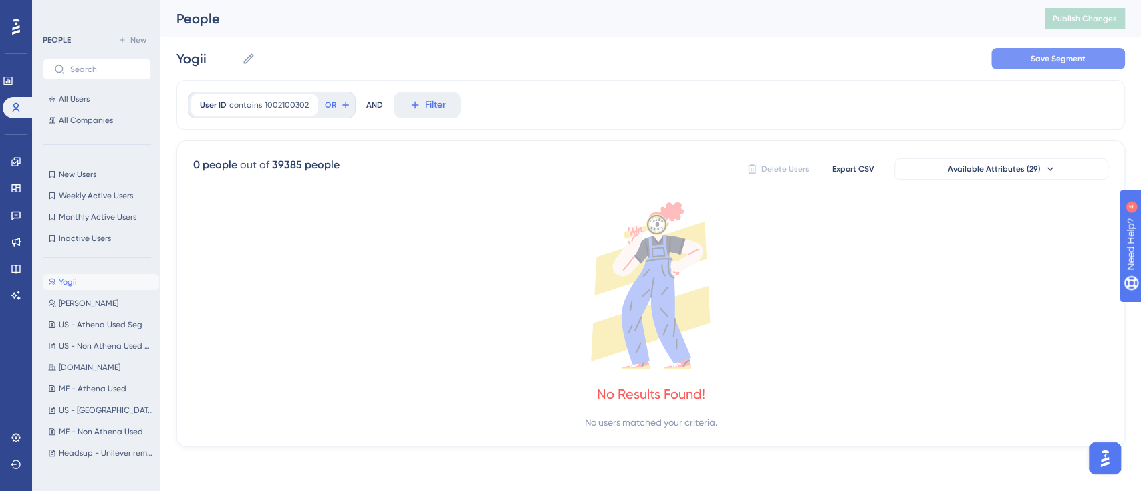
click at [541, 104] on div "User ID contains 1002100302 1002100302 Remove OR AND Filter" at bounding box center [650, 104] width 948 height 49
click at [278, 103] on span "1002100302" at bounding box center [287, 105] width 44 height 11
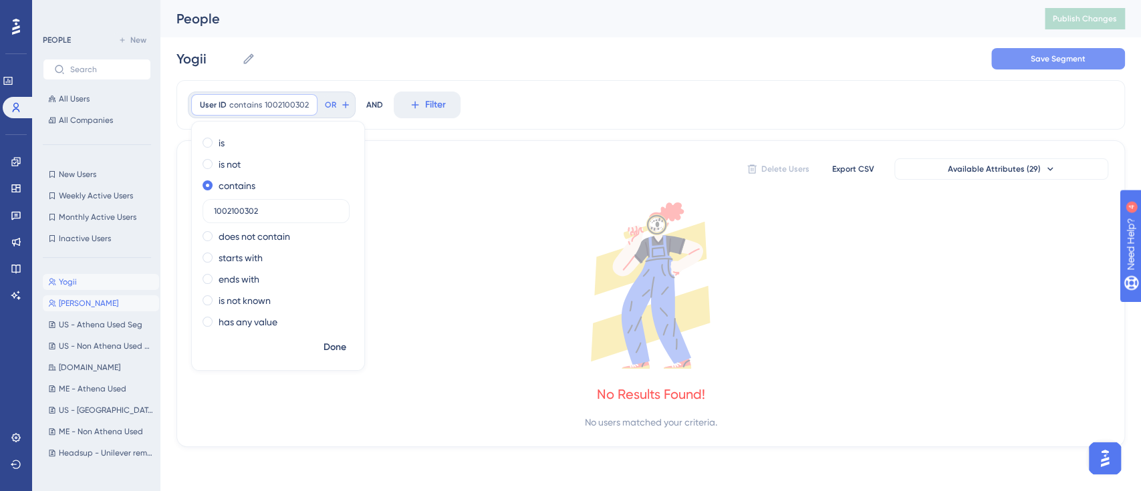
click at [73, 302] on span "[PERSON_NAME]" at bounding box center [88, 303] width 59 height 11
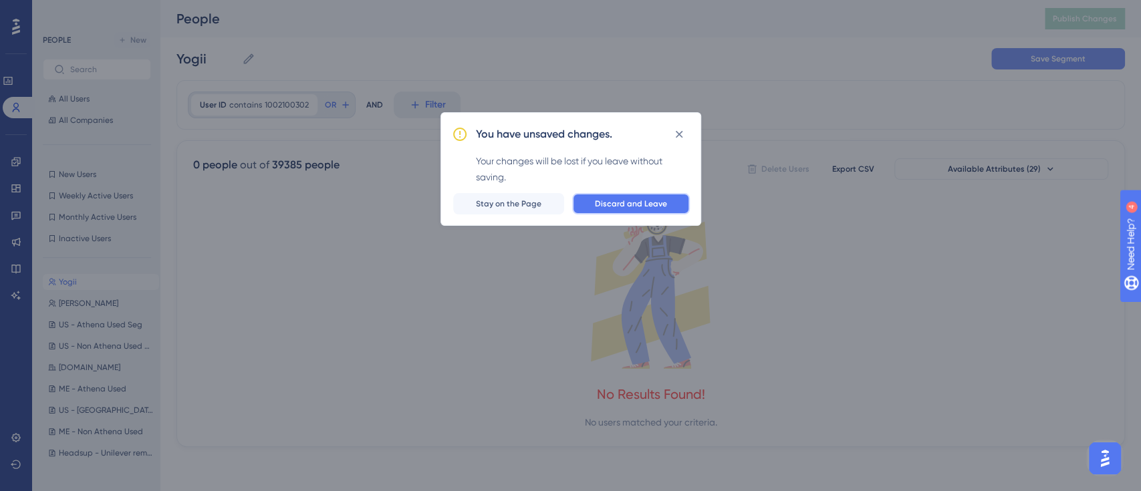
click at [610, 206] on span "Discard and Leave" at bounding box center [631, 203] width 72 height 11
type input "[PERSON_NAME]"
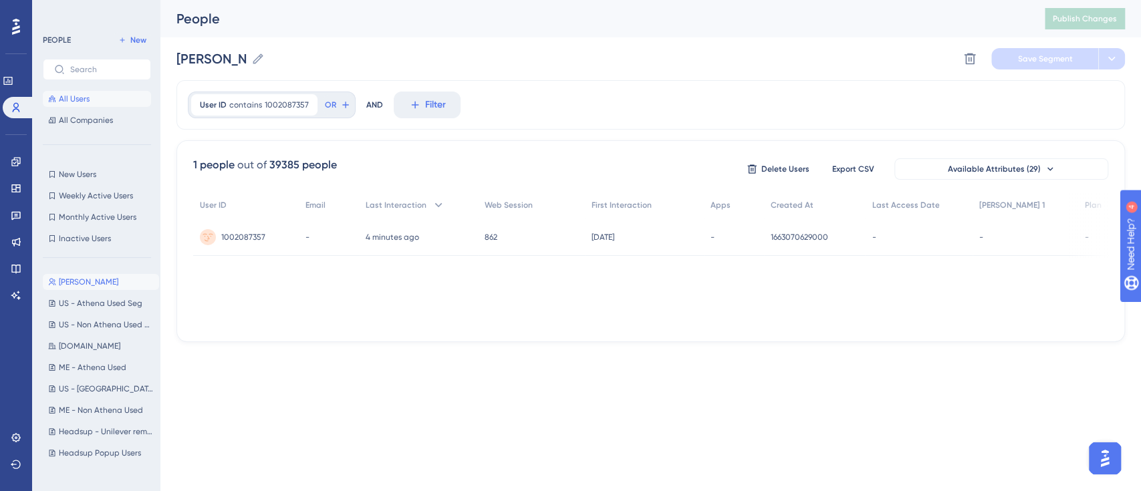
click at [74, 100] on span "All Users" at bounding box center [74, 99] width 31 height 11
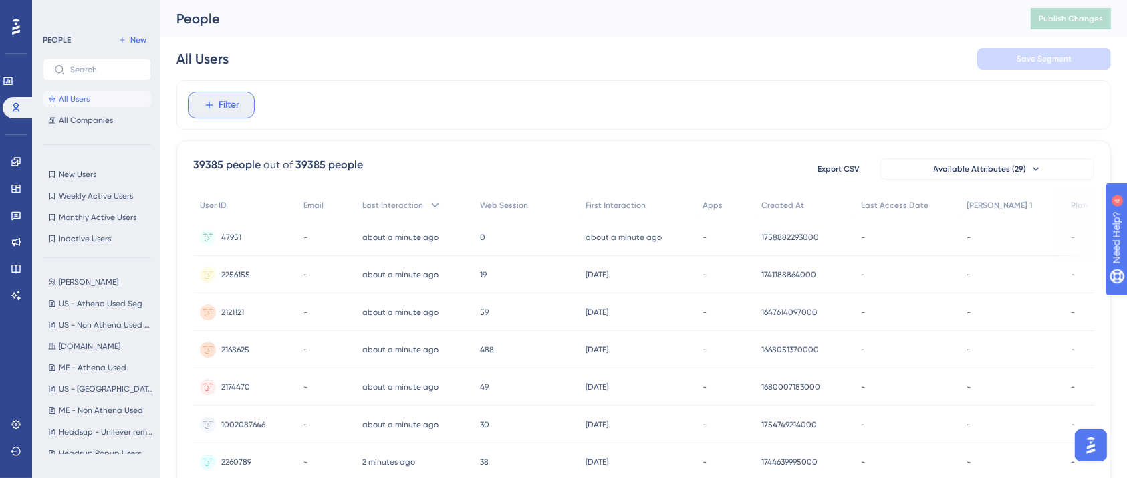
click at [221, 105] on span "Filter" at bounding box center [229, 105] width 21 height 16
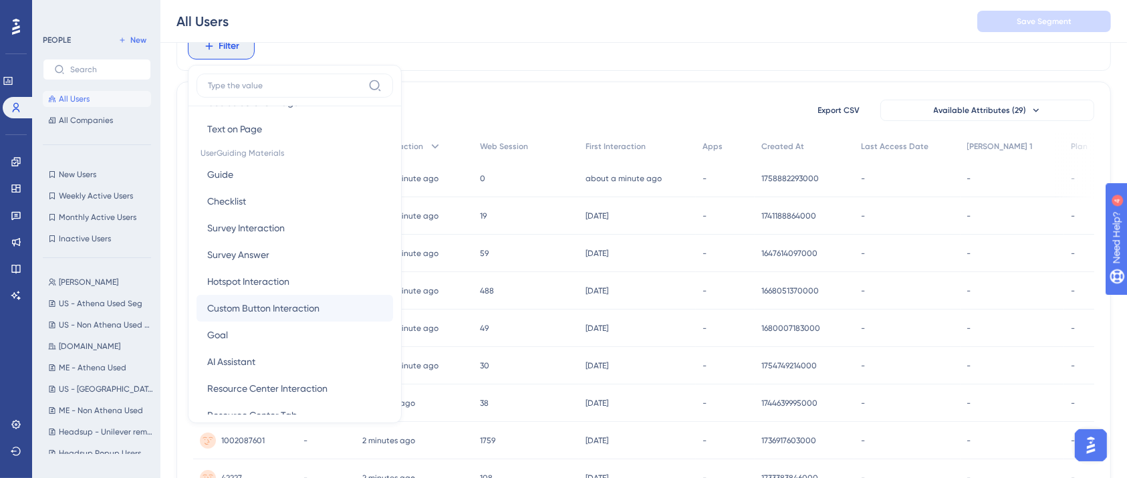
scroll to position [445, 0]
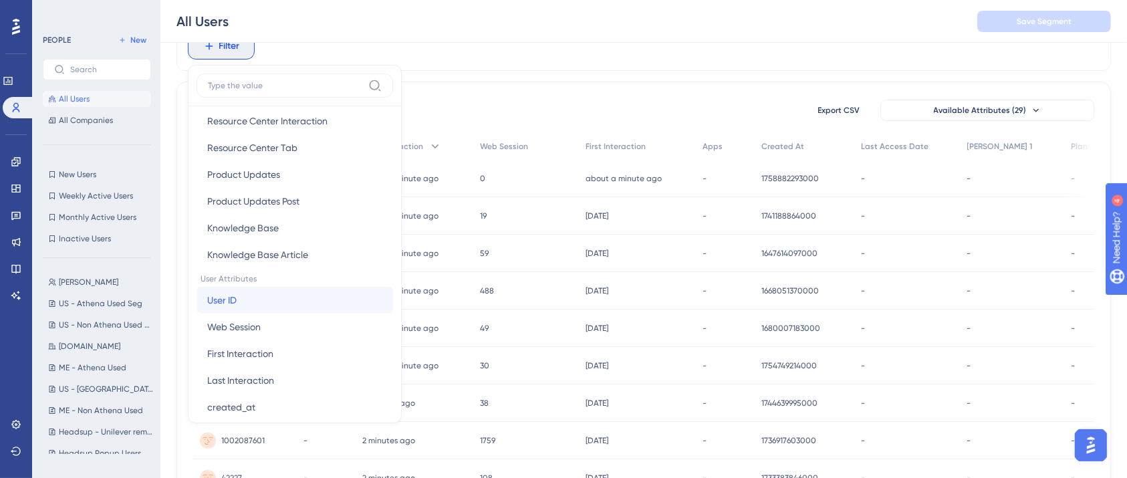
click at [241, 295] on button "User ID User ID" at bounding box center [294, 300] width 196 height 27
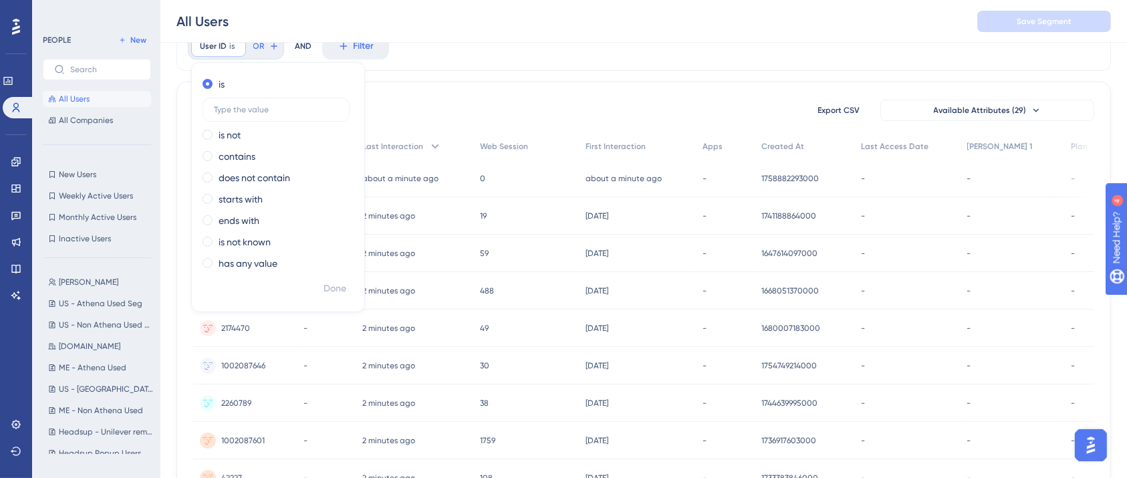
click at [235, 164] on div "is is not contains does not contain starts with ends with is not known has any …" at bounding box center [278, 175] width 172 height 203
click at [239, 154] on label "contains" at bounding box center [237, 156] width 37 height 16
click at [246, 148] on input "text" at bounding box center [276, 152] width 124 height 9
type input "1002087450"
click at [333, 291] on span "Done" at bounding box center [334, 289] width 23 height 16
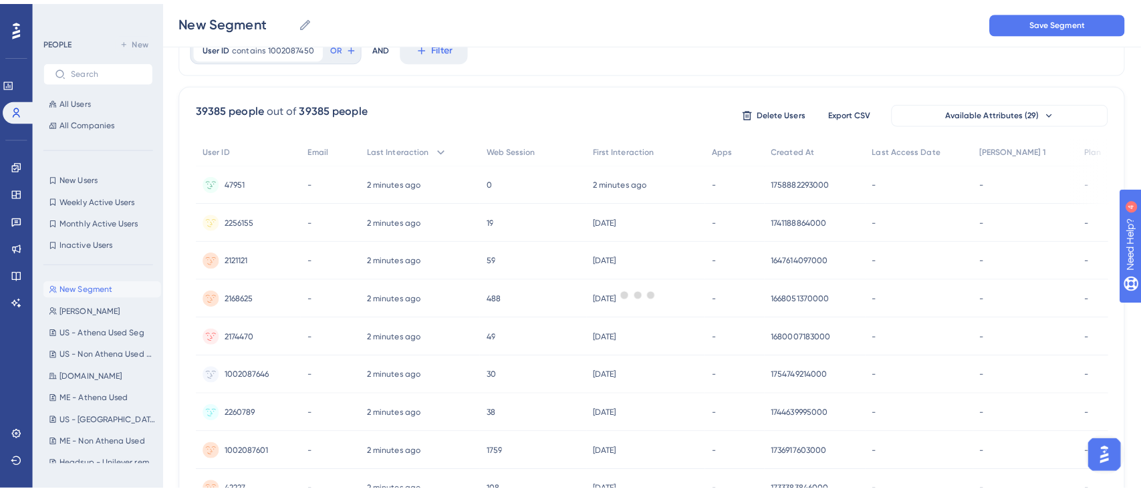
scroll to position [0, 0]
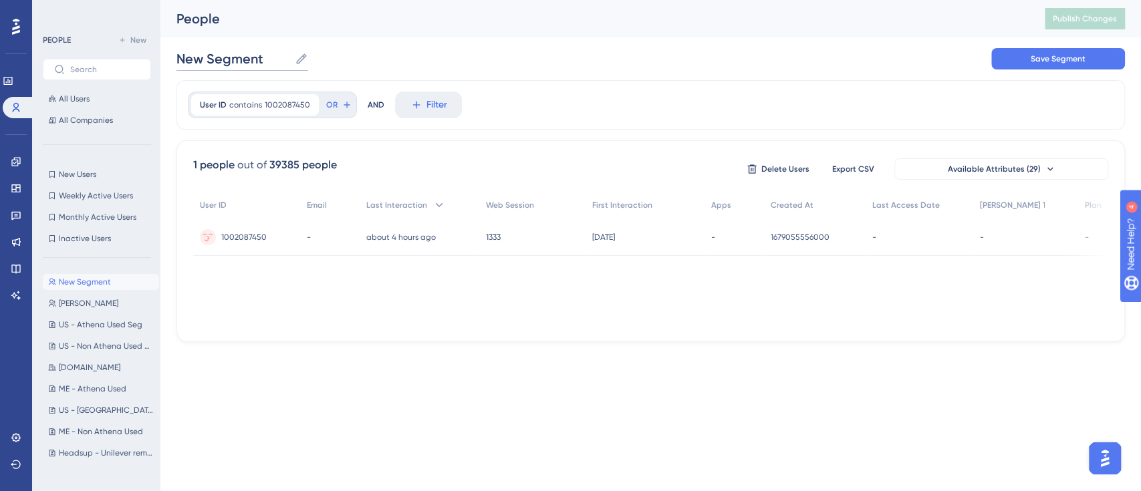
click at [207, 50] on input "New Segment" at bounding box center [232, 58] width 113 height 19
click at [547, 78] on div "[PERSON_NAME] Save Segment" at bounding box center [650, 58] width 948 height 43
click at [1051, 70] on div "[PERSON_NAME] Save Segment" at bounding box center [650, 58] width 948 height 43
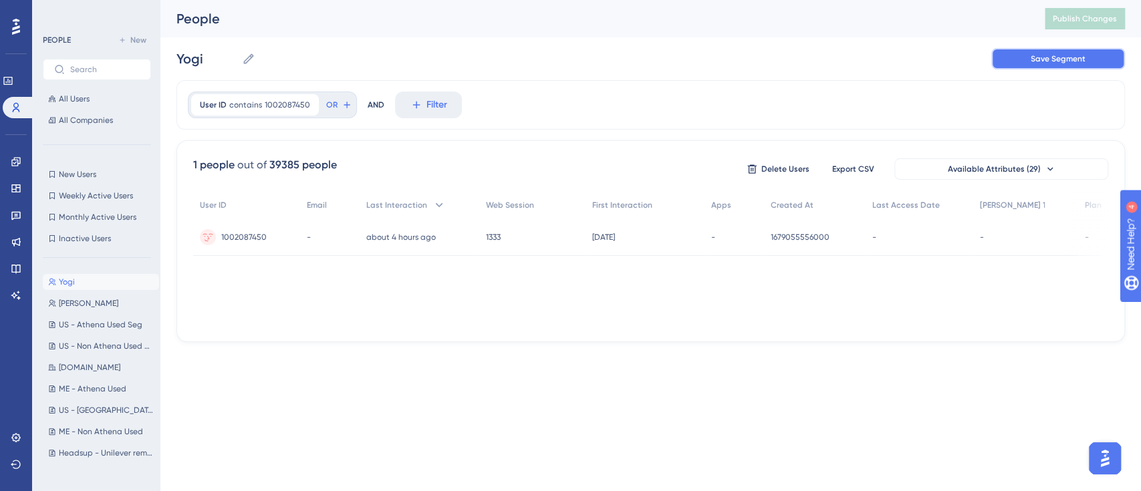
click at [1070, 54] on span "Save Segment" at bounding box center [1058, 58] width 55 height 11
click at [1071, 61] on span "Save Segment" at bounding box center [1058, 58] width 55 height 11
click at [1085, 63] on span "Save Segment" at bounding box center [1058, 58] width 55 height 11
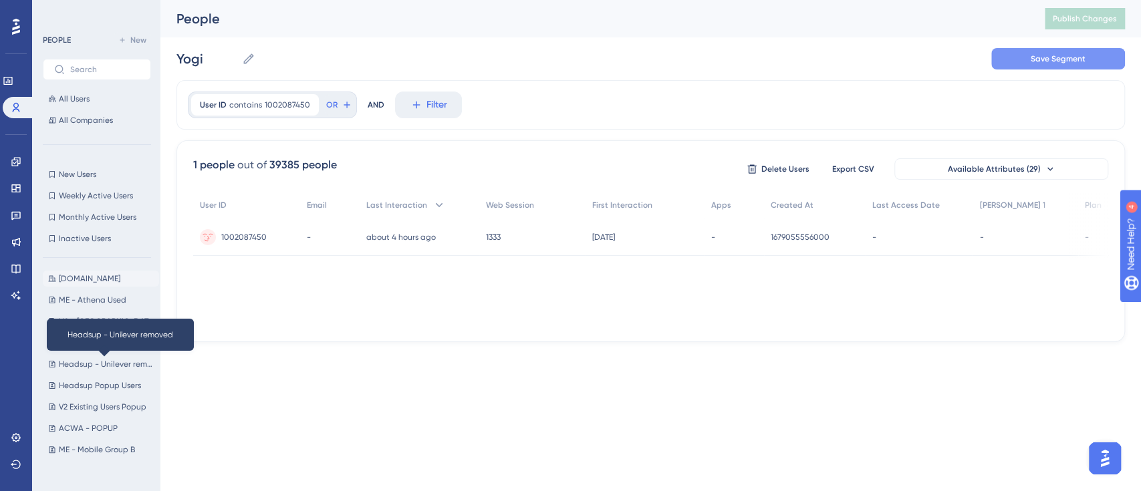
scroll to position [267, 0]
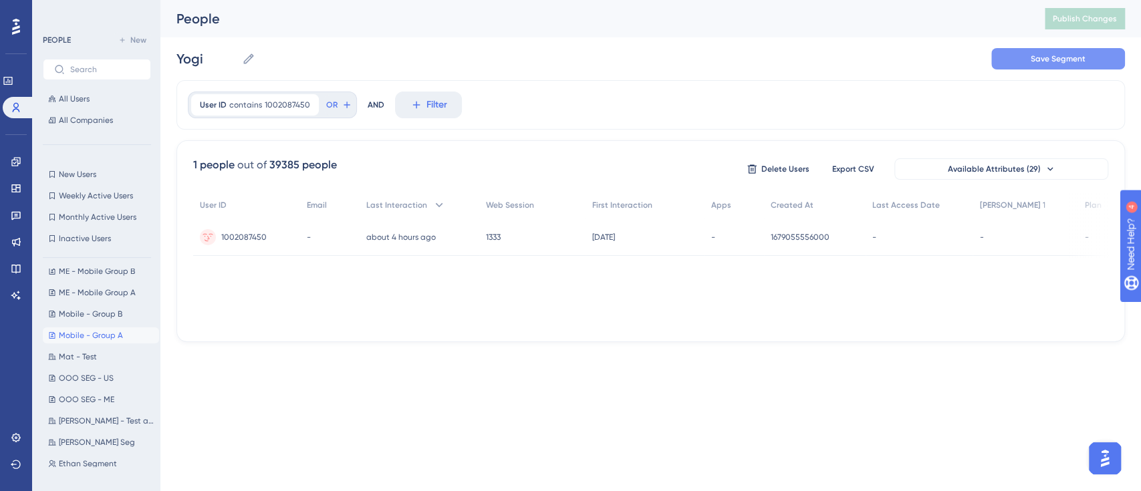
click at [108, 336] on span "Mobile - Group A" at bounding box center [91, 335] width 64 height 11
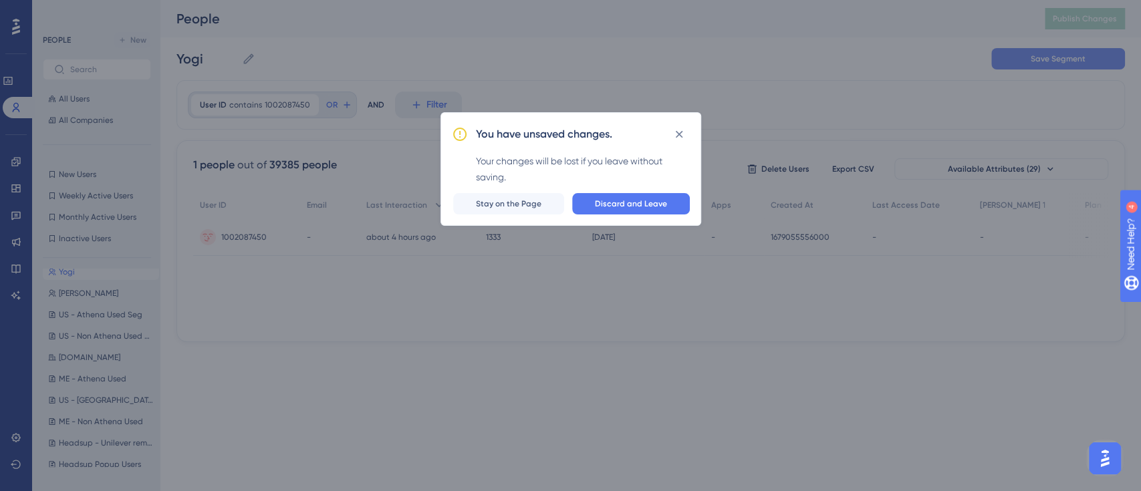
scroll to position [0, 0]
click at [632, 206] on span "Discard and Leave" at bounding box center [631, 203] width 72 height 11
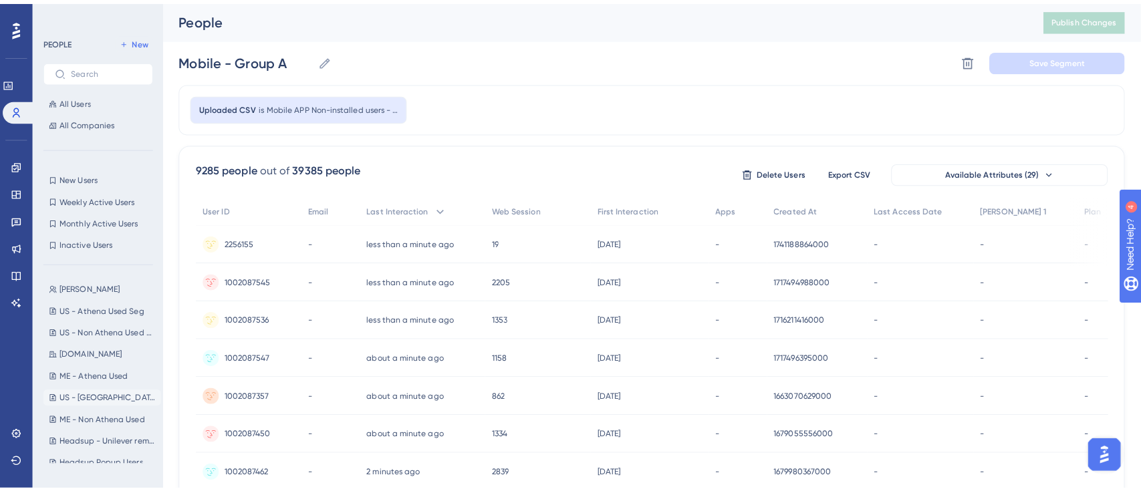
scroll to position [178, 0]
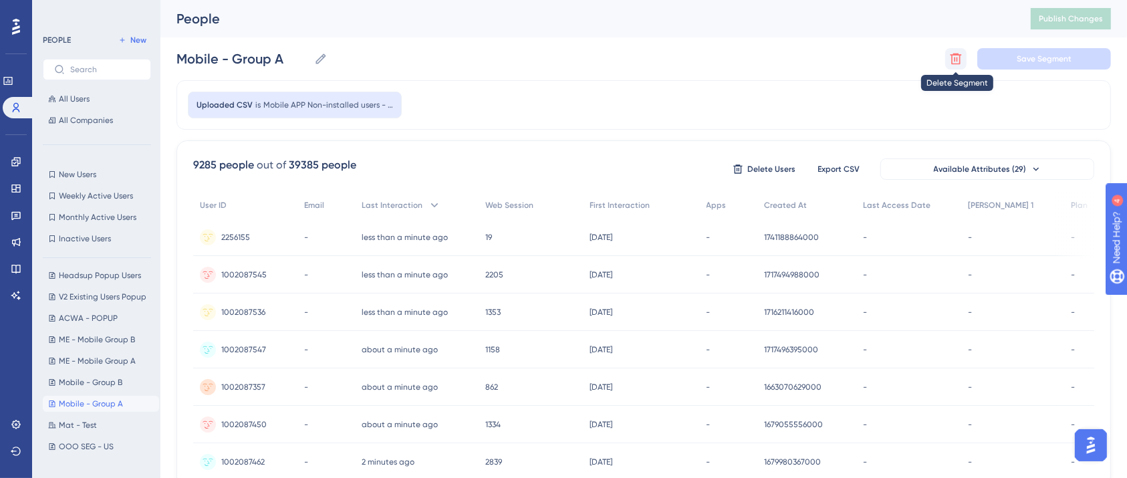
click at [950, 61] on icon at bounding box center [955, 58] width 13 height 13
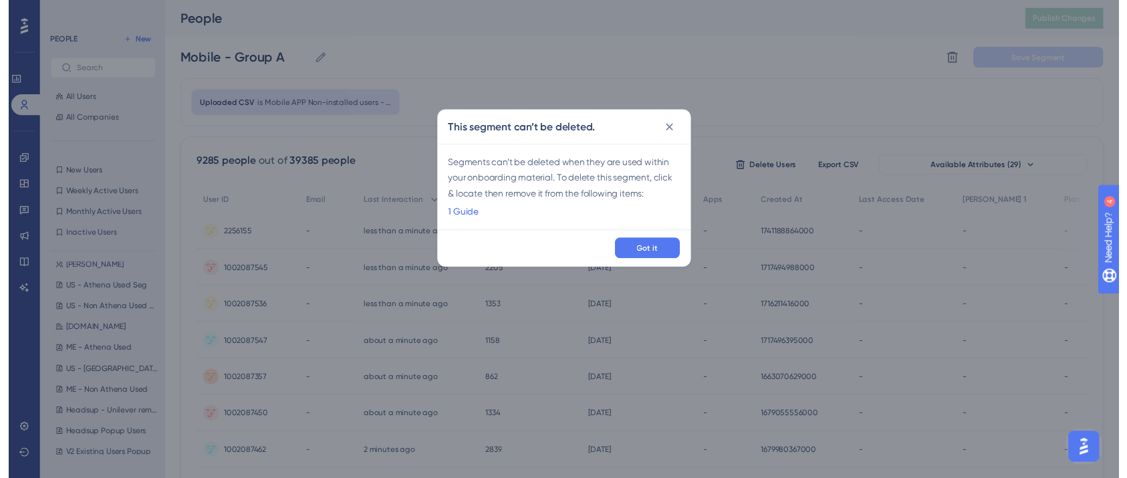
scroll to position [0, 0]
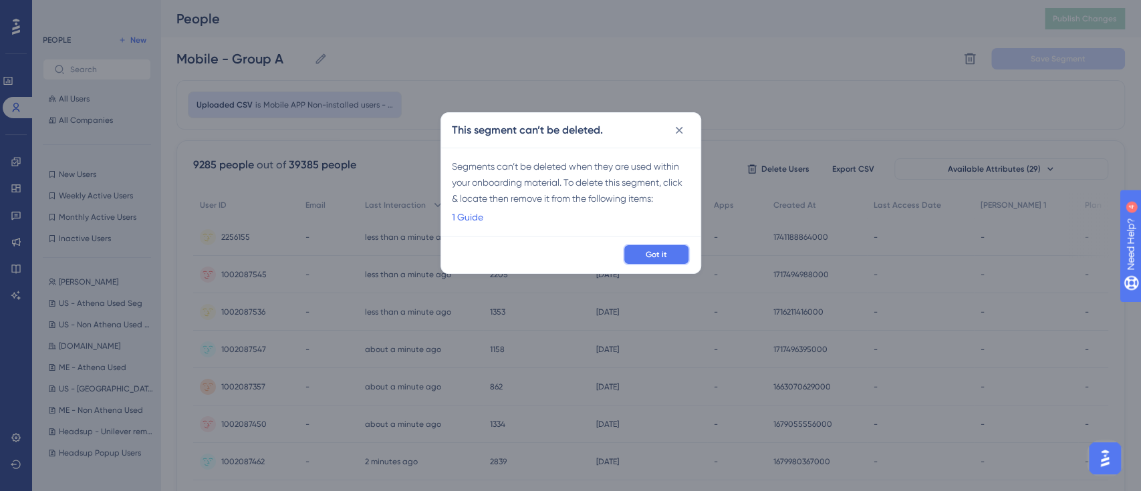
click at [635, 248] on button "Got it" at bounding box center [656, 254] width 67 height 21
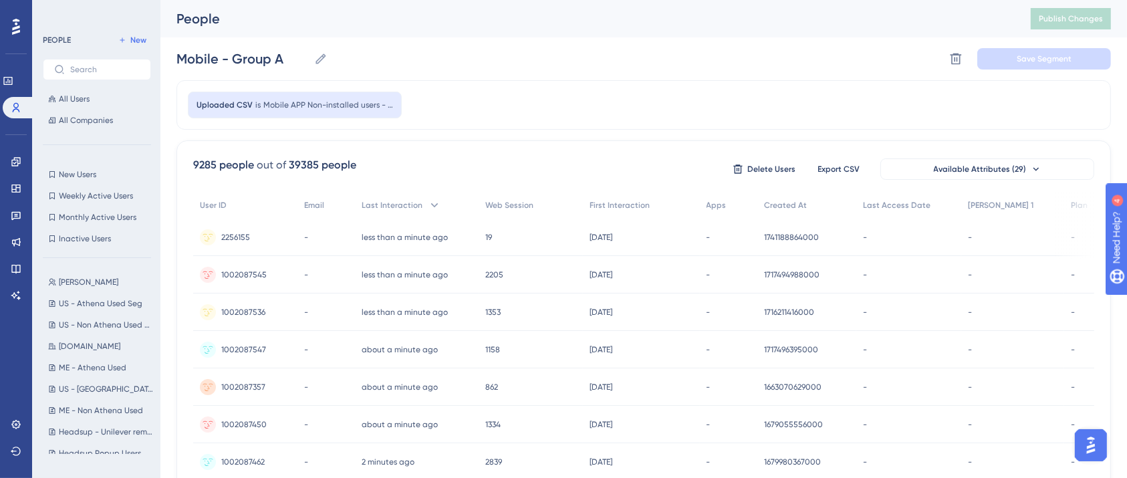
click at [101, 311] on div "[PERSON_NAME] [PERSON_NAME] [GEOGRAPHIC_DATA] - [GEOGRAPHIC_DATA] Used Seg [GEO…" at bounding box center [101, 361] width 116 height 185
click at [97, 302] on span "US - Athena Used Seg" at bounding box center [101, 303] width 84 height 11
type input "US - Athena Used Seg"
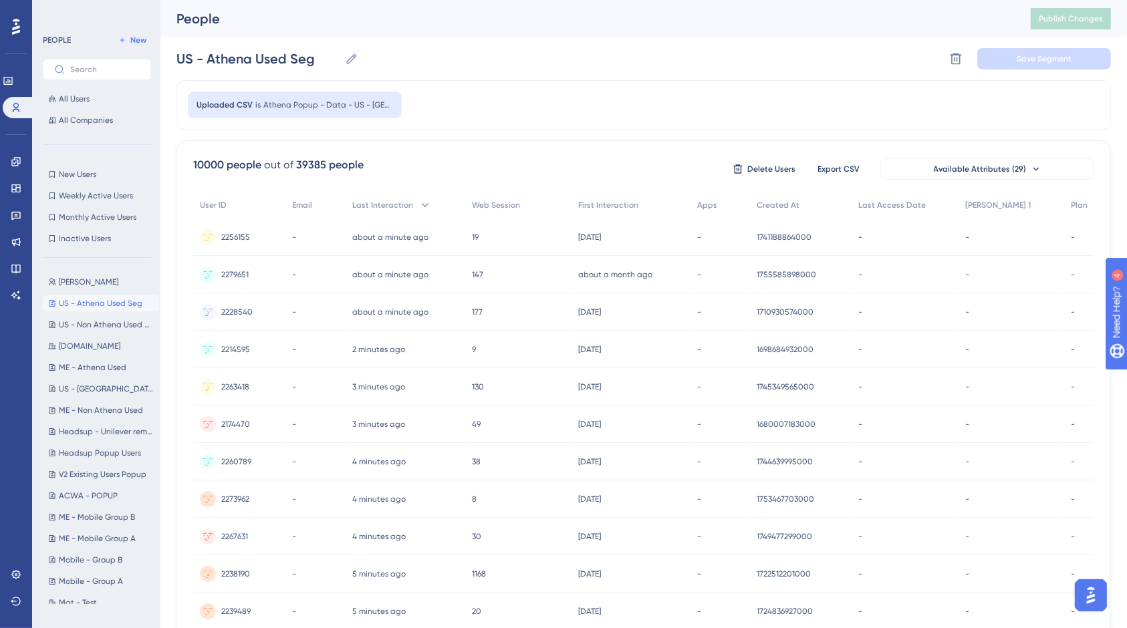
click at [801, 53] on div "US - Athena Used Seg [GEOGRAPHIC_DATA] - [GEOGRAPHIC_DATA] Used Seg Delete Segm…" at bounding box center [643, 58] width 934 height 43
